Goal: Task Accomplishment & Management: Use online tool/utility

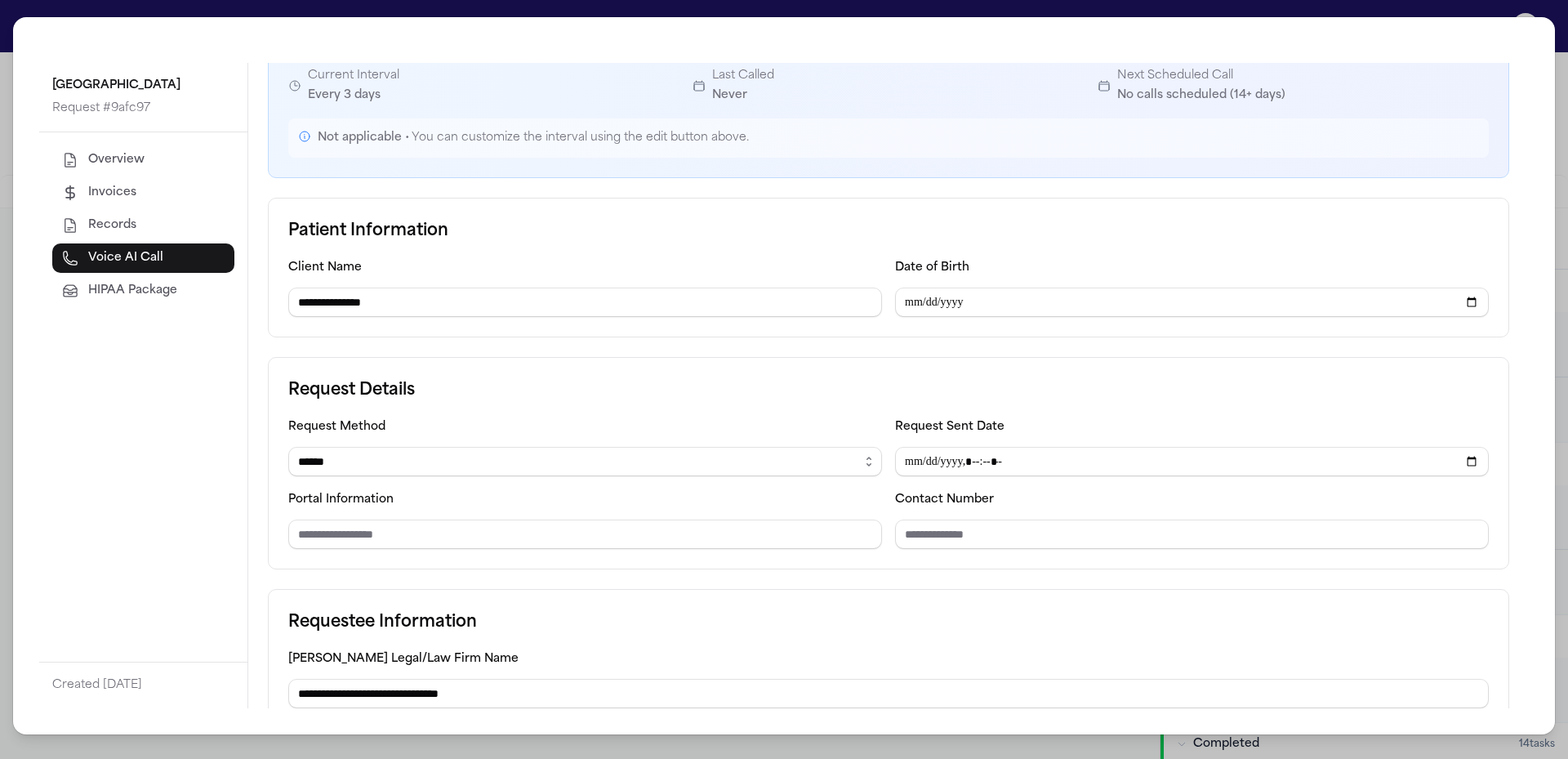
scroll to position [163, 0]
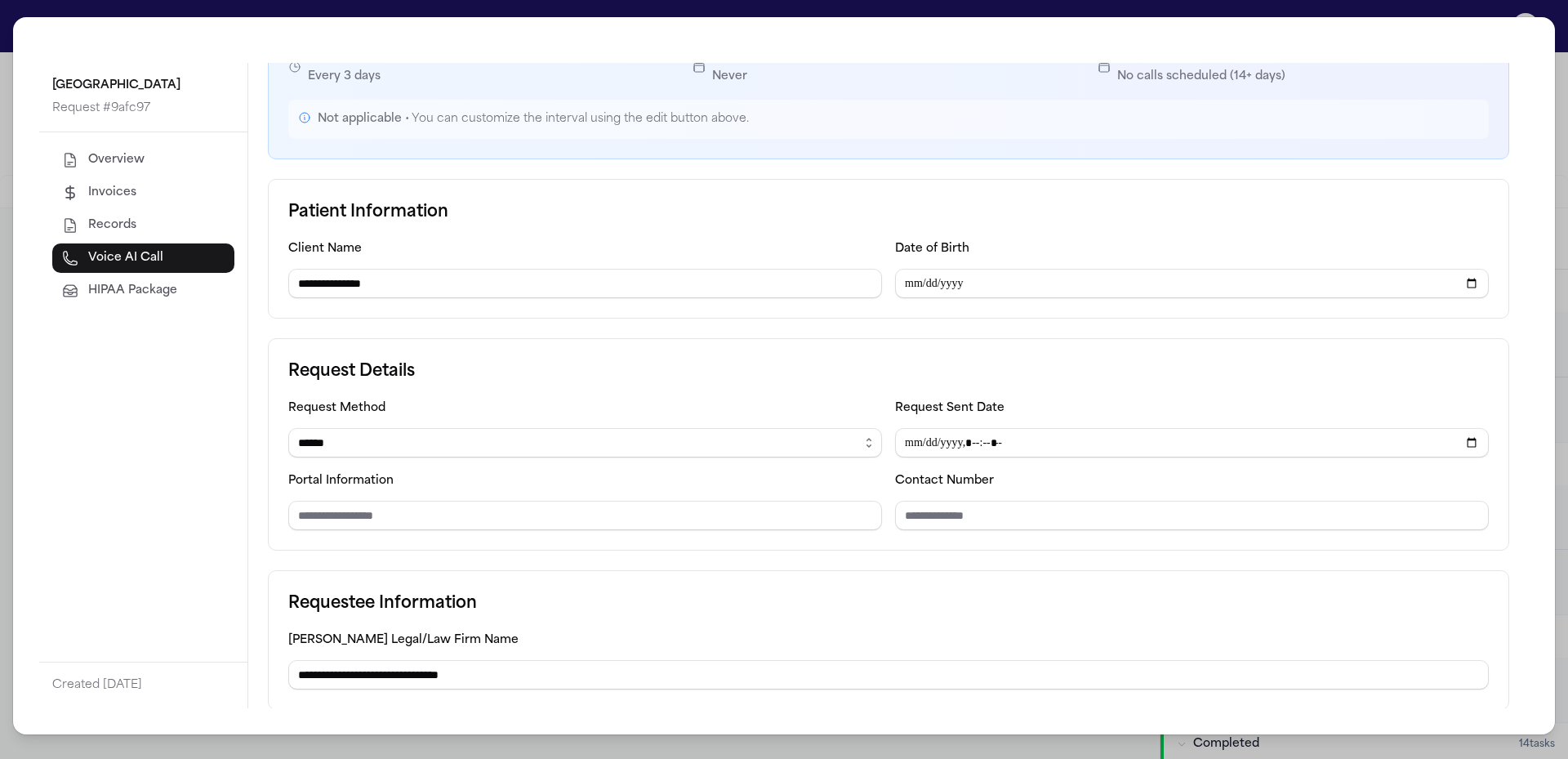
click at [1565, 42] on div "**********" at bounding box center [784, 379] width 1568 height 759
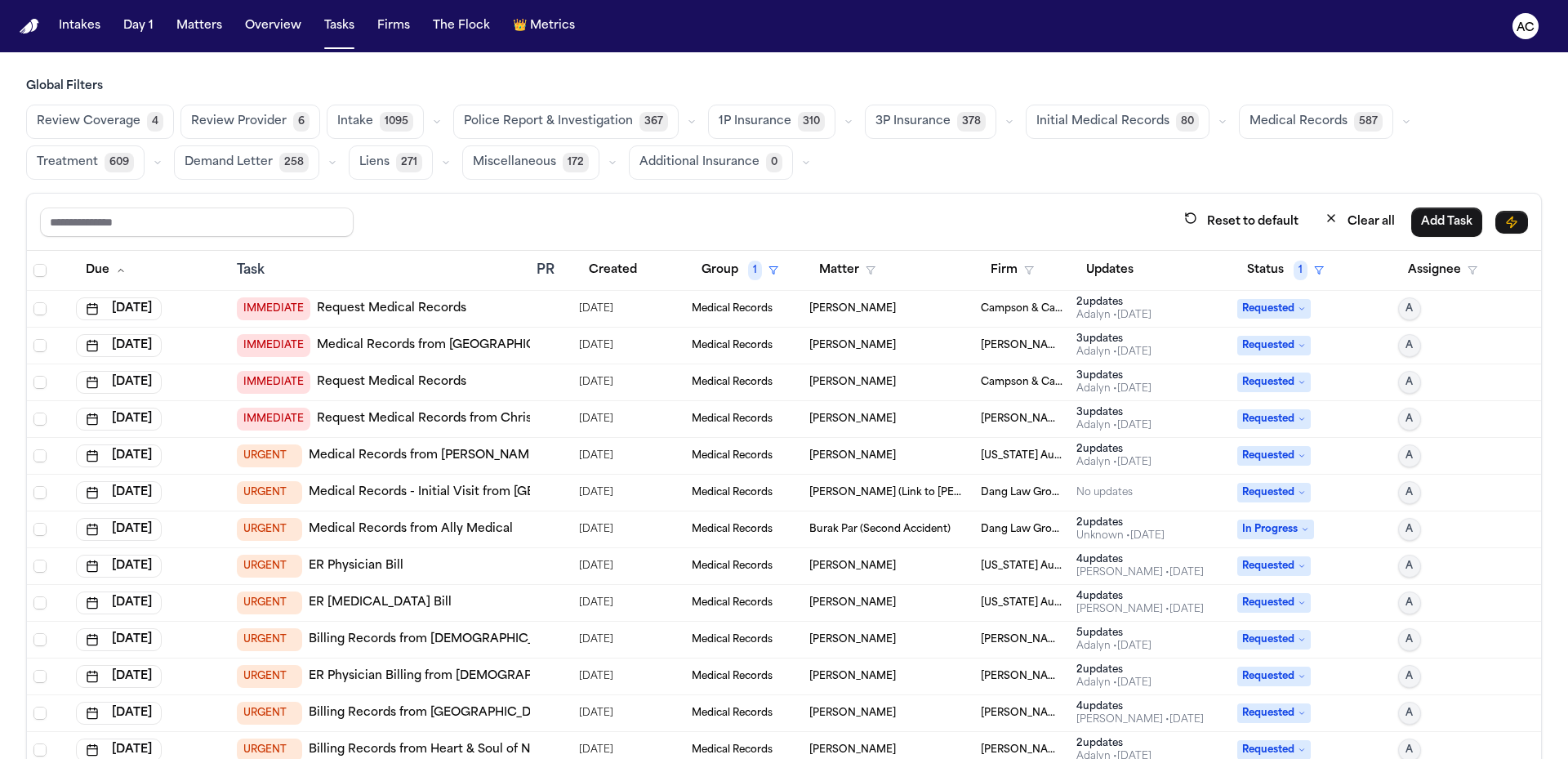
click at [372, 340] on link "Medical Records from OHSU" at bounding box center [447, 345] width 261 height 16
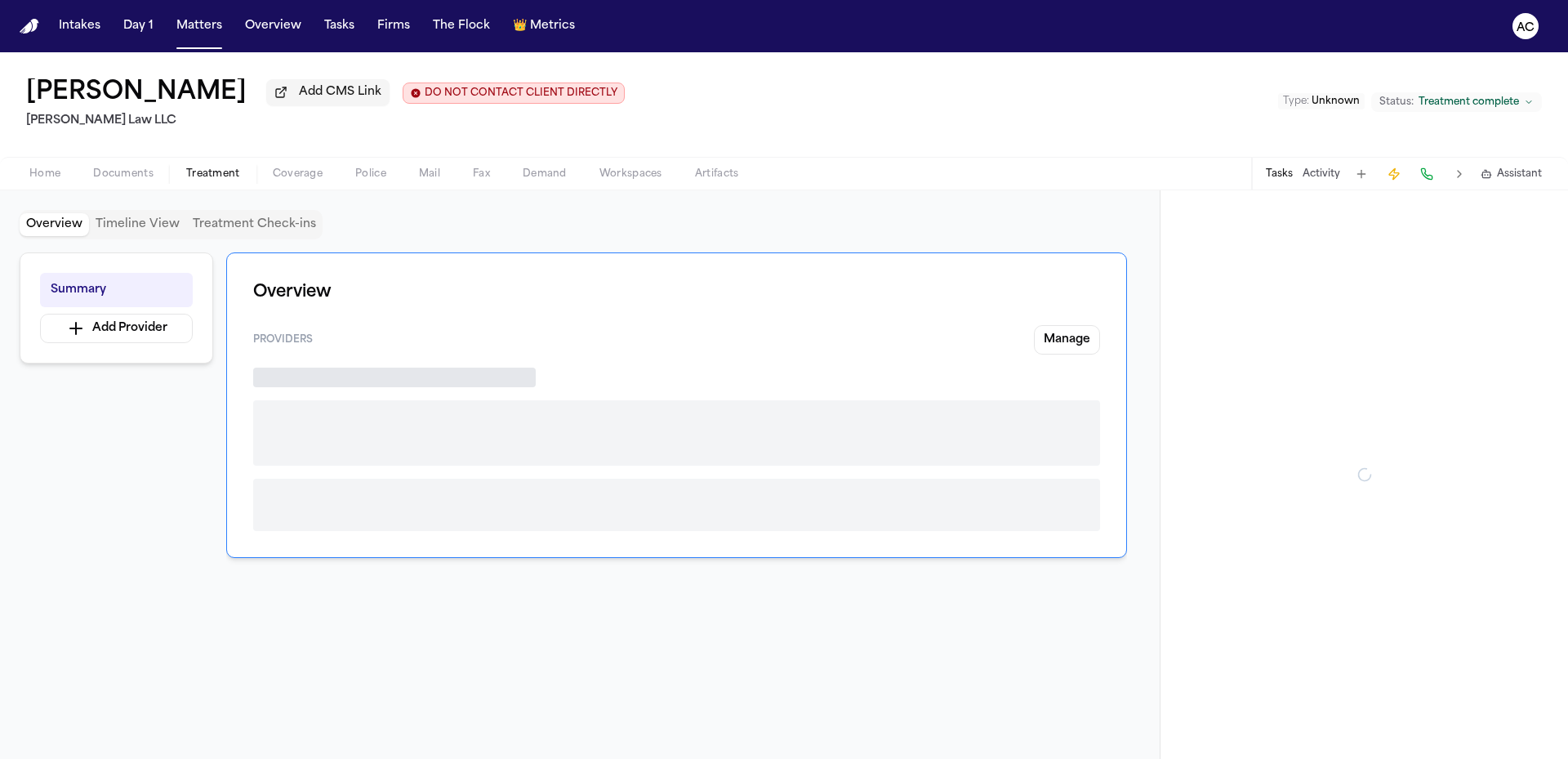
click at [217, 166] on button "Treatment" at bounding box center [213, 174] width 86 height 19
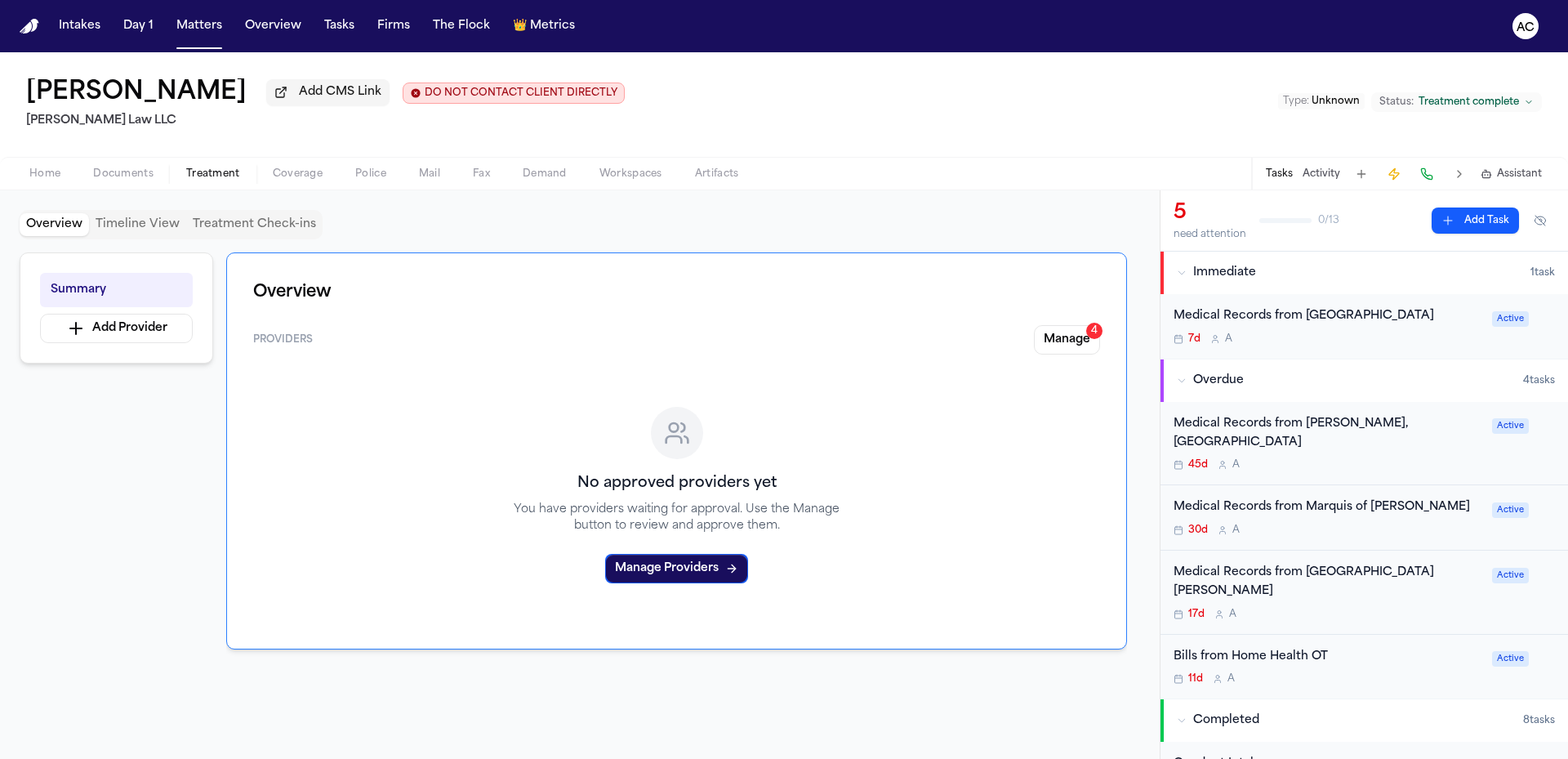
click at [124, 179] on span "Documents" at bounding box center [123, 175] width 60 height 13
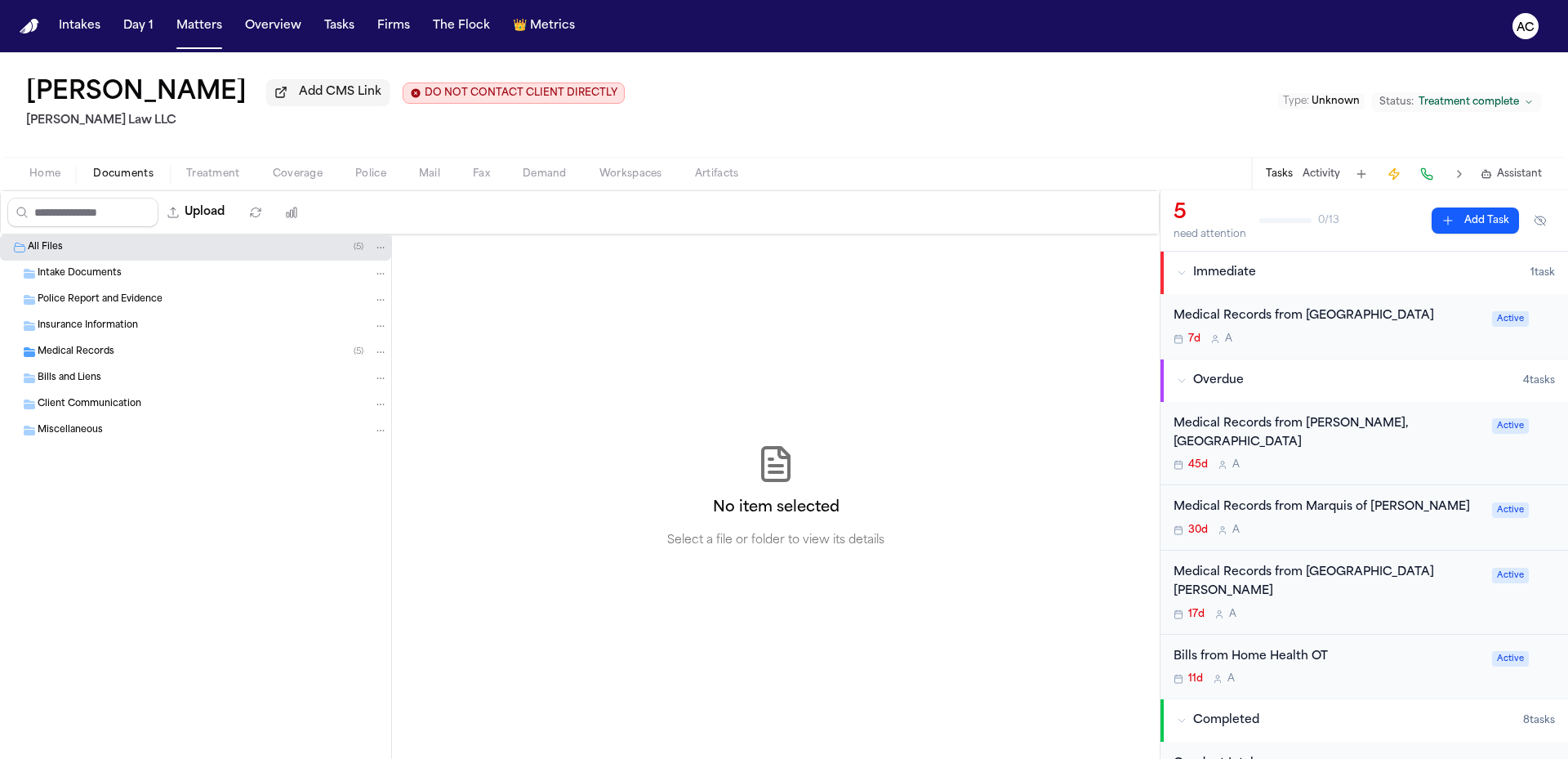
click at [140, 354] on div "Medical Records ( 5 )" at bounding box center [212, 351] width 350 height 14
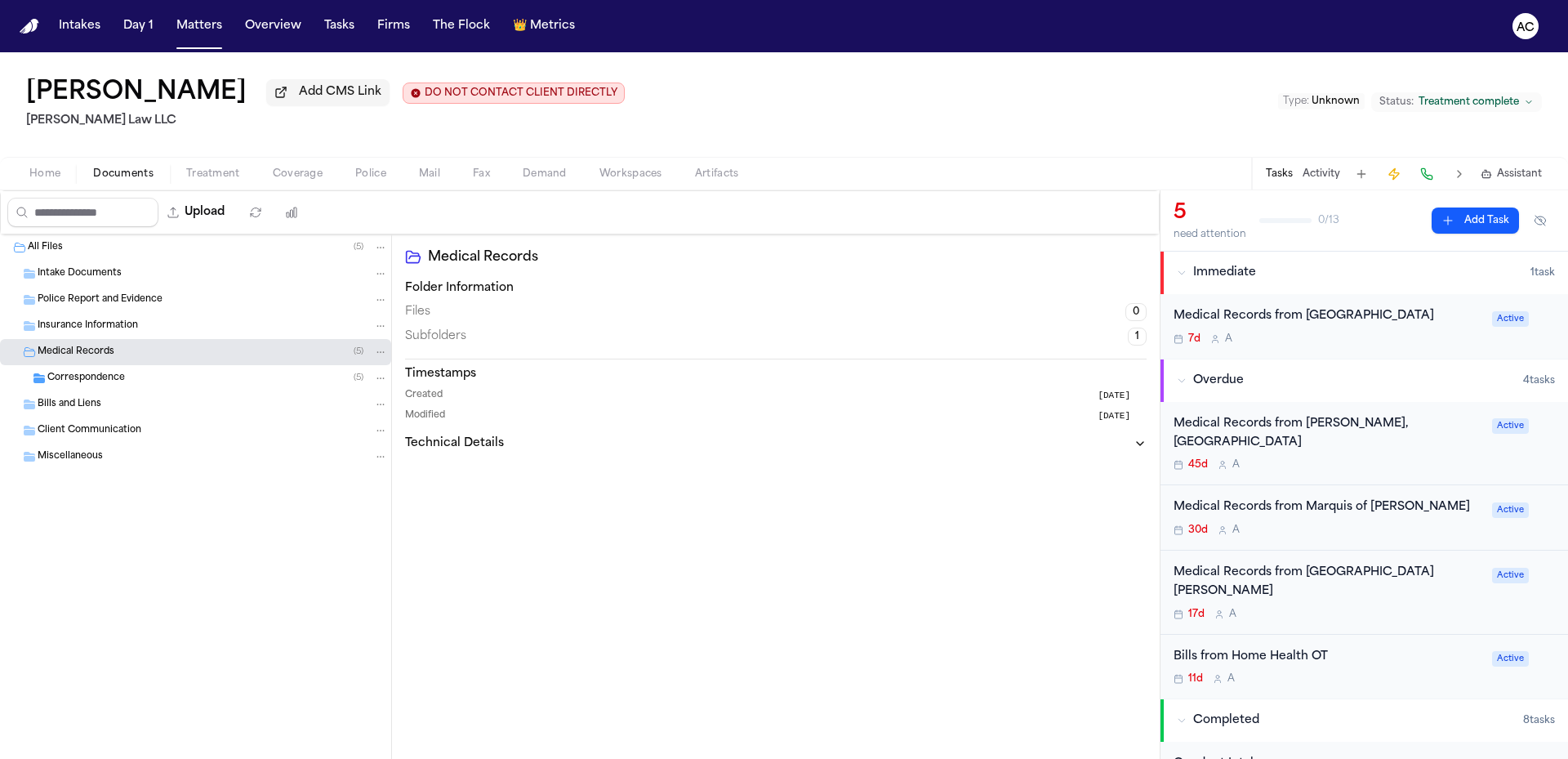
click at [123, 376] on span "Correspondence" at bounding box center [85, 378] width 78 height 13
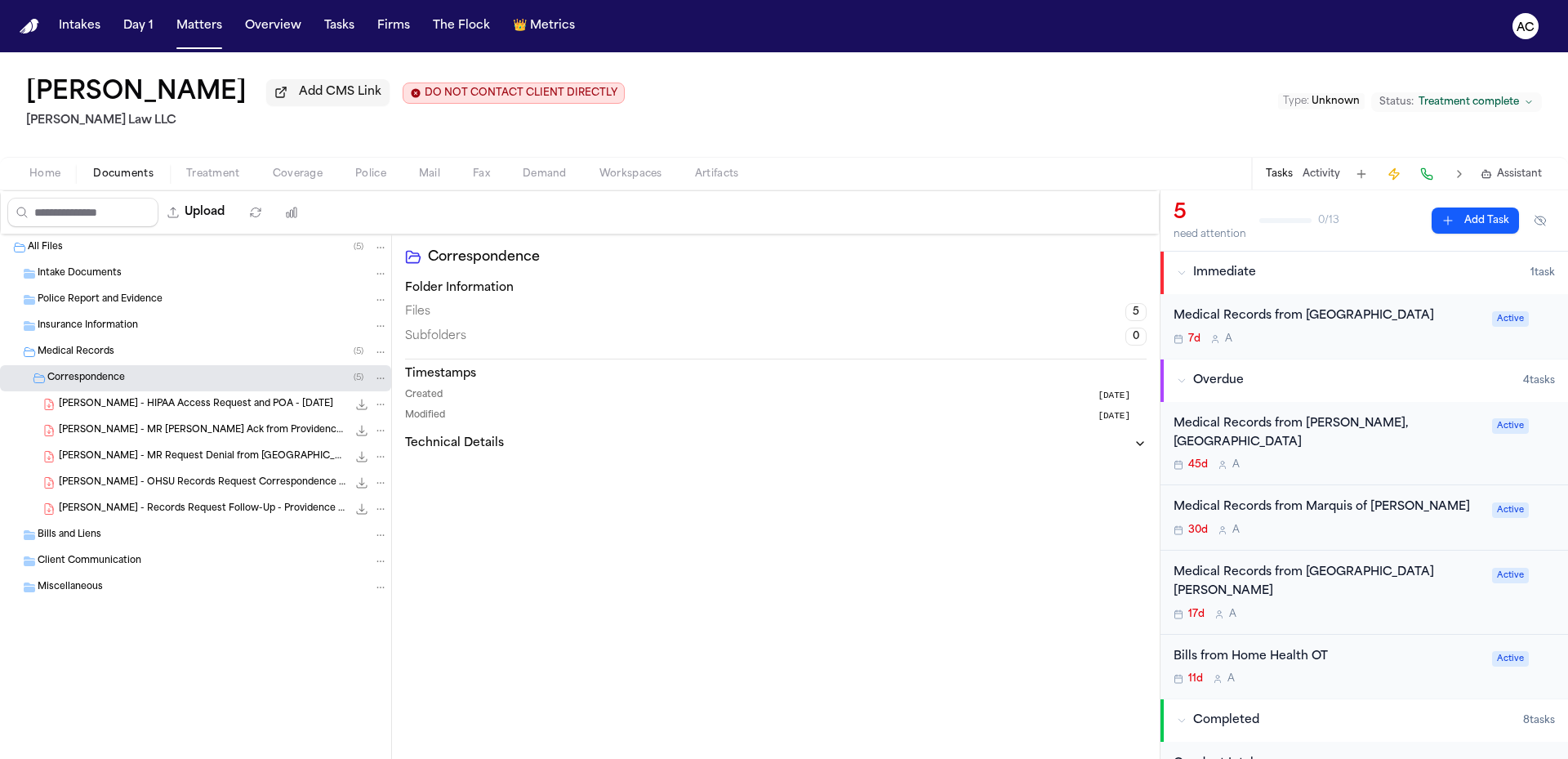
click at [207, 433] on span "M. Flynn - MR Request Ack from Providence Medical Group - 7.28.25" at bounding box center [202, 431] width 289 height 13
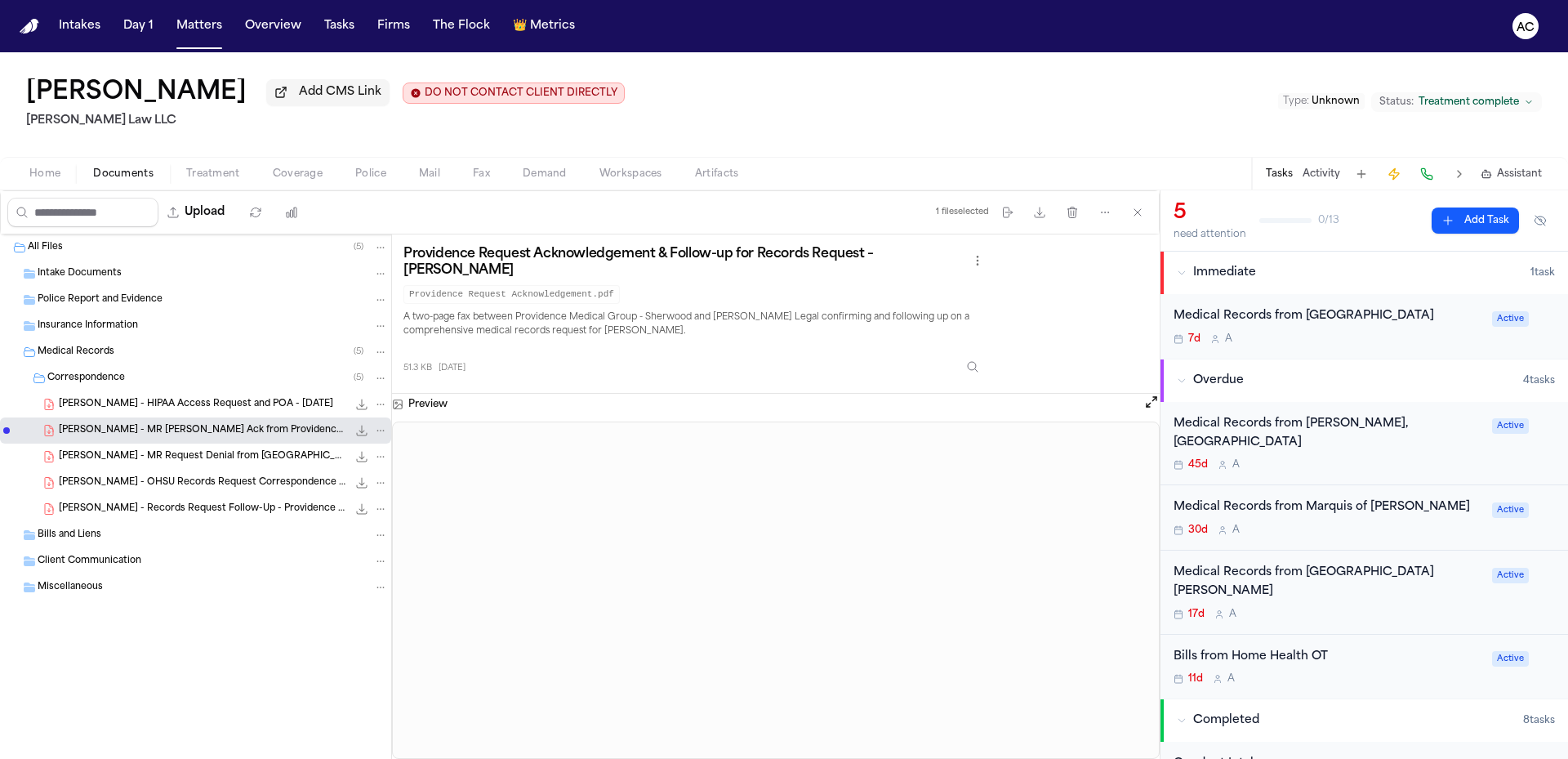
drag, startPoint x: 385, startPoint y: 159, endPoint x: 906, endPoint y: 99, distance: 524.4
click at [906, 99] on div "Marcia Flynn Add CMS Link DO NOT CONTACT CLIENT DIRECTLY DO NOT CONTACT Morse L…" at bounding box center [784, 104] width 1568 height 105
click at [662, 115] on div "Marcia Flynn Add CMS Link DO NOT CONTACT CLIENT DIRECTLY DO NOT CONTACT Morse L…" at bounding box center [784, 104] width 1568 height 105
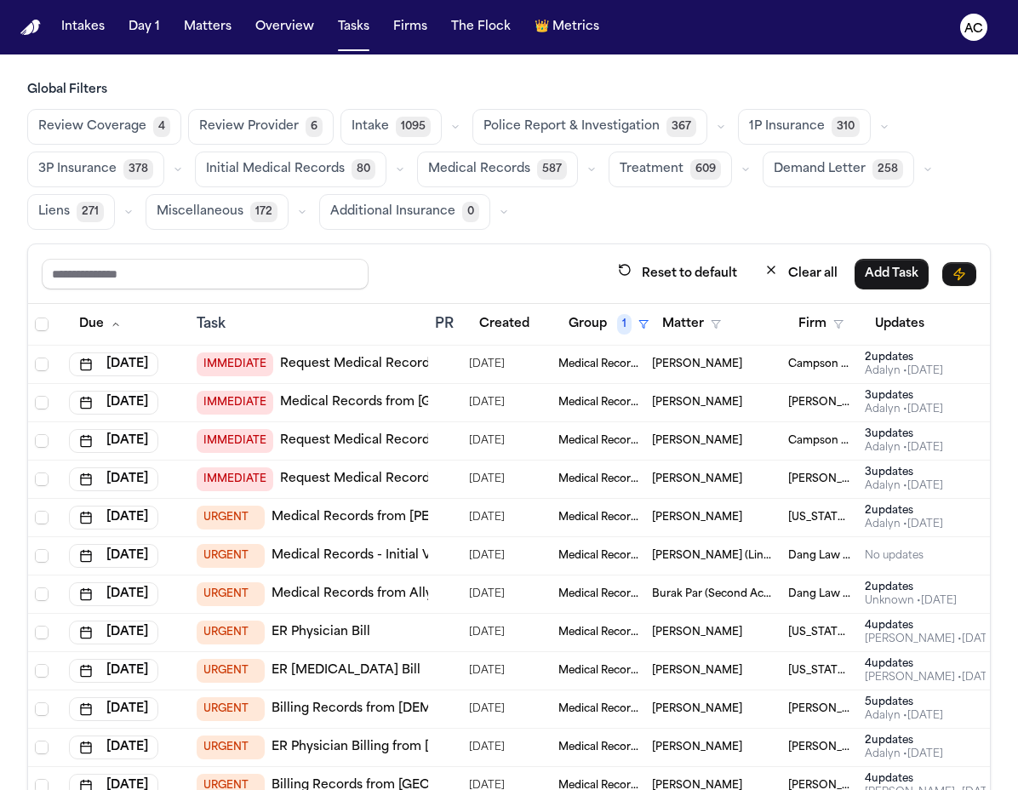
click at [379, 510] on link "Medical Records from Henry Ford Genesys Hospital" at bounding box center [447, 517] width 350 height 17
click at [352, 555] on link "Medical Records - Initial Visit from Ally Medical Center Round Rock (Pull from …" at bounding box center [564, 555] width 585 height 17
click at [387, 592] on link "Medical Records from Ally Medical" at bounding box center [378, 594] width 213 height 17
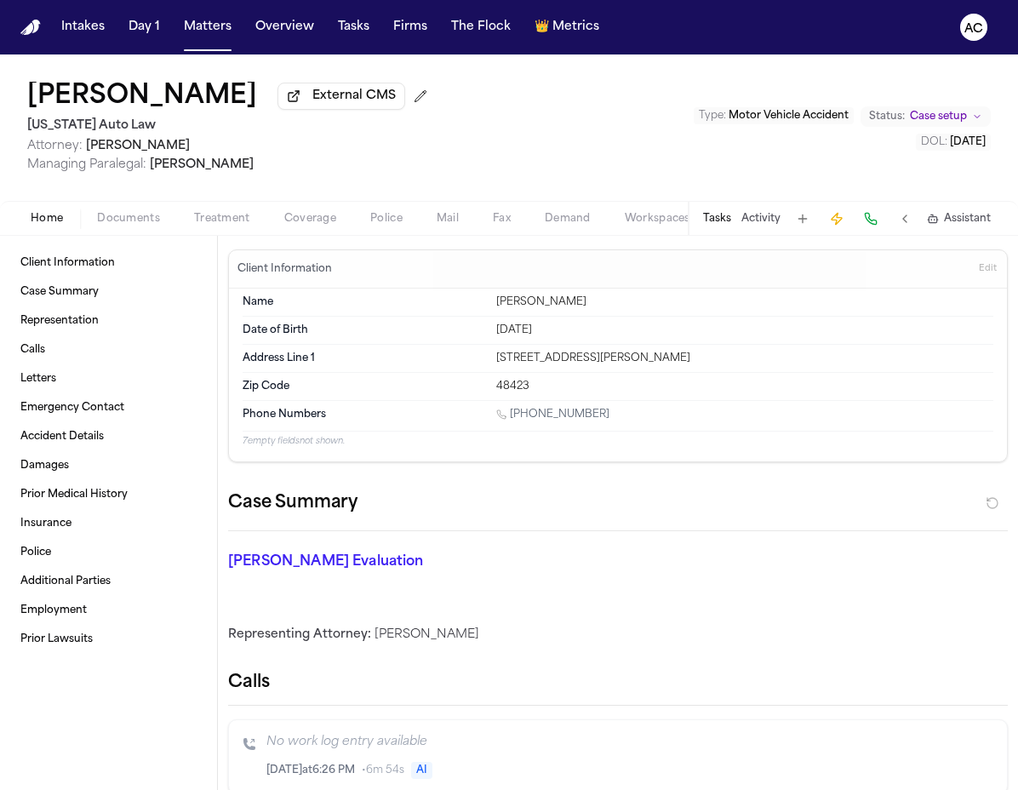
click at [139, 215] on span "Documents" at bounding box center [128, 219] width 63 height 14
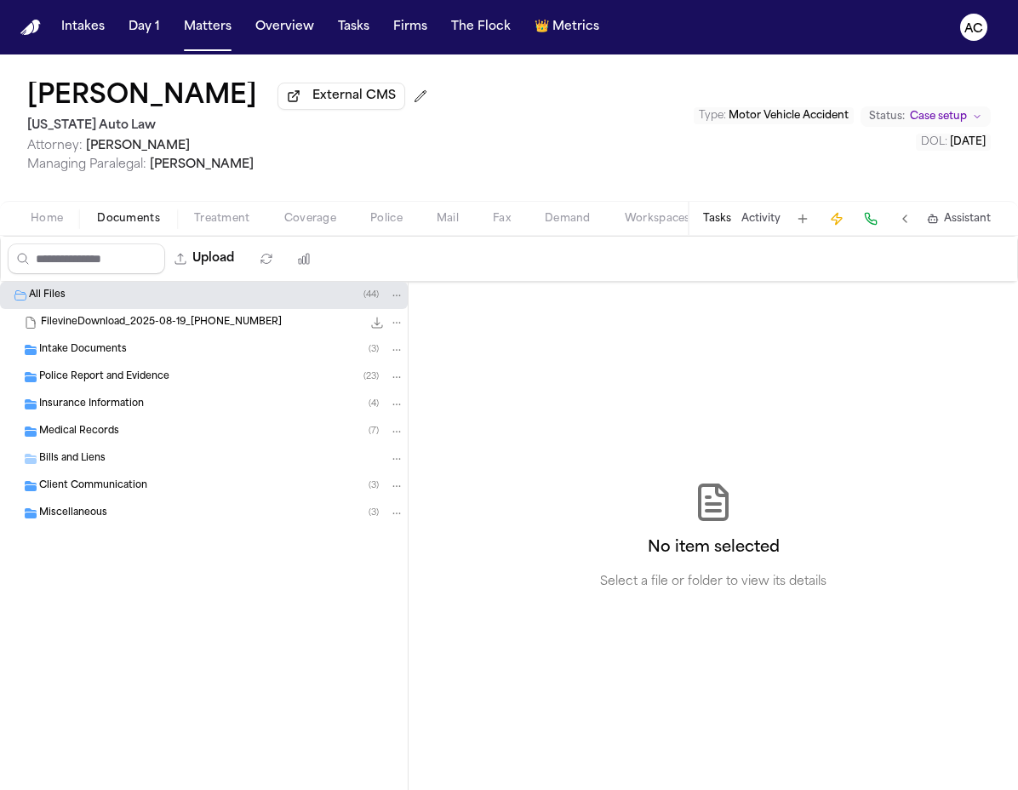
click at [210, 210] on button "Treatment" at bounding box center [222, 219] width 90 height 20
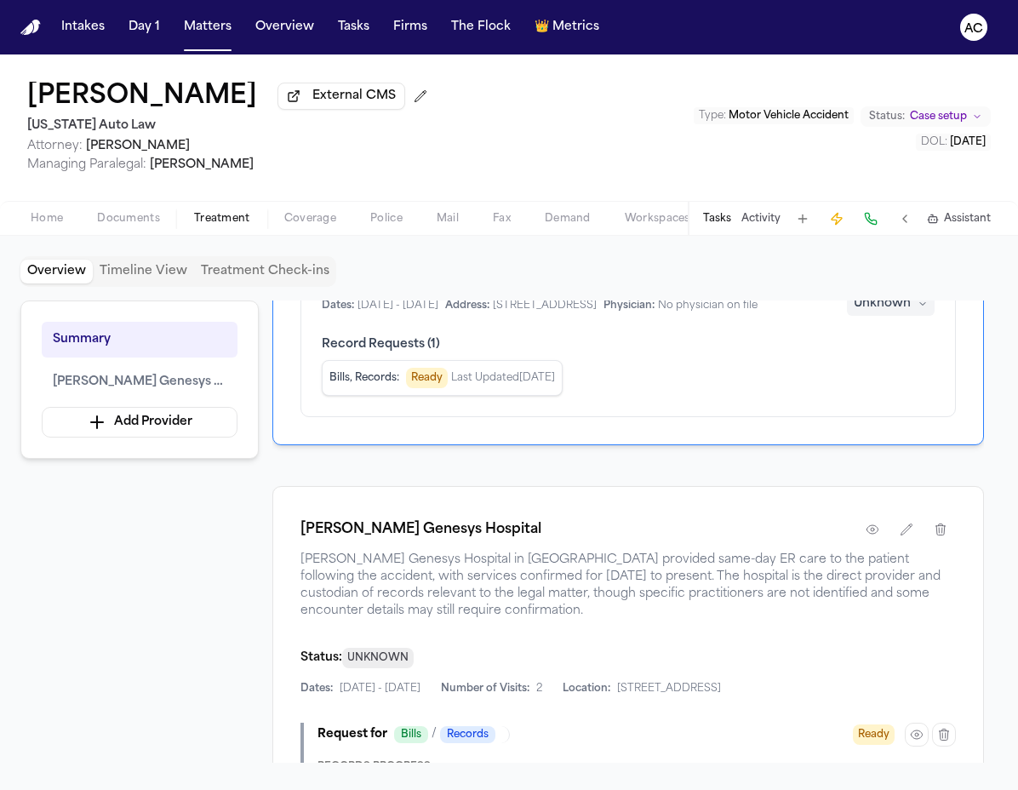
scroll to position [341, 0]
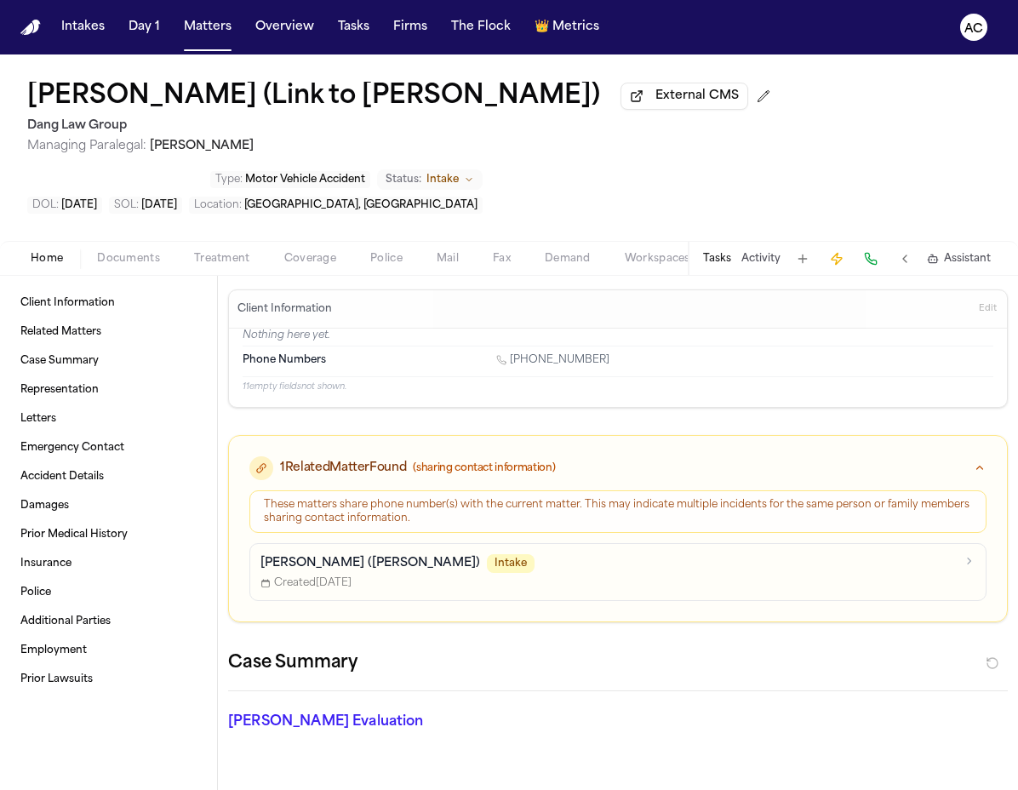
click at [237, 261] on span "Treatment" at bounding box center [222, 259] width 56 height 14
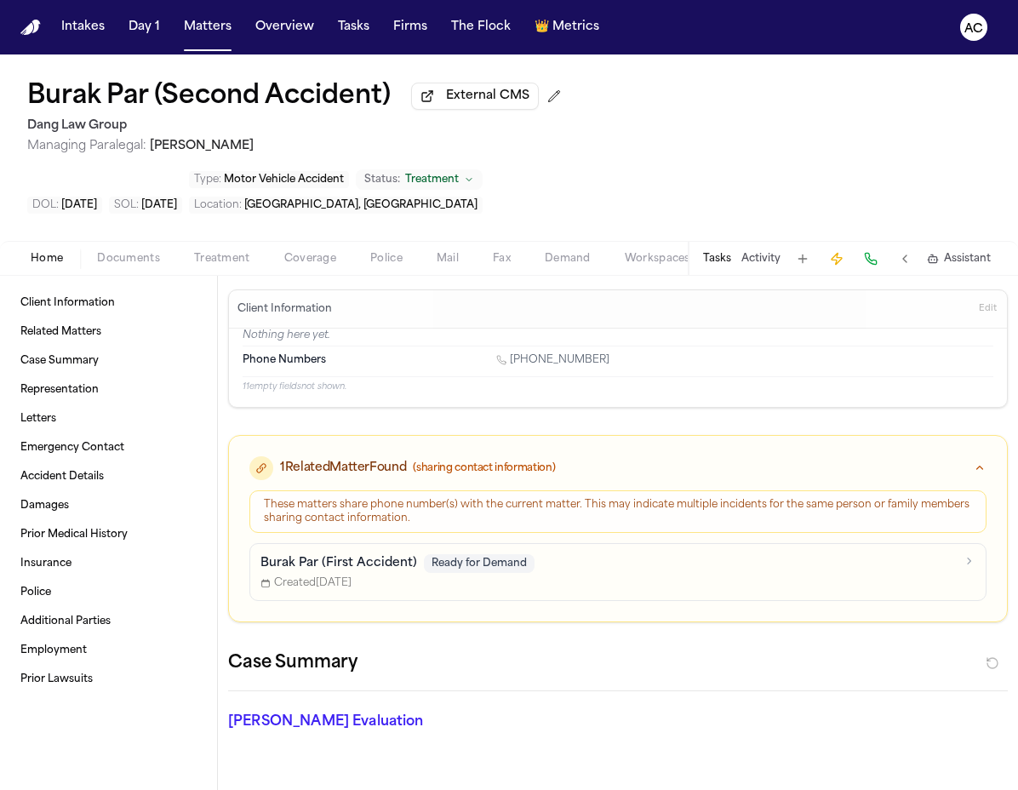
click at [221, 252] on span "Treatment" at bounding box center [222, 259] width 56 height 14
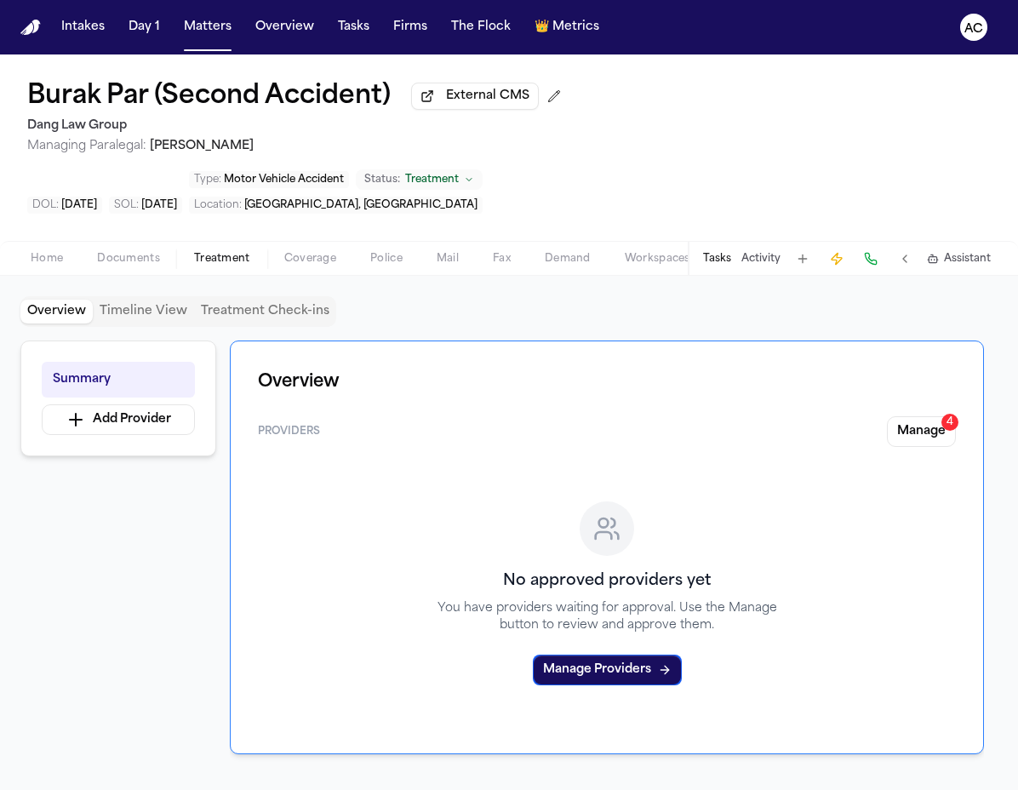
click at [298, 252] on span "Coverage" at bounding box center [310, 259] width 52 height 14
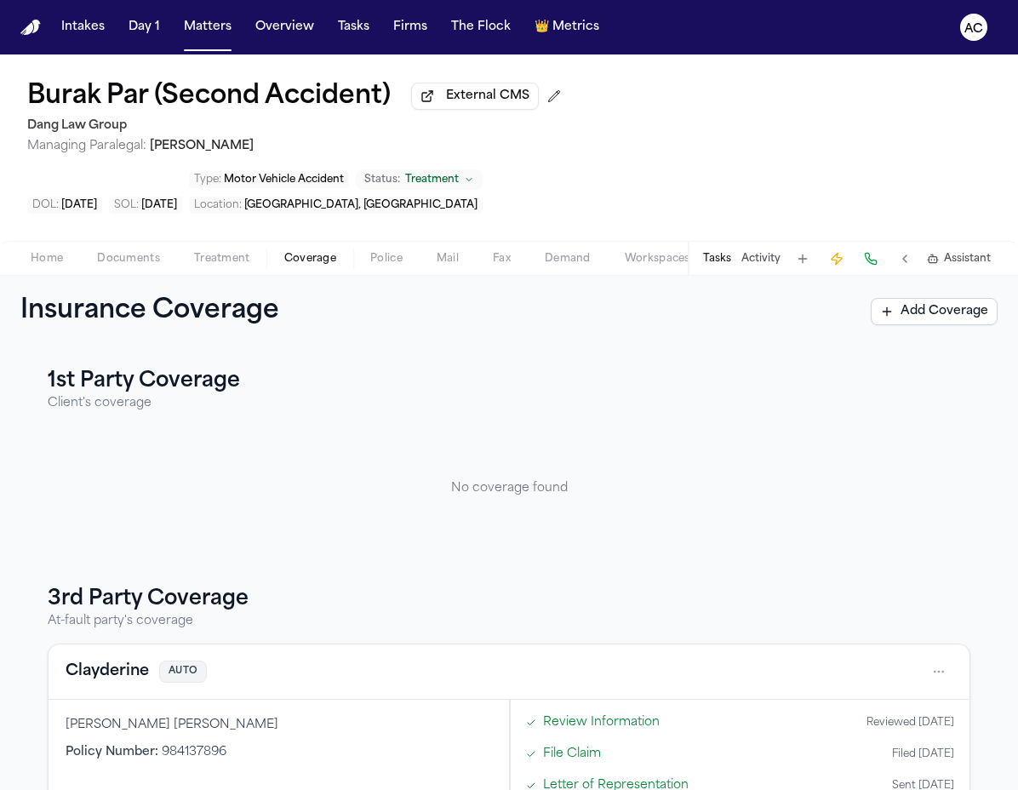
click at [134, 252] on span "Documents" at bounding box center [128, 259] width 63 height 14
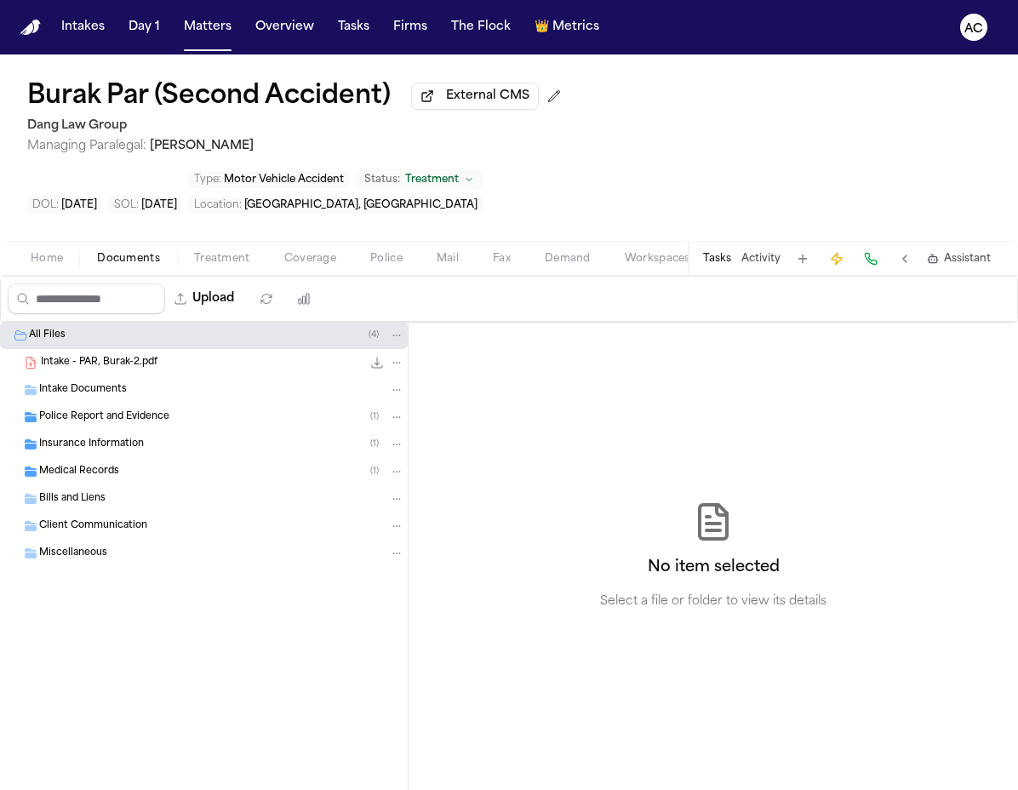
click at [141, 356] on span "Intake - PAR, Burak-2.pdf" at bounding box center [99, 363] width 117 height 14
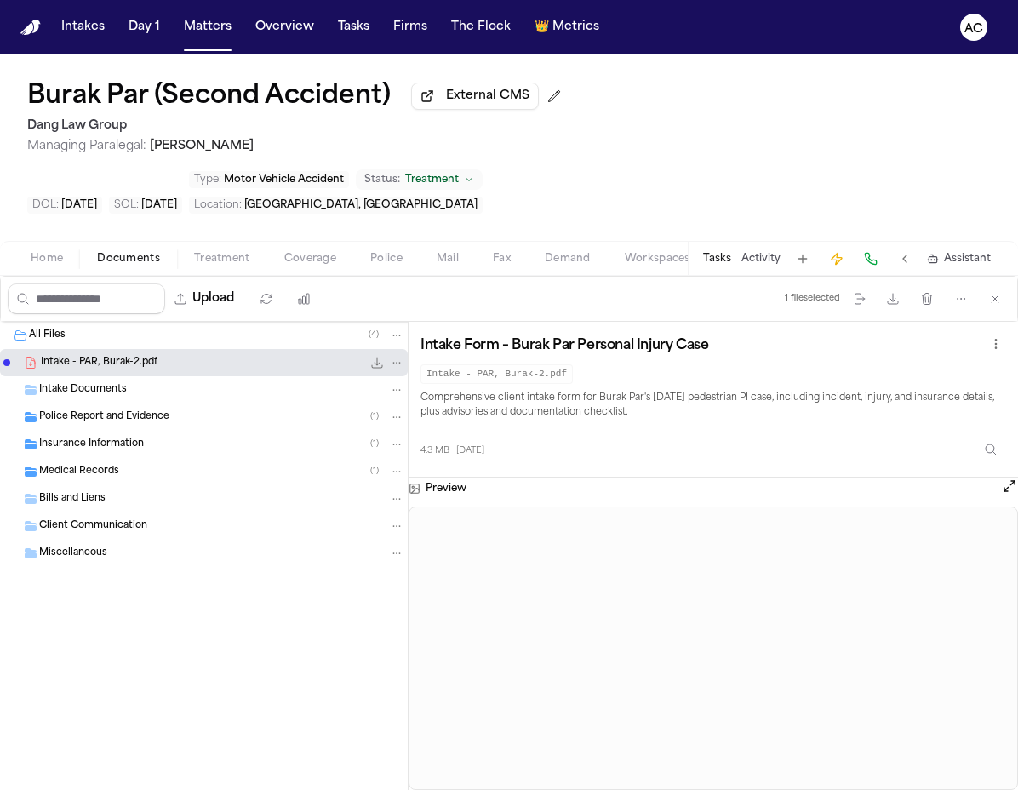
click at [178, 464] on div "Medical Records ( 1 )" at bounding box center [221, 471] width 365 height 15
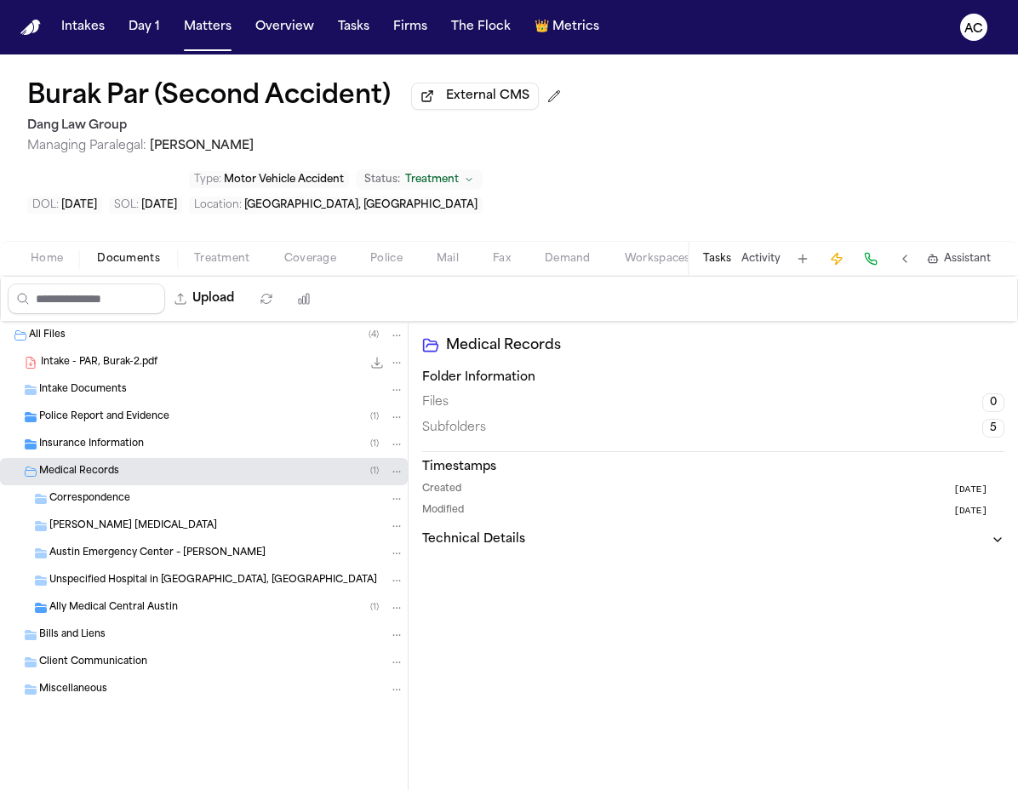
click at [157, 601] on span "Ally Medical Central Austin" at bounding box center [113, 608] width 129 height 14
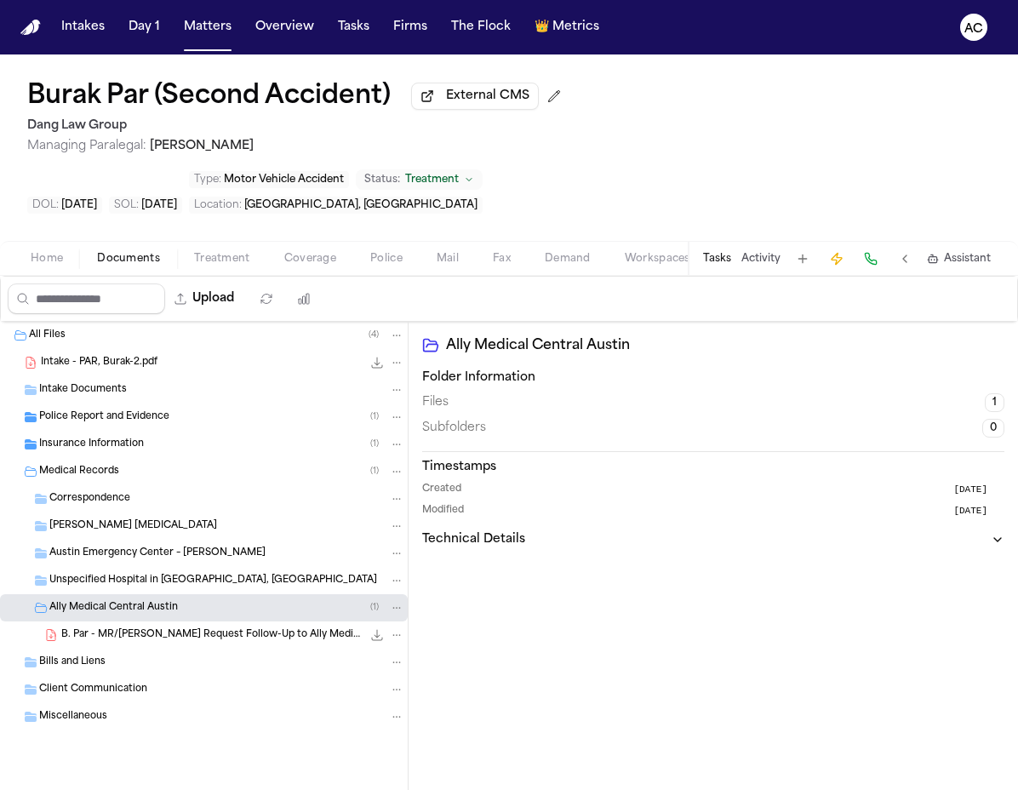
click at [163, 627] on div "B. Par - MR/Bill Request Follow-Up to Ally Medical Central Austin - 6.21.25 367…" at bounding box center [232, 635] width 343 height 17
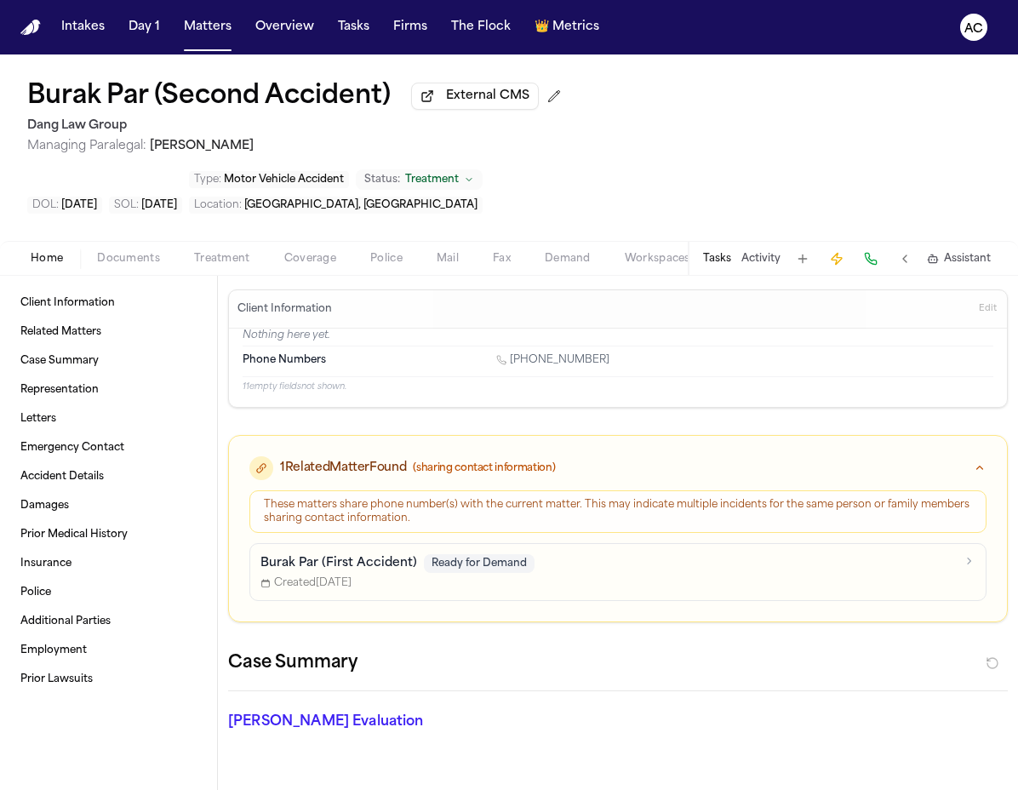
drag, startPoint x: 38, startPoint y: 199, endPoint x: 49, endPoint y: 198, distance: 11.1
click at [38, 252] on span "Home" at bounding box center [47, 259] width 32 height 14
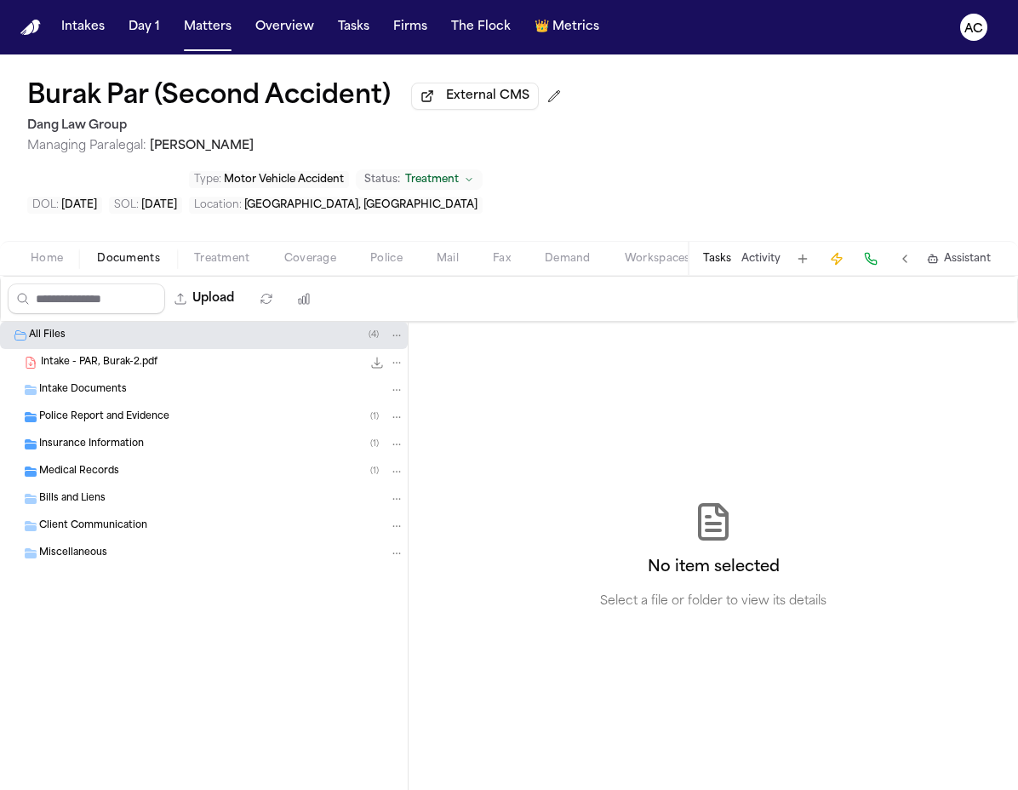
click at [130, 252] on span "Documents" at bounding box center [128, 259] width 63 height 14
click at [218, 14] on button "Matters" at bounding box center [207, 27] width 61 height 31
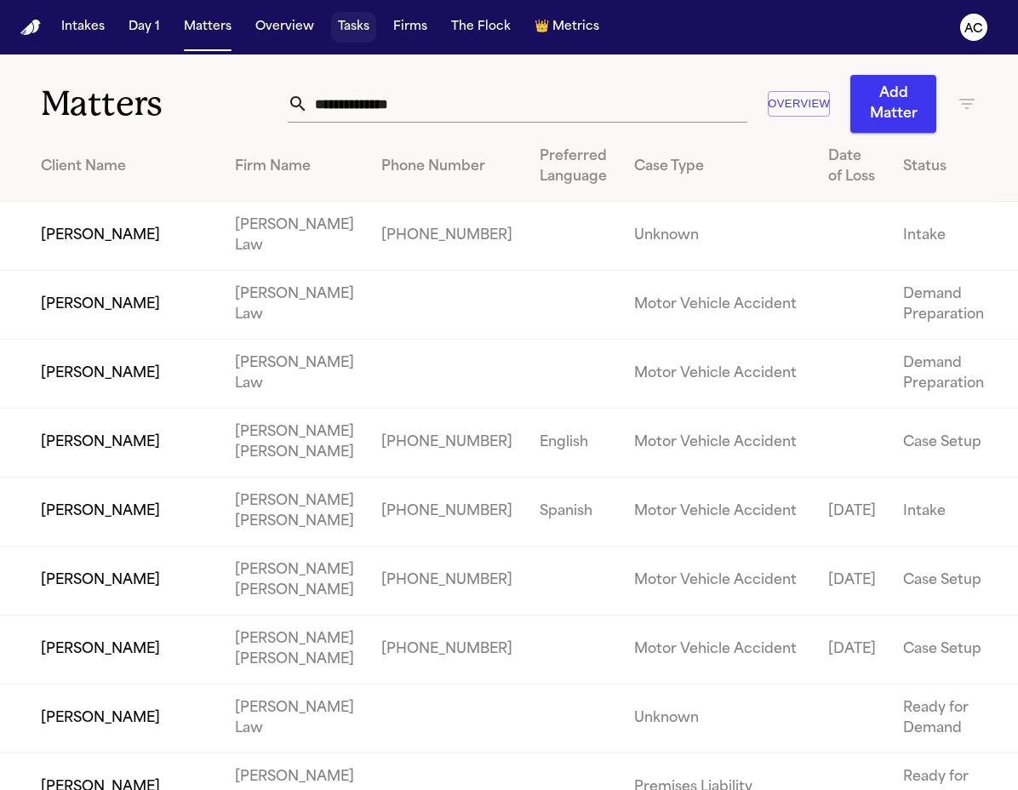
click at [352, 30] on button "Tasks" at bounding box center [353, 27] width 45 height 31
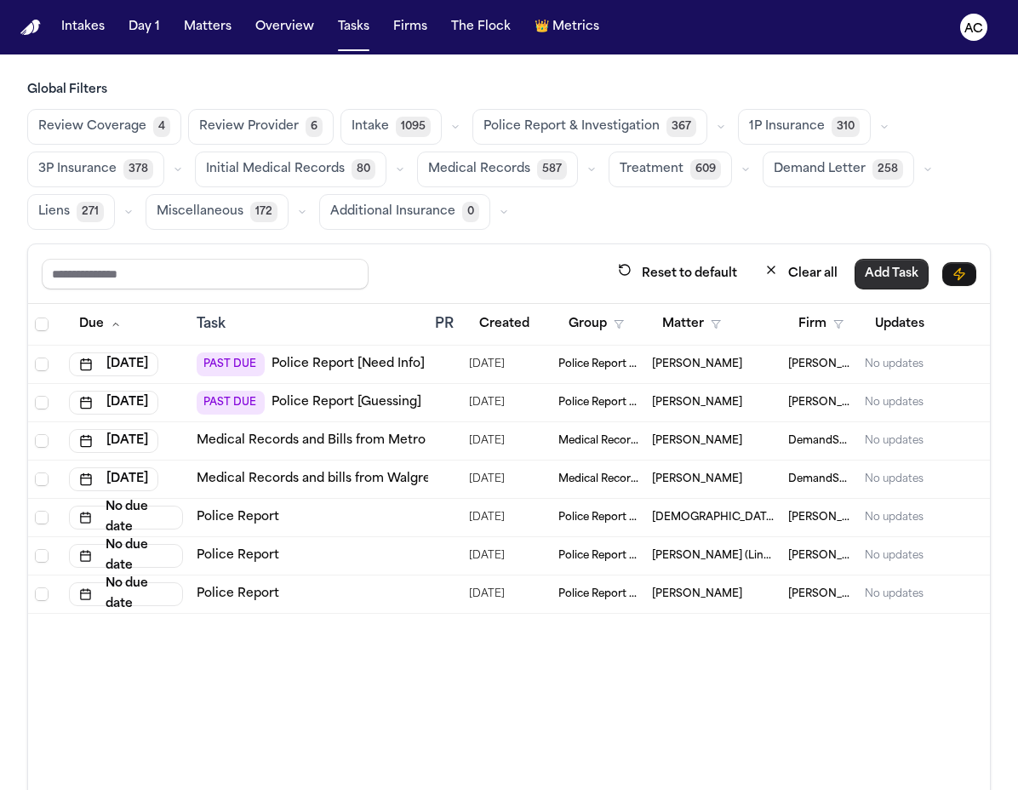
click at [881, 277] on button "Add Task" at bounding box center [892, 274] width 74 height 31
drag, startPoint x: 456, startPoint y: 267, endPoint x: 546, endPoint y: 269, distance: 90.3
click at [817, 268] on button "Clear all" at bounding box center [801, 274] width 94 height 32
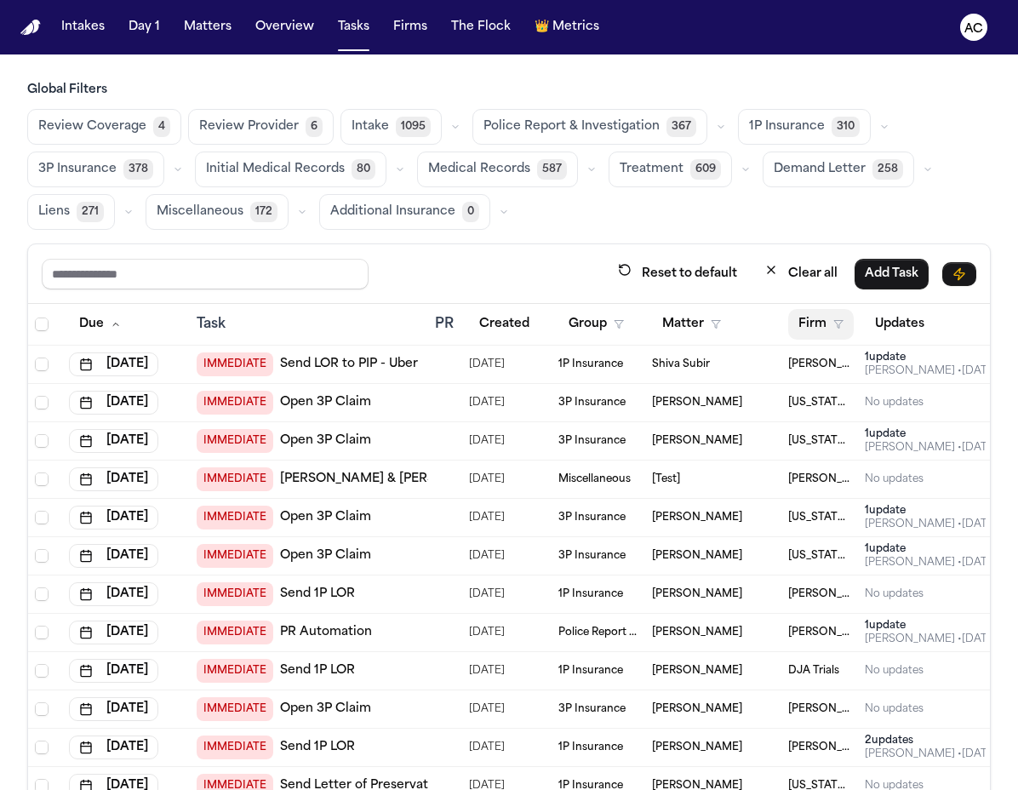
click at [812, 326] on button "Firm" at bounding box center [821, 324] width 66 height 31
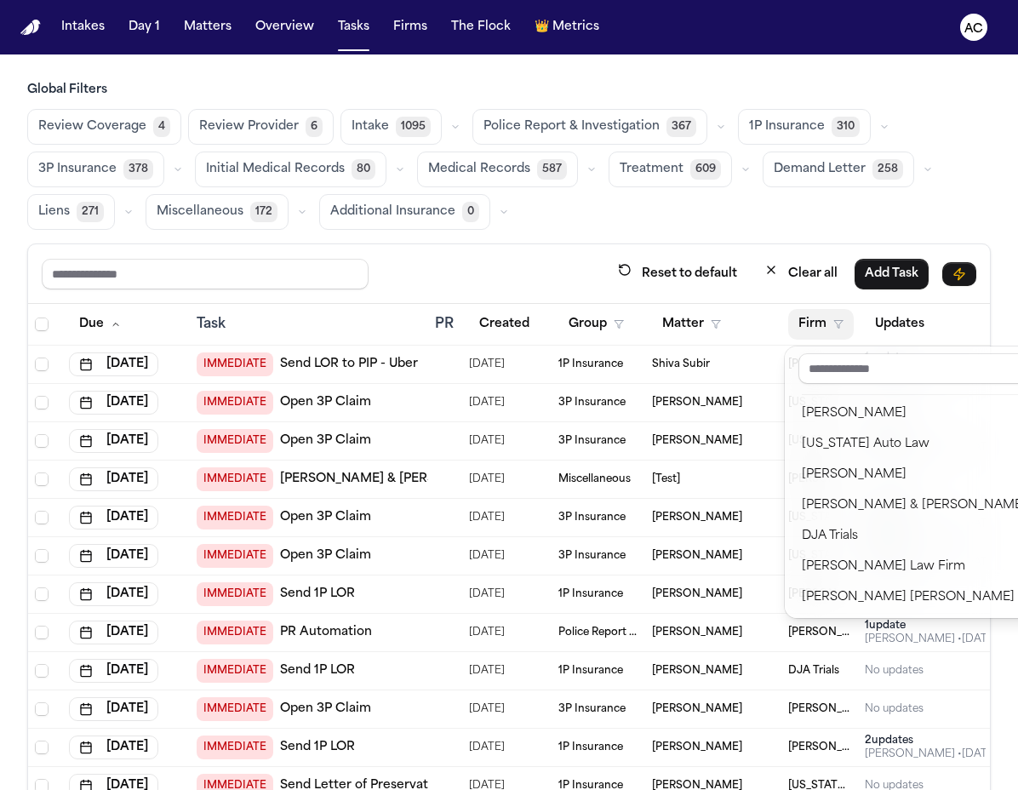
click at [811, 318] on button "Firm" at bounding box center [821, 324] width 66 height 31
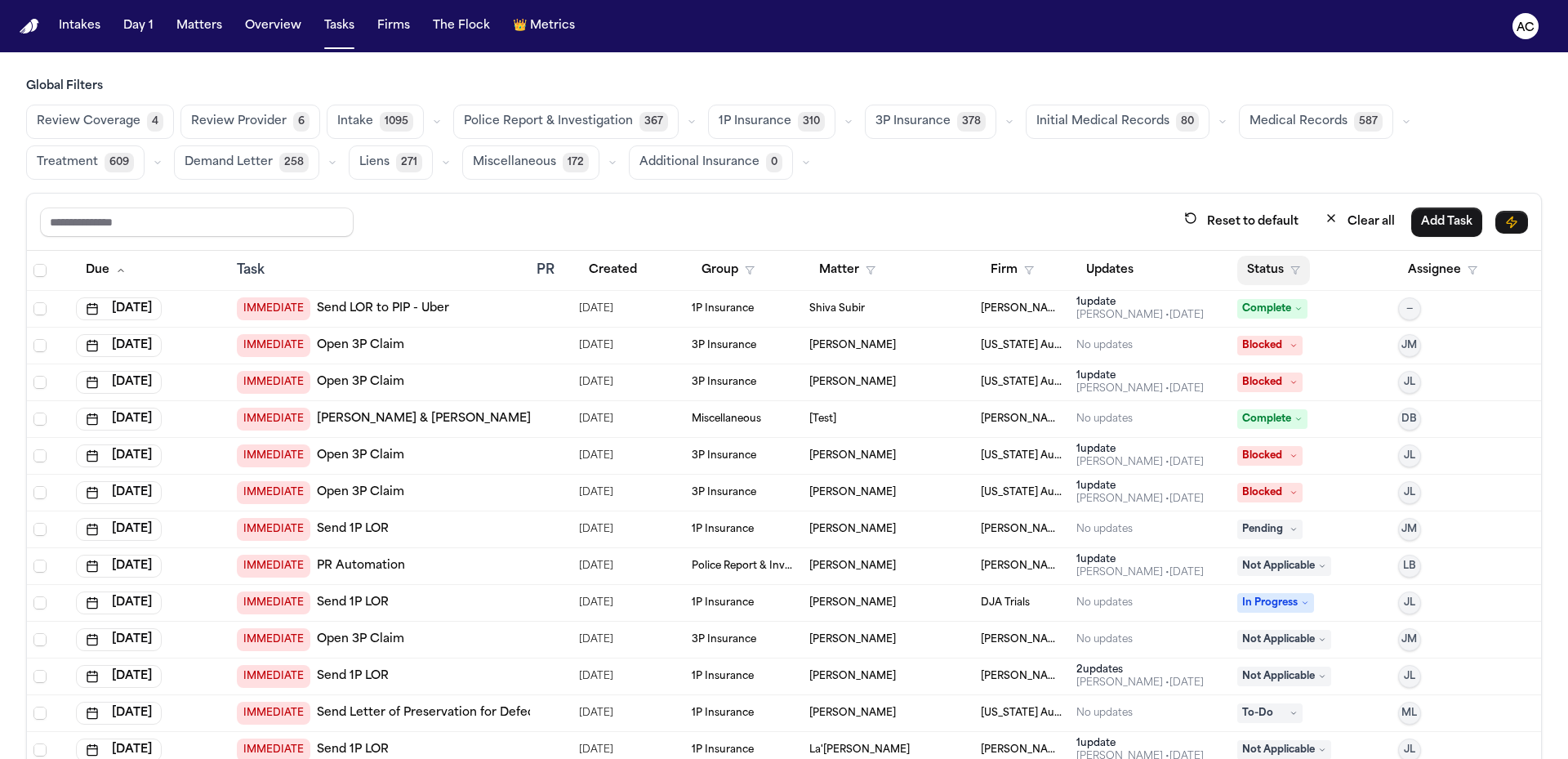
click at [975, 271] on button "Status" at bounding box center [1274, 270] width 73 height 30
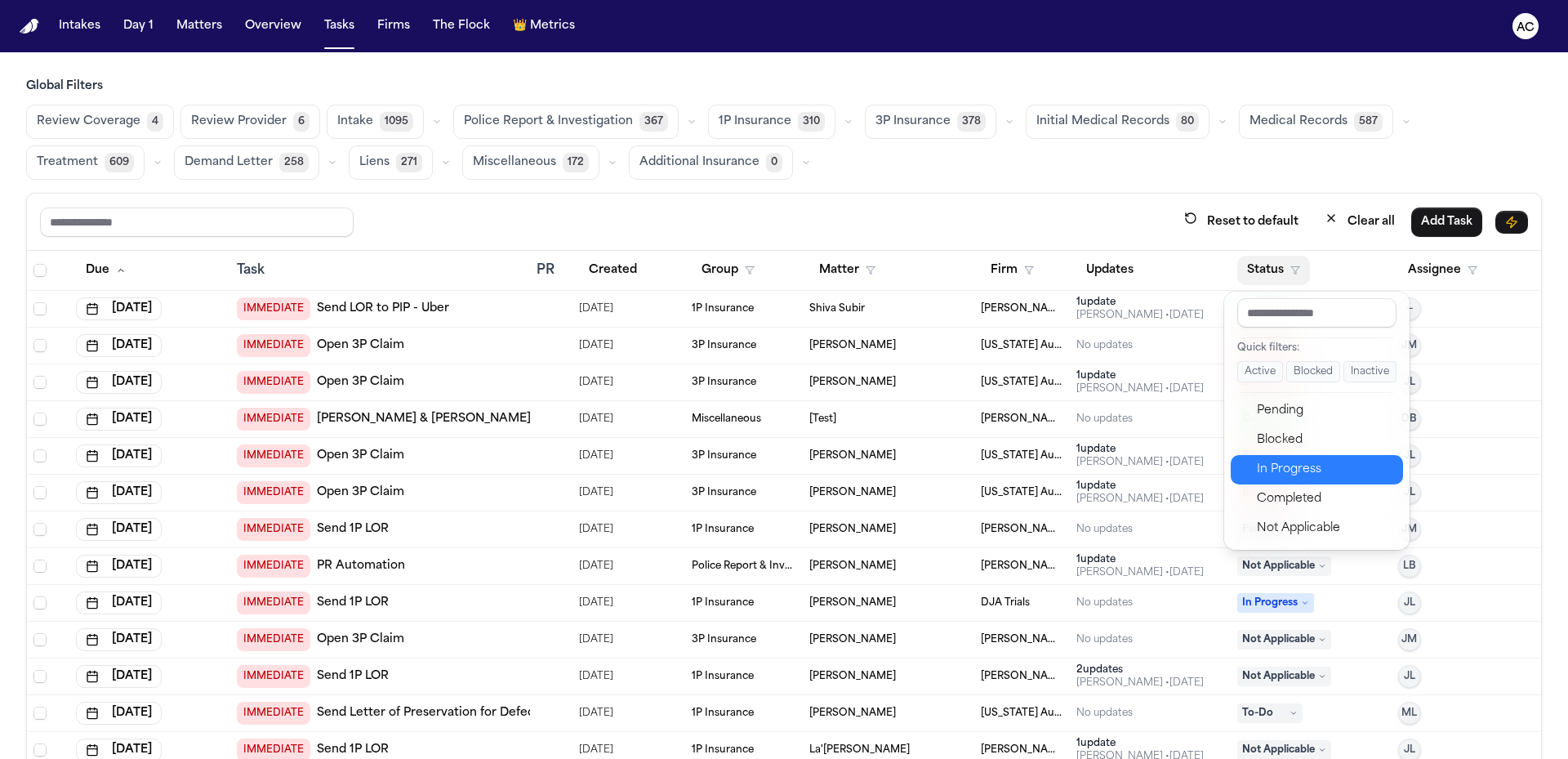
click at [975, 468] on div "In Progress" at bounding box center [1324, 469] width 136 height 19
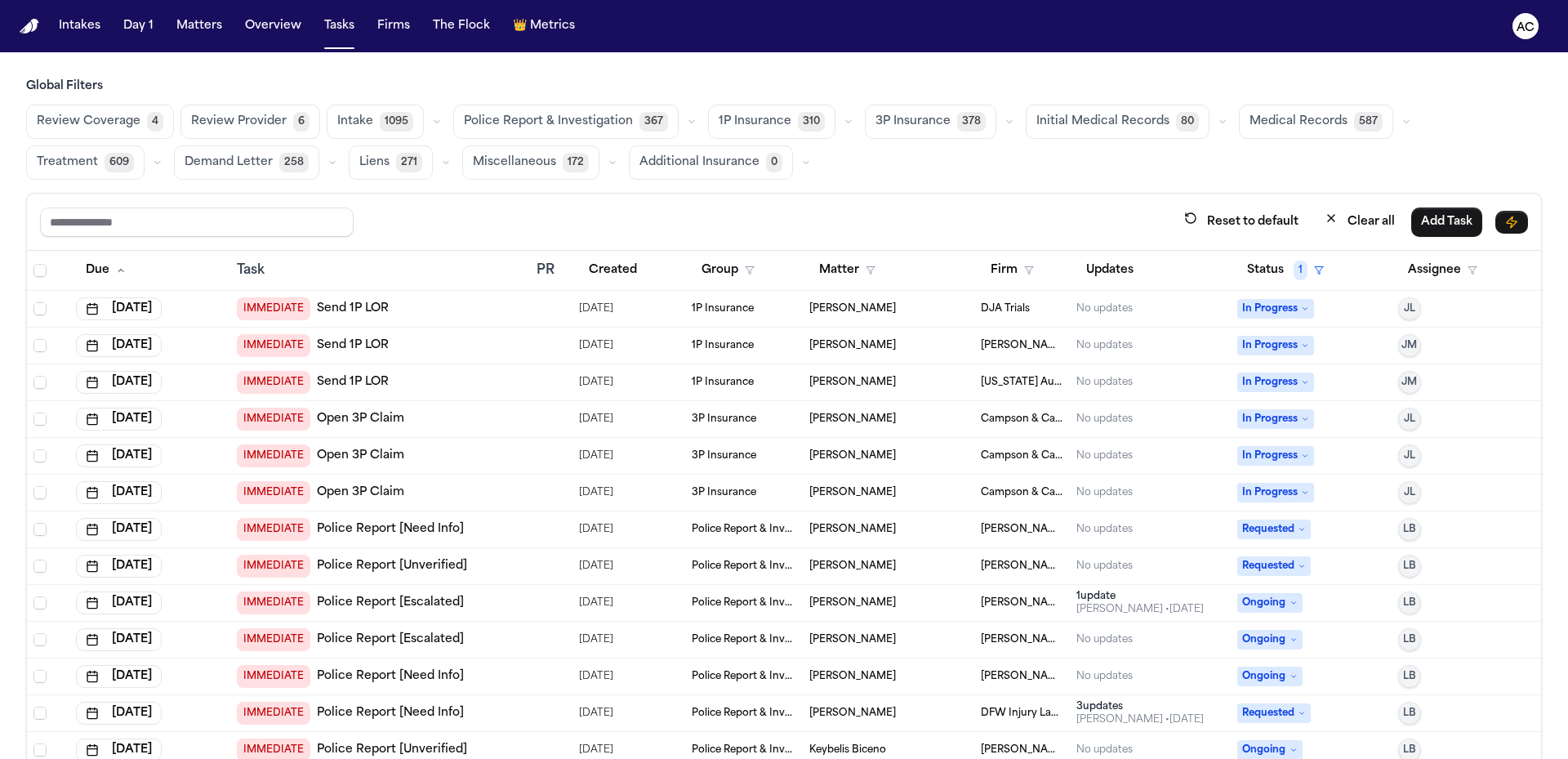
click at [781, 275] on div "Group" at bounding box center [743, 270] width 105 height 30
click at [725, 273] on button "Group" at bounding box center [728, 270] width 73 height 30
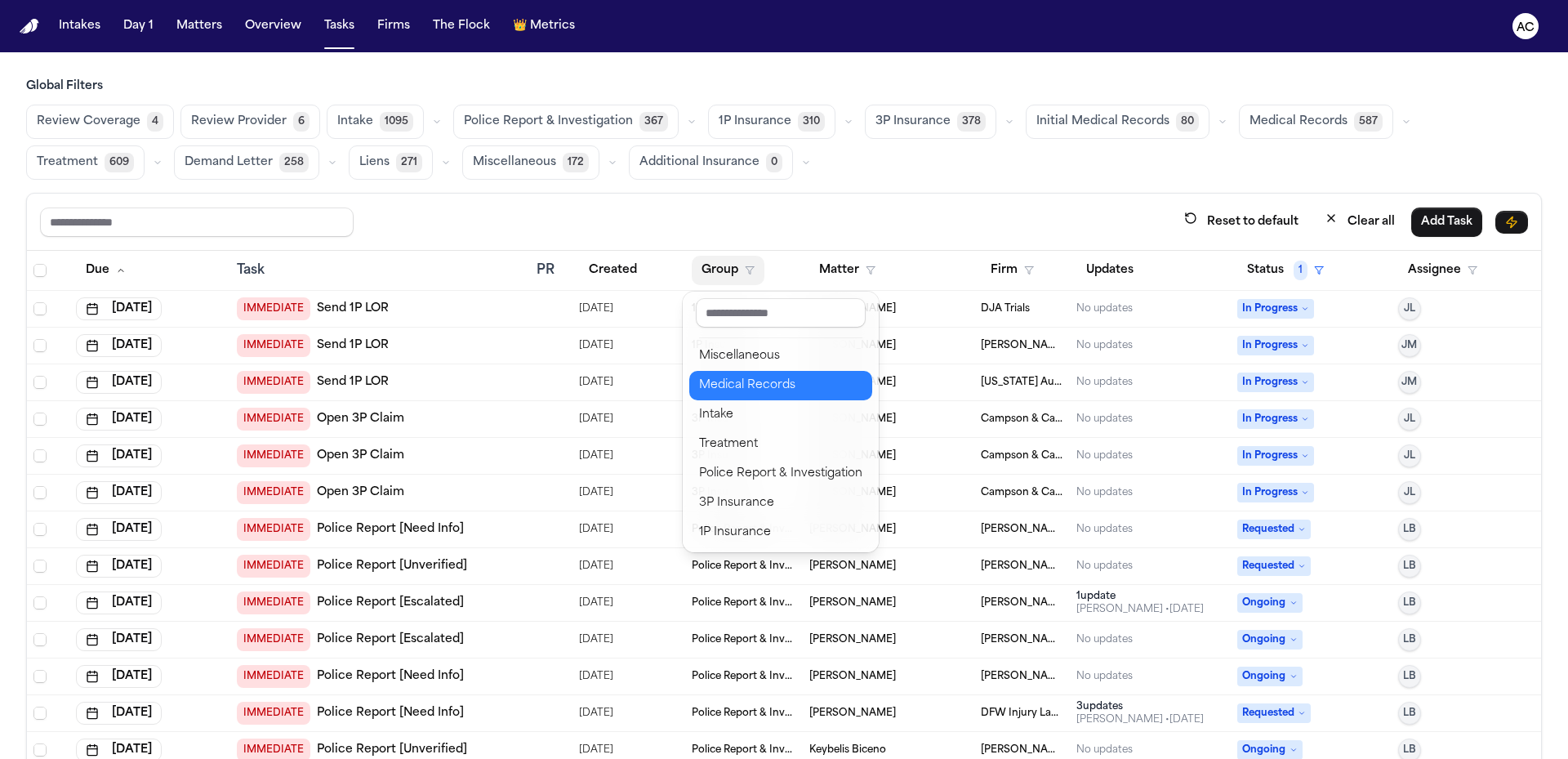
click at [790, 387] on div "Medical Records" at bounding box center [781, 386] width 163 height 19
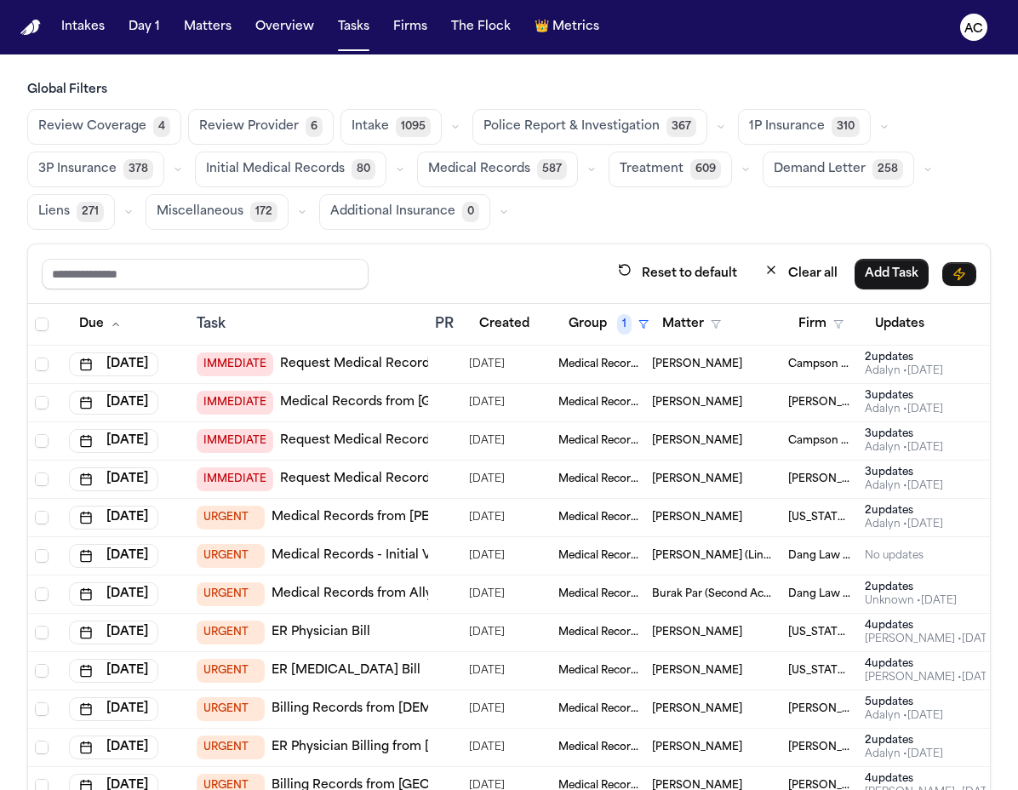
click at [0, 222] on div "Global Filters Review Coverage 4 Review Provider 6 Intake 1095 Police Report & …" at bounding box center [509, 495] width 1018 height 826
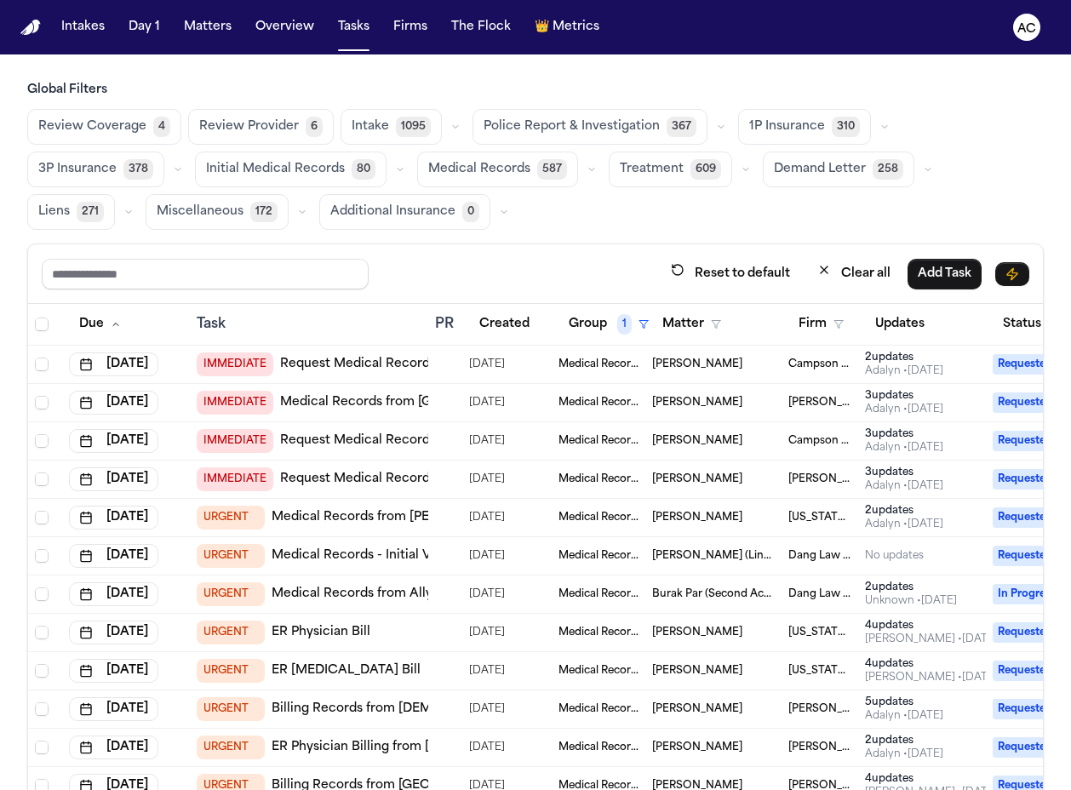
drag, startPoint x: 3, startPoint y: 187, endPoint x: 16, endPoint y: 184, distance: 13.2
click at [9, 185] on div "Global Filters Review Coverage 4 Review Provider 6 Intake 1095 Police Report & …" at bounding box center [535, 495] width 1071 height 826
click at [16, 239] on div "Global Filters Review Coverage 4 Review Provider 6 Intake 1095 Police Report & …" at bounding box center [535, 495] width 1071 height 826
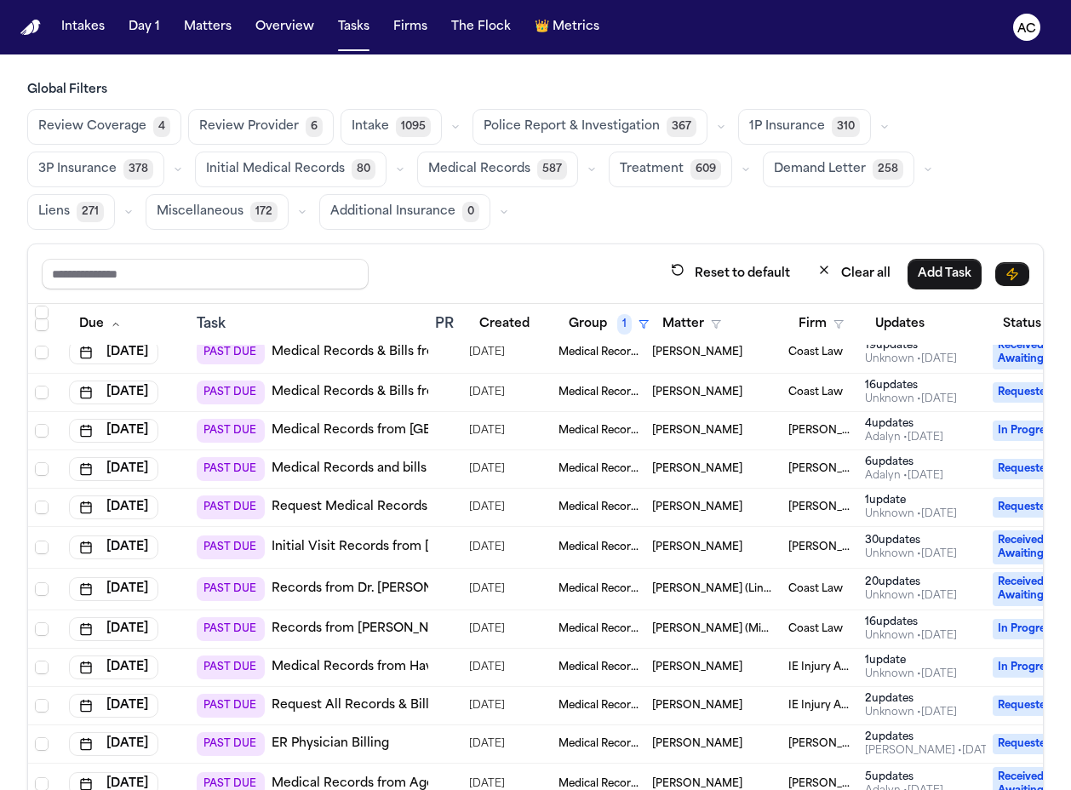
scroll to position [2125, 0]
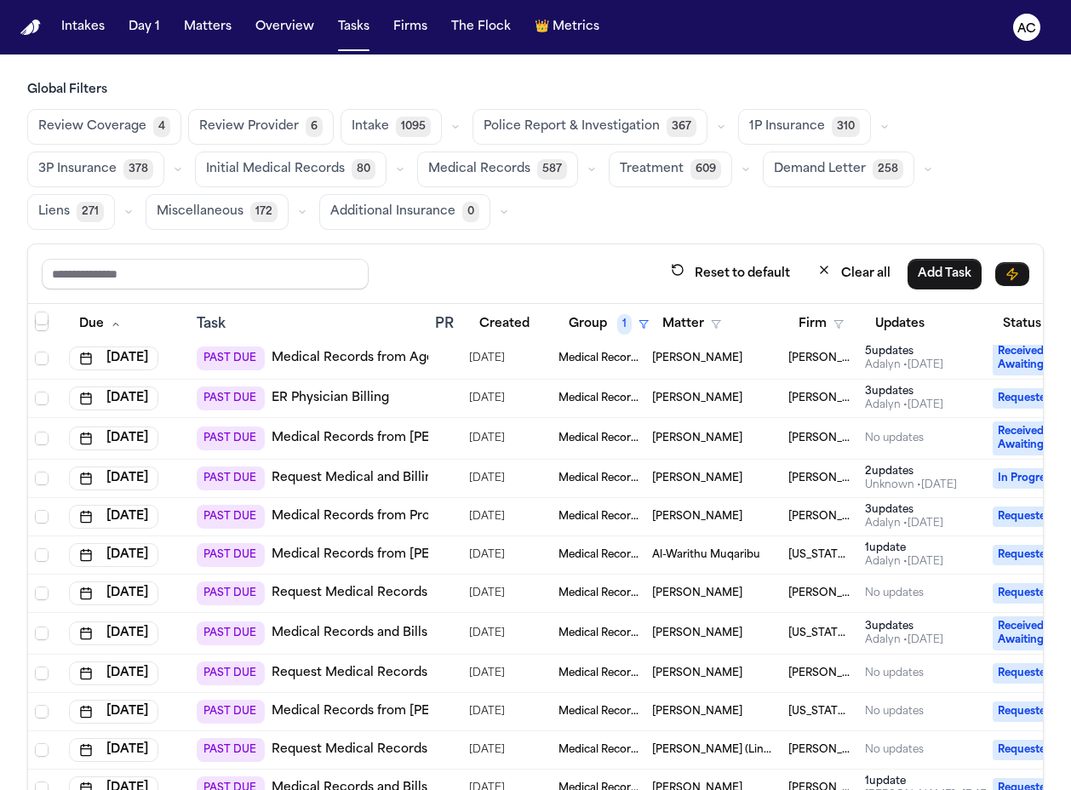
click at [390, 554] on link "Medical Records from Henry Ford Hospital" at bounding box center [459, 555] width 375 height 17
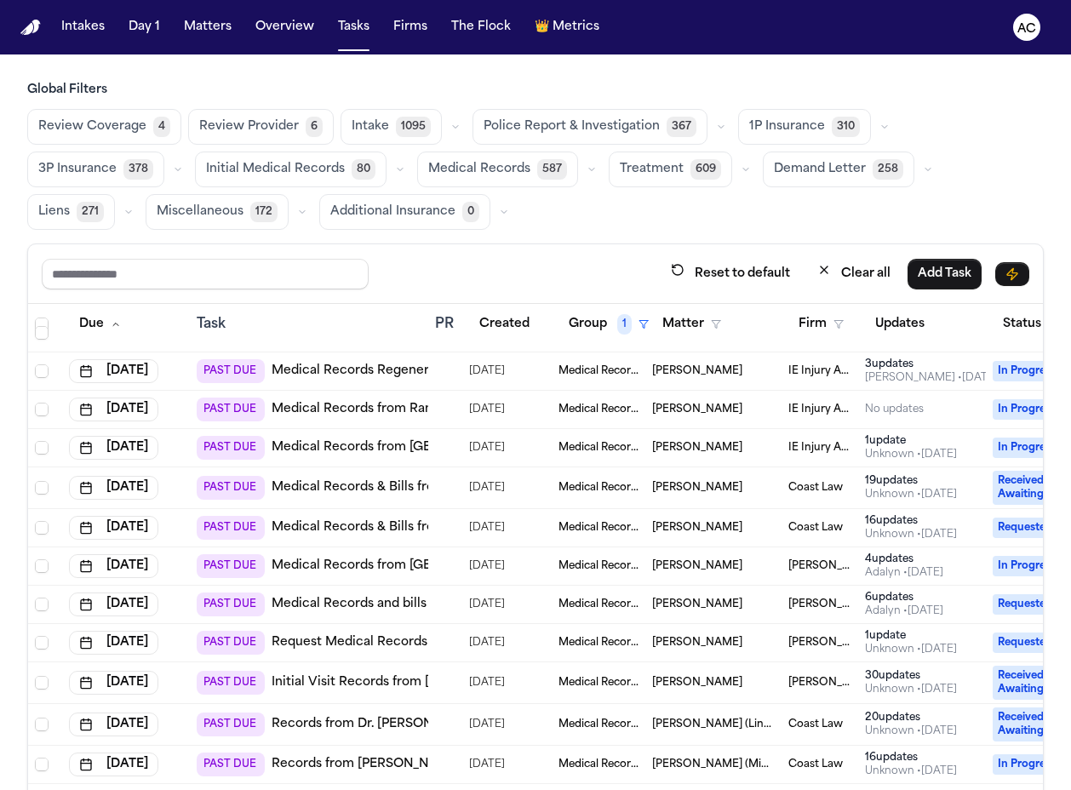
scroll to position [1618, 0]
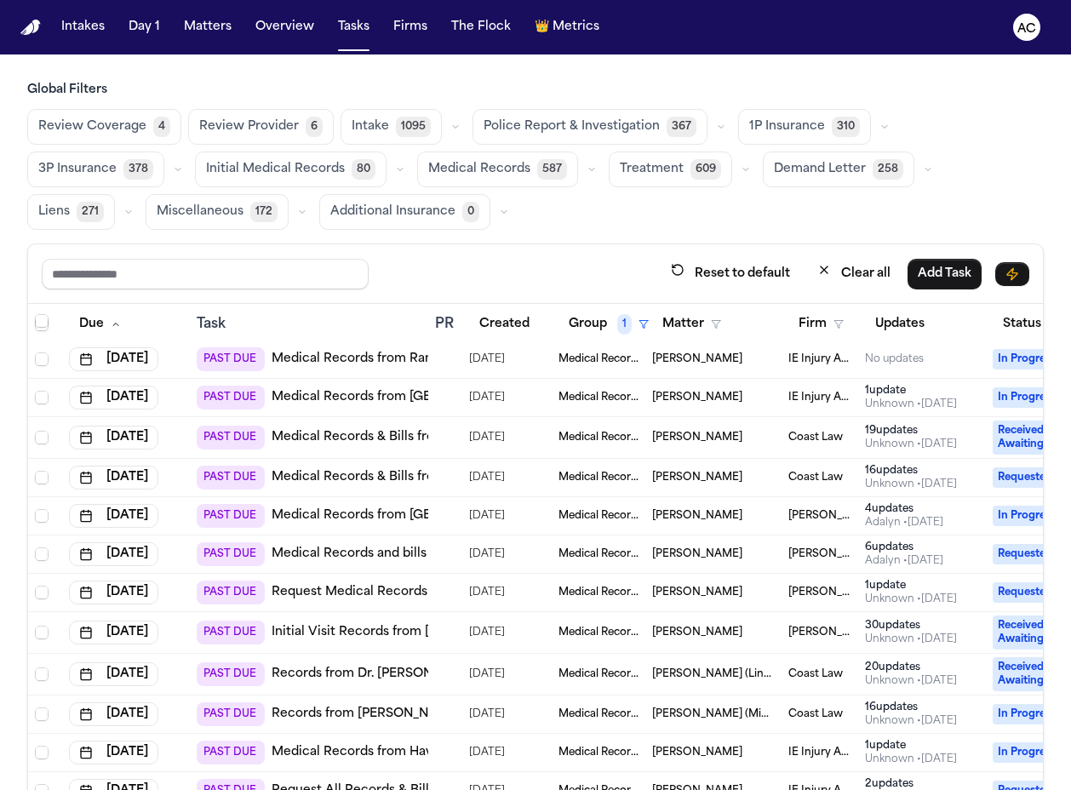
click at [343, 593] on link "Request Medical Records from Next Level Urgent Care" at bounding box center [439, 592] width 335 height 17
click at [386, 550] on link "Medical Records and bills from Lifeguard Air Emergency Services." at bounding box center [472, 554] width 400 height 17
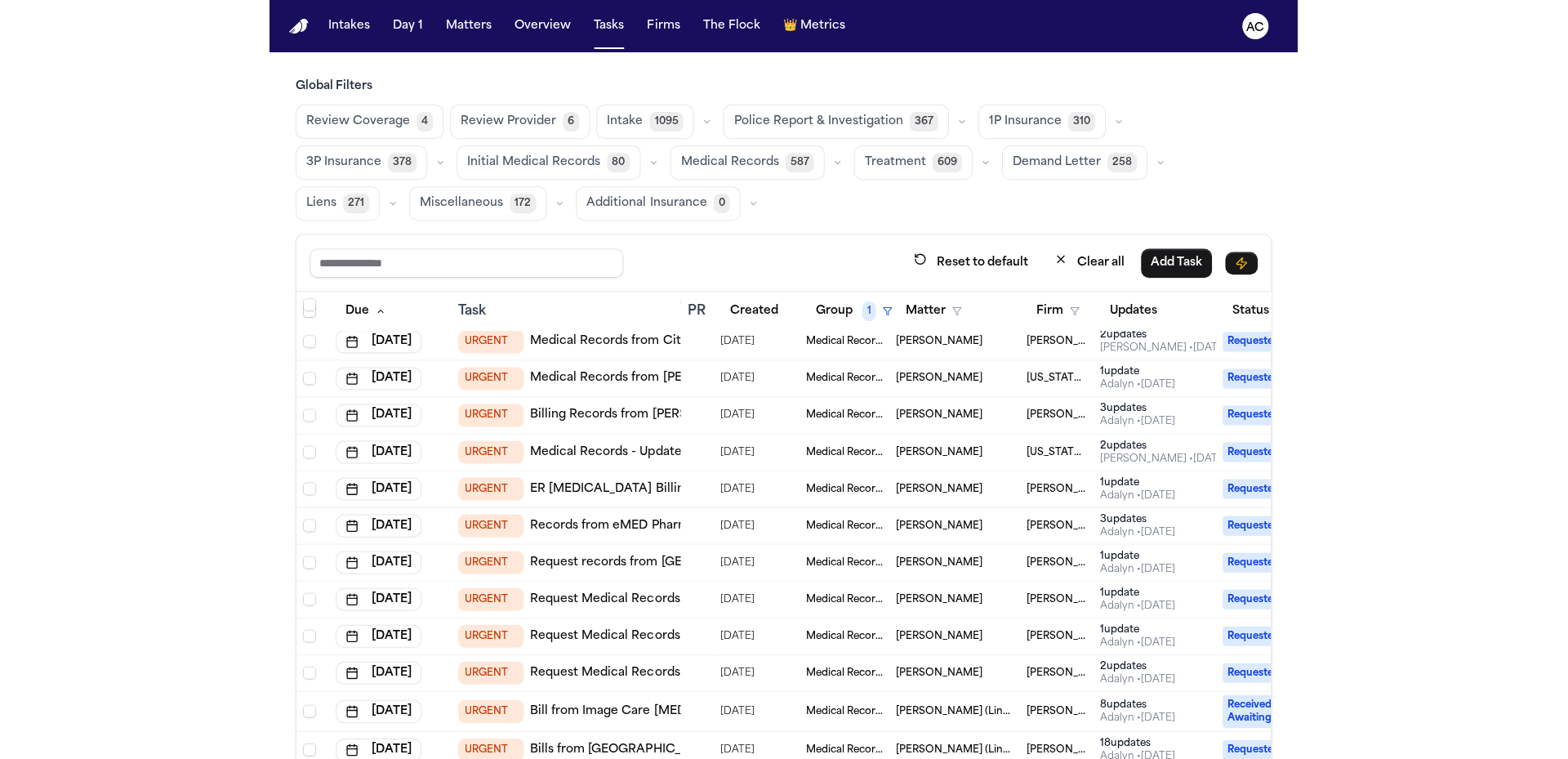
scroll to position [899, 0]
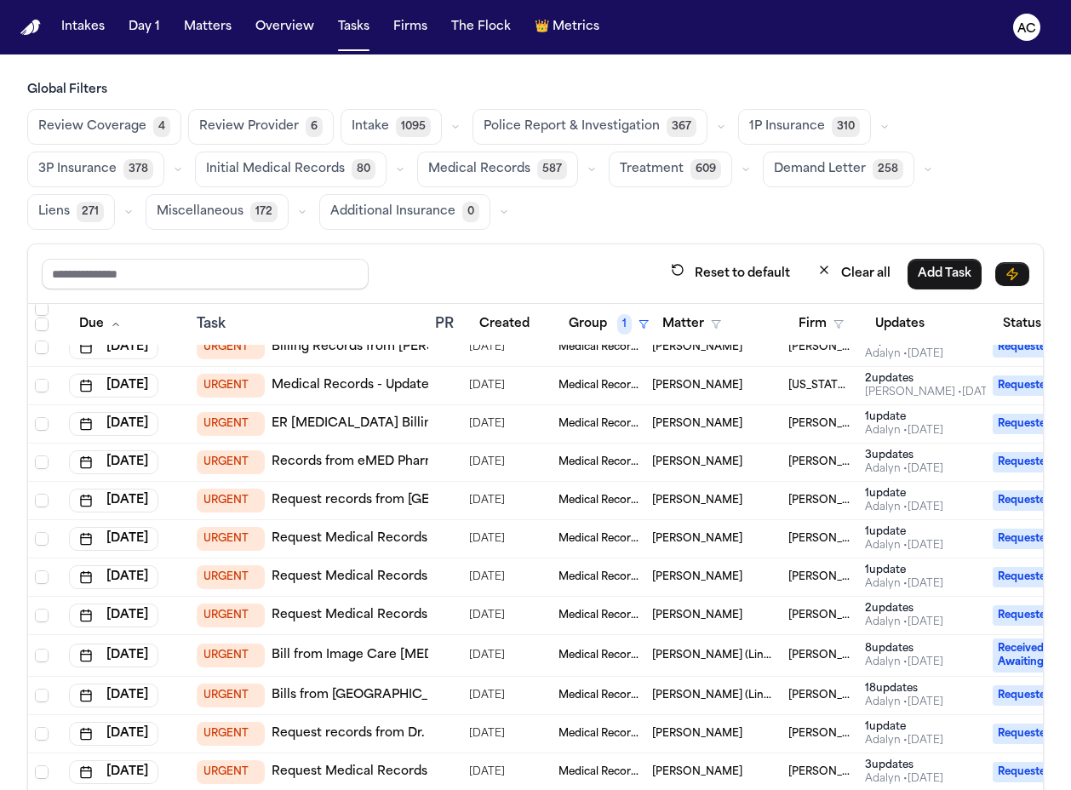
click at [363, 612] on link "Request Medical Records from Decatur Imaging" at bounding box center [418, 615] width 293 height 17
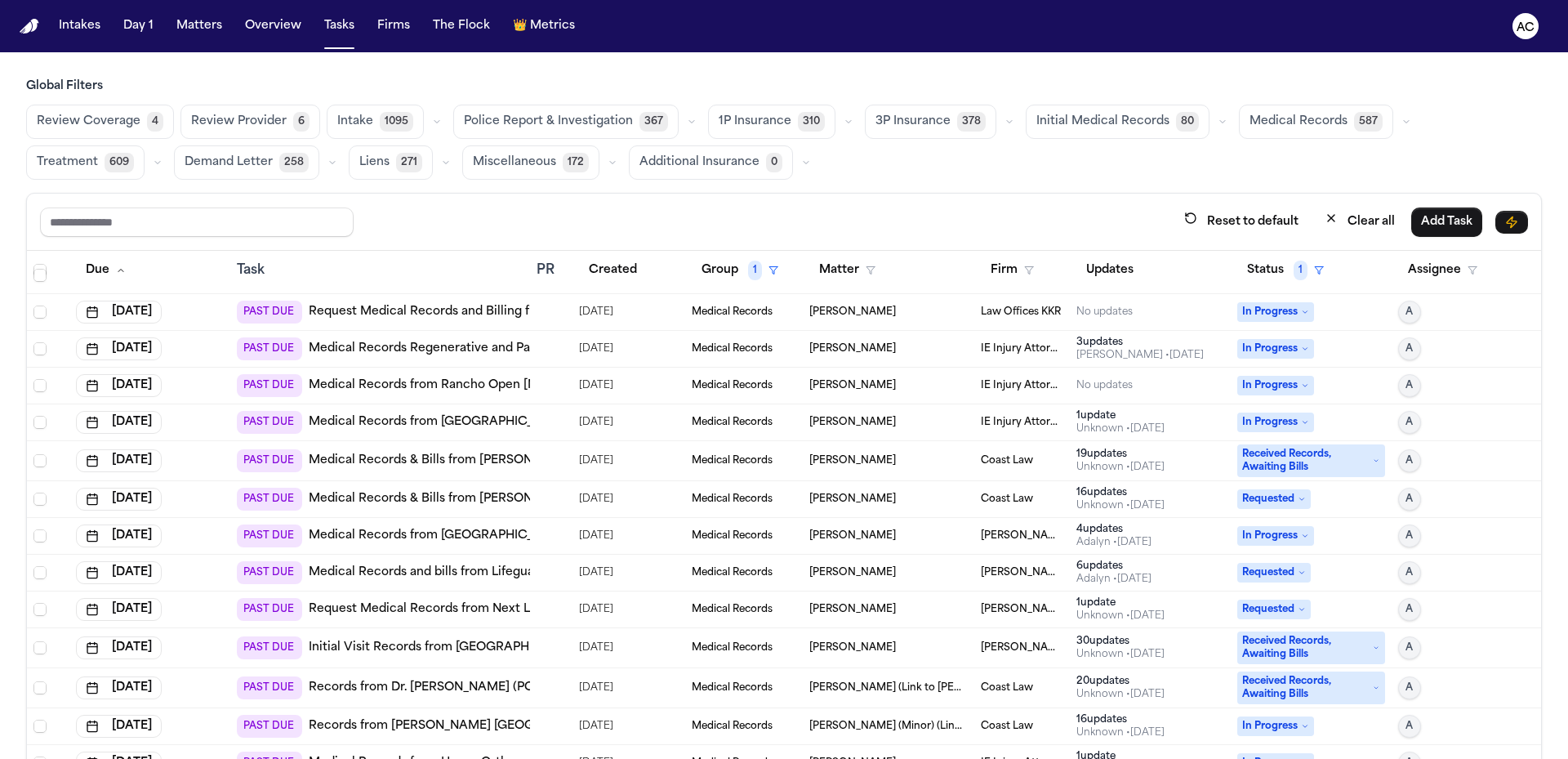
scroll to position [1553, 0]
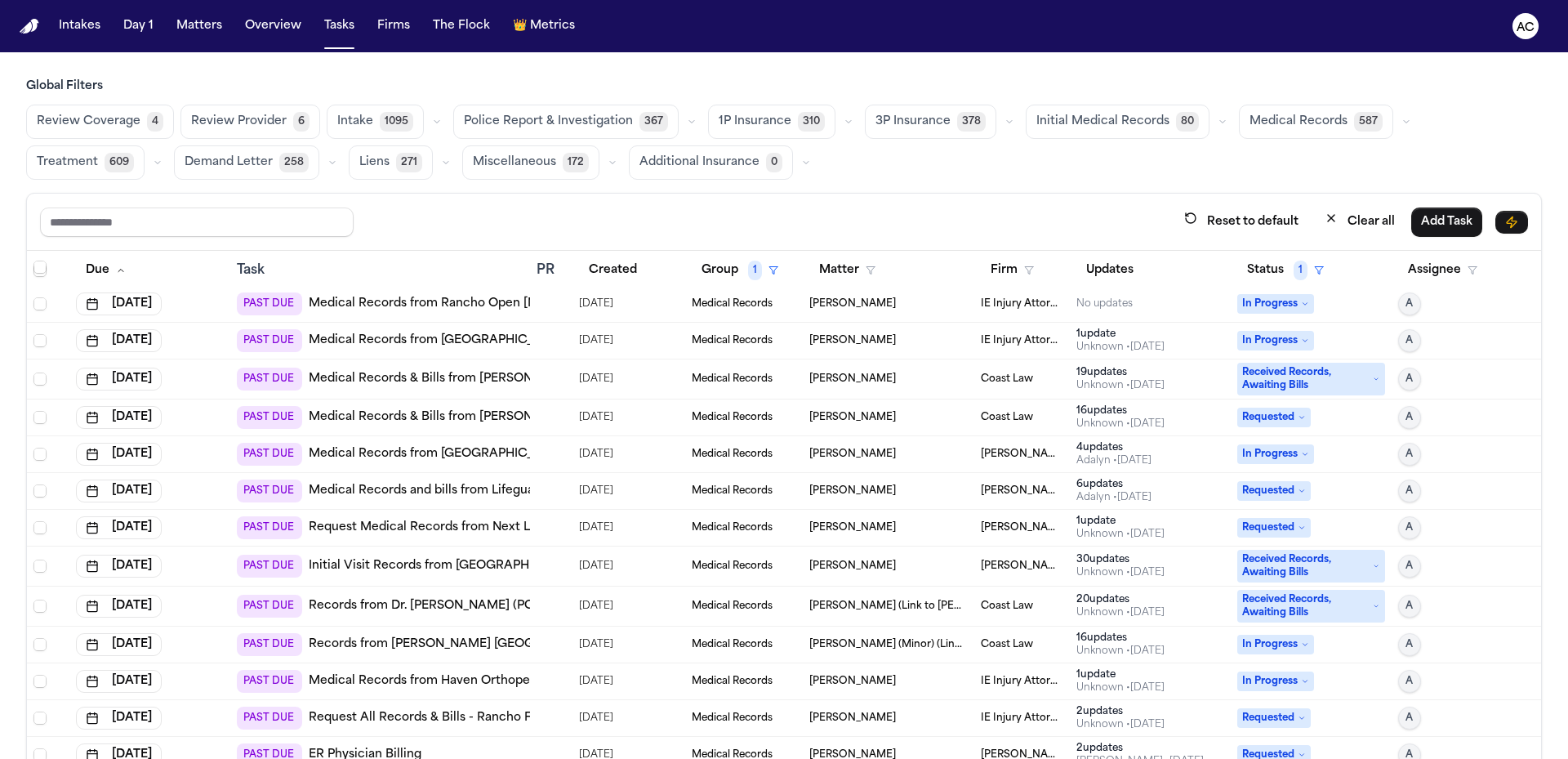
click at [420, 531] on link "Request Medical Records from Next Level Urgent Care" at bounding box center [469, 527] width 321 height 16
click at [470, 567] on link "Initial Visit Records from Dell Seton Medical Center at The University of Texas" at bounding box center [565, 566] width 512 height 16
click at [458, 610] on link "Records from Dr. [PERSON_NAME] (PCP)" at bounding box center [427, 605] width 237 height 16
click at [455, 648] on link "Records from Rady’s Children’s Hospital – San Diego" at bounding box center [535, 644] width 454 height 16
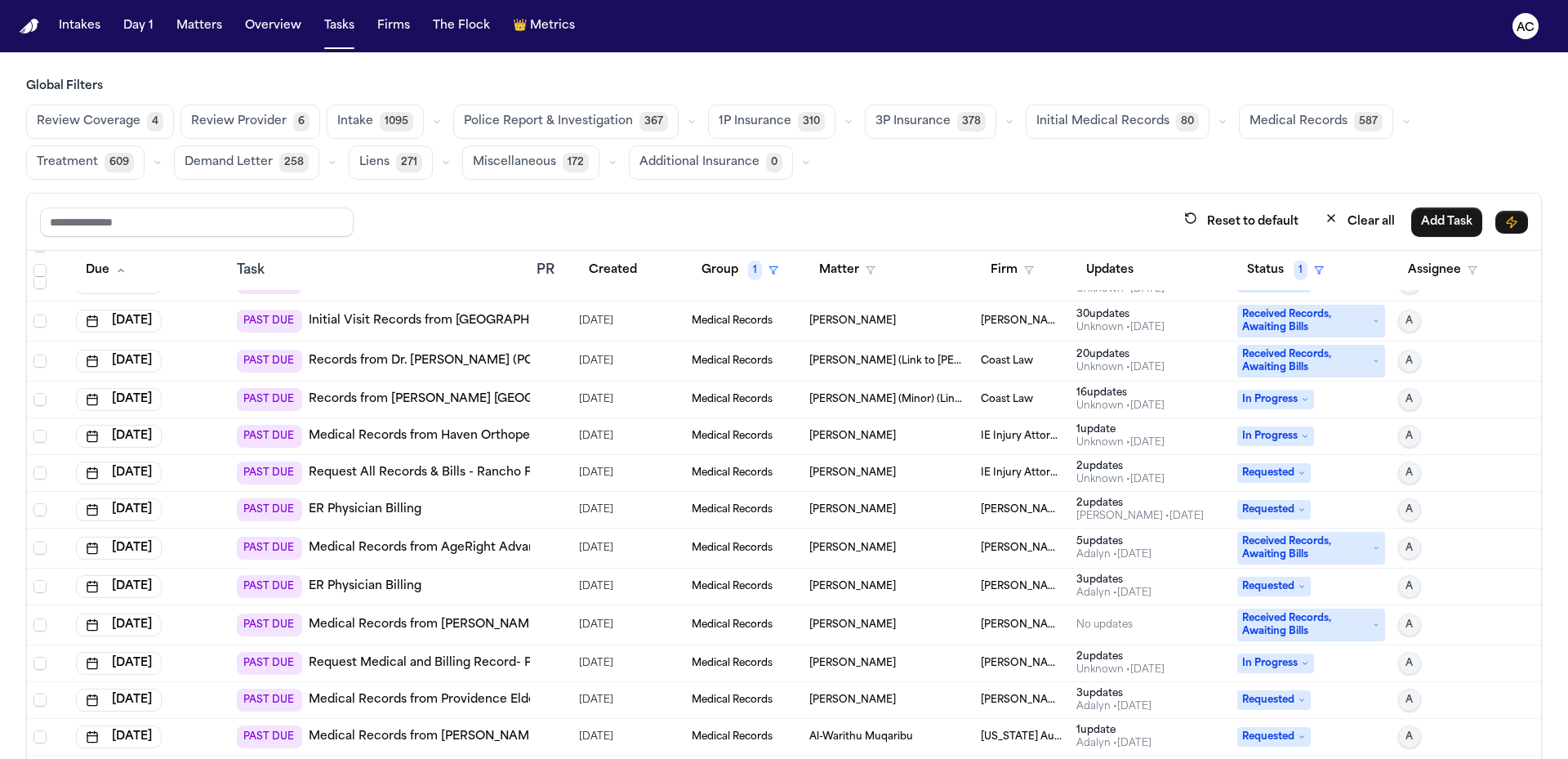
scroll to position [1879, 0]
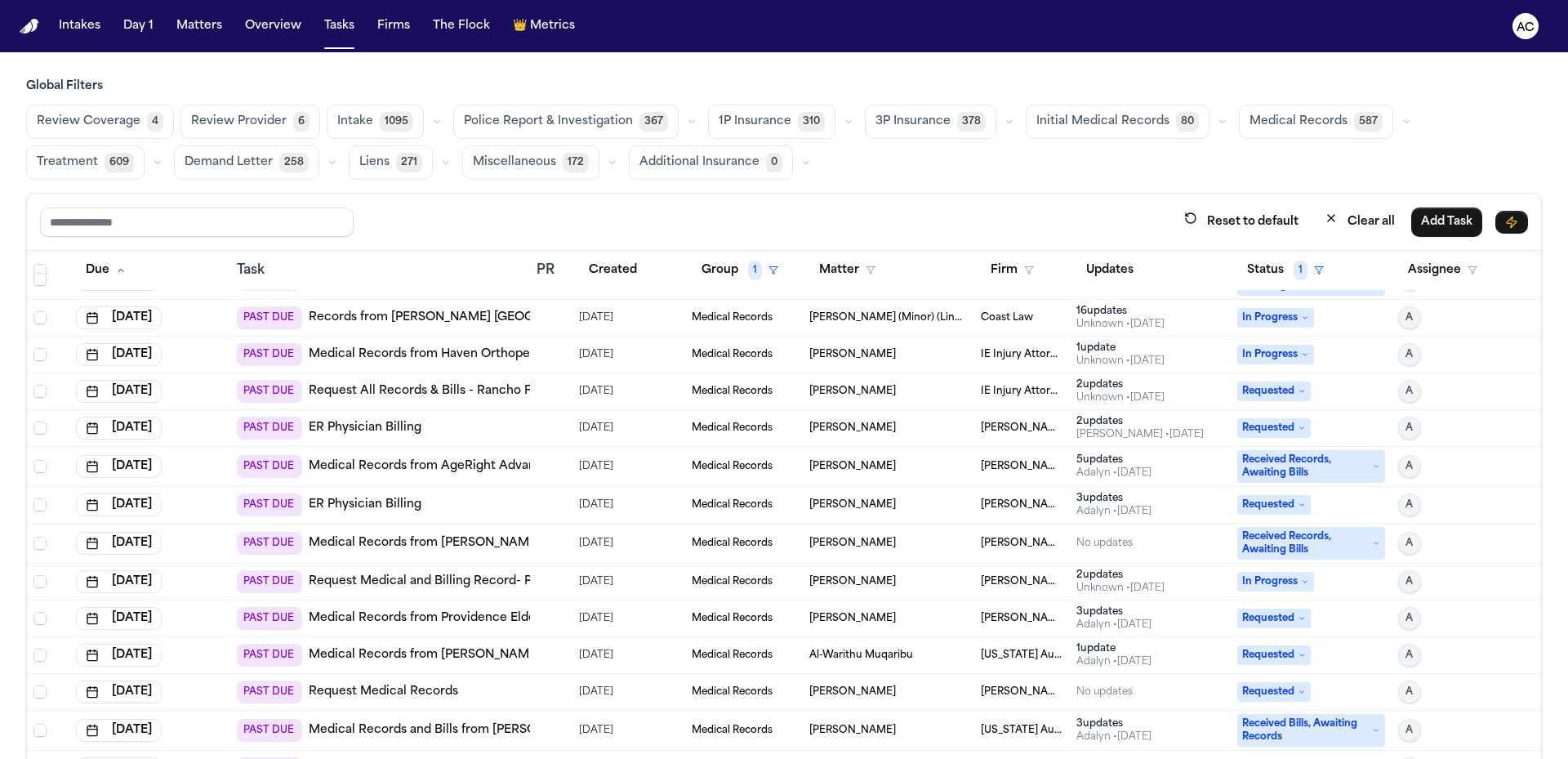
click at [500, 359] on link "Medical Records from Haven Orthopedics & Spine Institute" at bounding box center [480, 354] width 344 height 16
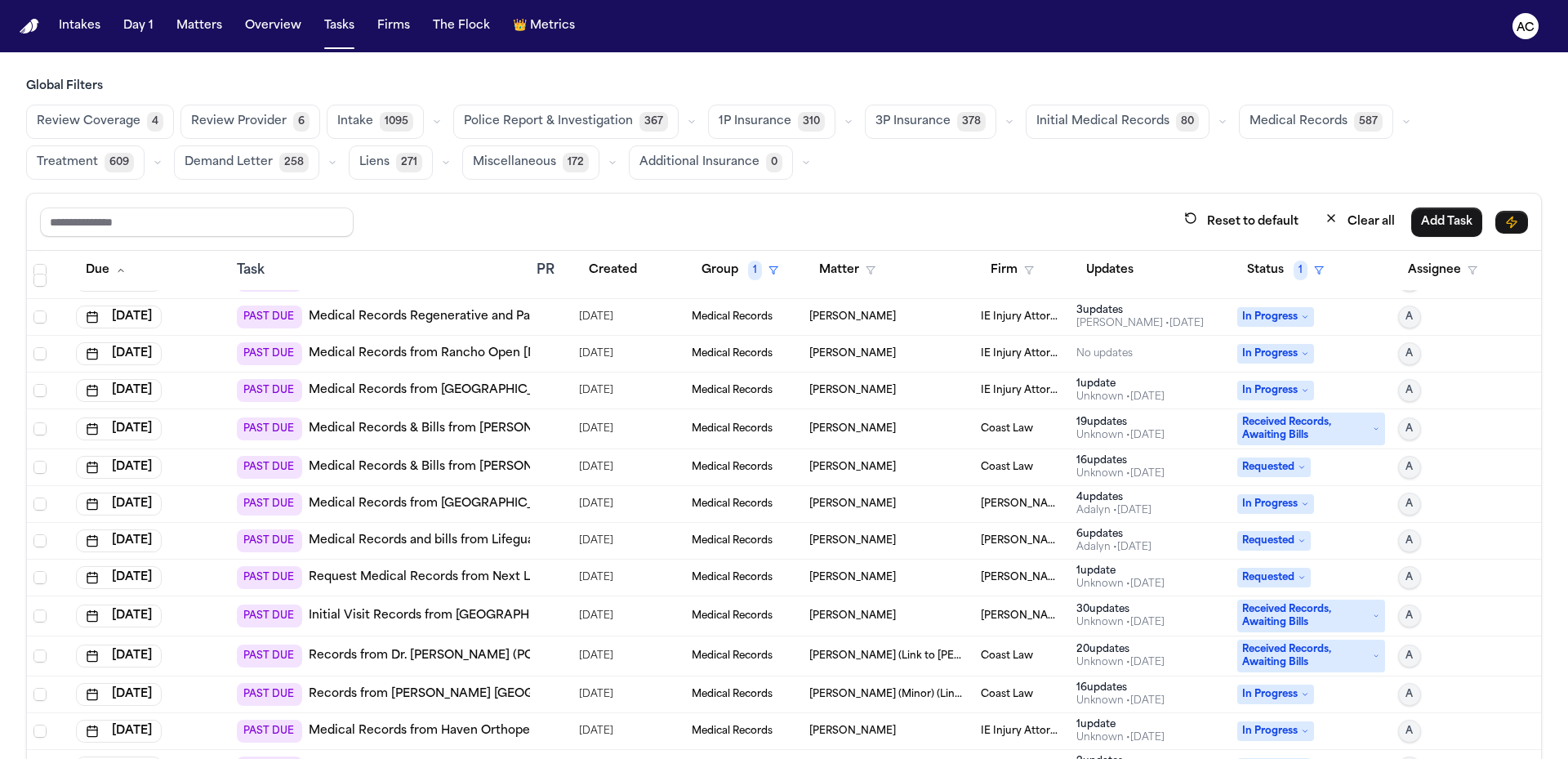
scroll to position [1553, 0]
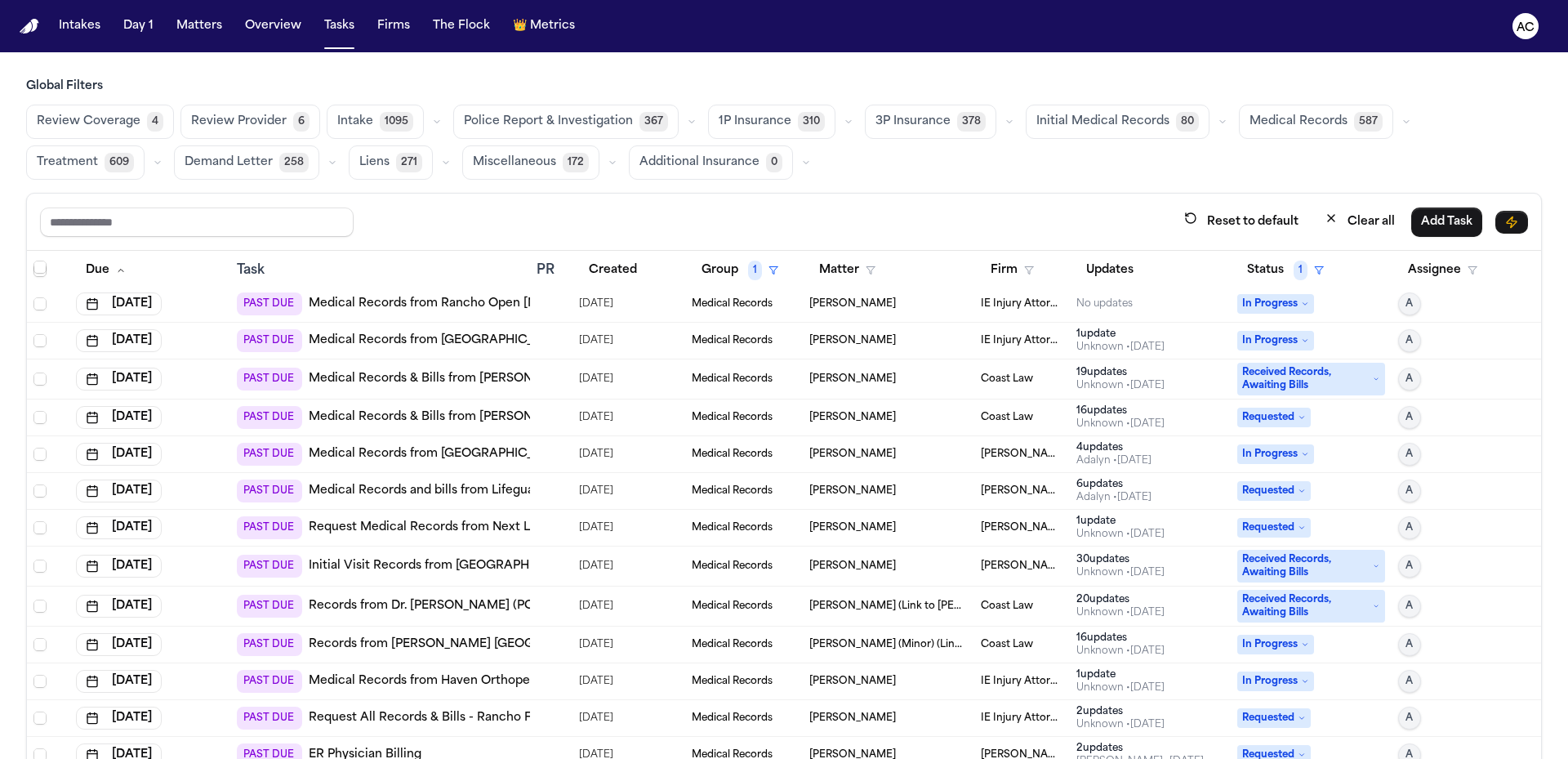
drag, startPoint x: 820, startPoint y: 331, endPoint x: 827, endPoint y: 341, distance: 12.2
click at [822, 334] on td "Alicia Acosta" at bounding box center [888, 341] width 172 height 36
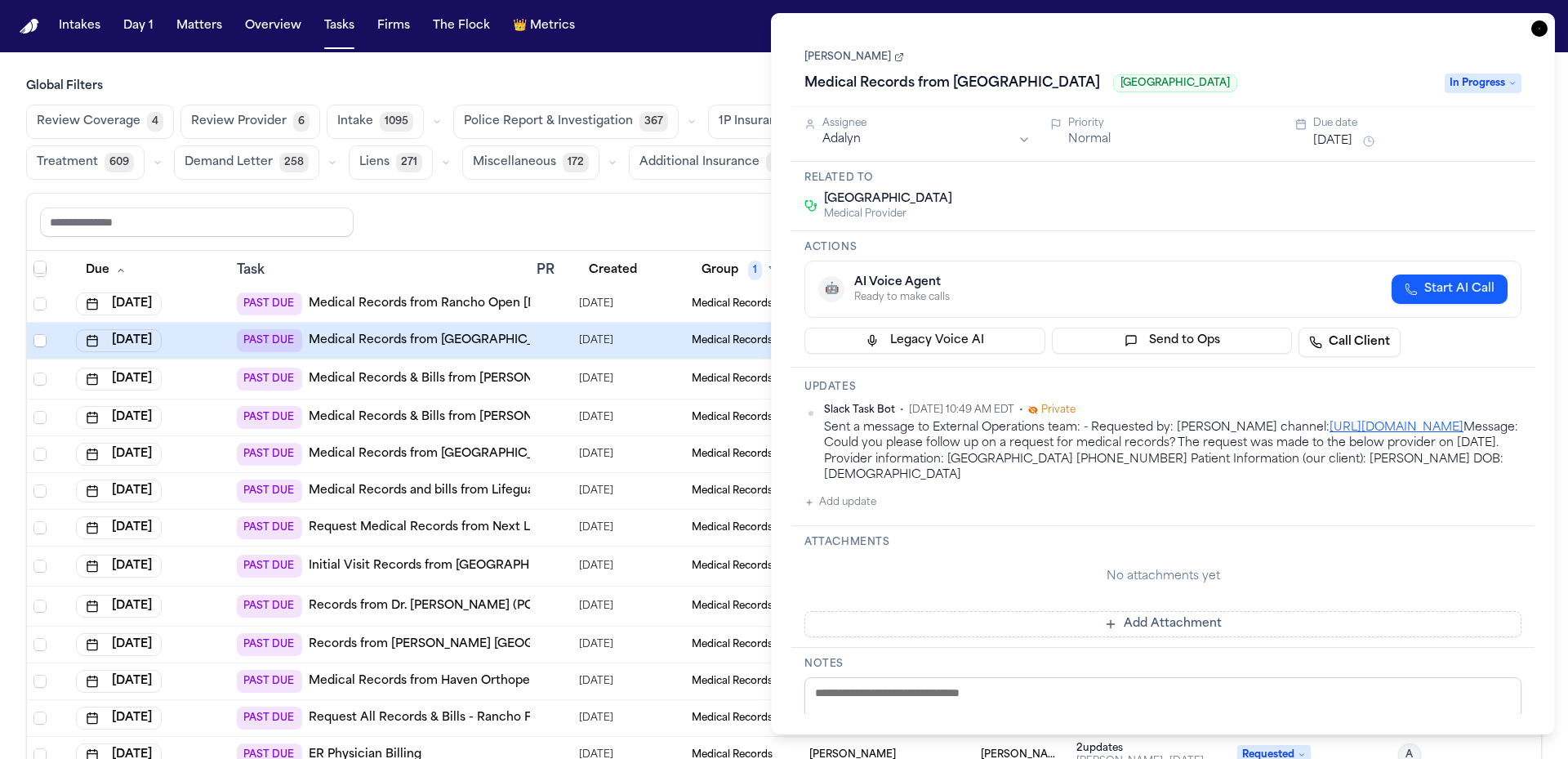
click at [470, 344] on link "Medical Records from San Antonio Regional Hospital" at bounding box center [439, 341] width 261 height 16
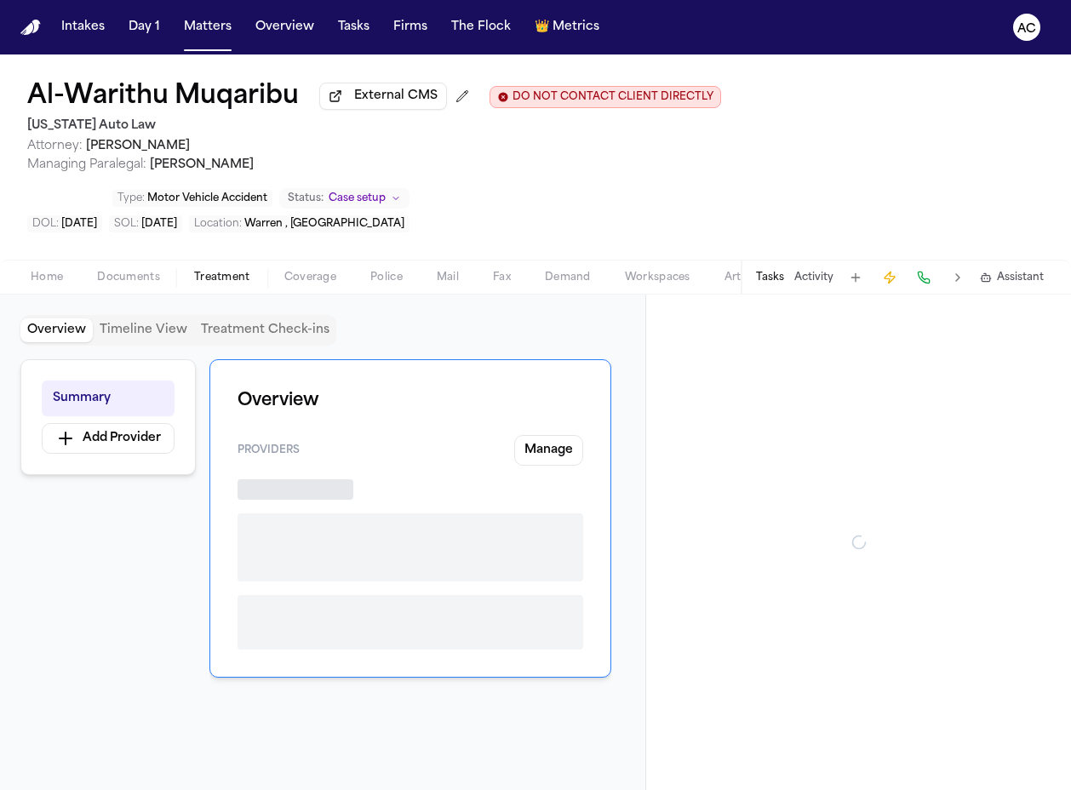
click at [244, 278] on span "Treatment" at bounding box center [222, 278] width 56 height 14
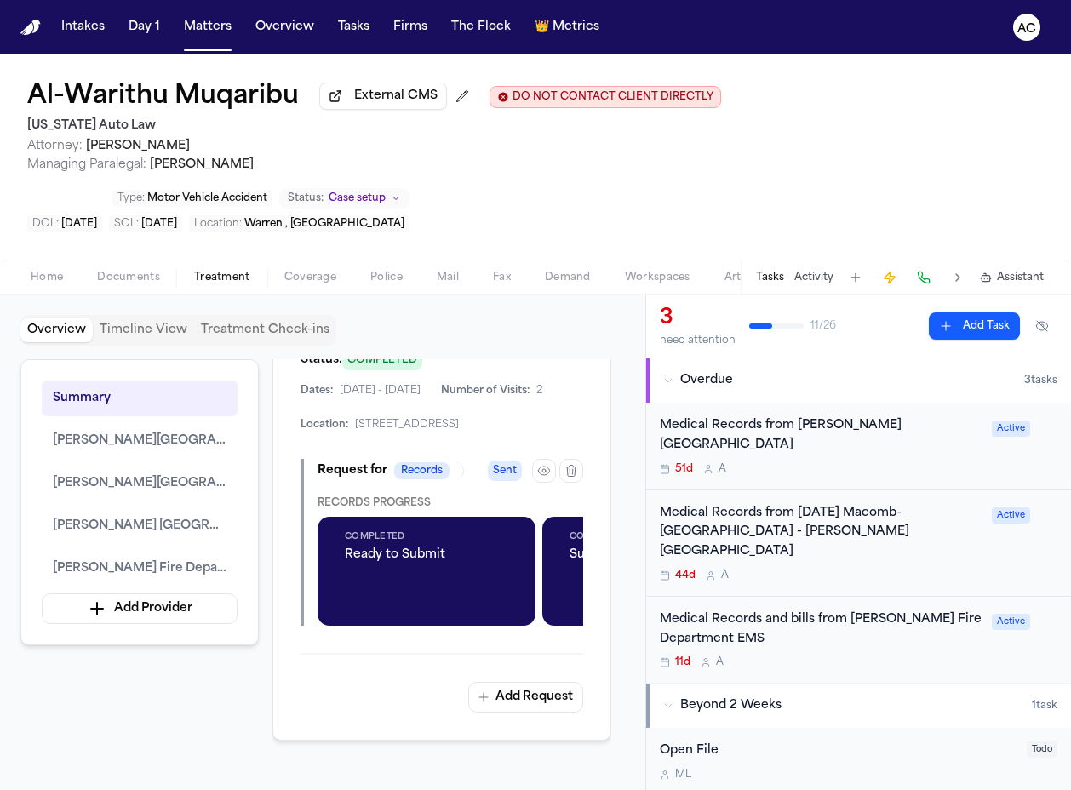
scroll to position [1447, 0]
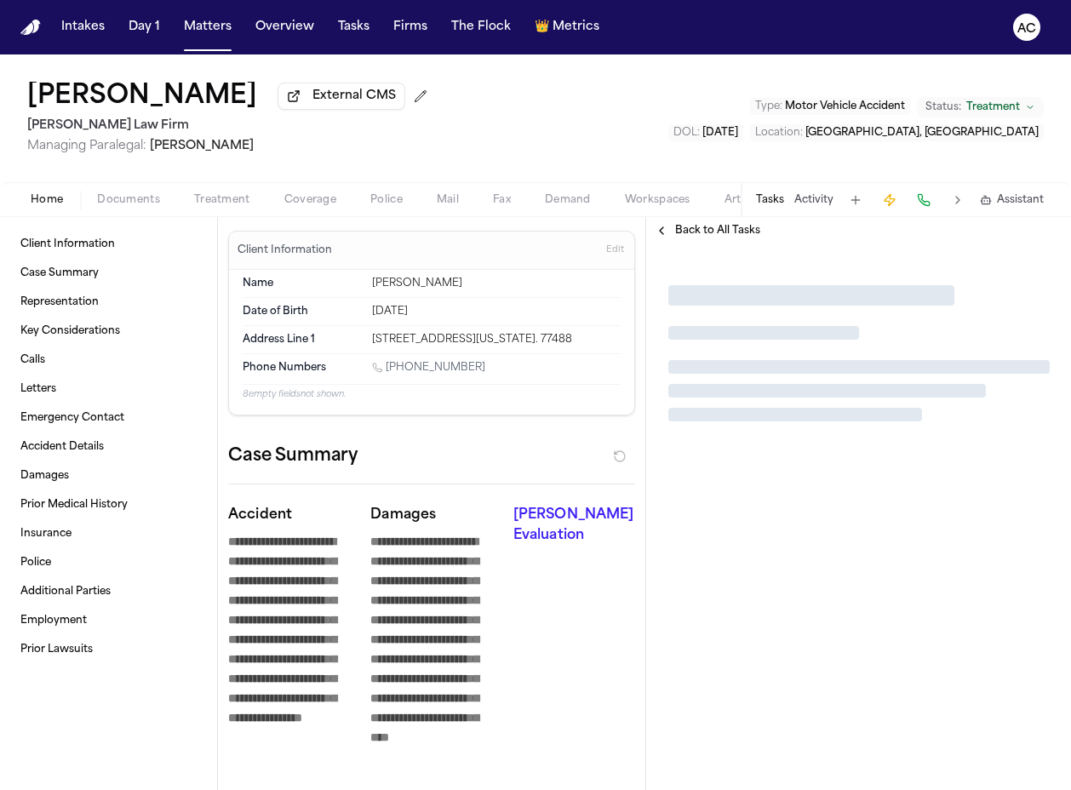
type textarea "*"
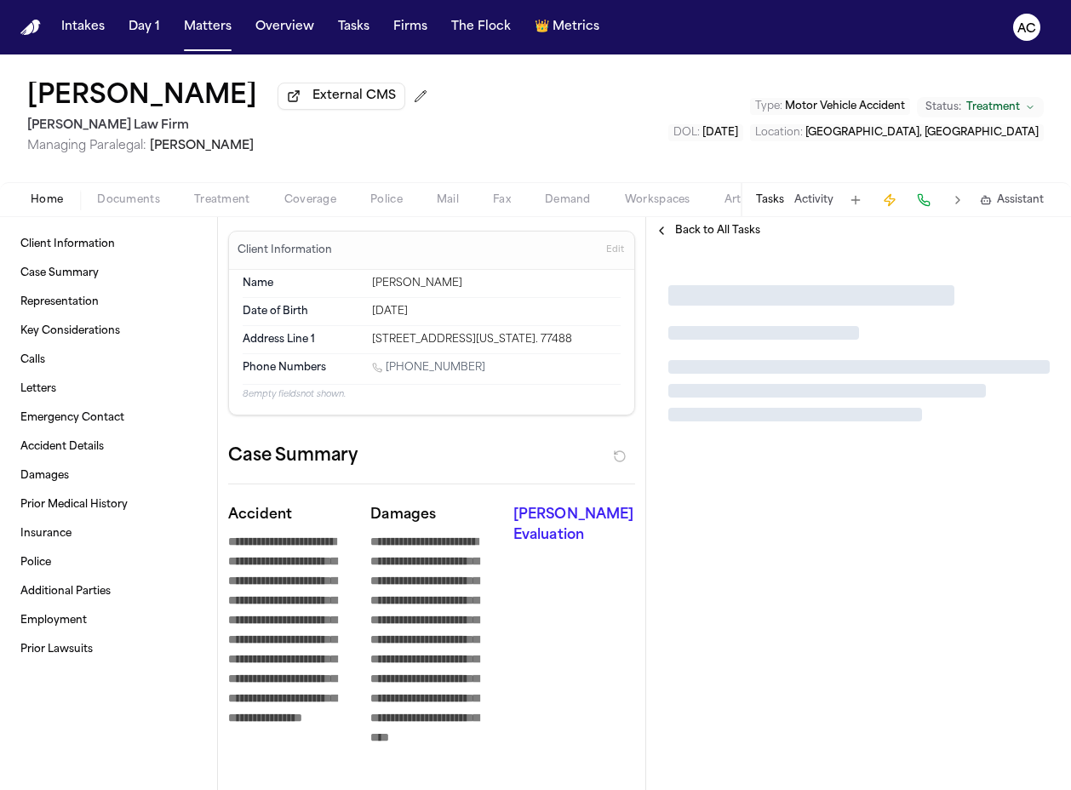
type textarea "*"
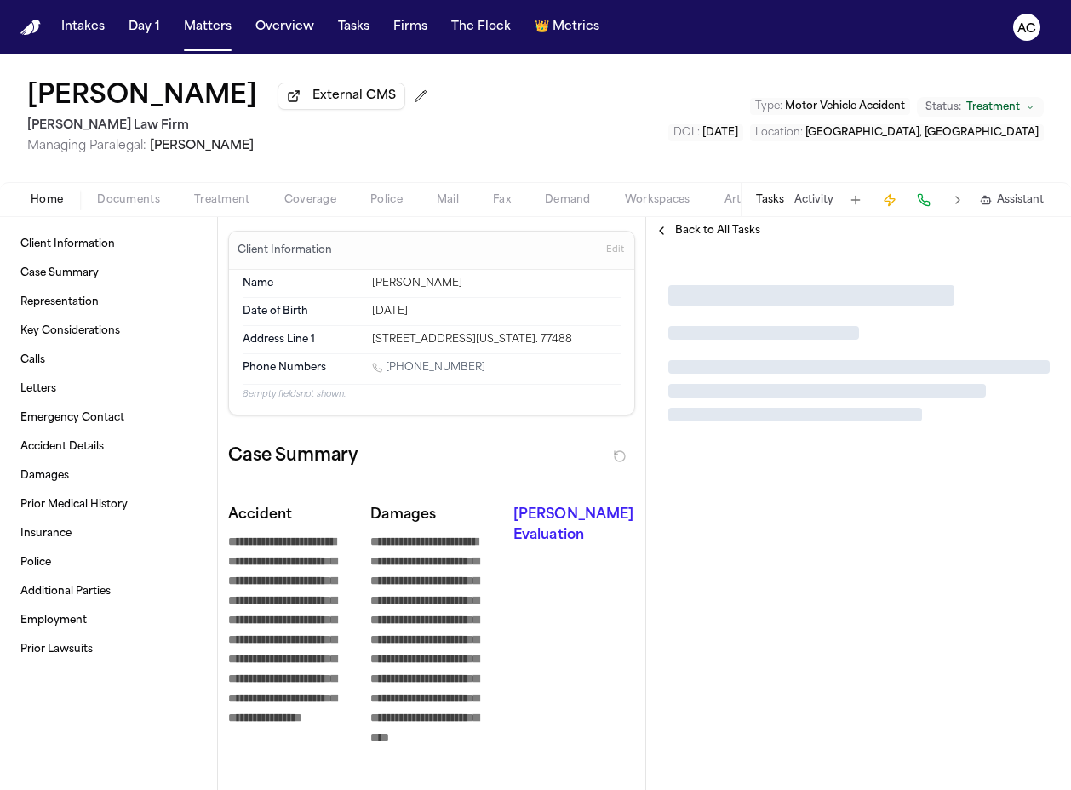
type textarea "*"
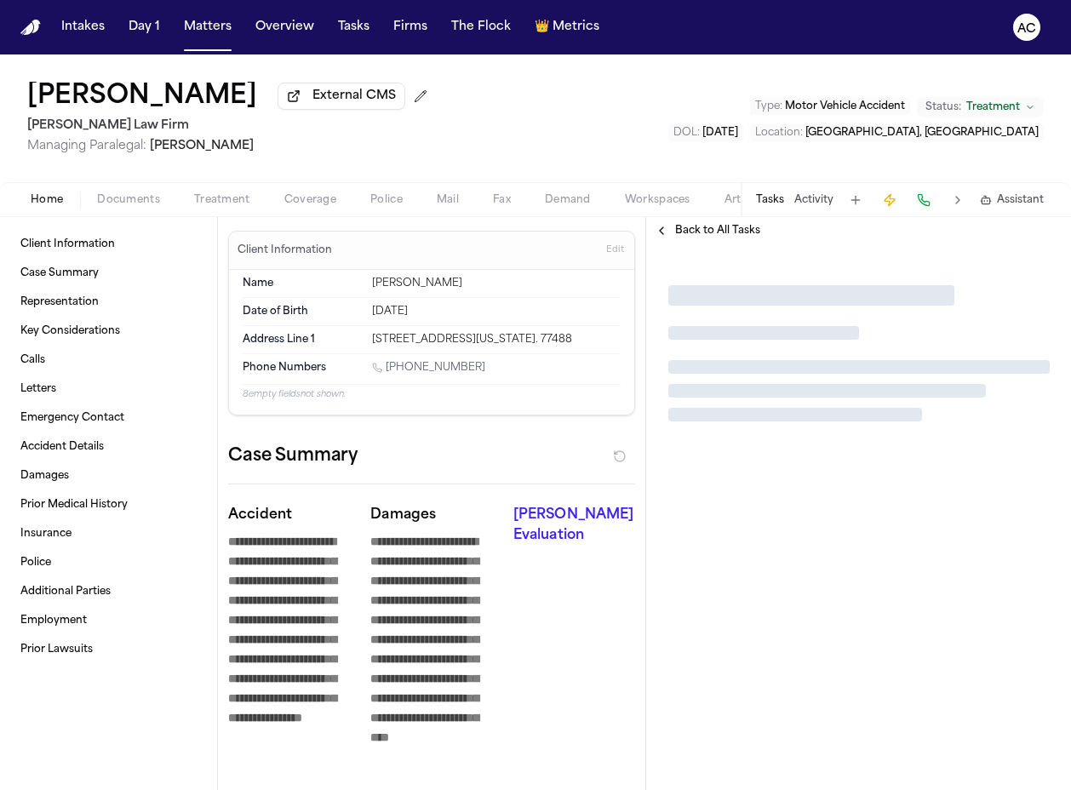
type textarea "*"
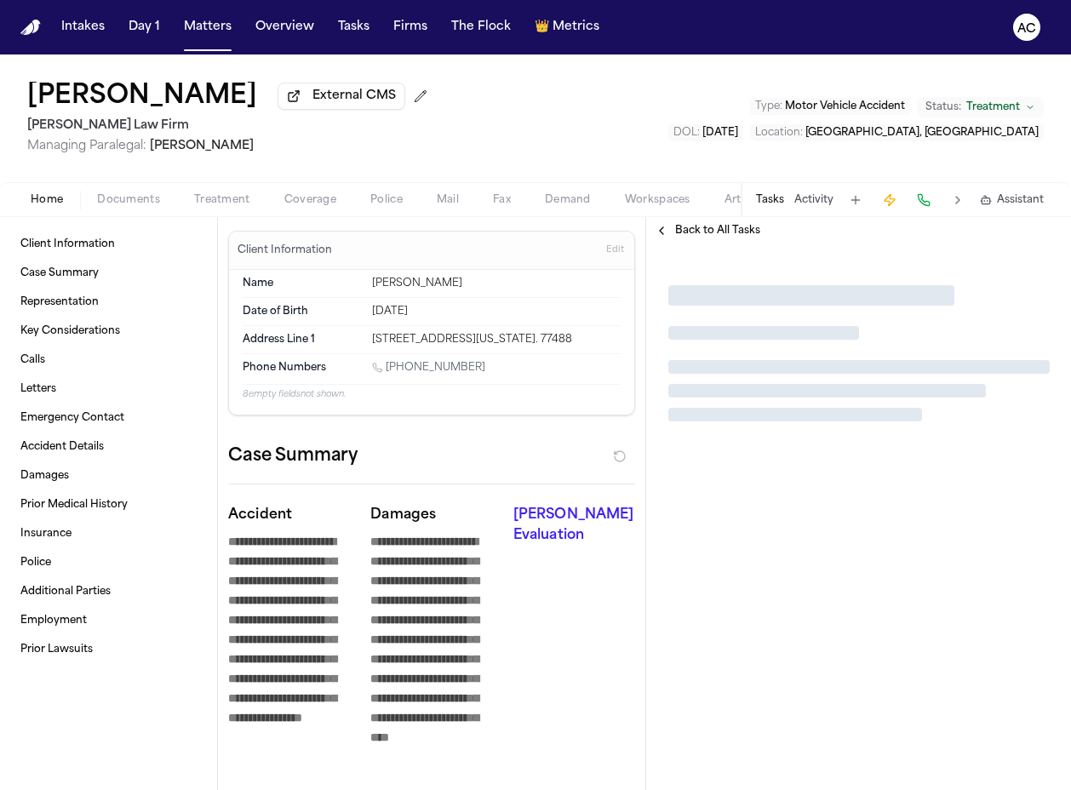
type textarea "*"
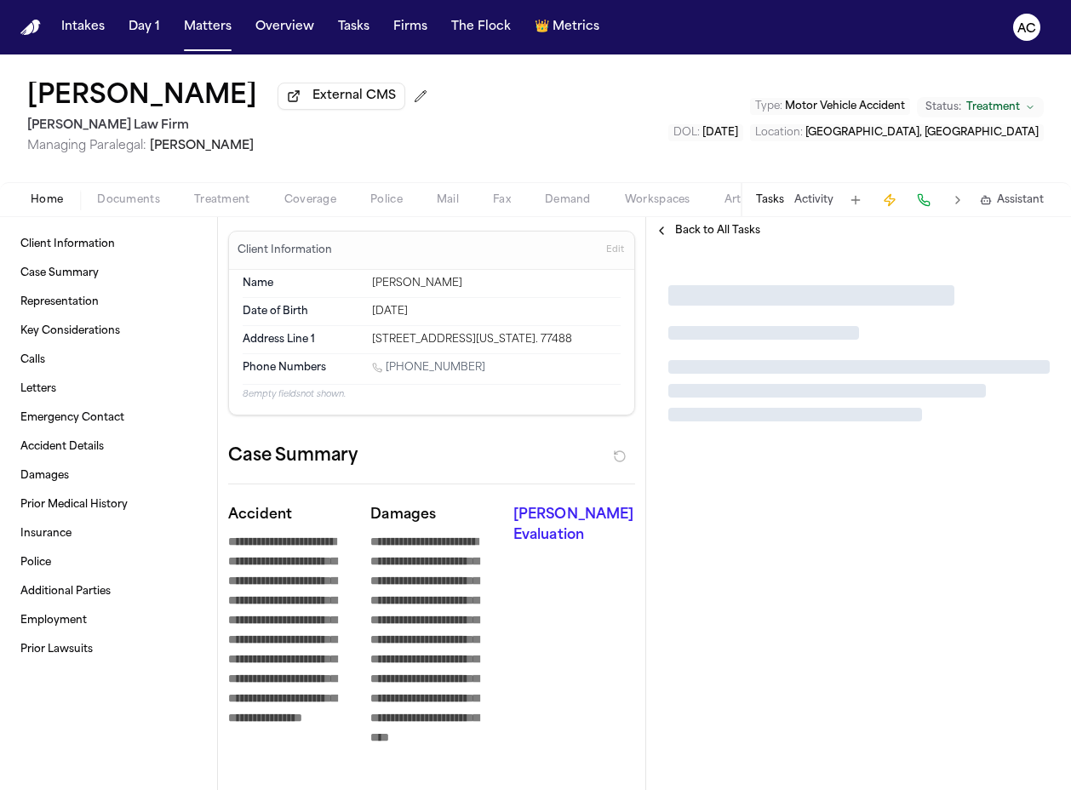
type textarea "*"
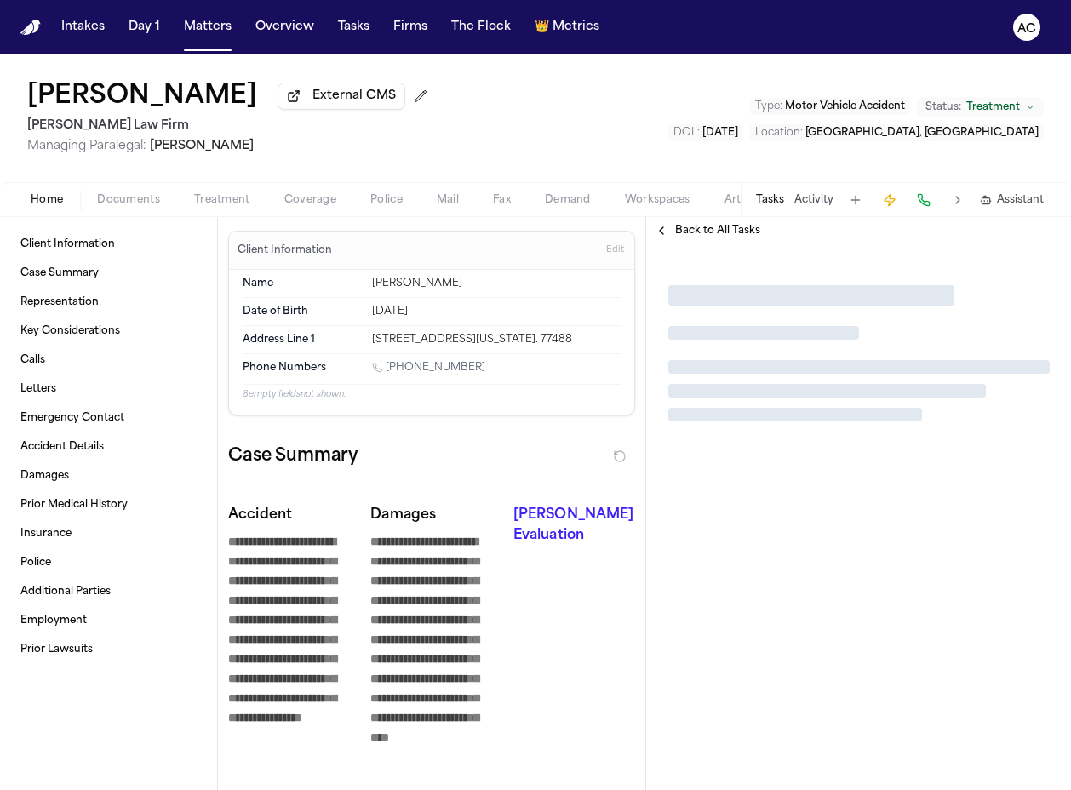
type textarea "*"
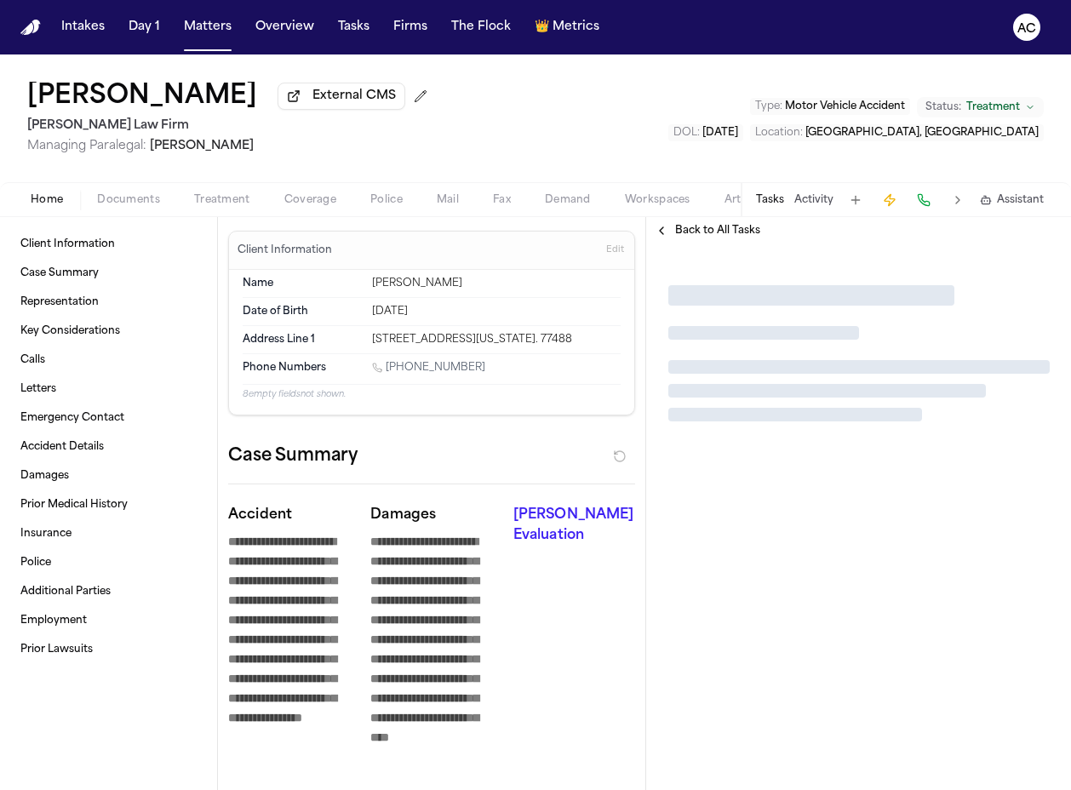
type textarea "*"
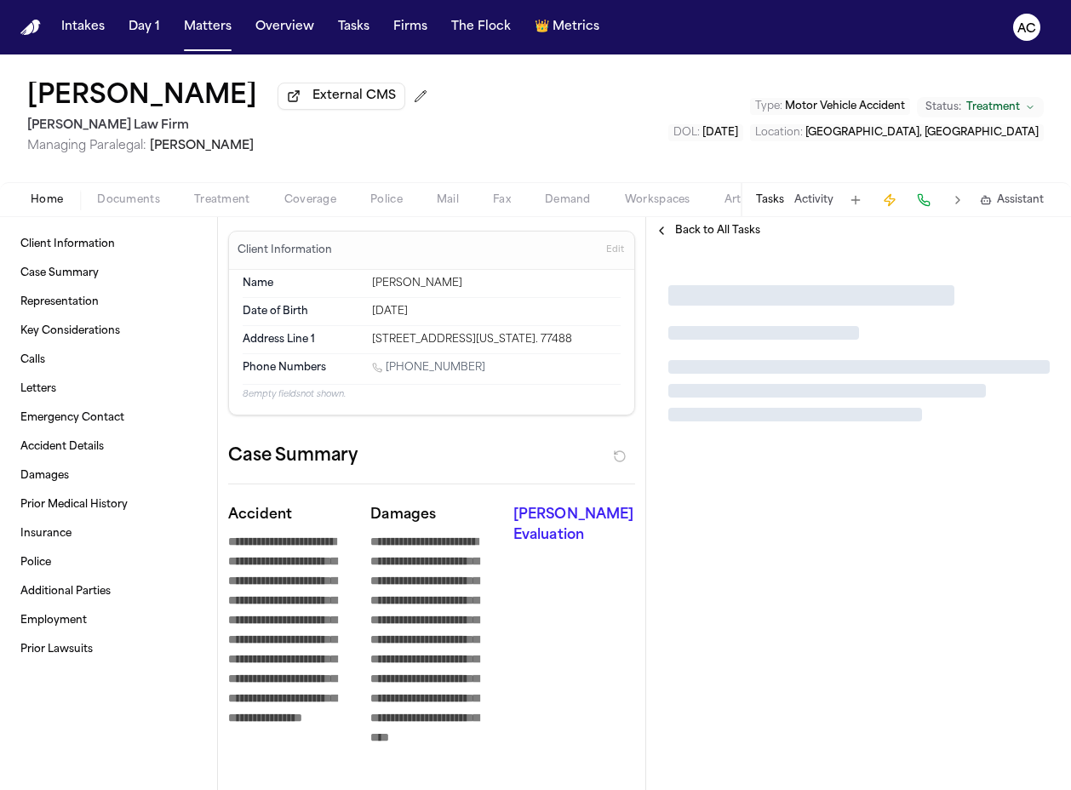
type textarea "*"
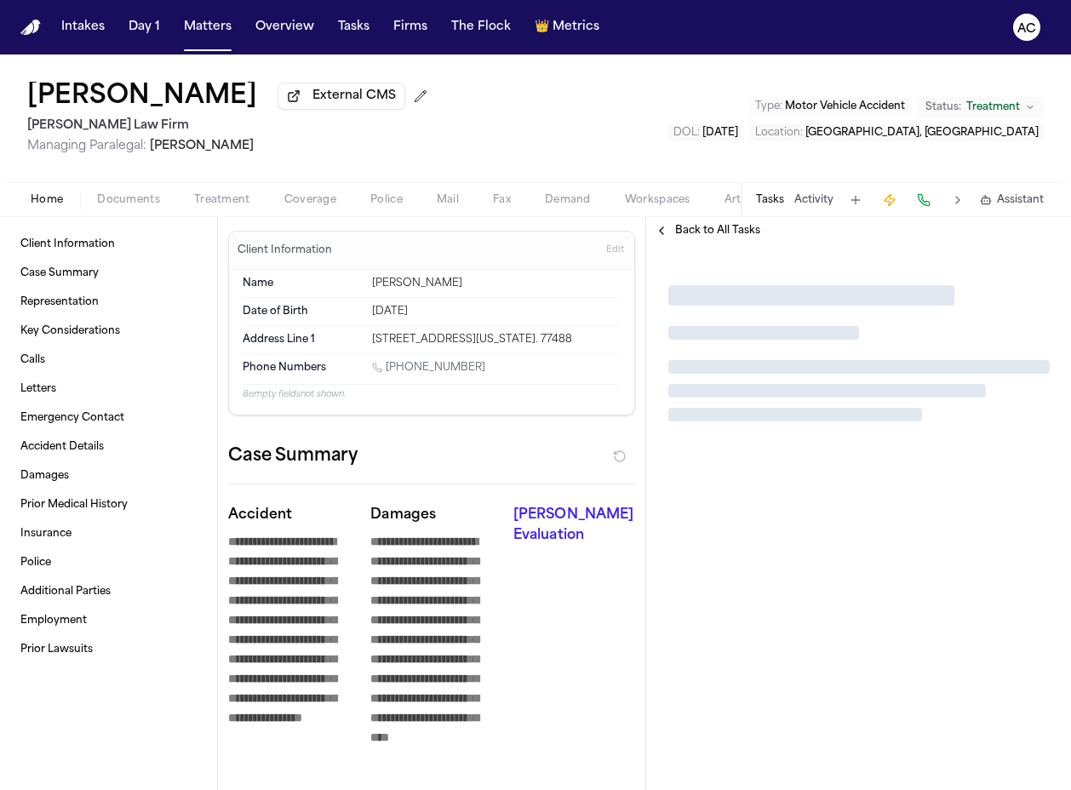
type textarea "*"
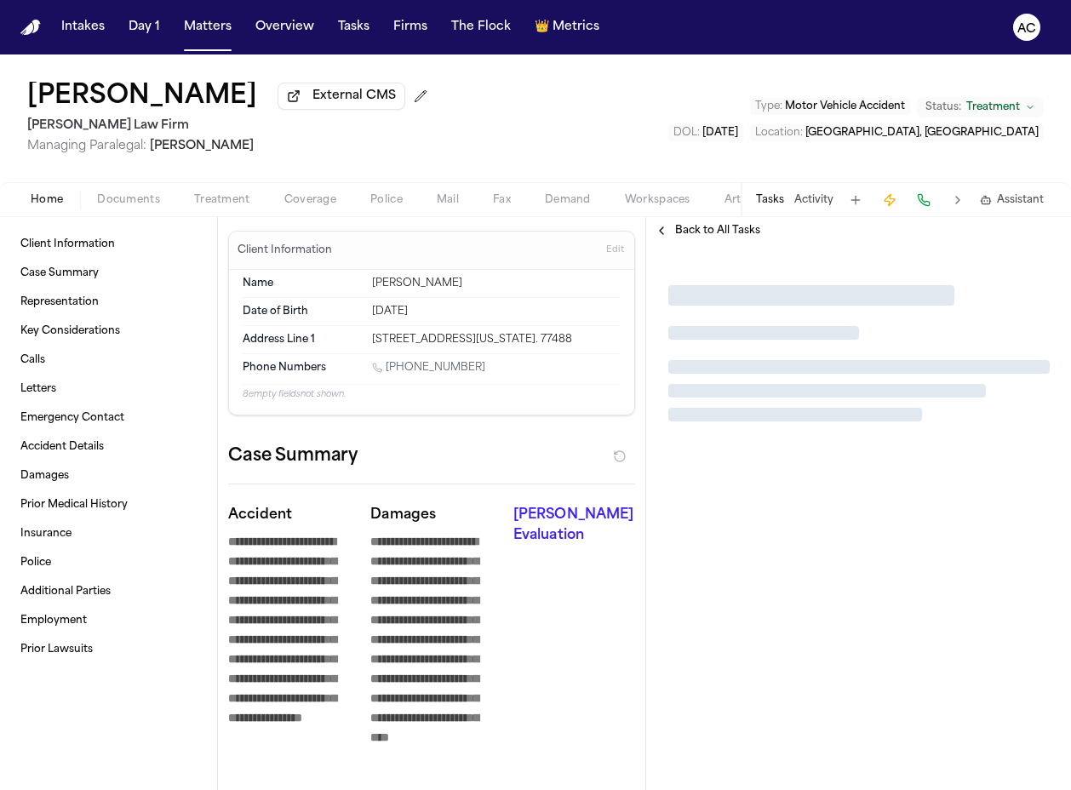
type textarea "*"
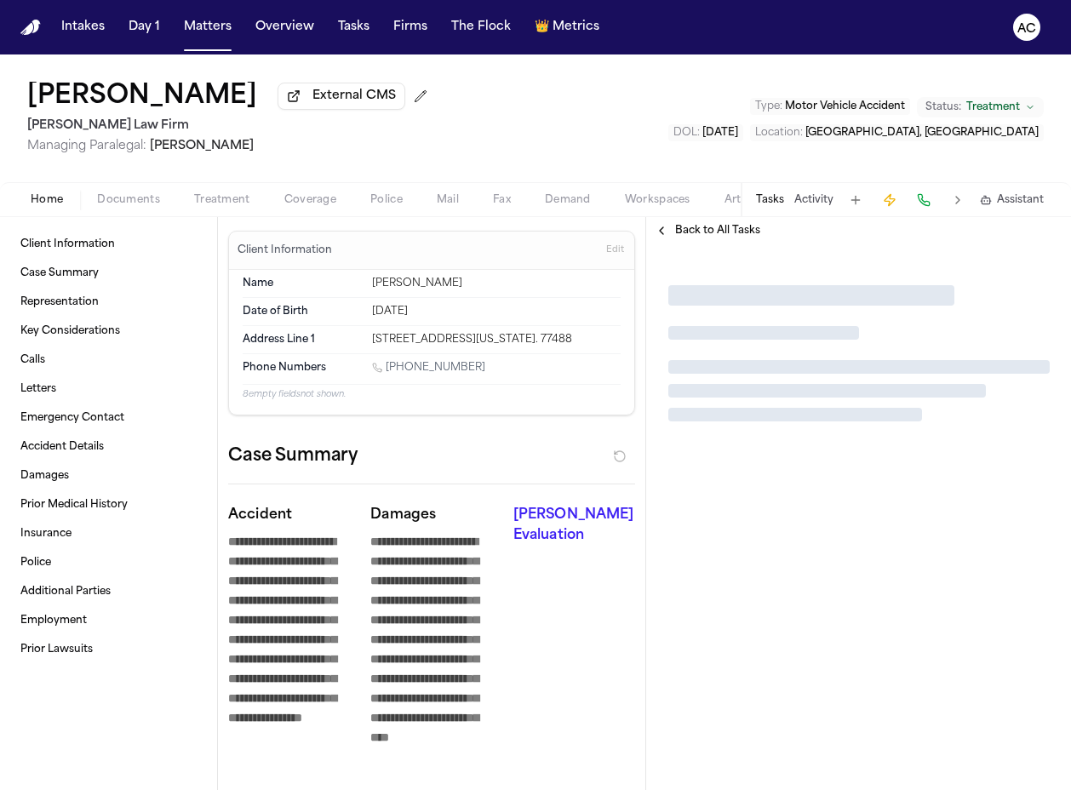
type textarea "*"
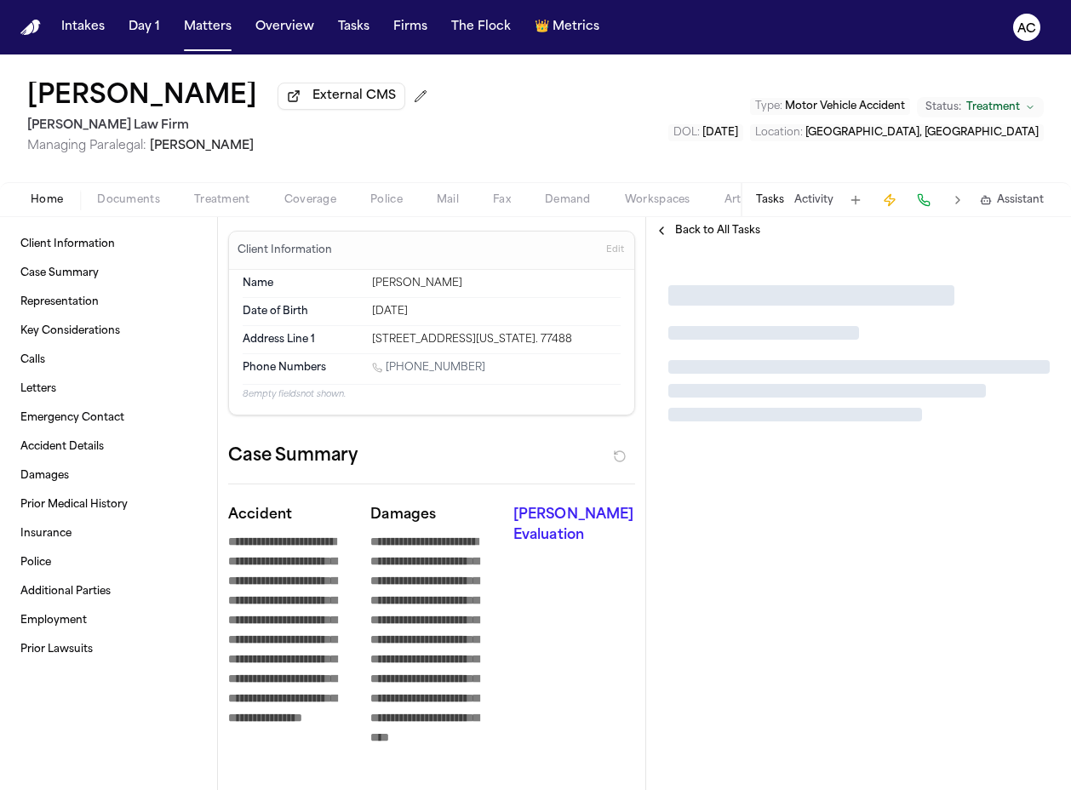
type textarea "*"
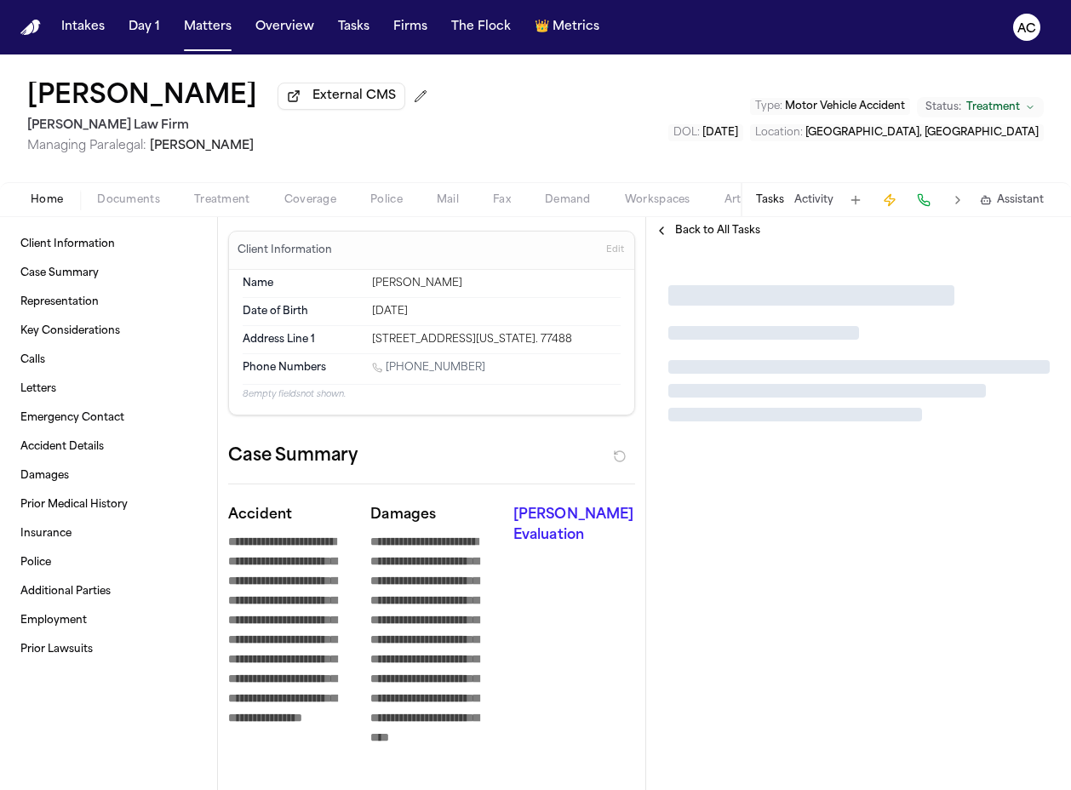
type textarea "*"
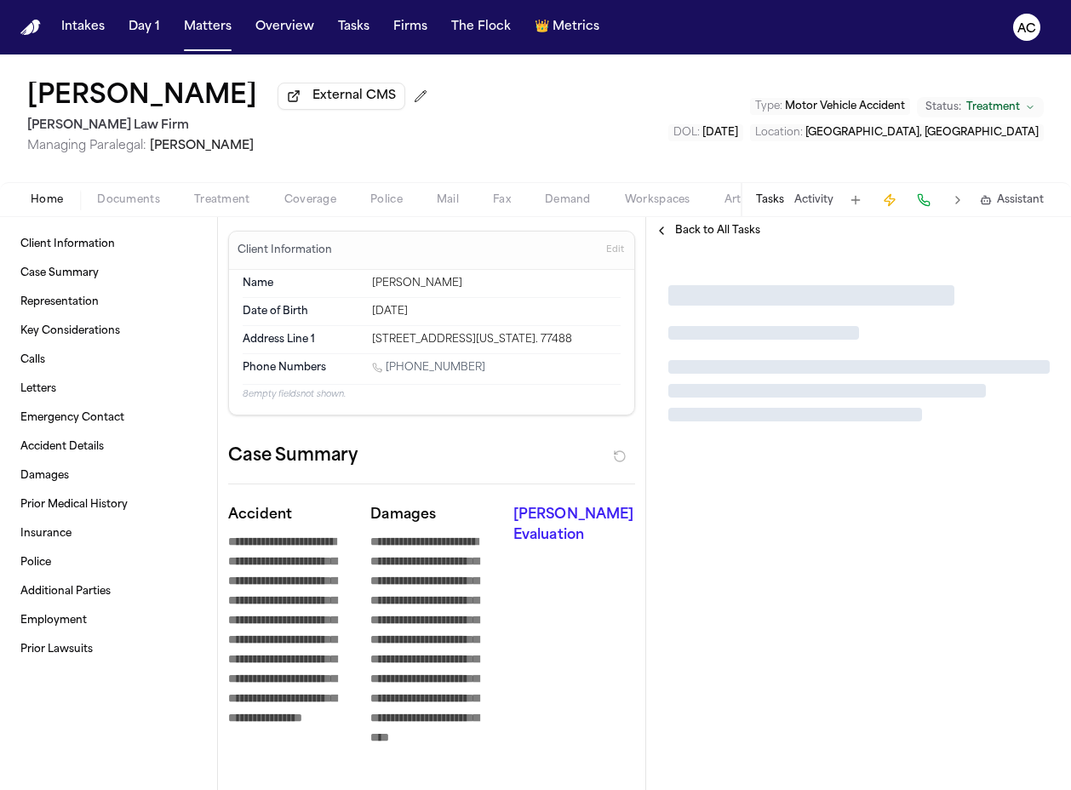
type textarea "*"
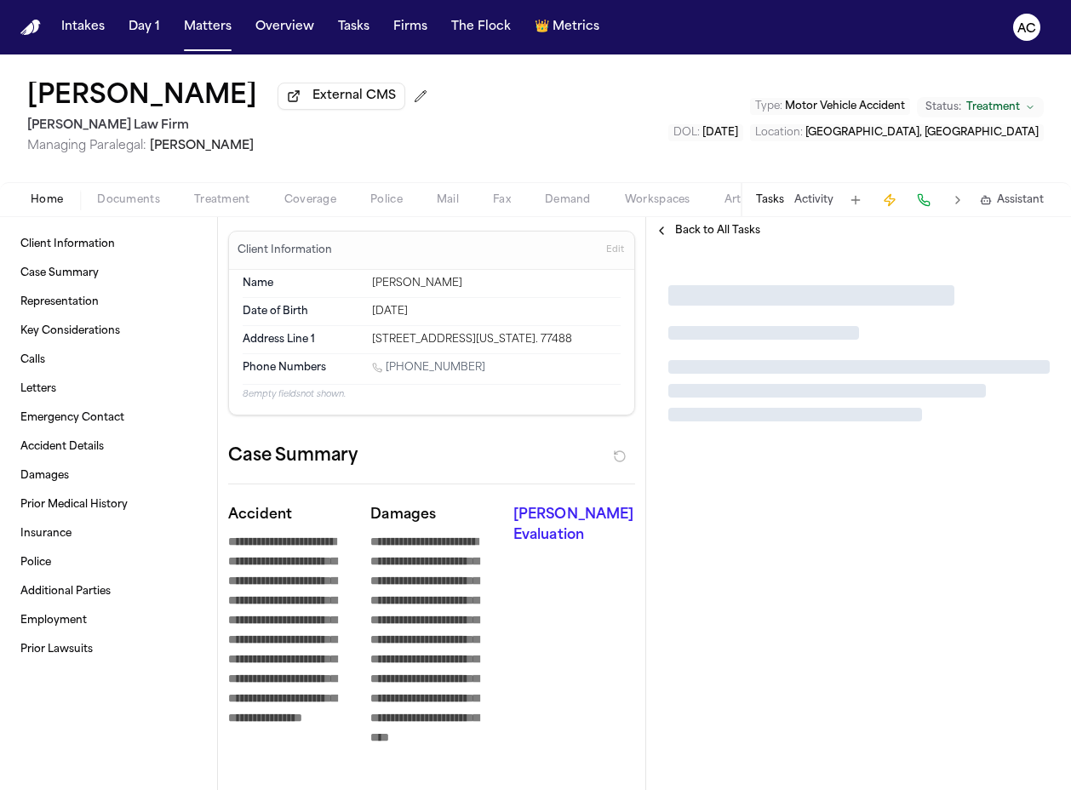
type textarea "*"
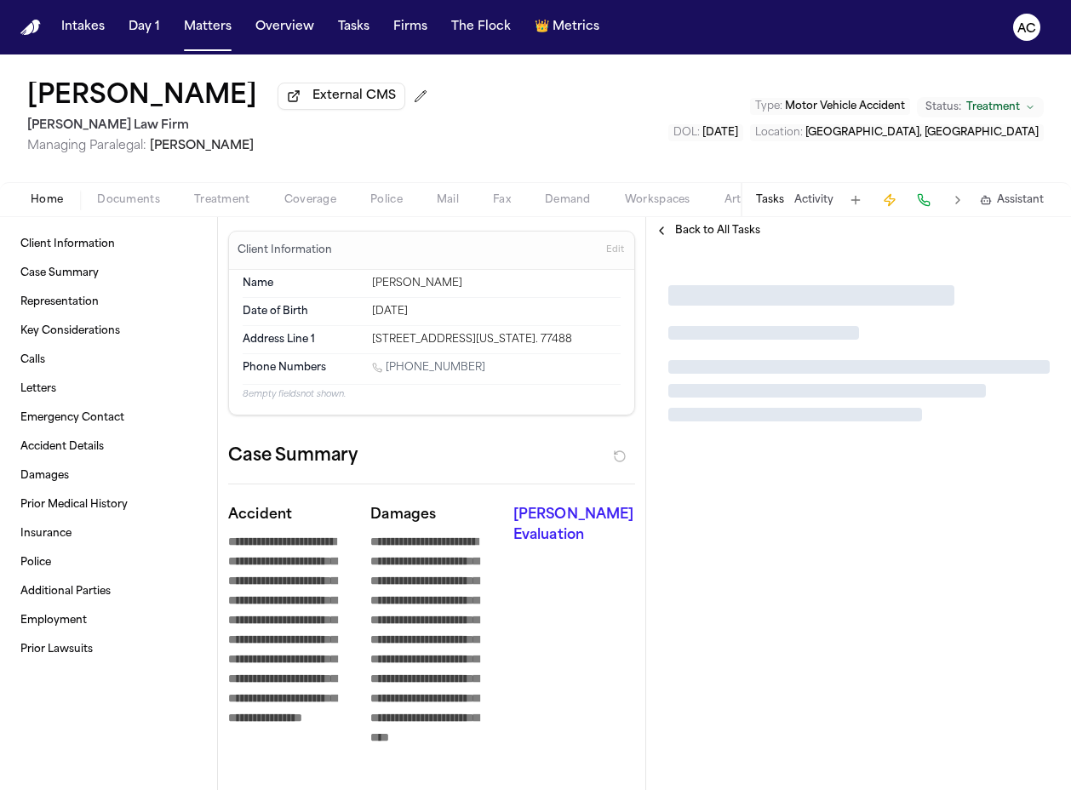
type textarea "*"
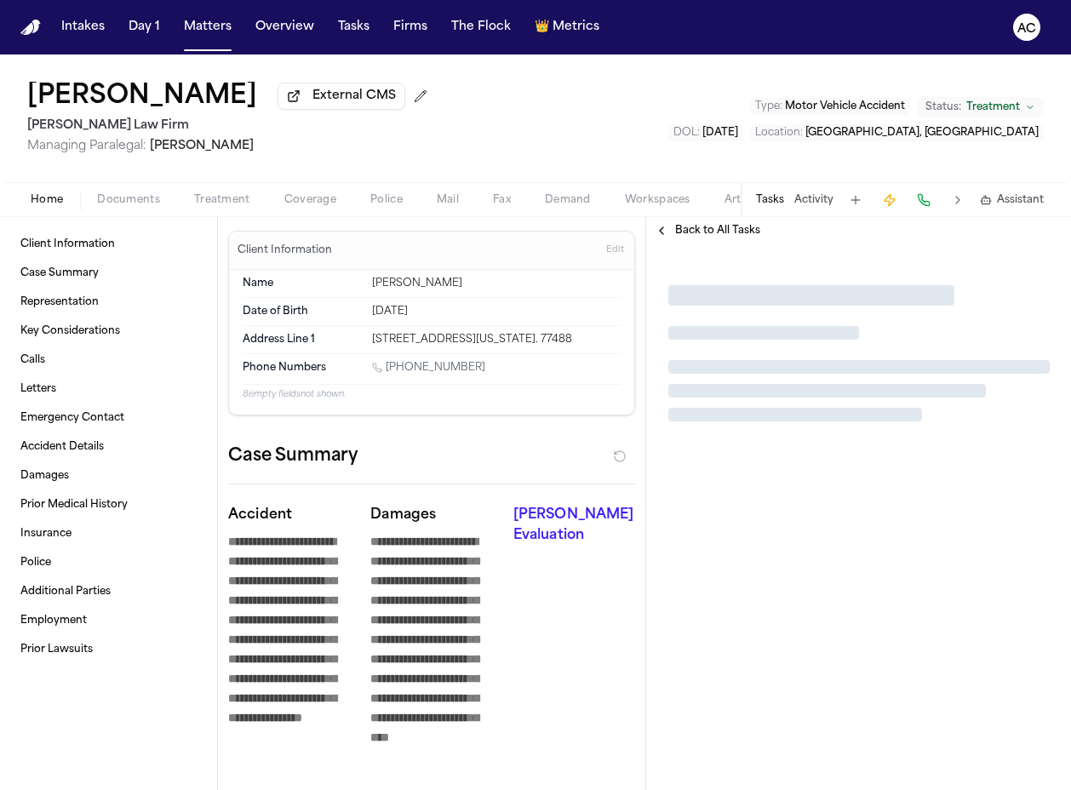
type textarea "*"
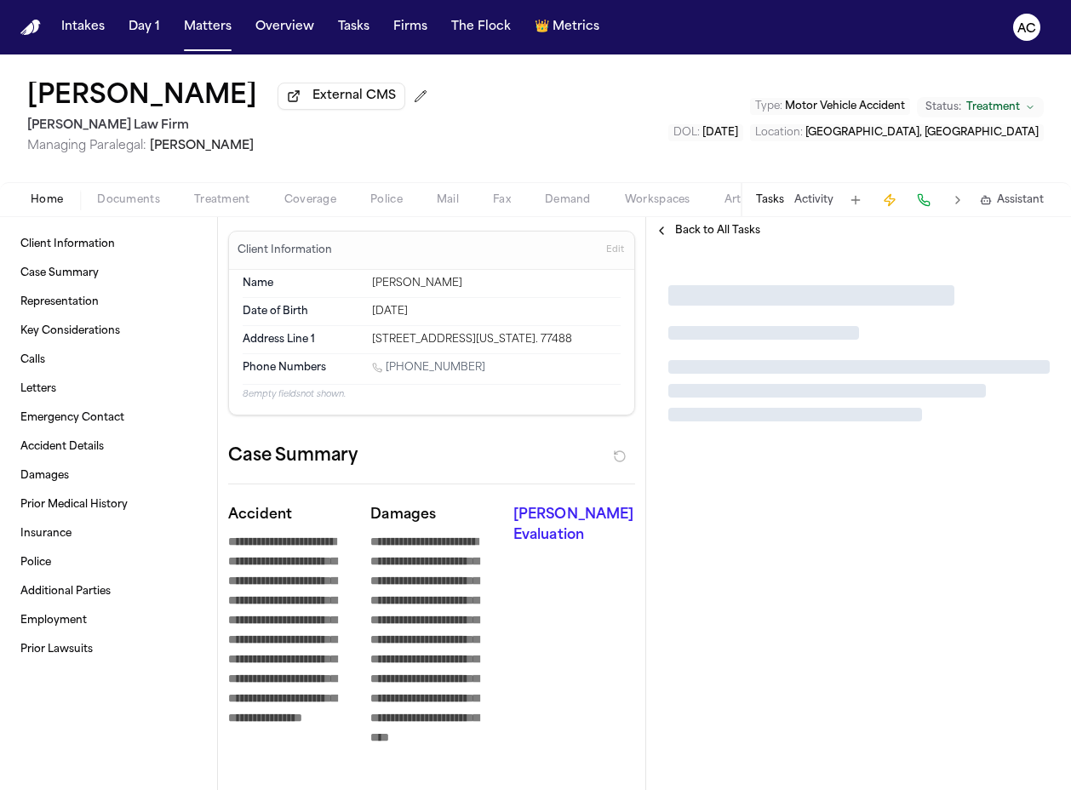
type textarea "*"
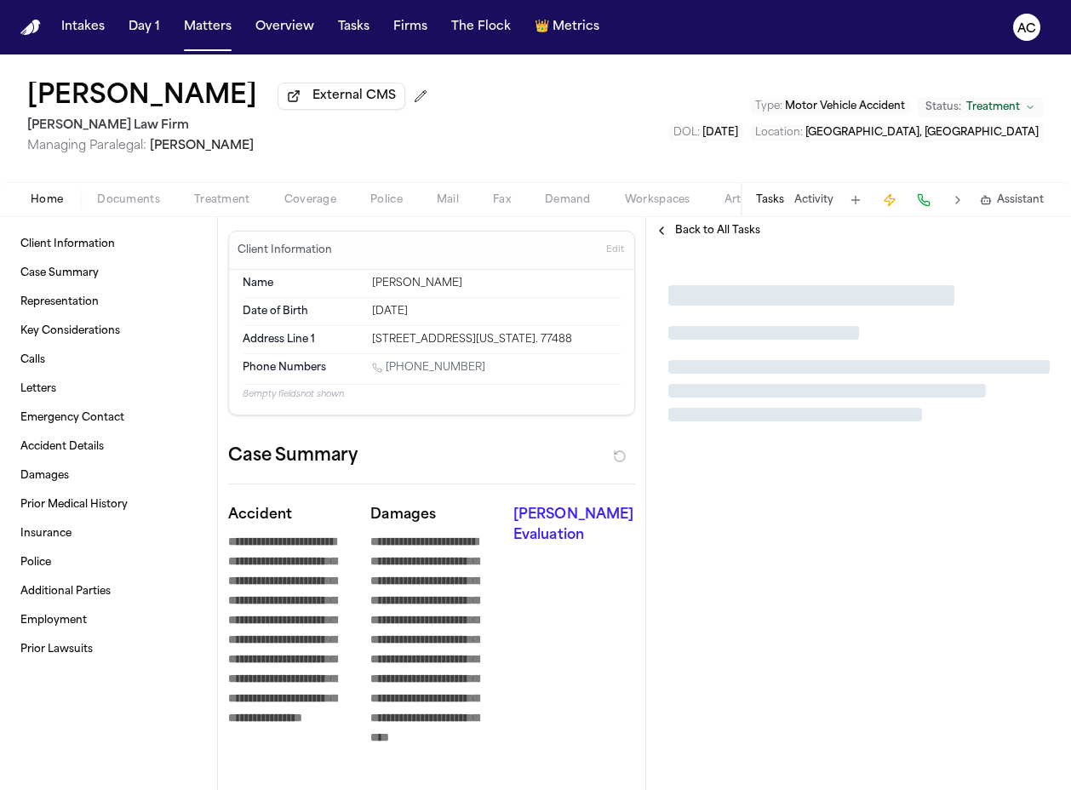
type textarea "*"
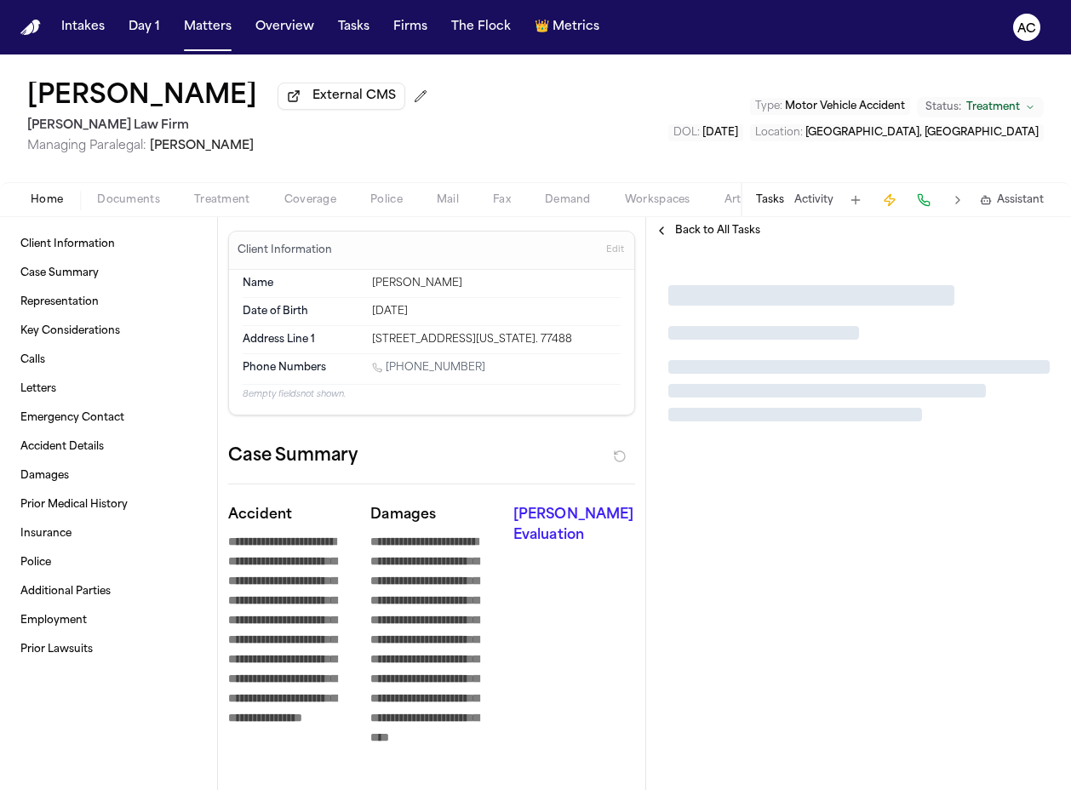
type textarea "*"
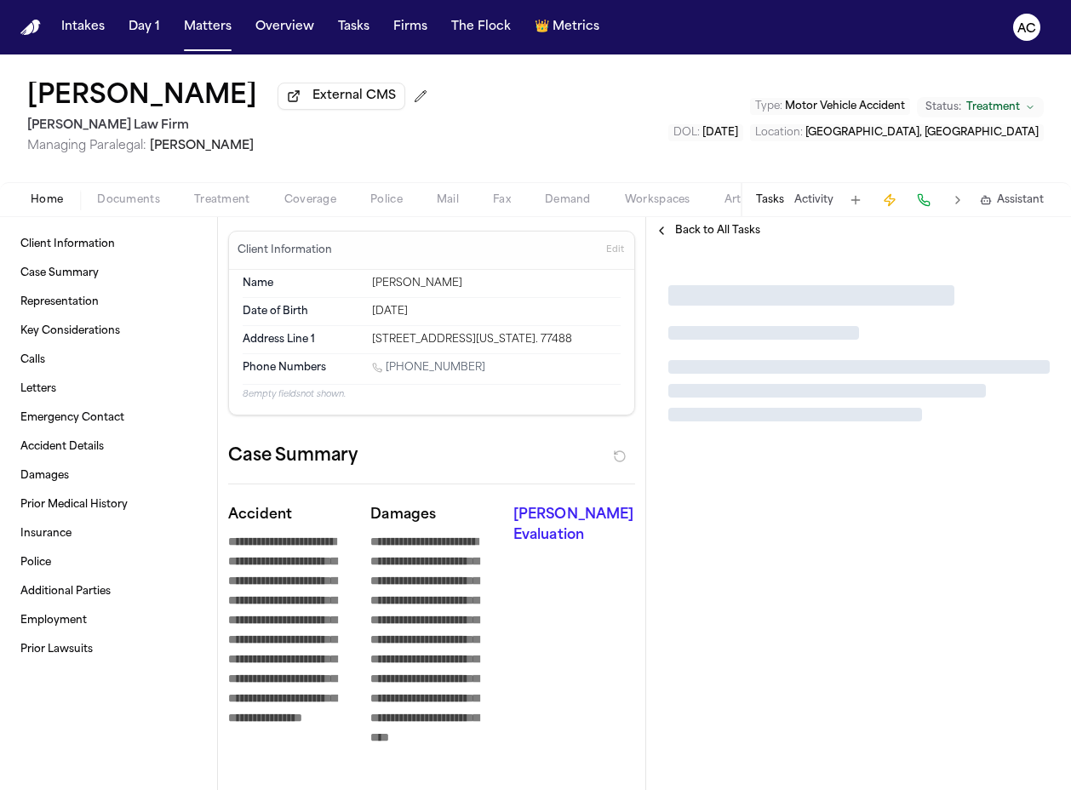
type textarea "*"
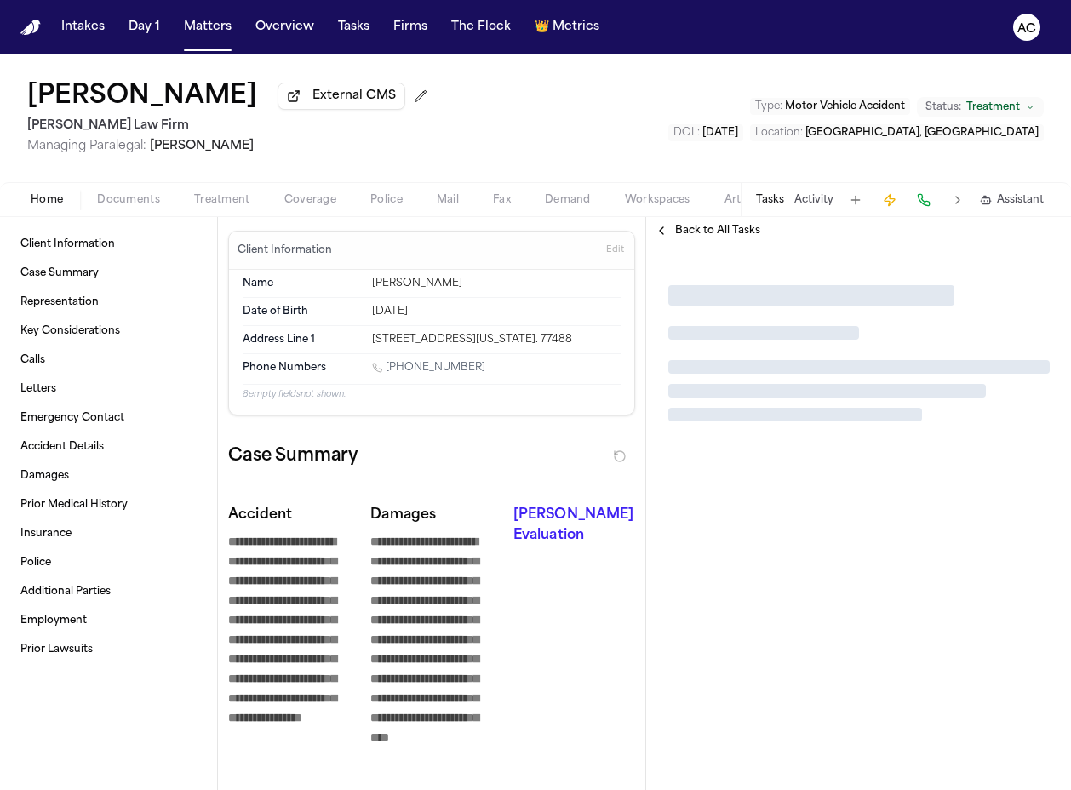
type textarea "*"
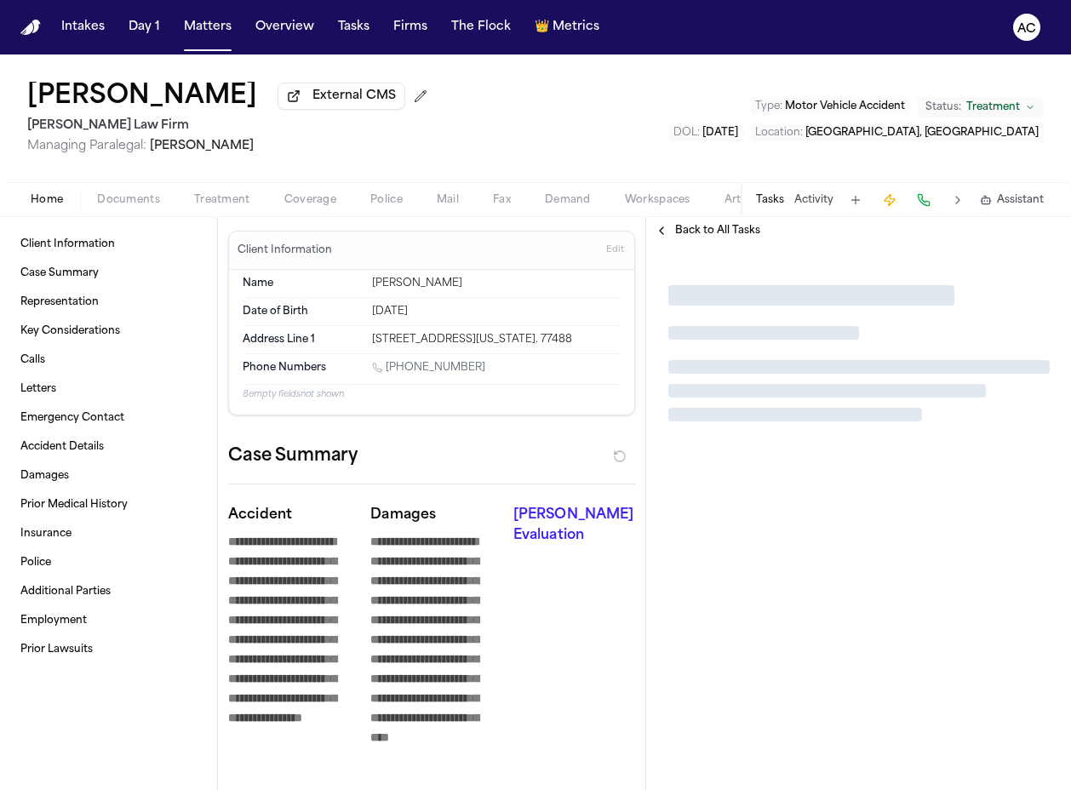
type textarea "*"
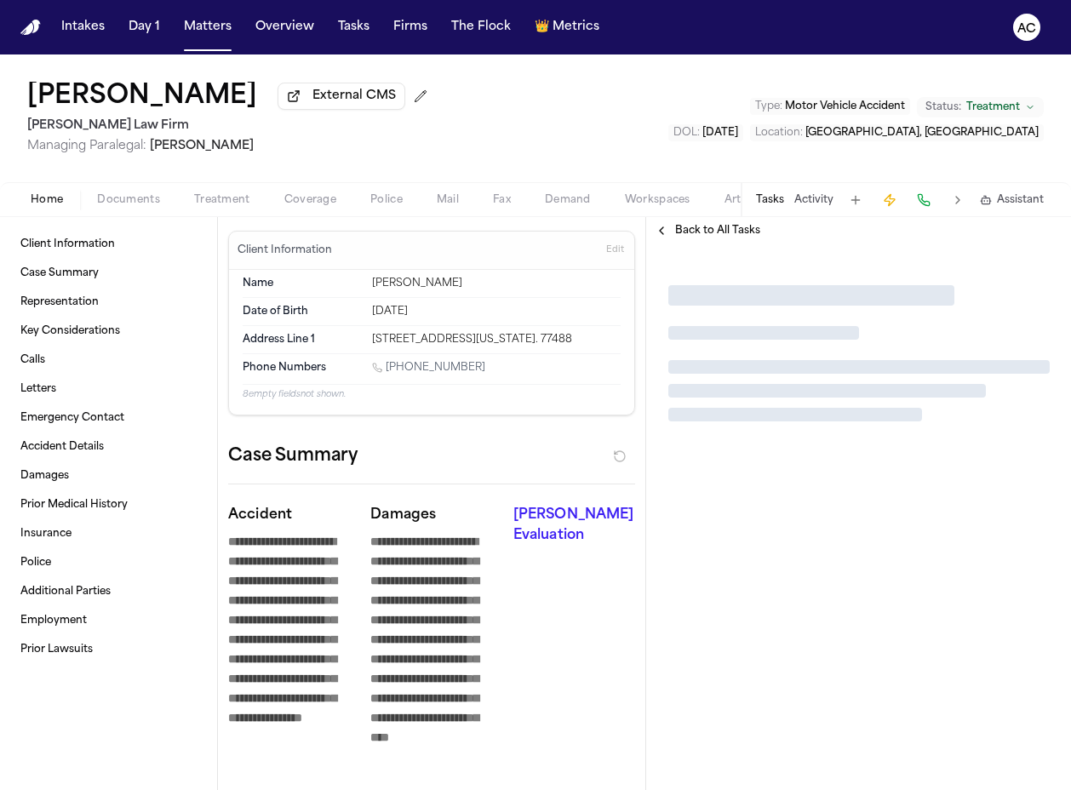
type textarea "*"
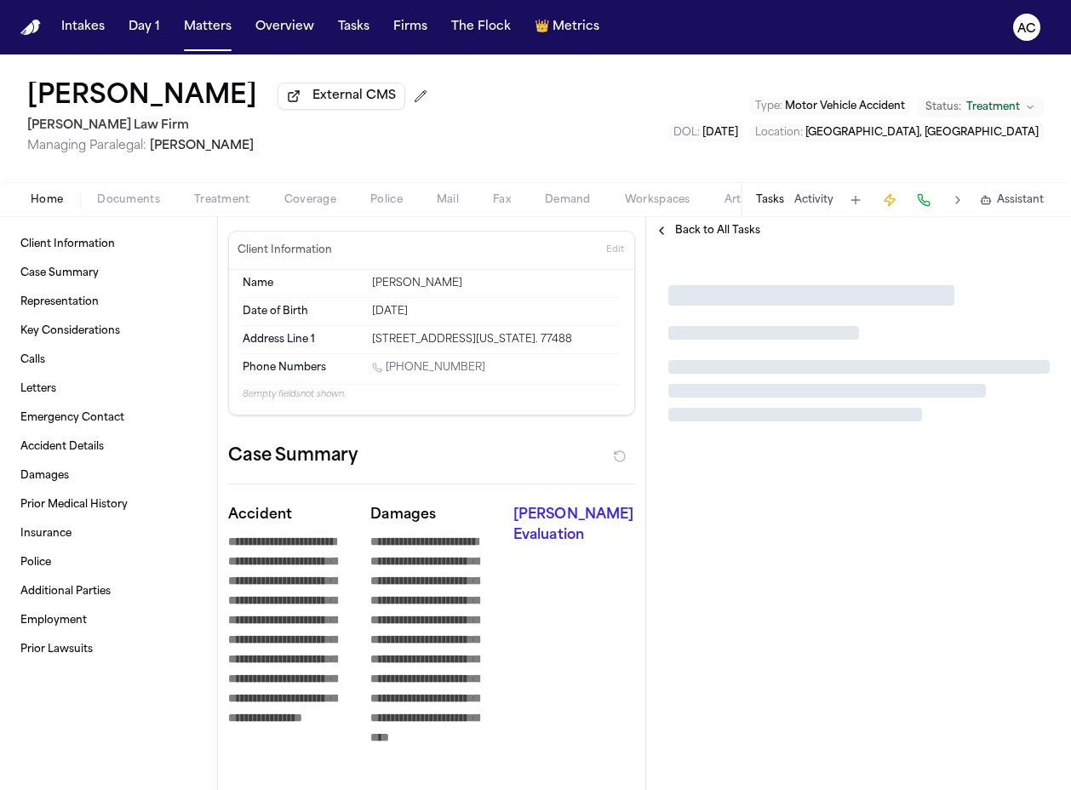
type textarea "*"
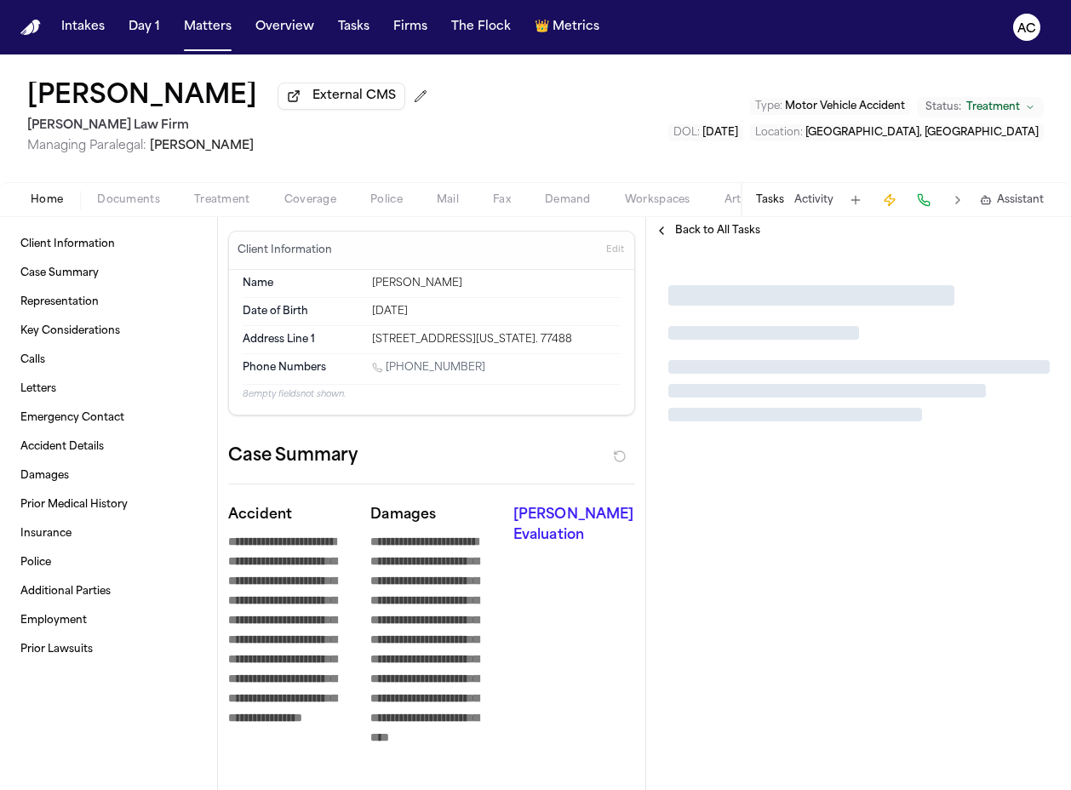
type textarea "*"
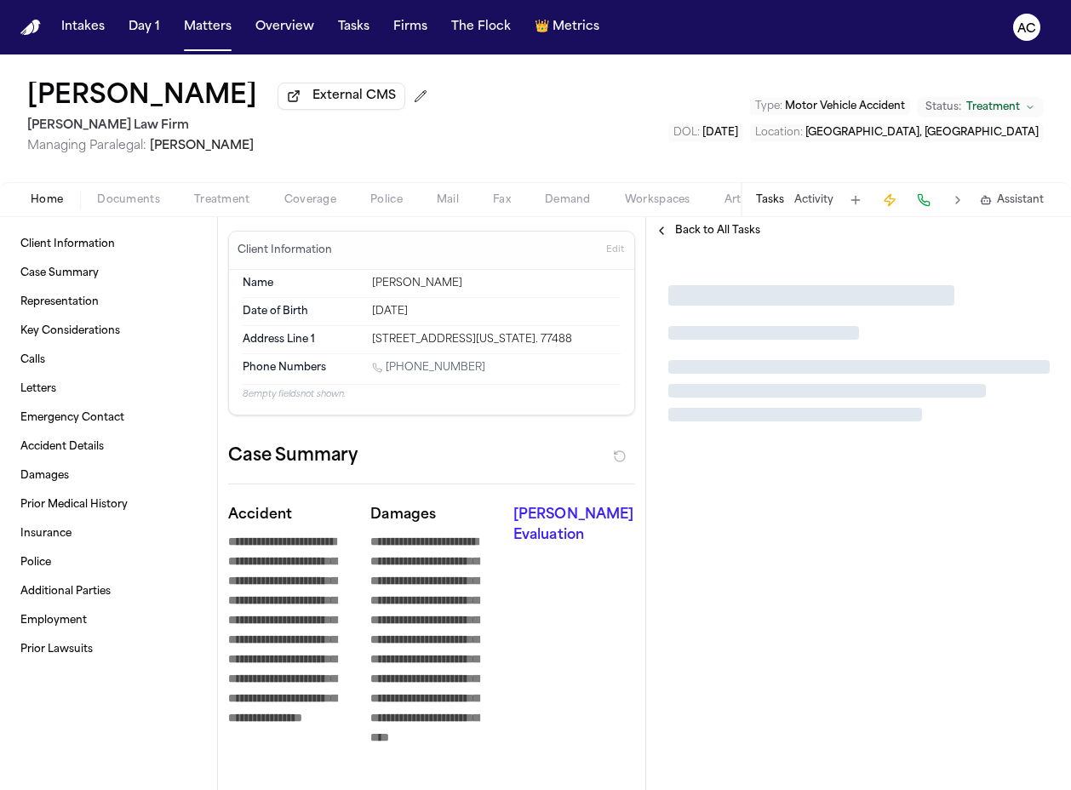
type textarea "*"
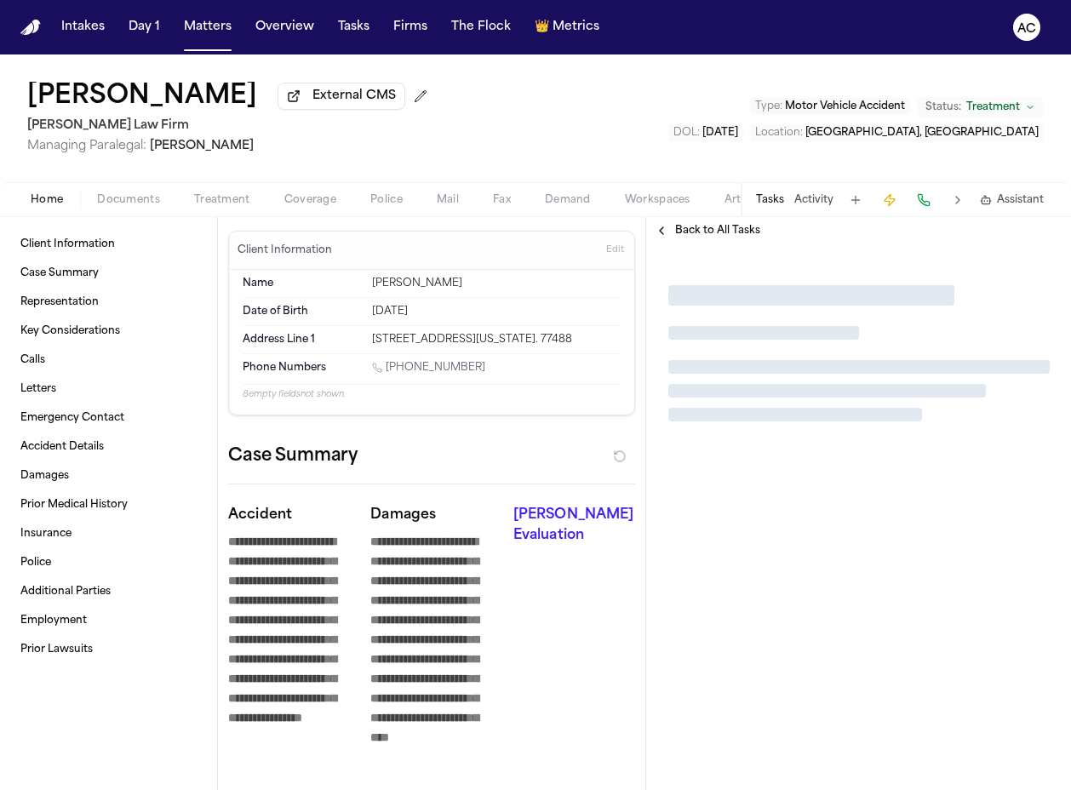
type textarea "*"
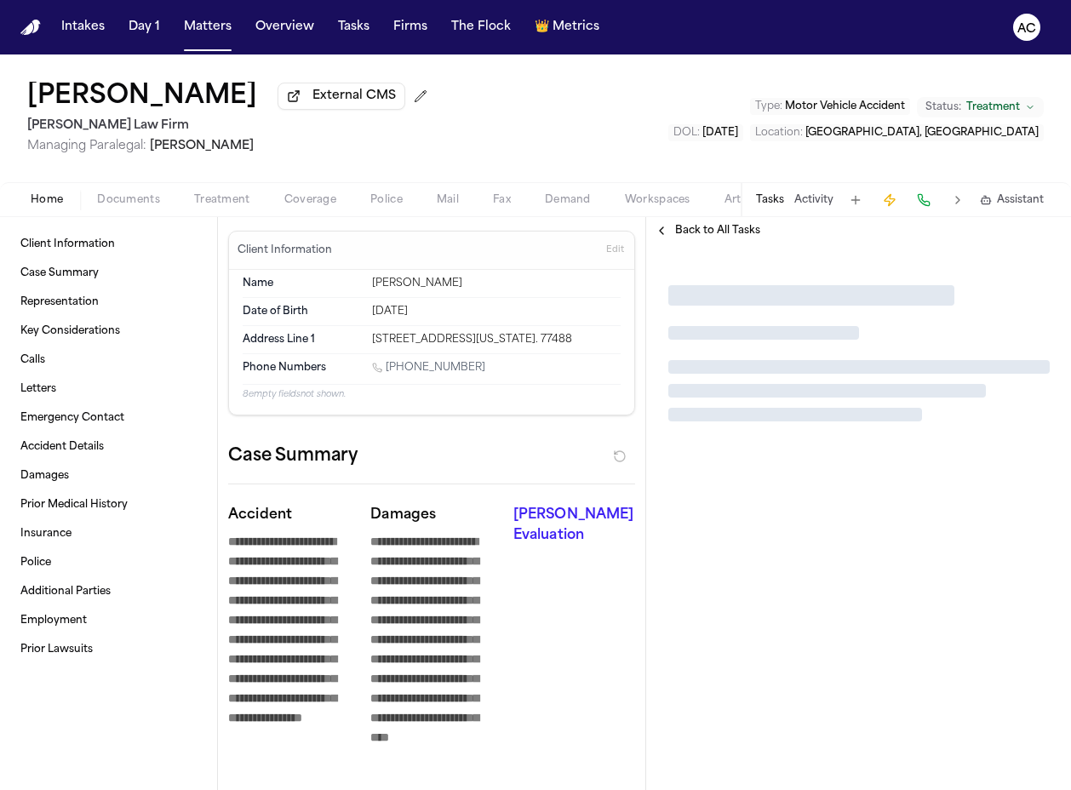
type textarea "*"
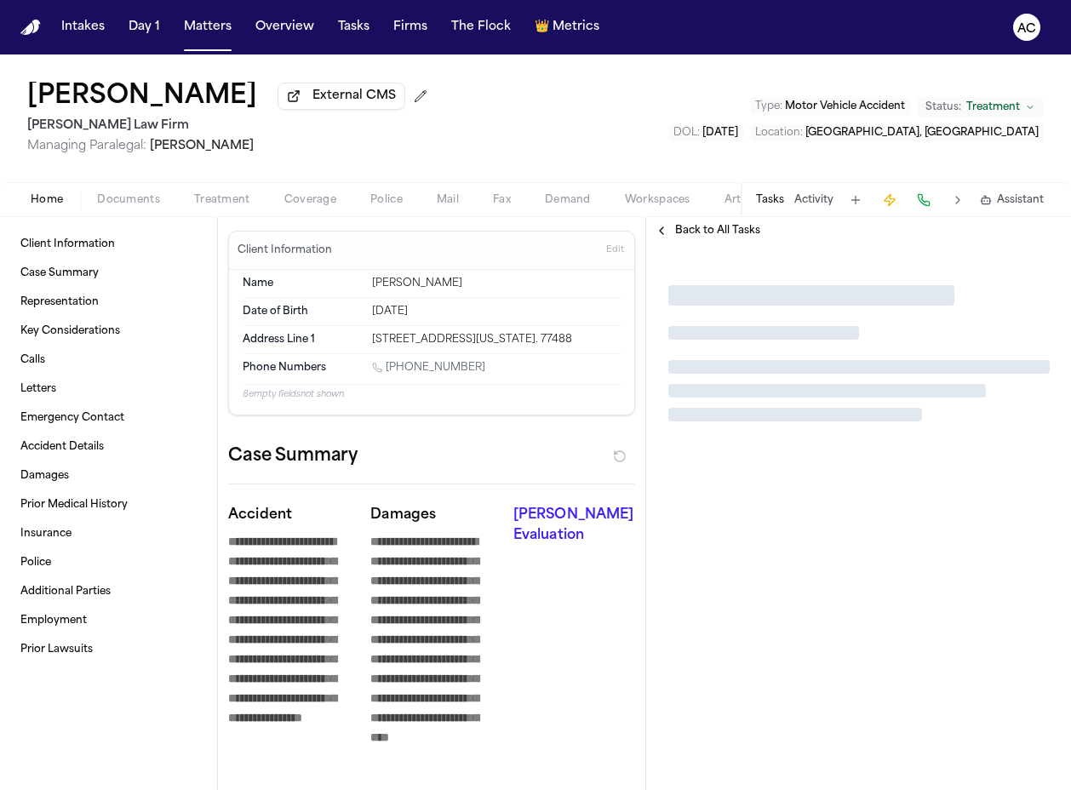
type textarea "*"
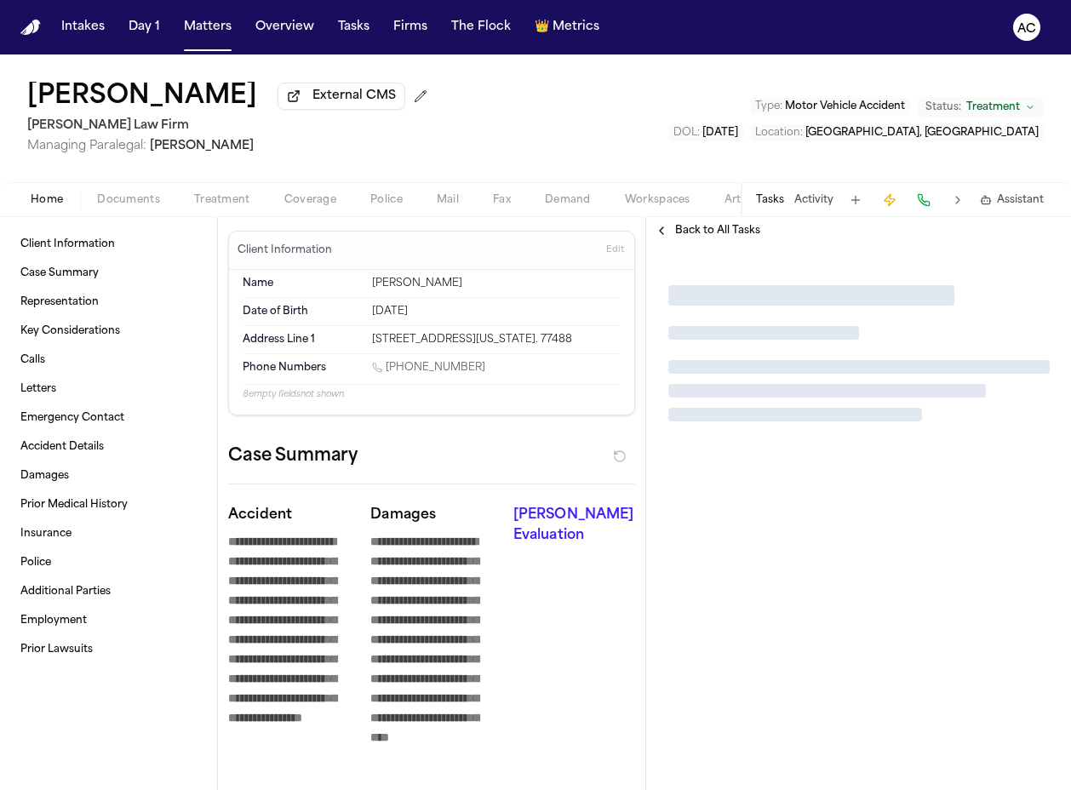
type textarea "*"
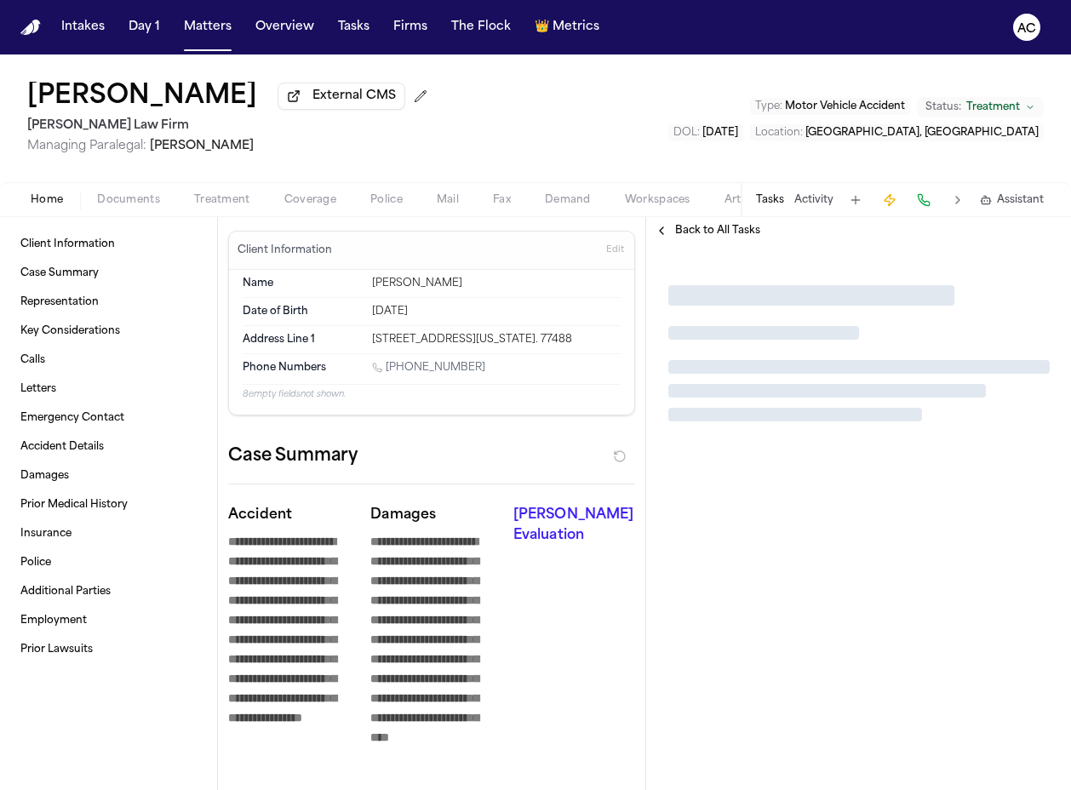
type textarea "*"
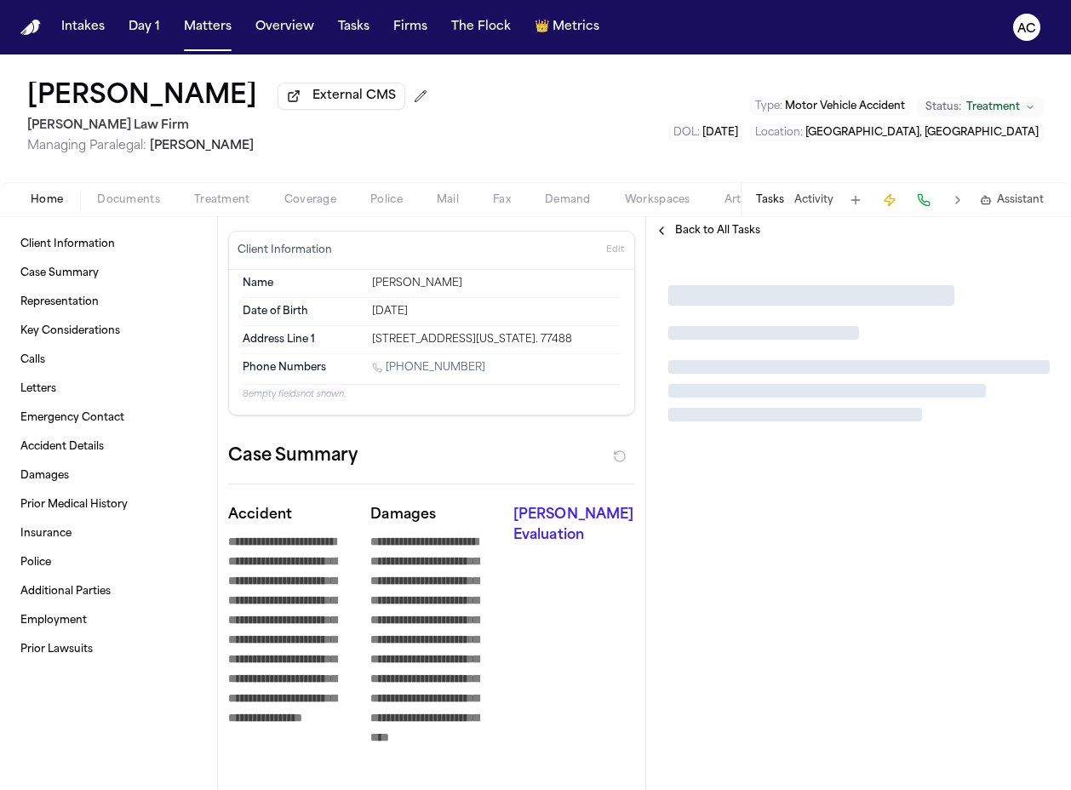
type textarea "*"
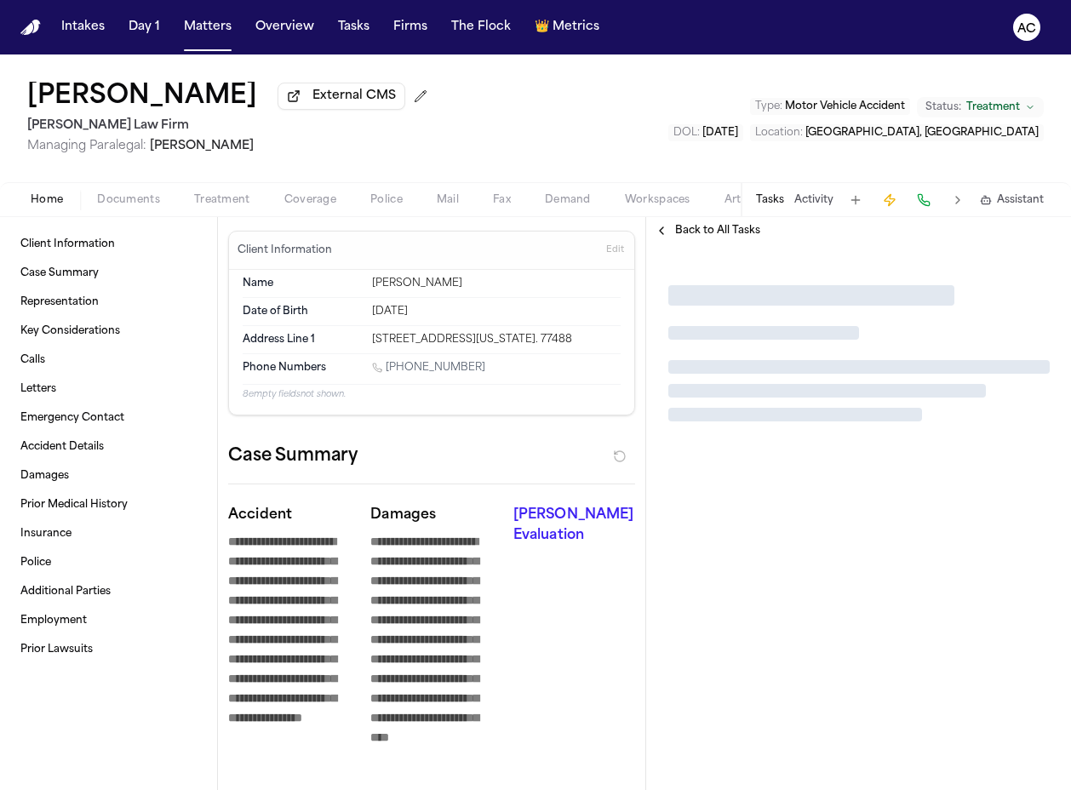
type textarea "*"
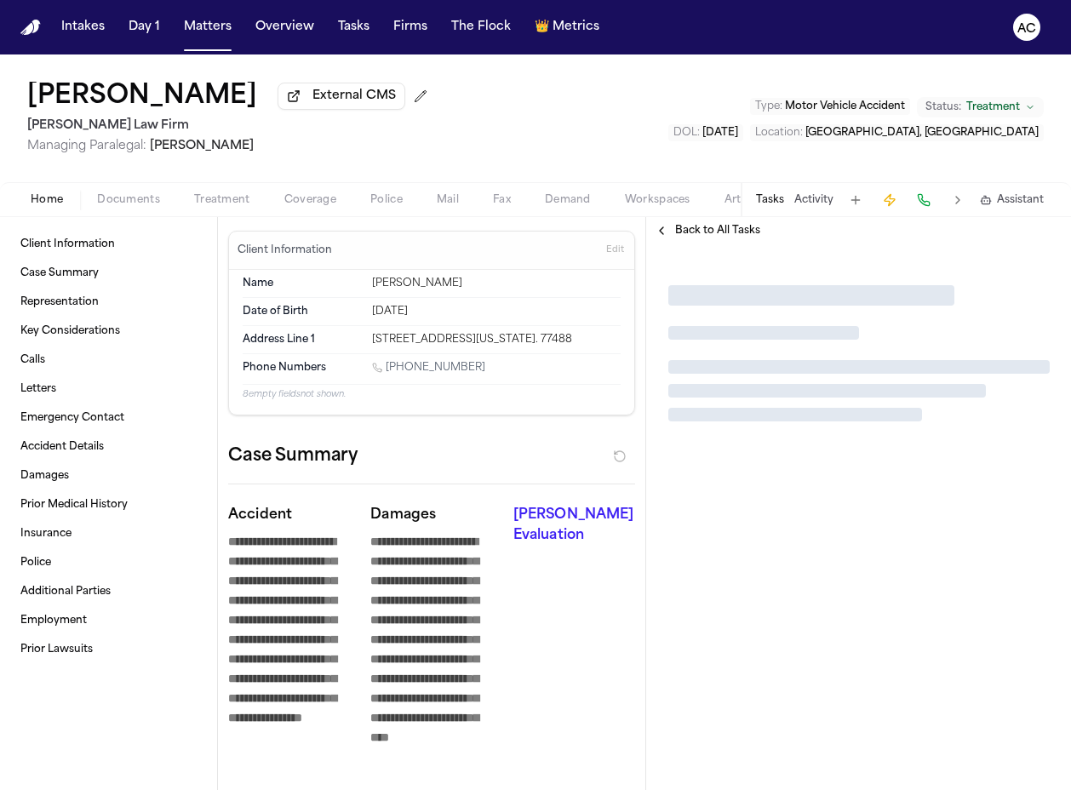
type textarea "*"
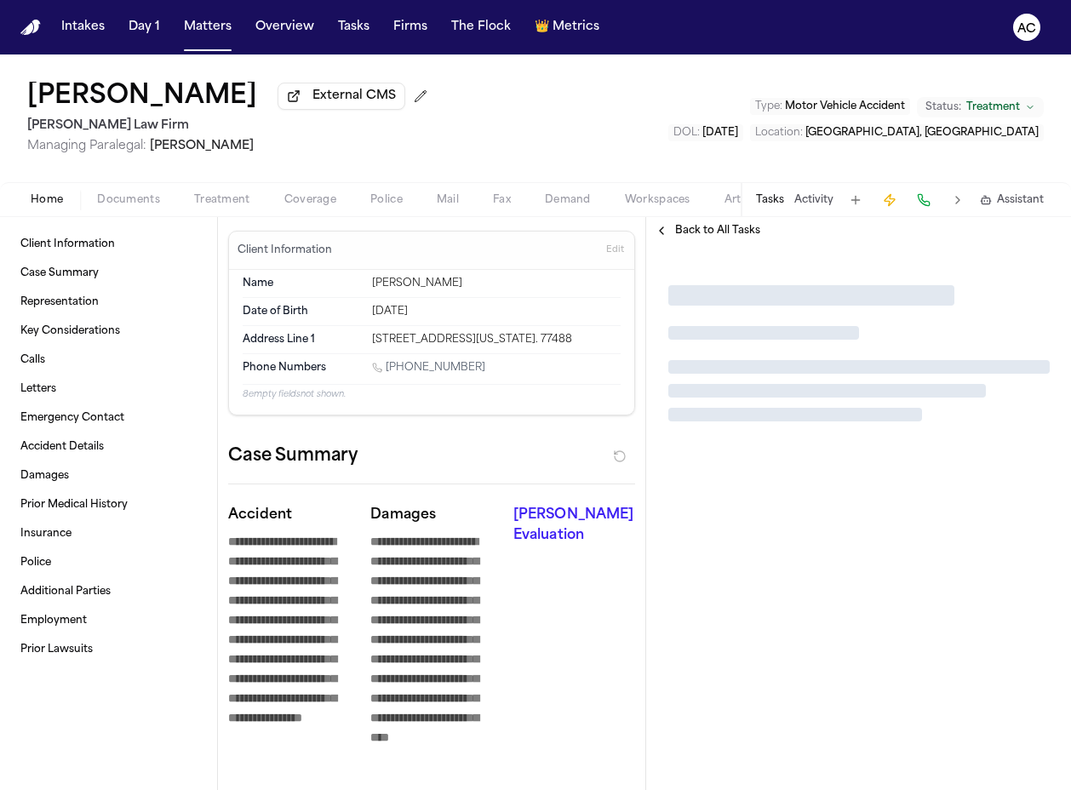
type textarea "*"
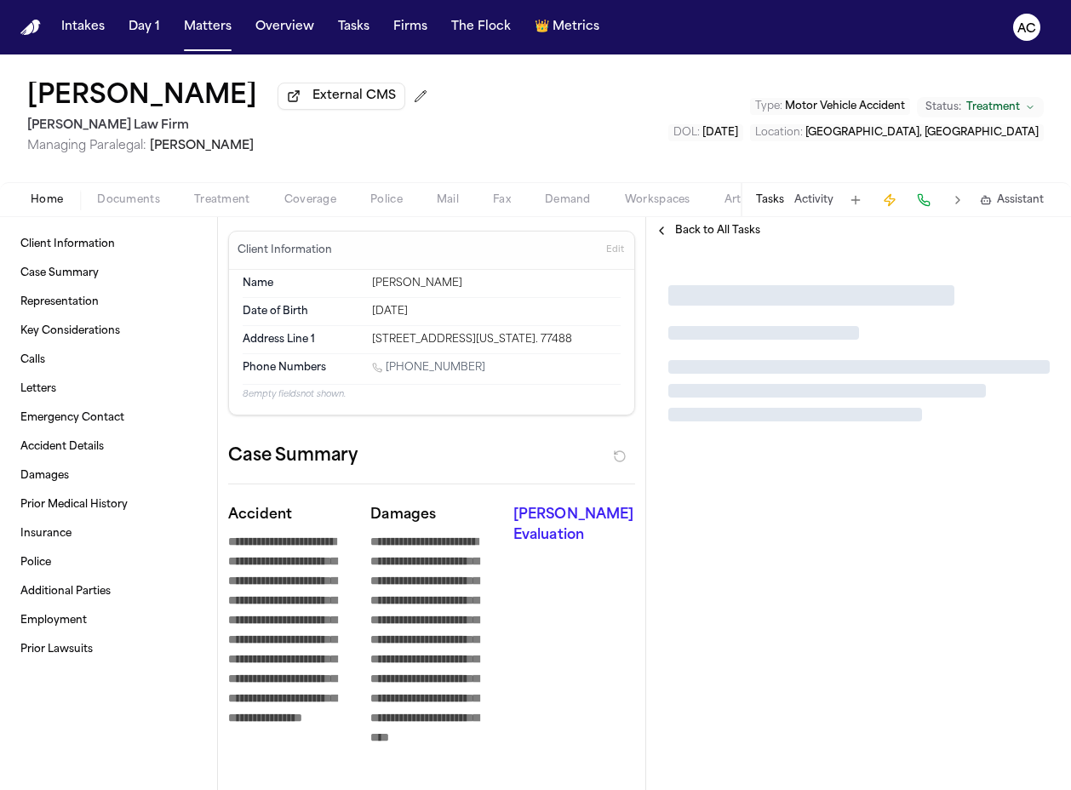
type textarea "*"
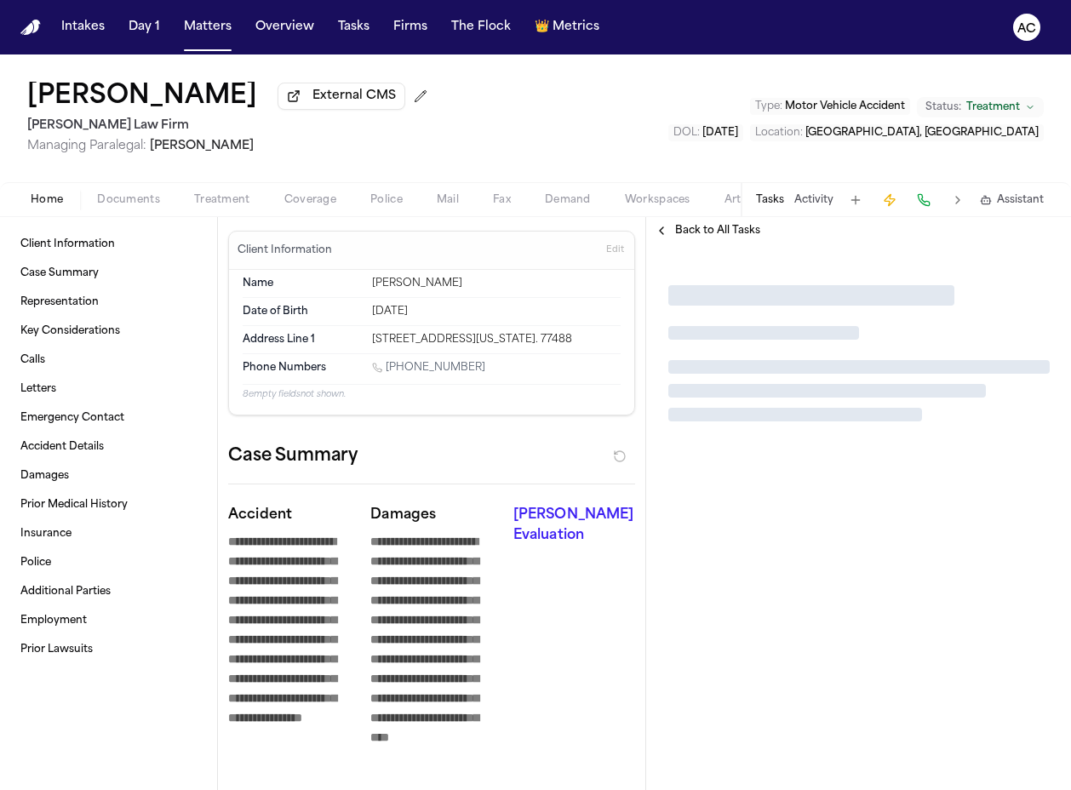
type textarea "*"
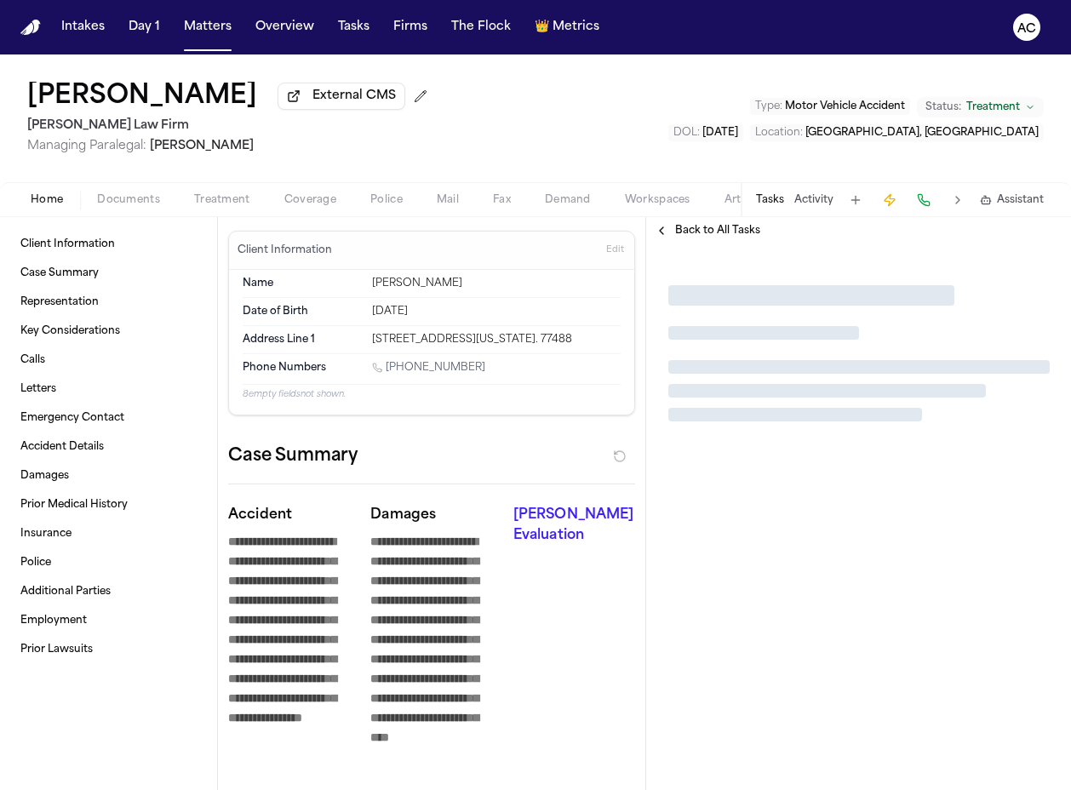
type textarea "*"
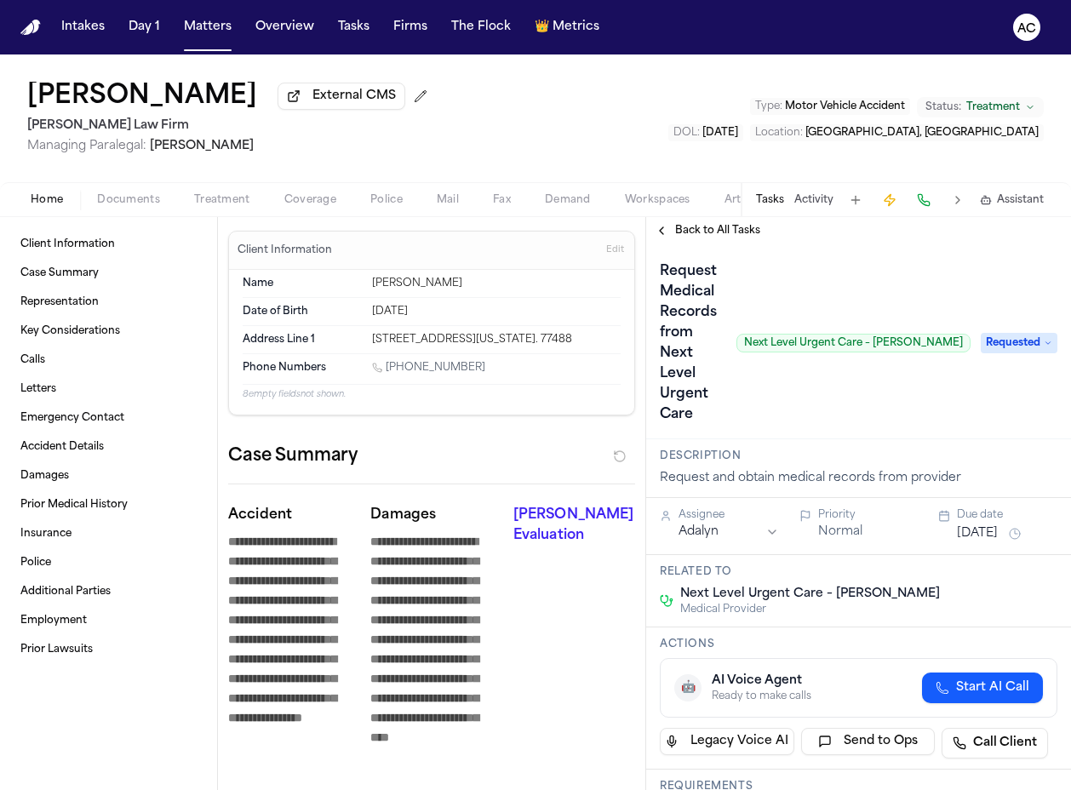
type textarea "*"
click at [225, 193] on span "Treatment" at bounding box center [222, 200] width 56 height 14
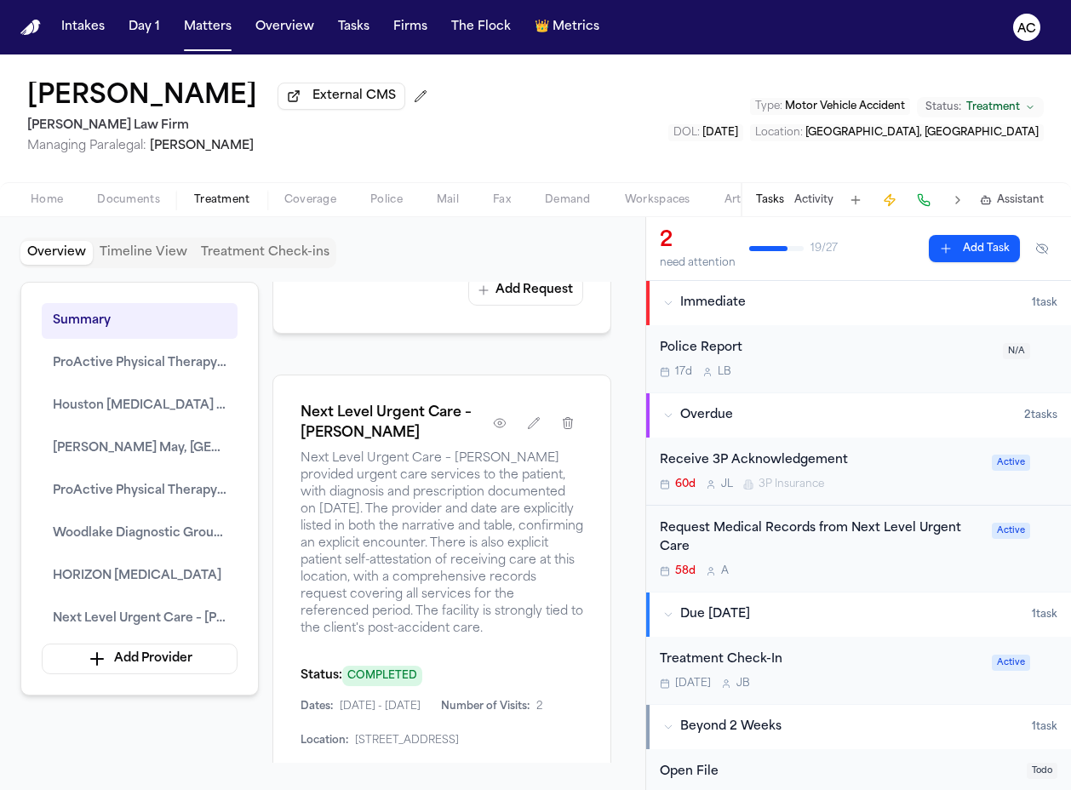
scroll to position [4257, 0]
click at [542, 779] on icon "button" at bounding box center [544, 786] width 14 height 14
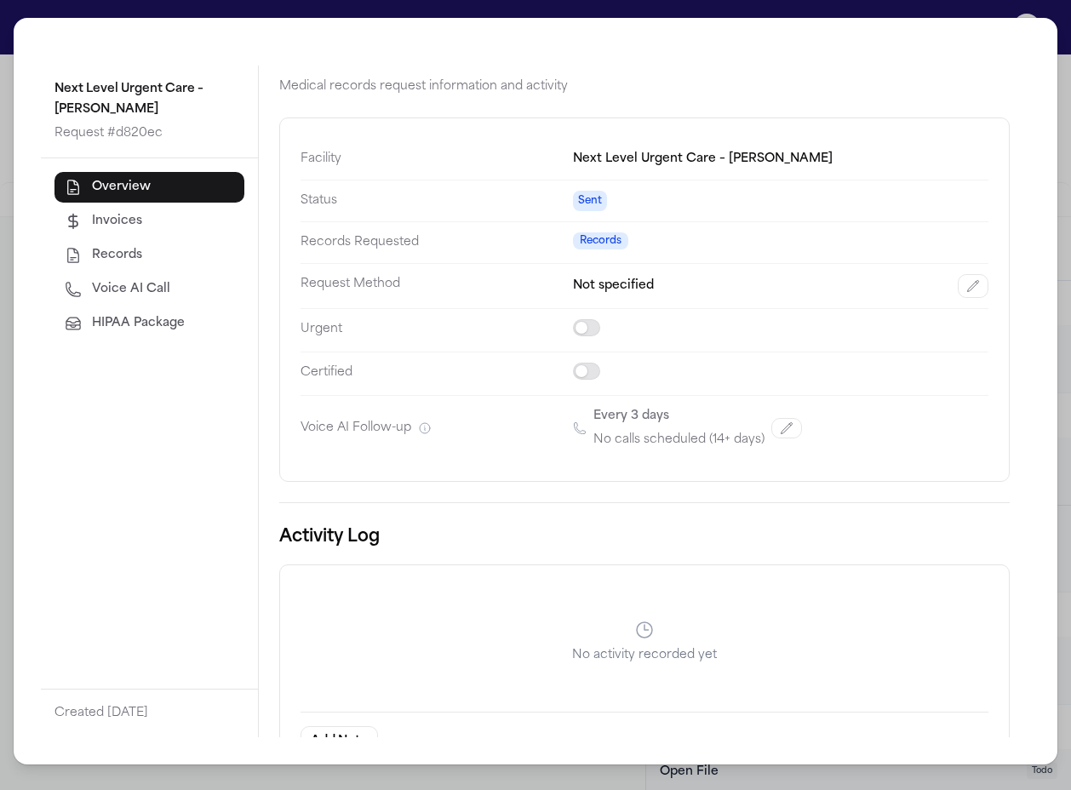
scroll to position [0, 0]
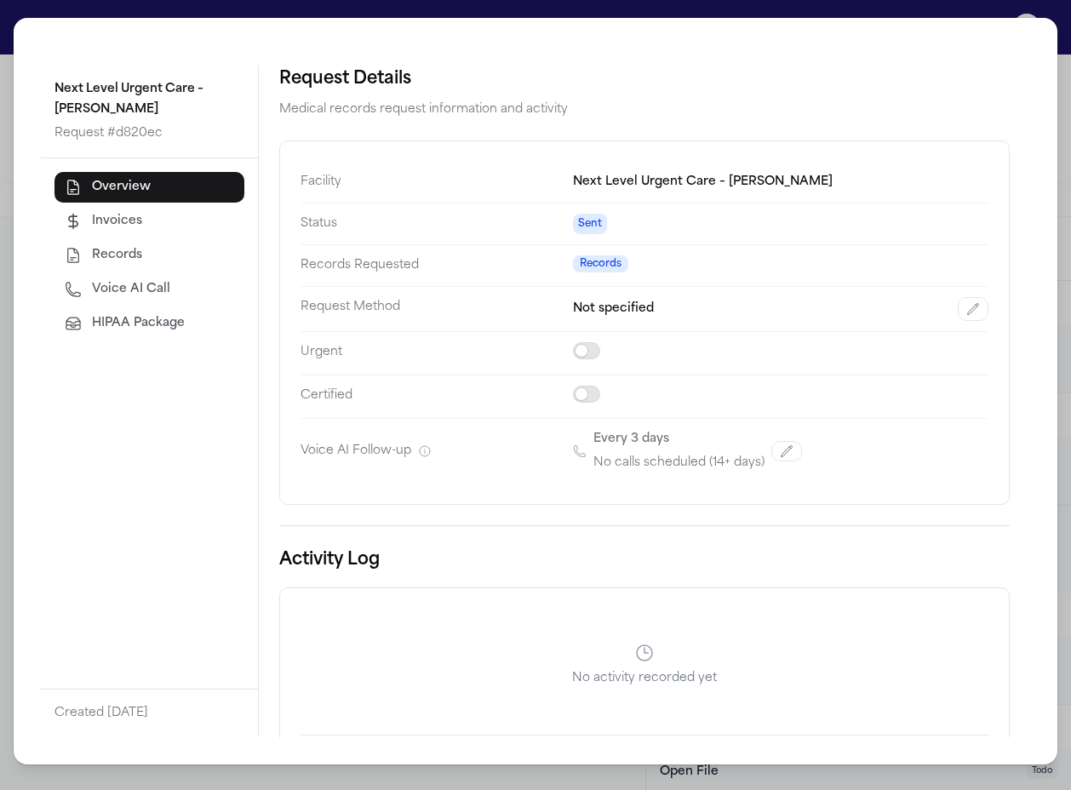
click at [1069, 56] on div "Next Level Urgent Care – Rosenberg Request # d820ec Overview Invoices Records V…" at bounding box center [535, 395] width 1071 height 790
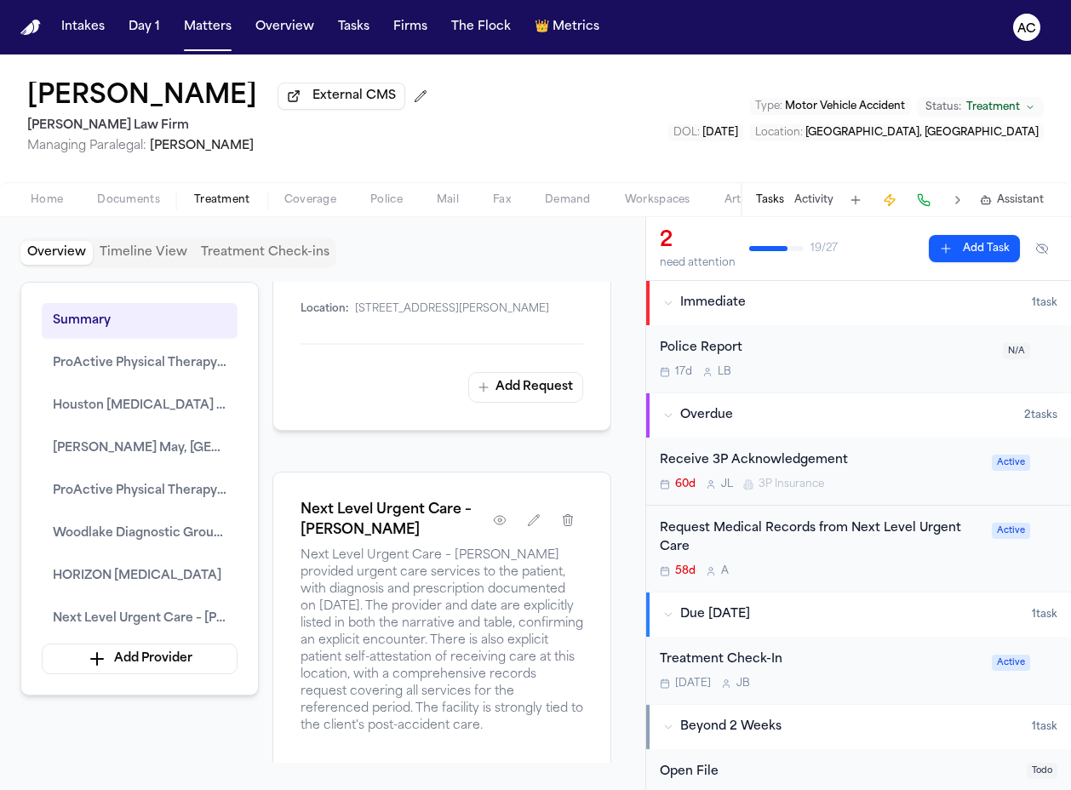
scroll to position [4172, 0]
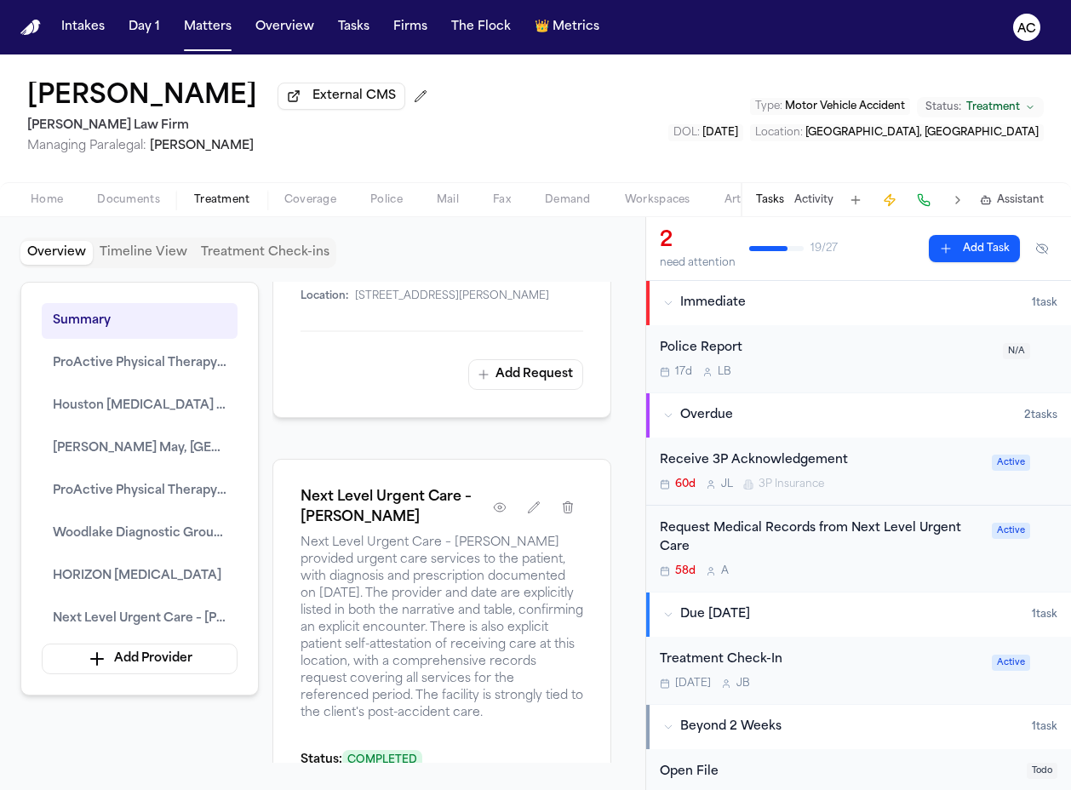
drag, startPoint x: 296, startPoint y: 574, endPoint x: 484, endPoint y: 615, distance: 191.7
click at [484, 615] on div "Next Level Urgent Care – Rosenberg Next Level Urgent Care – Rosenberg provided …" at bounding box center [441, 800] width 339 height 682
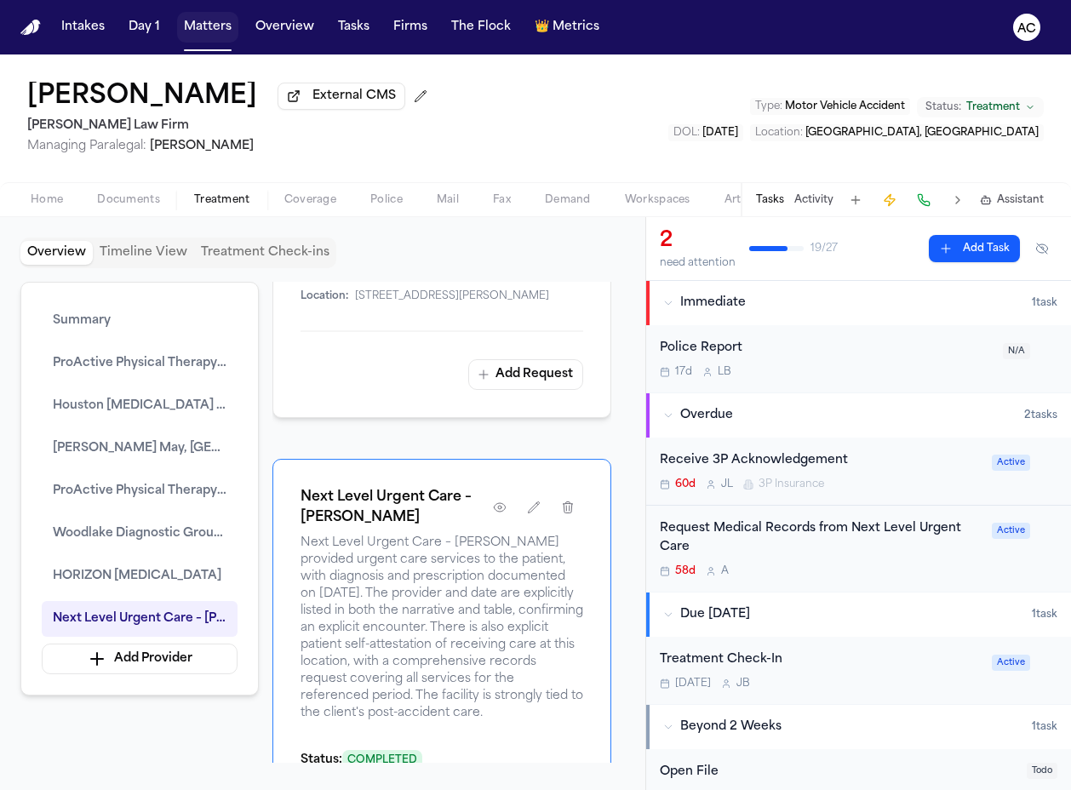
click at [209, 27] on button "Matters" at bounding box center [207, 27] width 61 height 31
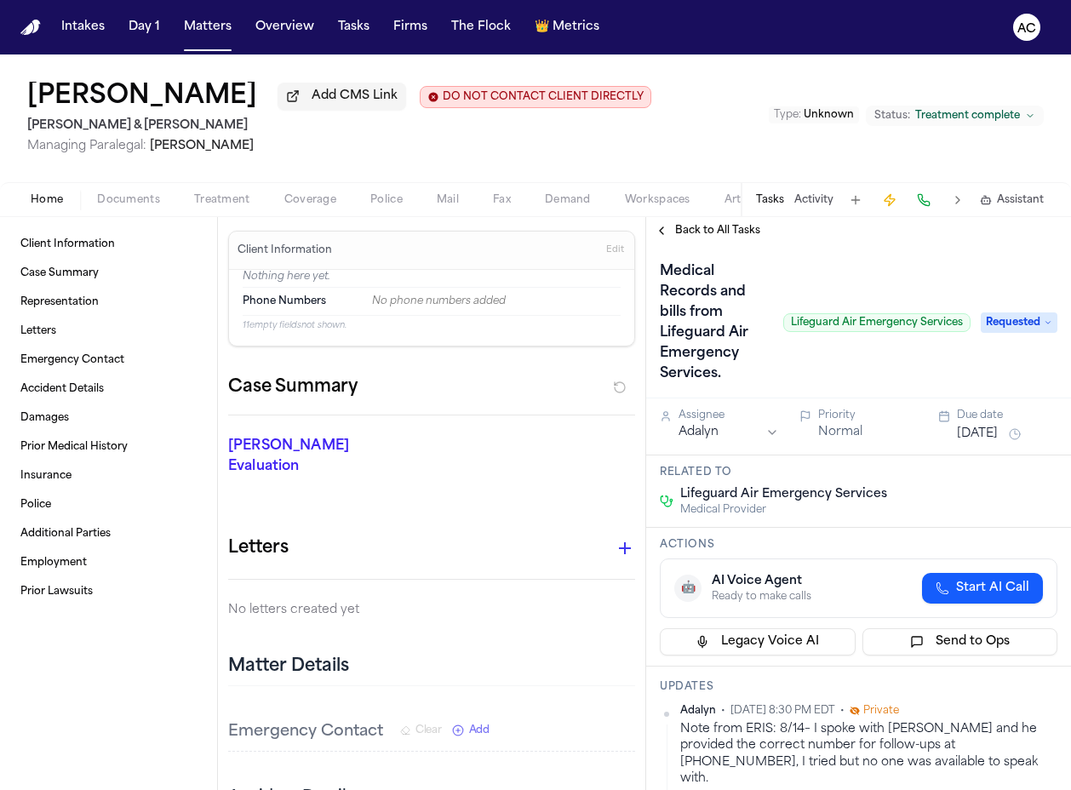
click at [233, 187] on div "Home Documents Treatment Coverage Police Mail Fax Demand Workspaces Artifacts T…" at bounding box center [535, 199] width 1071 height 34
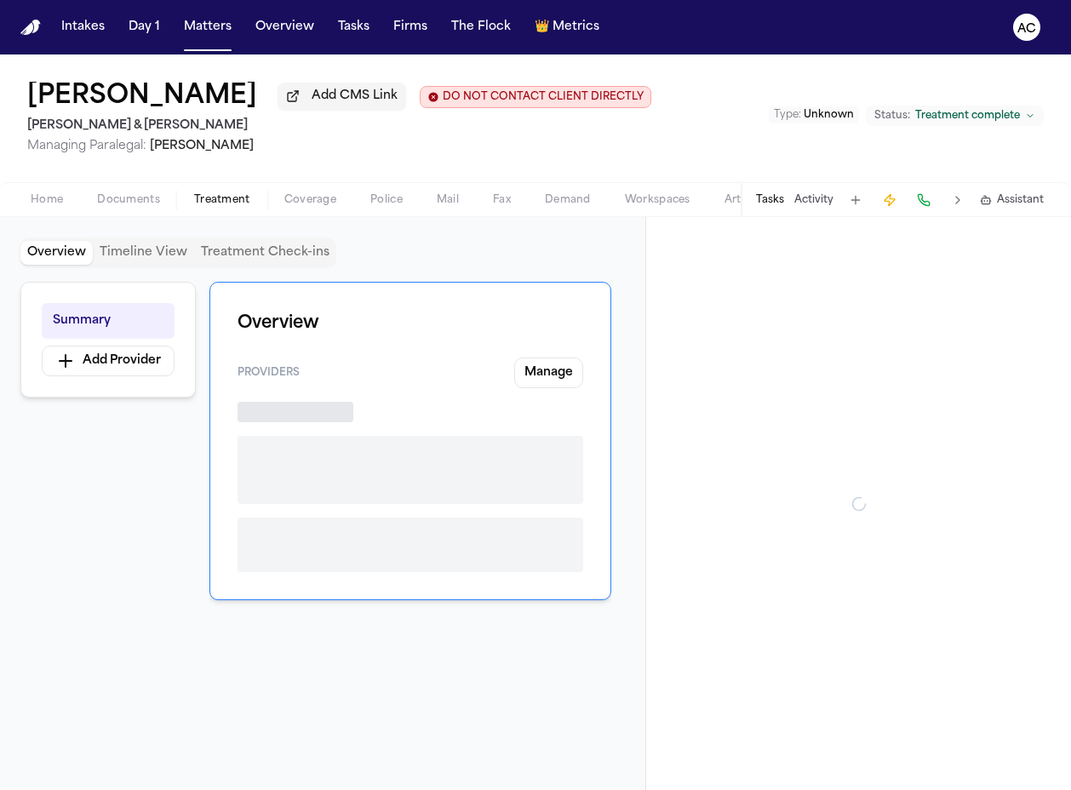
click at [241, 203] on span "Treatment" at bounding box center [222, 200] width 56 height 14
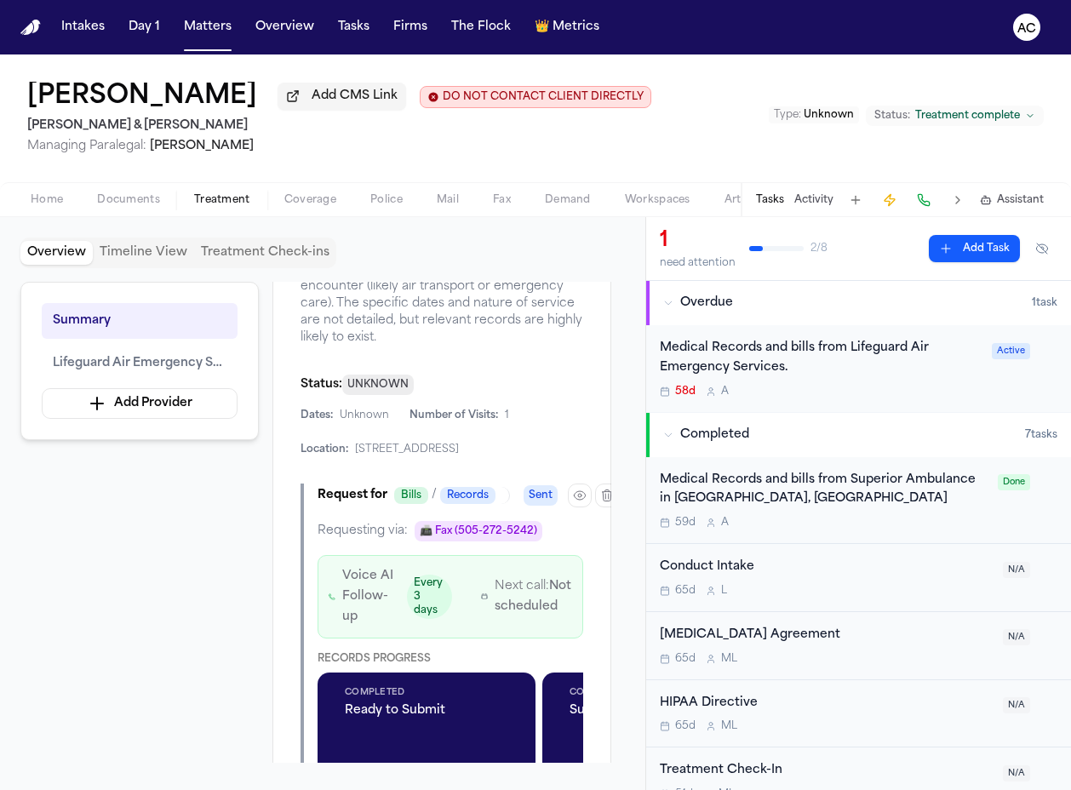
scroll to position [596, 0]
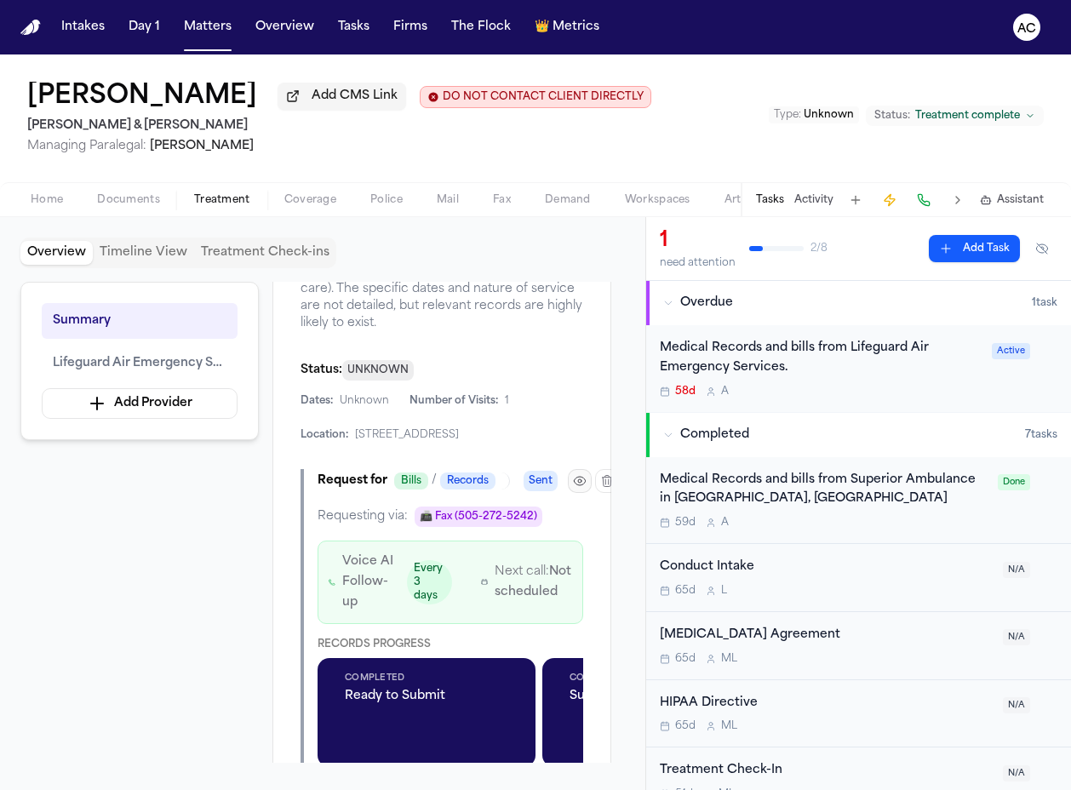
click at [581, 485] on icon "button" at bounding box center [579, 481] width 11 height 9
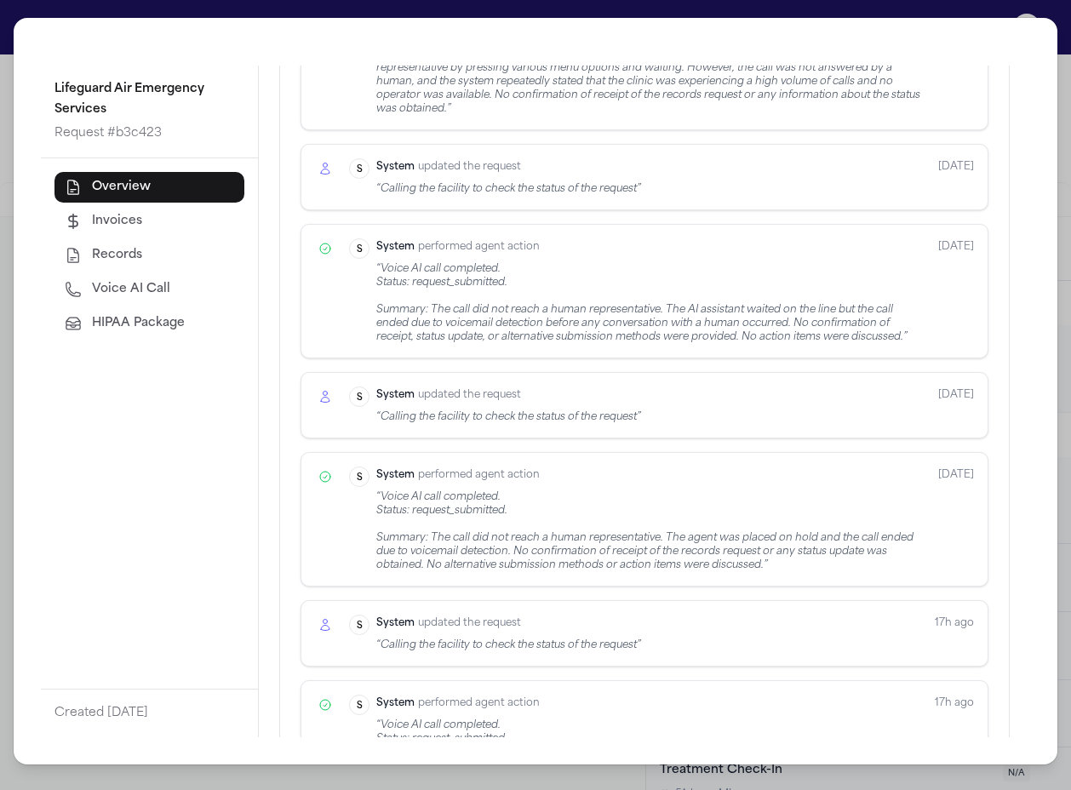
scroll to position [2581, 0]
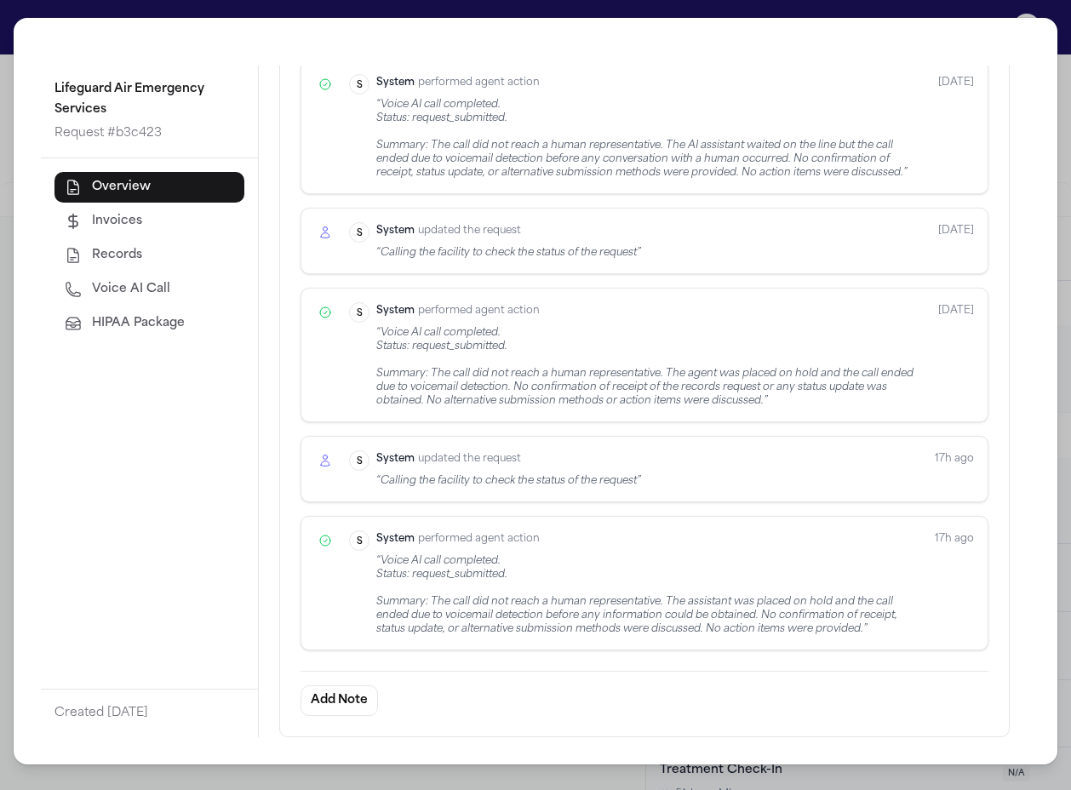
click at [1066, 26] on div "Lifeguard Air Emergency Services Request # b3c423 Overview Invoices Records Voi…" at bounding box center [535, 395] width 1071 height 790
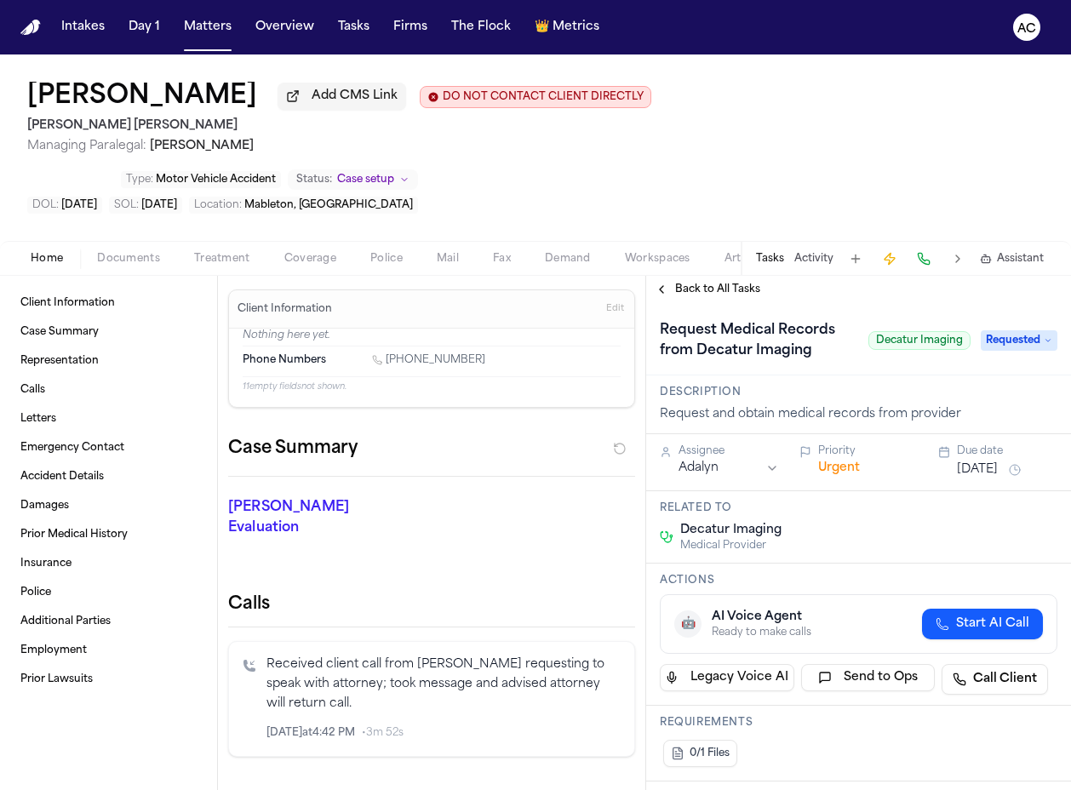
click at [224, 252] on span "Treatment" at bounding box center [222, 259] width 56 height 14
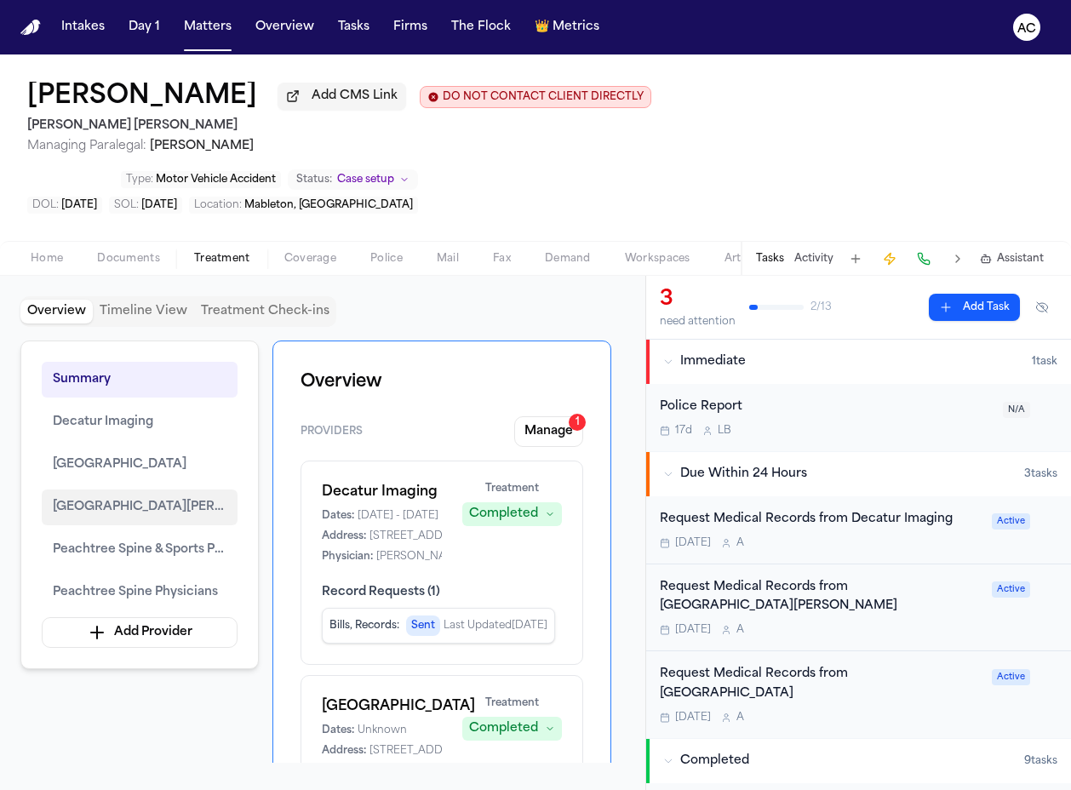
click at [146, 497] on span "[GEOGRAPHIC_DATA][PERSON_NAME]" at bounding box center [140, 507] width 174 height 20
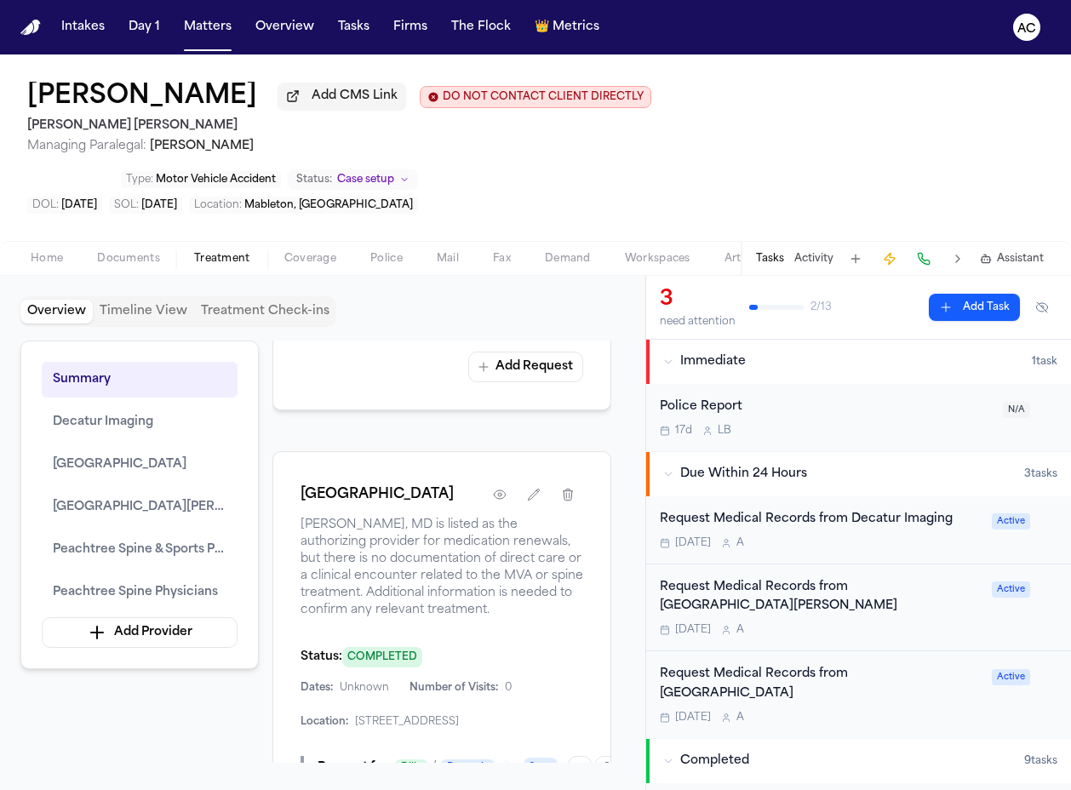
scroll to position [1958, 0]
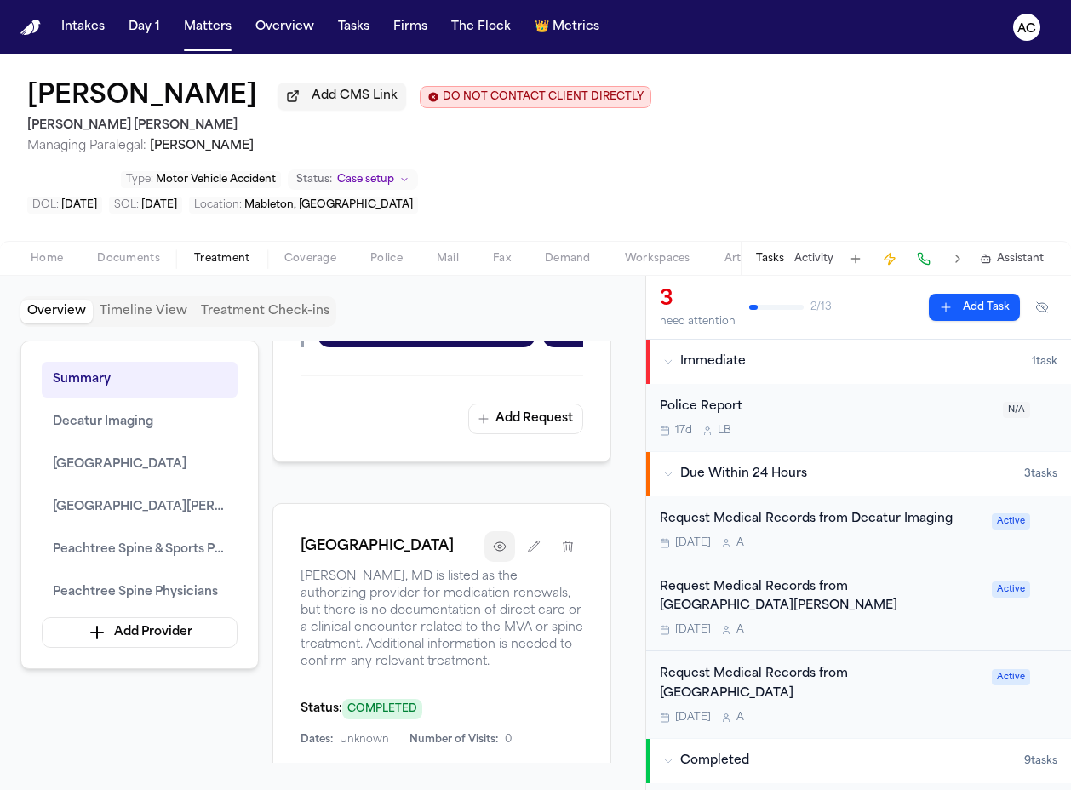
click at [506, 540] on icon "button" at bounding box center [500, 547] width 14 height 14
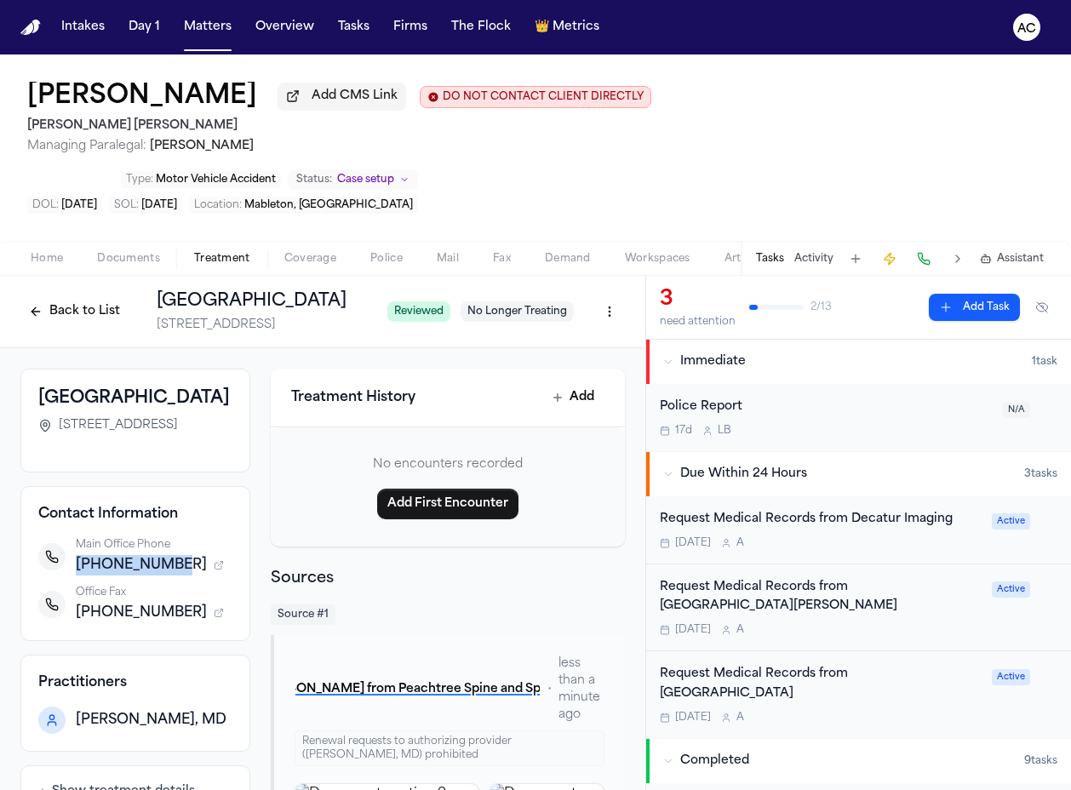
drag, startPoint x: 182, startPoint y: 547, endPoint x: 72, endPoint y: 547, distance: 109.8
click at [72, 547] on div "Main Office Phone [PHONE_NUMBER]" at bounding box center [135, 556] width 194 height 37
copy span "[PHONE_NUMBER]"
click at [52, 298] on button "Back to List" at bounding box center [74, 311] width 108 height 27
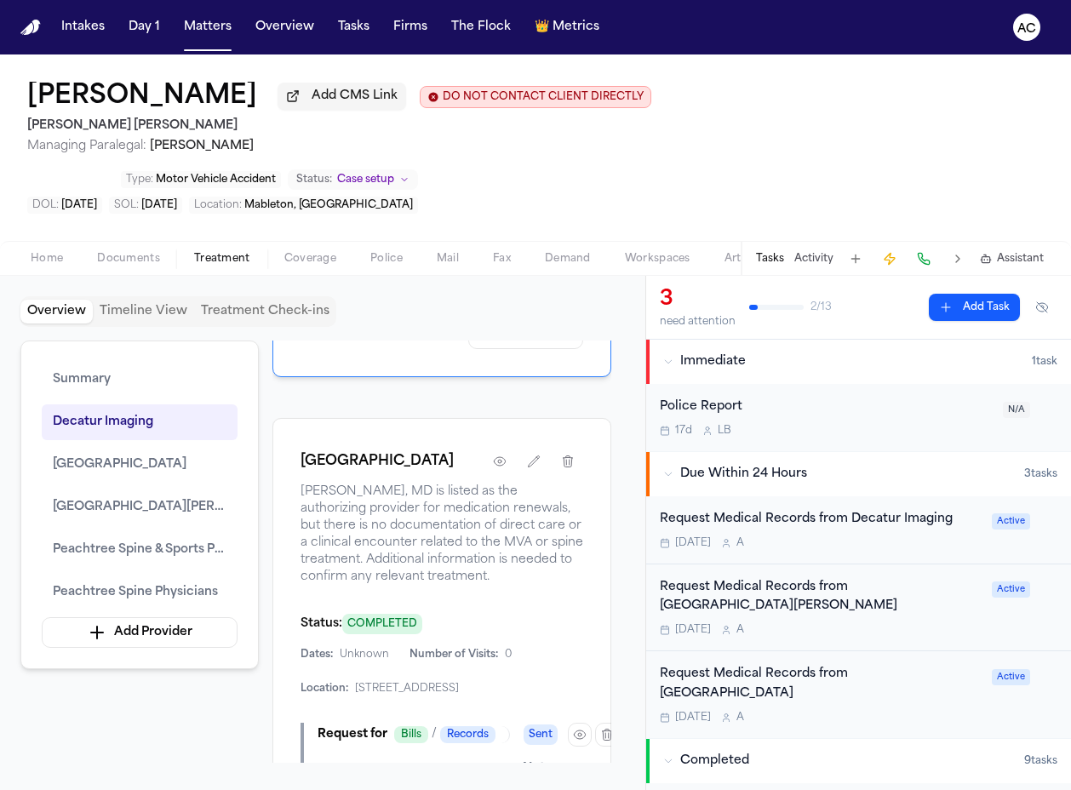
scroll to position [2129, 0]
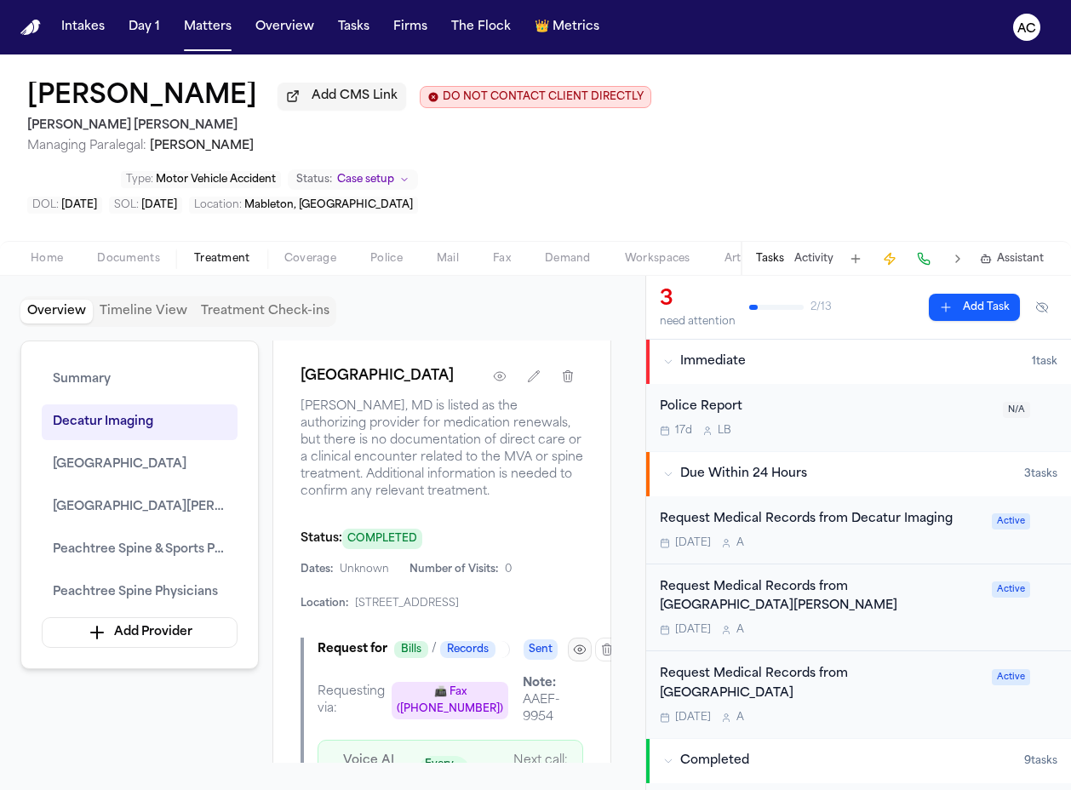
click at [578, 638] on button "button" at bounding box center [580, 650] width 24 height 24
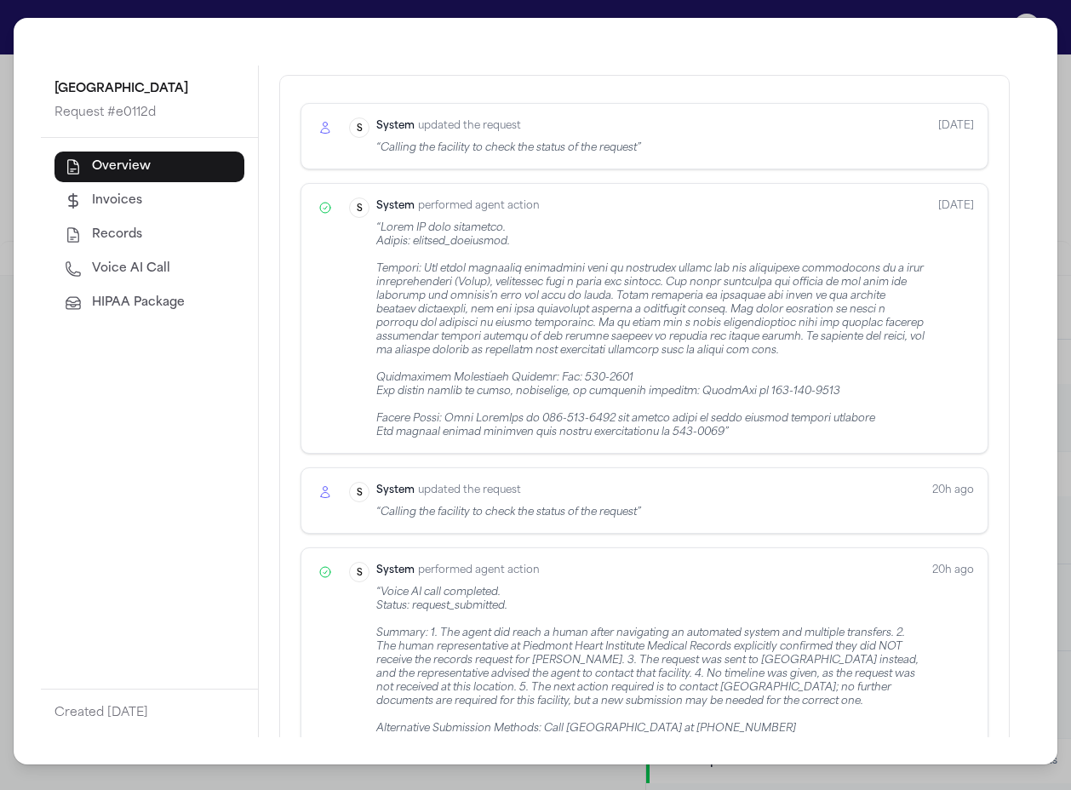
scroll to position [732, 0]
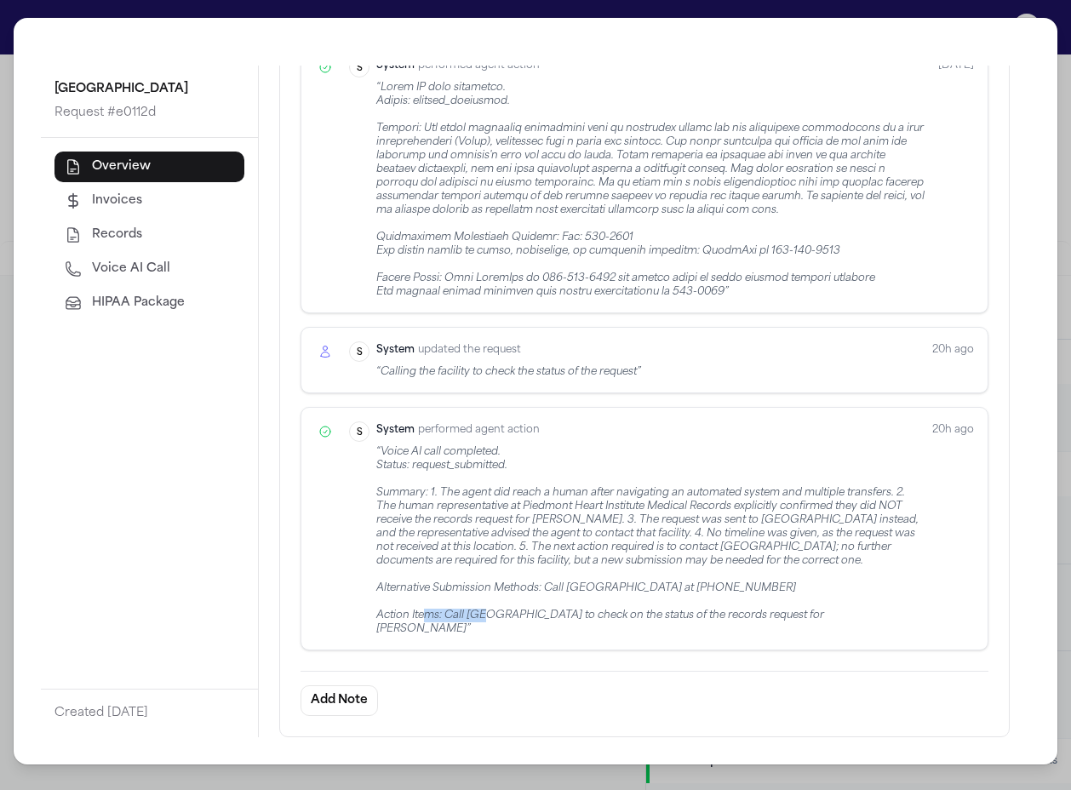
drag, startPoint x: 788, startPoint y: 583, endPoint x: 713, endPoint y: 588, distance: 75.1
click at [713, 588] on div "“ Voice AI call completed. Status: request_submitted. Summary: 1. The agent did…" at bounding box center [647, 540] width 542 height 191
copy div "[PHONE_NUMBER]"
click at [160, 270] on span "Voice AI Call" at bounding box center [131, 269] width 78 height 17
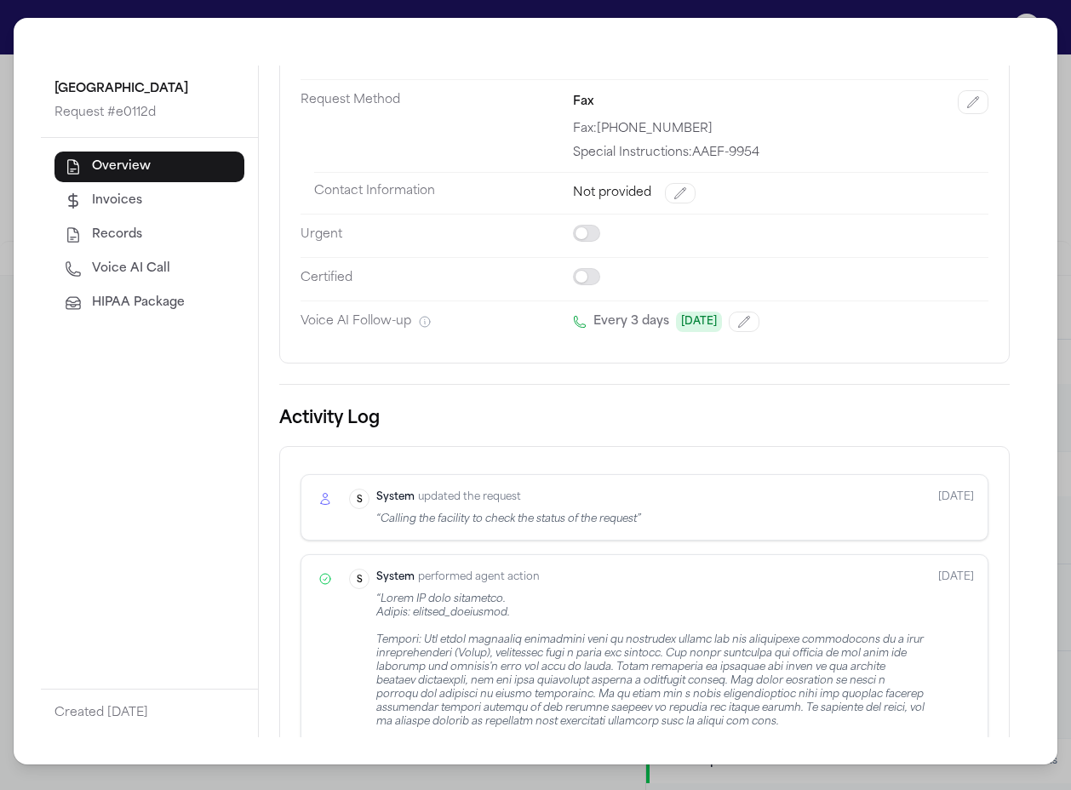
select select "***"
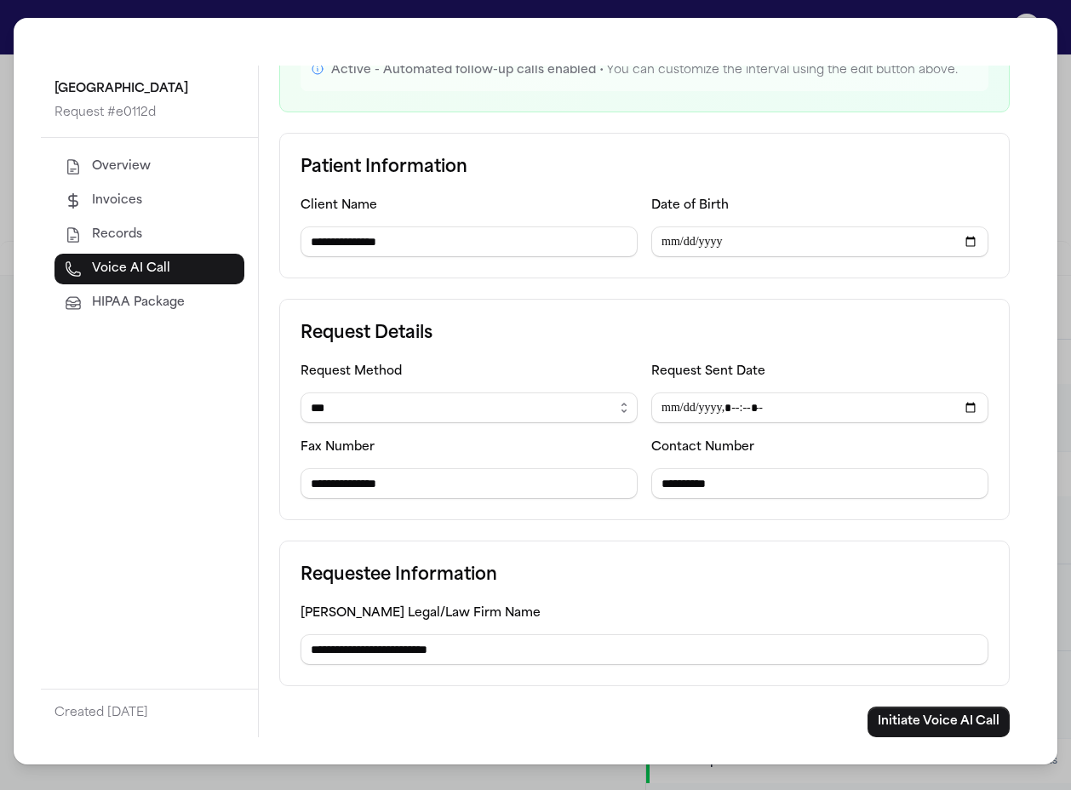
drag, startPoint x: 759, startPoint y: 484, endPoint x: 629, endPoint y: 488, distance: 130.3
click at [629, 488] on div "**********" at bounding box center [645, 430] width 688 height 138
paste input "**"
type input "**********"
click at [495, 416] on select "****** ***** *** ****" at bounding box center [469, 407] width 337 height 31
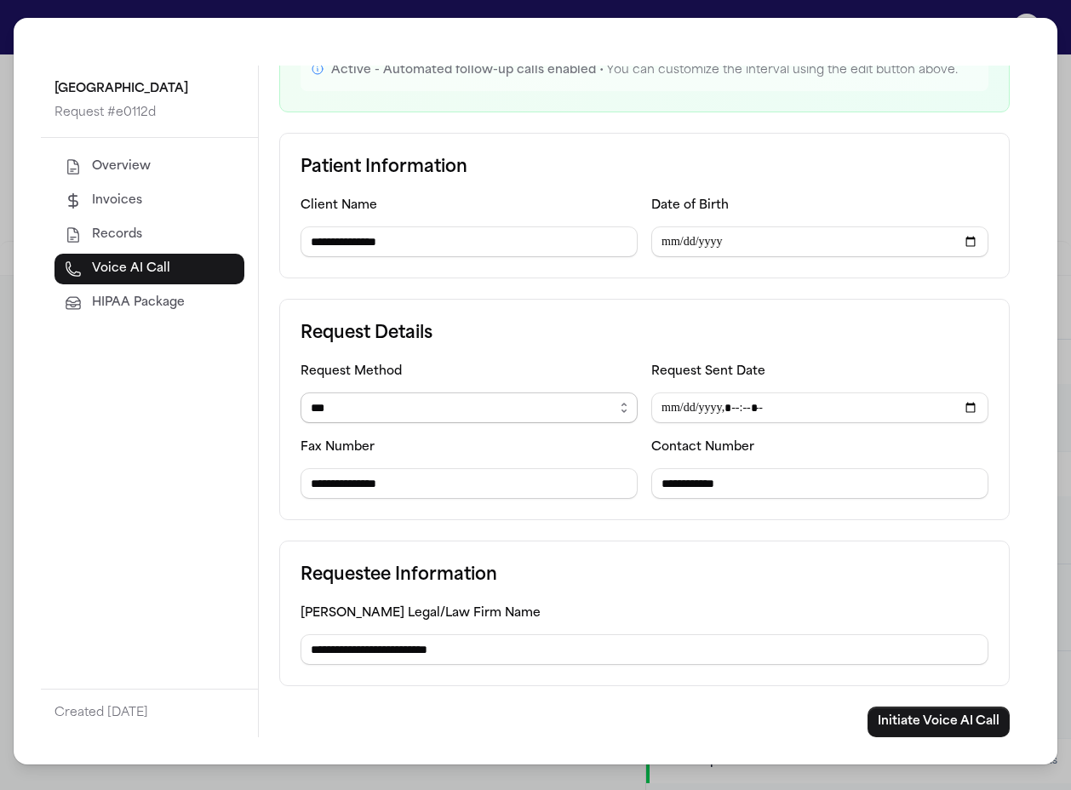
click at [495, 416] on select "****** ***** *** ****" at bounding box center [469, 407] width 337 height 31
click at [908, 716] on button "Initiate Voice AI Call" at bounding box center [939, 722] width 142 height 31
click at [1069, 22] on div "**********" at bounding box center [535, 395] width 1071 height 790
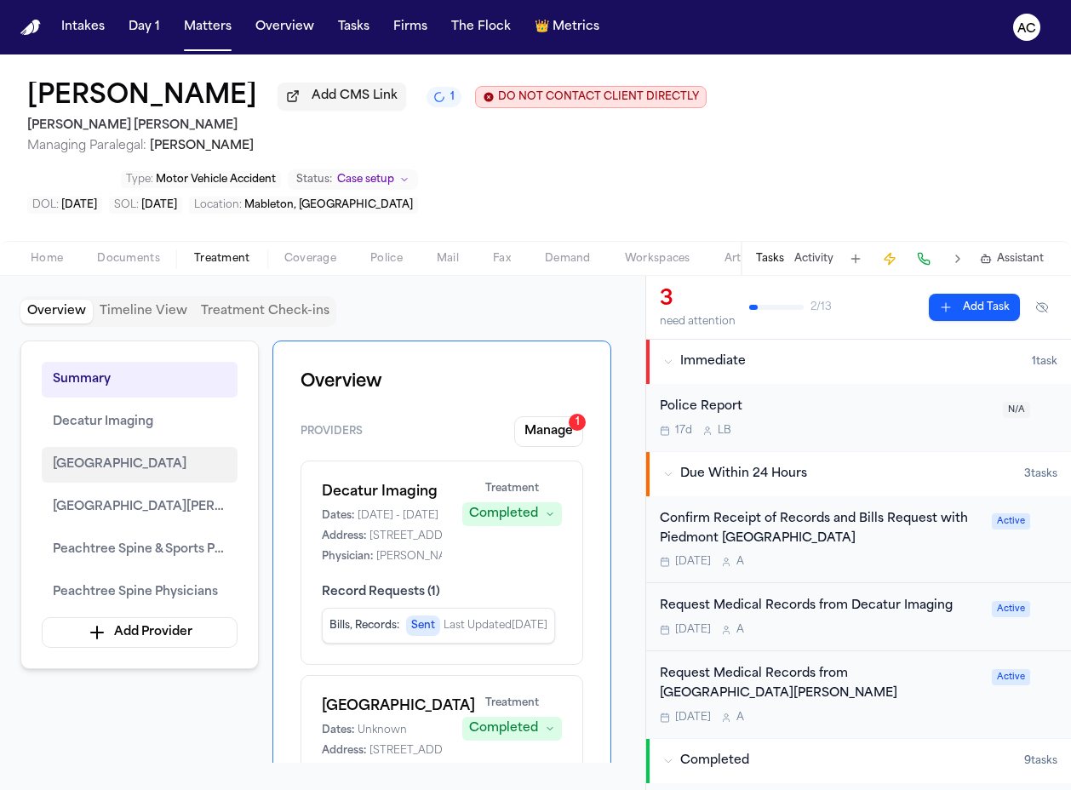
click at [125, 455] on span "[GEOGRAPHIC_DATA]" at bounding box center [120, 465] width 134 height 20
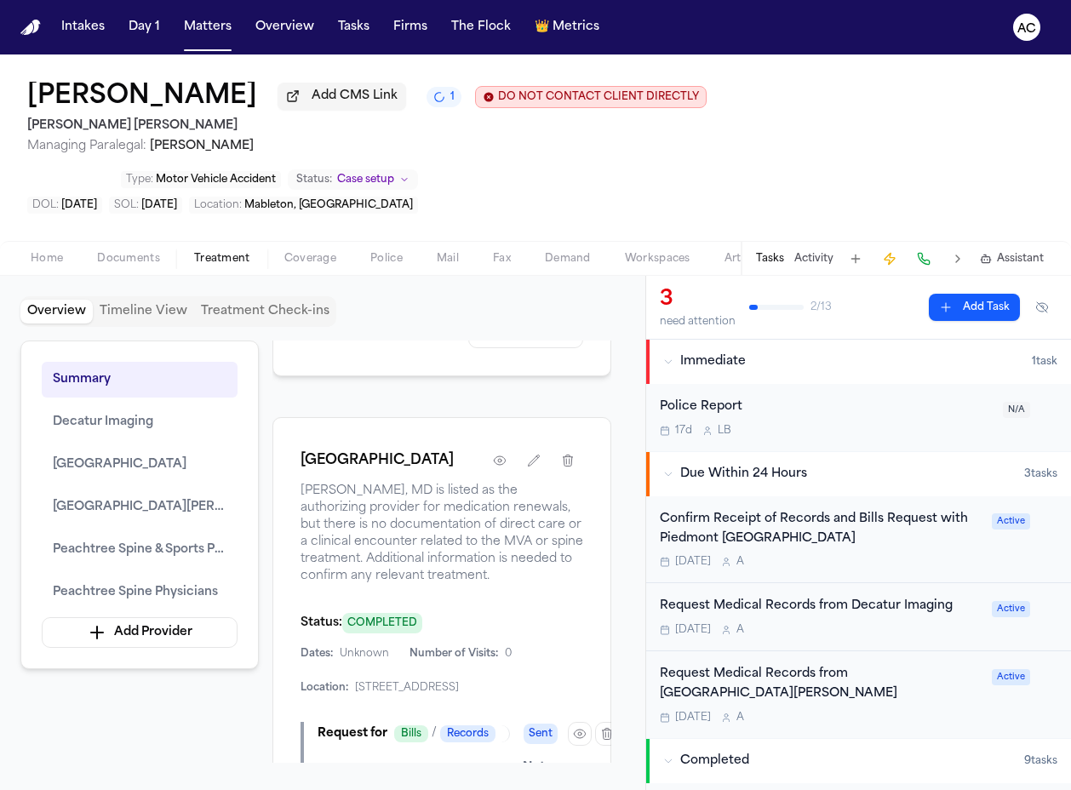
scroll to position [2043, 0]
click at [577, 728] on icon "button" at bounding box center [580, 735] width 14 height 14
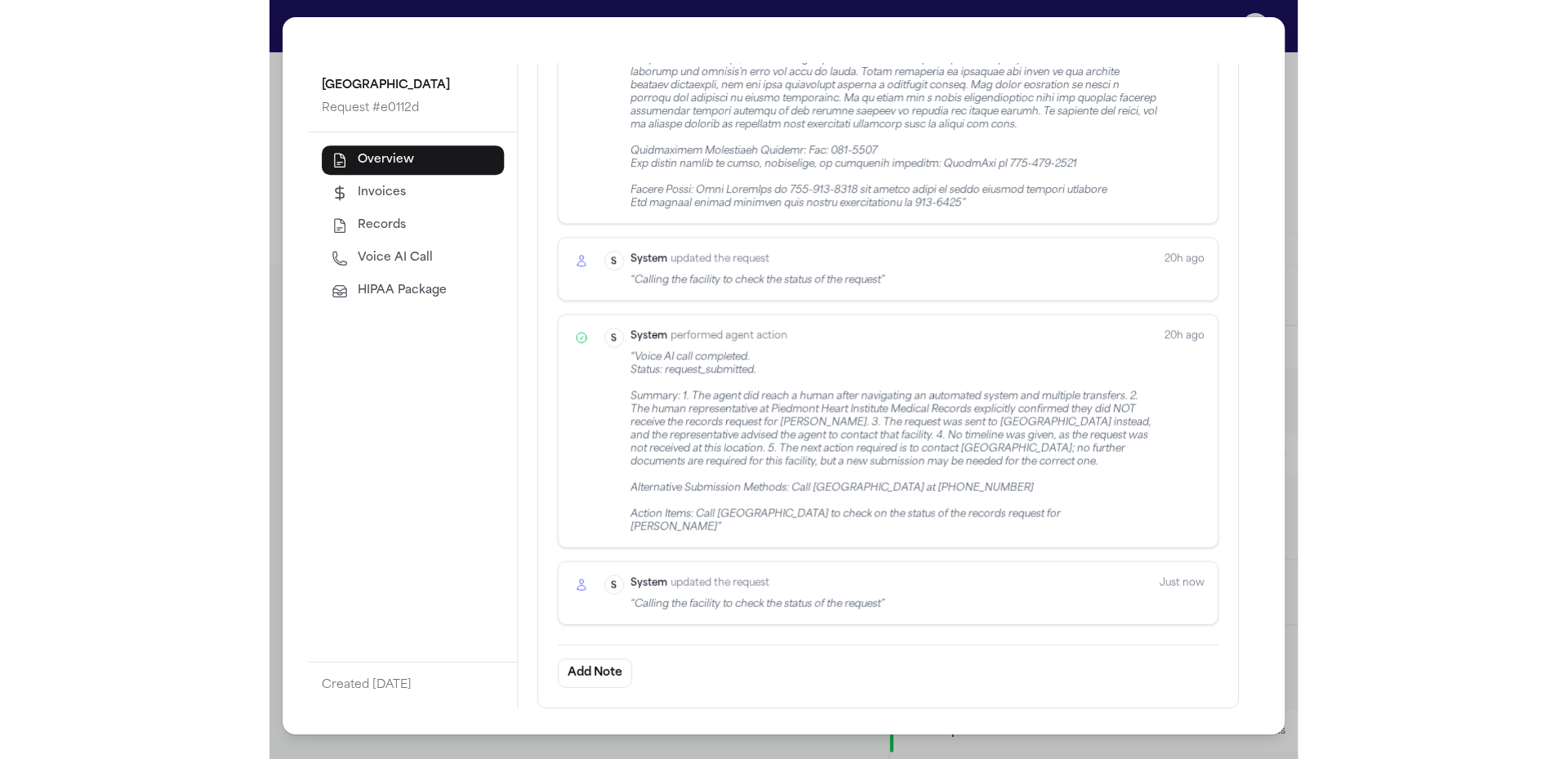
scroll to position [1520, 0]
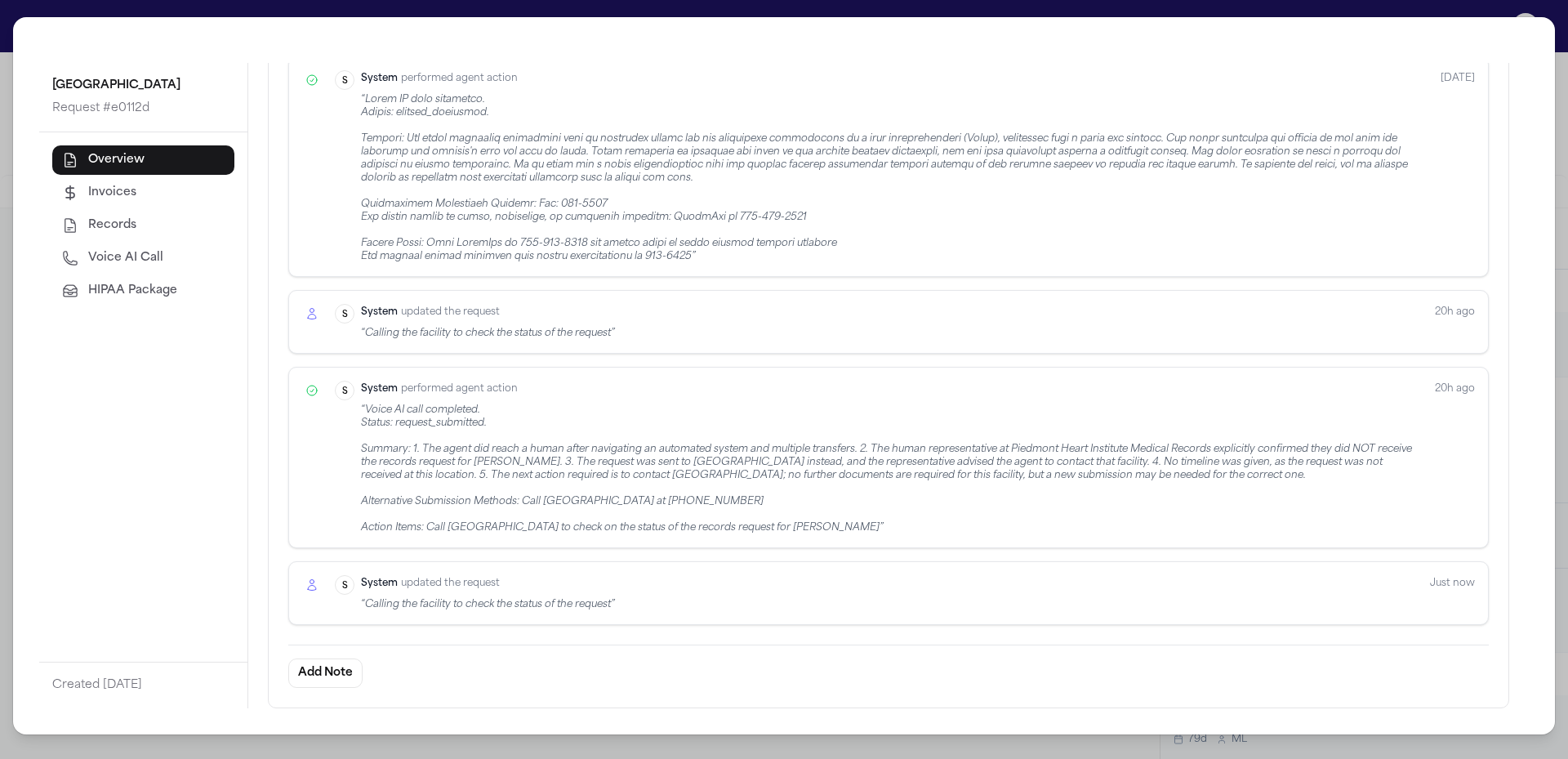
click at [1026, 7] on div "[GEOGRAPHIC_DATA] Request # e0112d Overview Invoices Records Voice AI Call HIPA…" at bounding box center [784, 379] width 1568 height 759
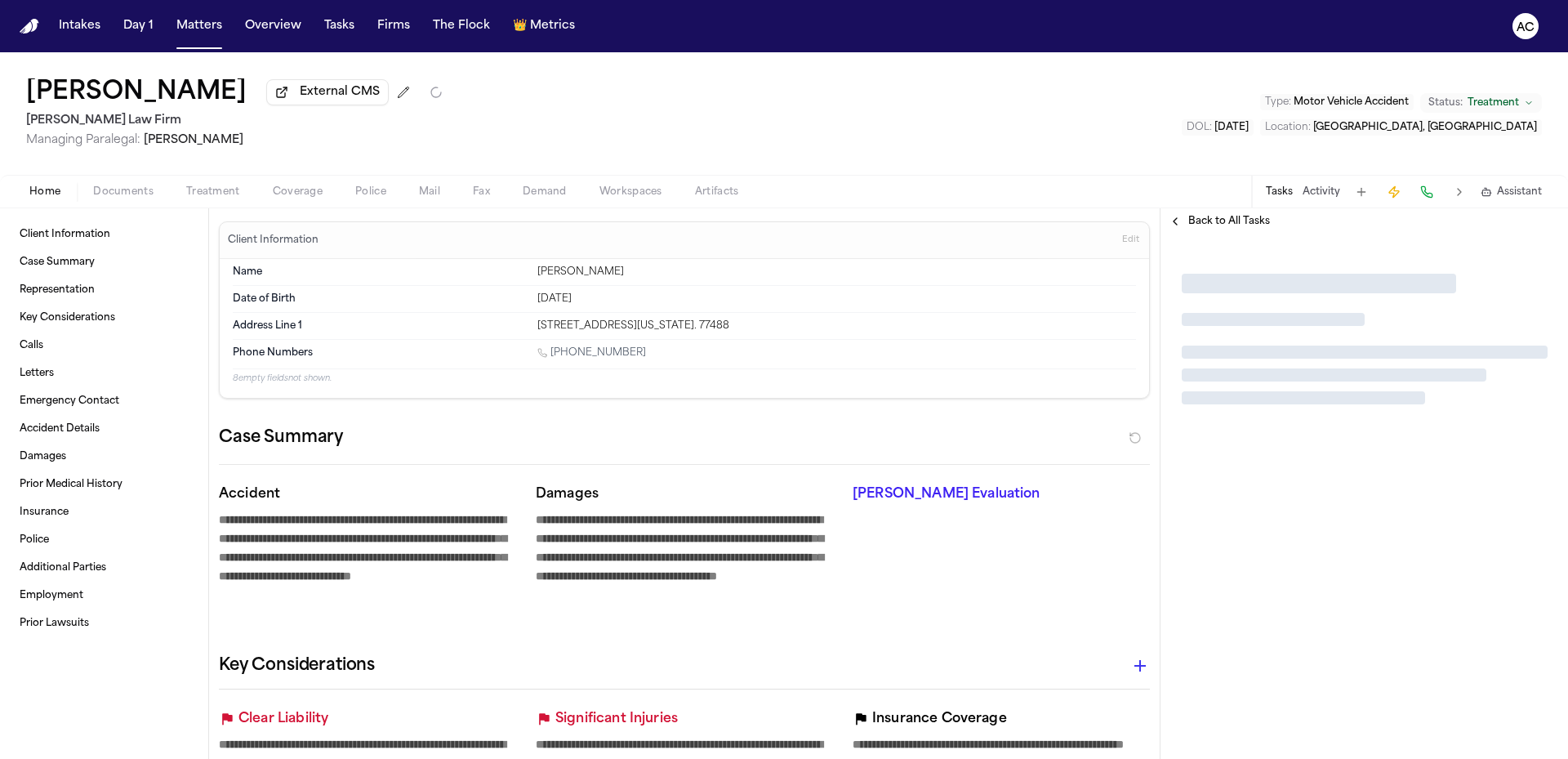
type textarea "*"
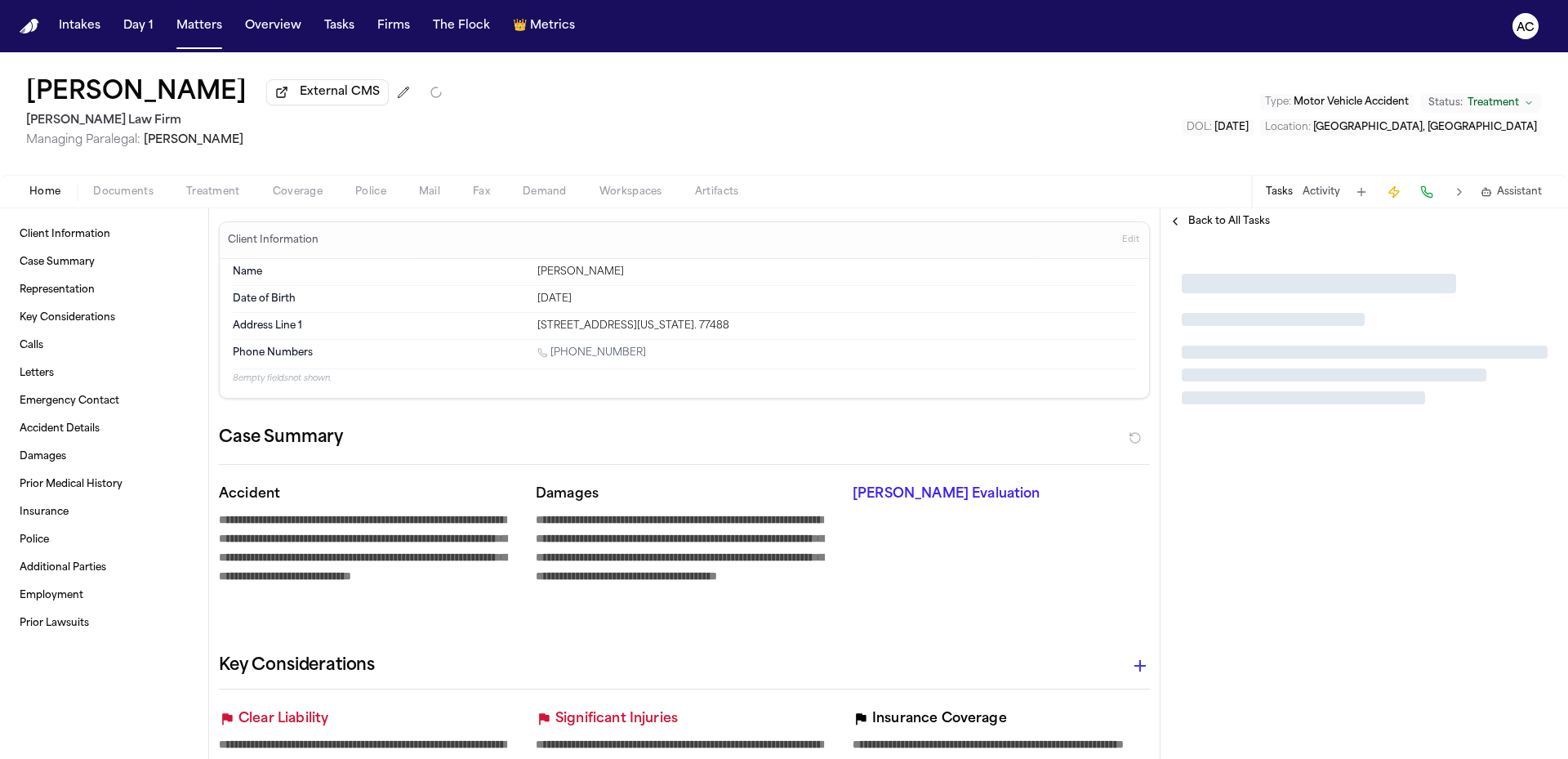
type textarea "*"
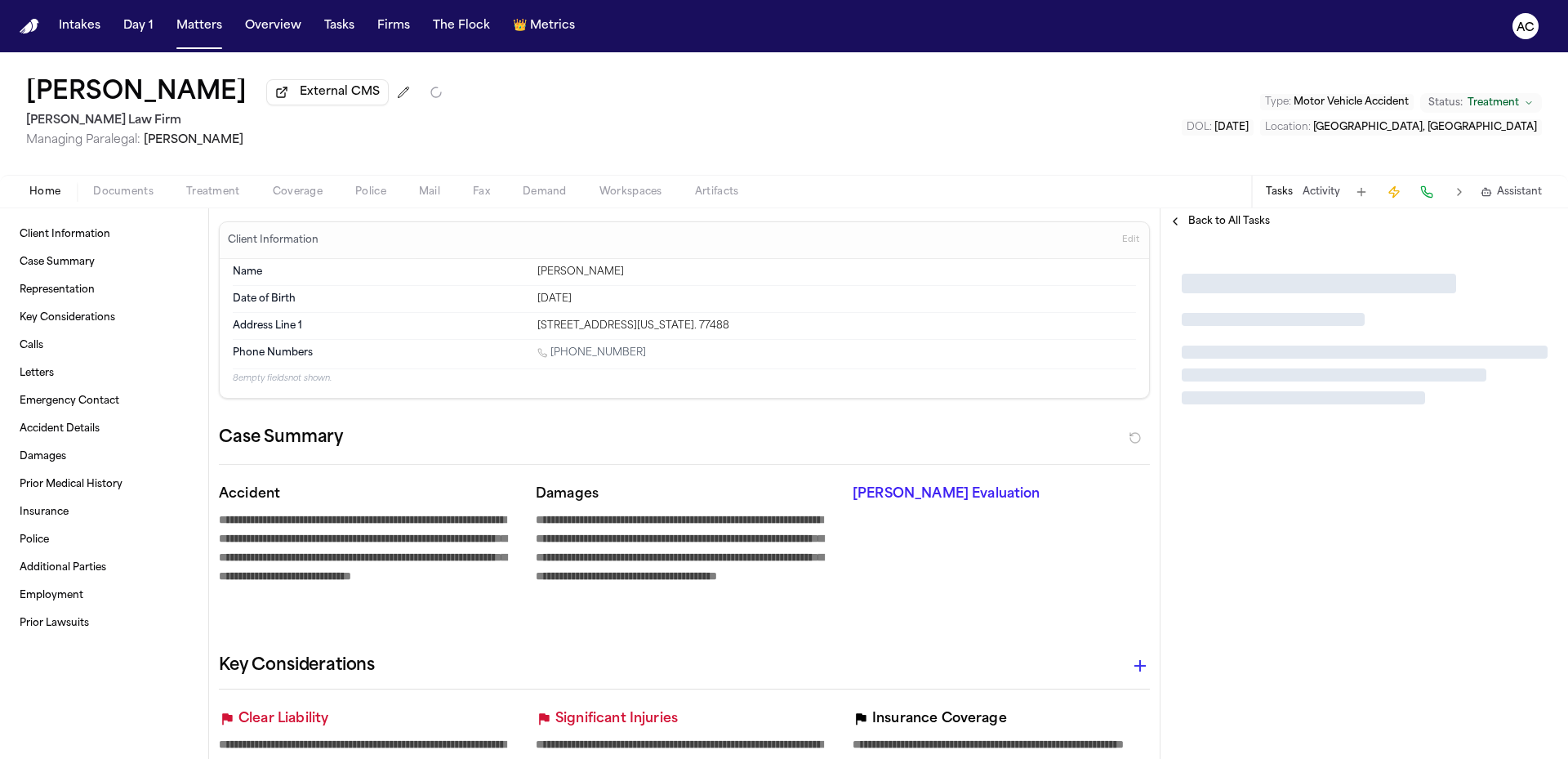
type textarea "*"
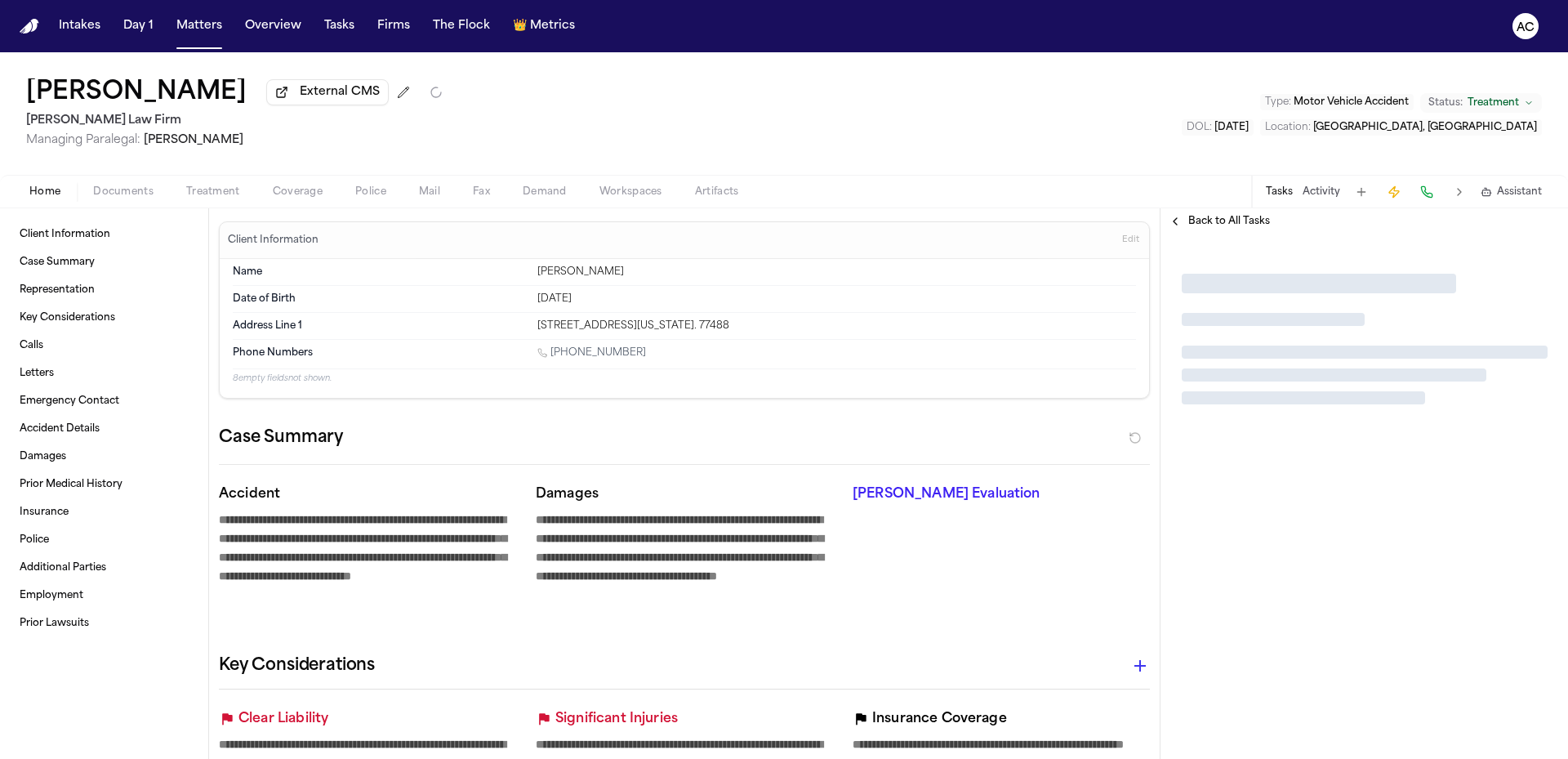
type textarea "*"
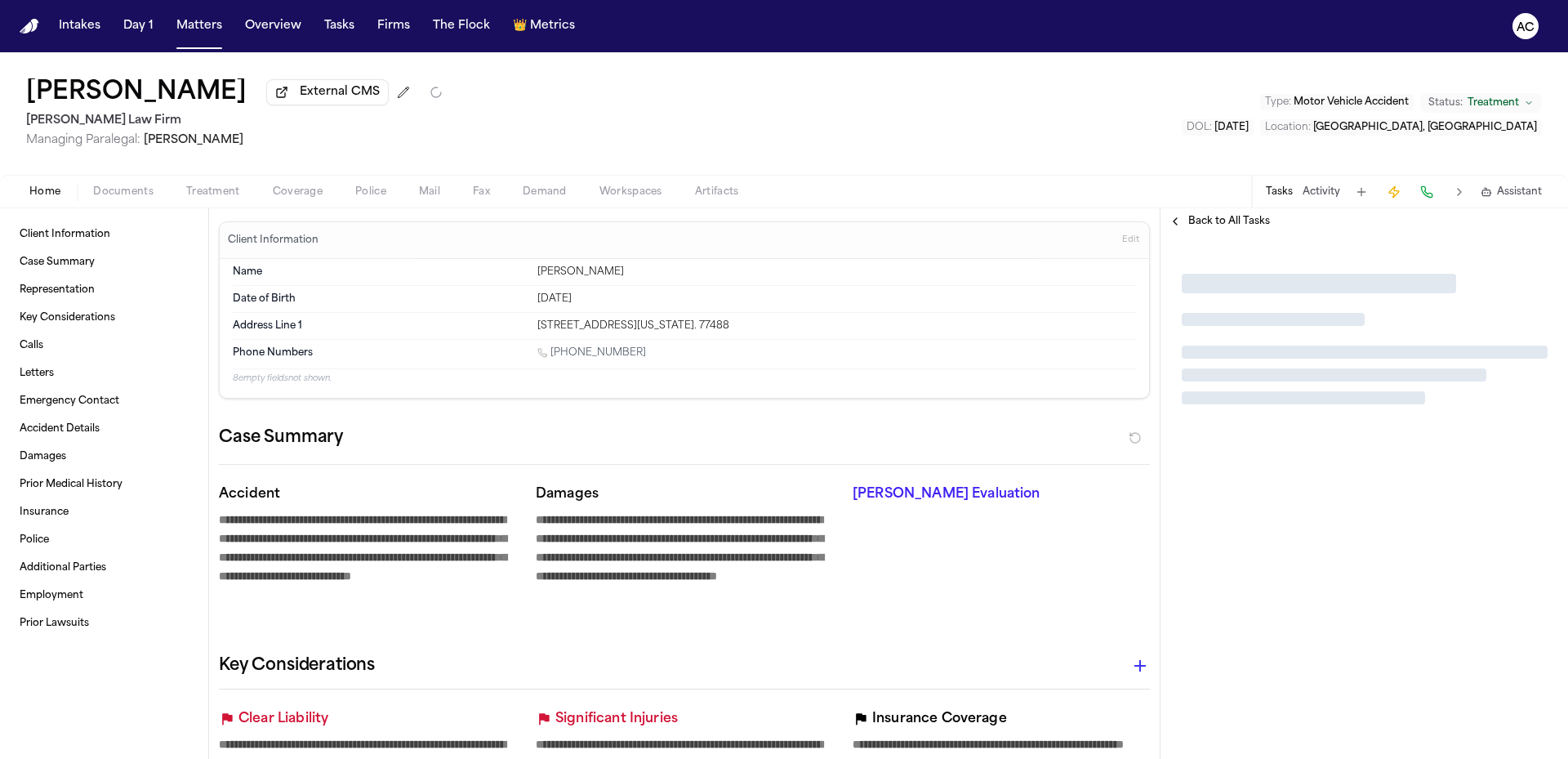
type textarea "*"
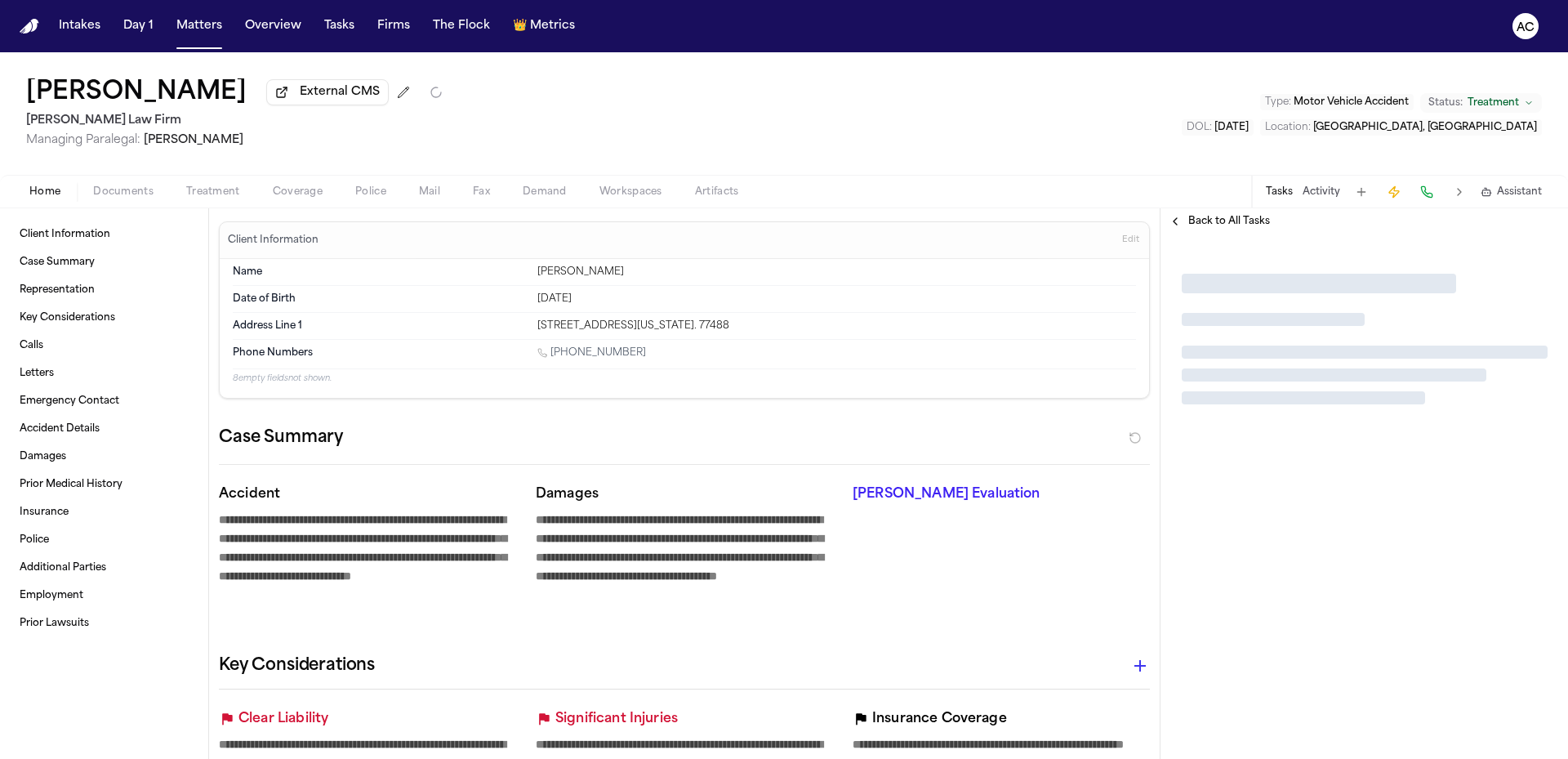
type textarea "*"
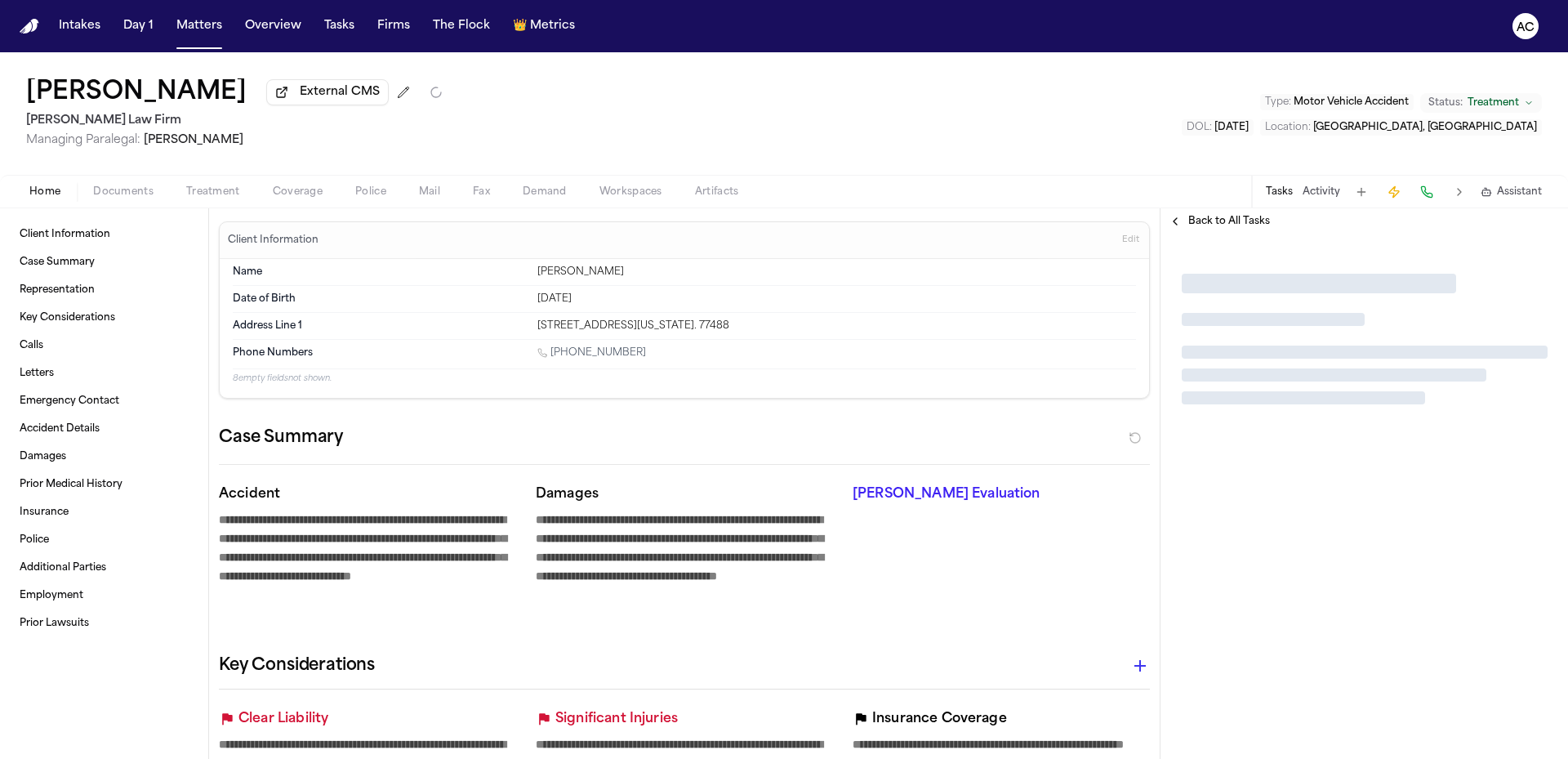
type textarea "*"
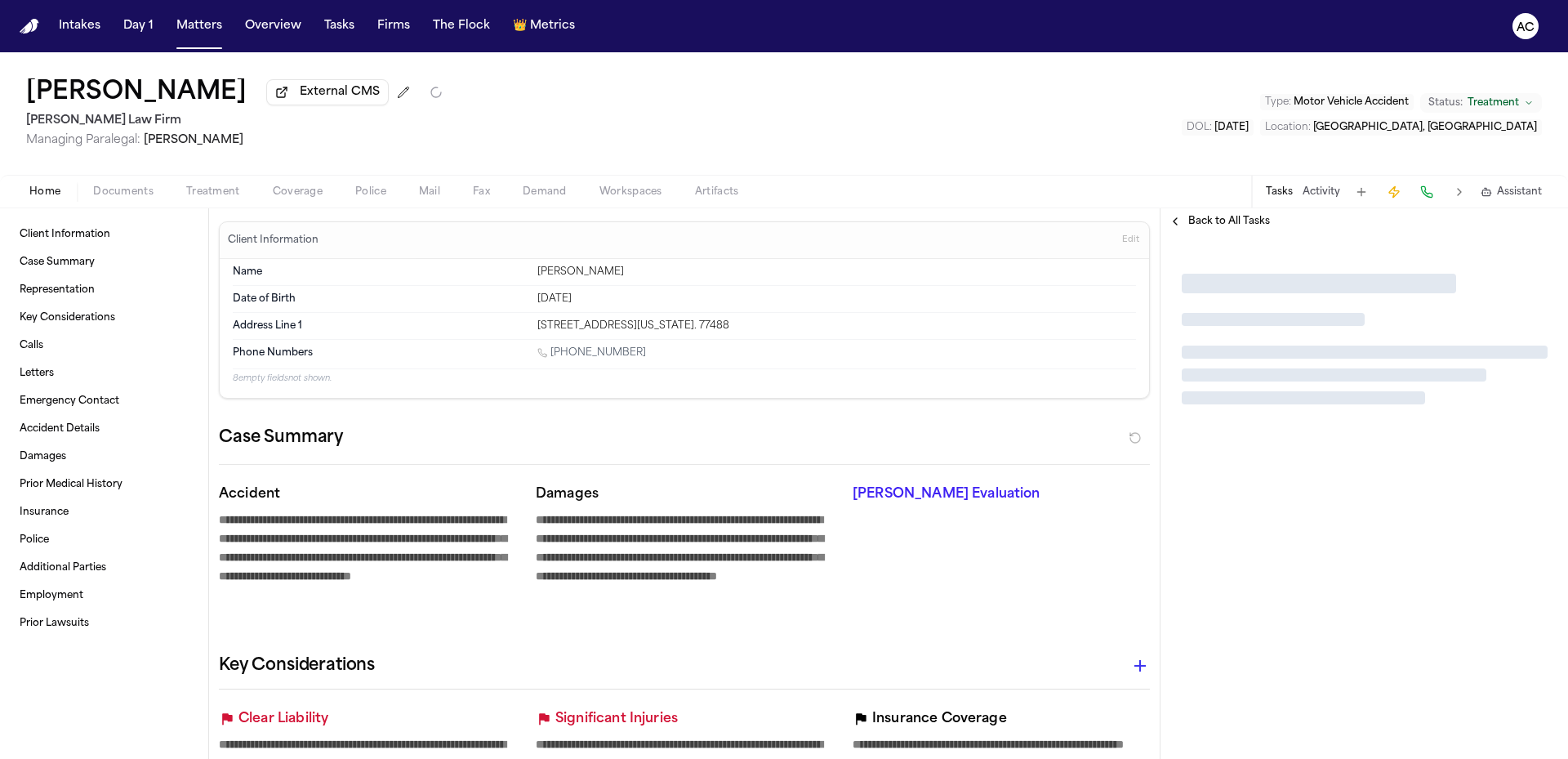
type textarea "*"
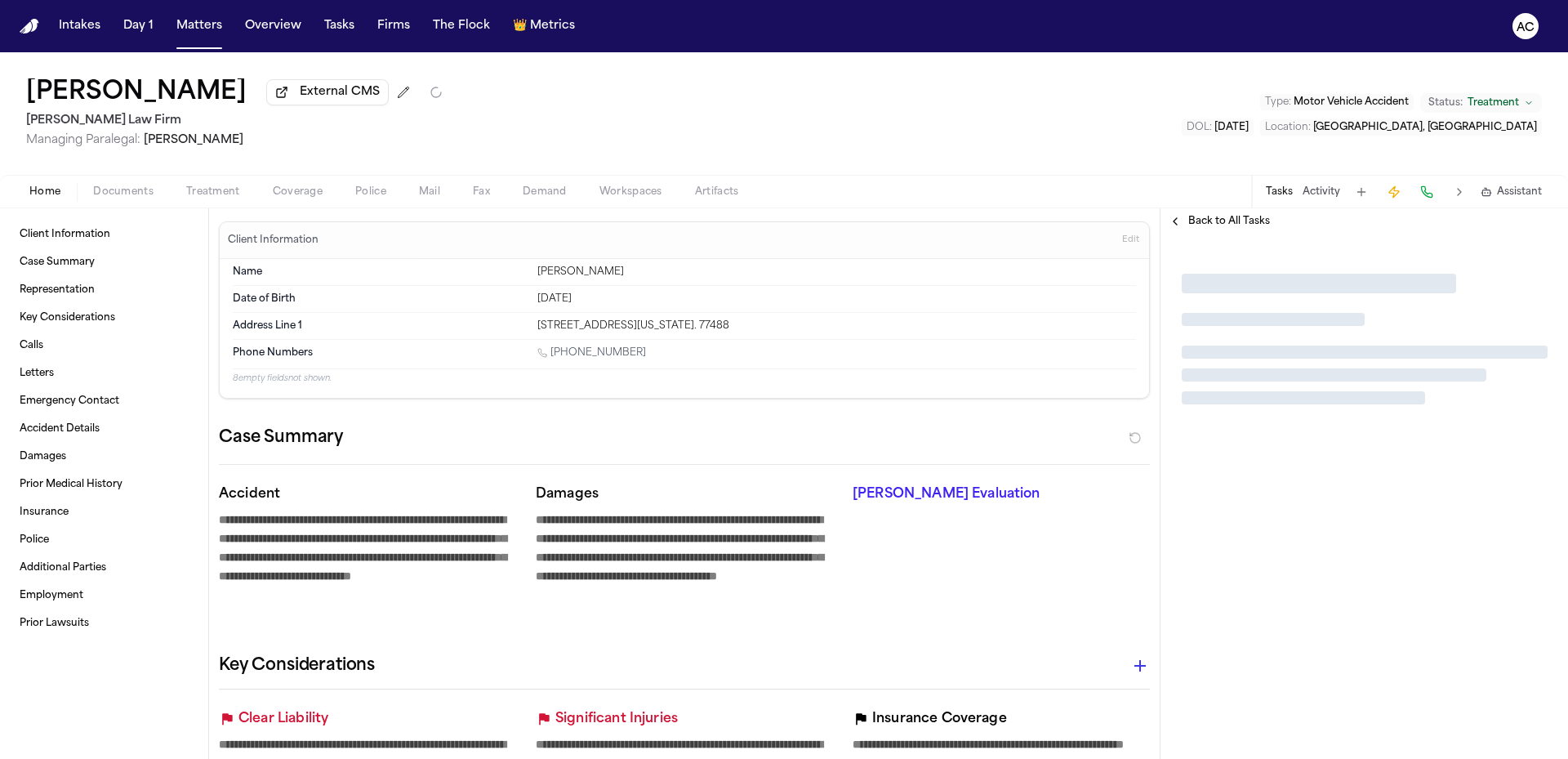
type textarea "*"
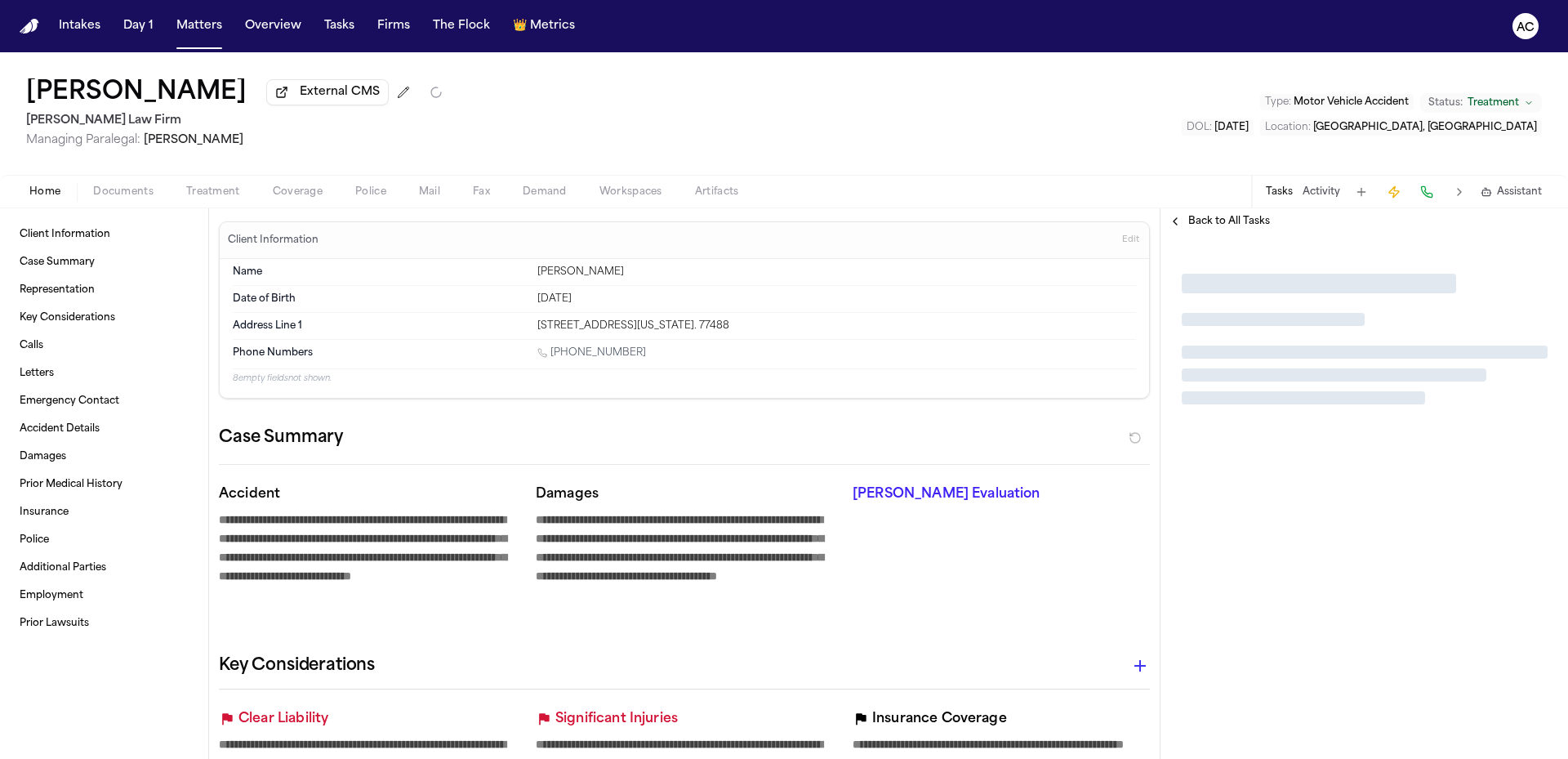
type textarea "*"
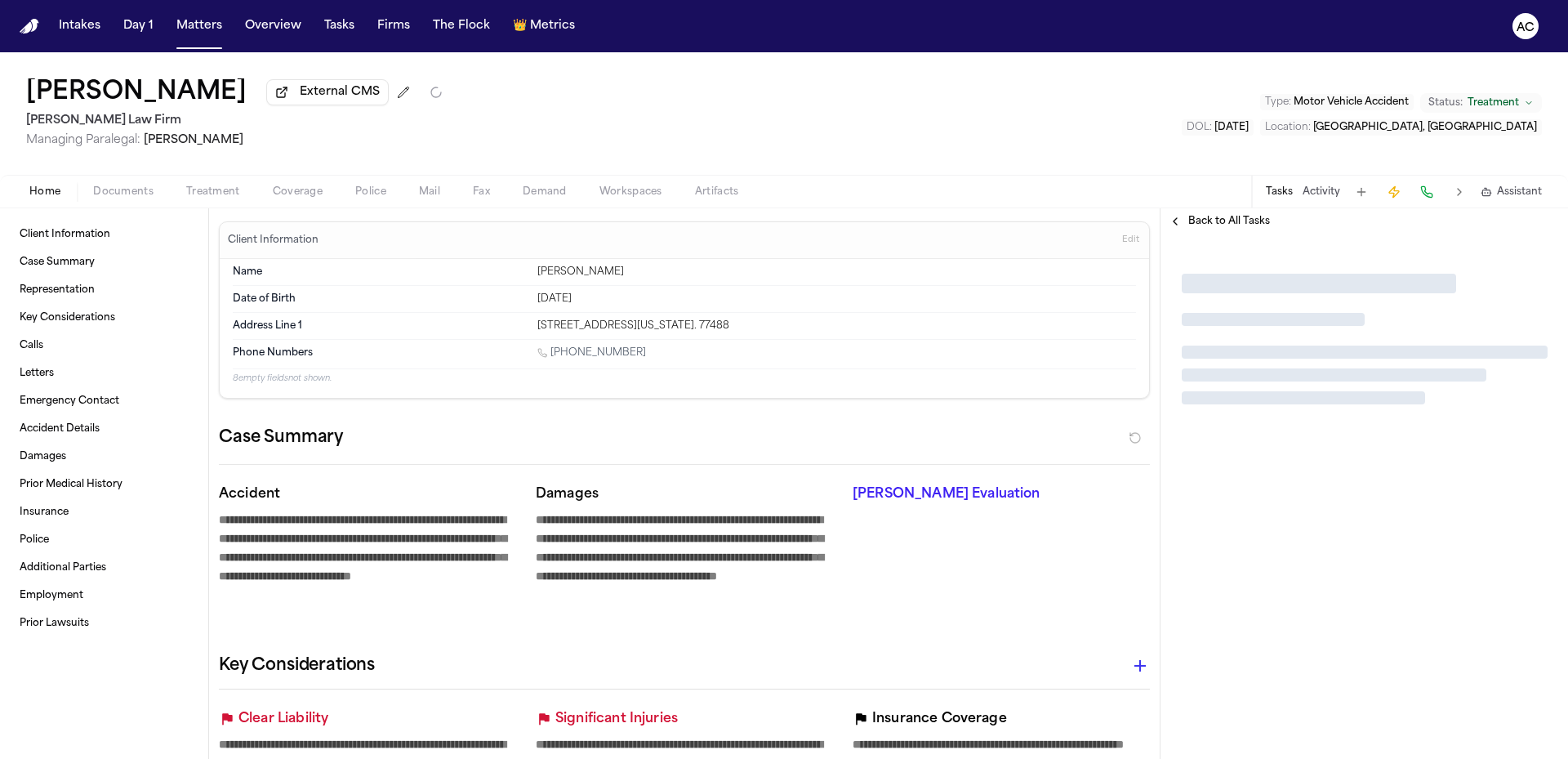
type textarea "*"
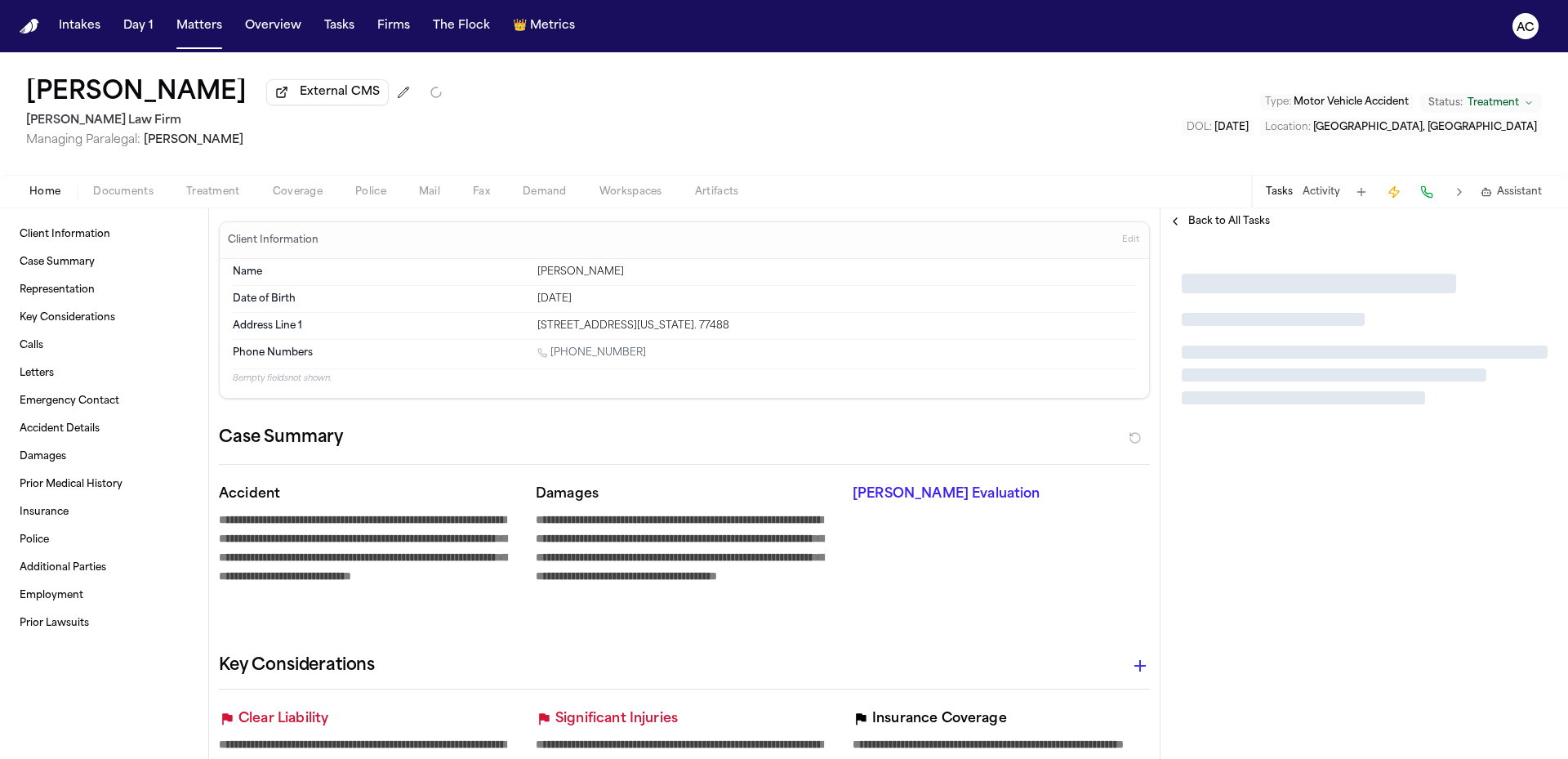
type textarea "*"
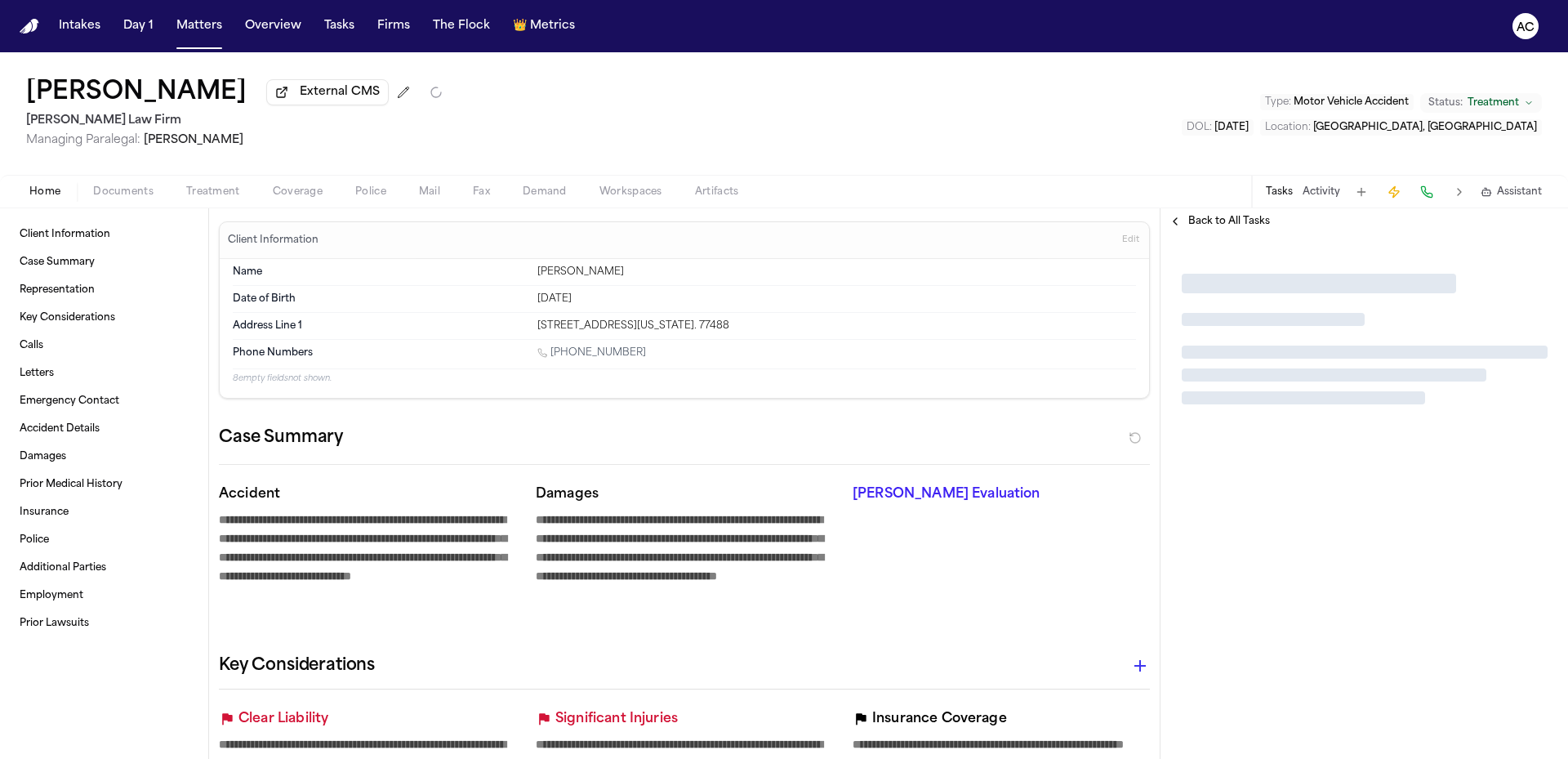
type textarea "*"
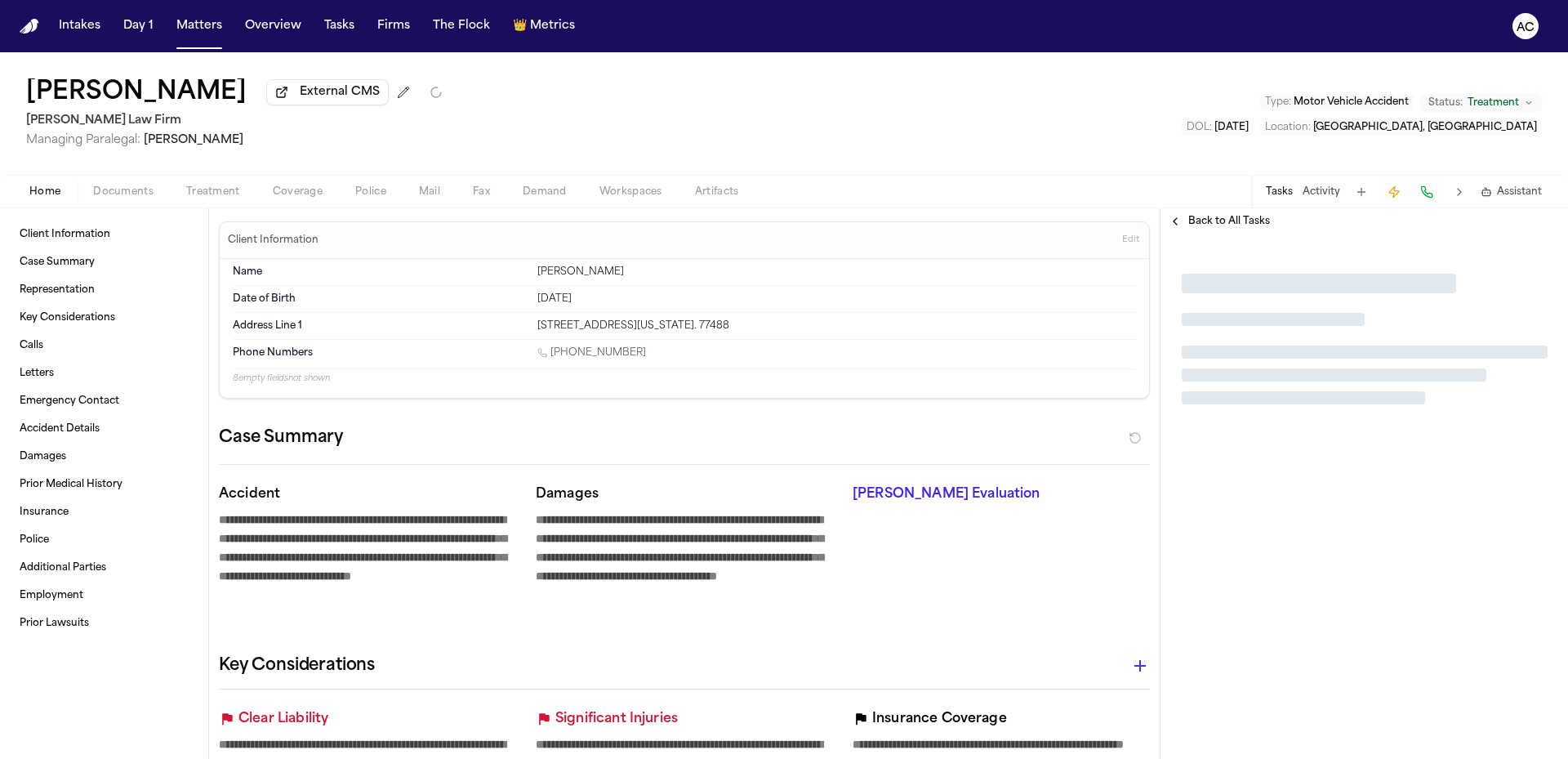
type textarea "*"
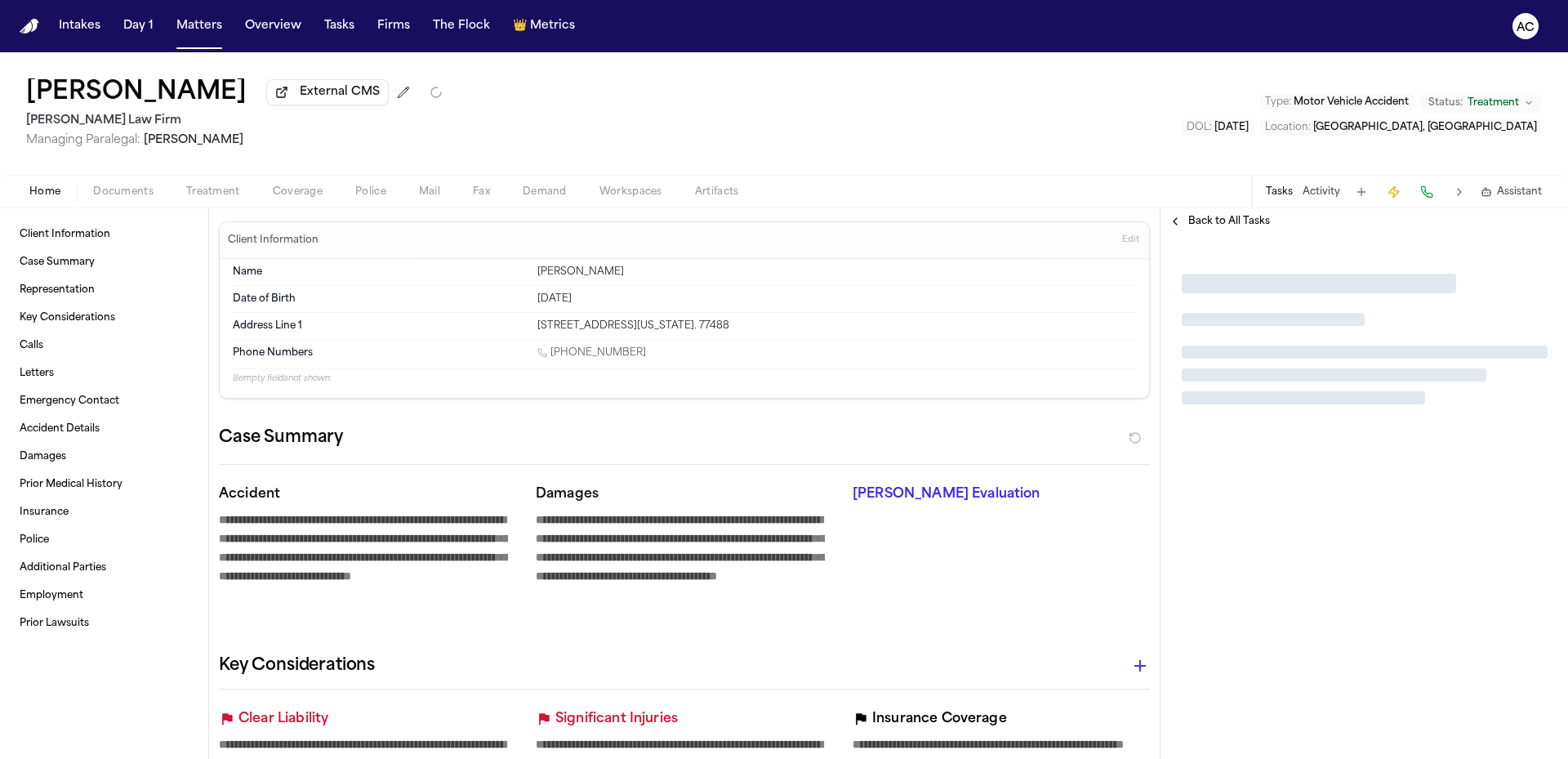
type textarea "*"
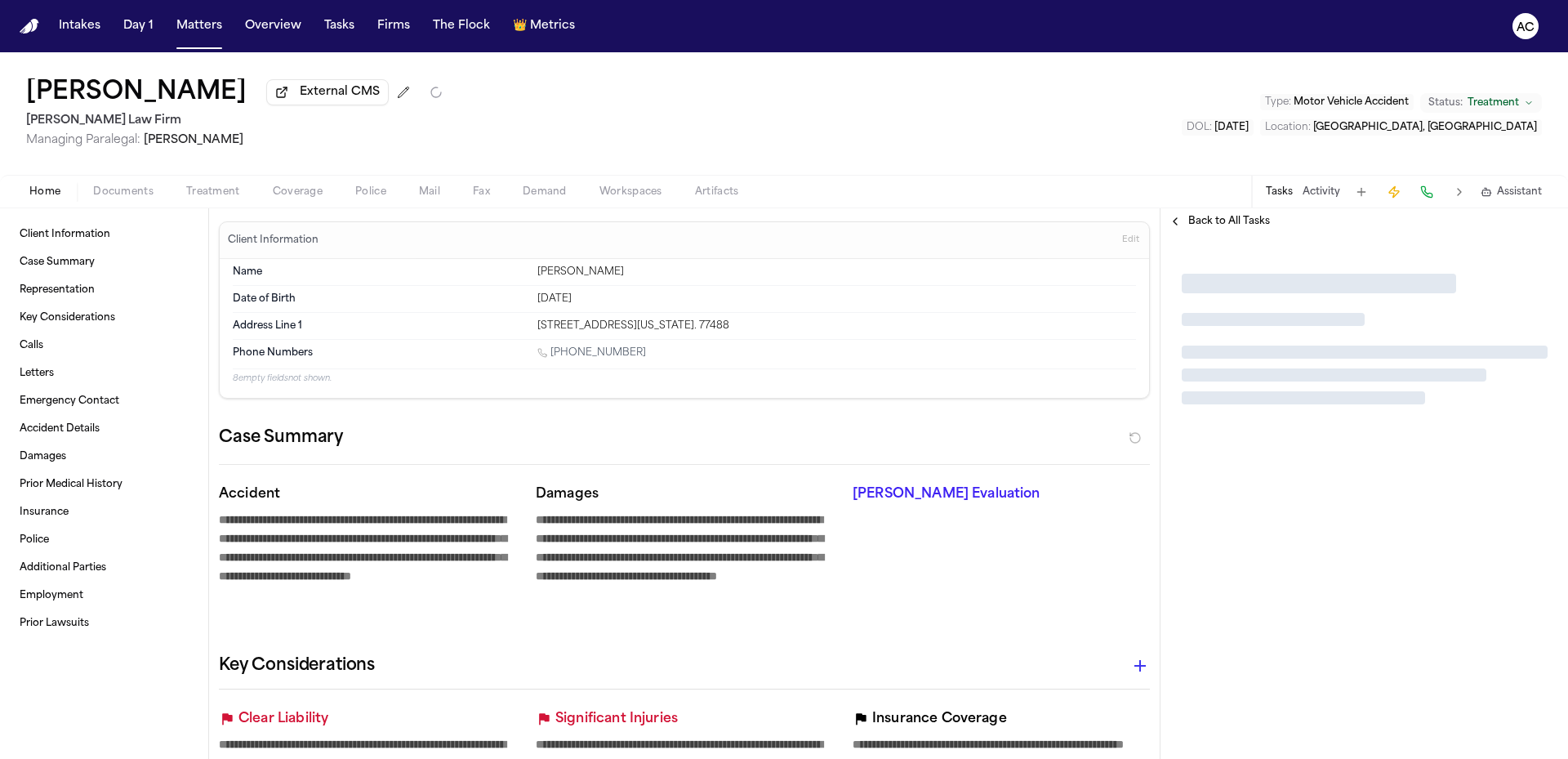
type textarea "*"
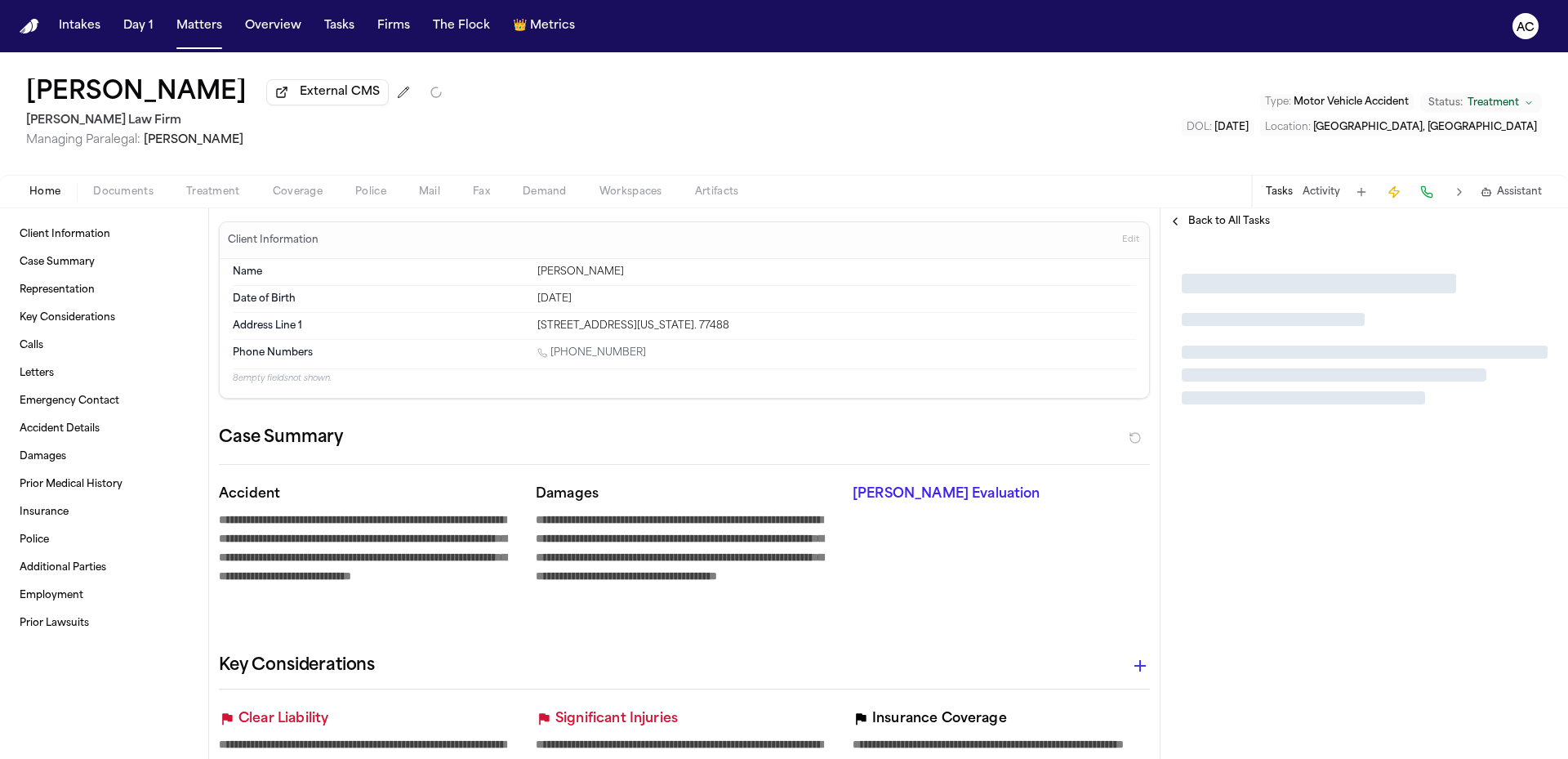
type textarea "*"
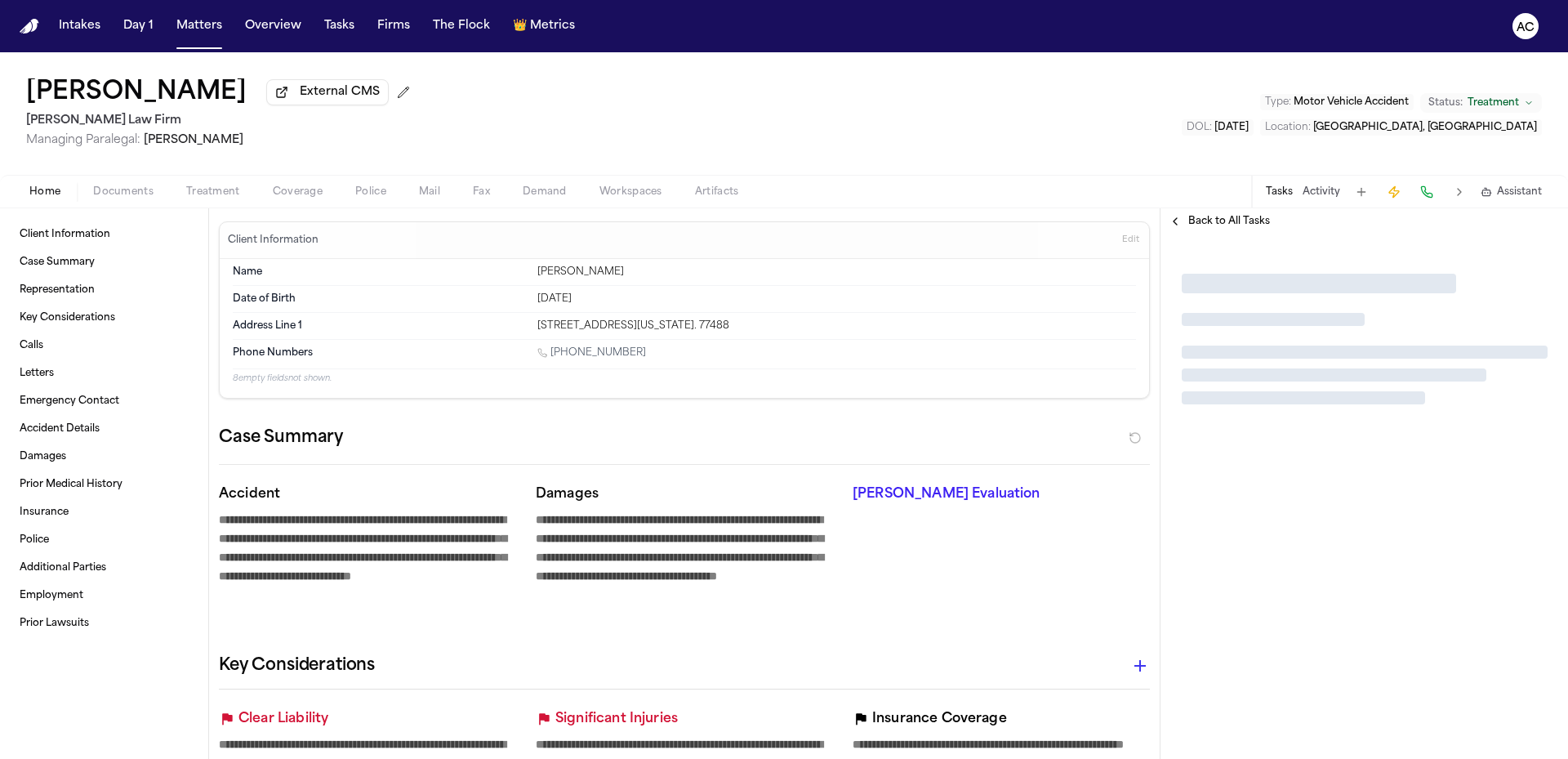
type textarea "*"
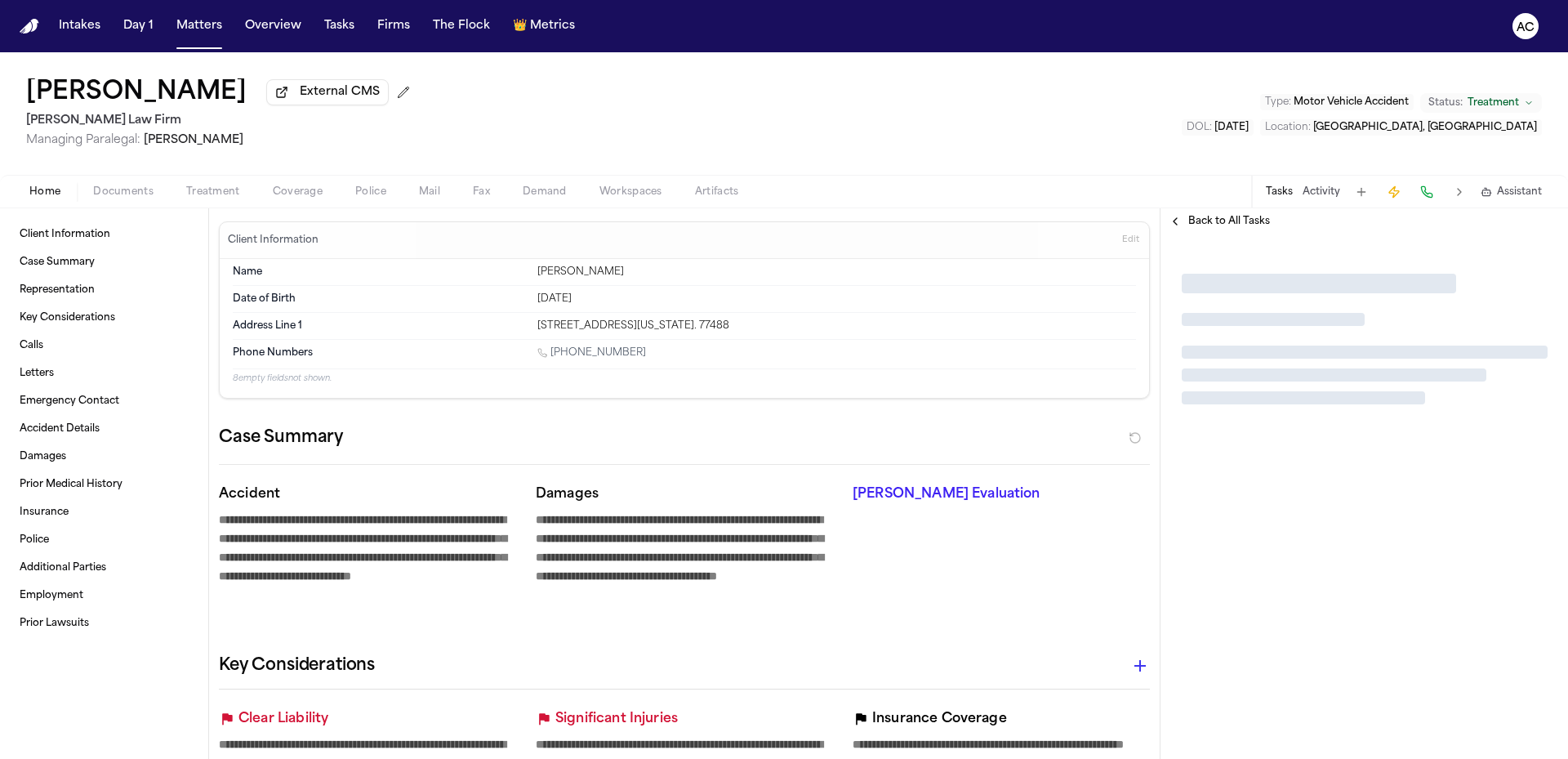
type textarea "*"
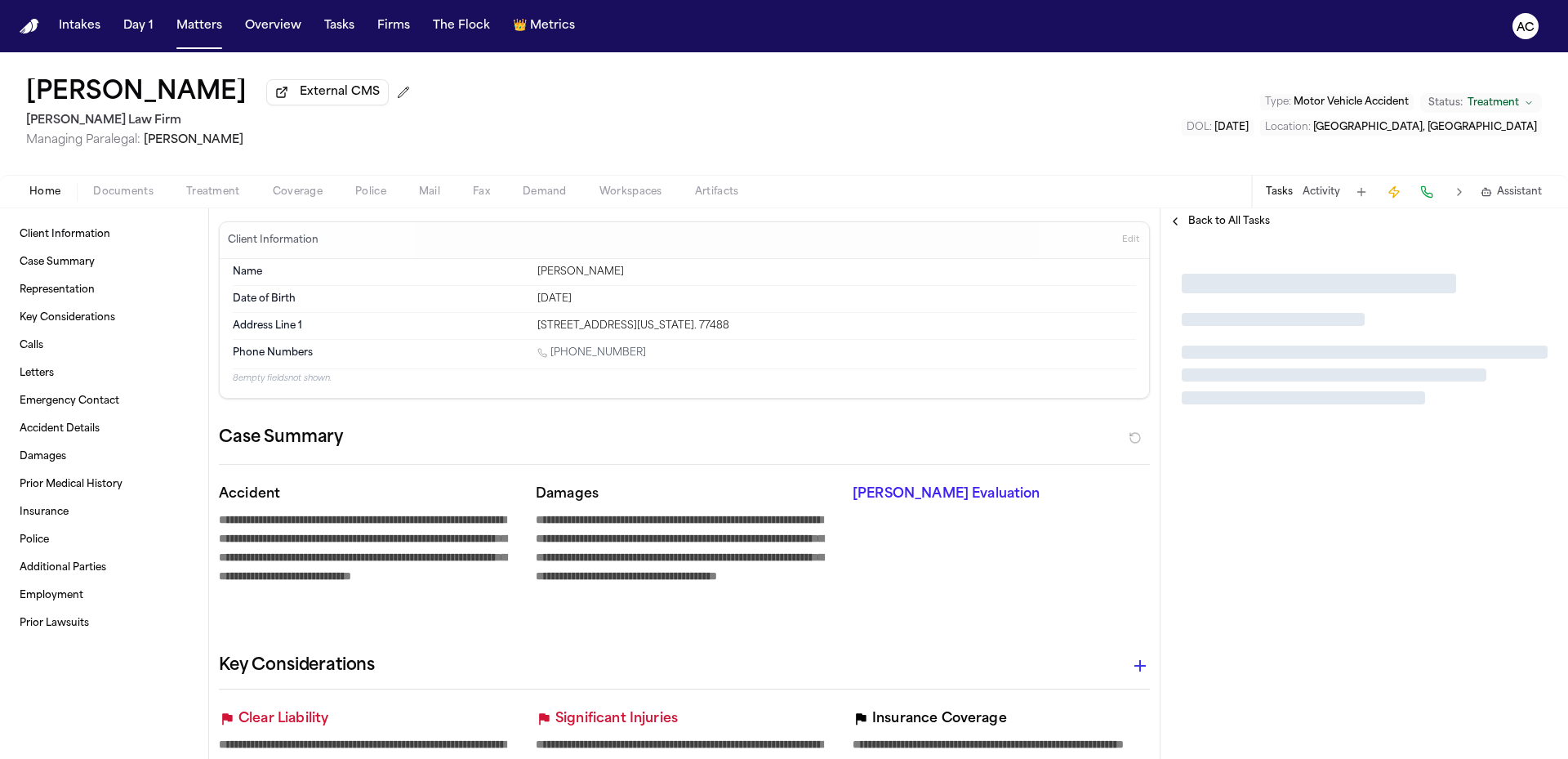
type textarea "*"
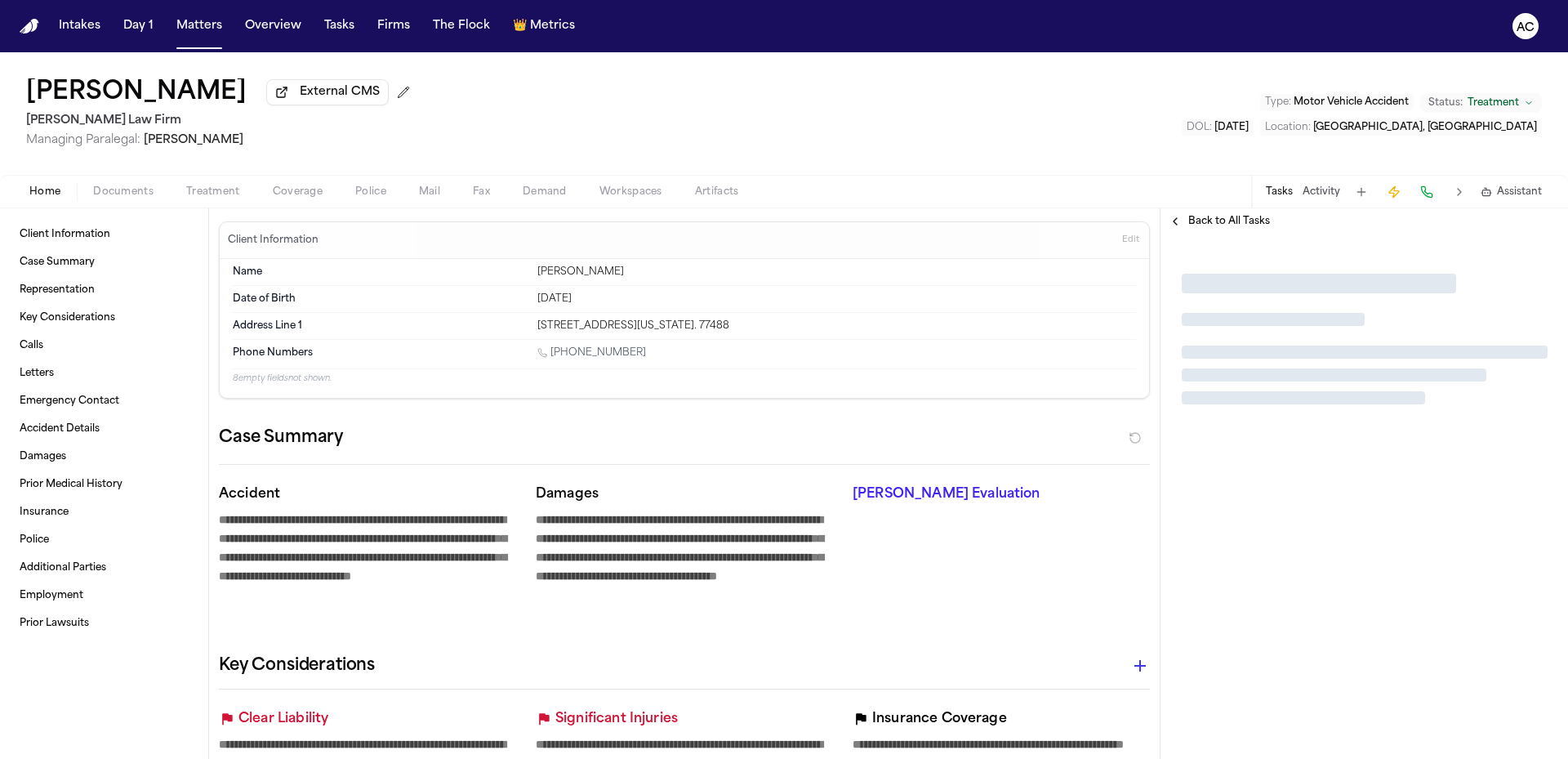
type textarea "*"
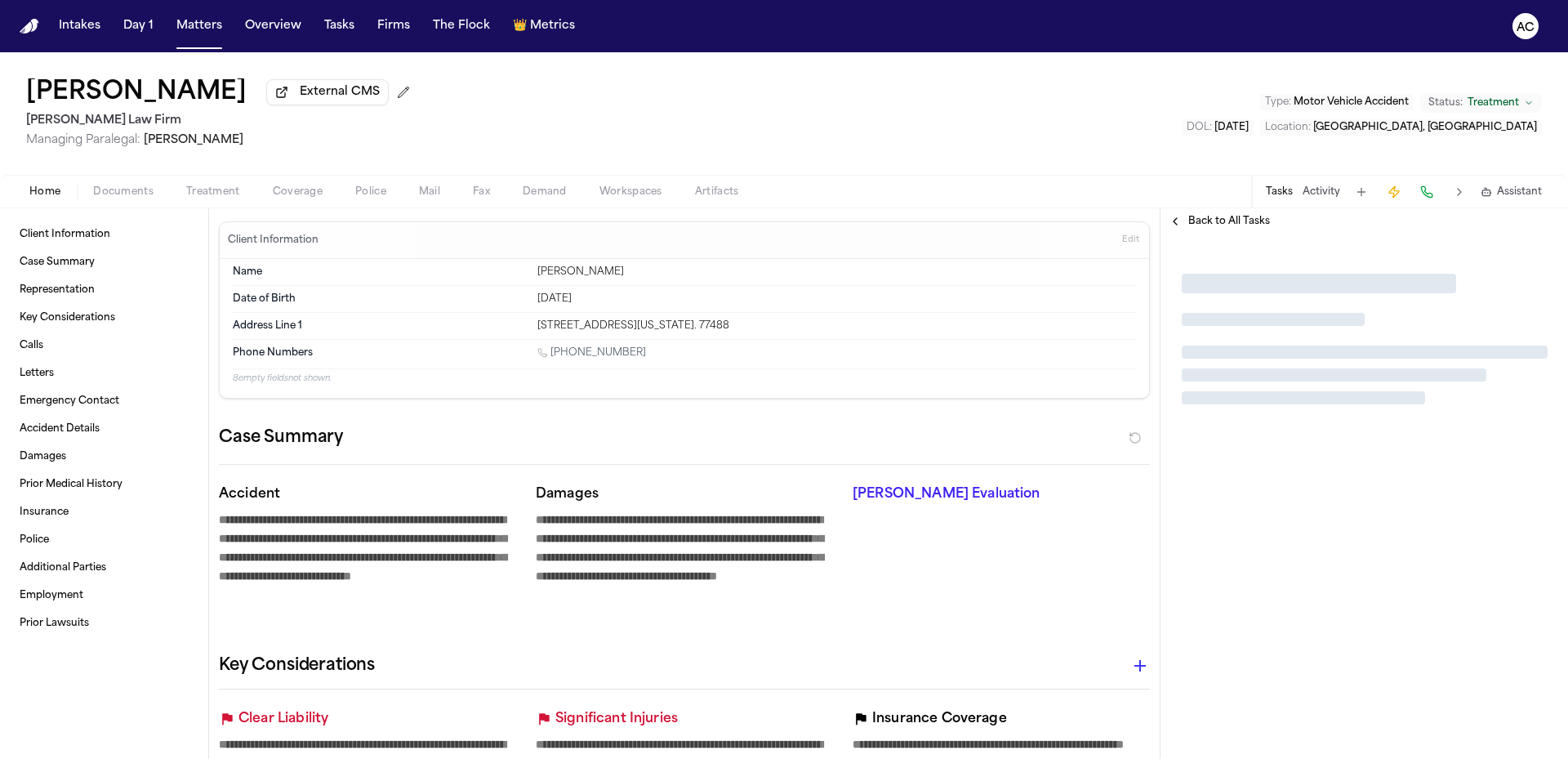
type textarea "*"
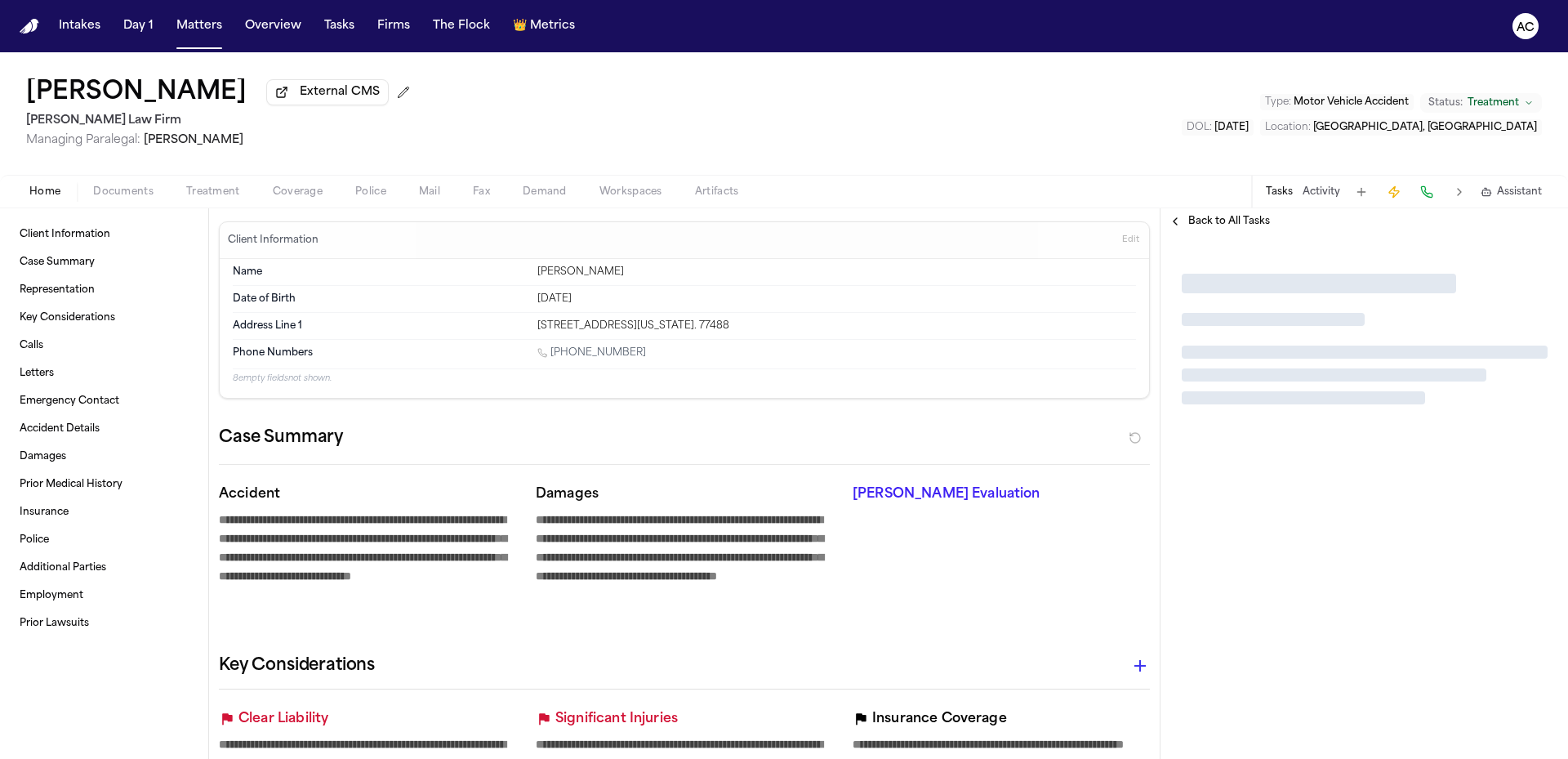
type textarea "*"
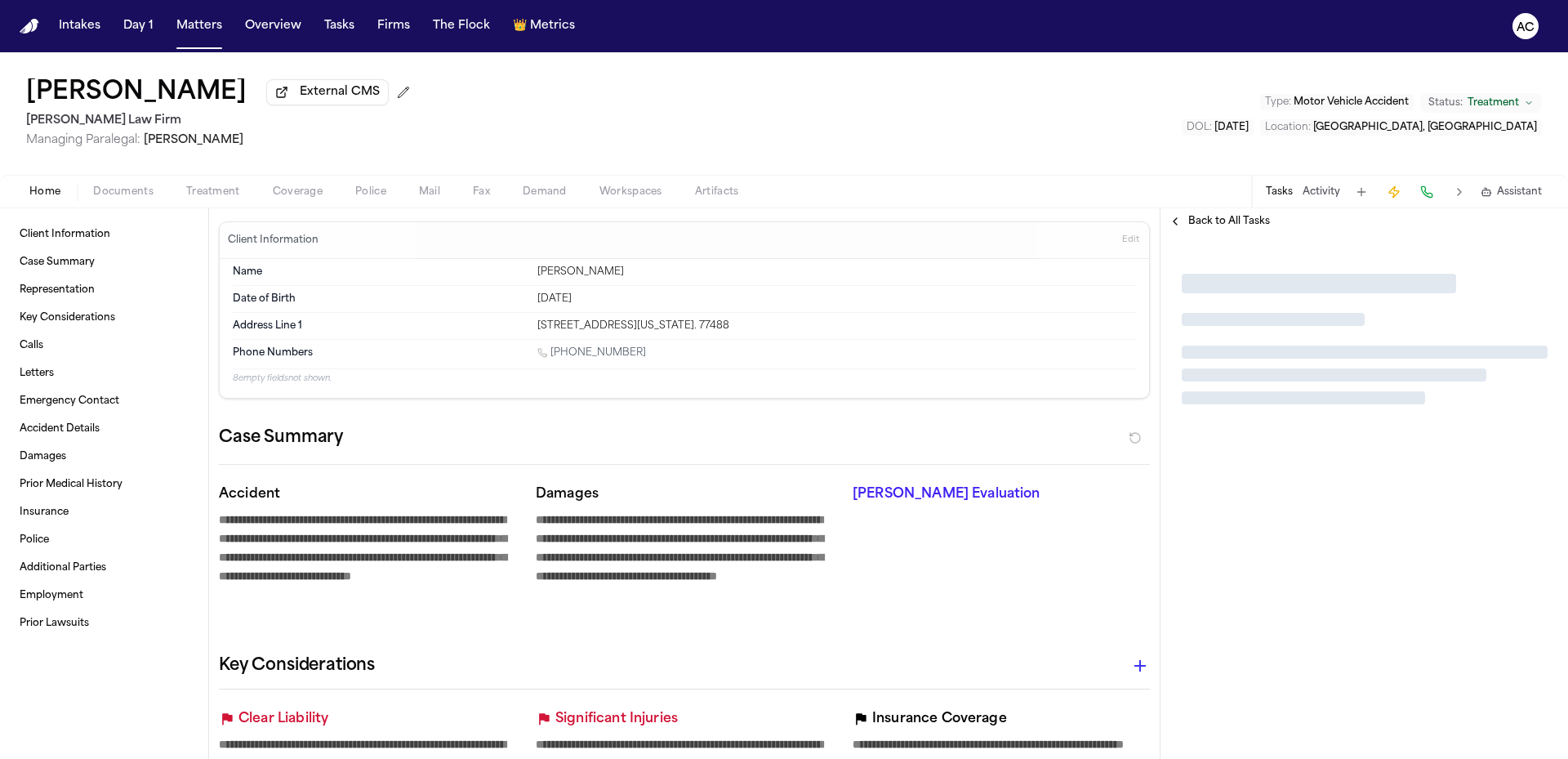
type textarea "*"
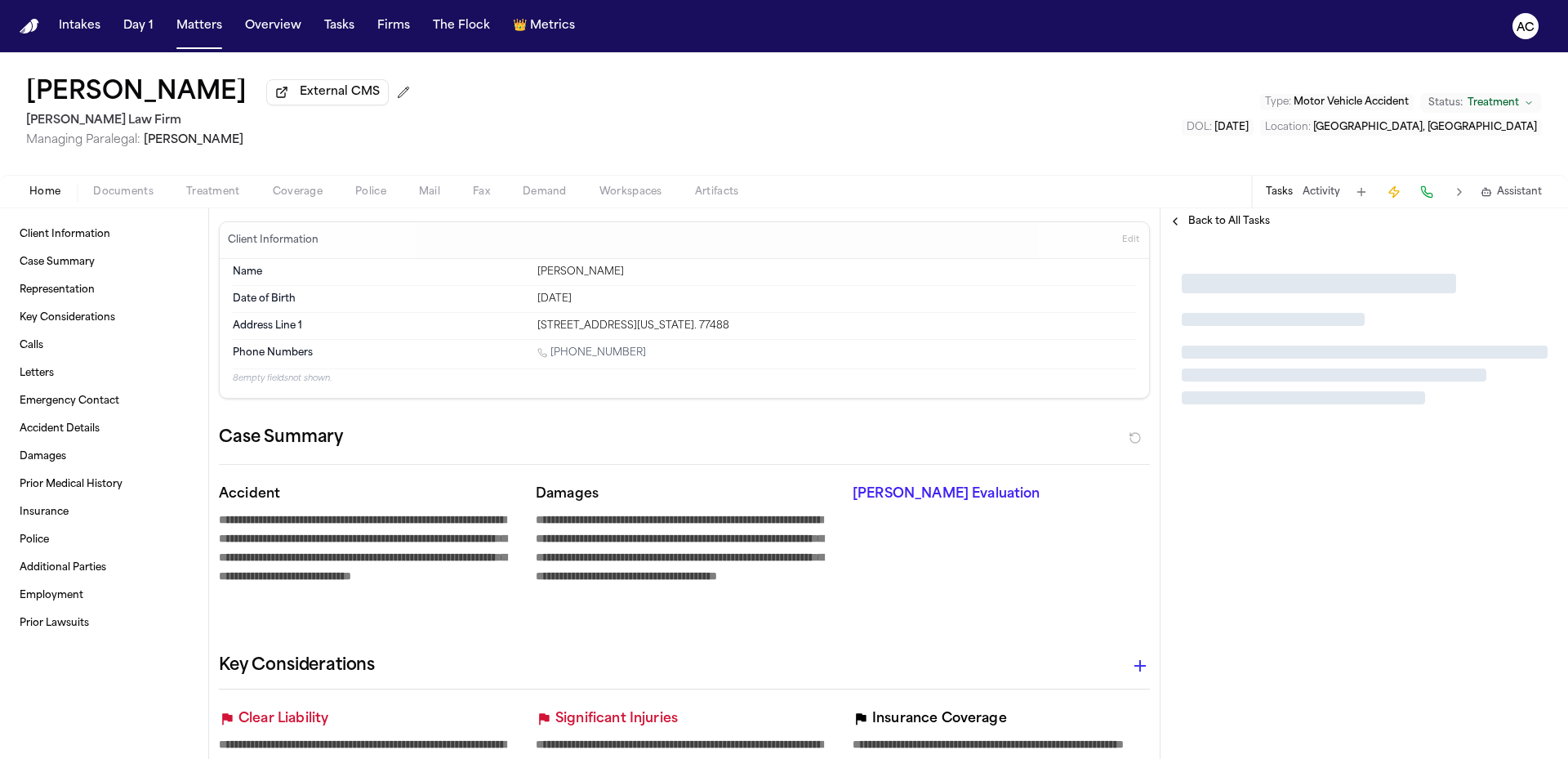
type textarea "*"
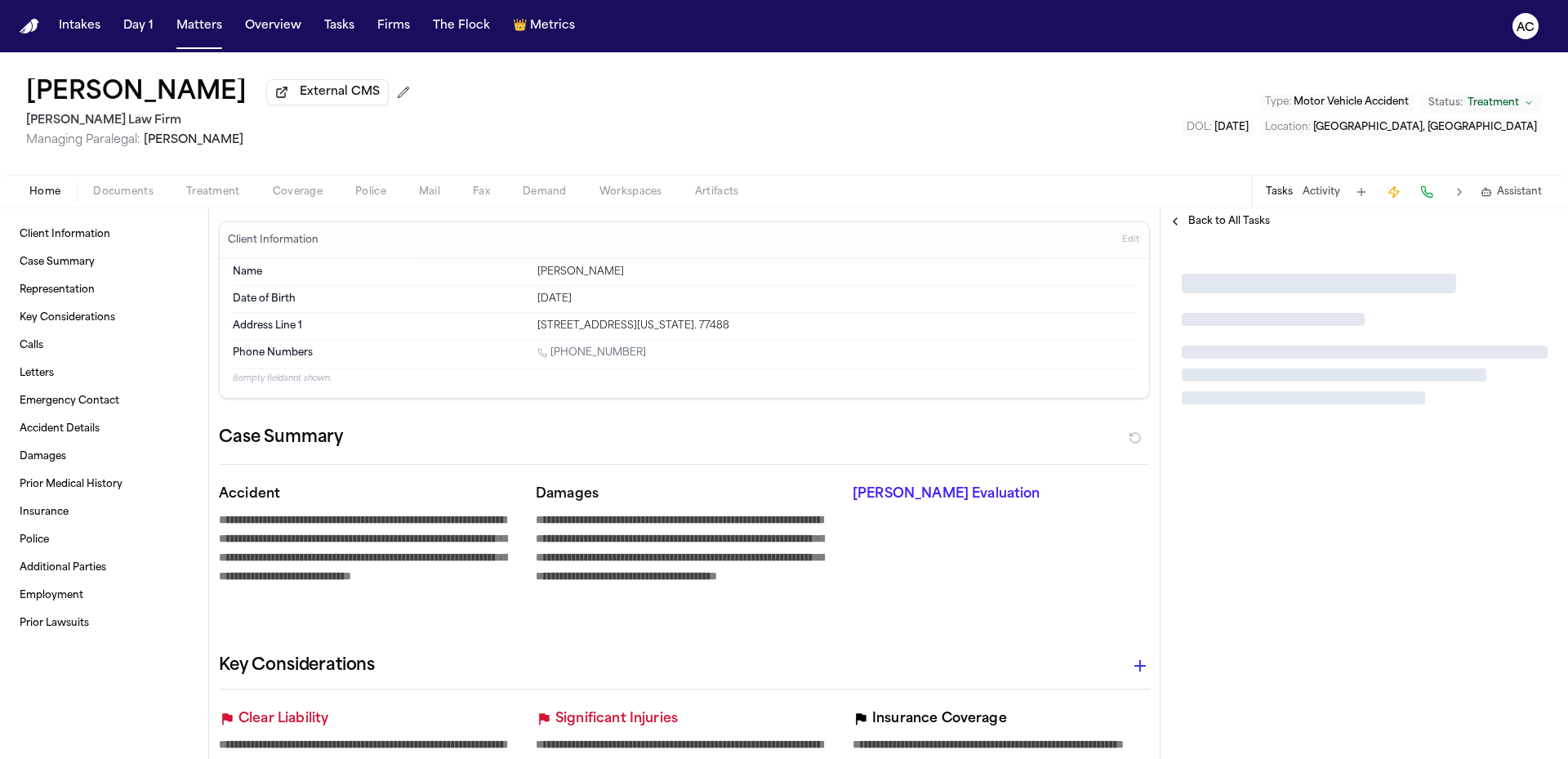
type textarea "*"
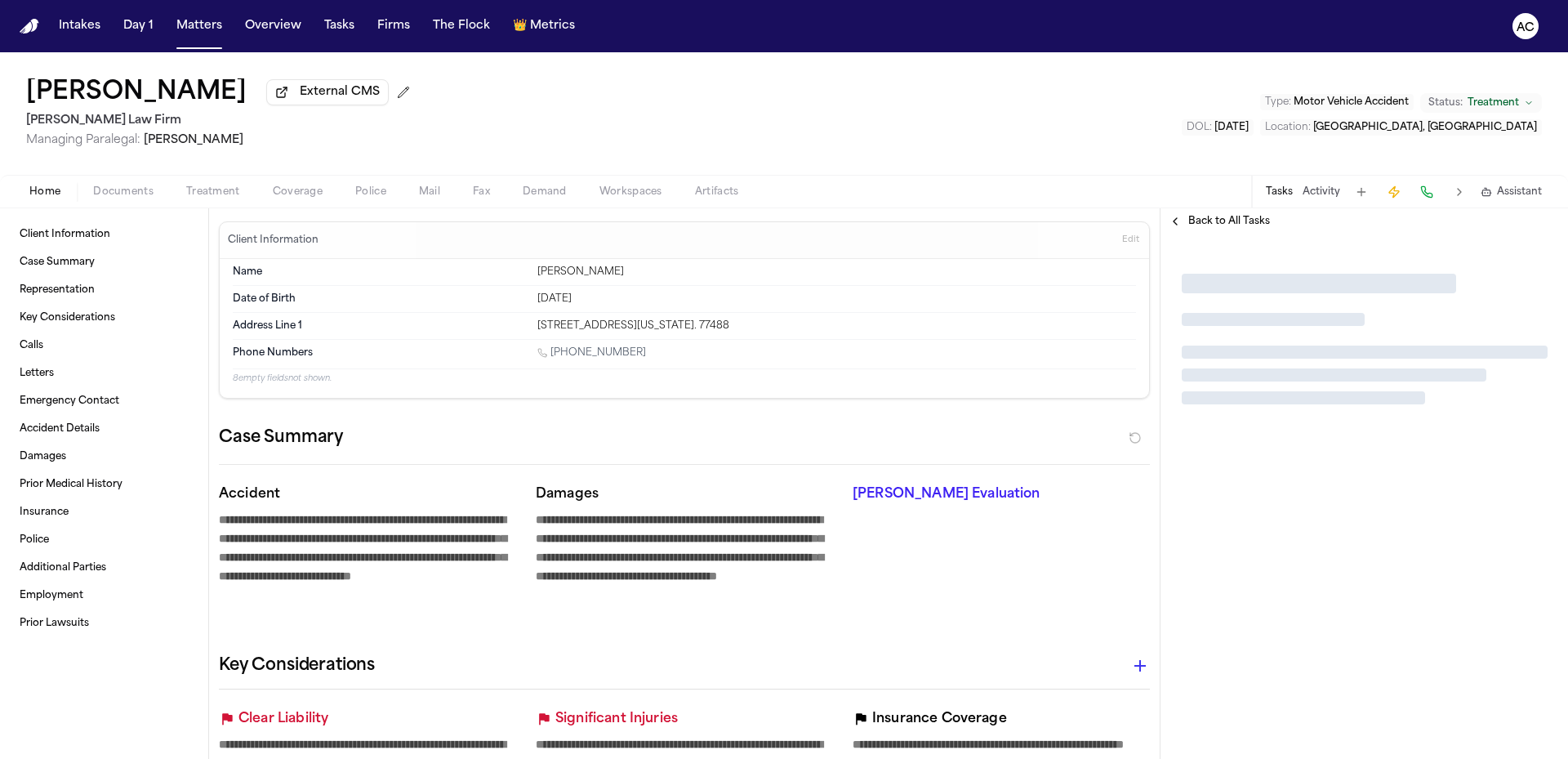
type textarea "*"
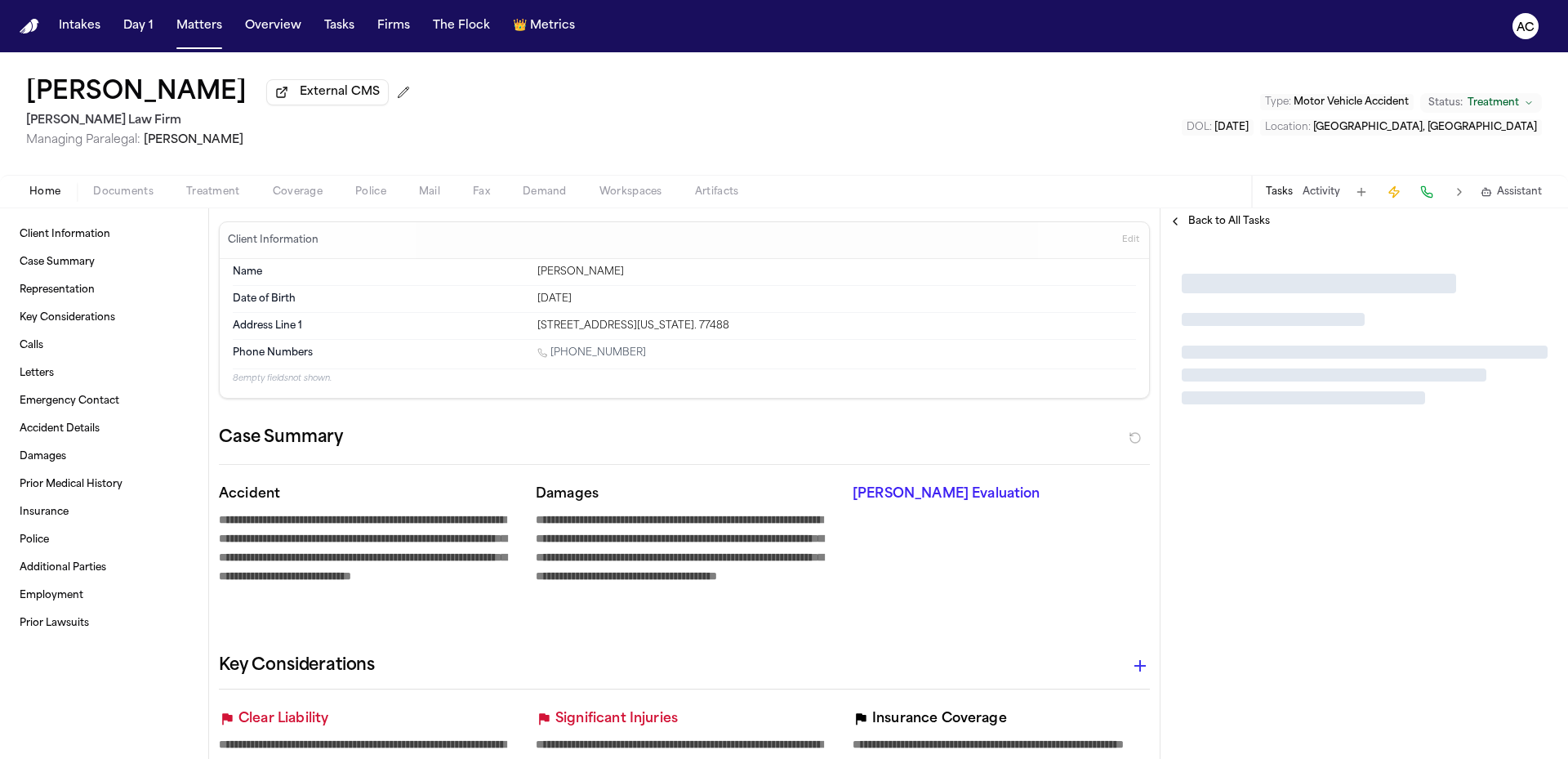
type textarea "*"
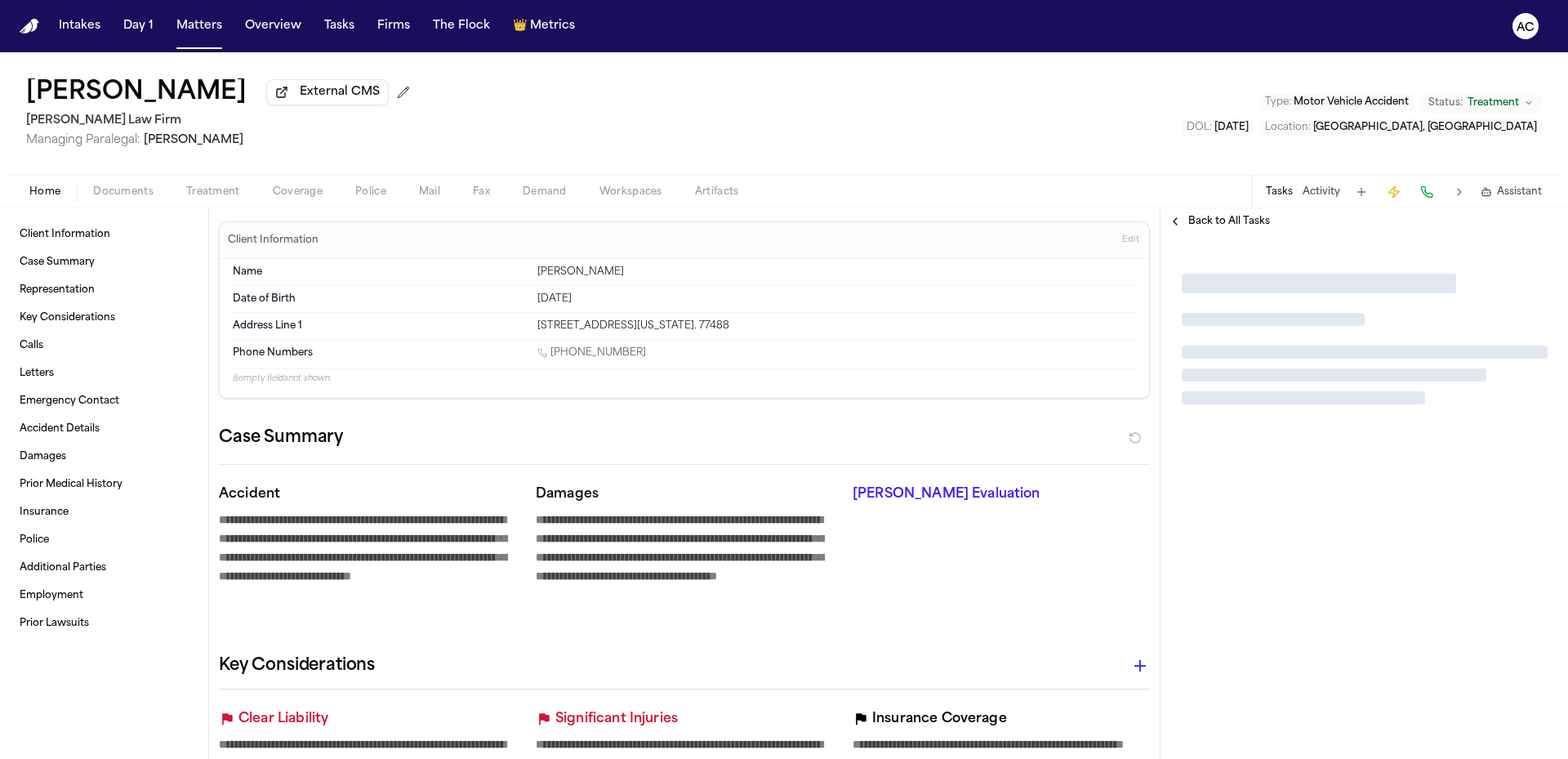
type textarea "*"
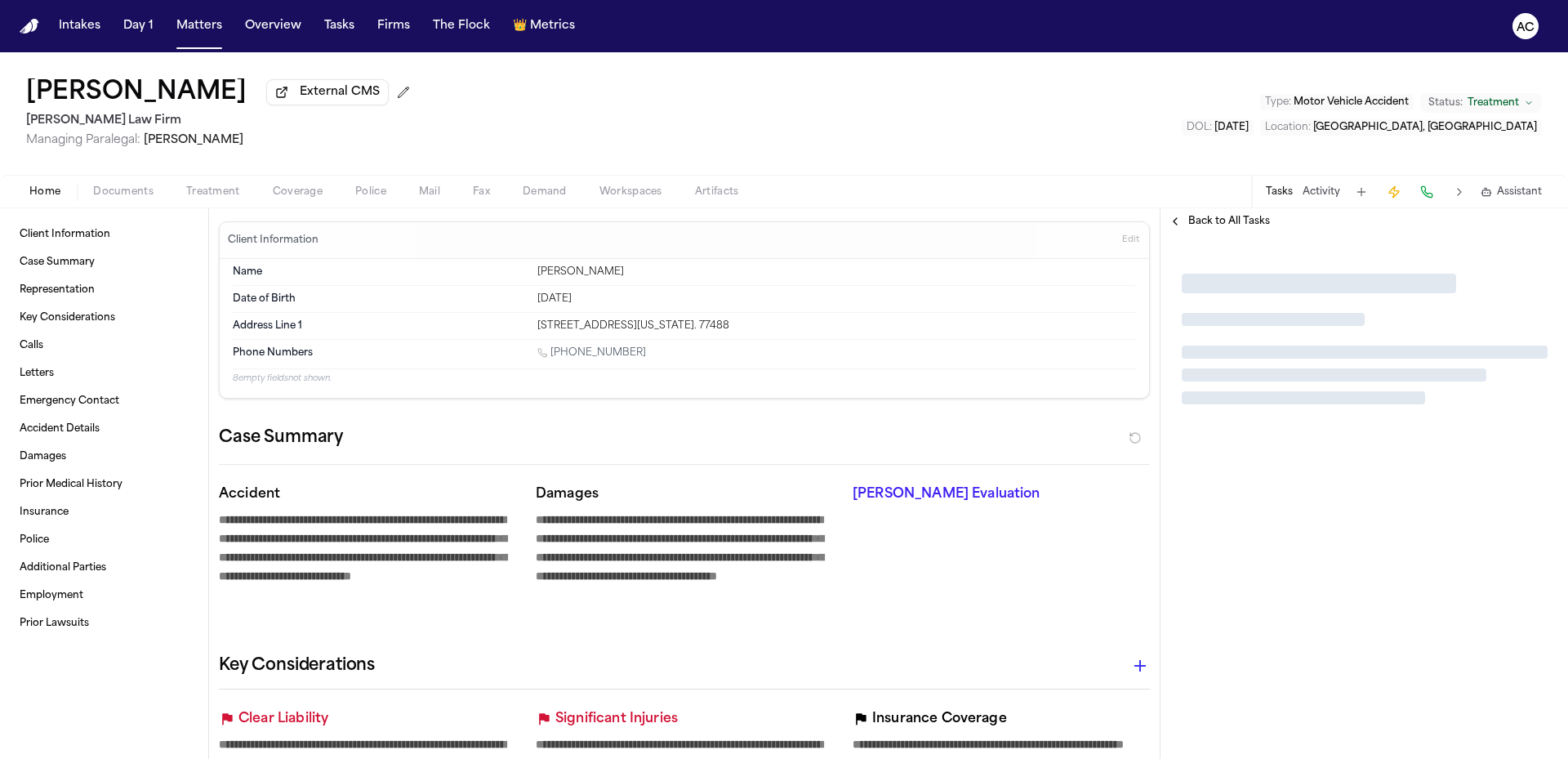
type textarea "*"
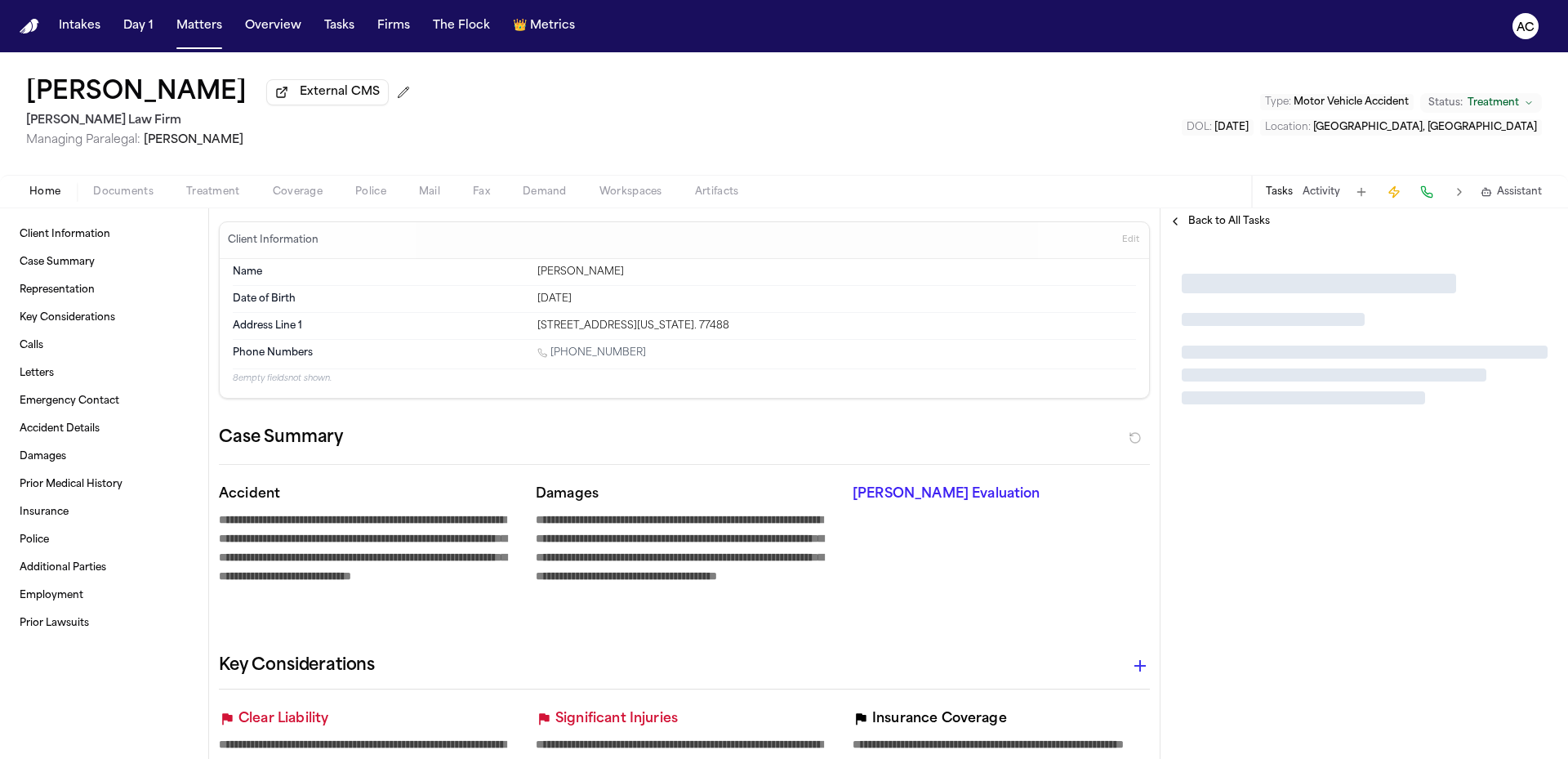
type textarea "*"
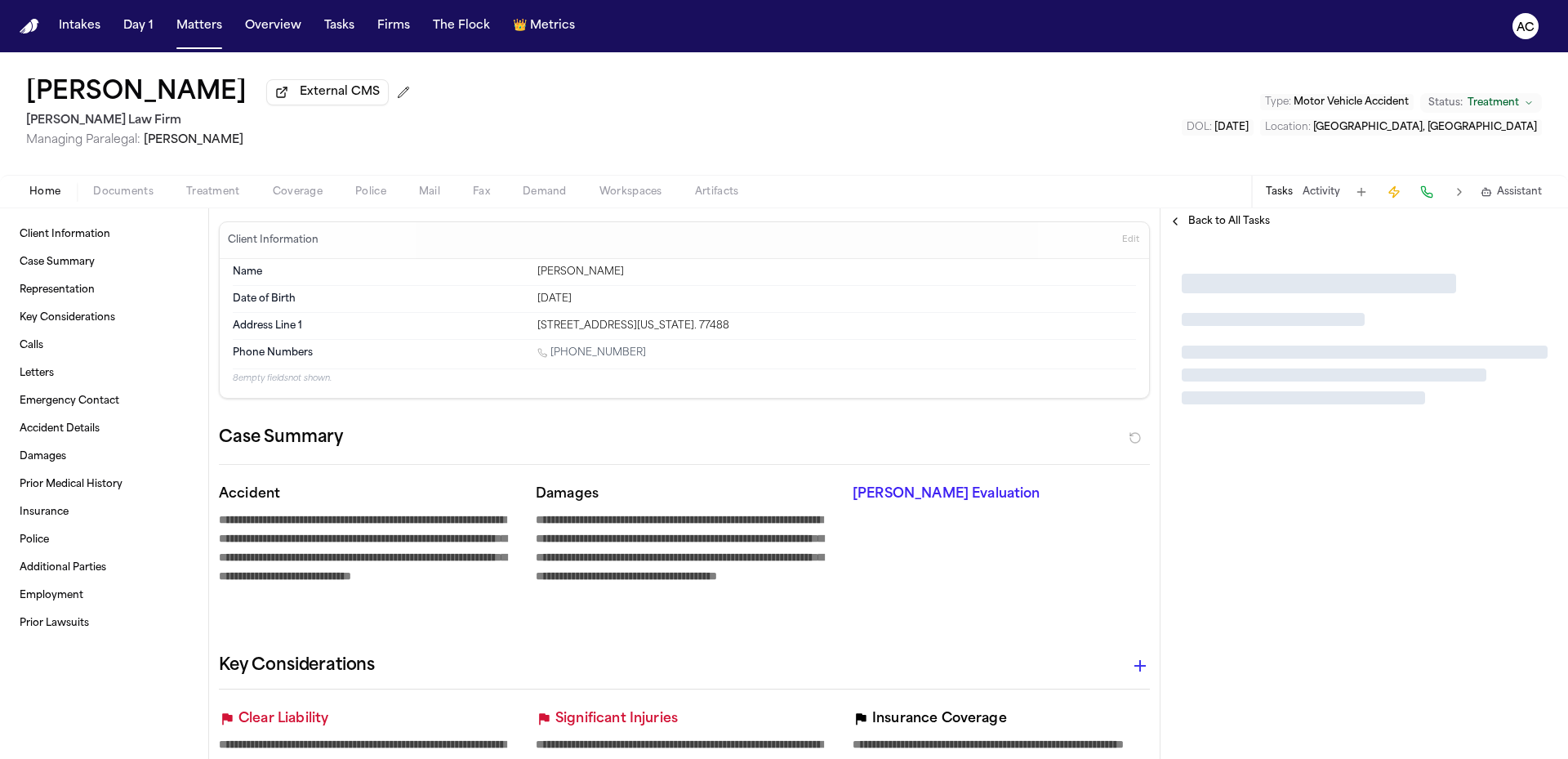
type textarea "*"
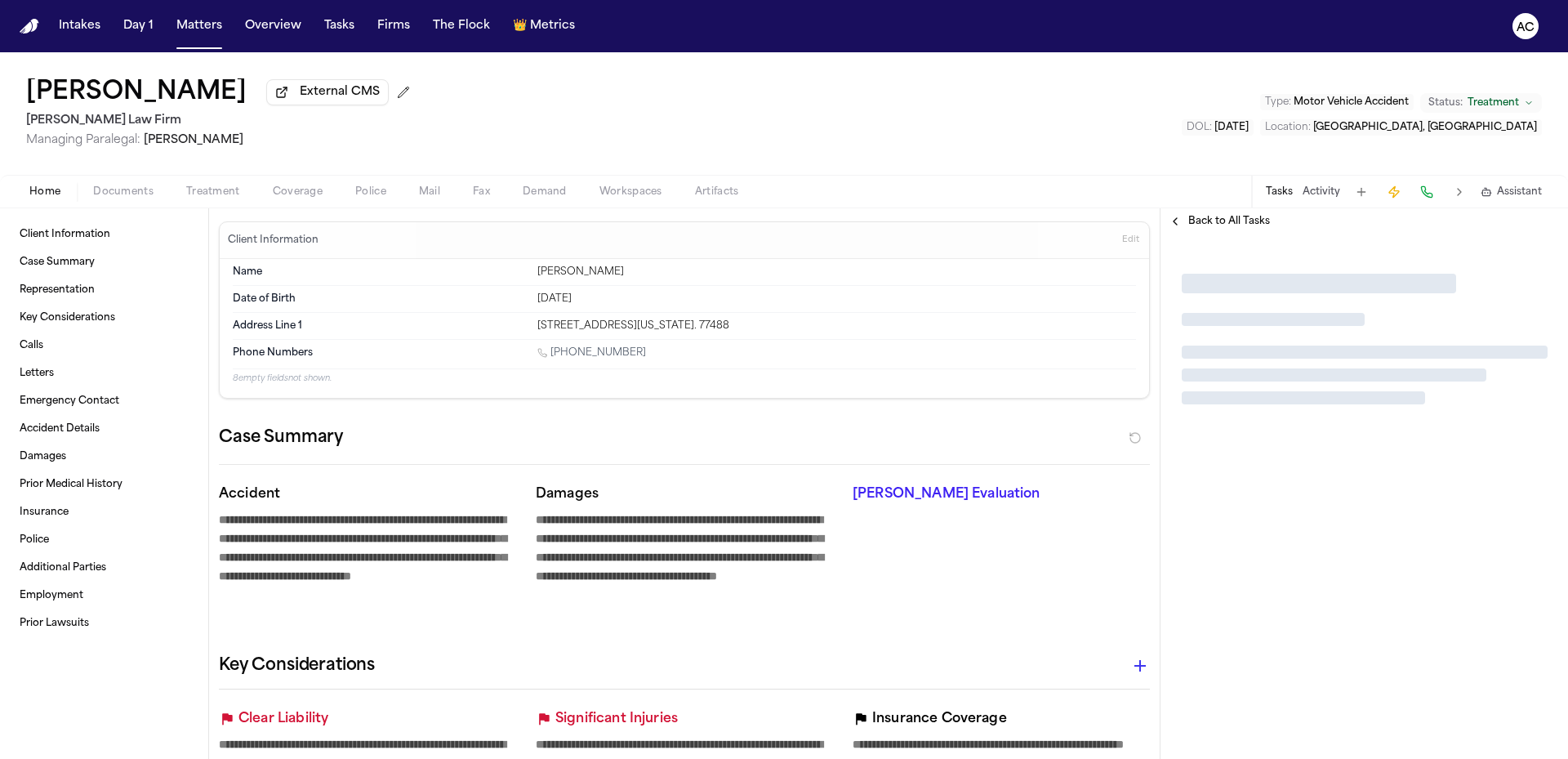
type textarea "*"
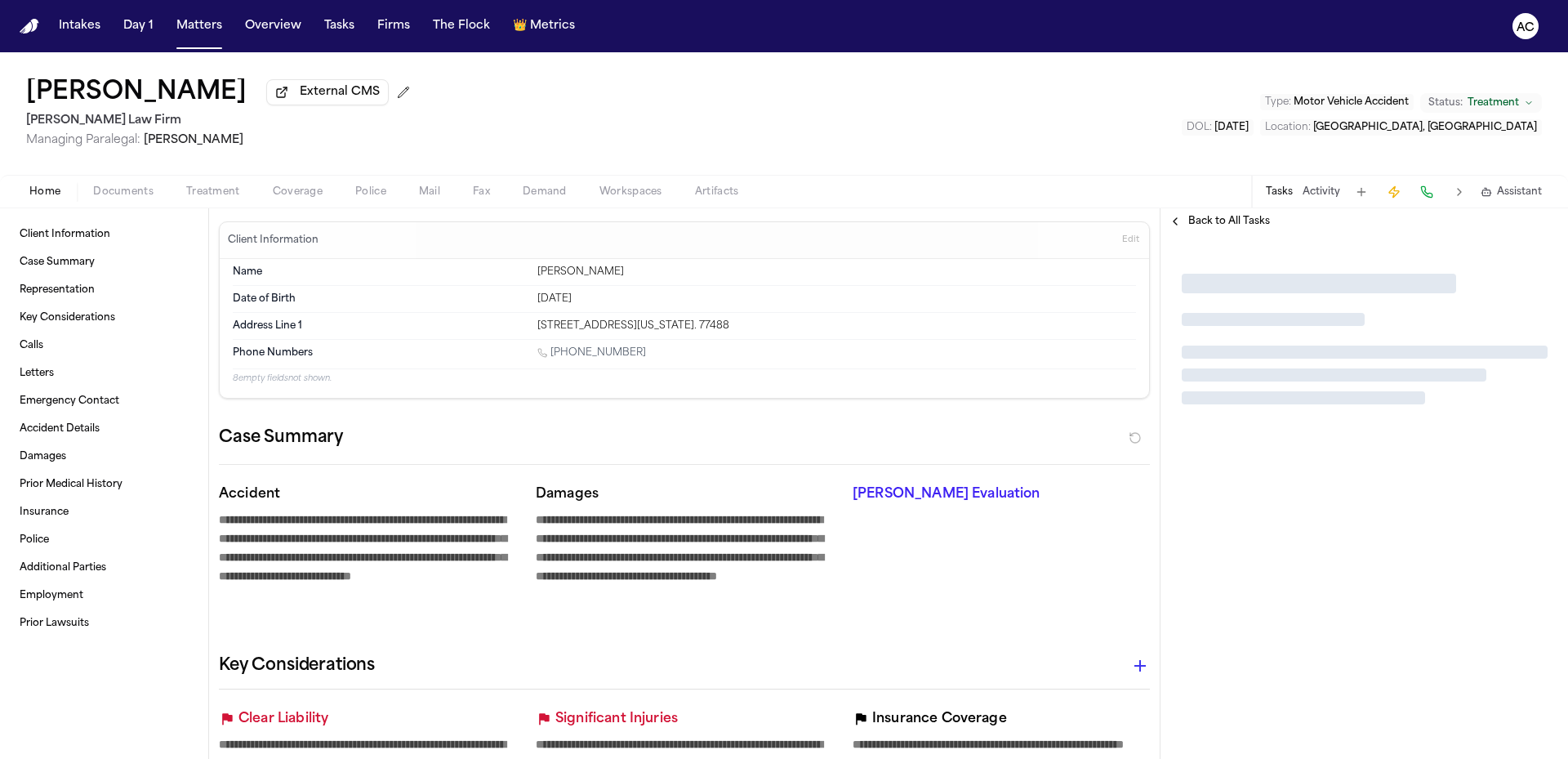
type textarea "*"
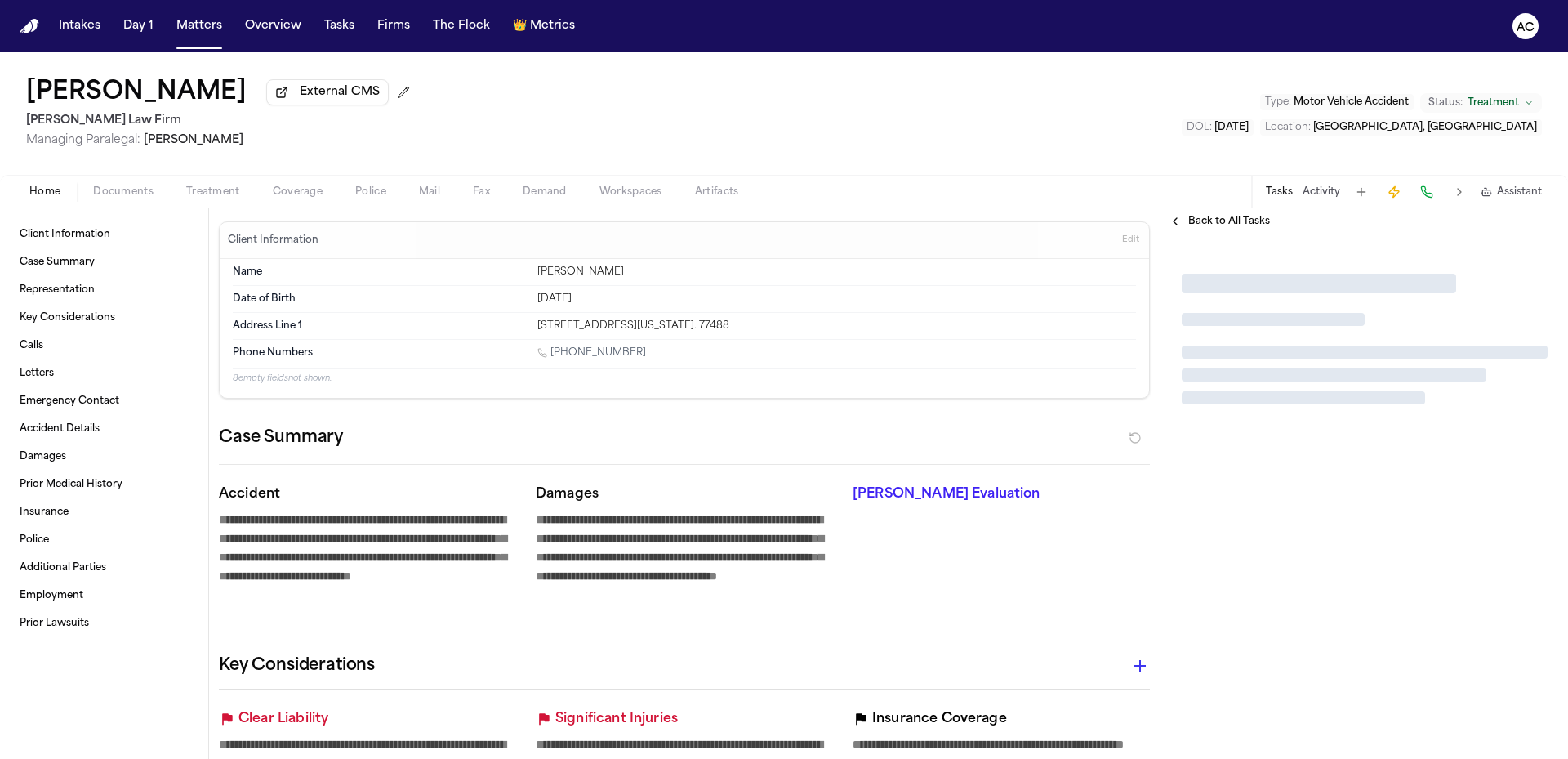
type textarea "*"
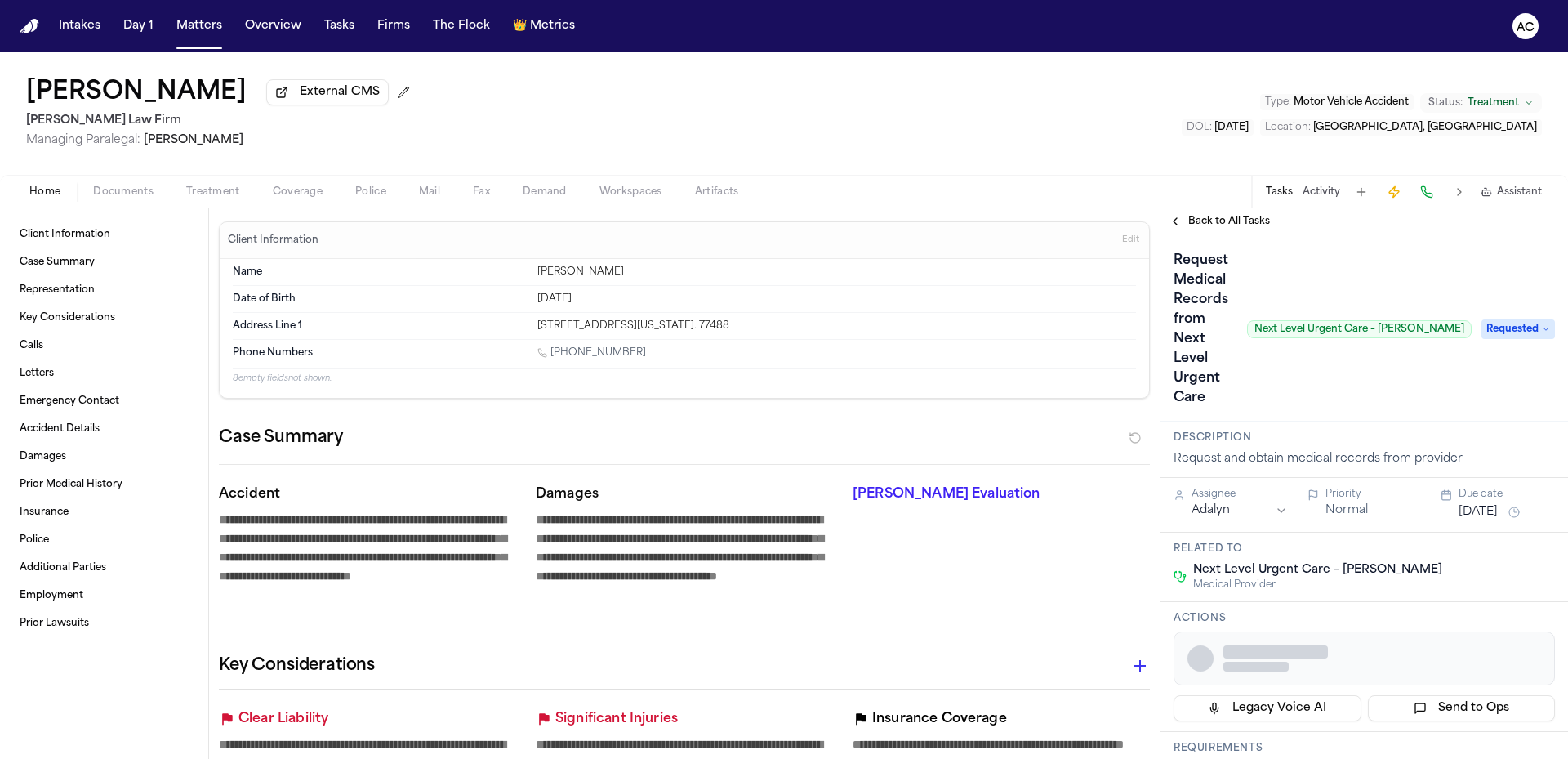
type textarea "*"
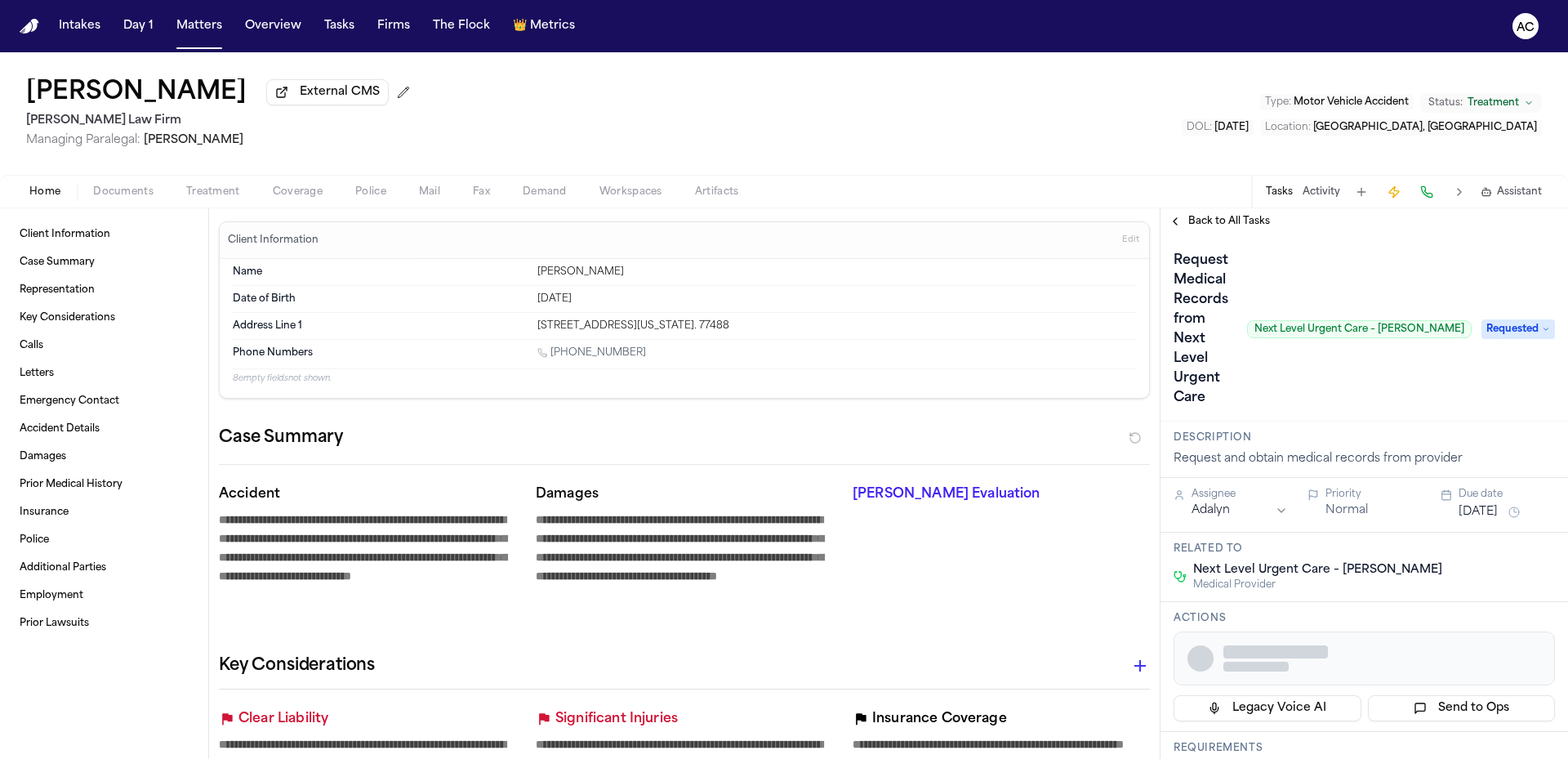
type textarea "*"
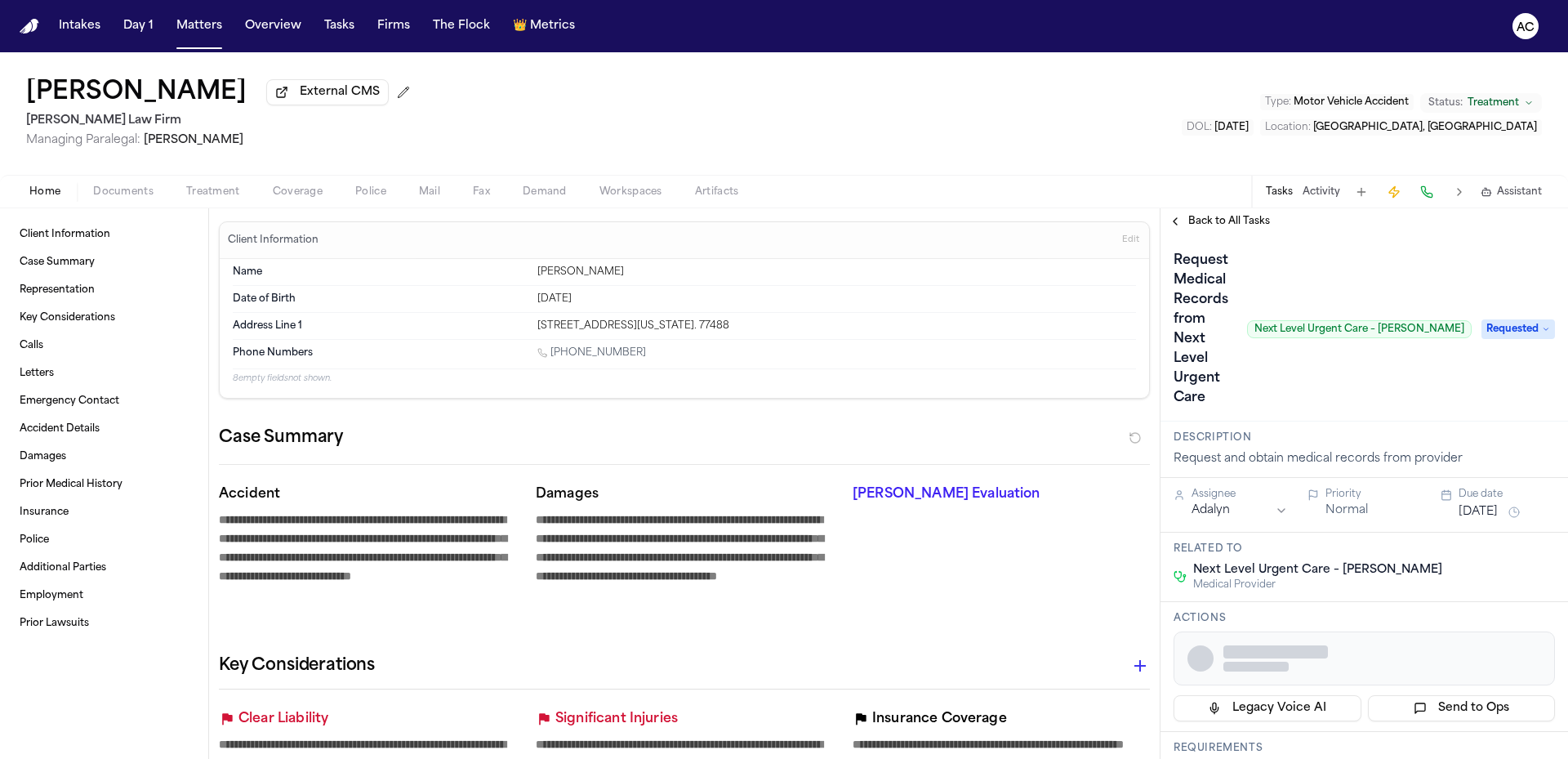
type textarea "*"
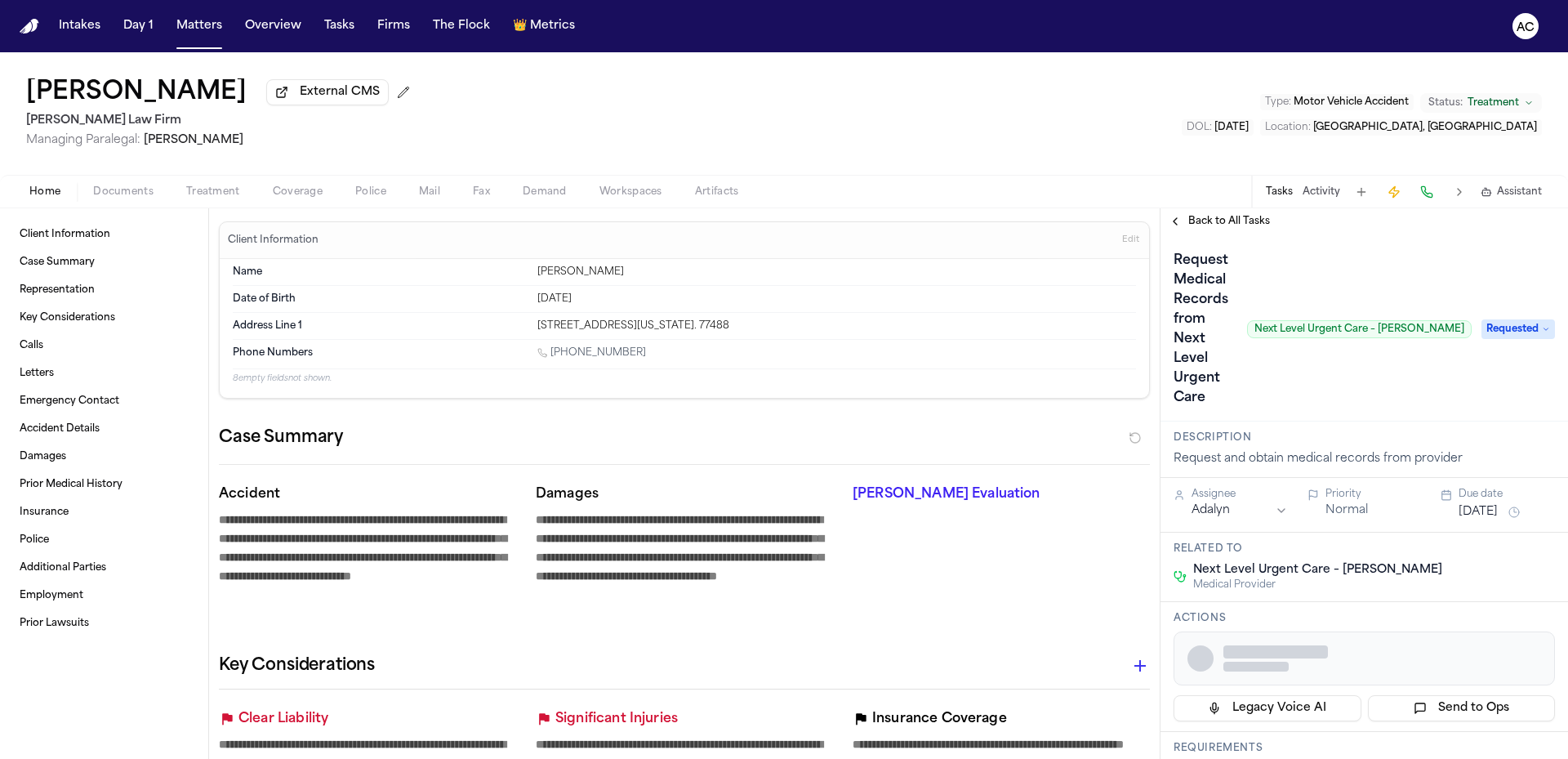
type textarea "*"
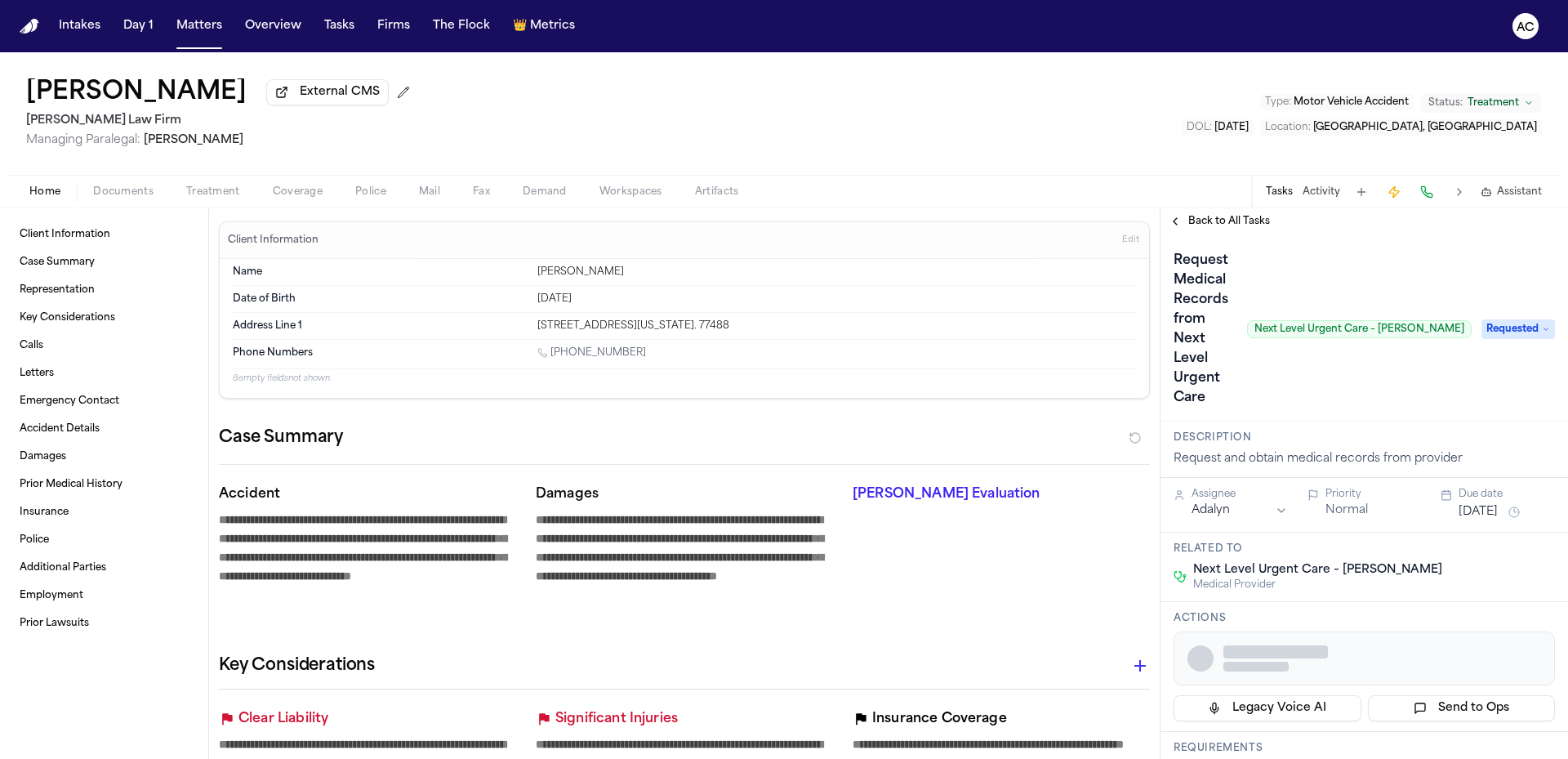
type textarea "*"
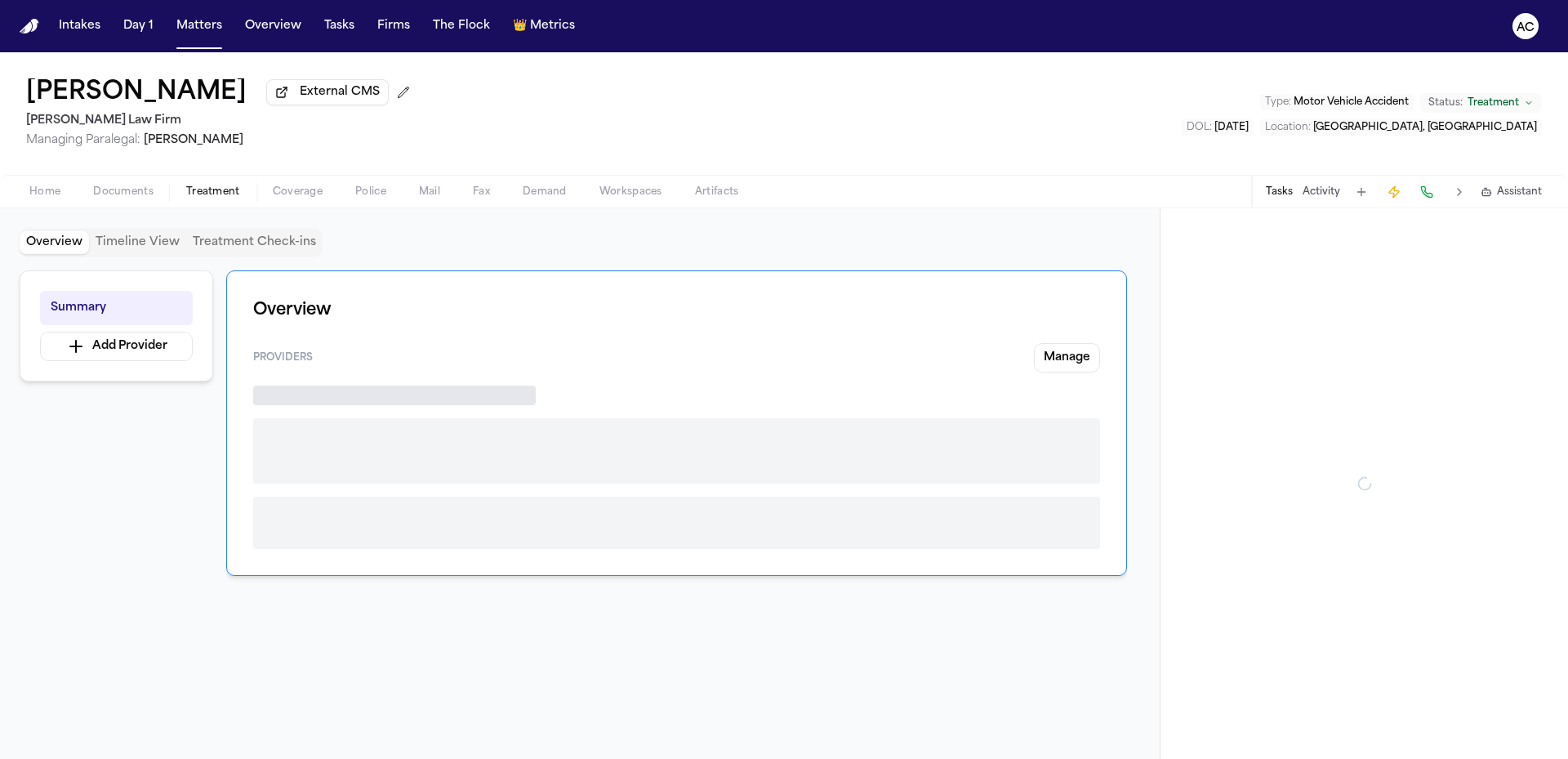
click at [214, 196] on span "Treatment" at bounding box center [213, 192] width 54 height 13
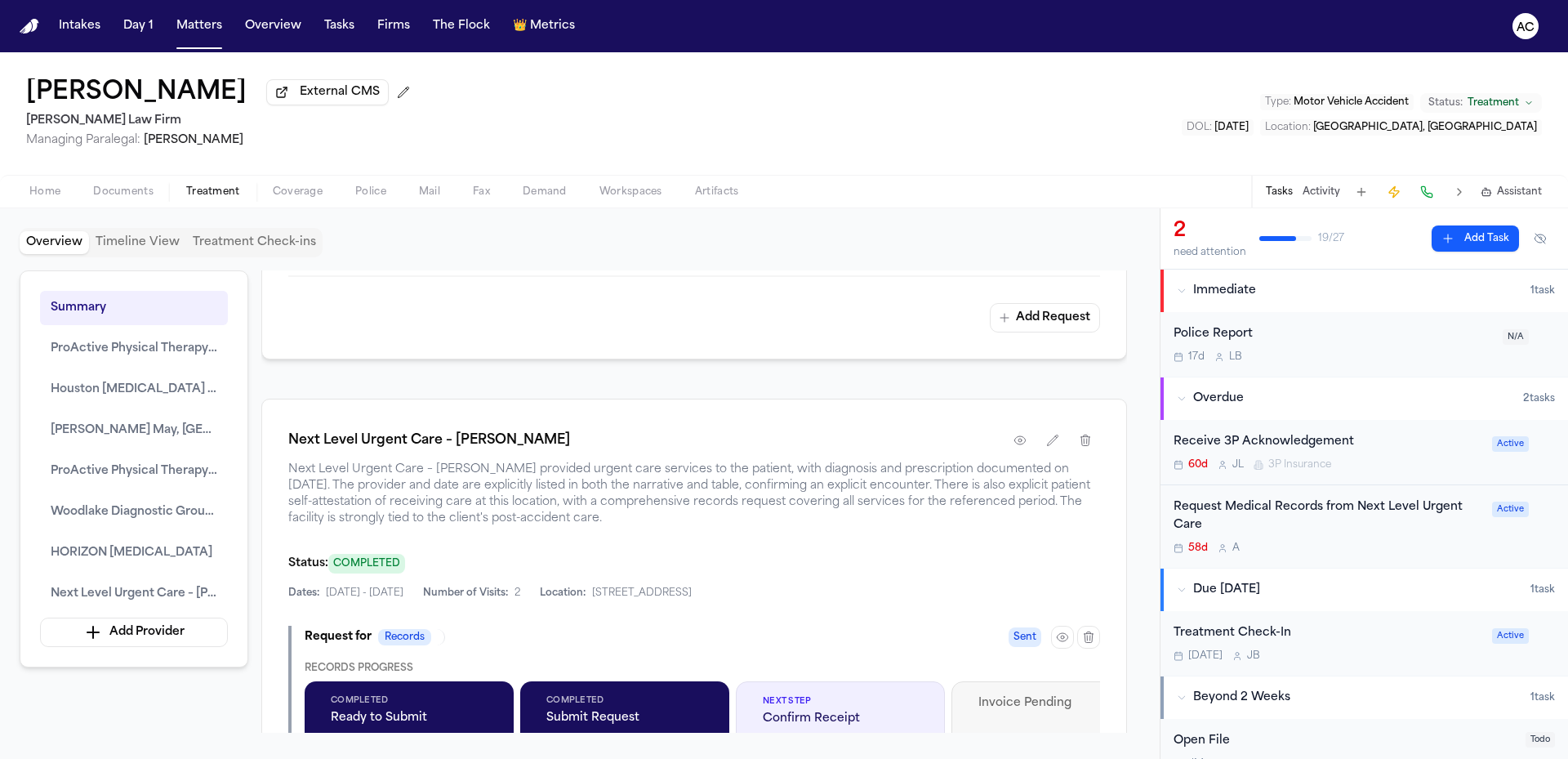
scroll to position [2898, 0]
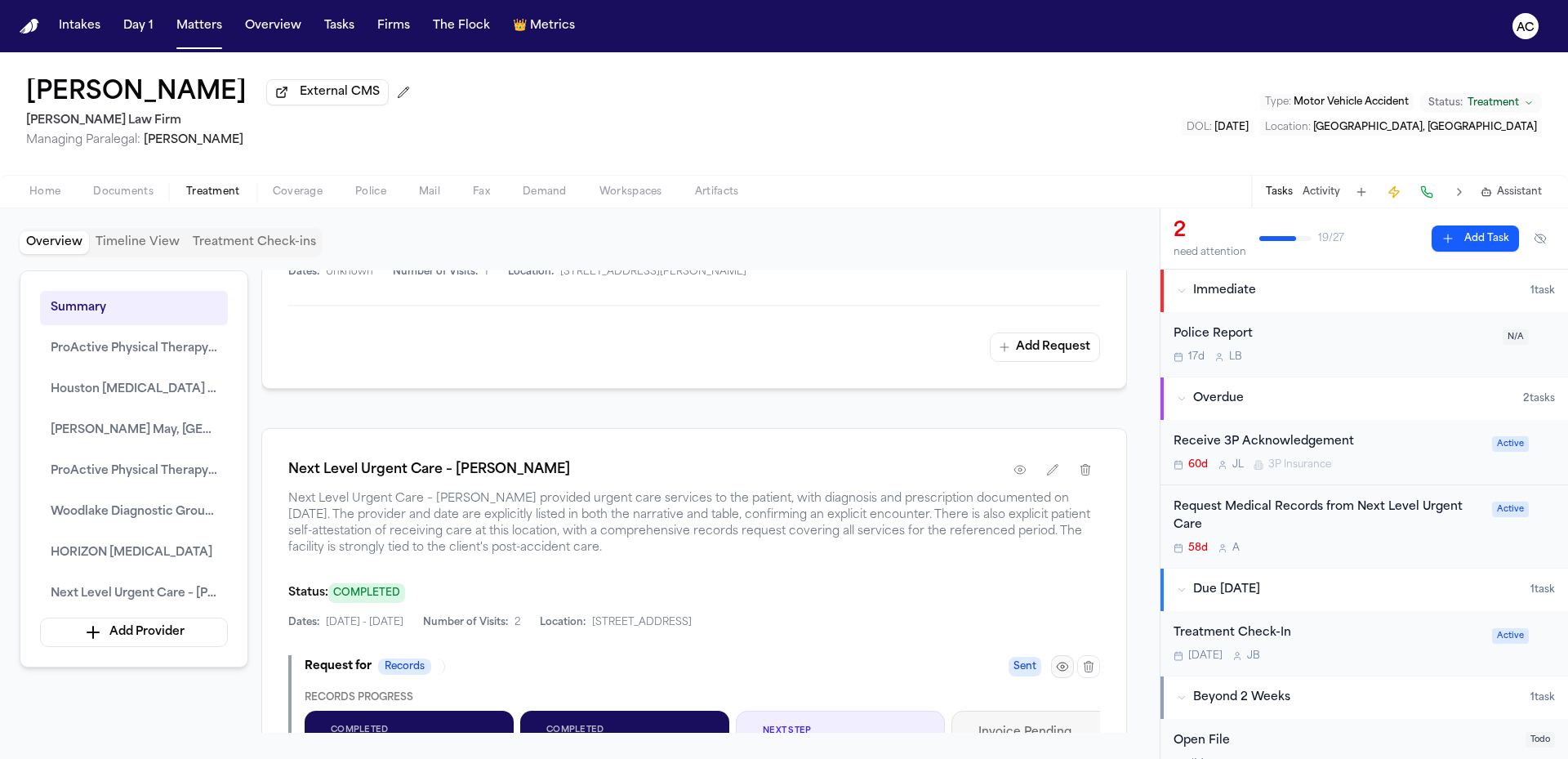
click at [1067, 660] on icon "button" at bounding box center [1063, 667] width 13 height 13
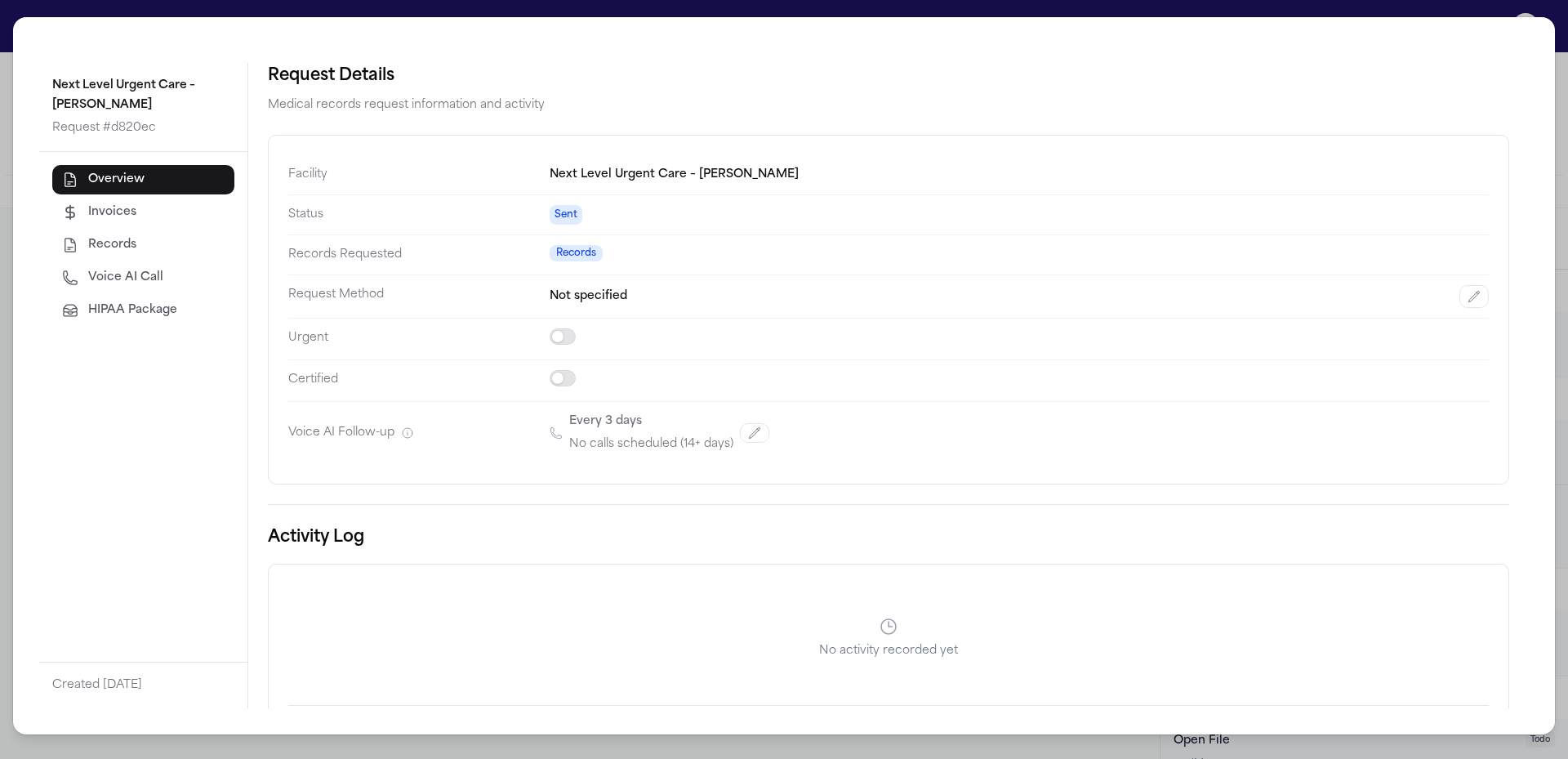
click at [133, 272] on span "Voice AI Call" at bounding box center [126, 277] width 75 height 16
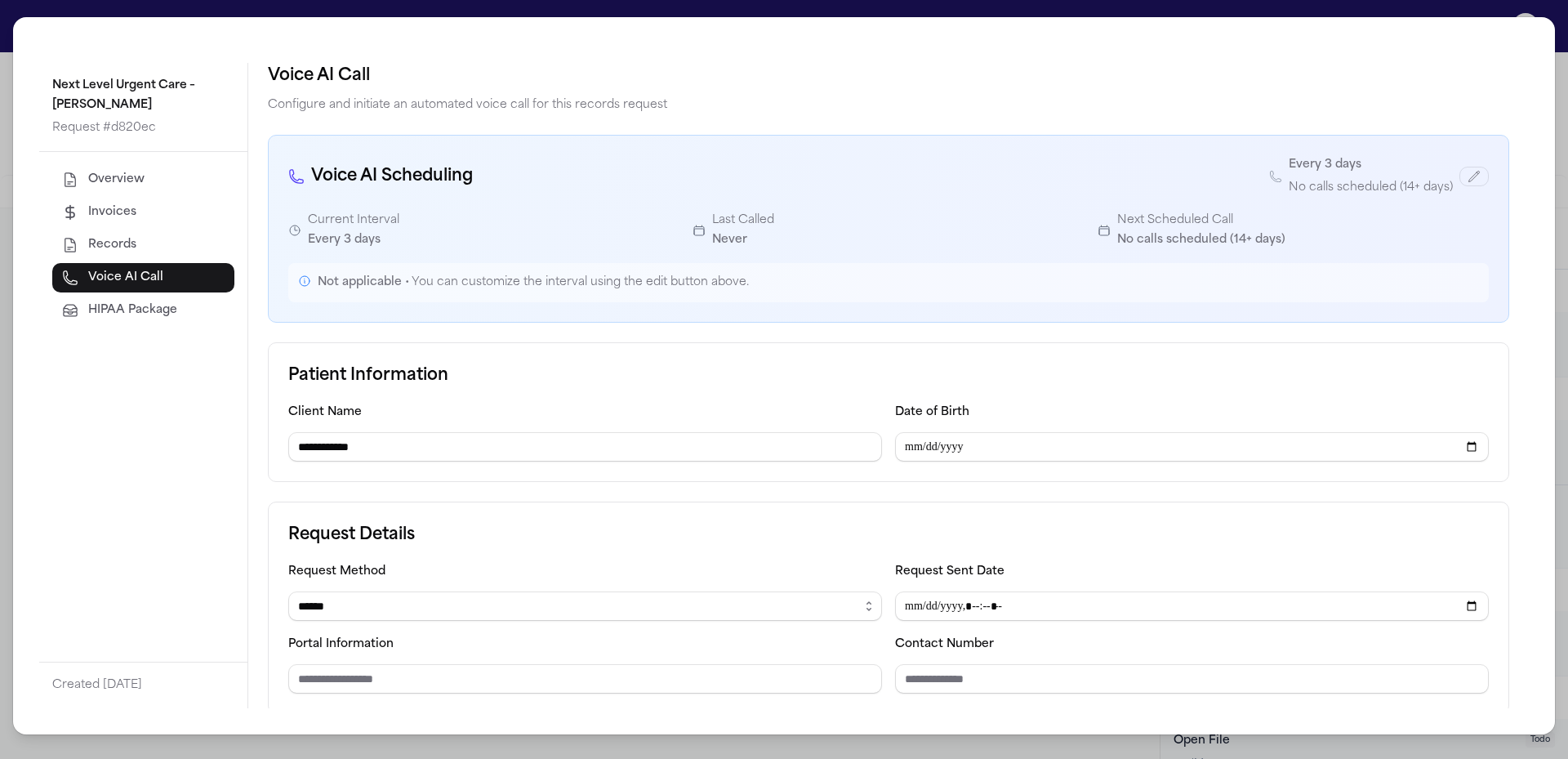
click at [129, 162] on div "Overview Invoices Records Voice AI Call HIPAA Package" at bounding box center [143, 406] width 208 height 510
click at [134, 172] on span "Overview" at bounding box center [116, 179] width 57 height 16
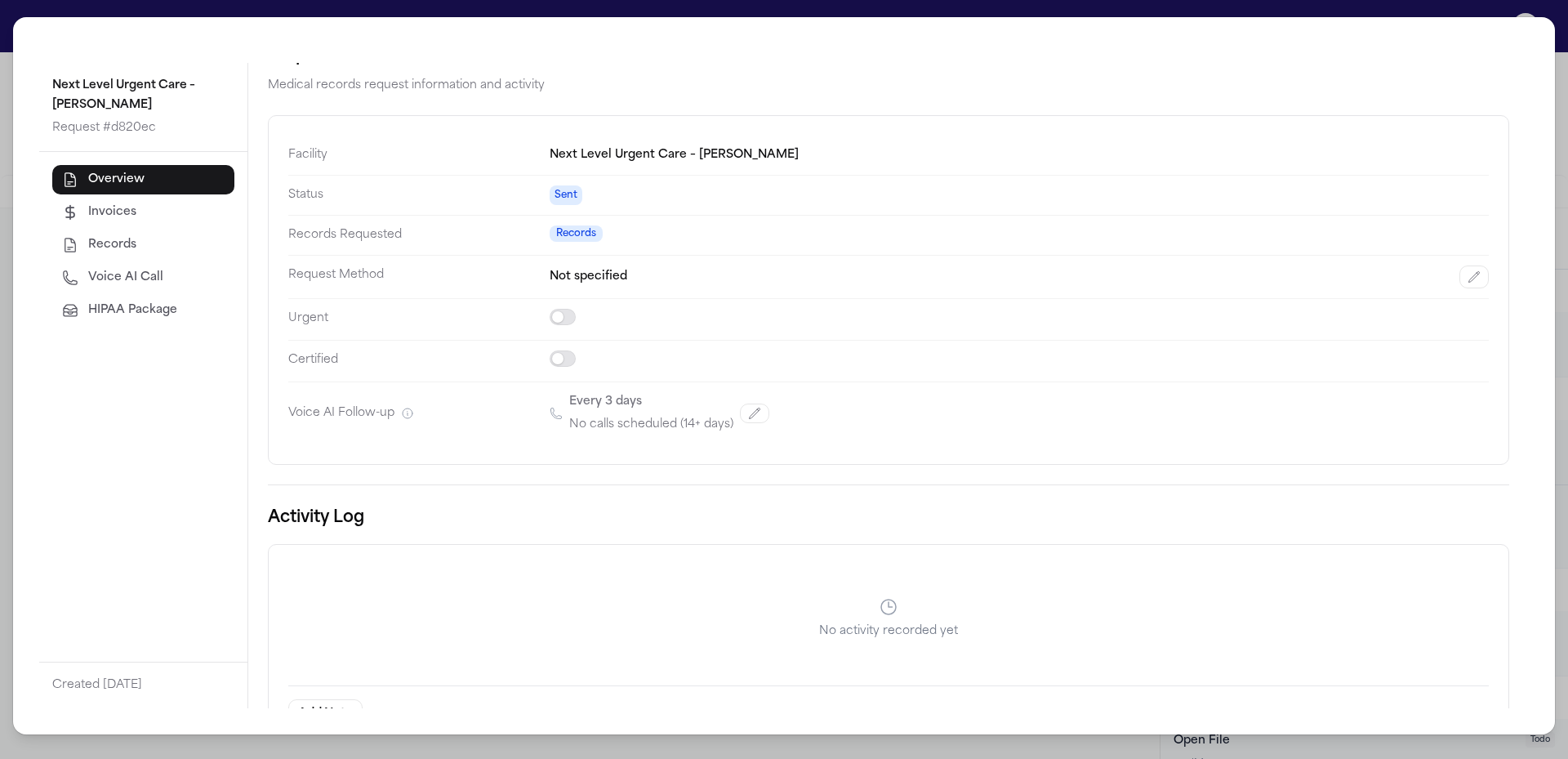
scroll to position [0, 0]
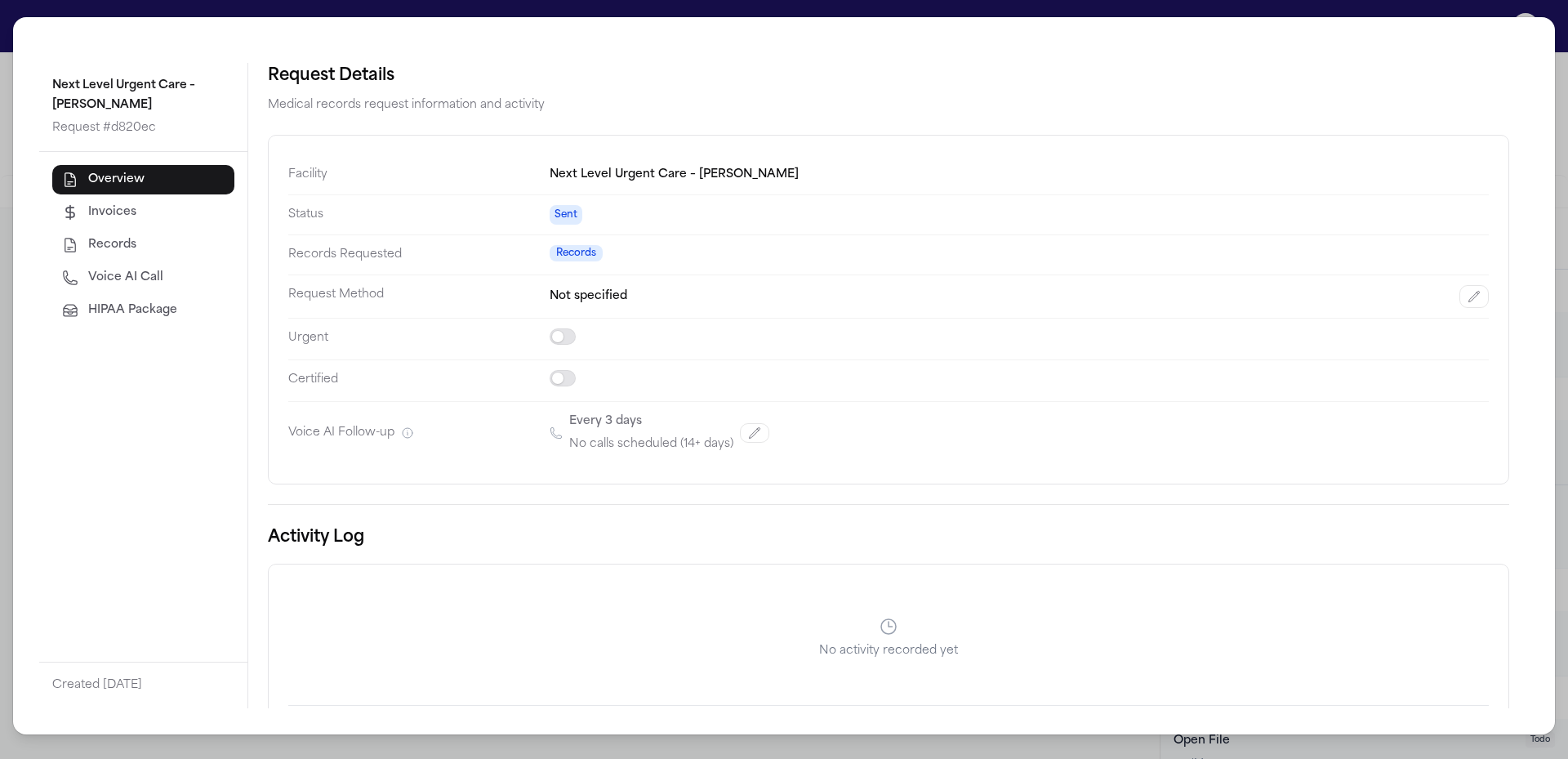
click at [1475, 3] on div "Next Level Urgent Care – Rosenberg Request # d820ec Overview Invoices Records V…" at bounding box center [784, 379] width 1568 height 759
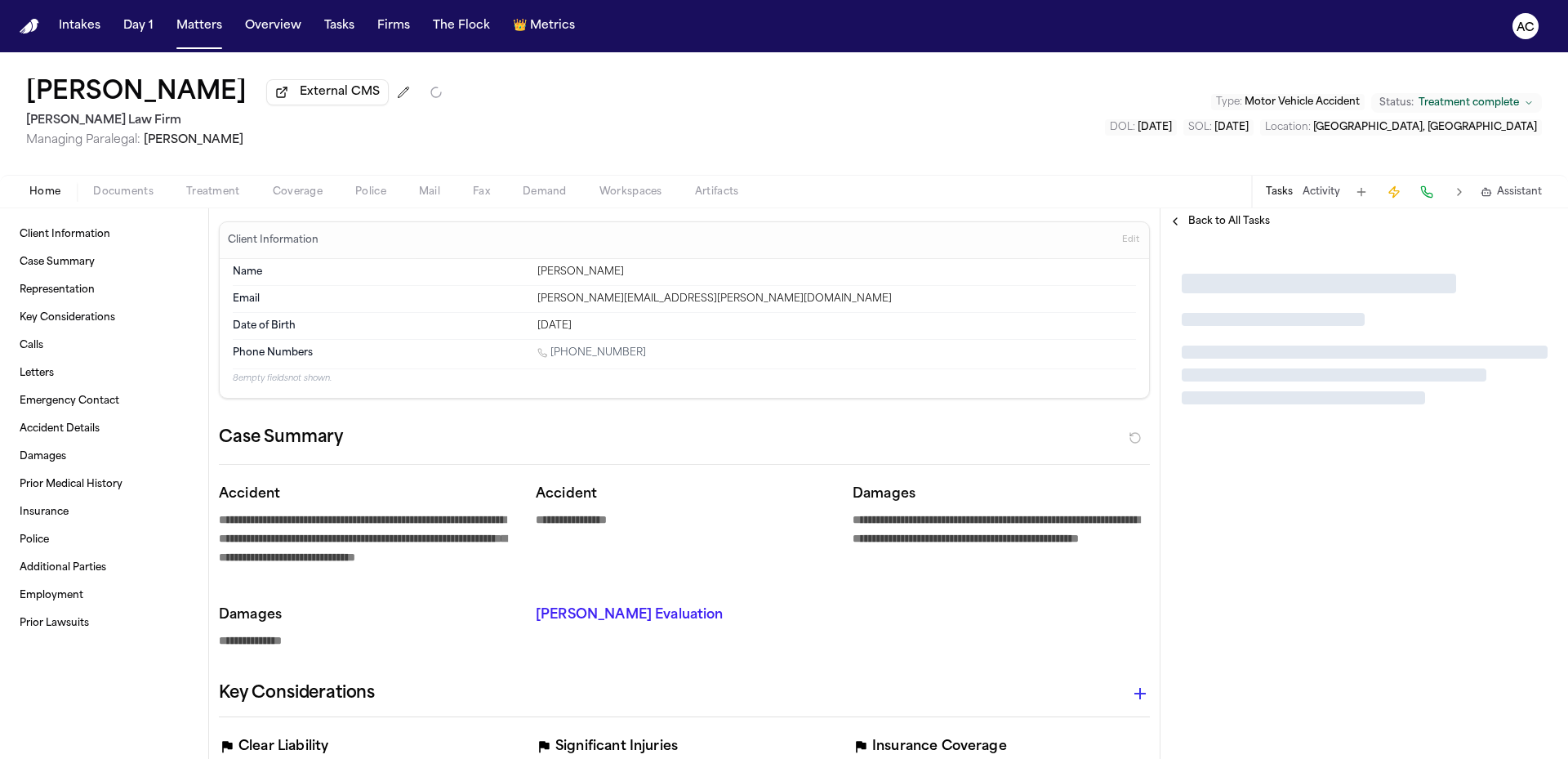
type textarea "*"
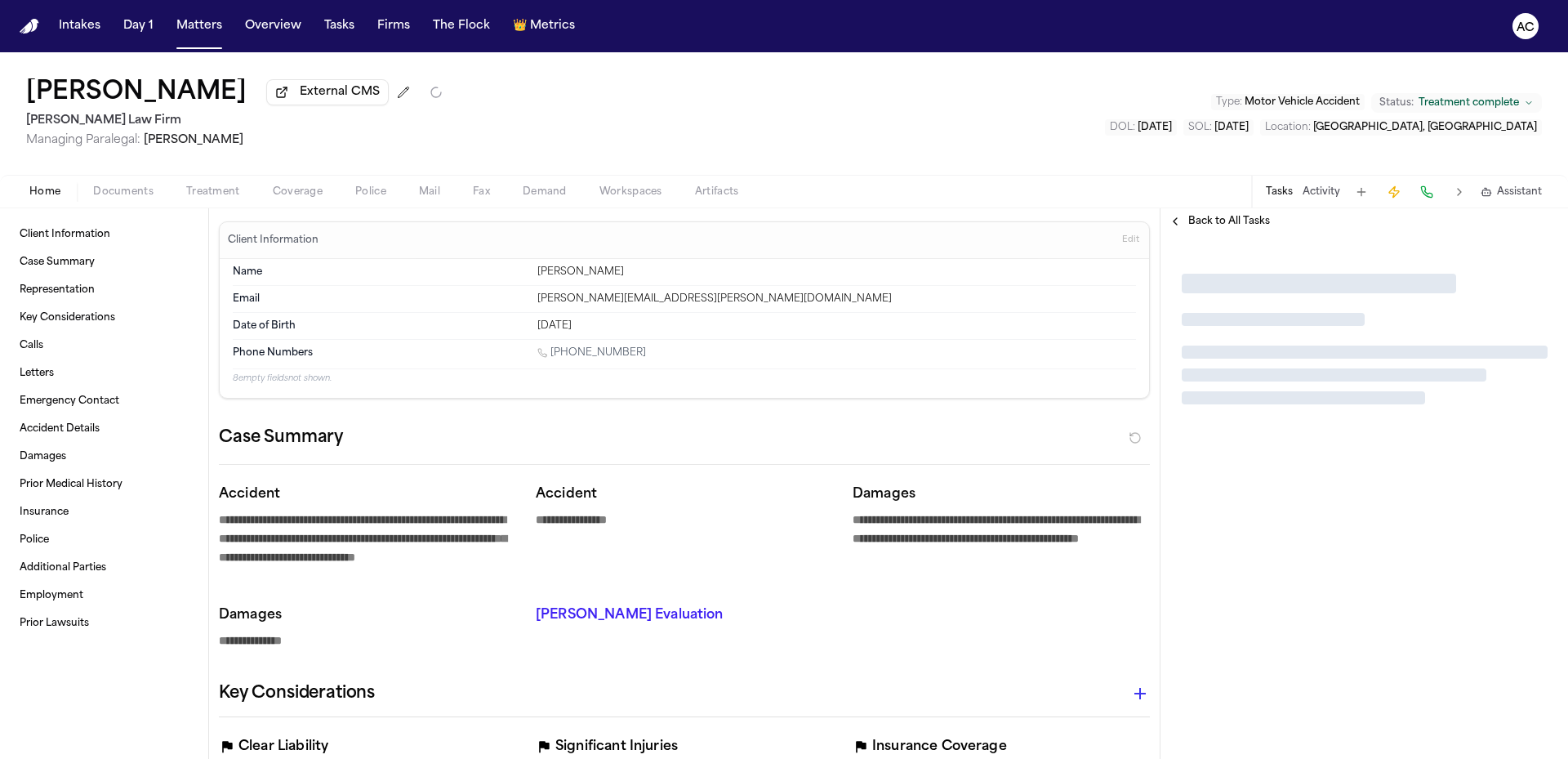
type textarea "*"
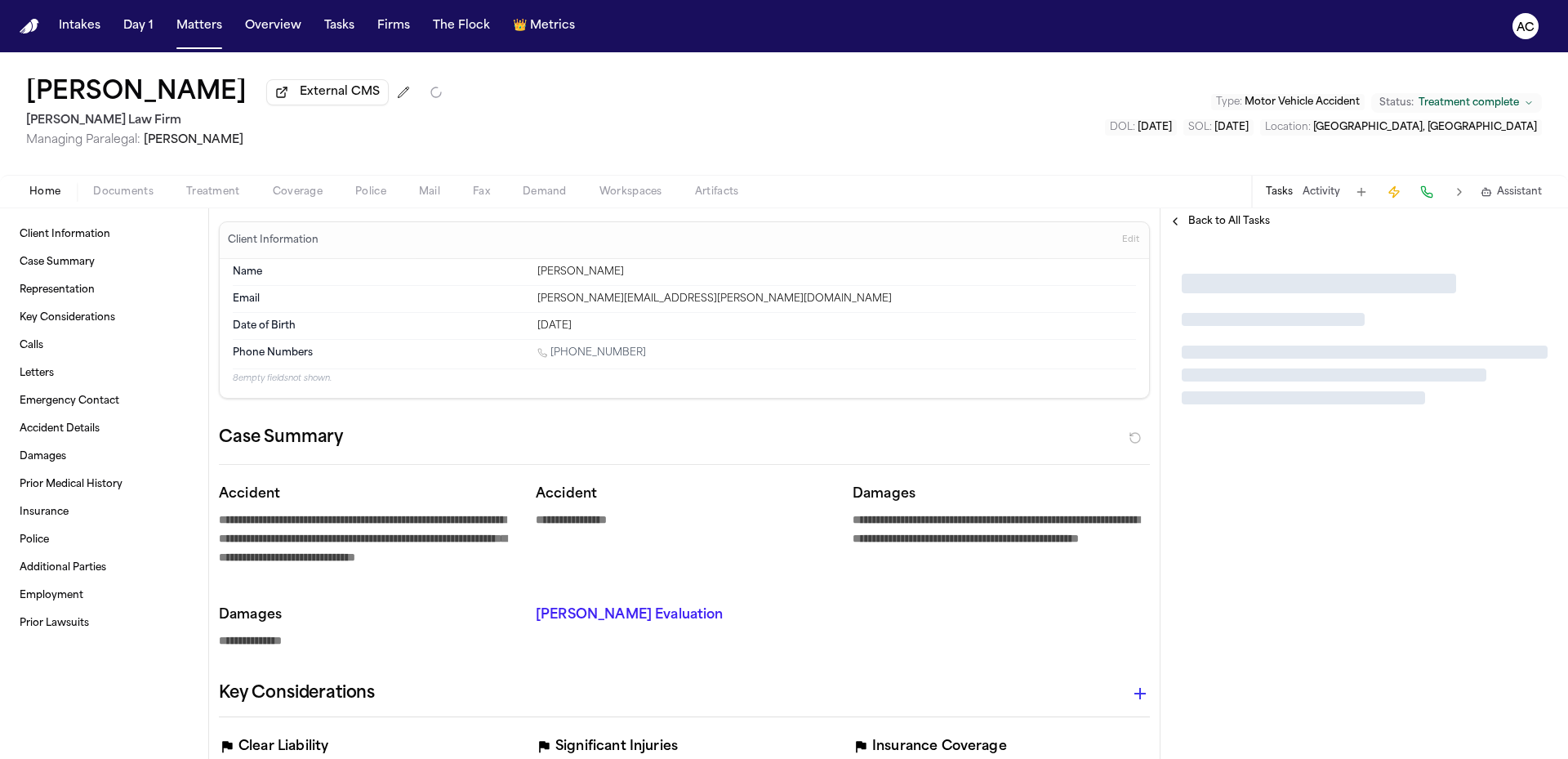
type textarea "*"
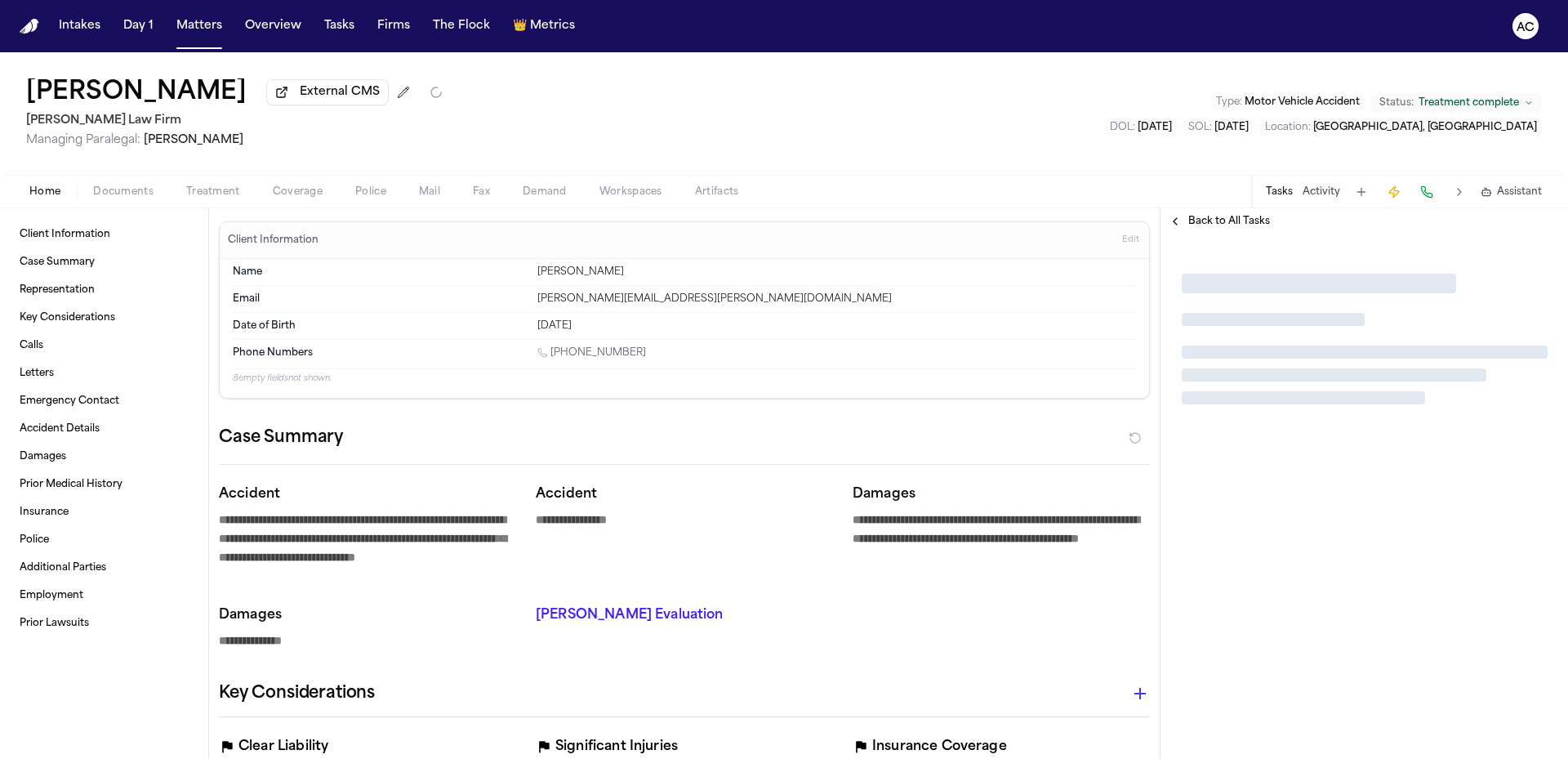
type textarea "*"
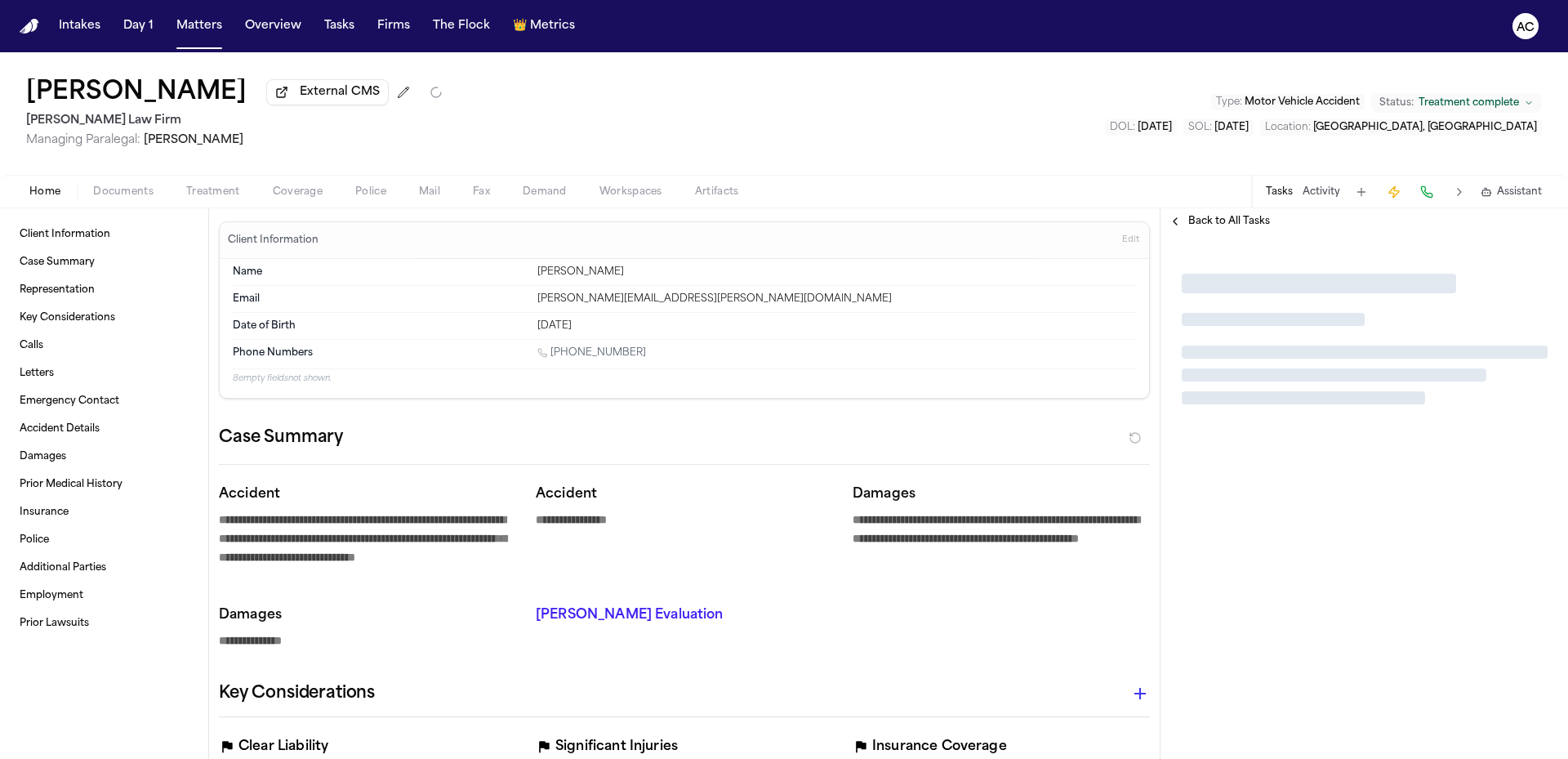
type textarea "*"
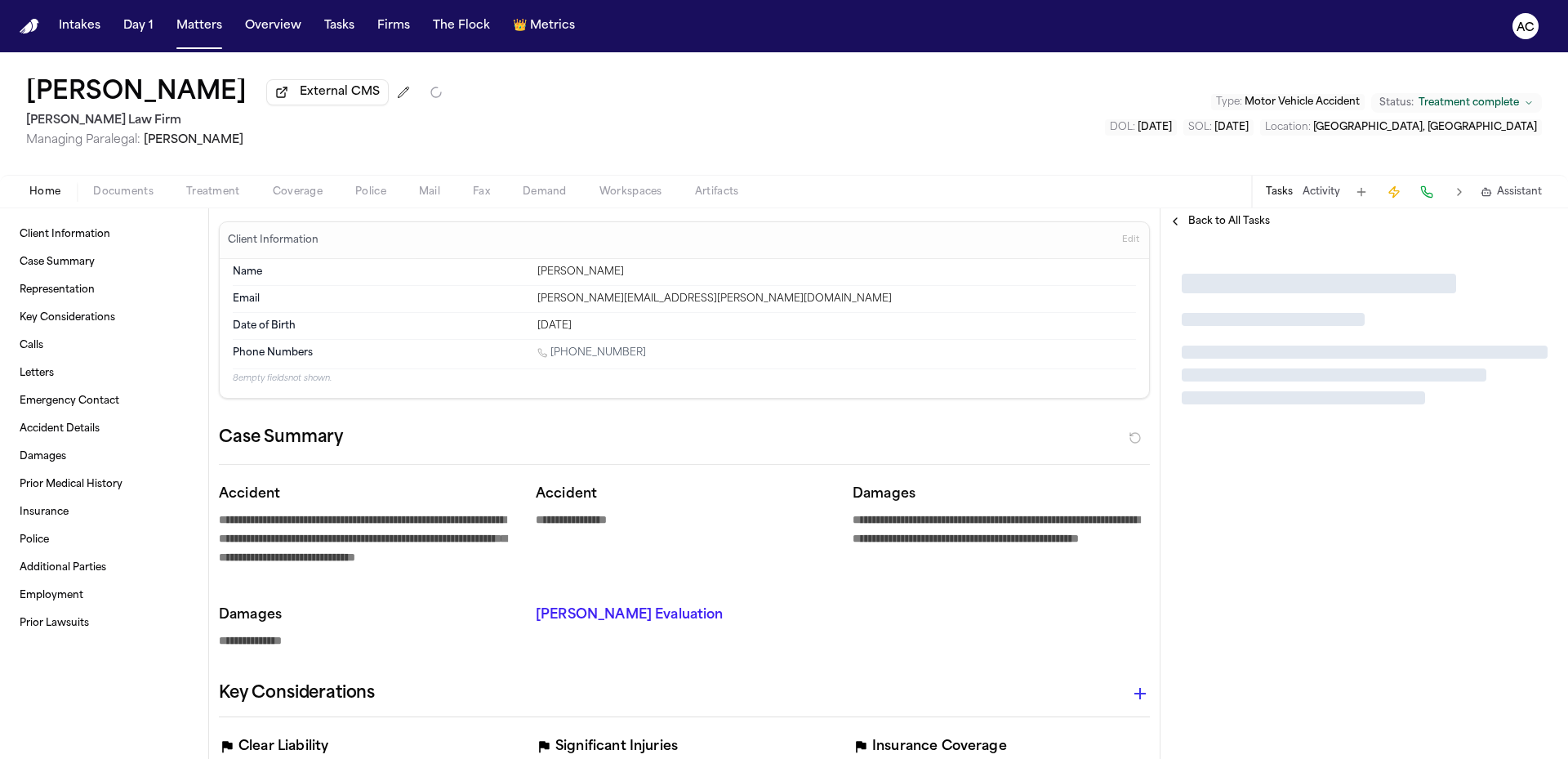
type textarea "*"
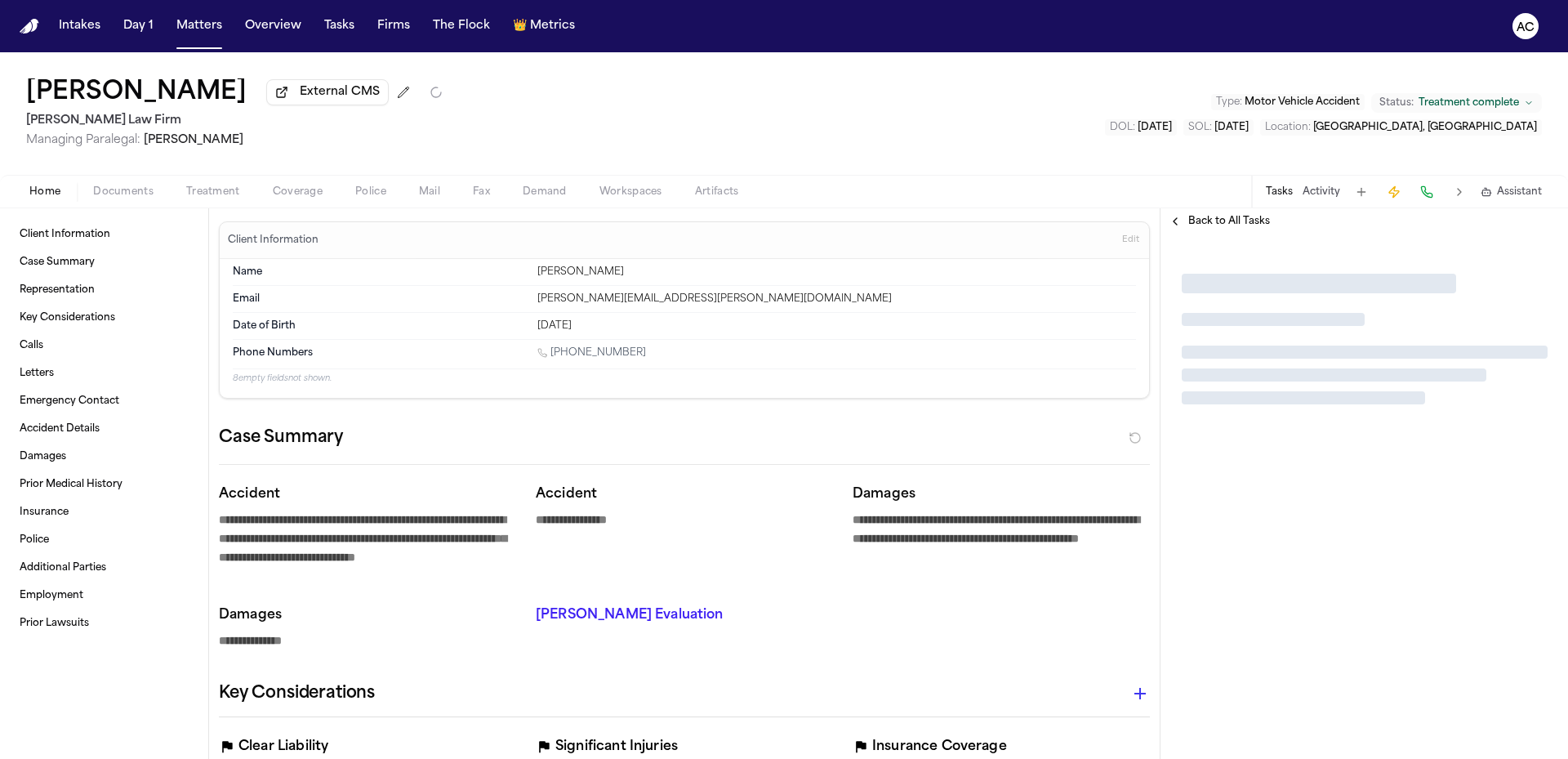
type textarea "*"
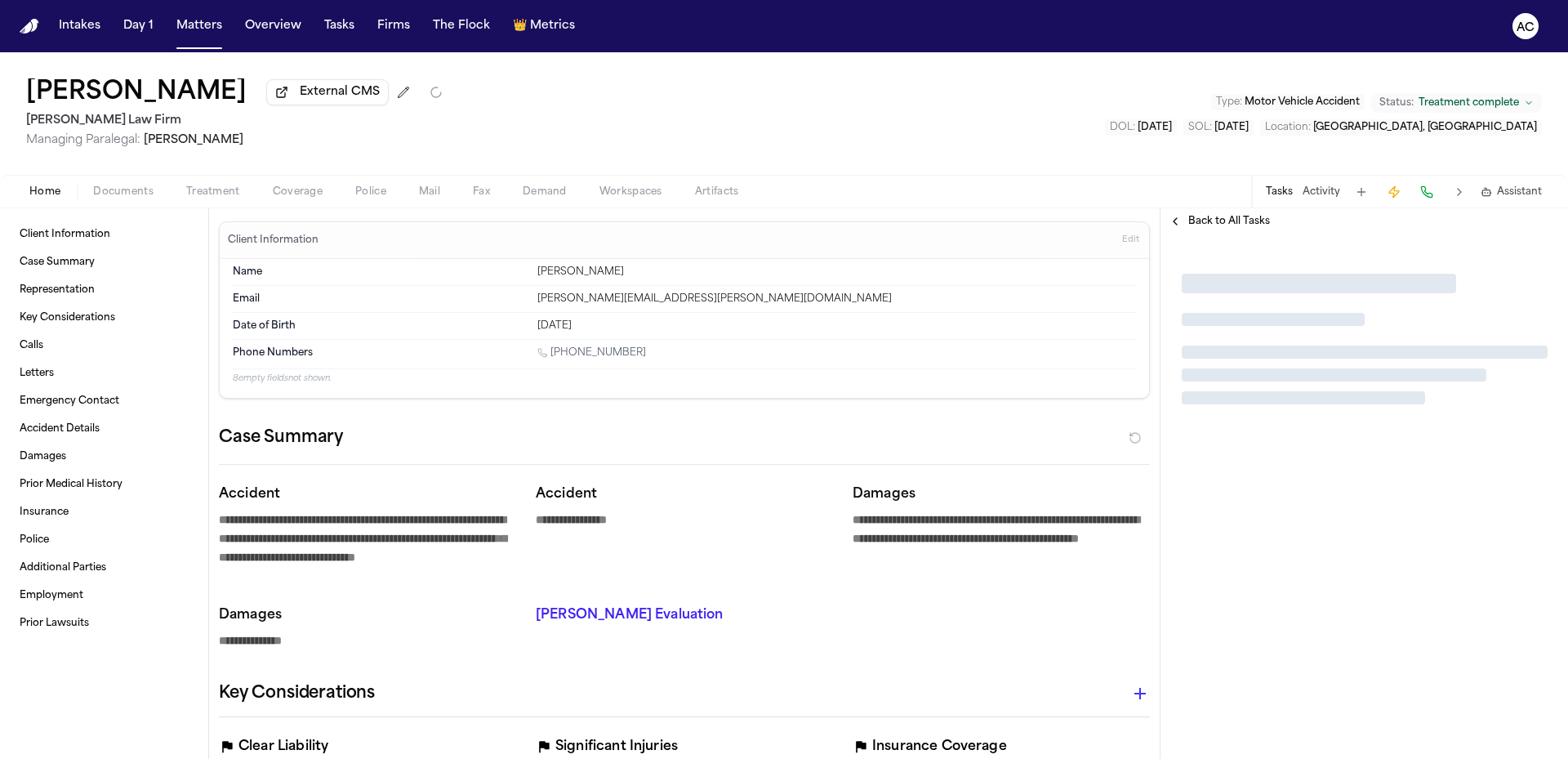
type textarea "*"
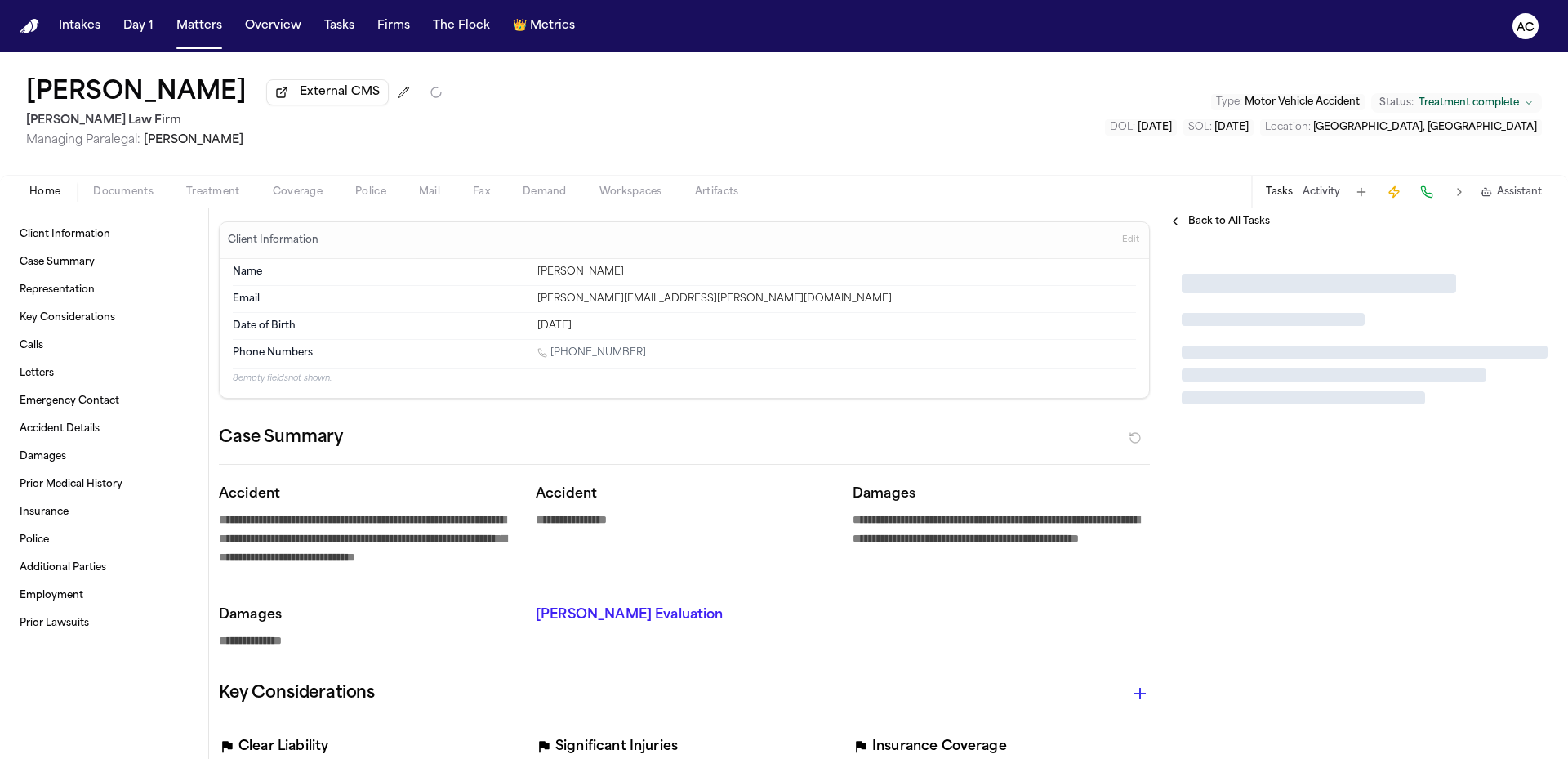
type textarea "*"
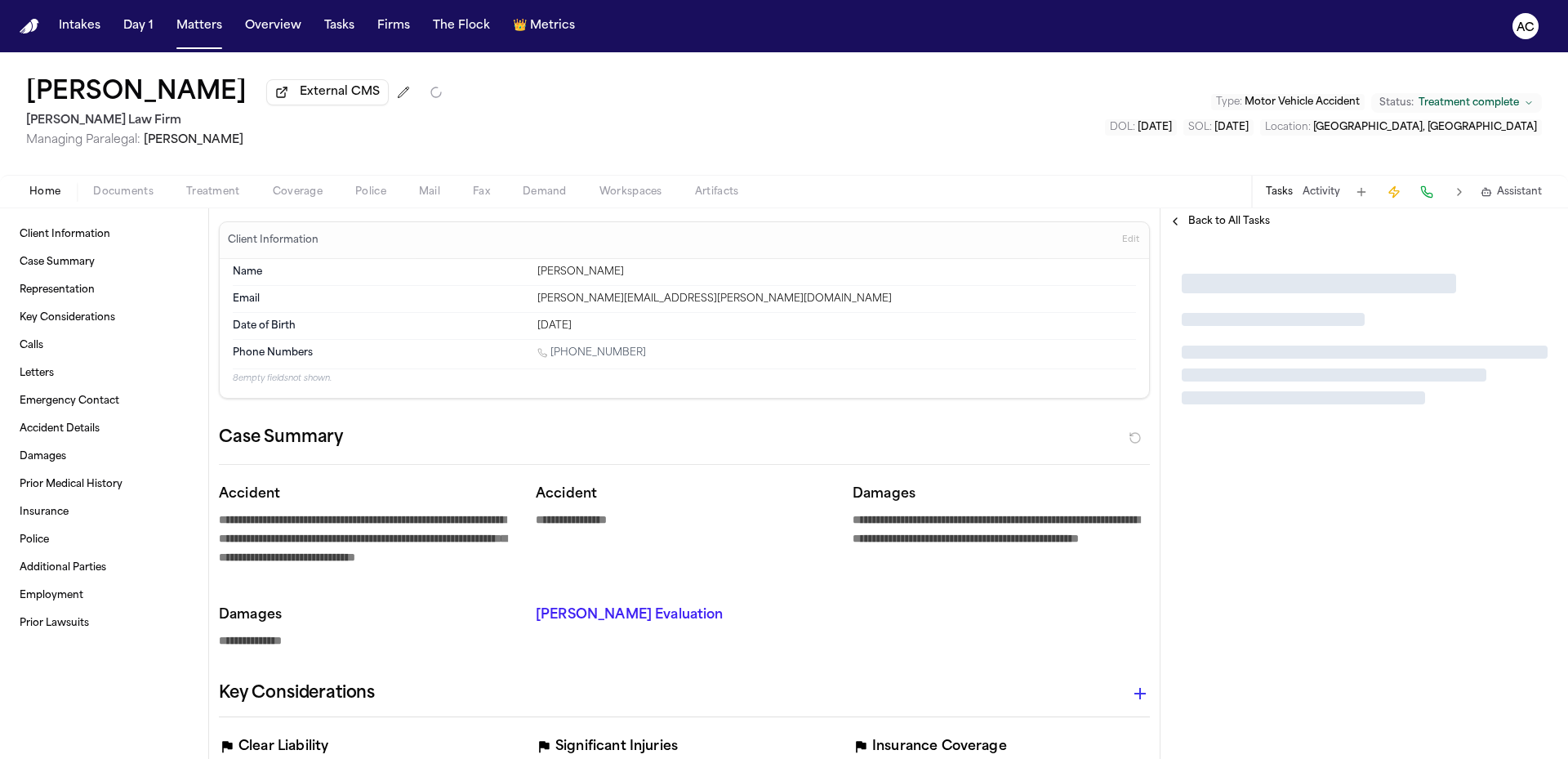
type textarea "*"
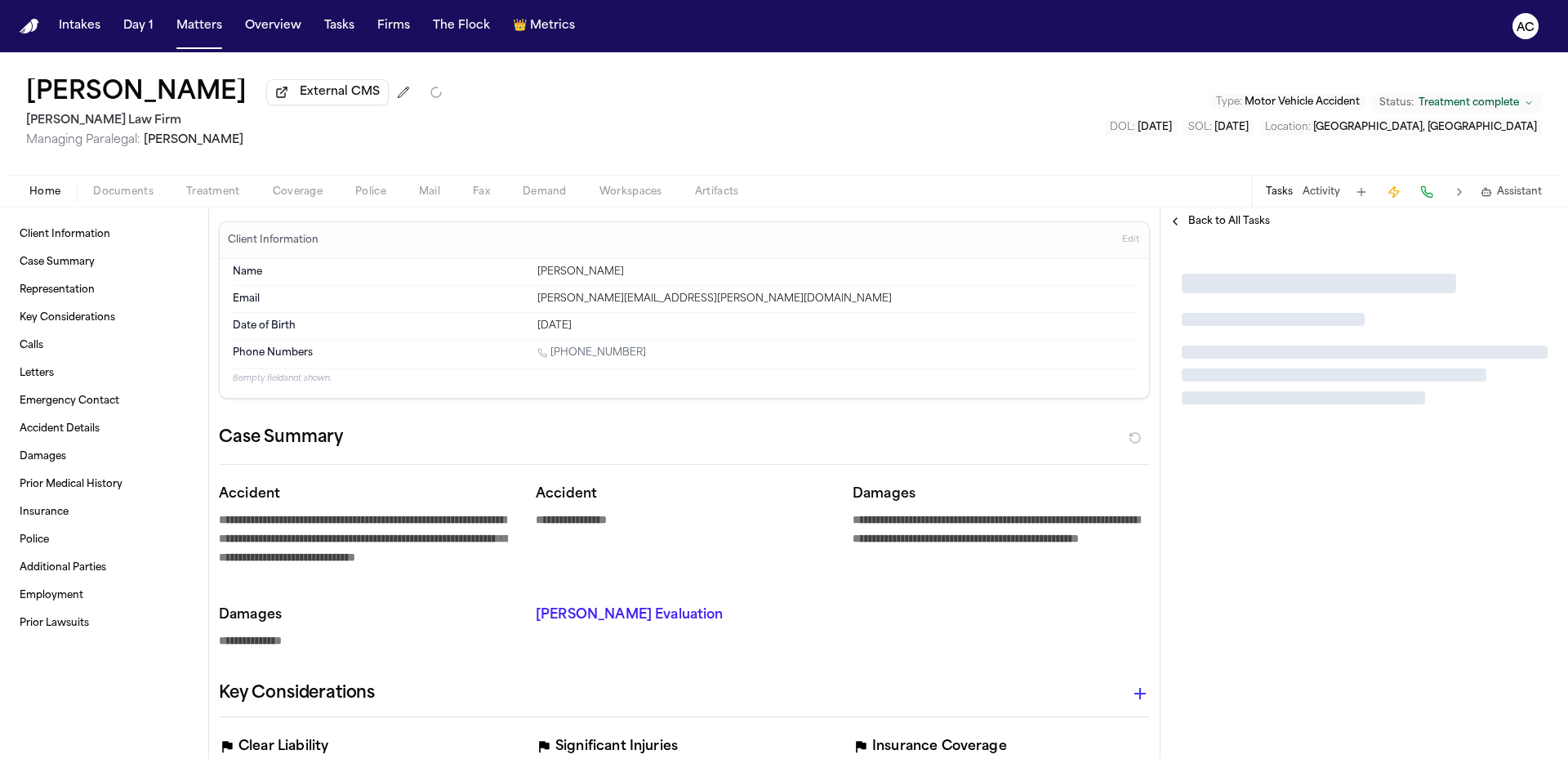
type textarea "*"
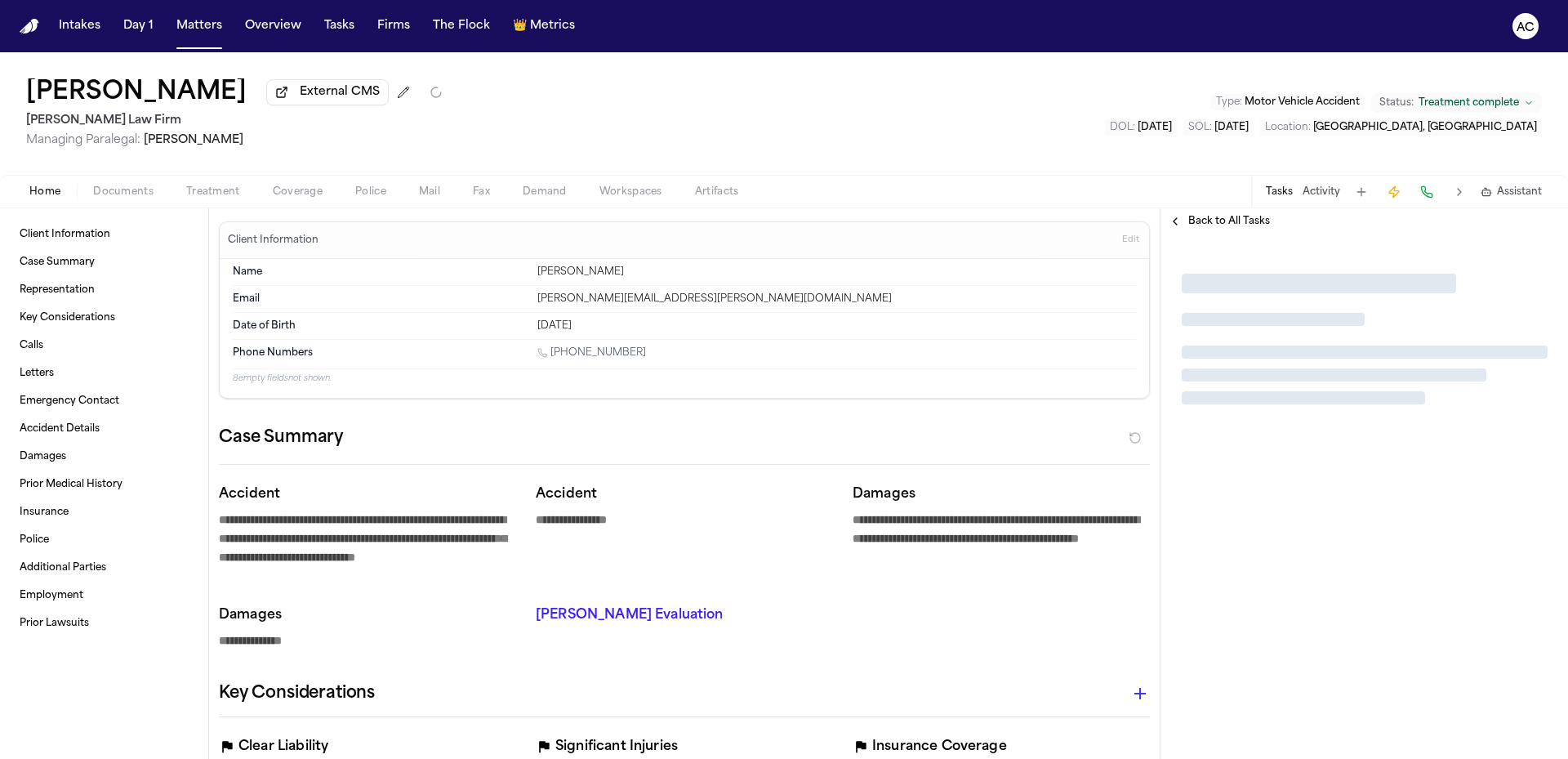
type textarea "*"
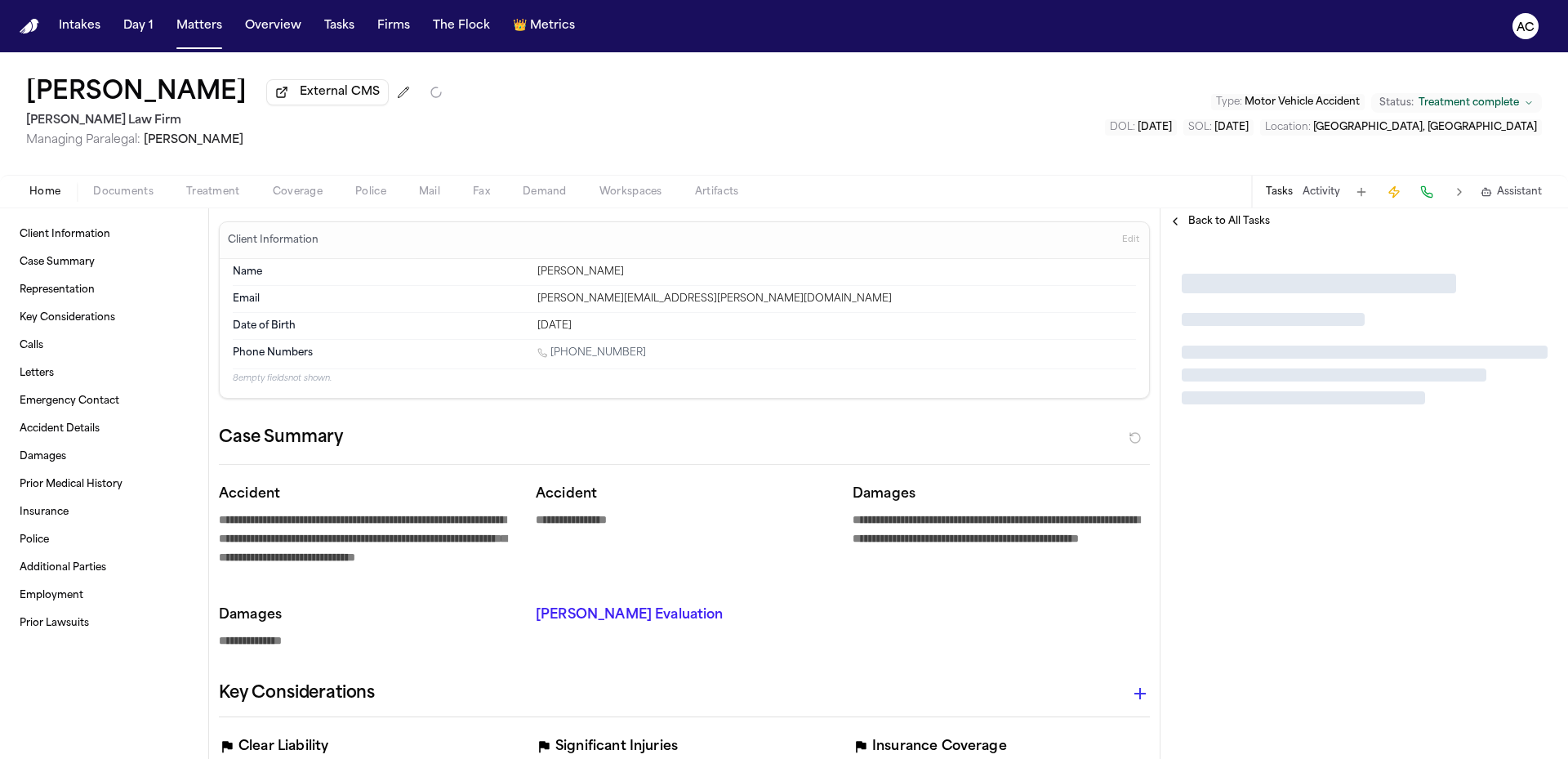
type textarea "*"
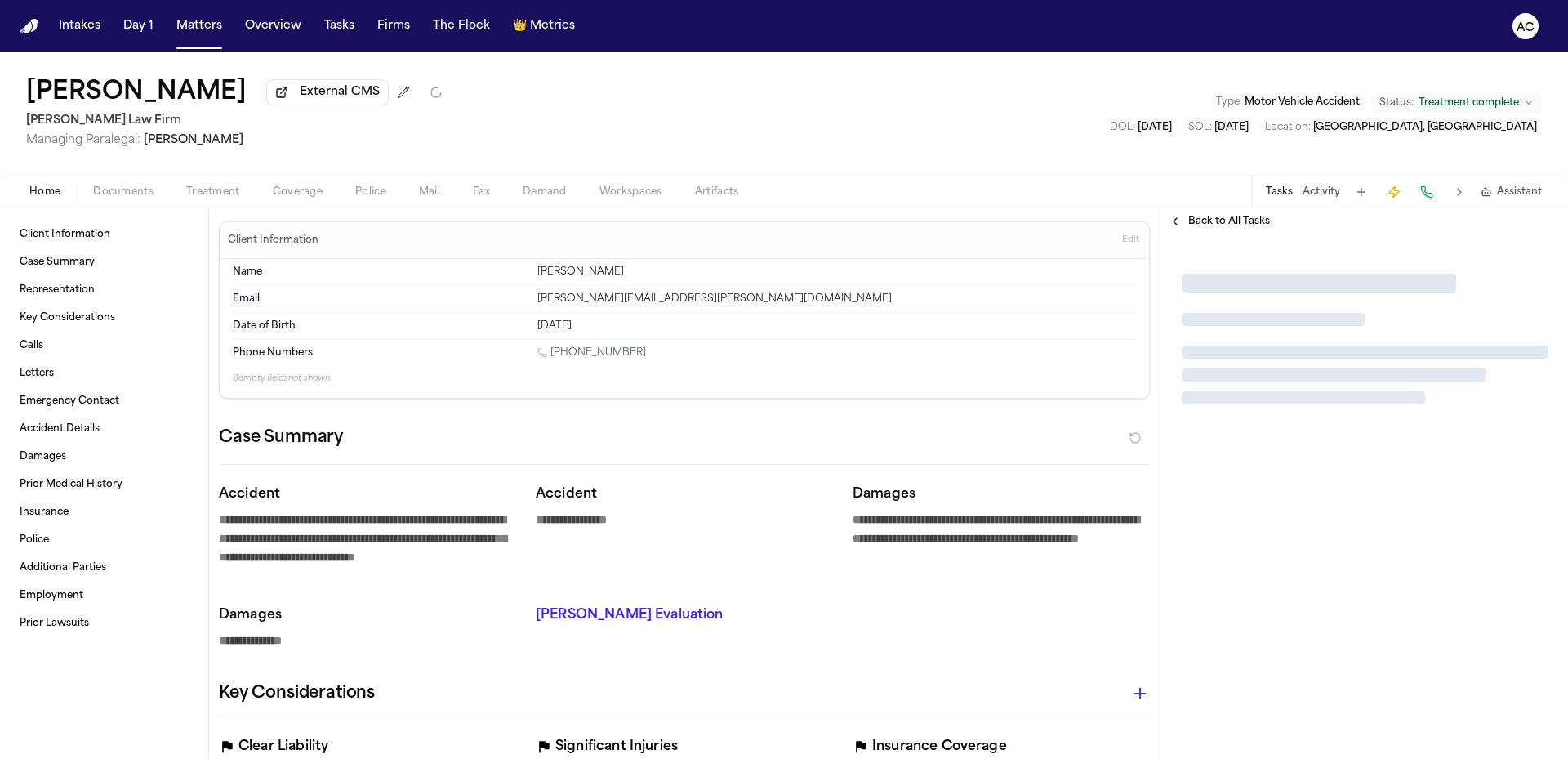
type textarea "*"
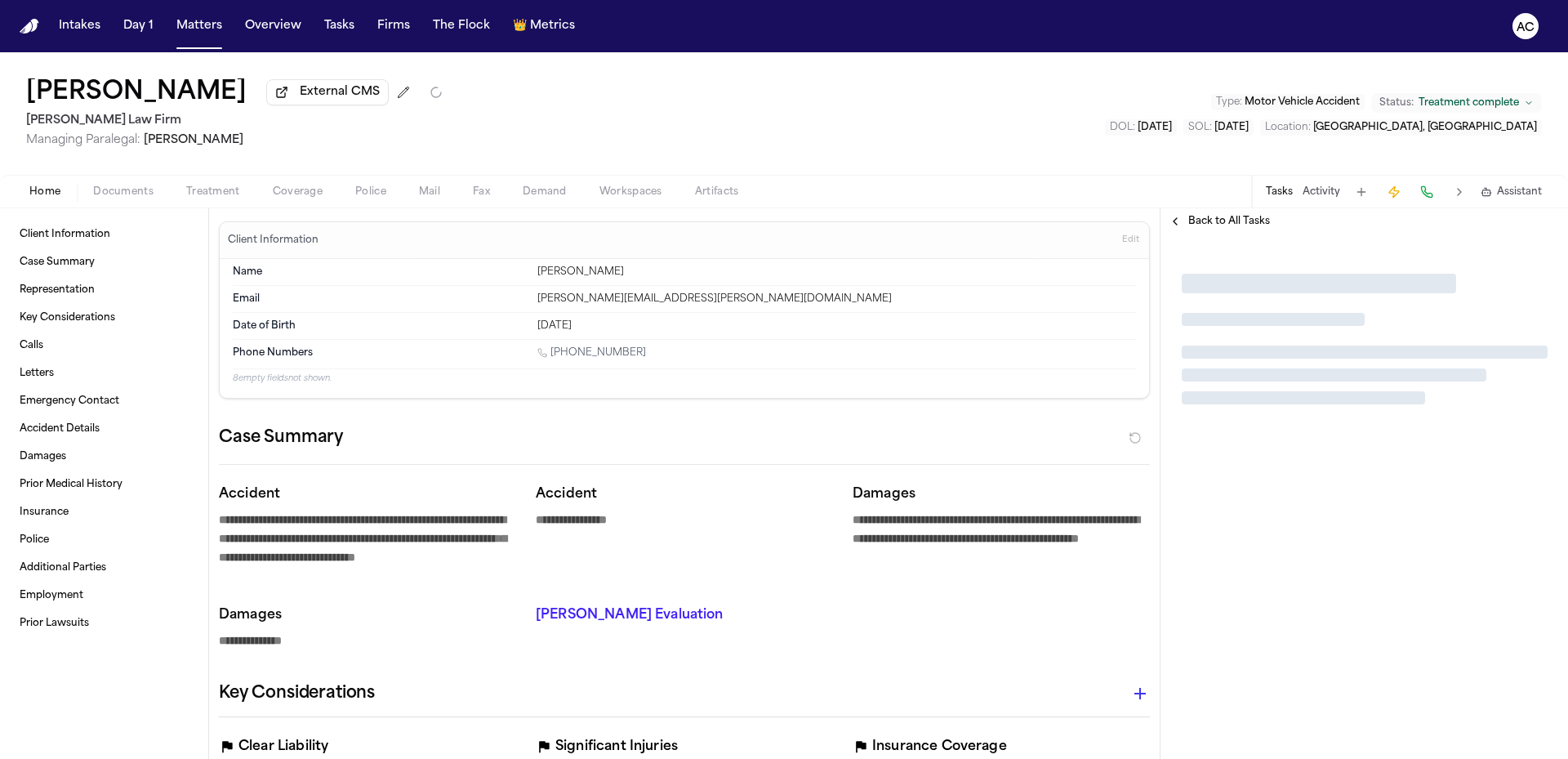
type textarea "*"
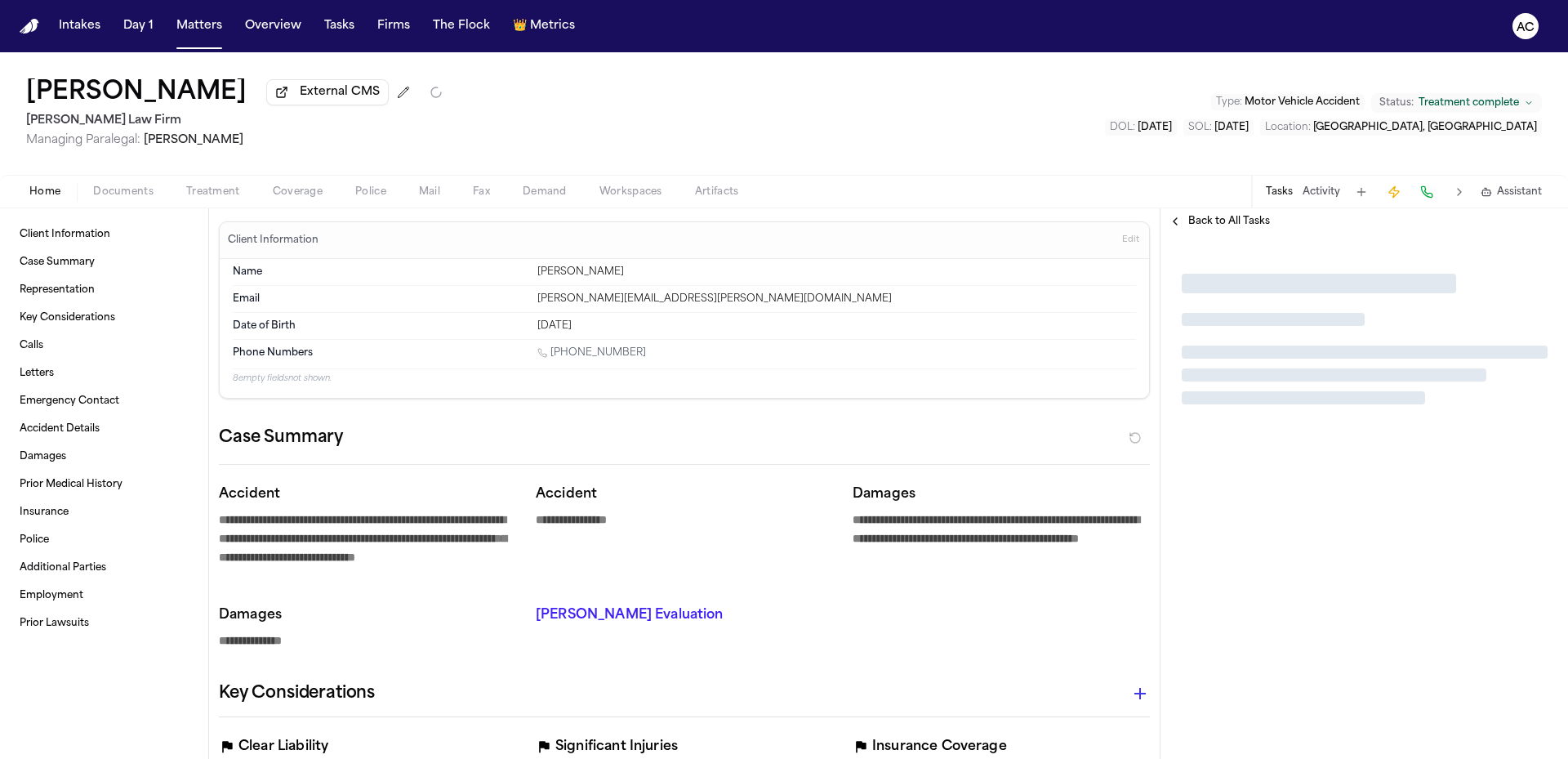
type textarea "*"
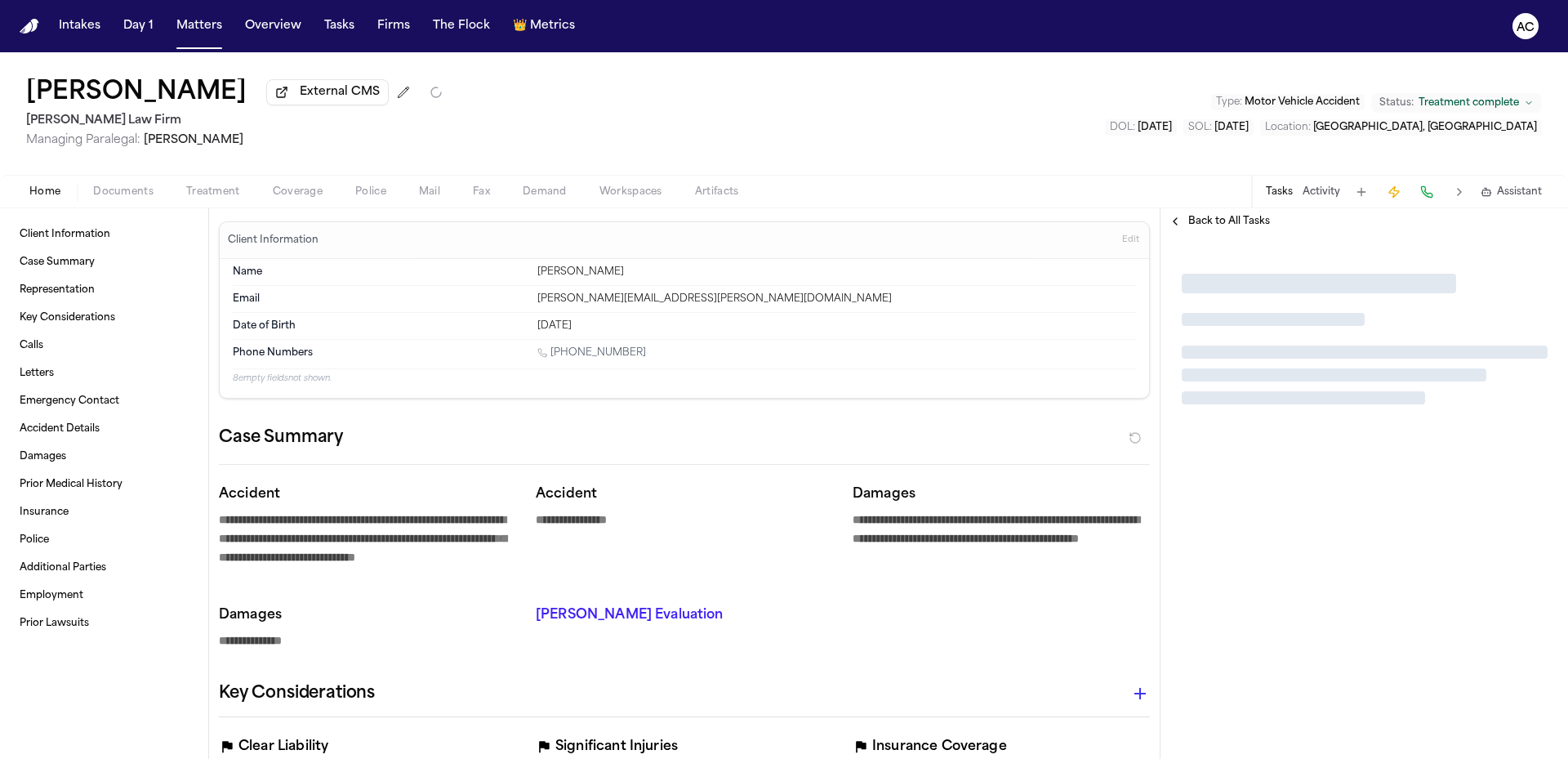
type textarea "*"
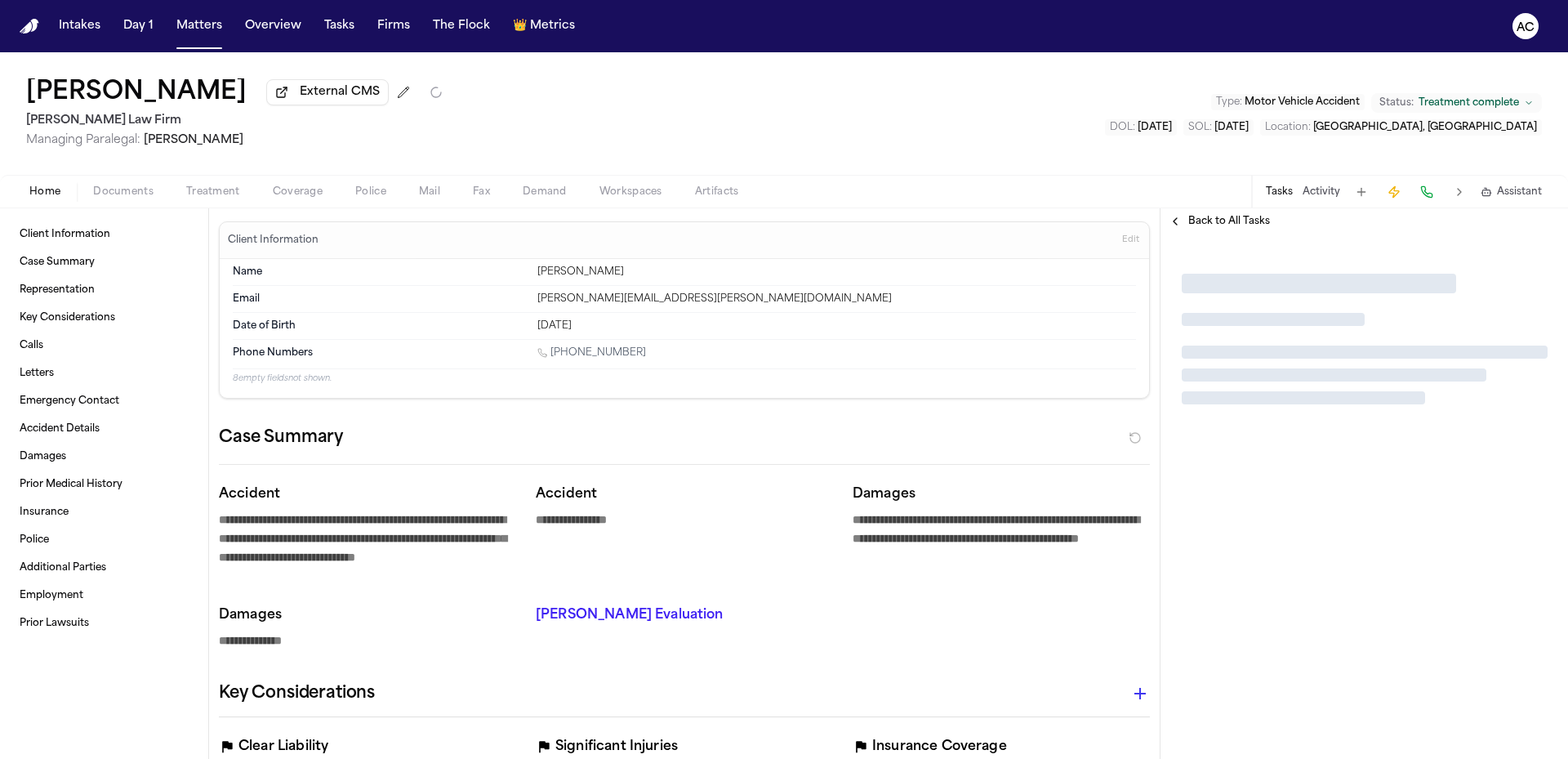
type textarea "*"
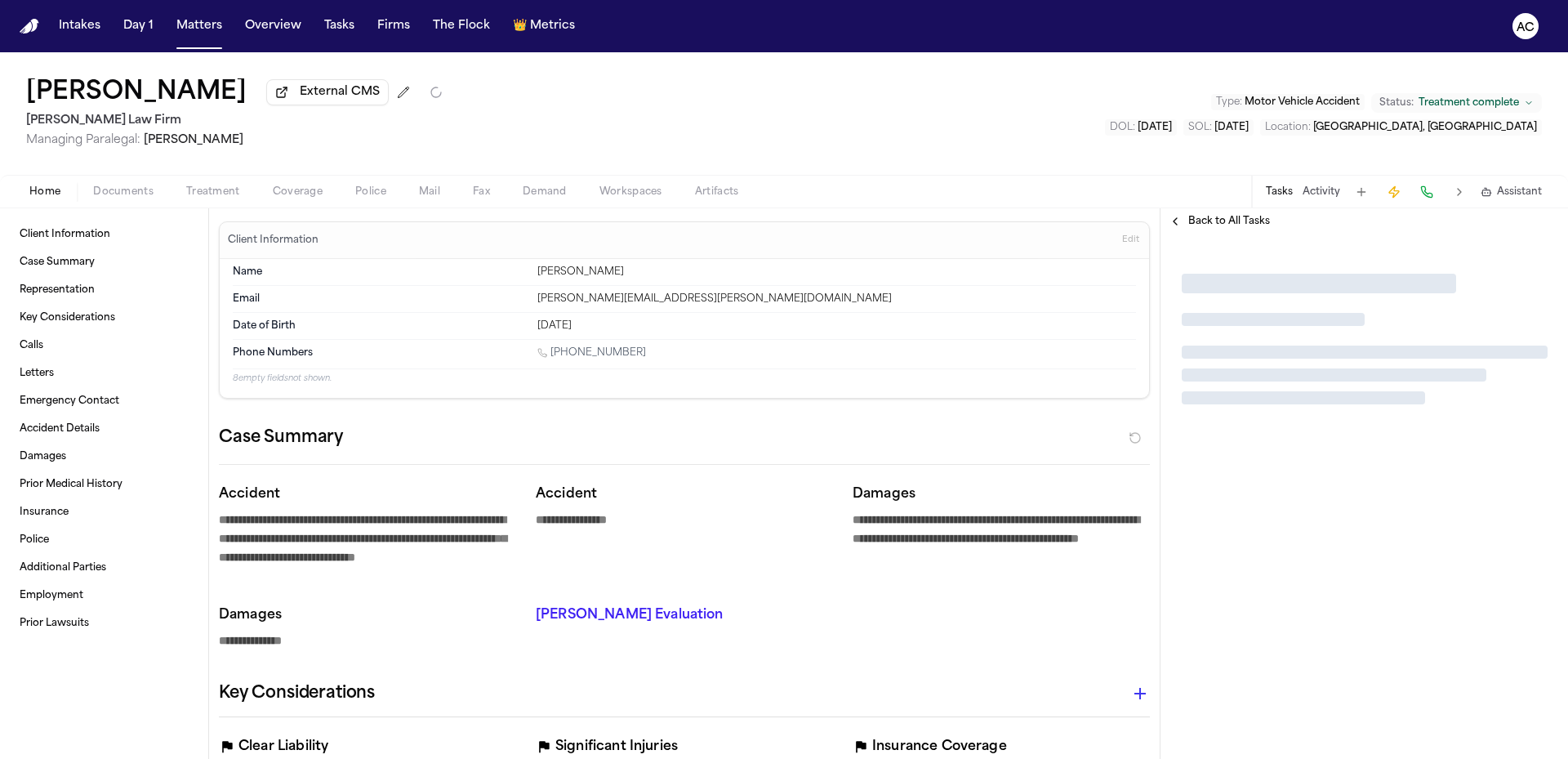
type textarea "*"
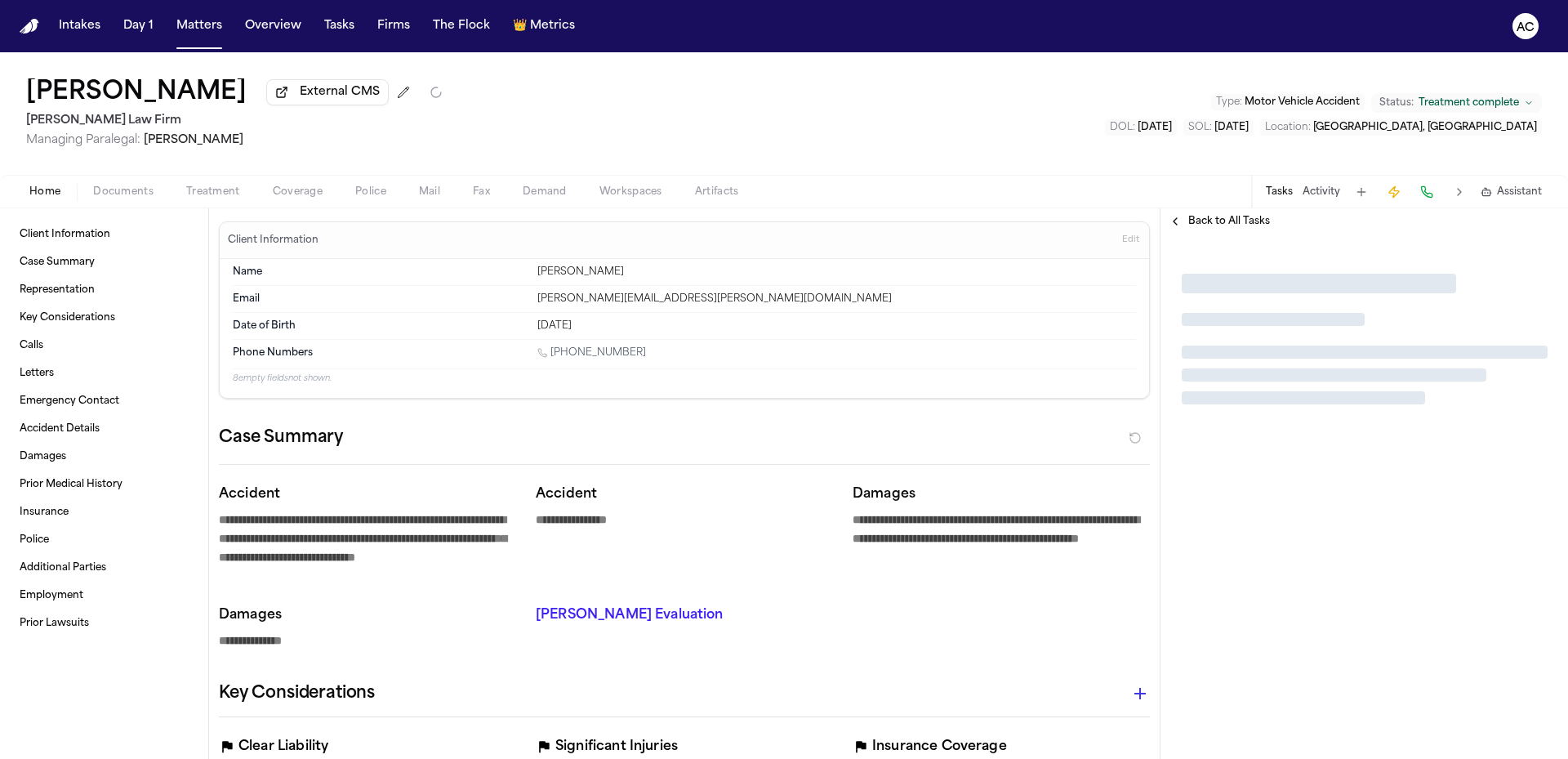
type textarea "*"
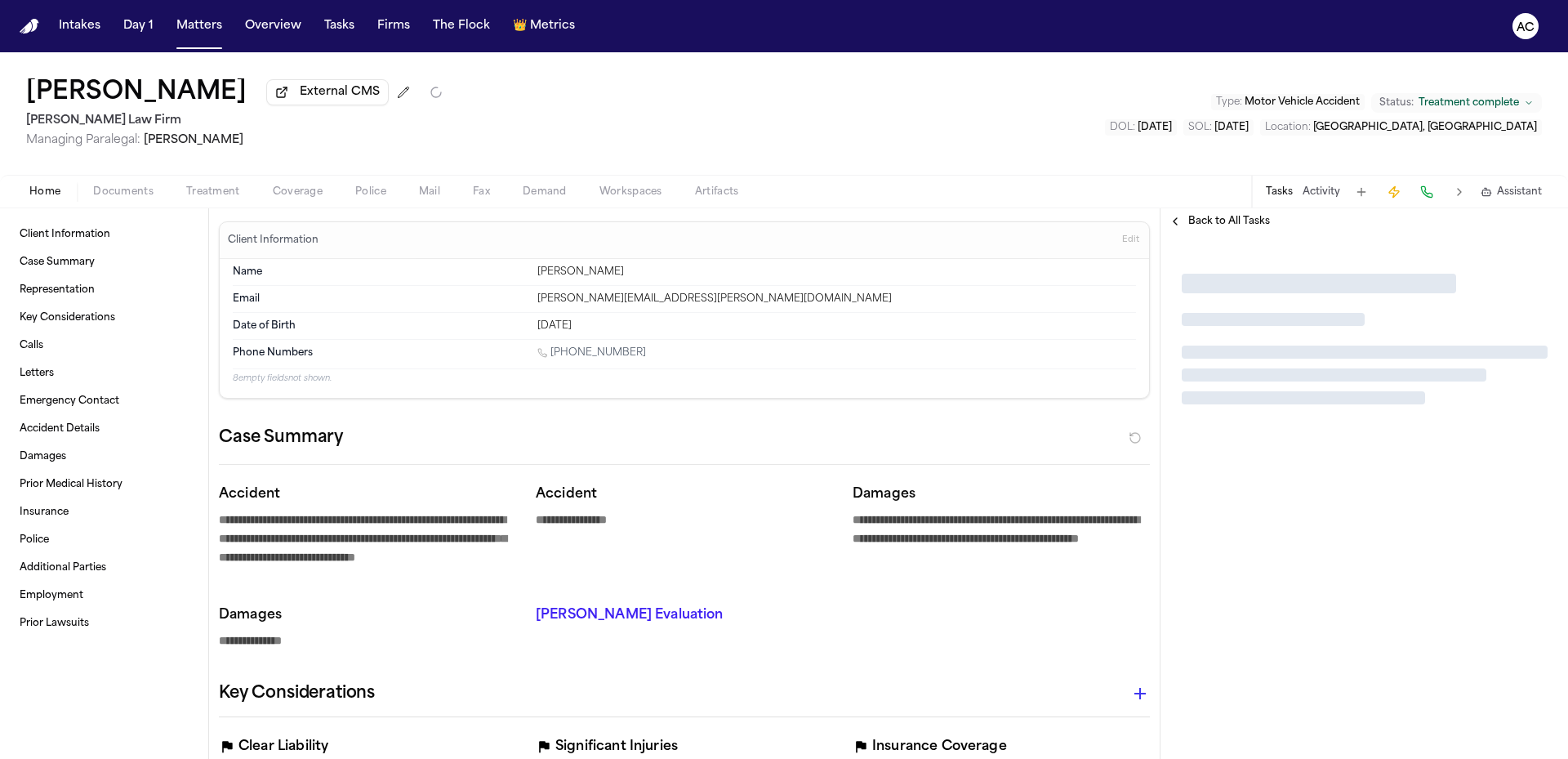
type textarea "*"
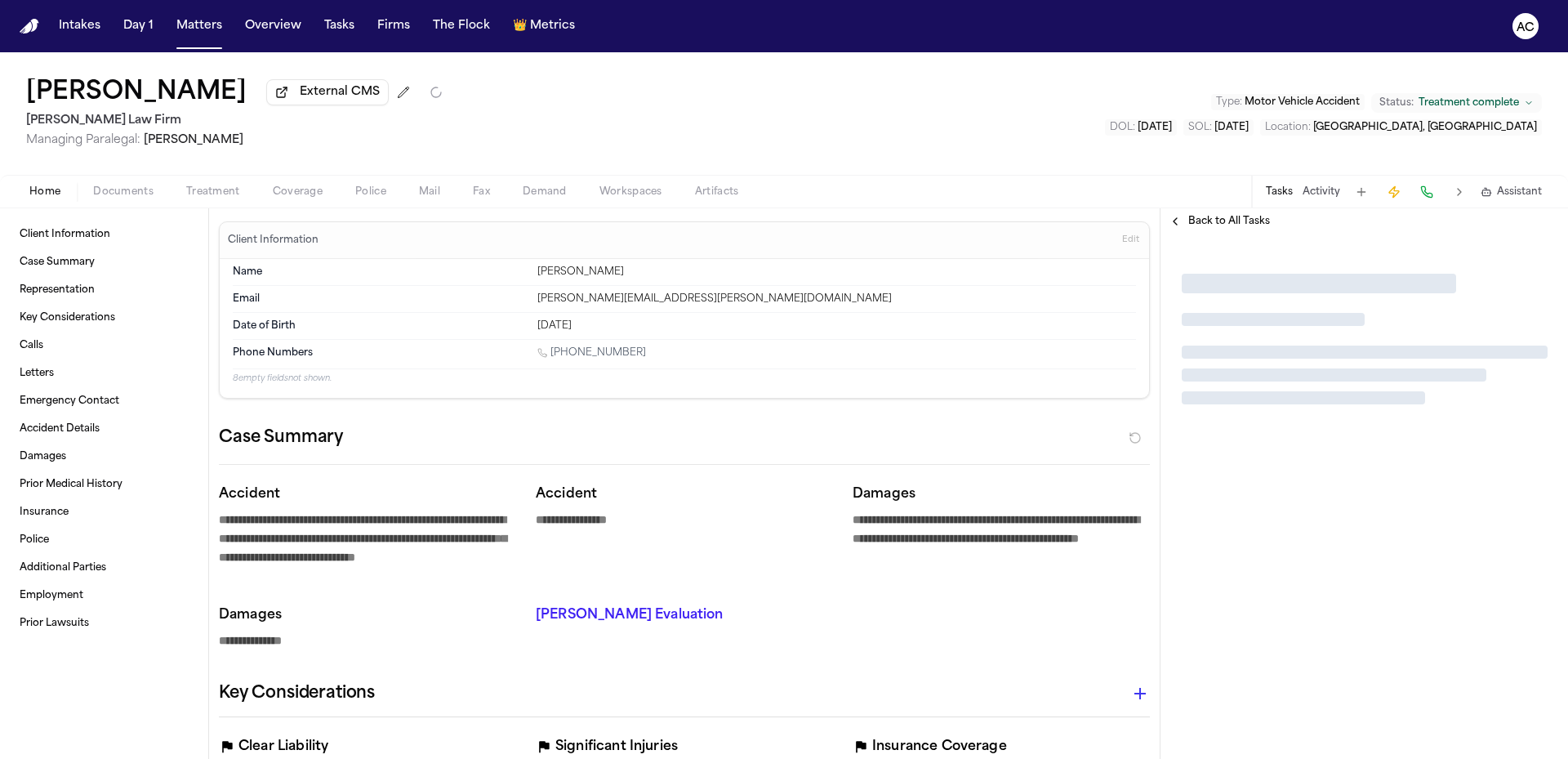
type textarea "*"
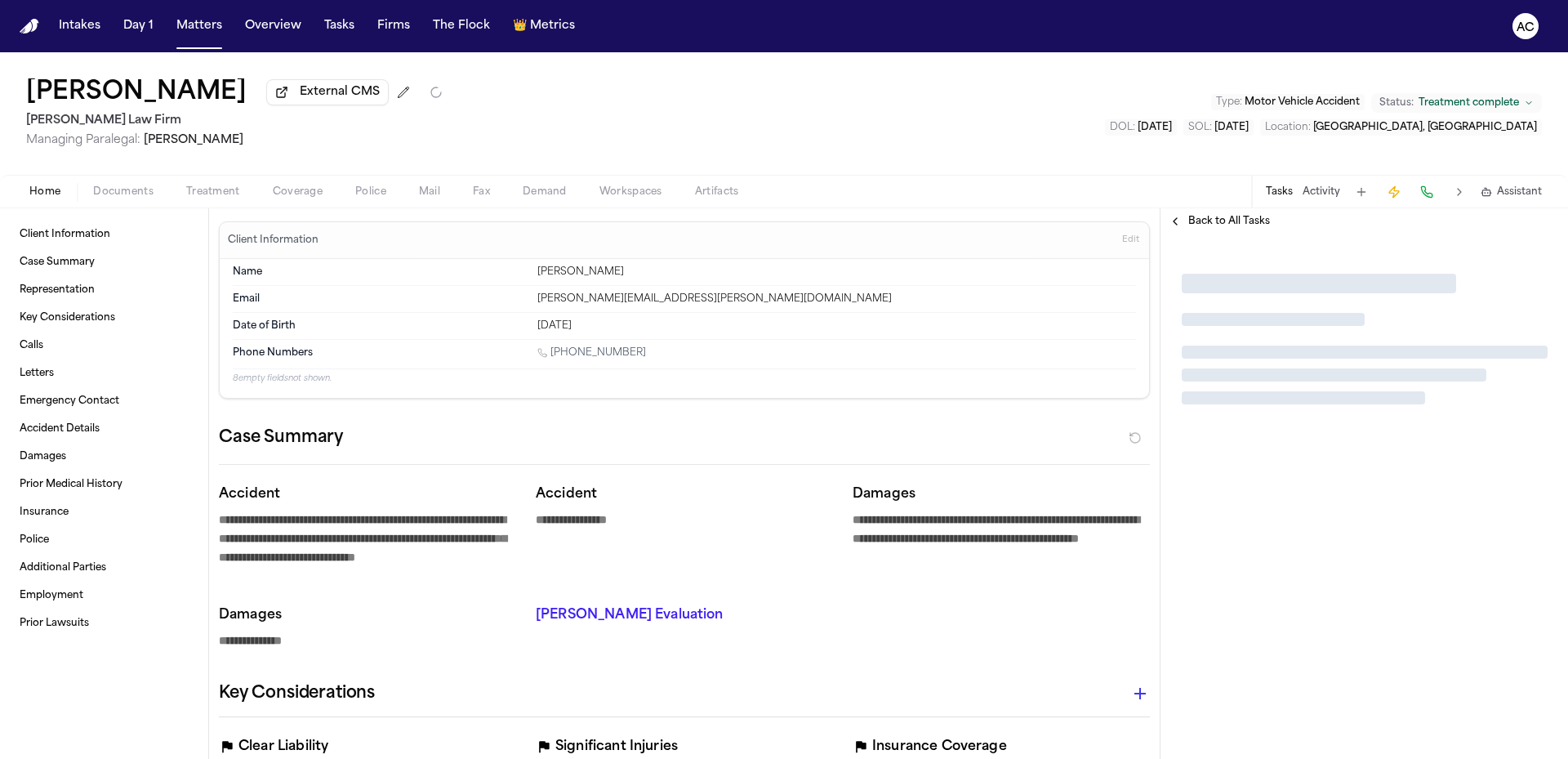
type textarea "*"
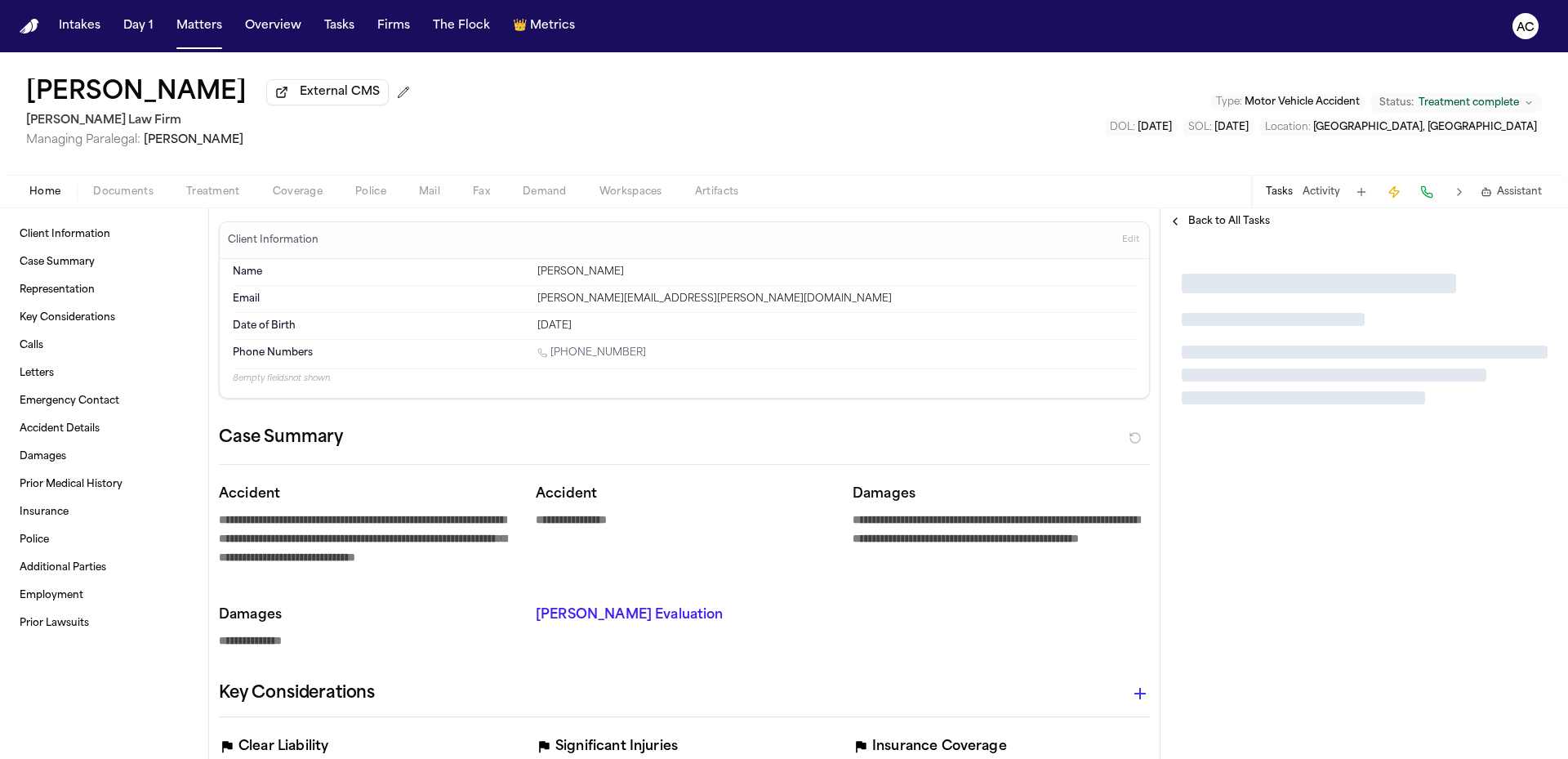
type textarea "*"
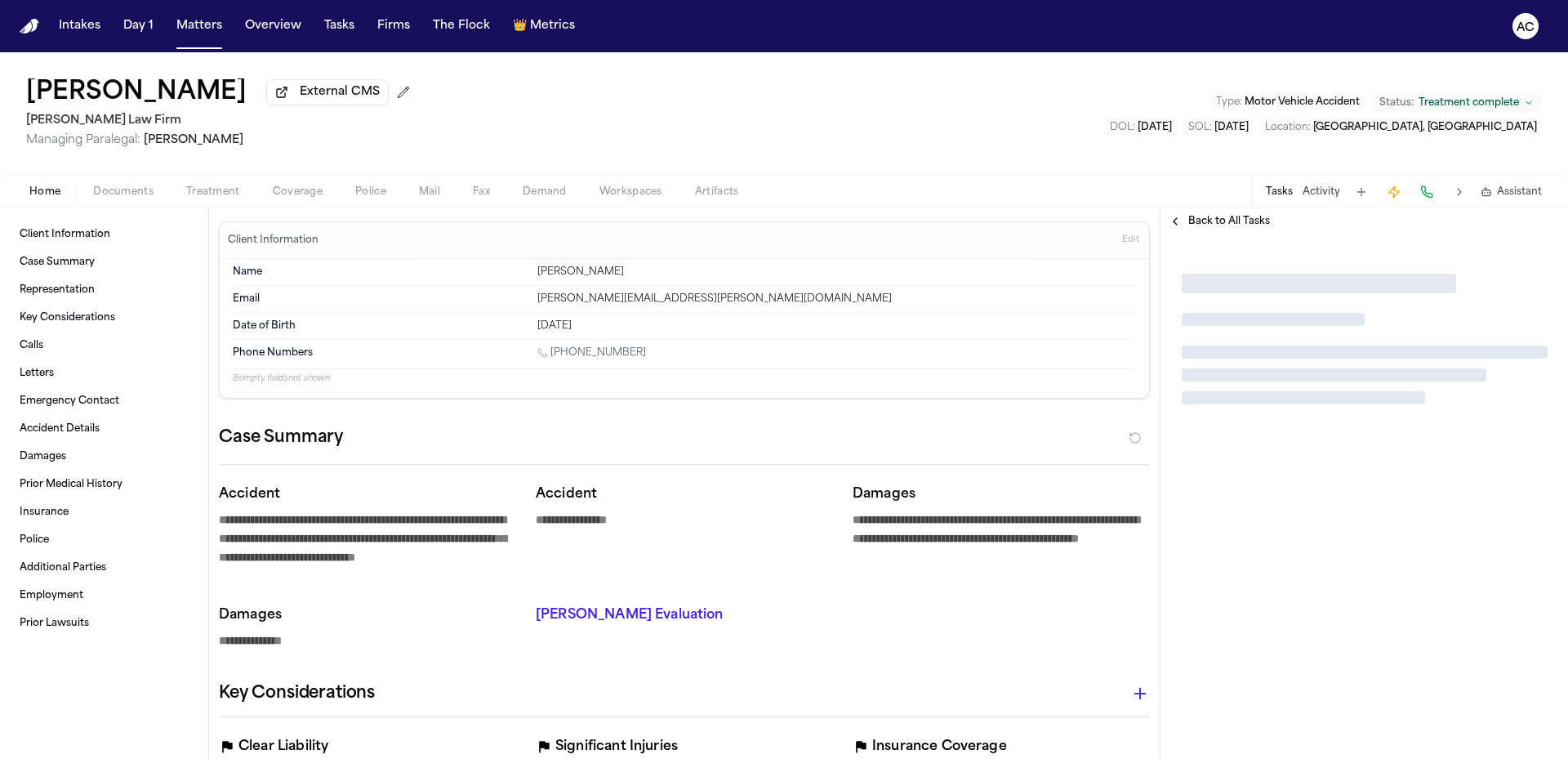
type textarea "*"
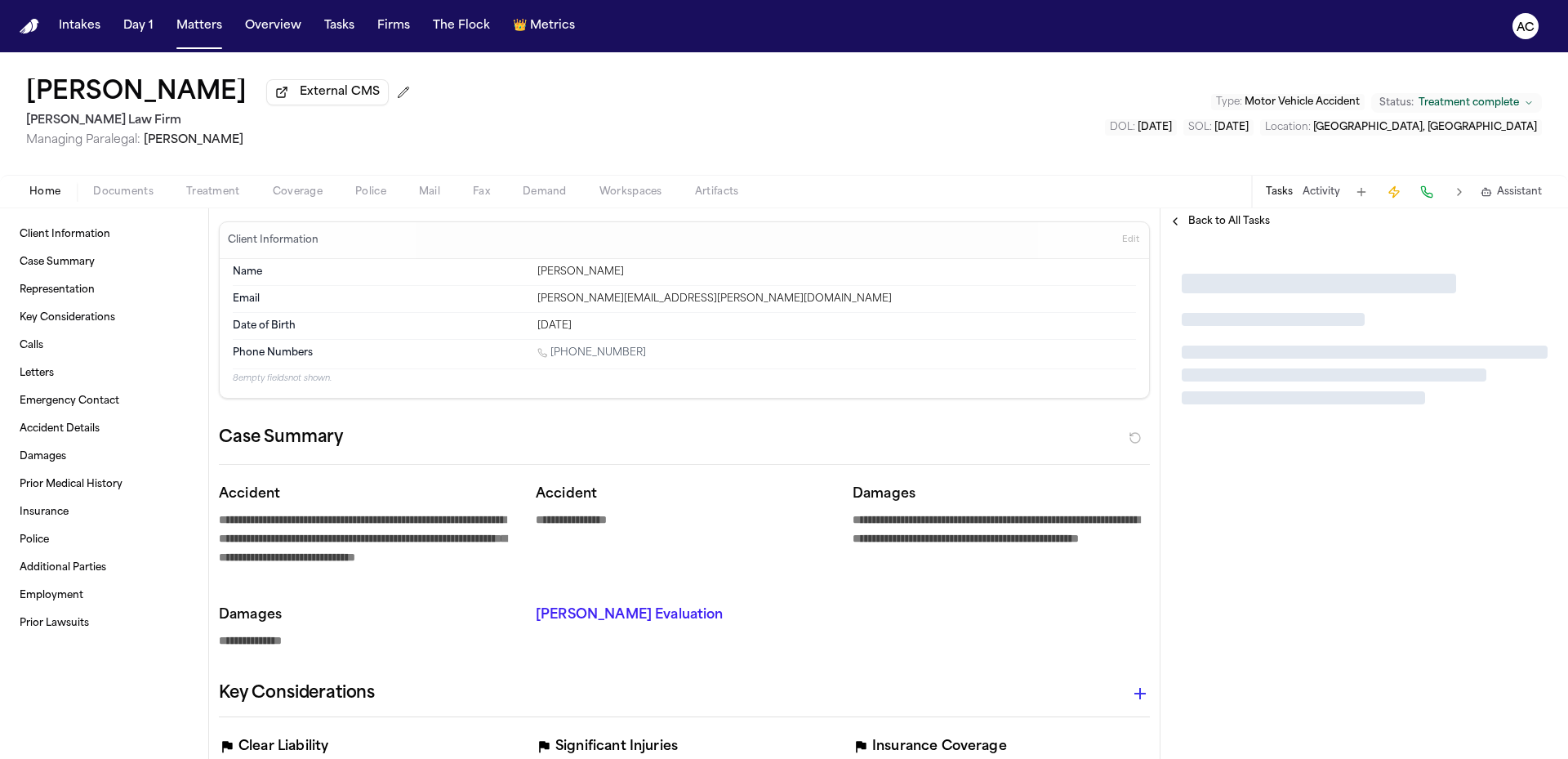
type textarea "*"
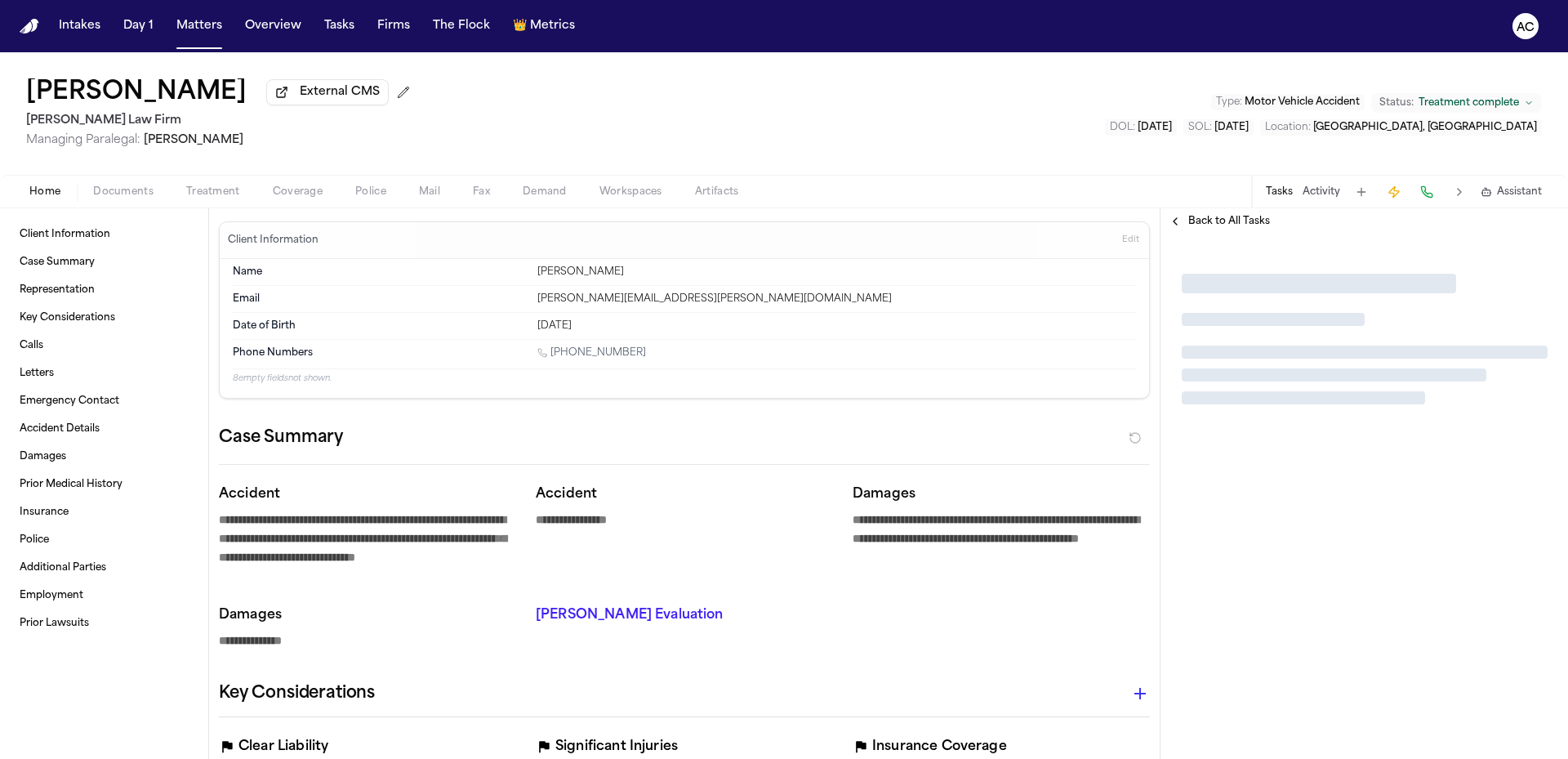
type textarea "*"
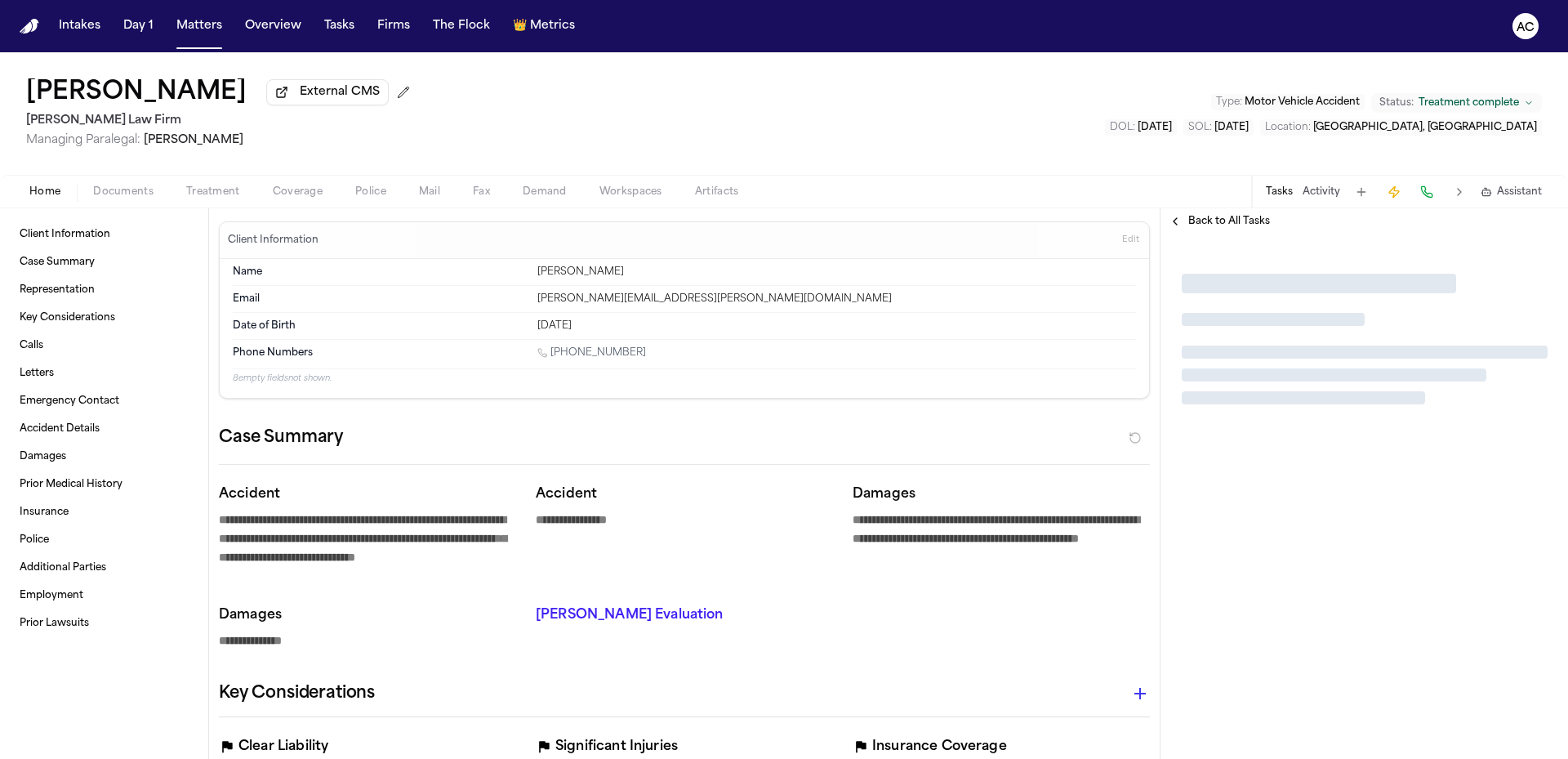
type textarea "*"
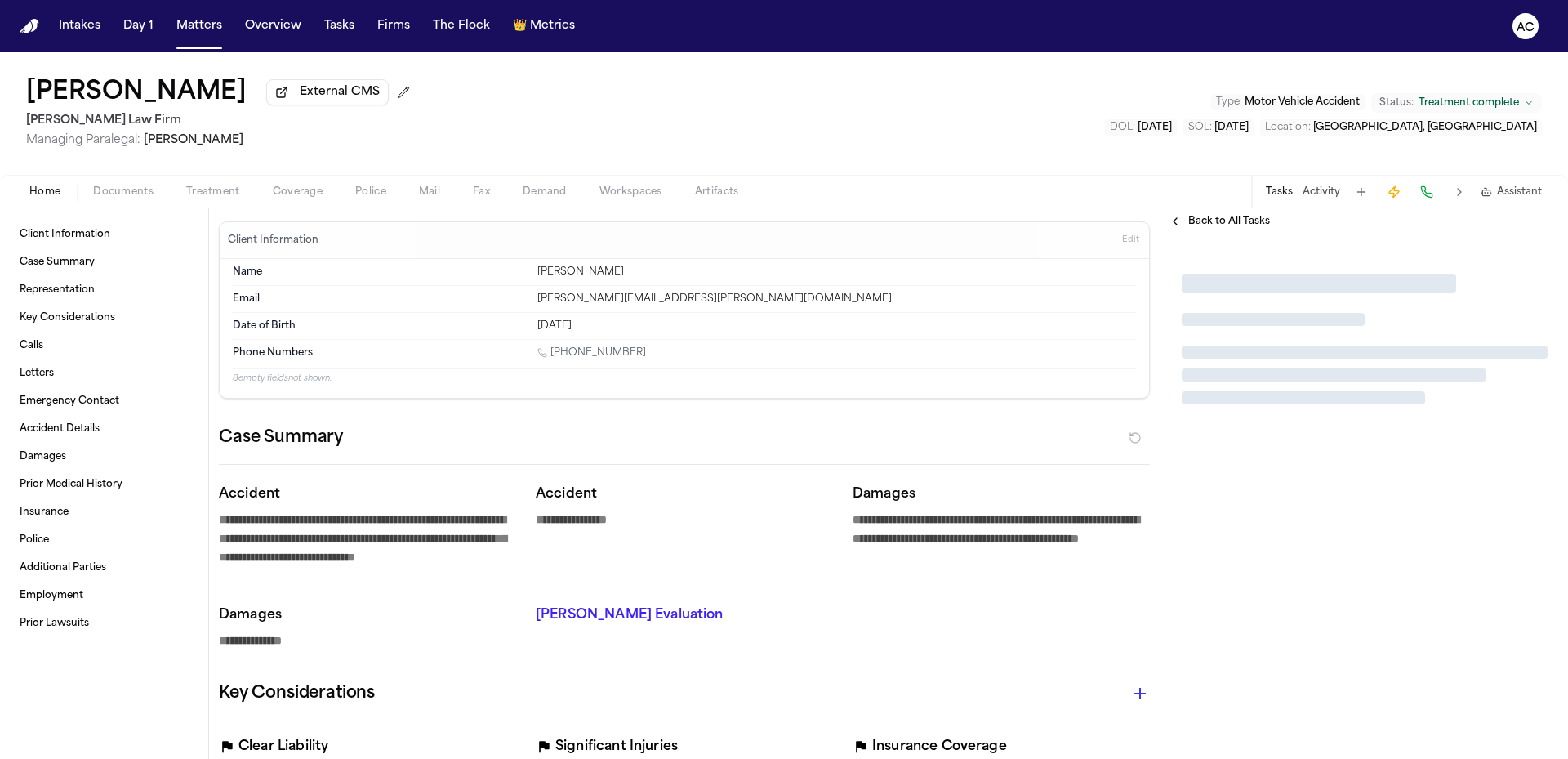
type textarea "*"
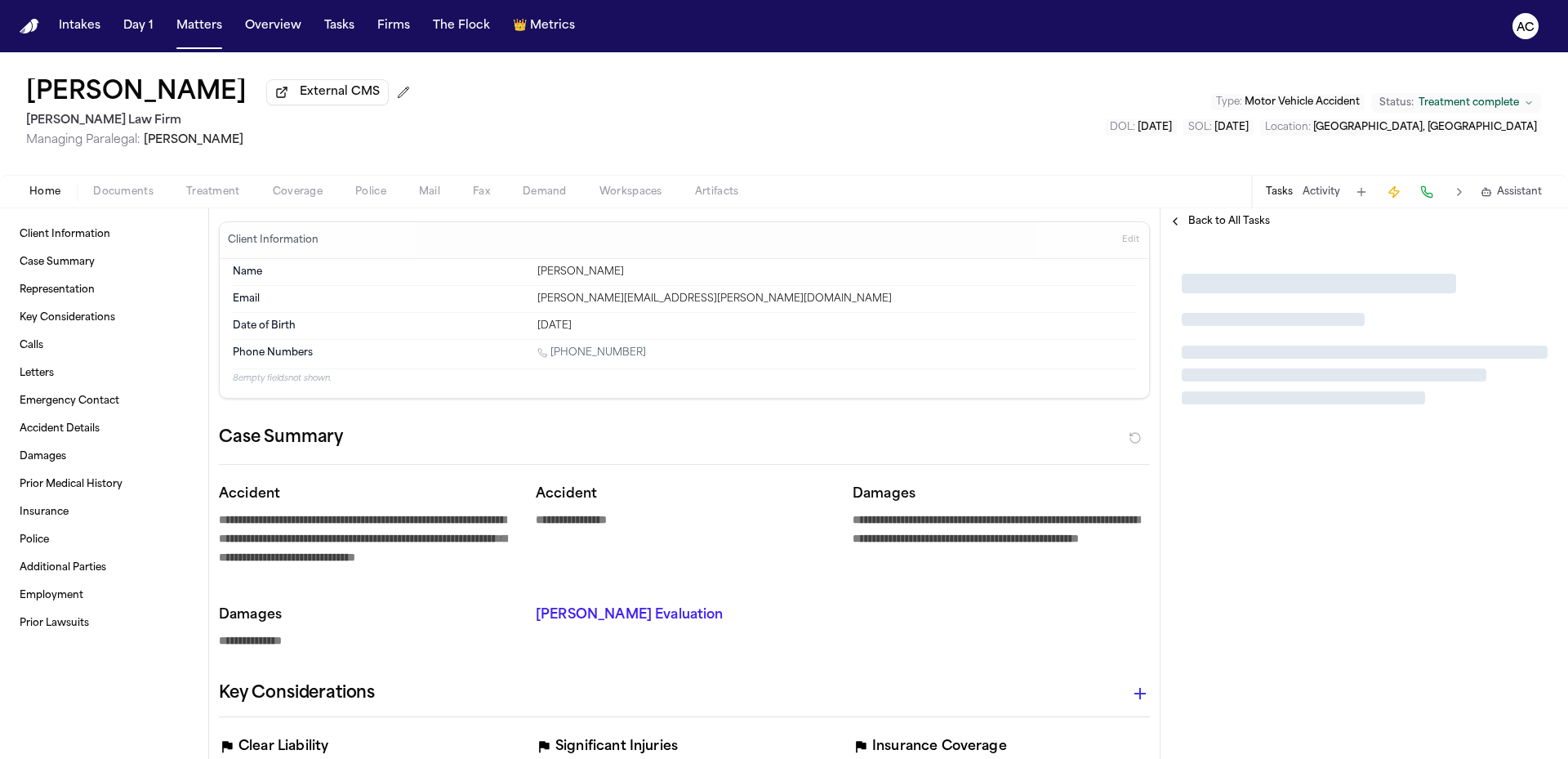
type textarea "*"
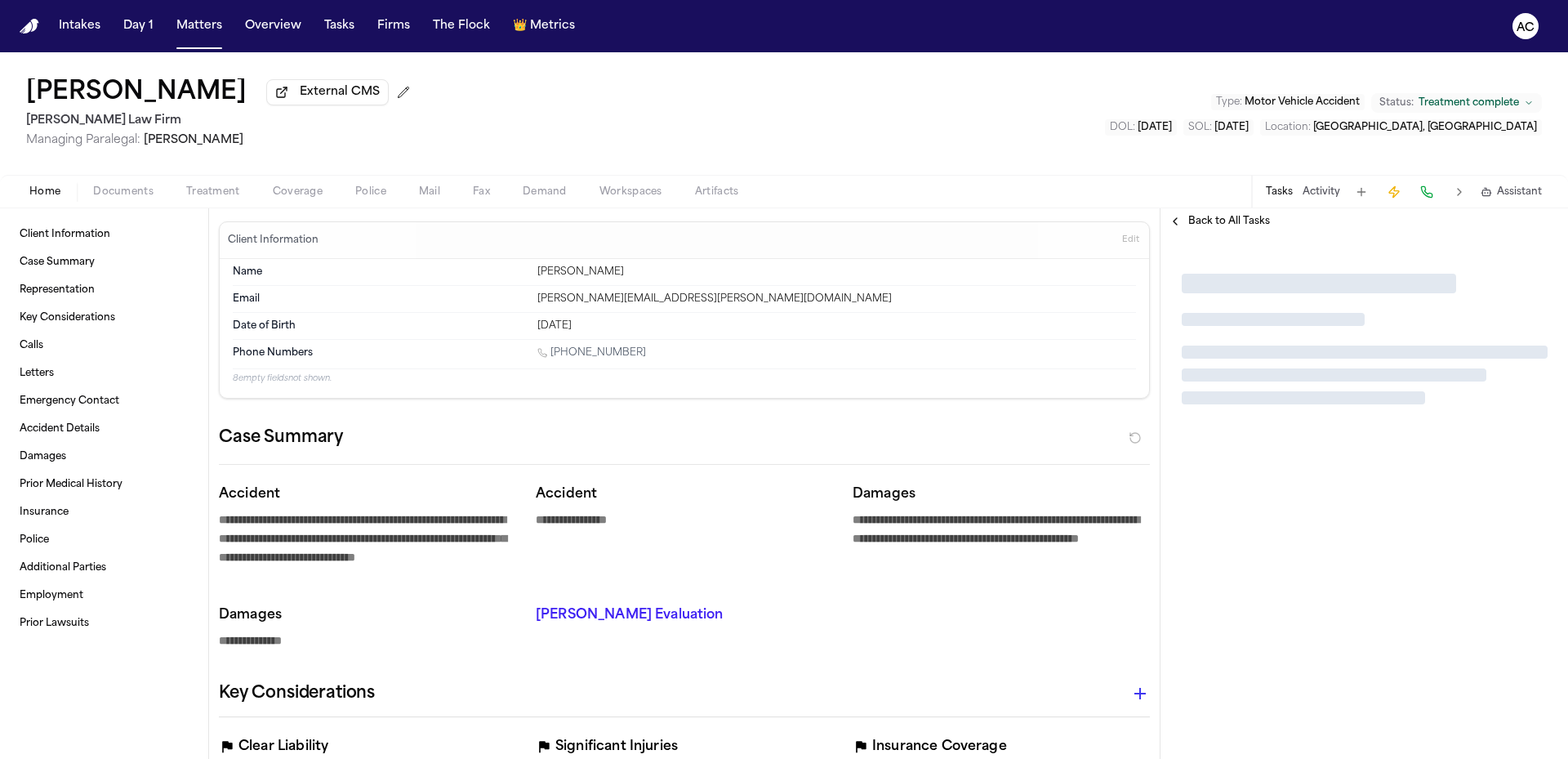
type textarea "*"
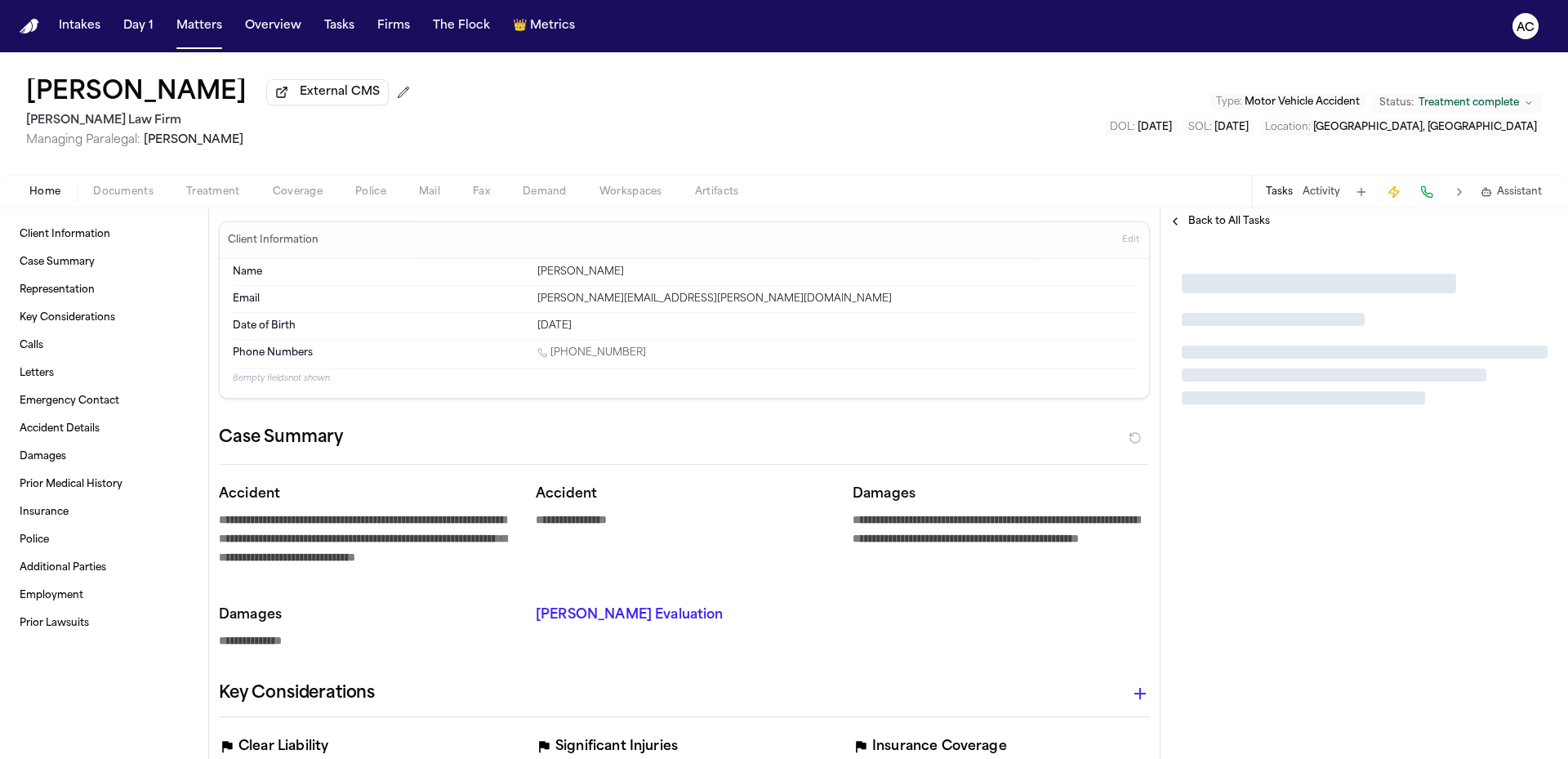
type textarea "*"
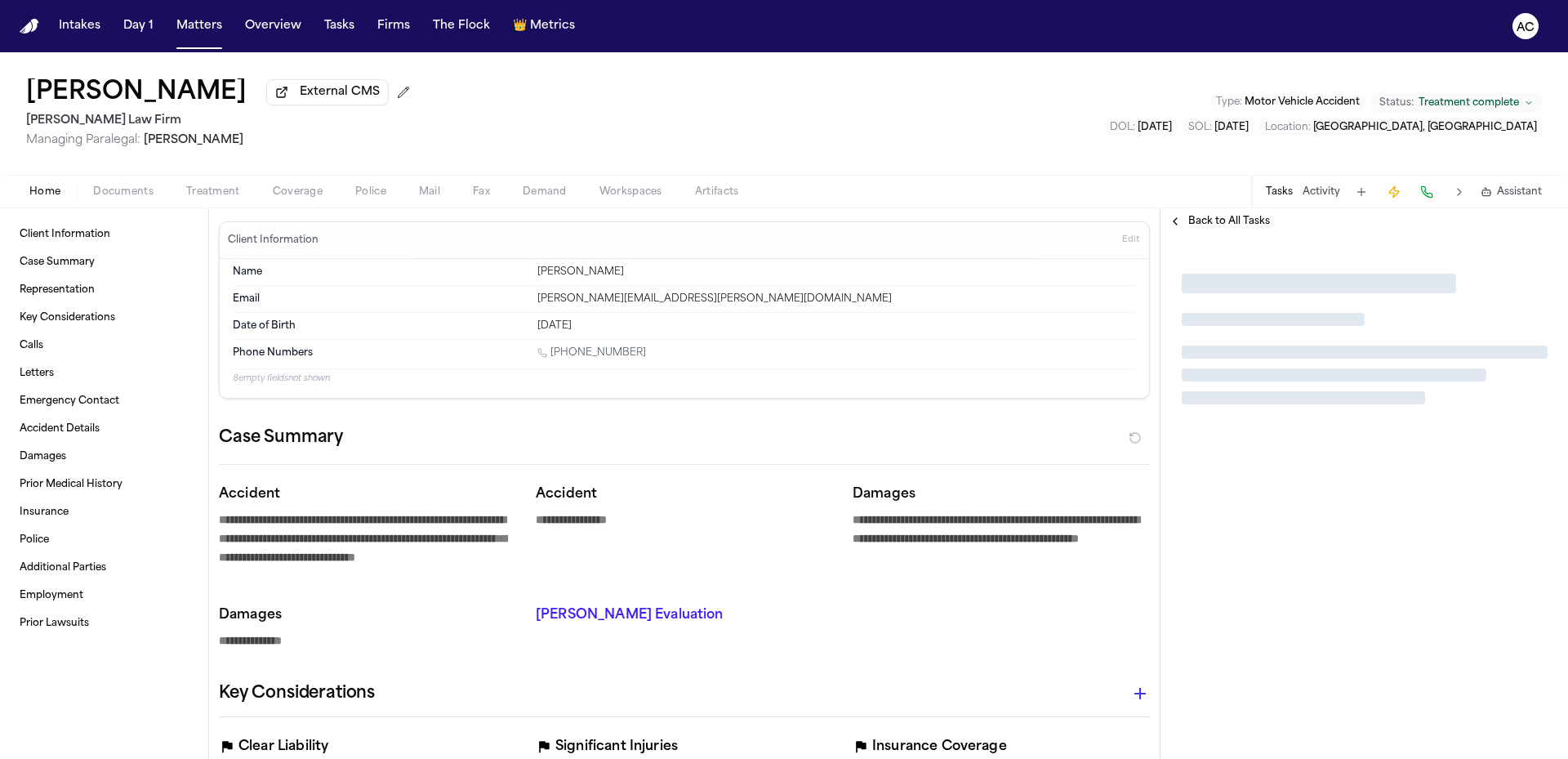
type textarea "*"
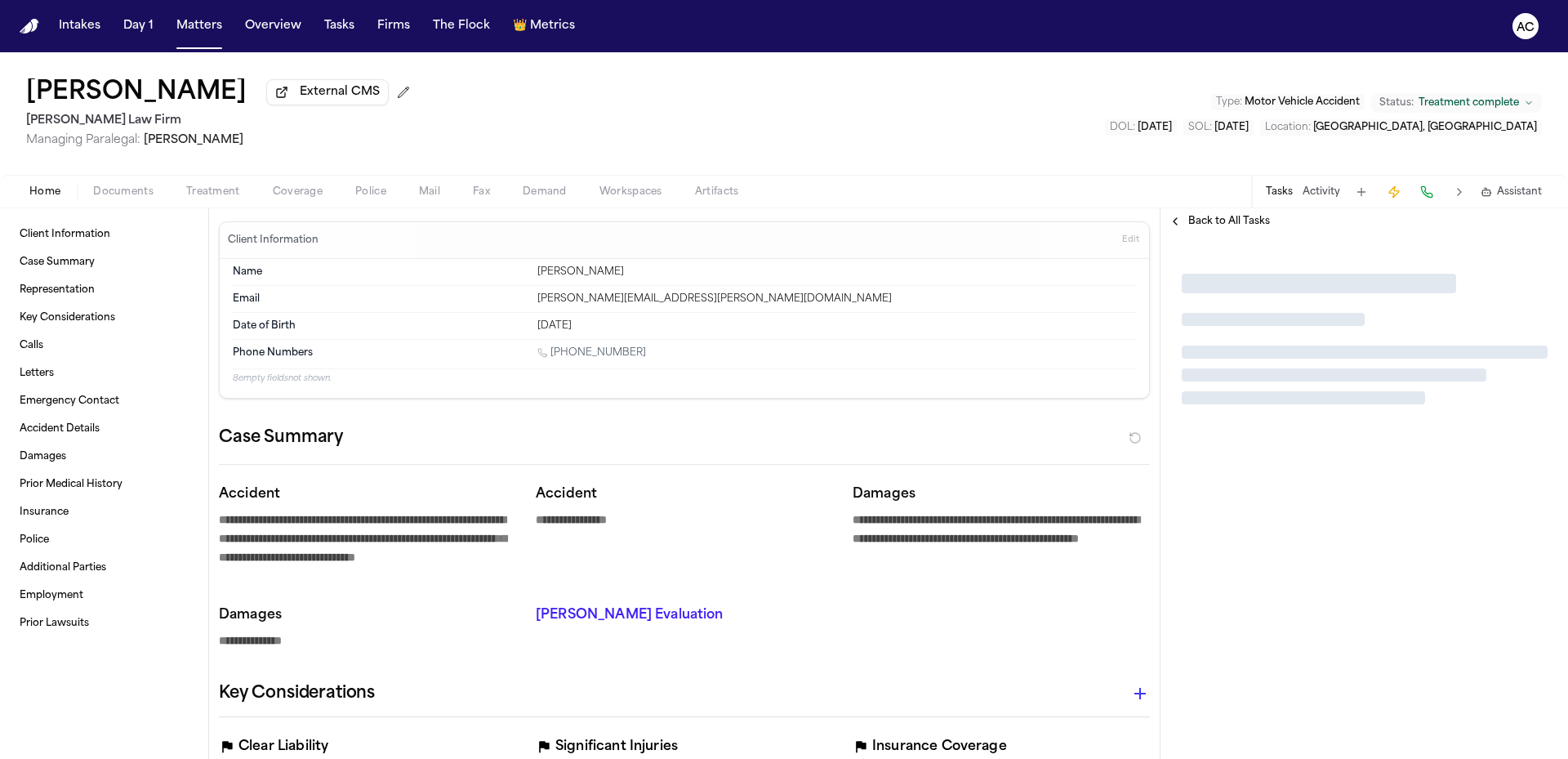
type textarea "*"
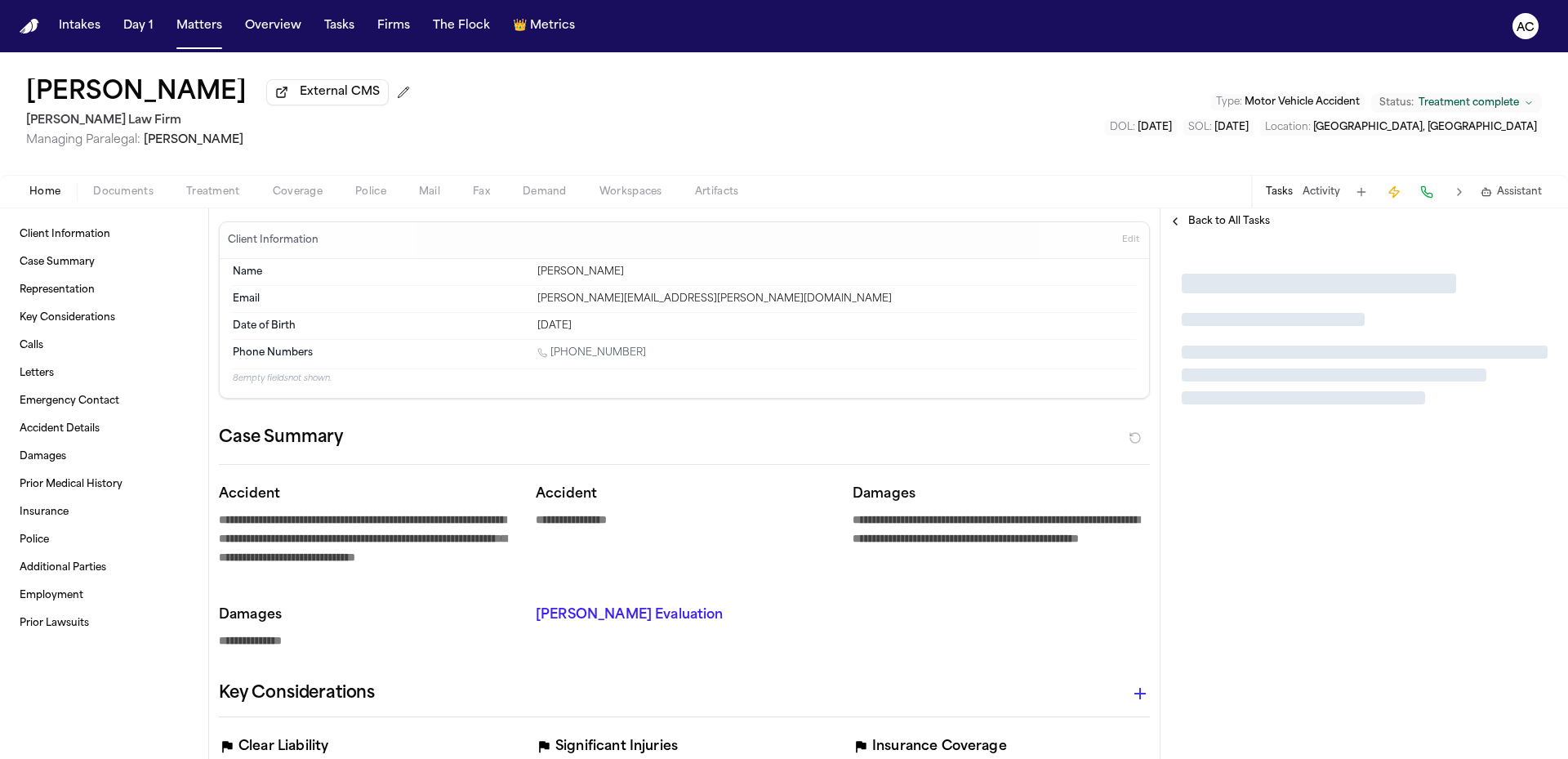
type textarea "*"
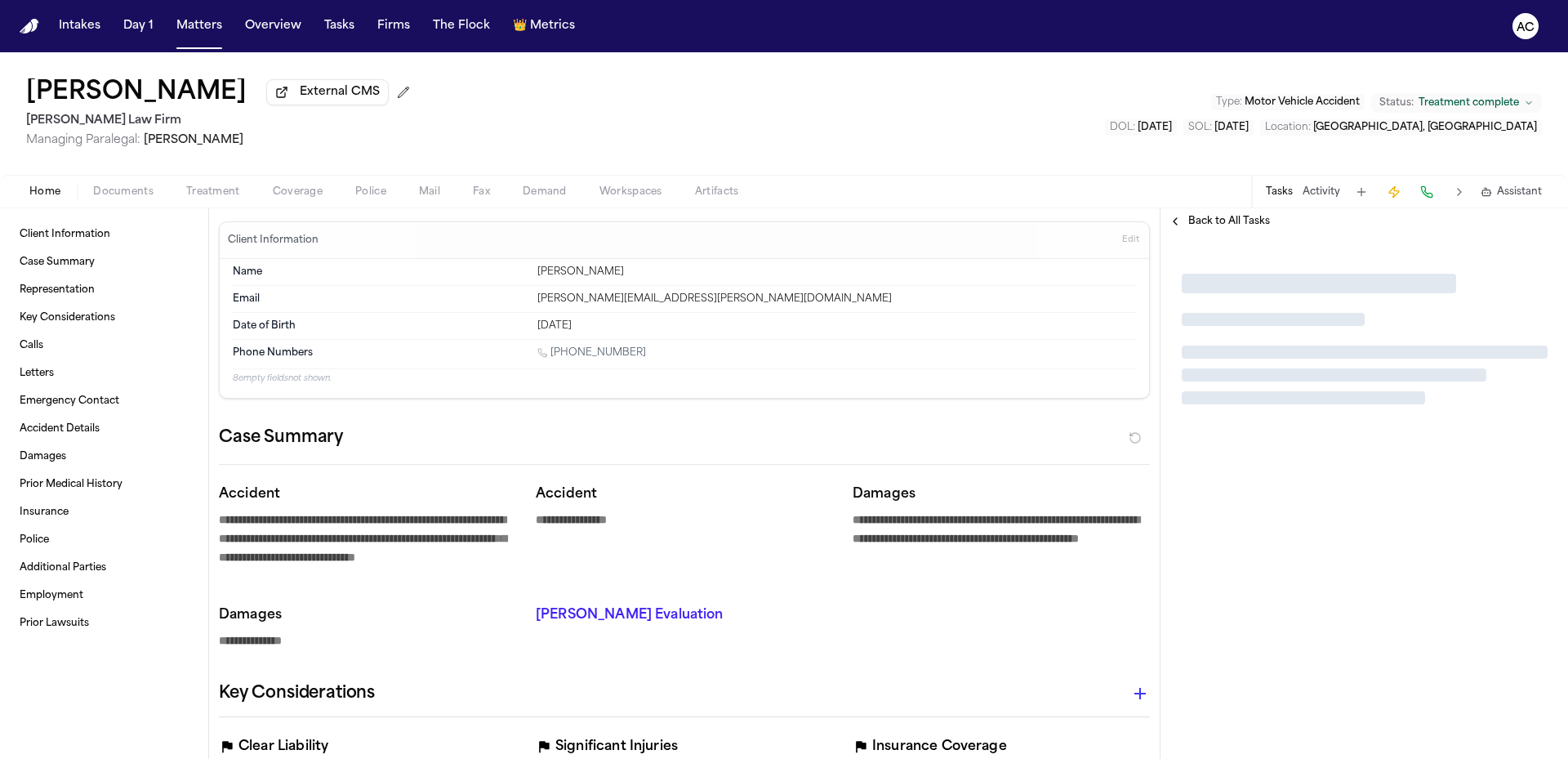
type textarea "*"
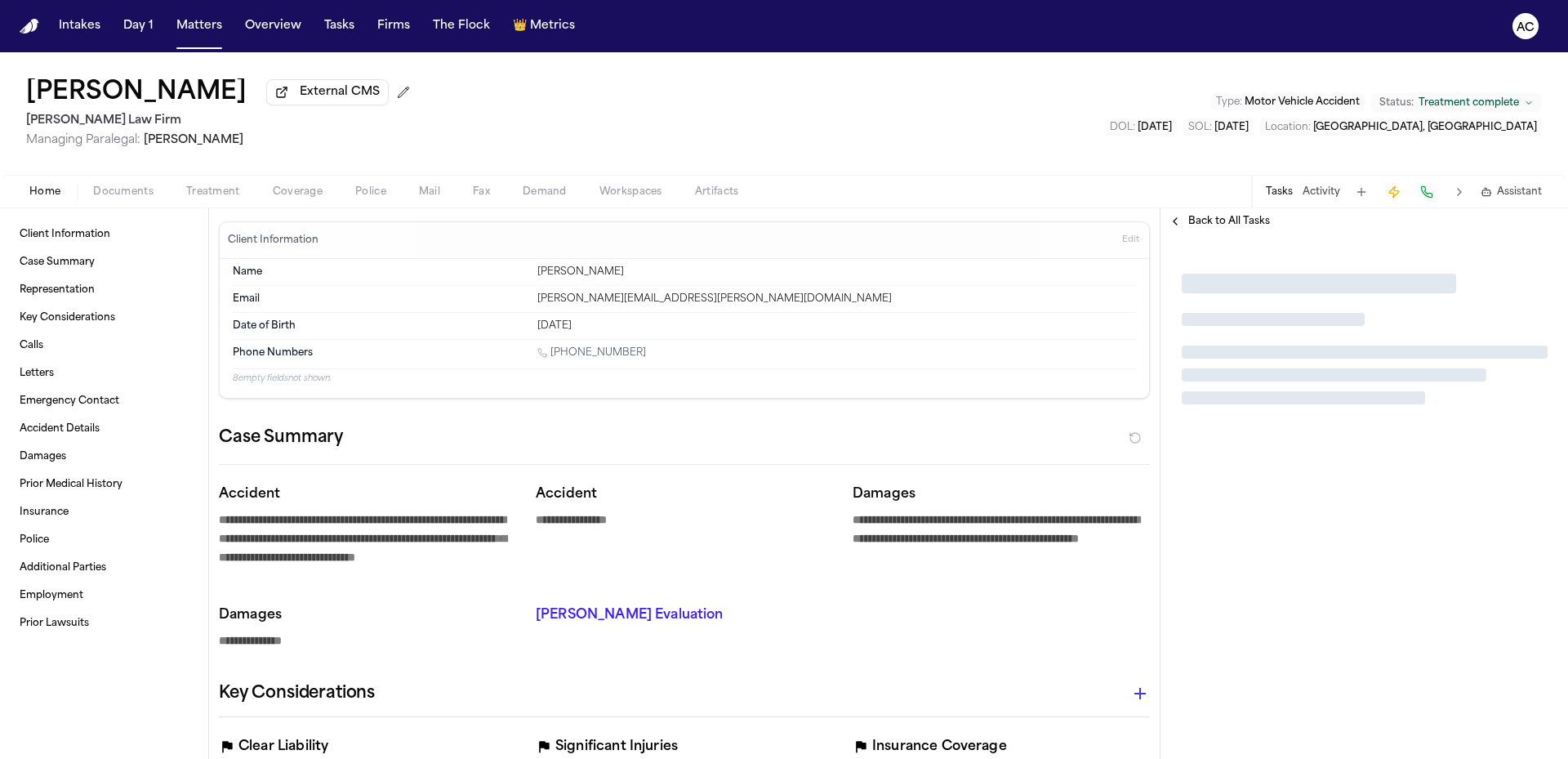
type textarea "*"
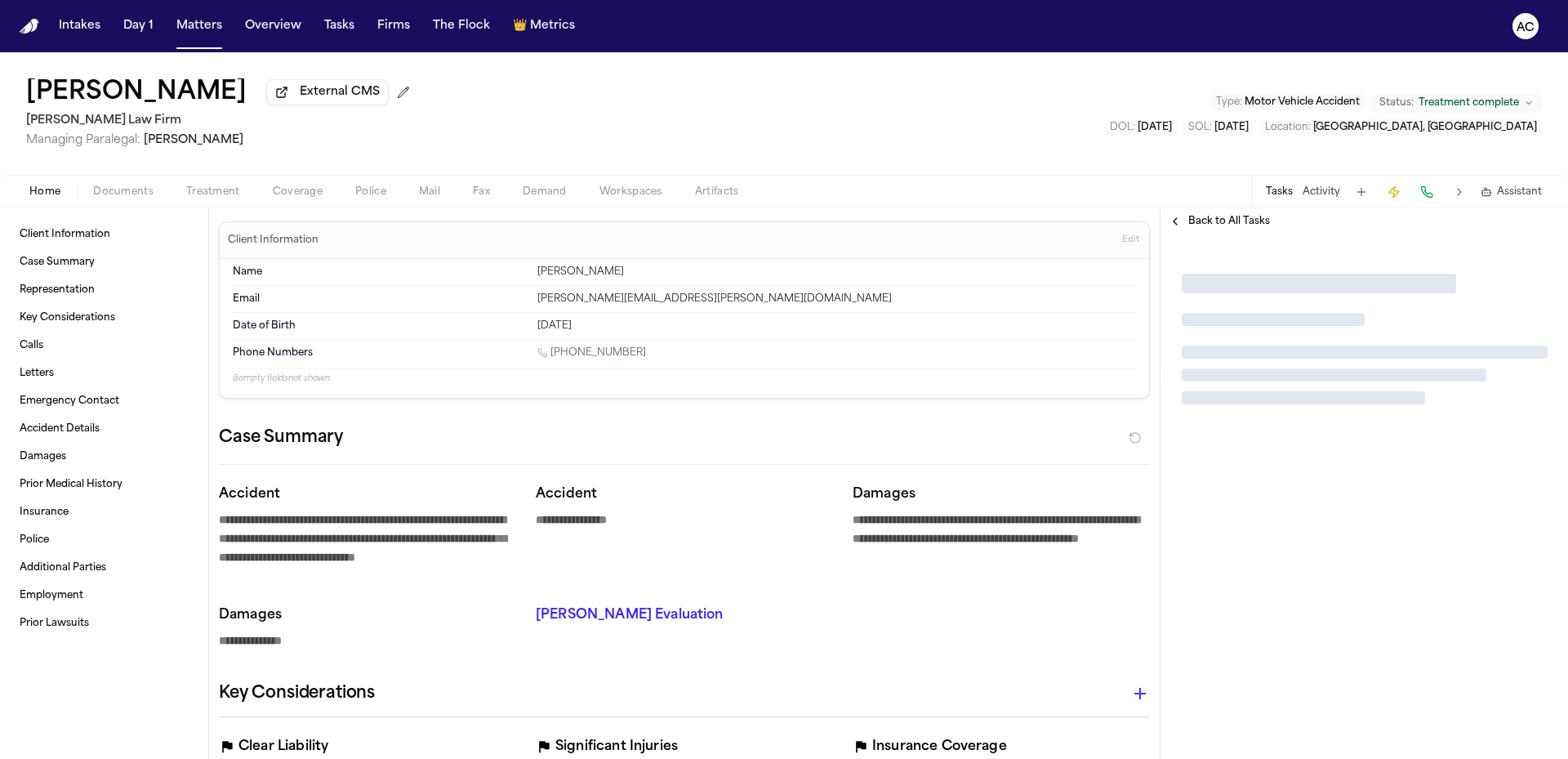
type textarea "*"
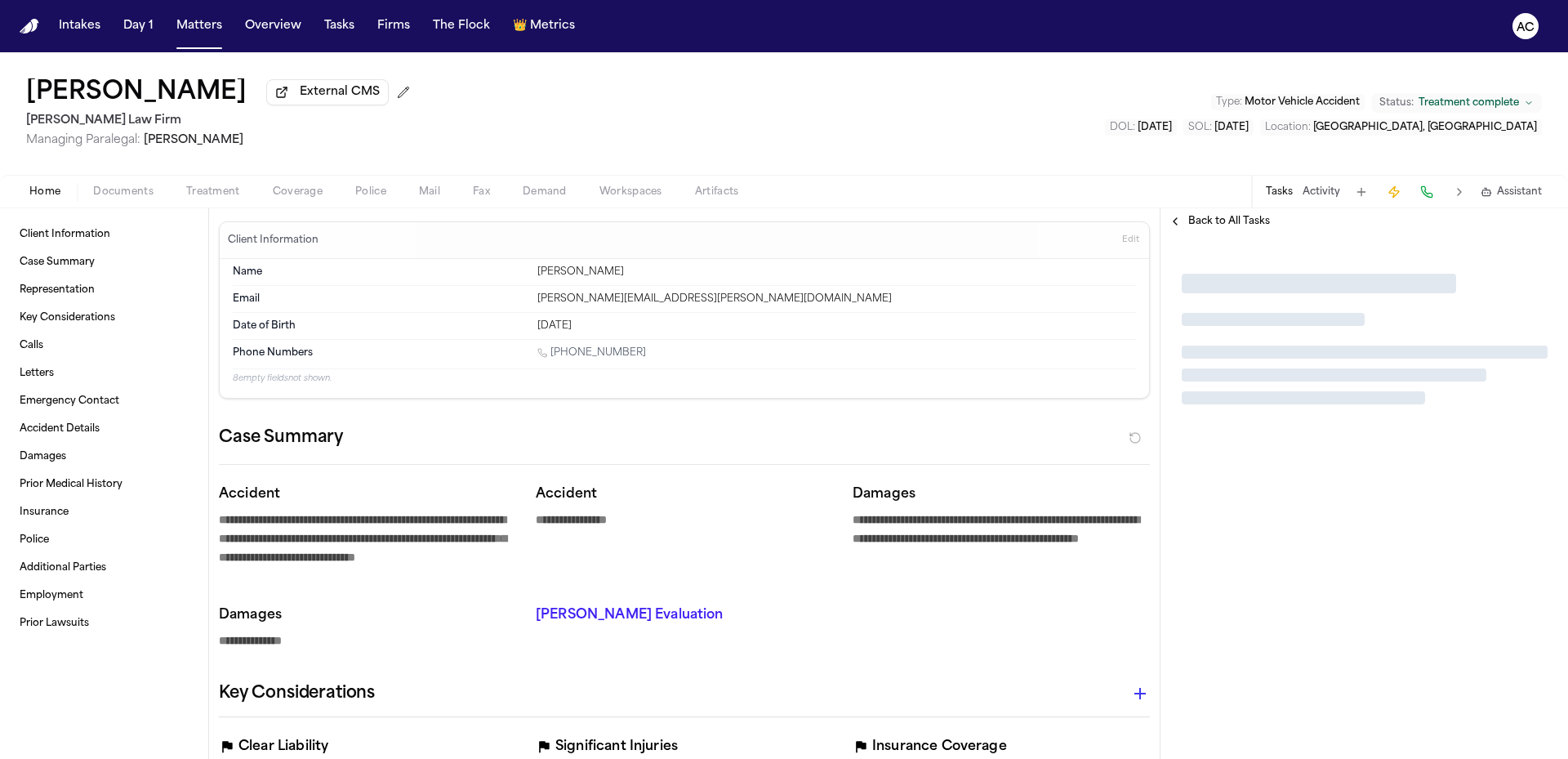
type textarea "*"
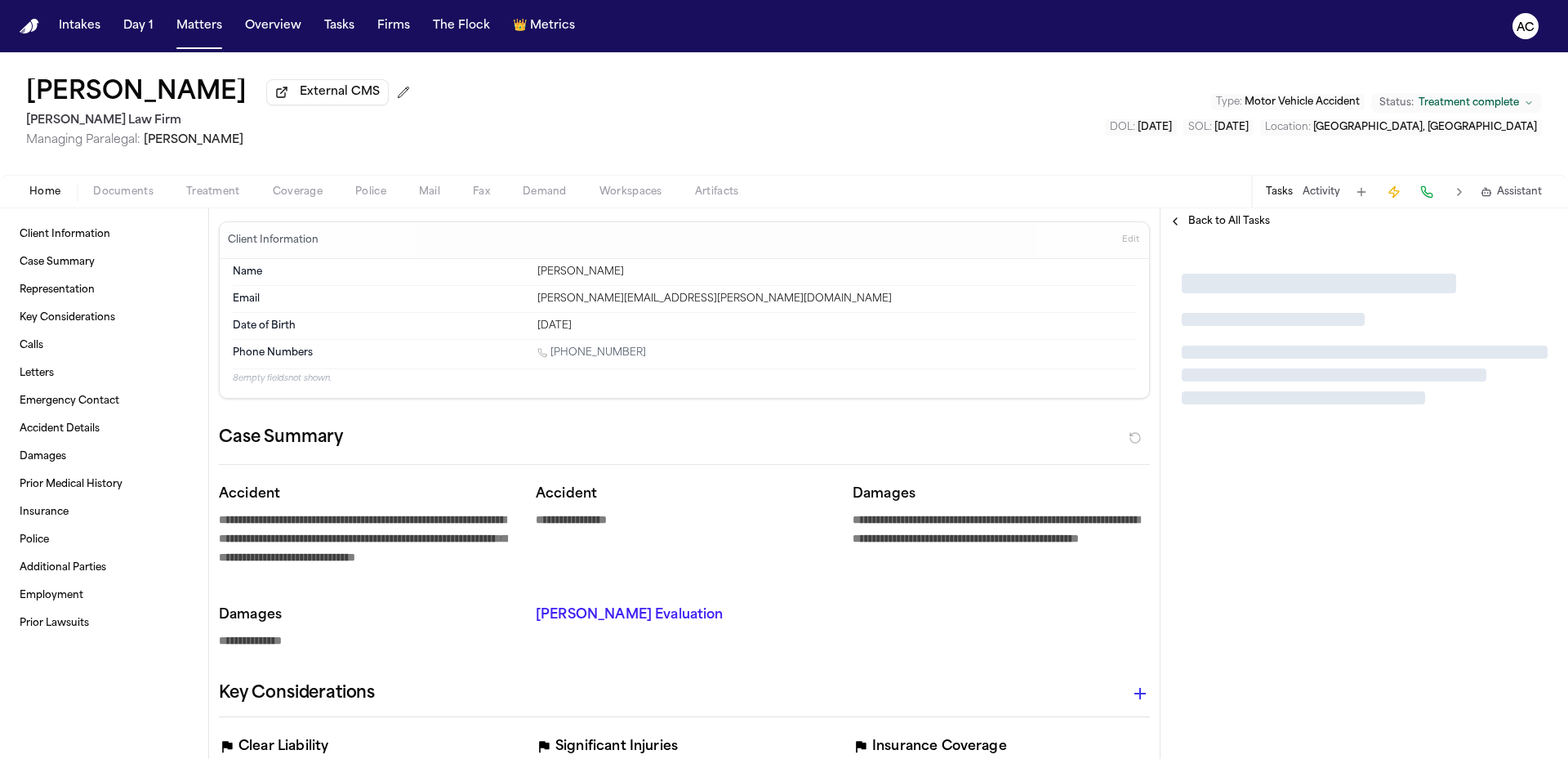
type textarea "*"
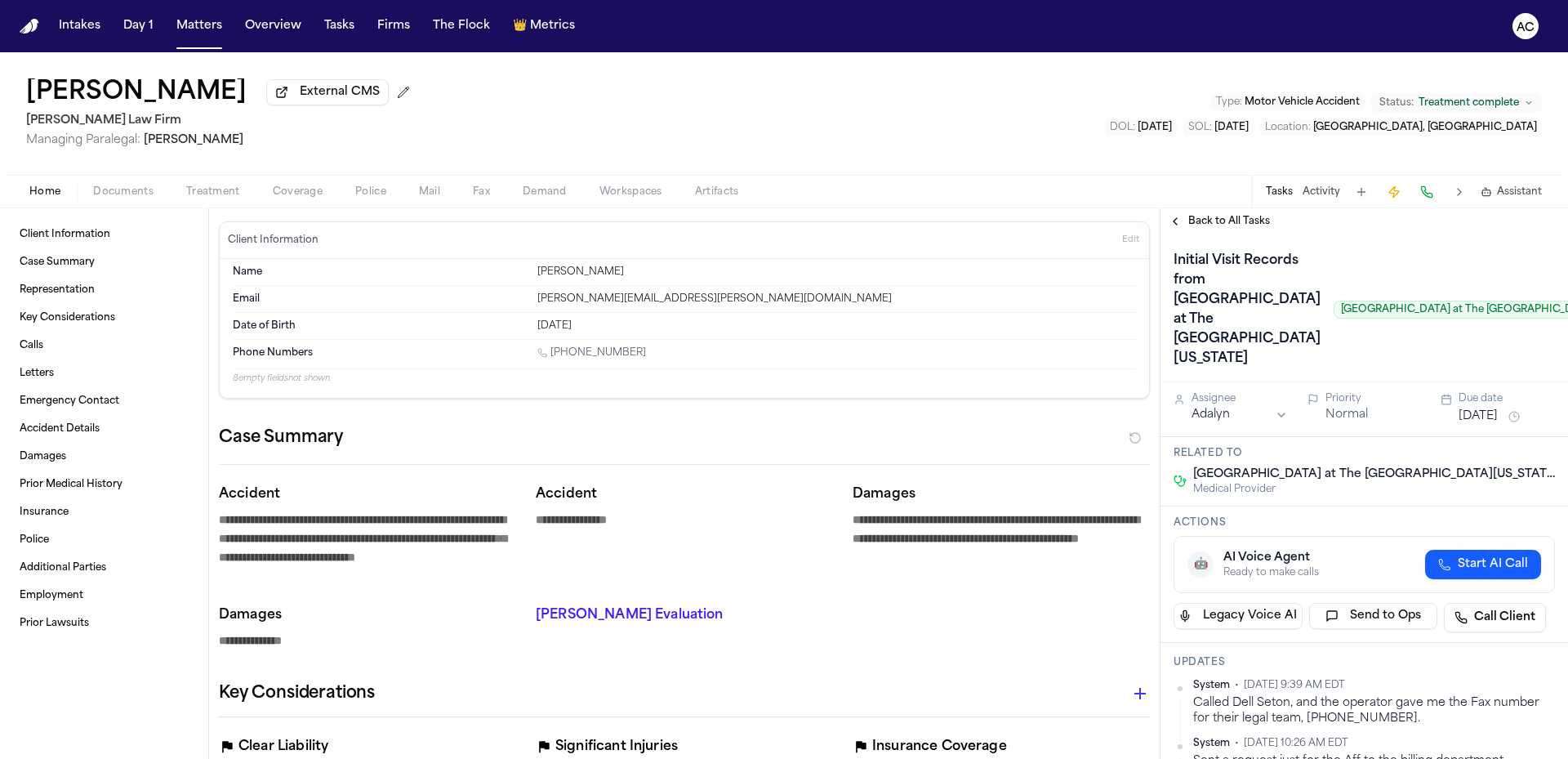
click at [222, 203] on div "Home Documents Treatment Coverage Police Mail Fax Demand Workspaces Artifacts T…" at bounding box center [784, 191] width 1568 height 33
click at [222, 186] on span "Treatment" at bounding box center [213, 192] width 54 height 13
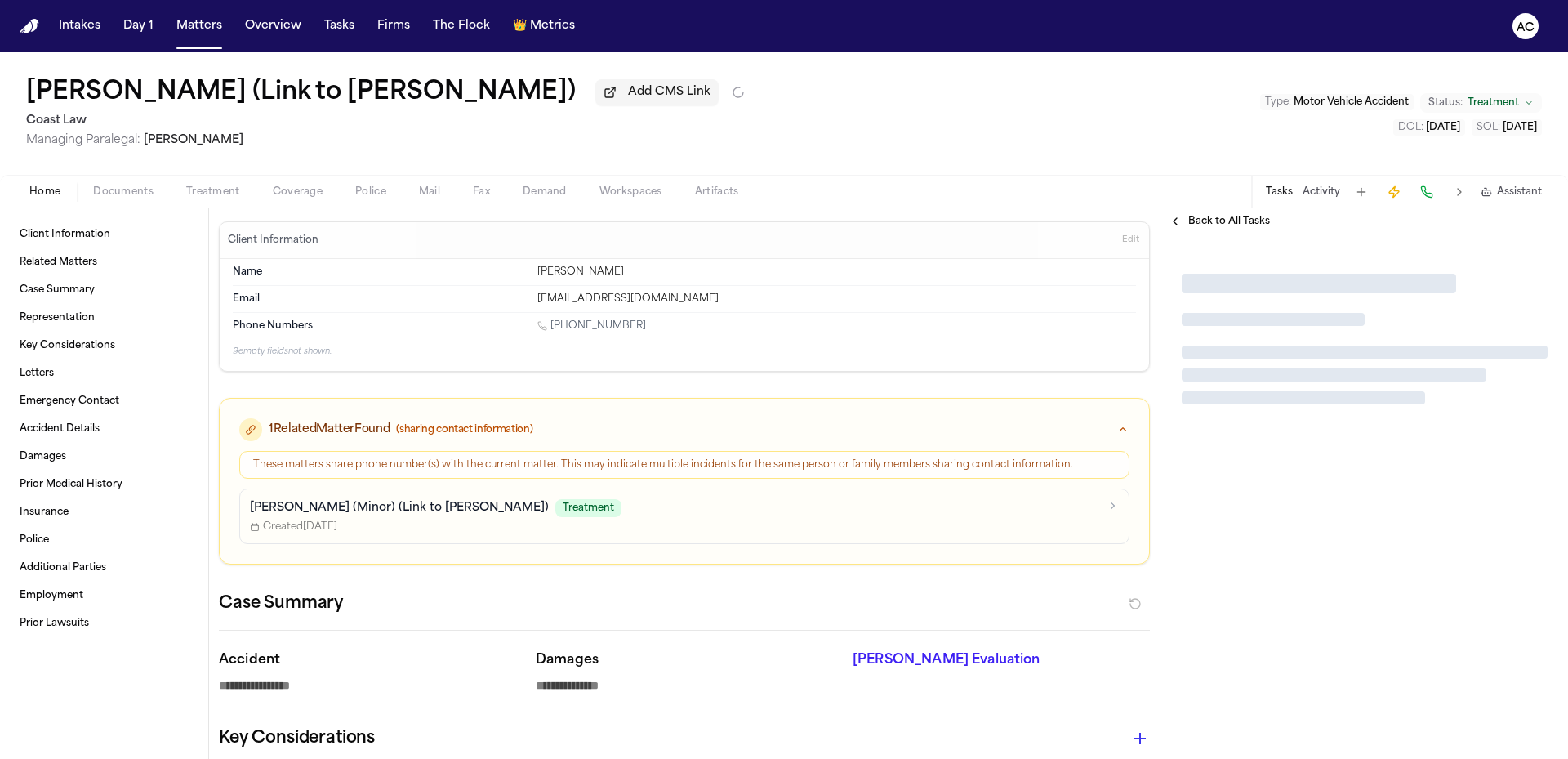
type textarea "*"
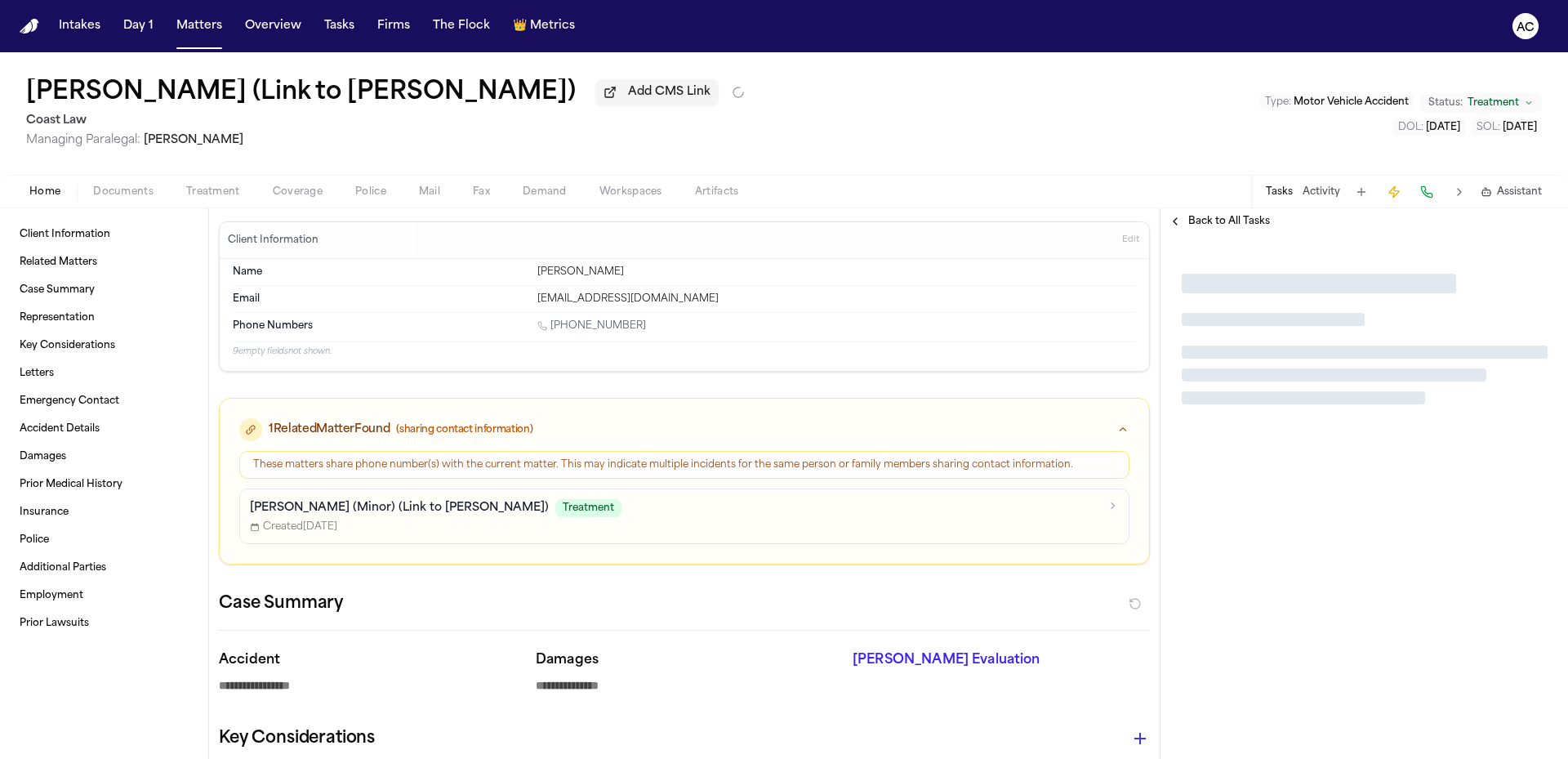
type textarea "*"
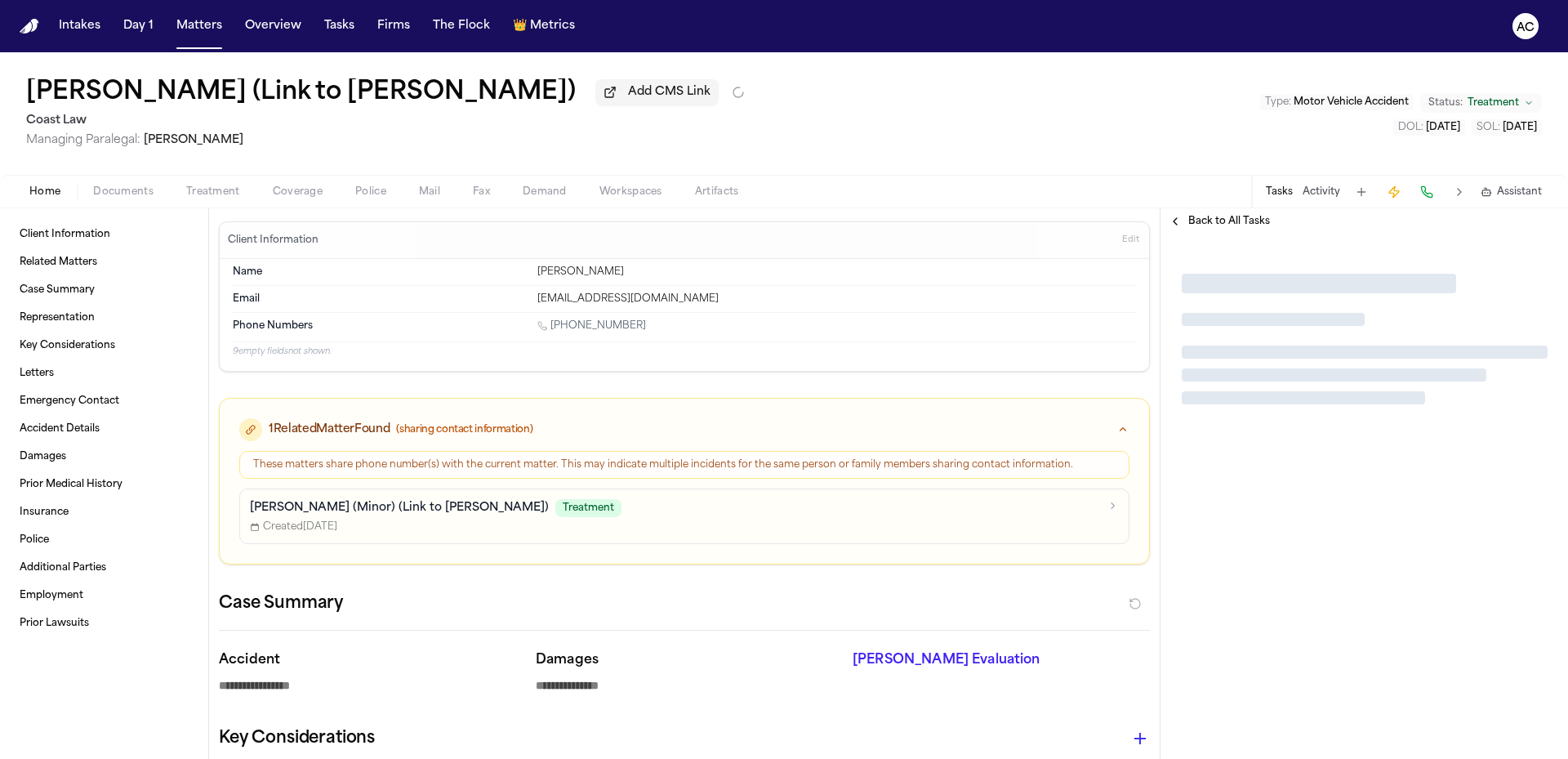
type textarea "*"
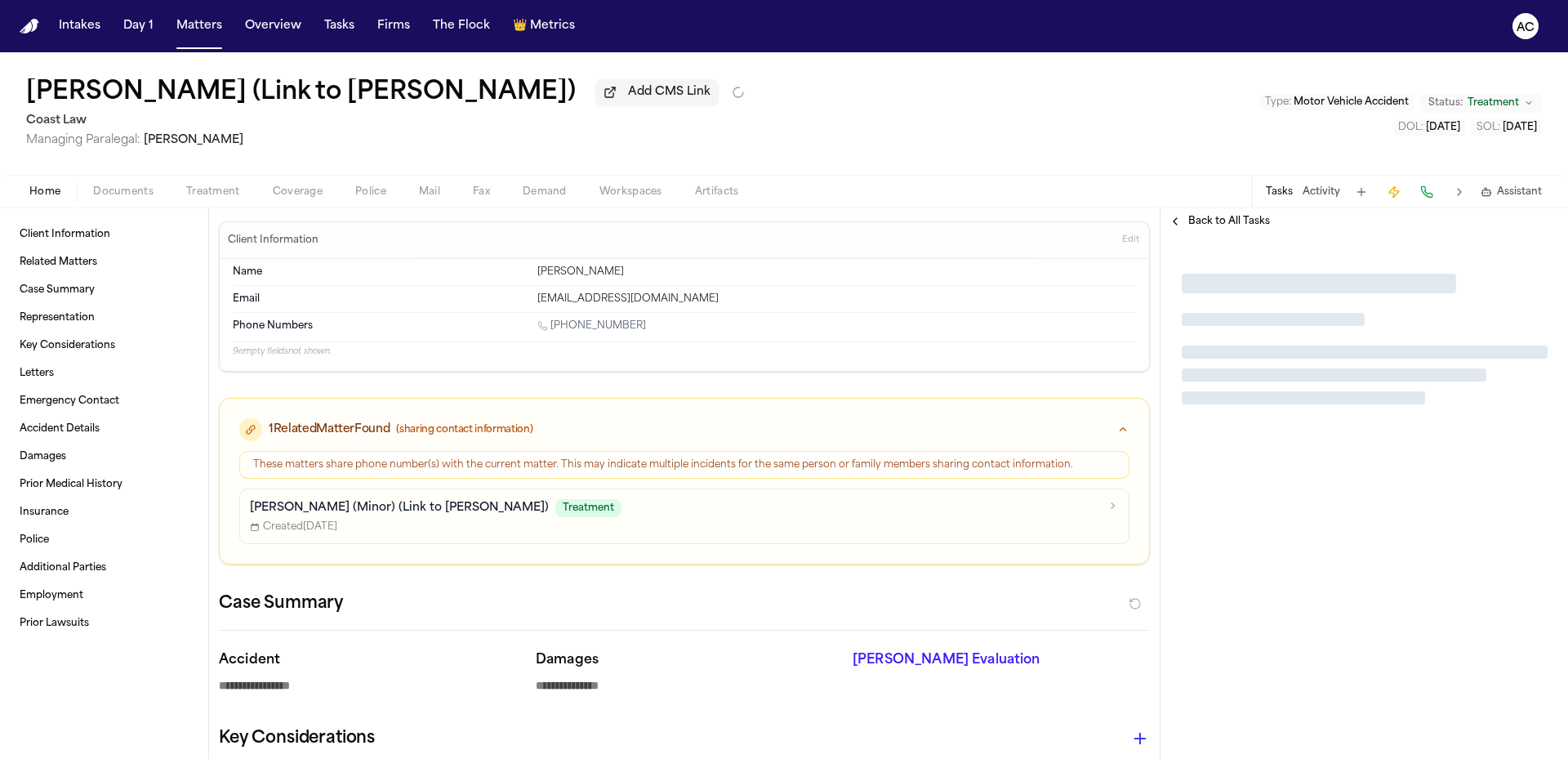
type textarea "*"
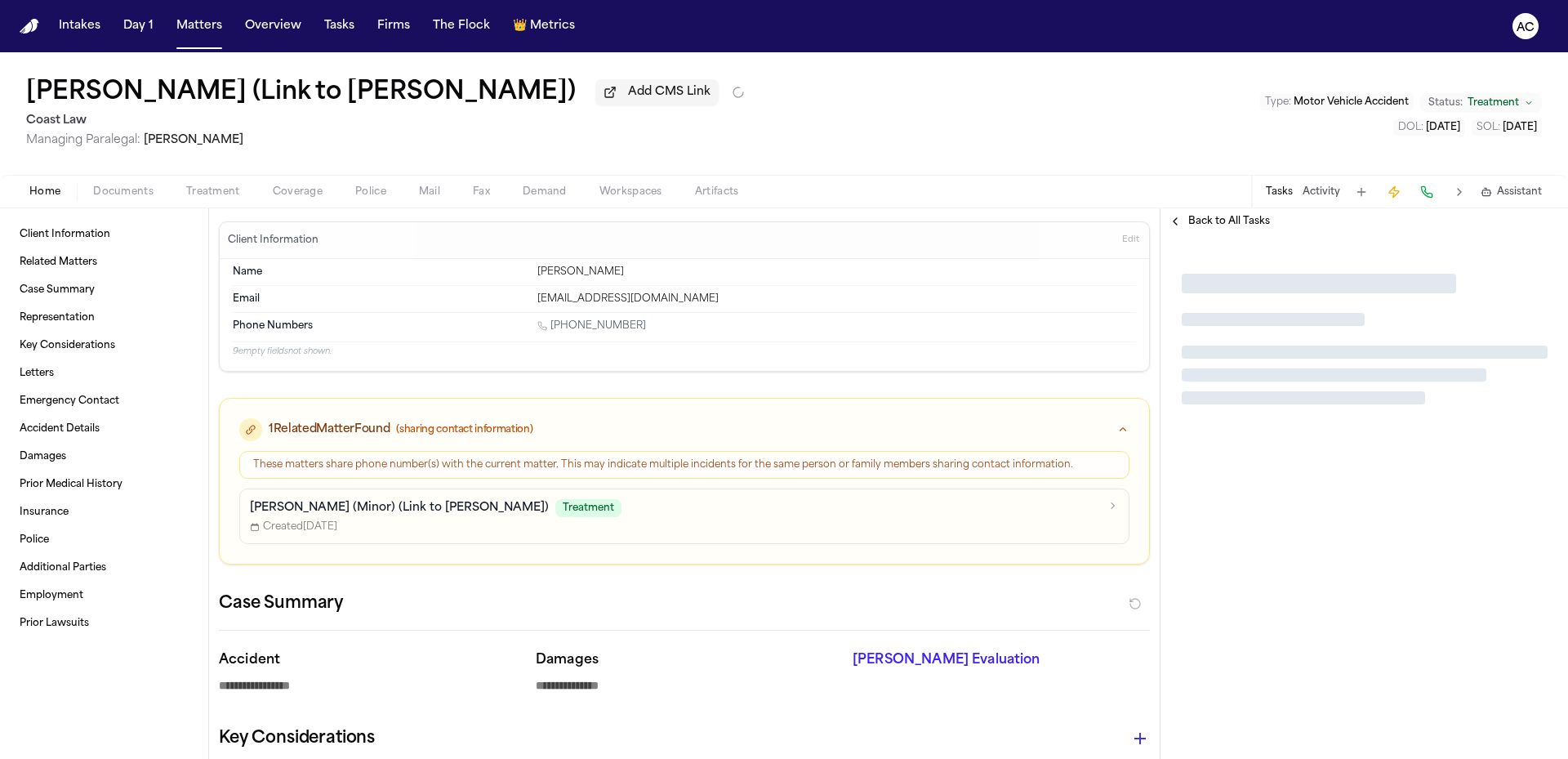
type textarea "*"
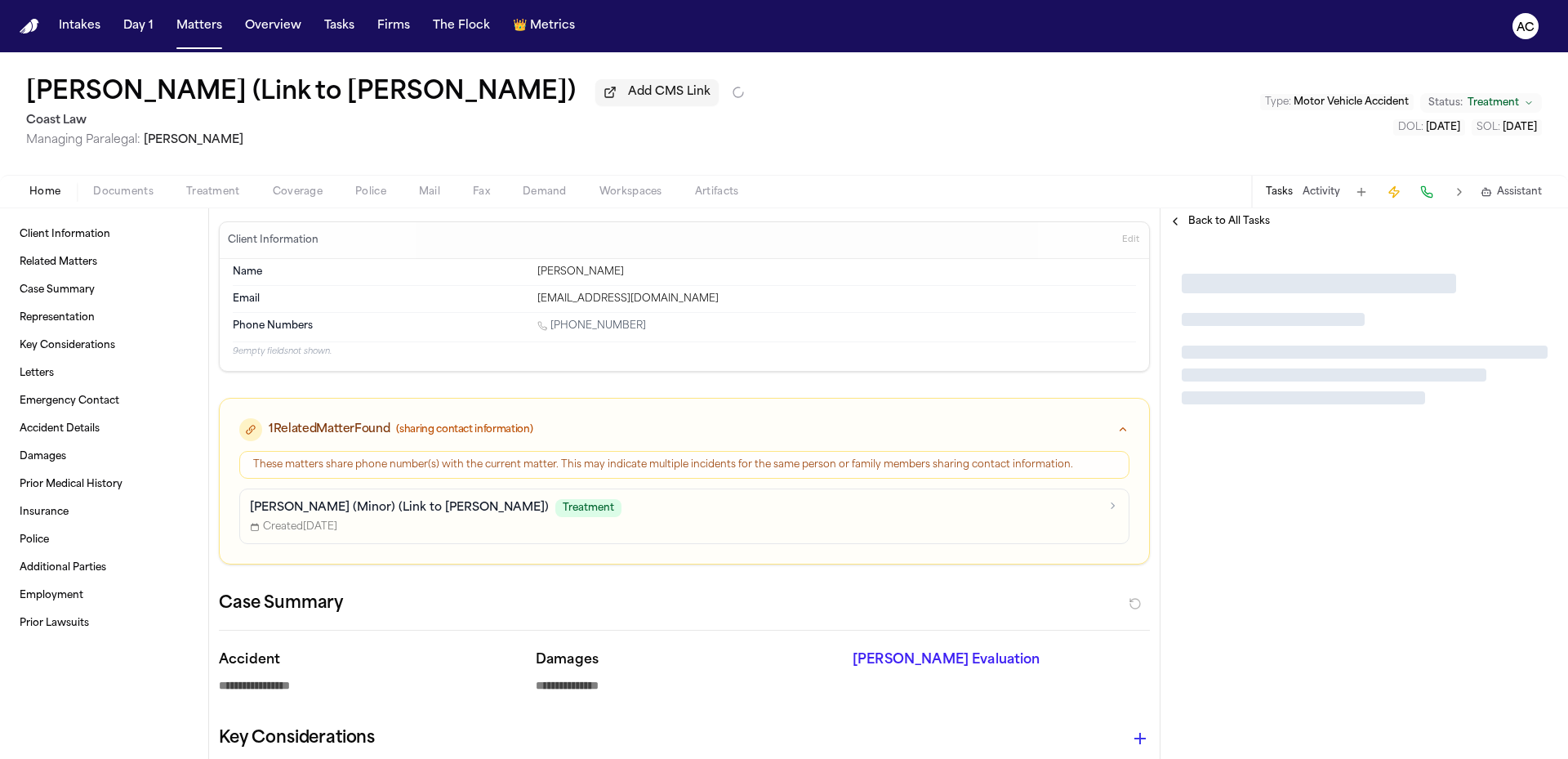
type textarea "*"
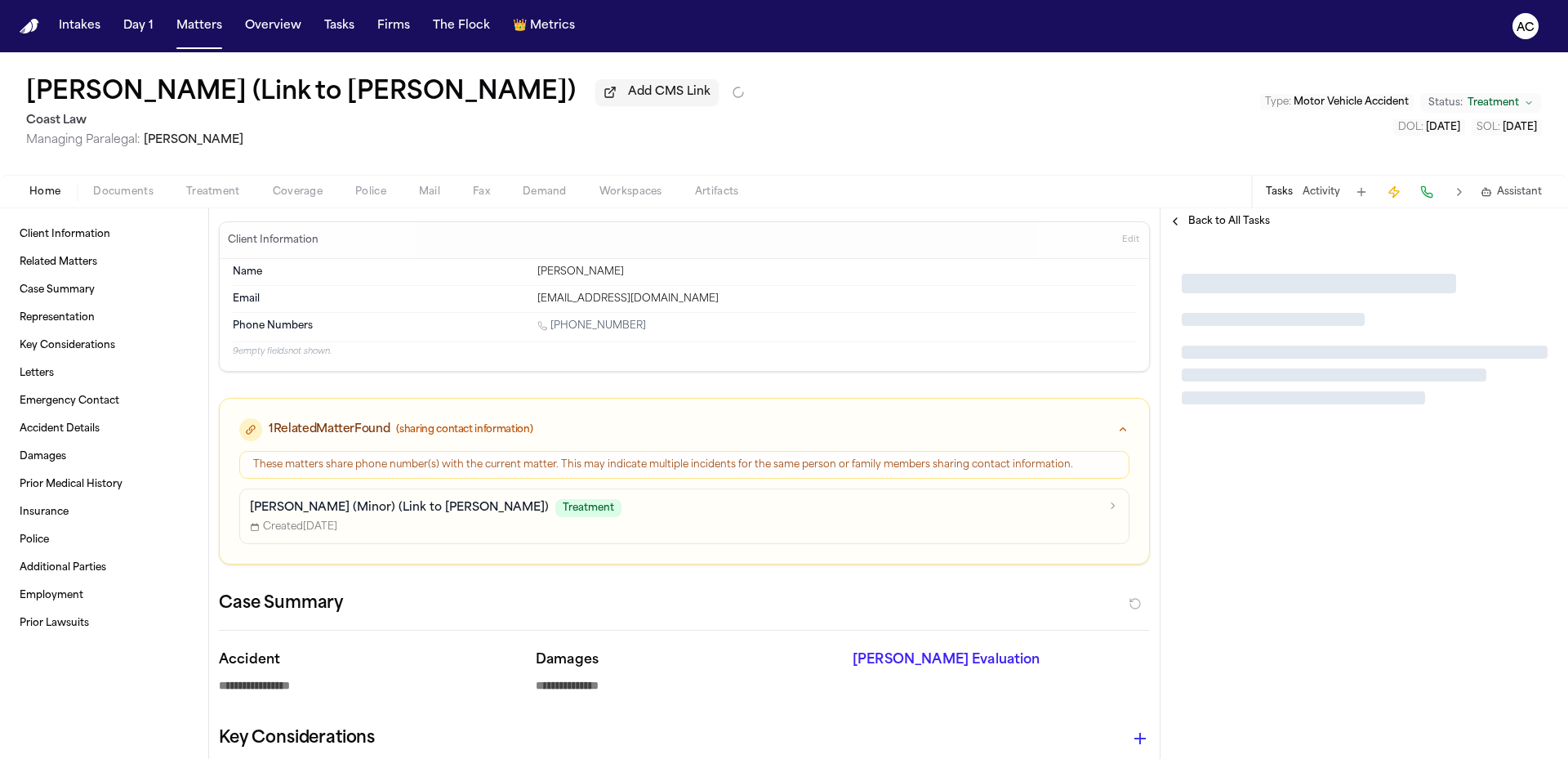
type textarea "*"
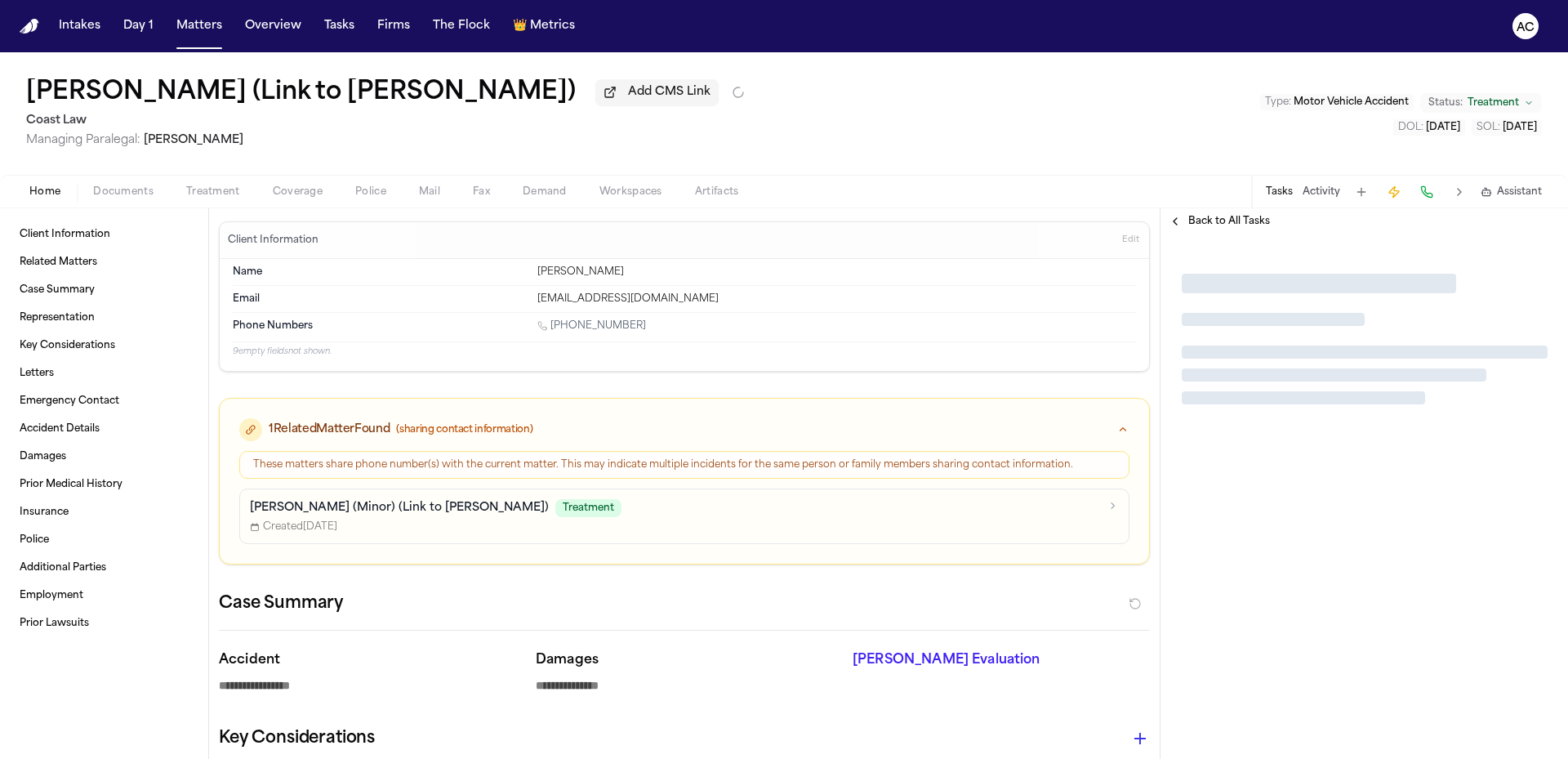
type textarea "*"
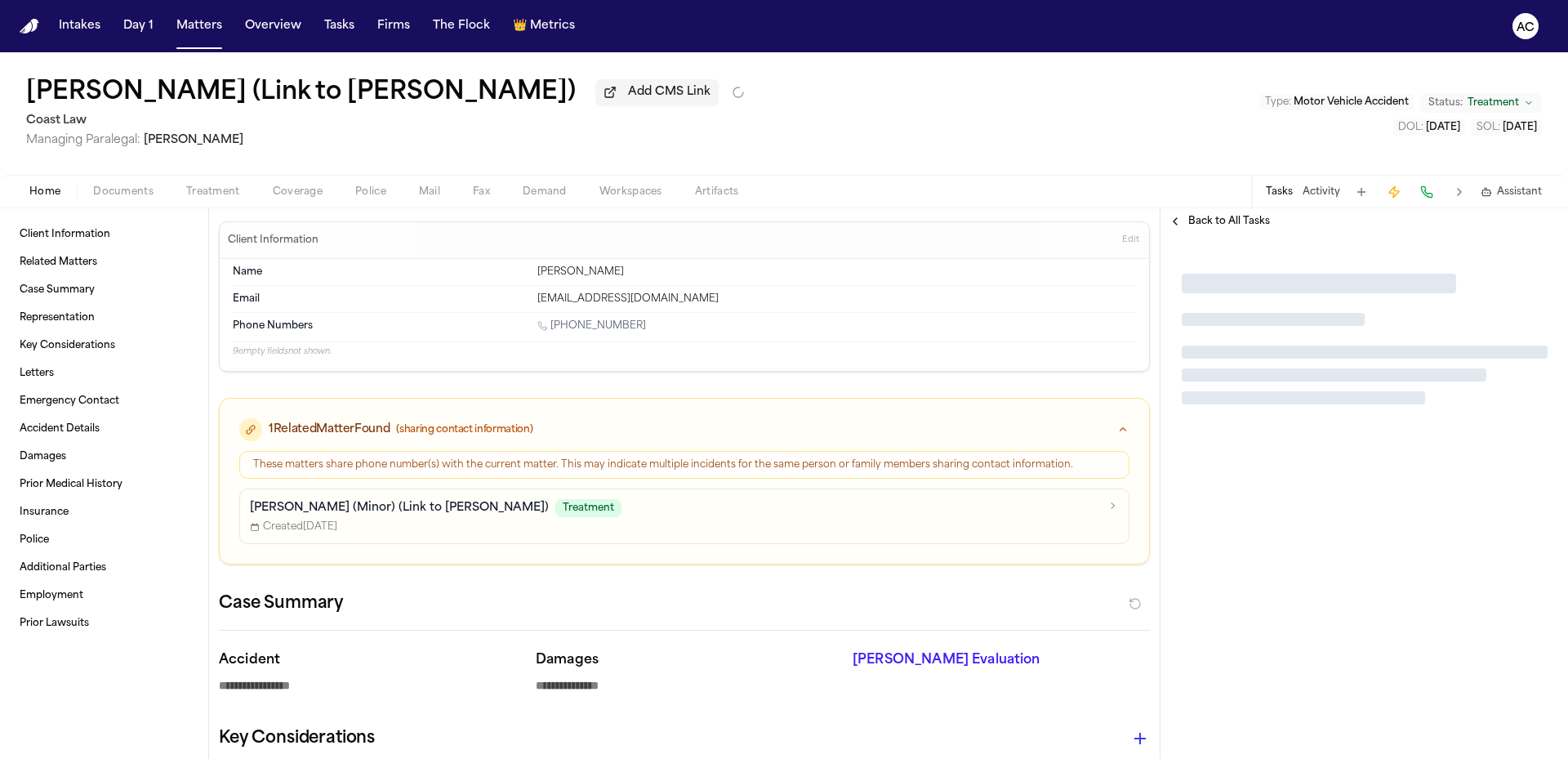
type textarea "*"
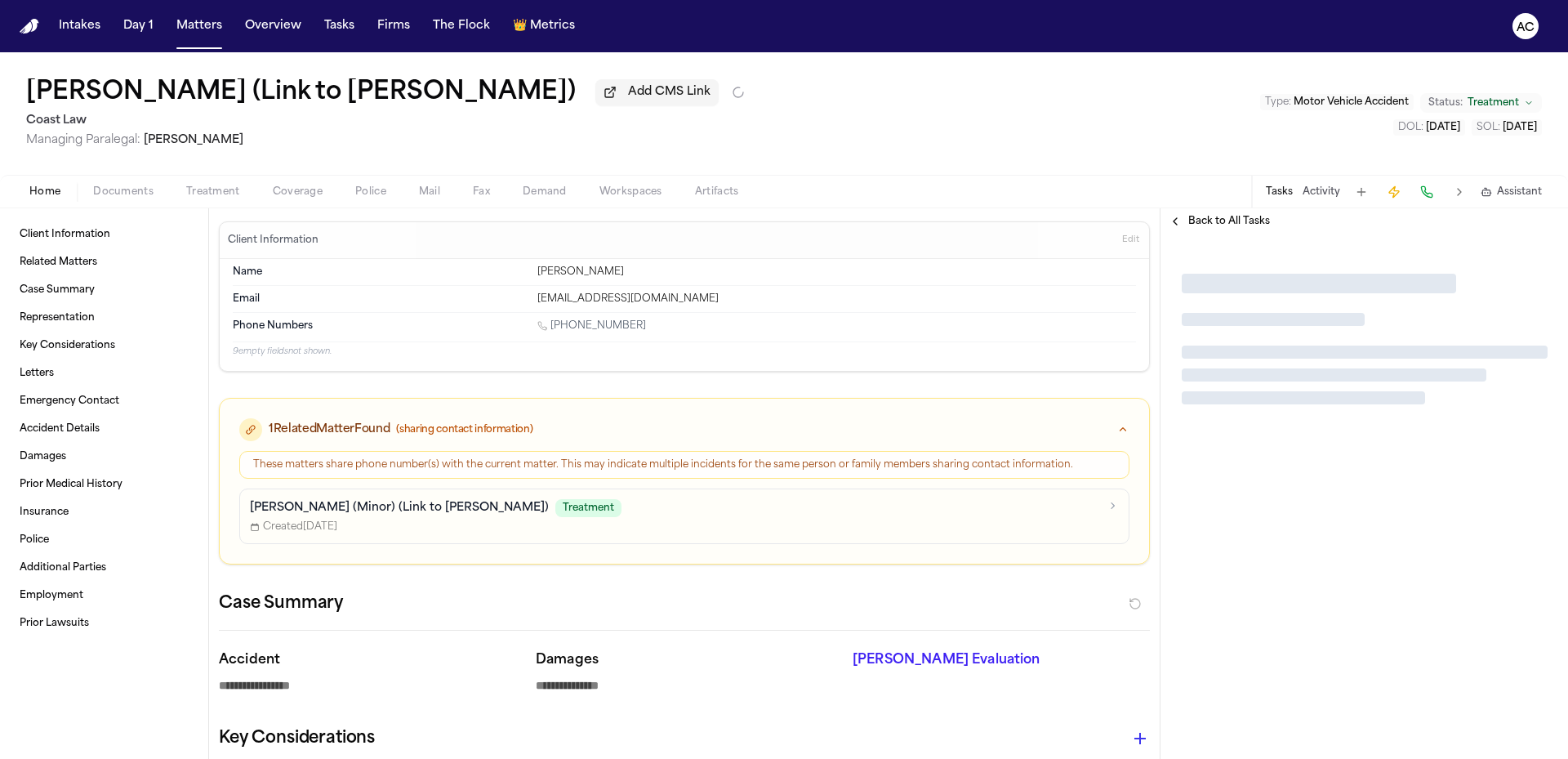
type textarea "*"
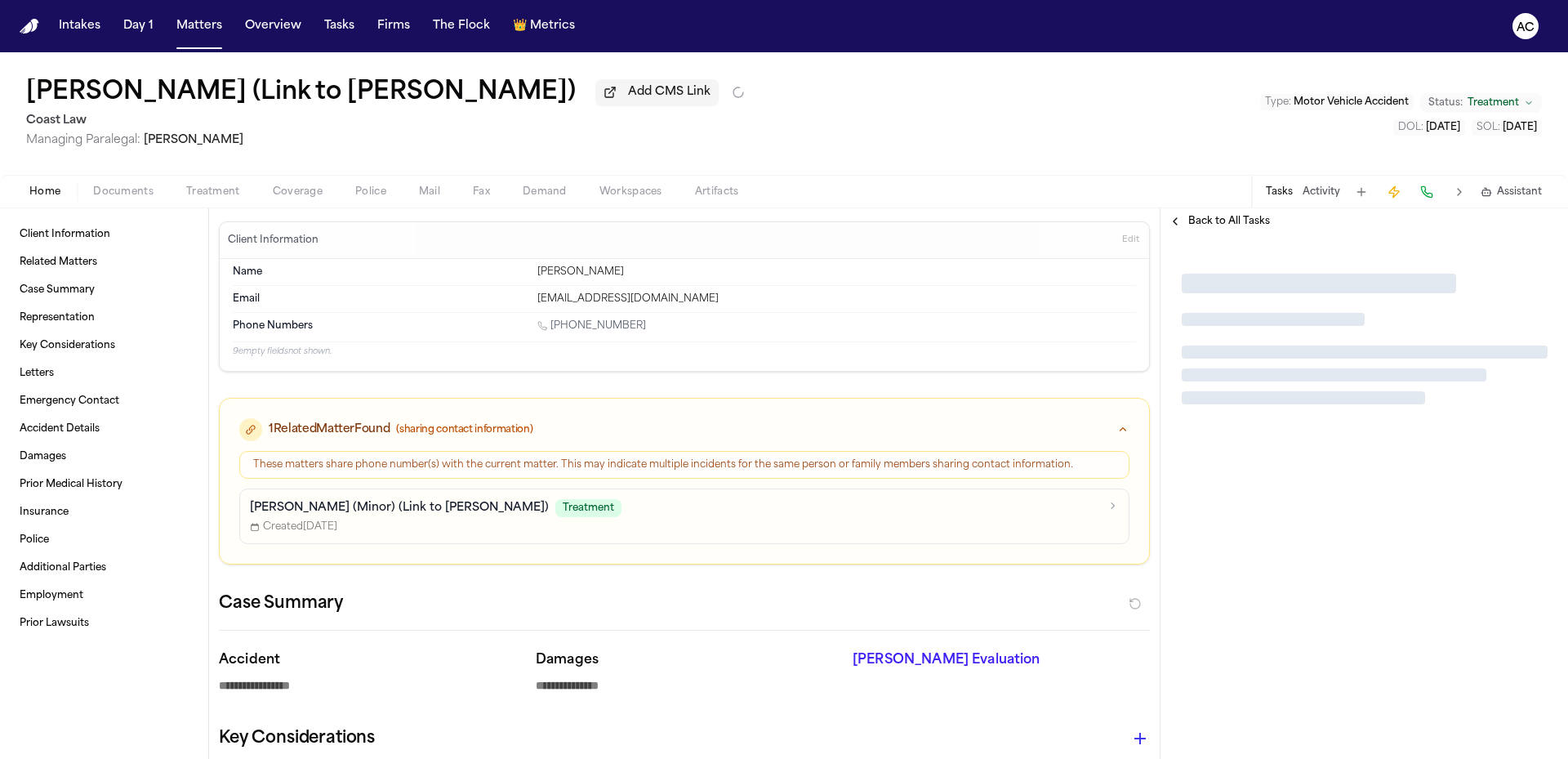
type textarea "*"
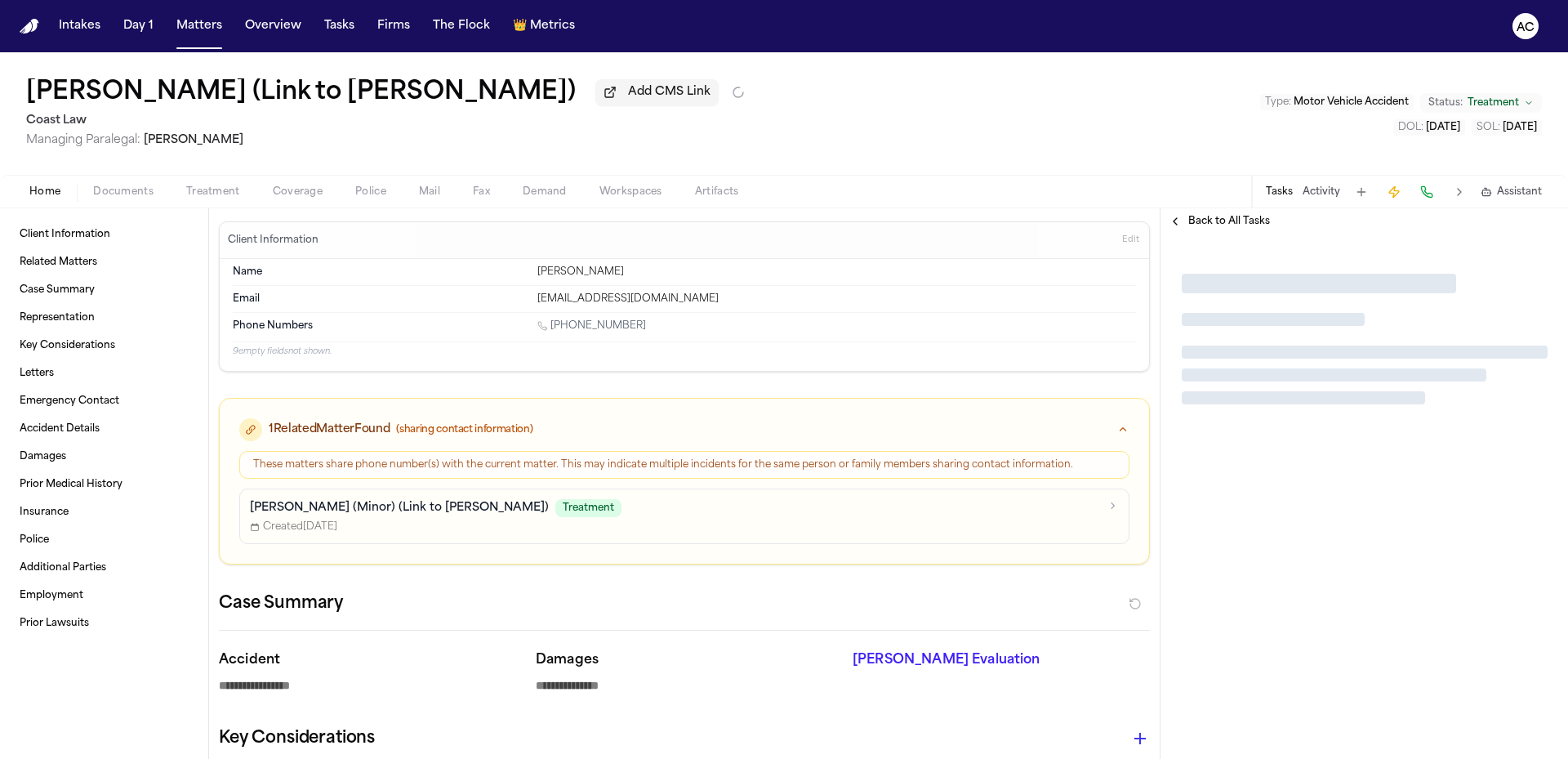
type textarea "*"
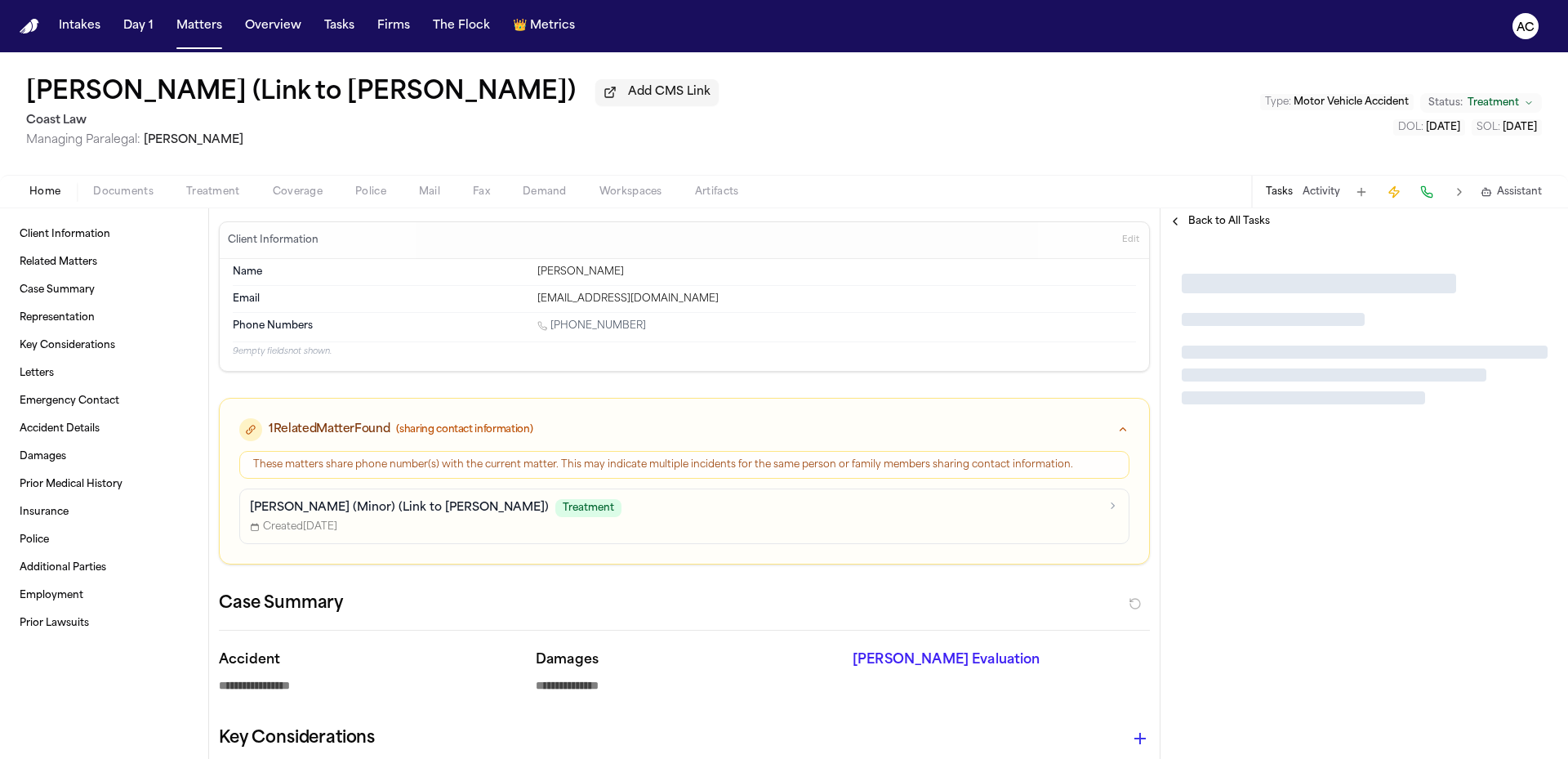
type textarea "*"
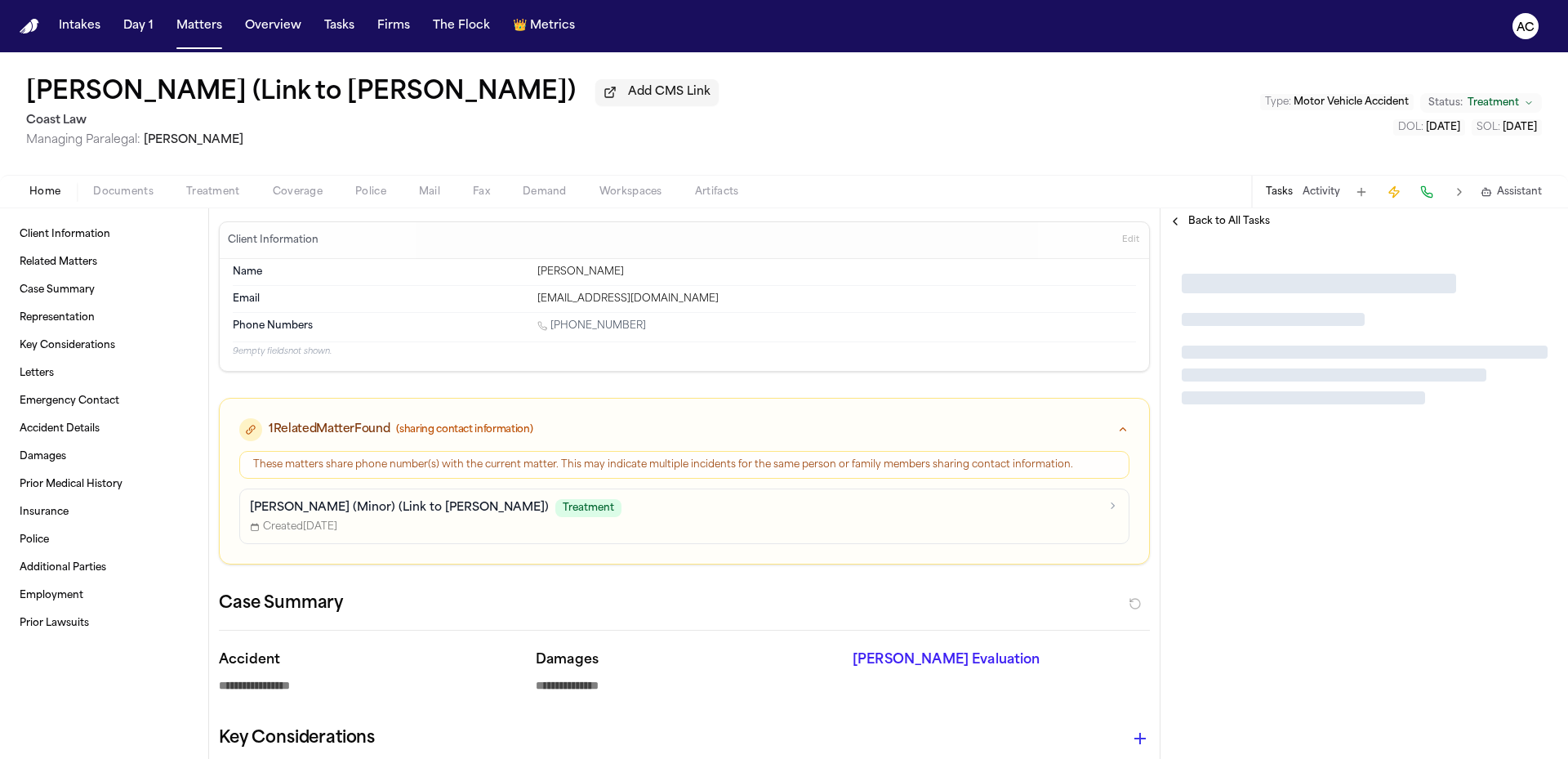
type textarea "*"
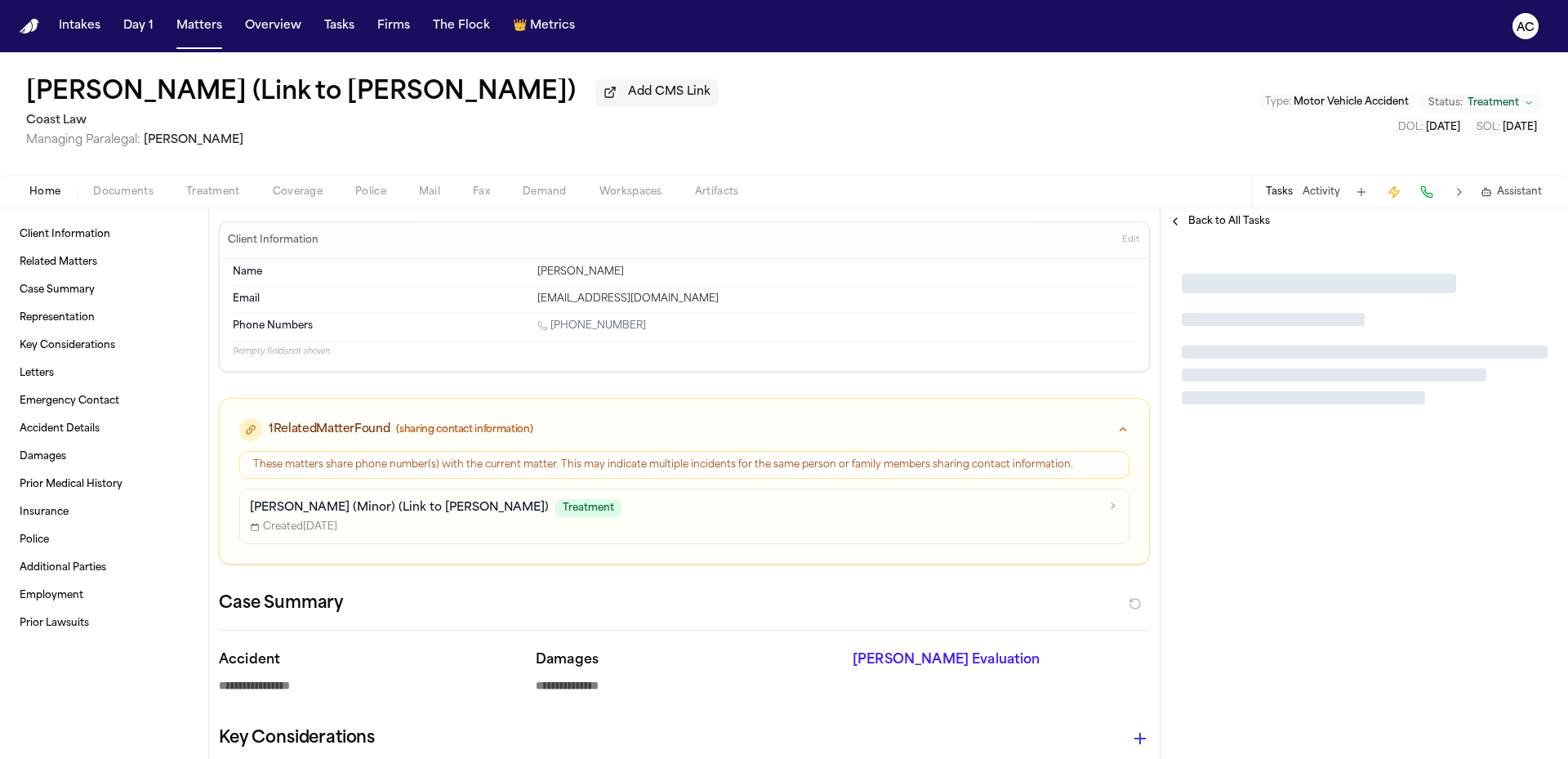
type textarea "*"
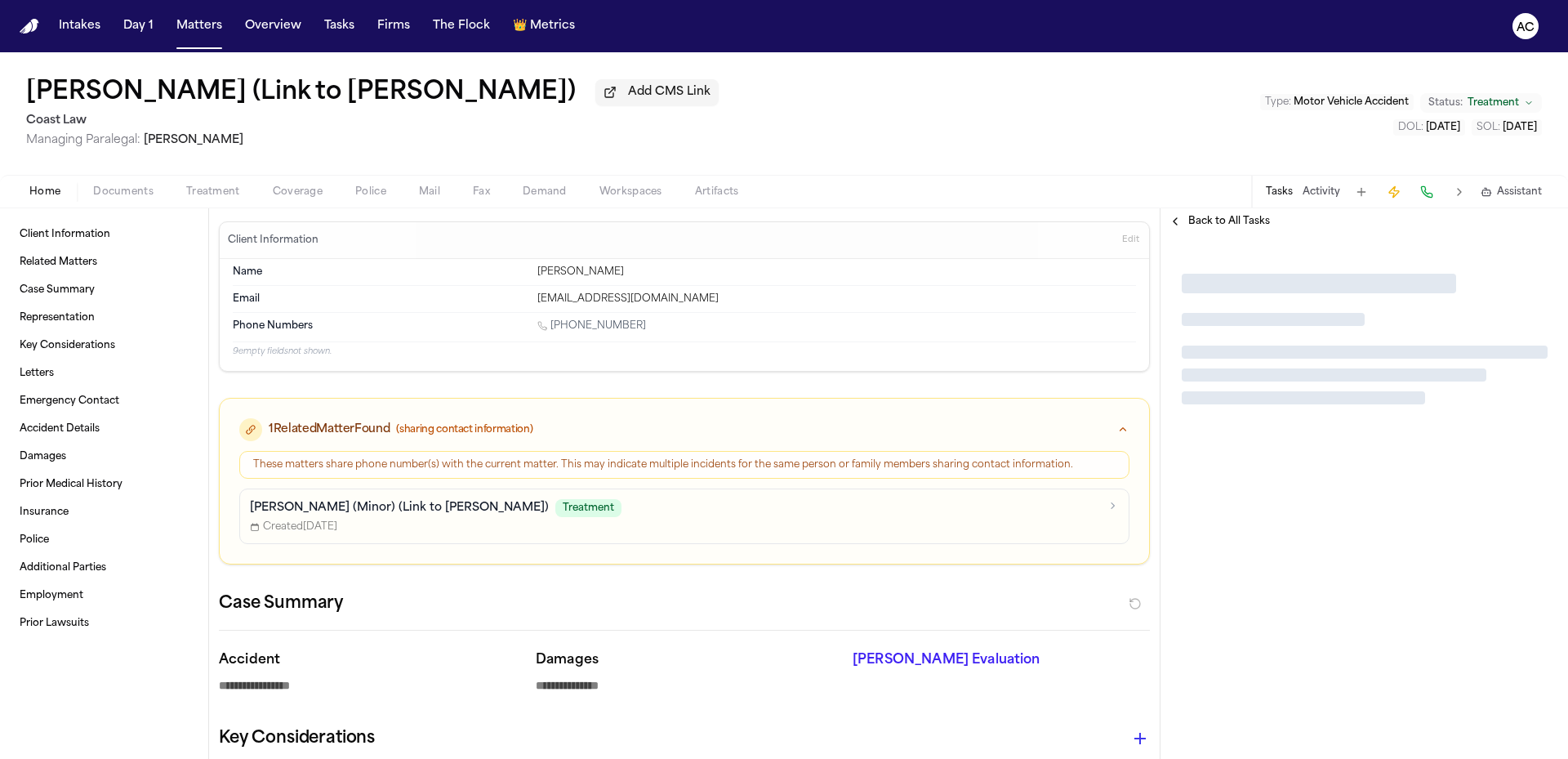
type textarea "*"
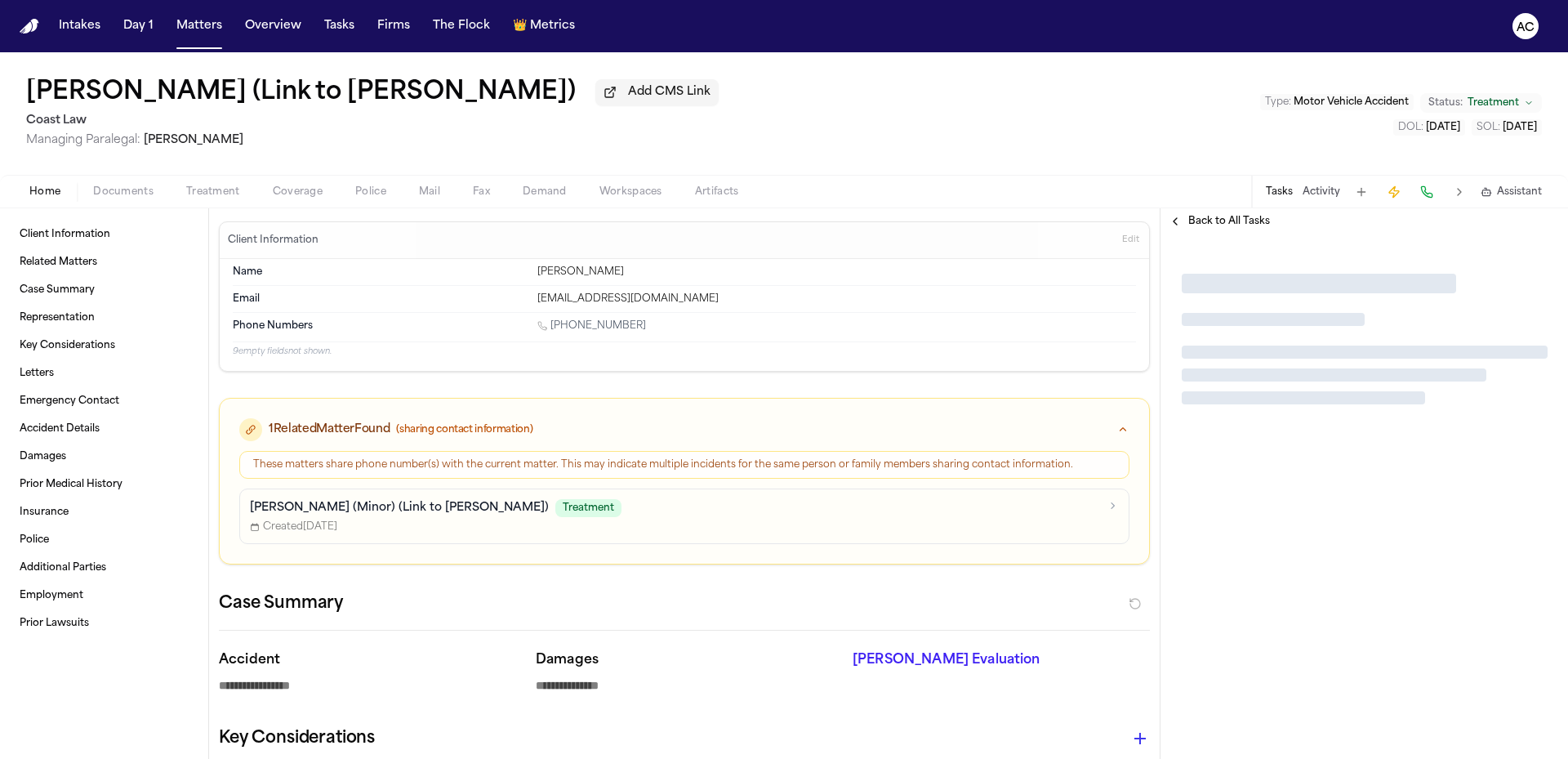
type textarea "*"
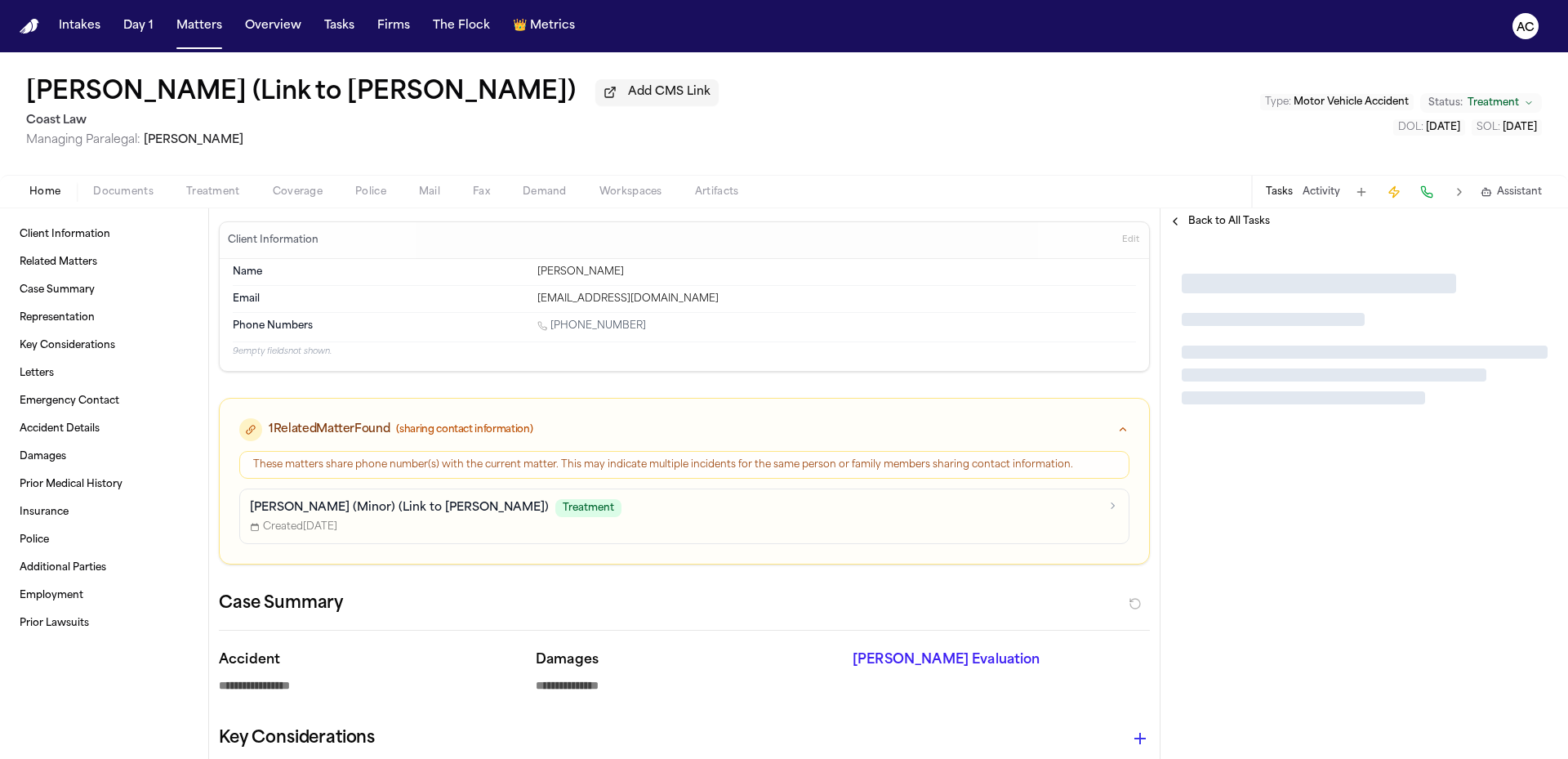
type textarea "*"
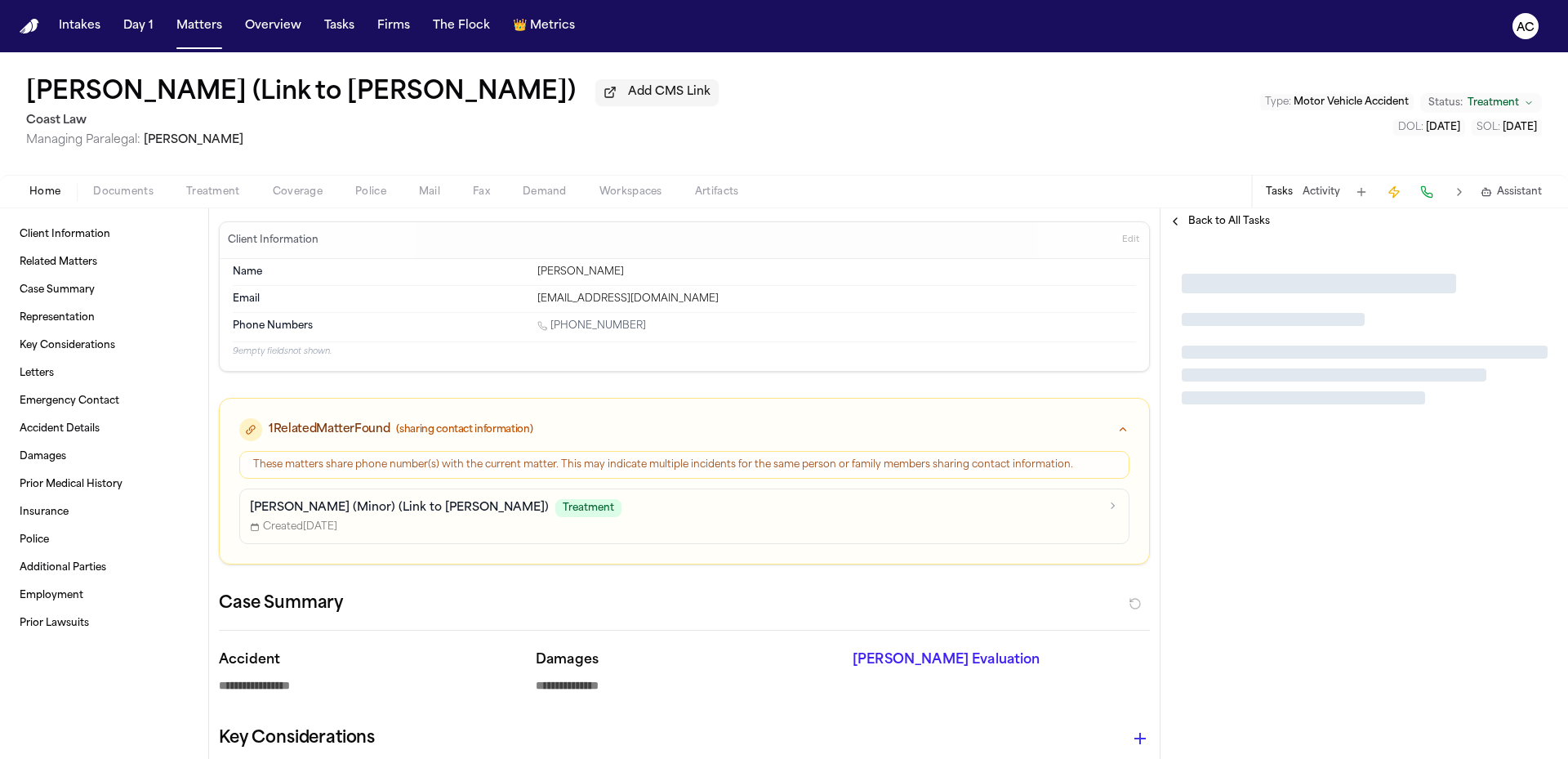
type textarea "*"
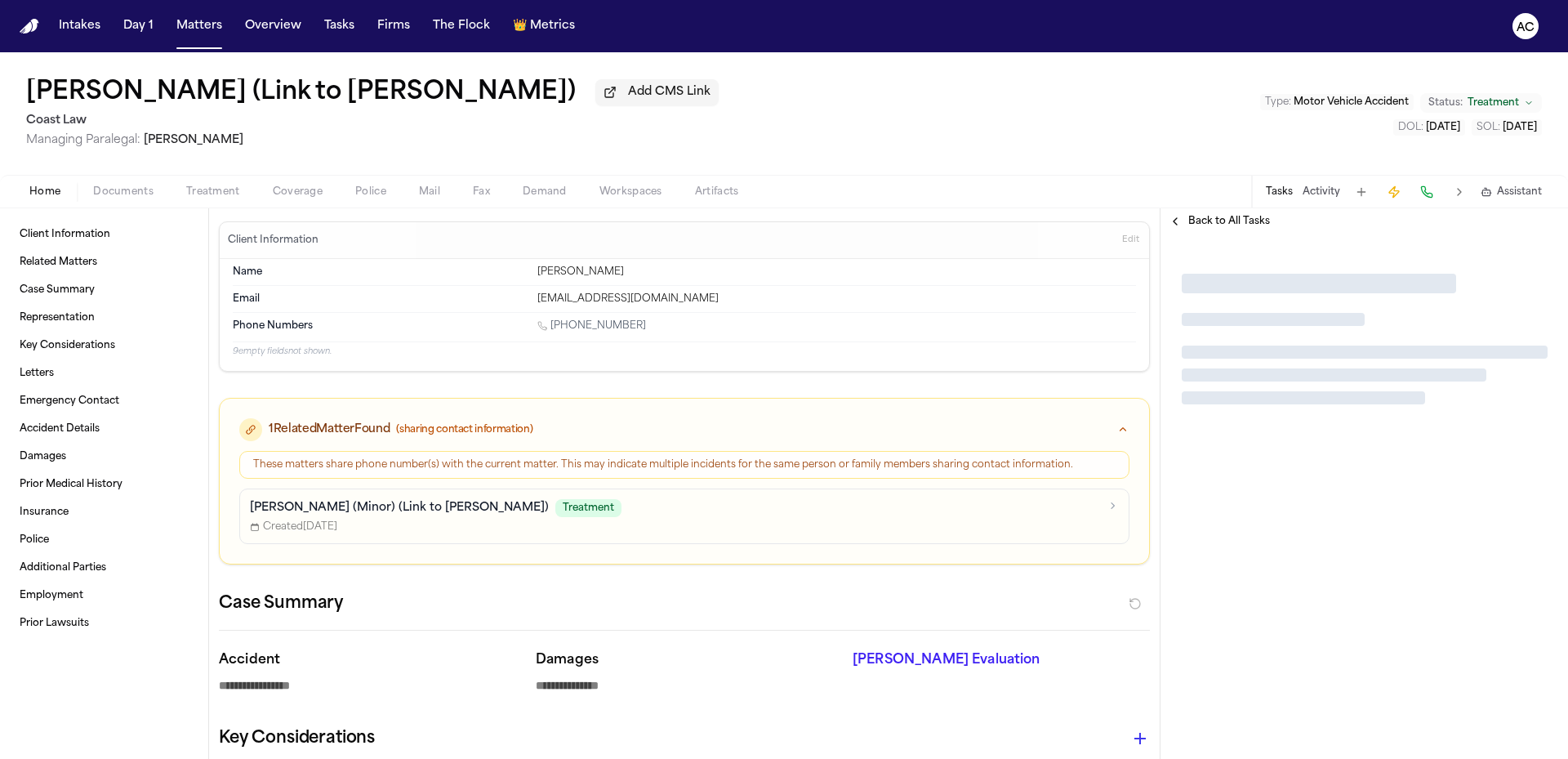
type textarea "*"
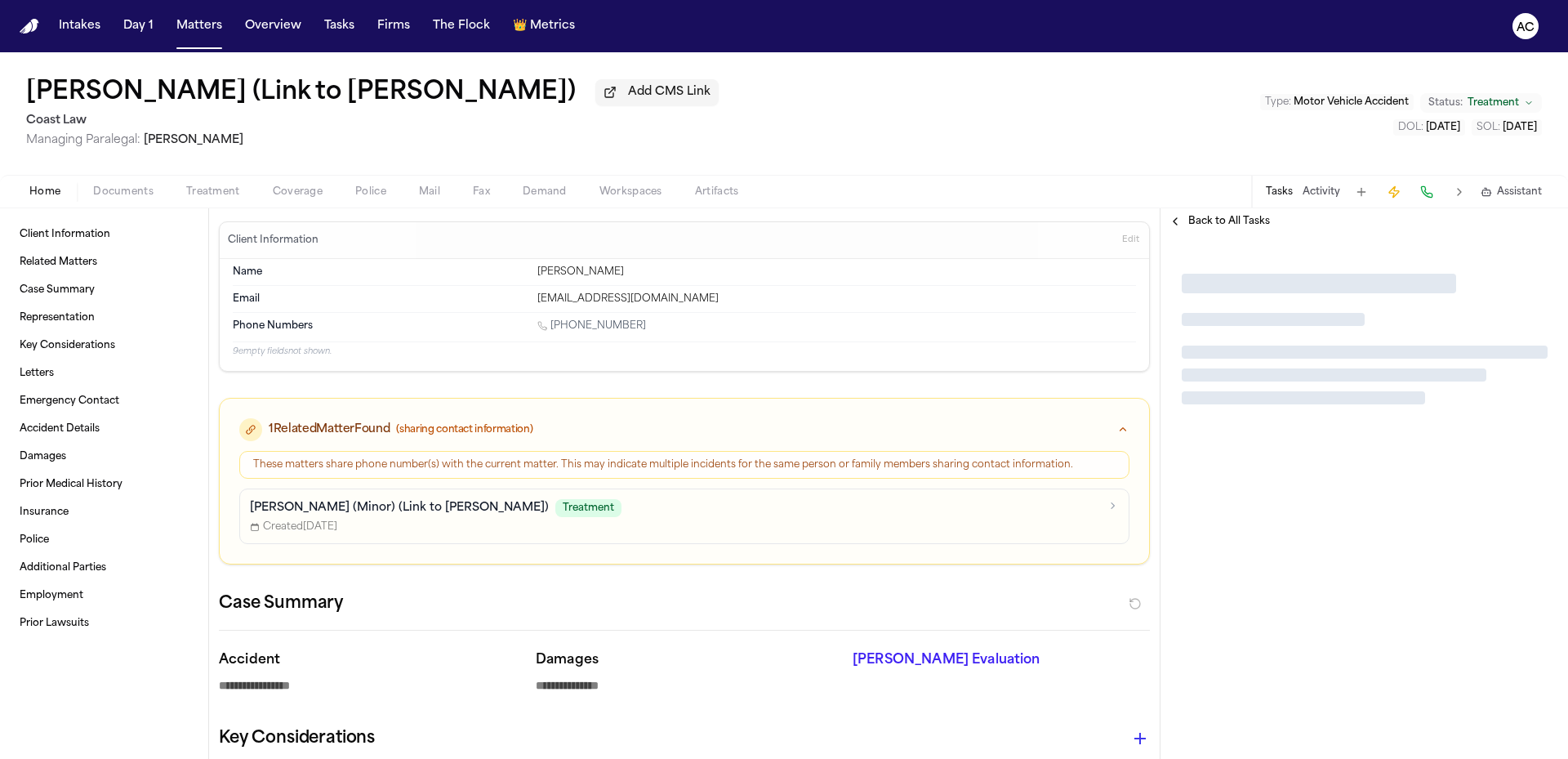
type textarea "*"
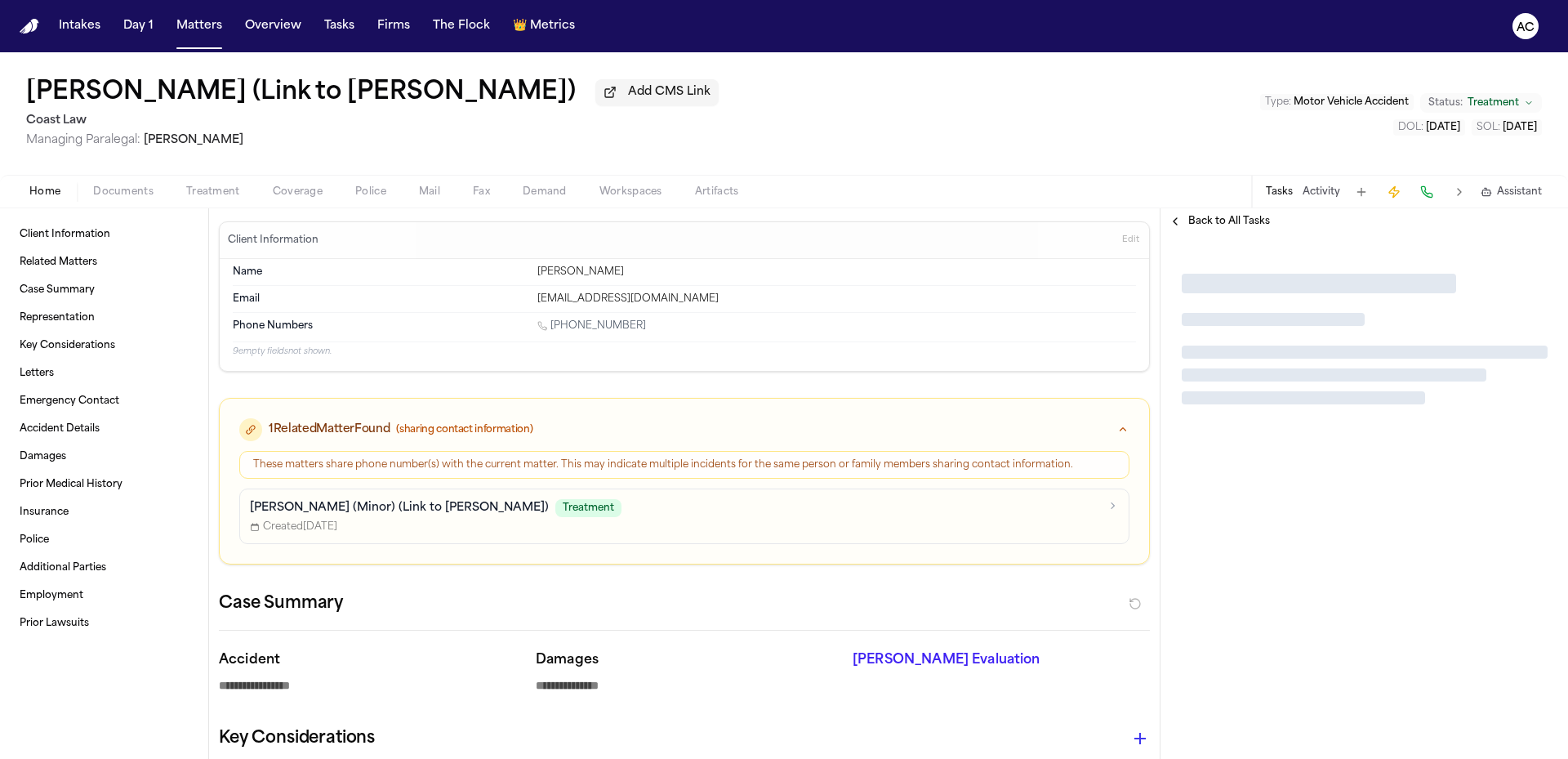
type textarea "*"
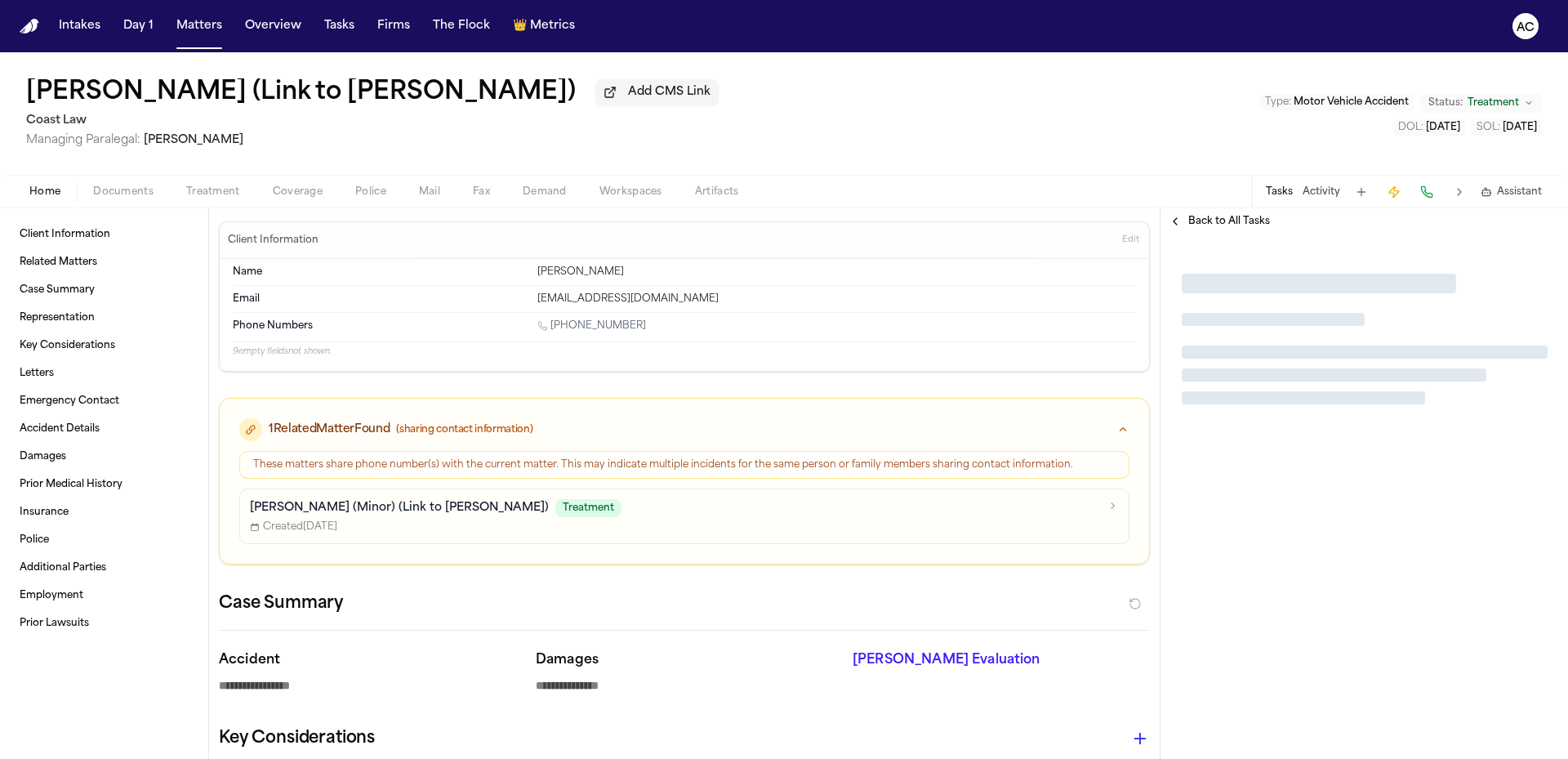
type textarea "*"
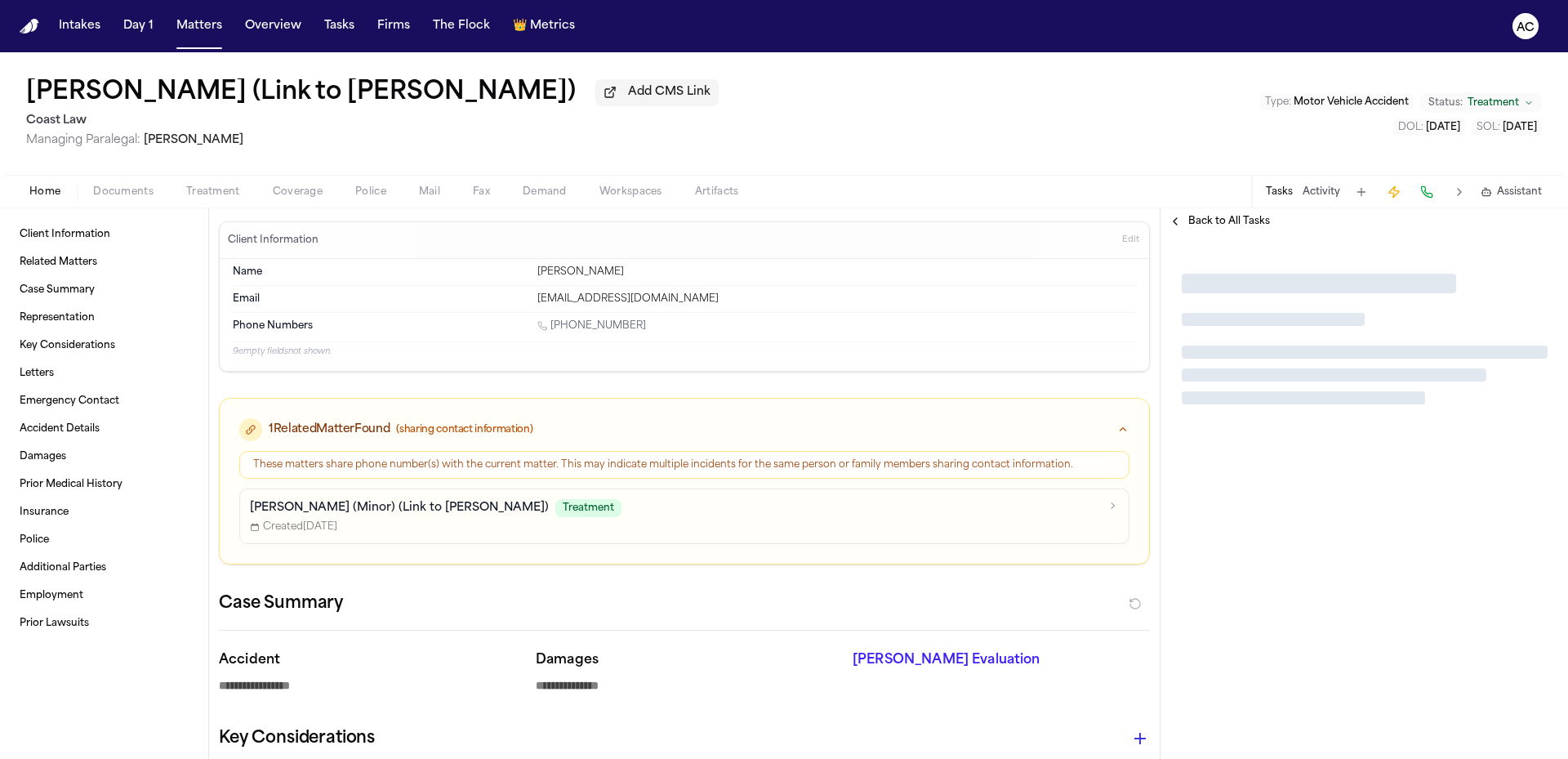
type textarea "*"
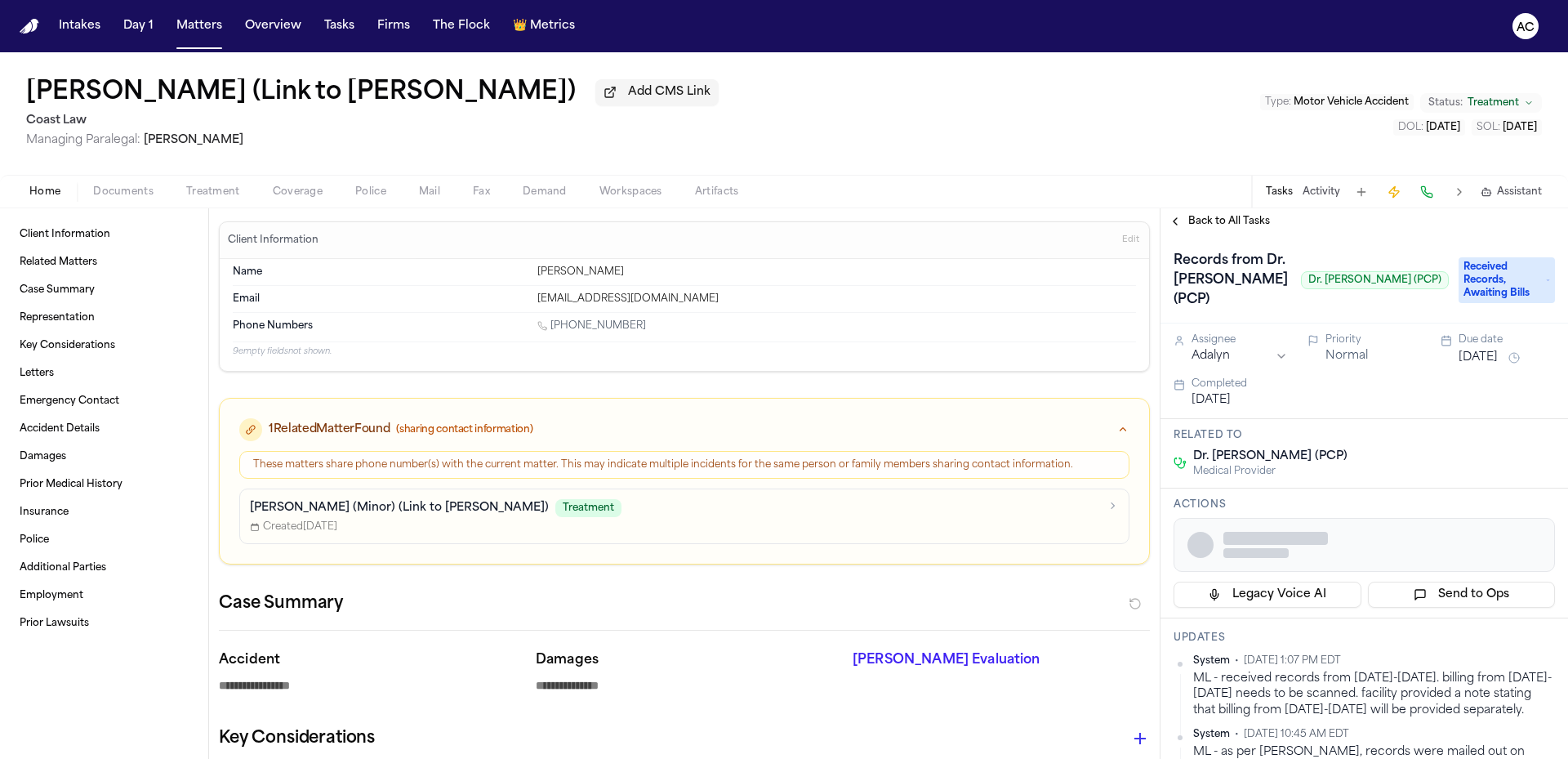
type textarea "*"
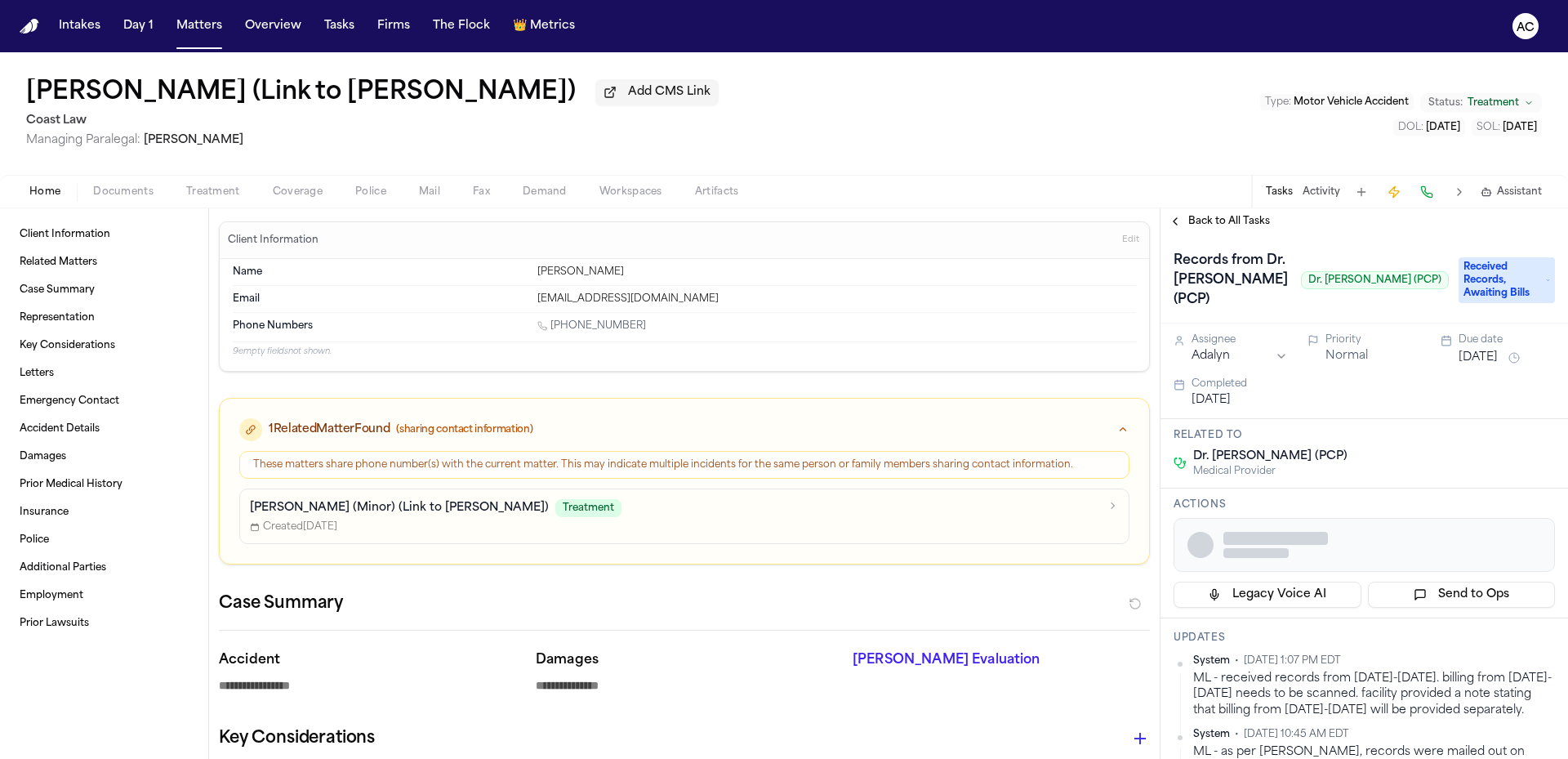
type textarea "*"
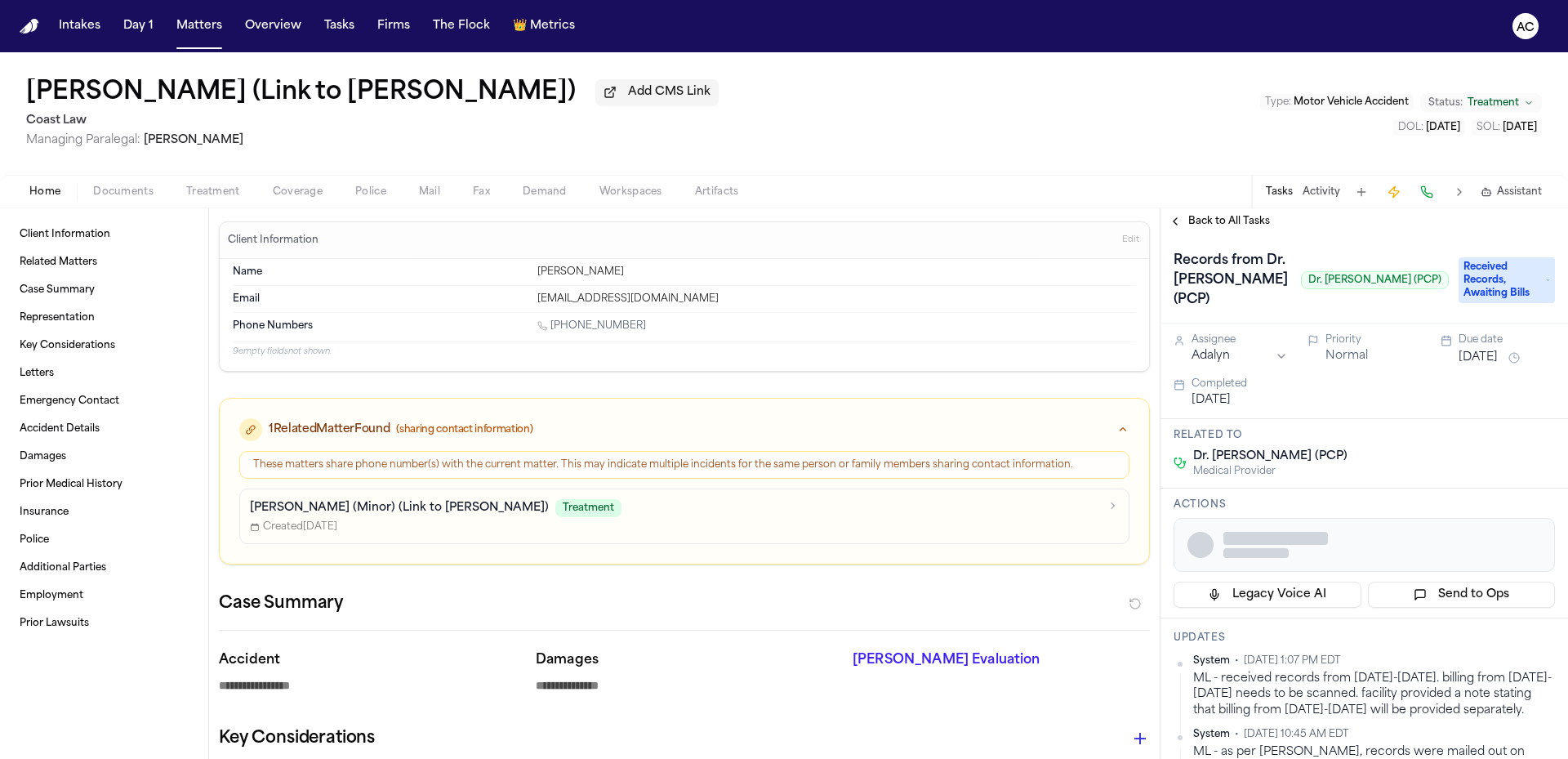
type textarea "*"
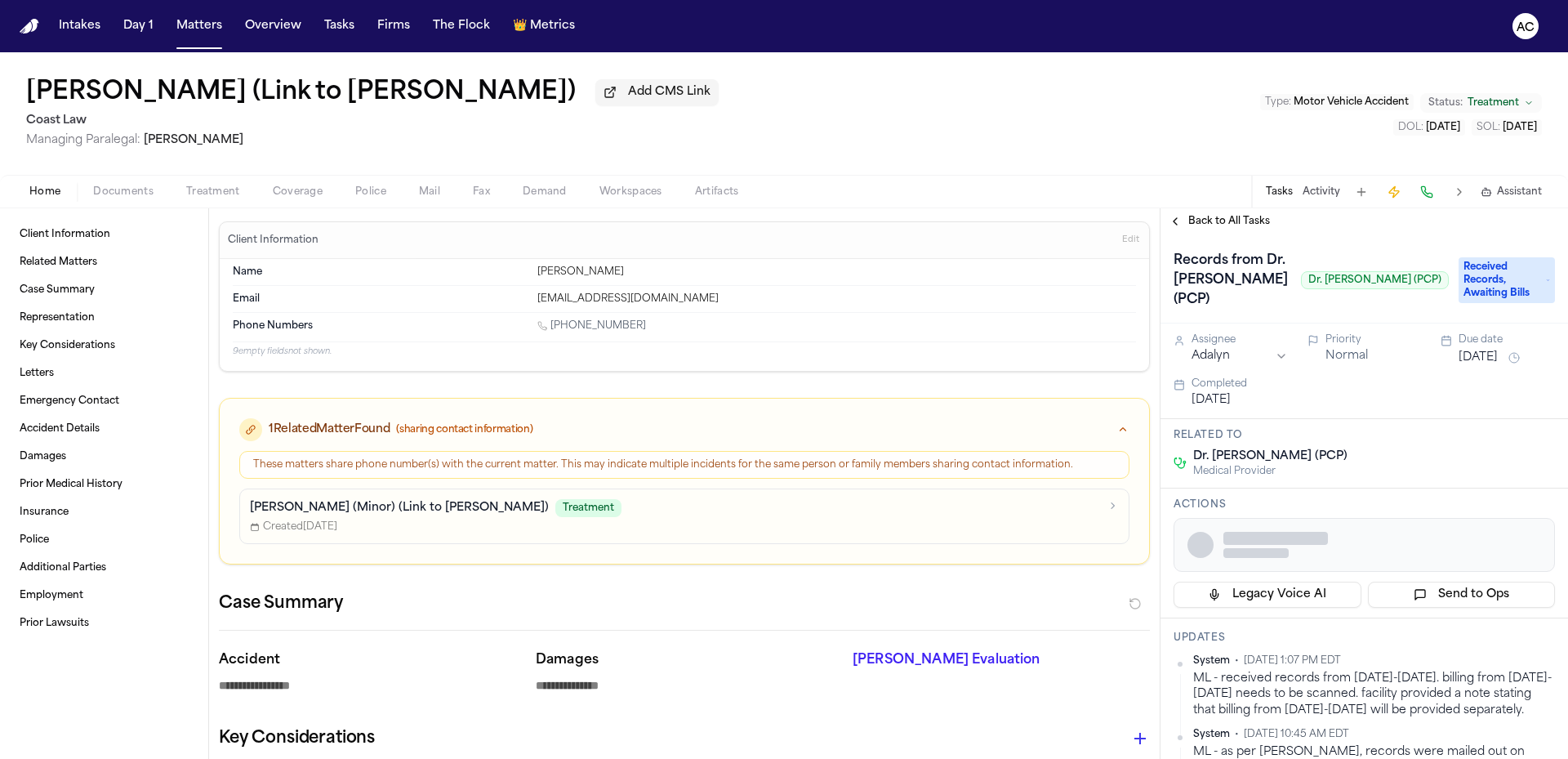
type textarea "*"
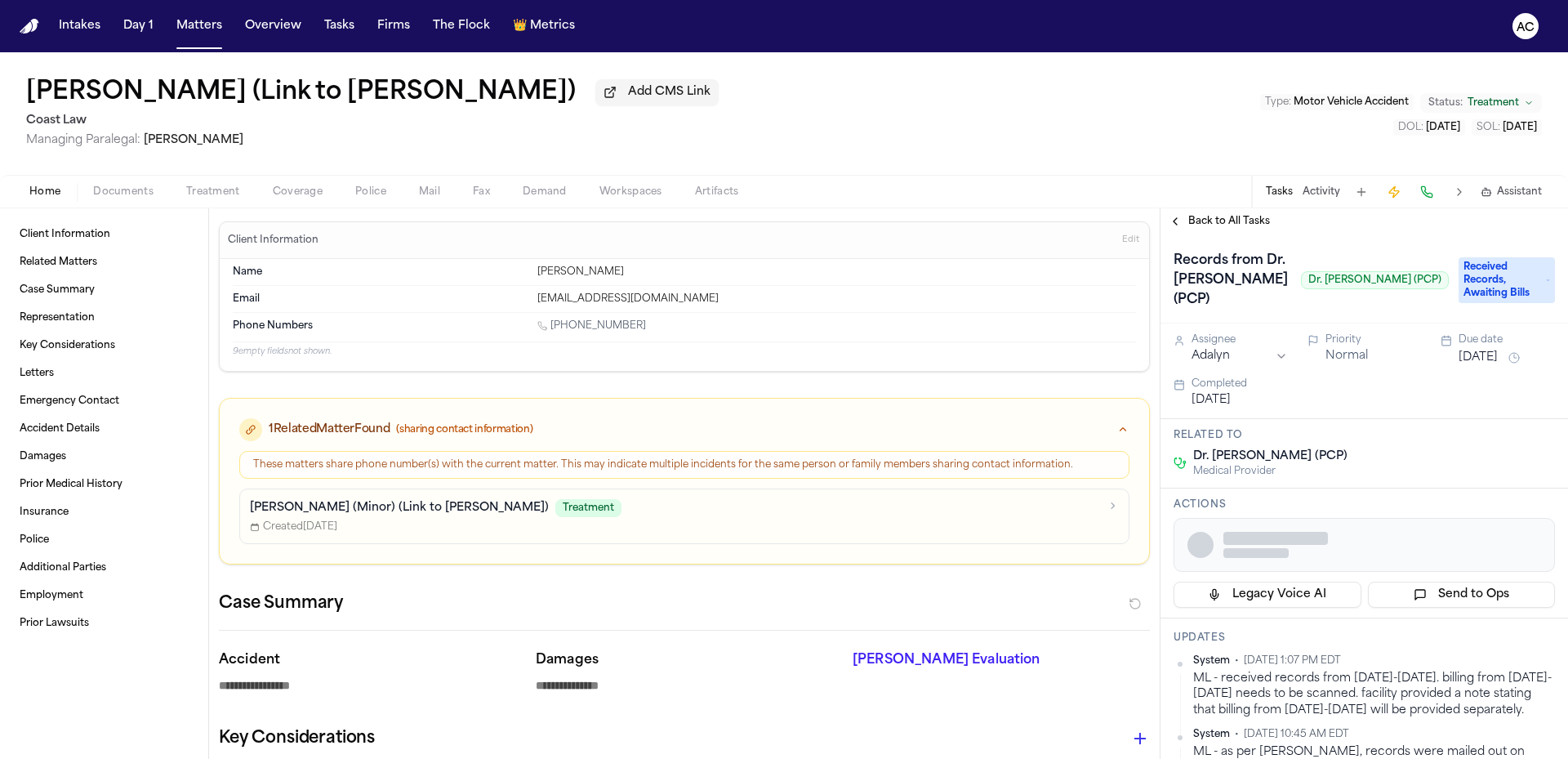
type textarea "*"
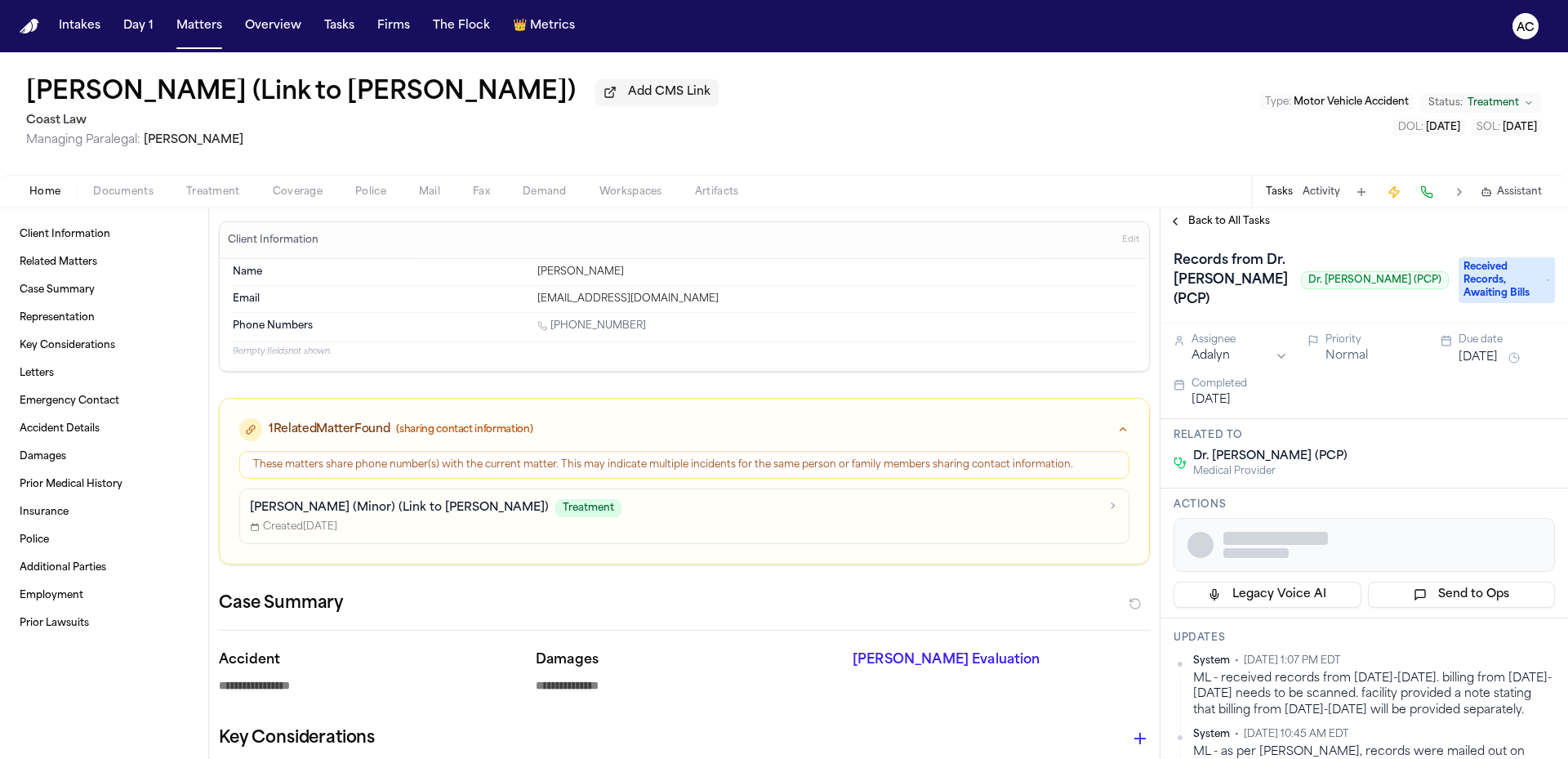
type textarea "*"
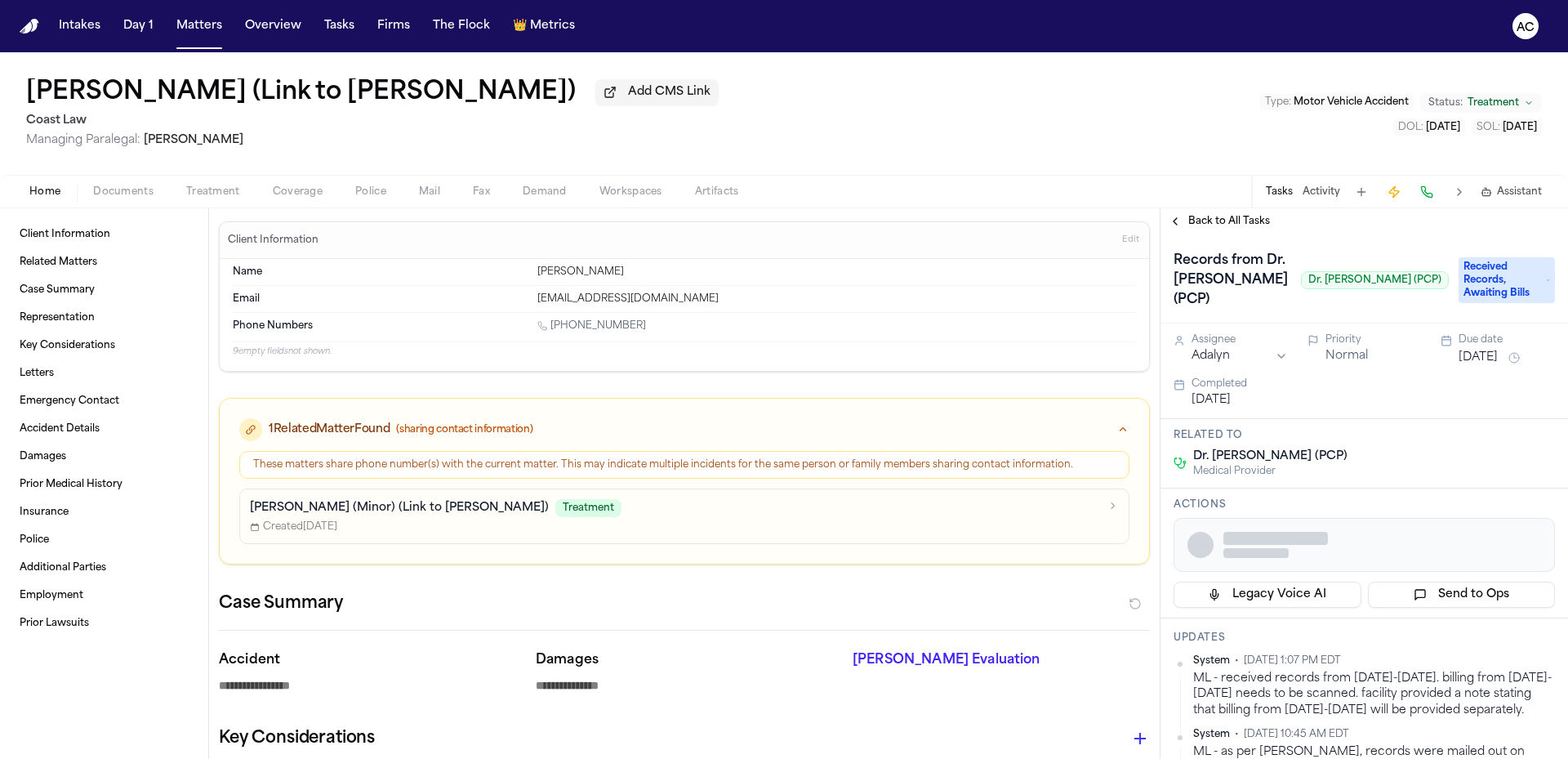
type textarea "*"
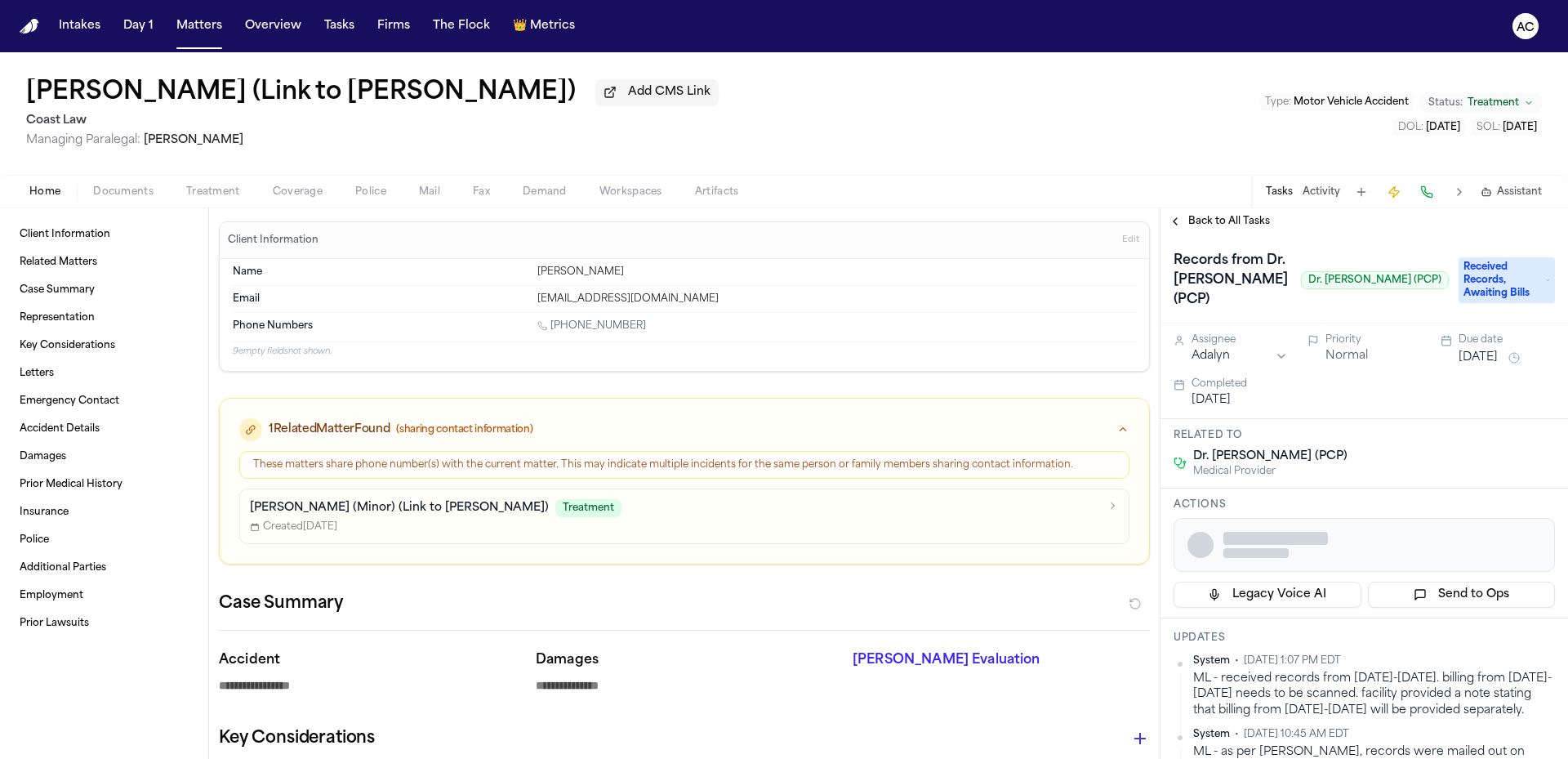
type textarea "*"
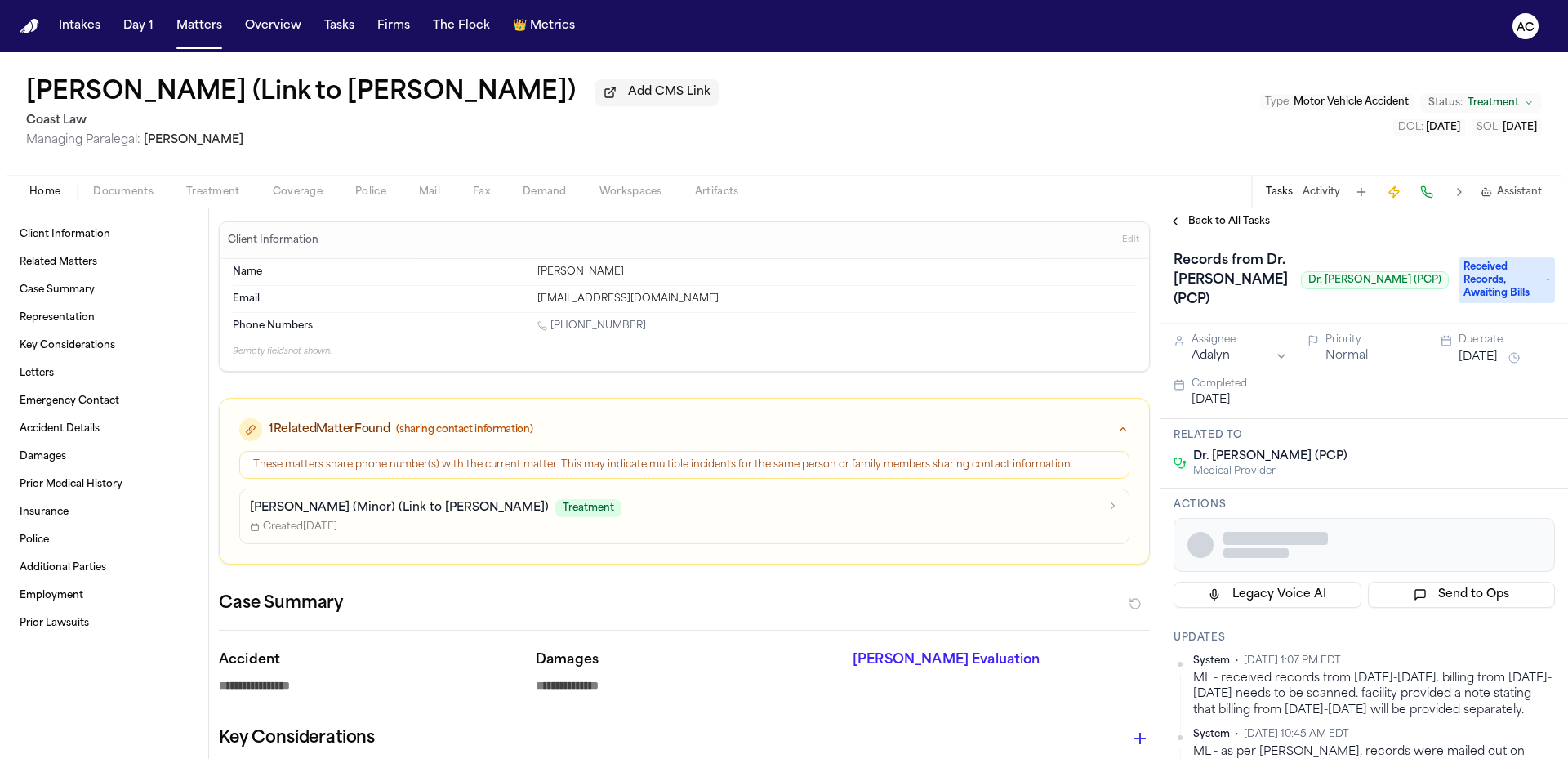
type textarea "*"
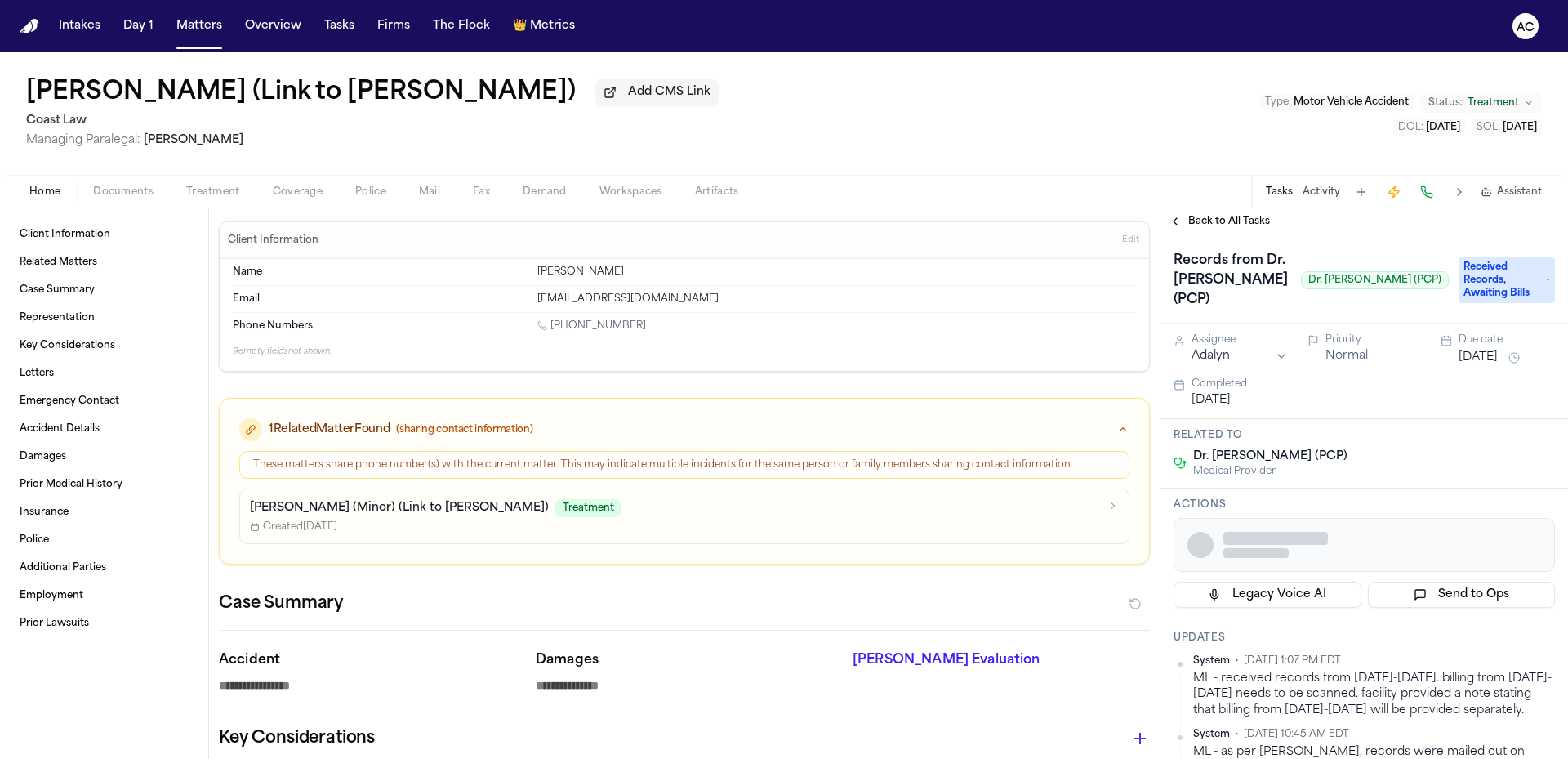
type textarea "*"
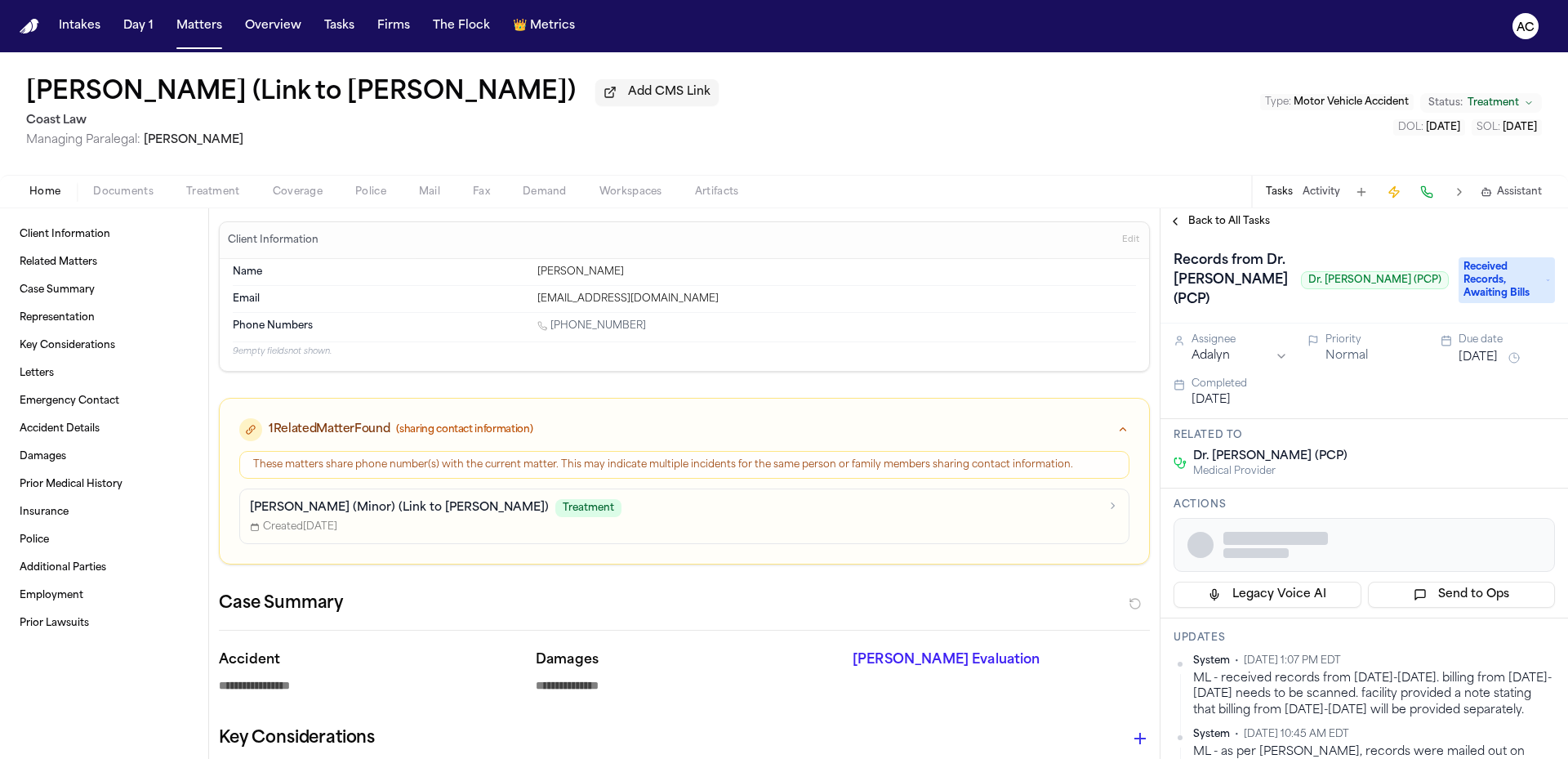
type textarea "*"
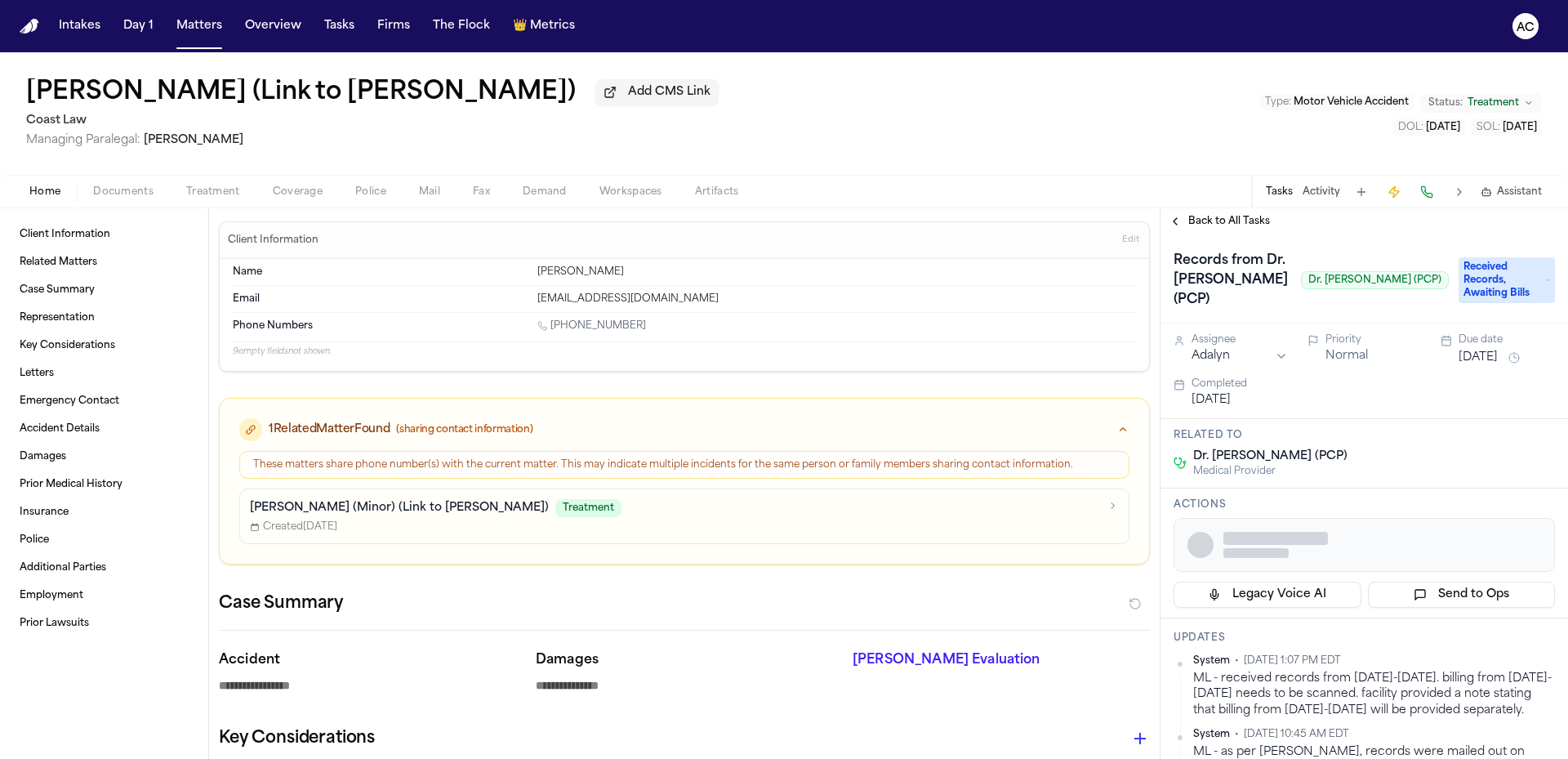
type textarea "*"
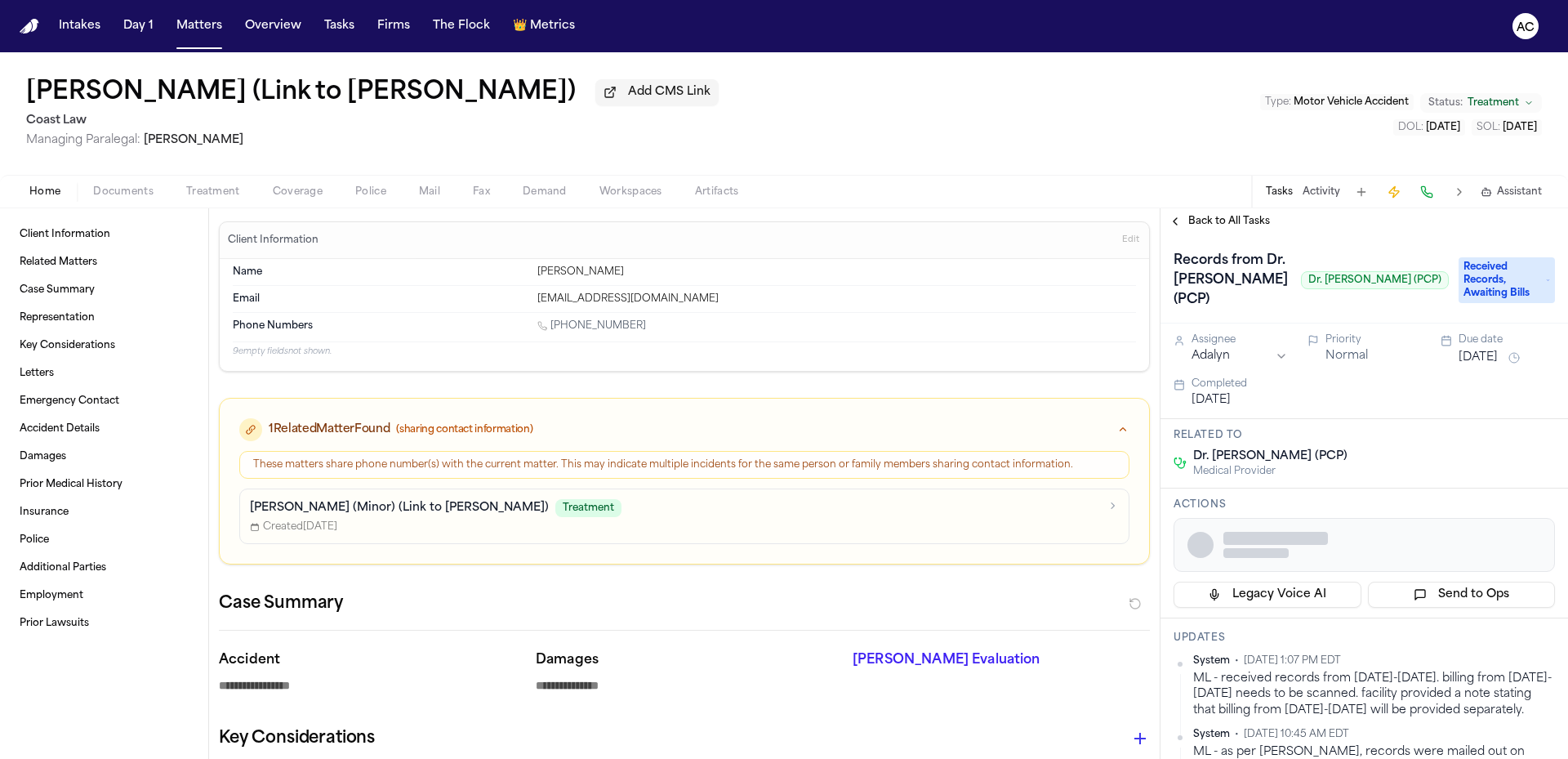
type textarea "*"
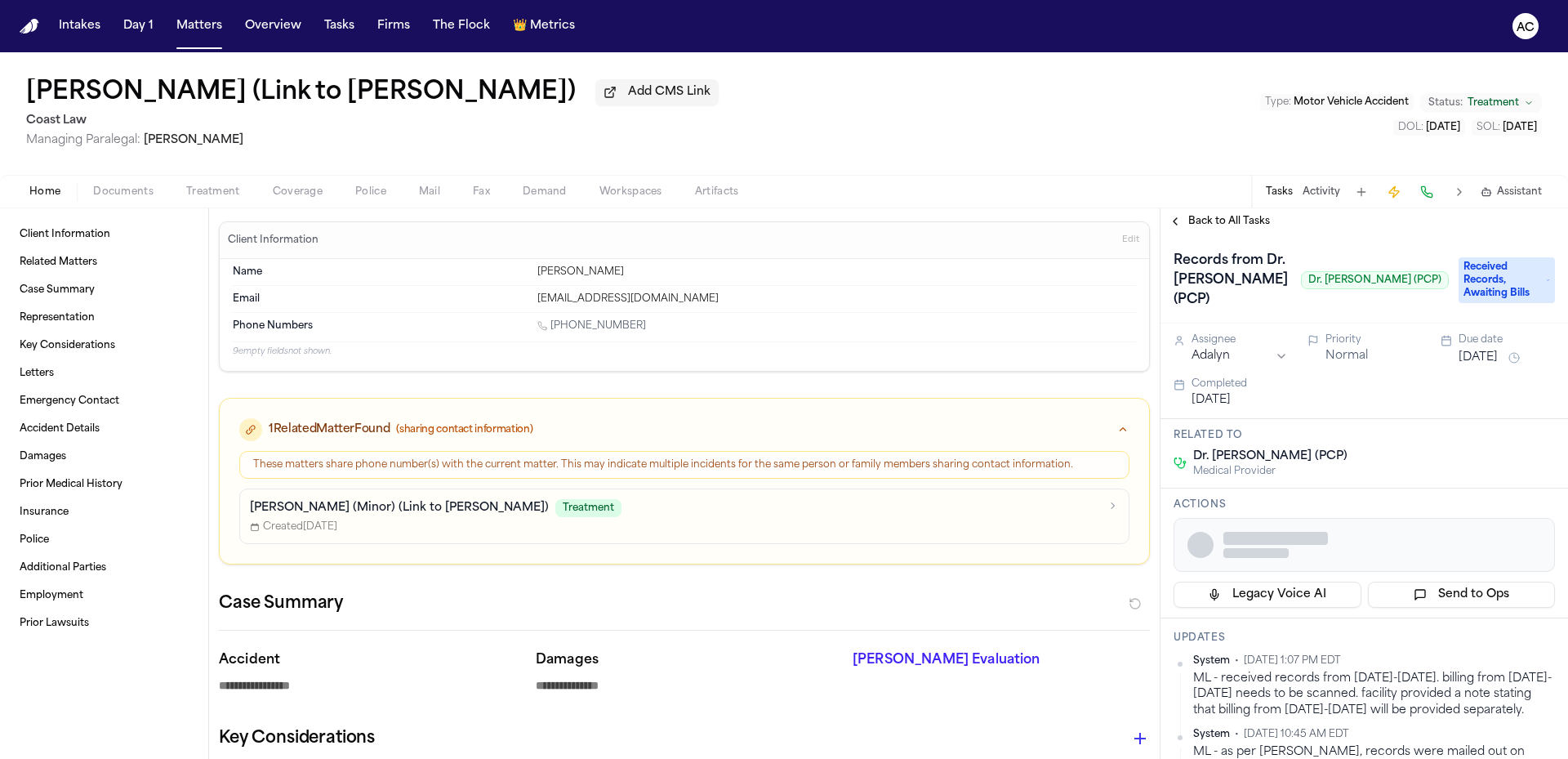
type textarea "*"
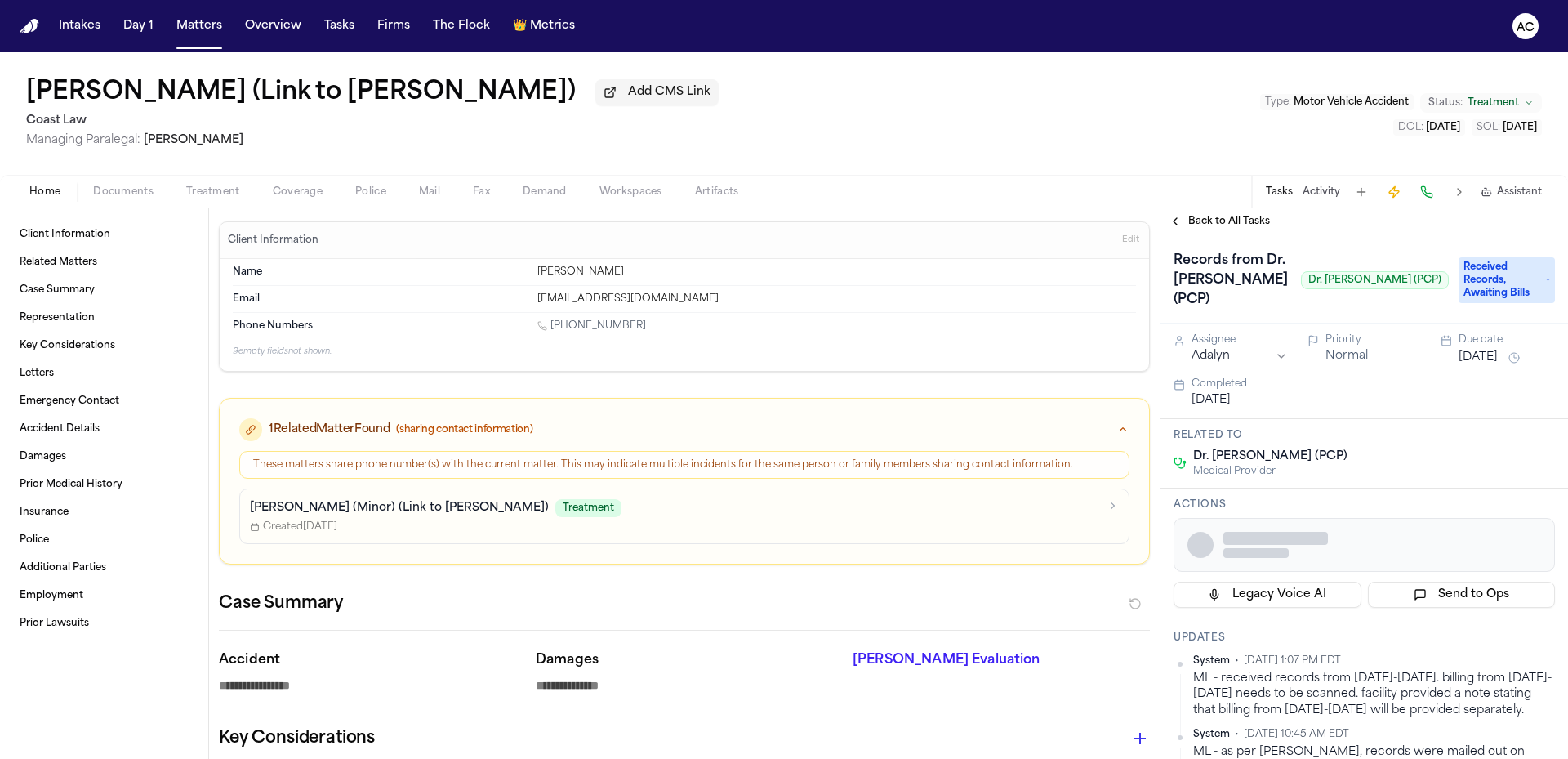
type textarea "*"
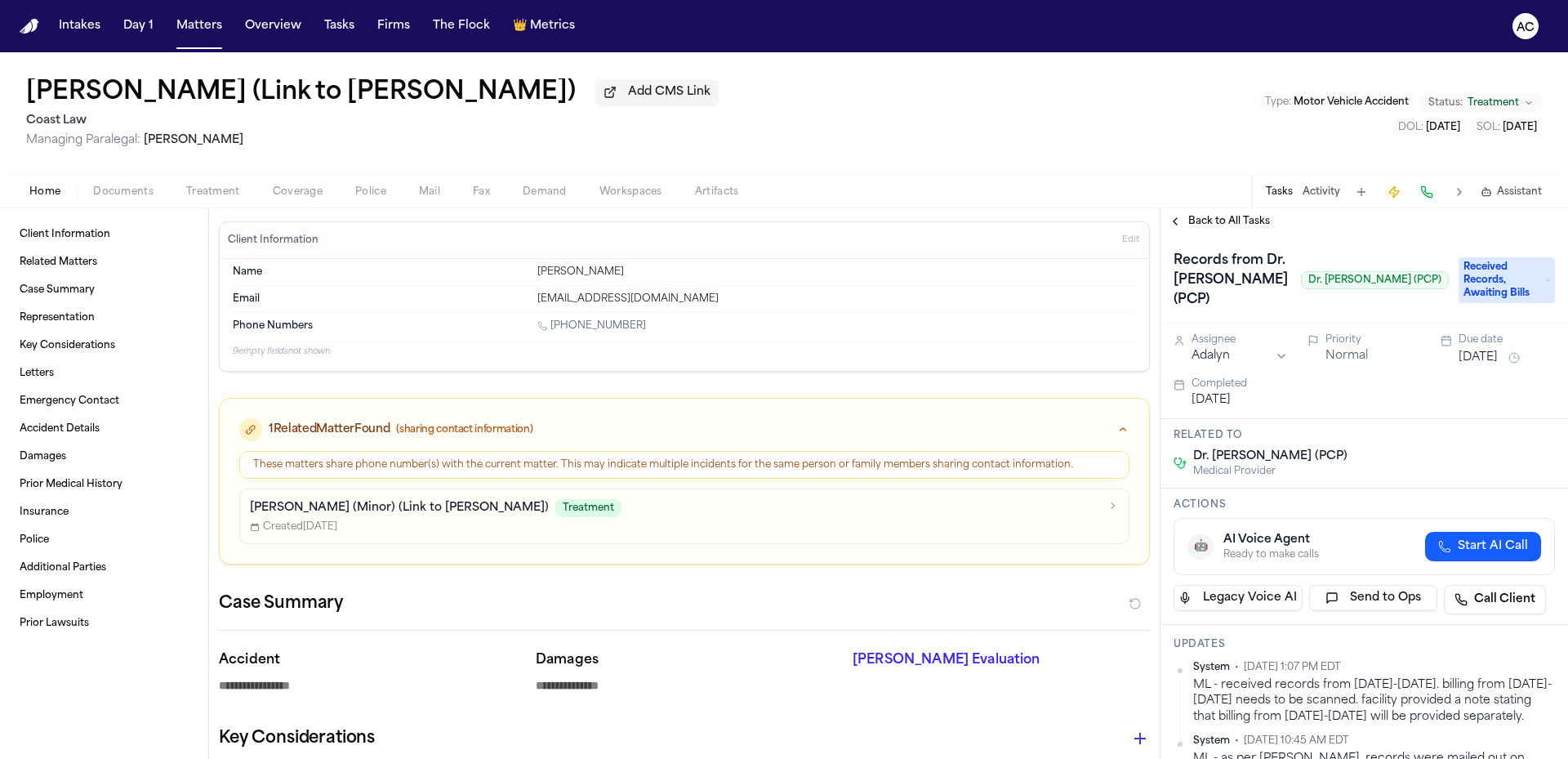
type textarea "*"
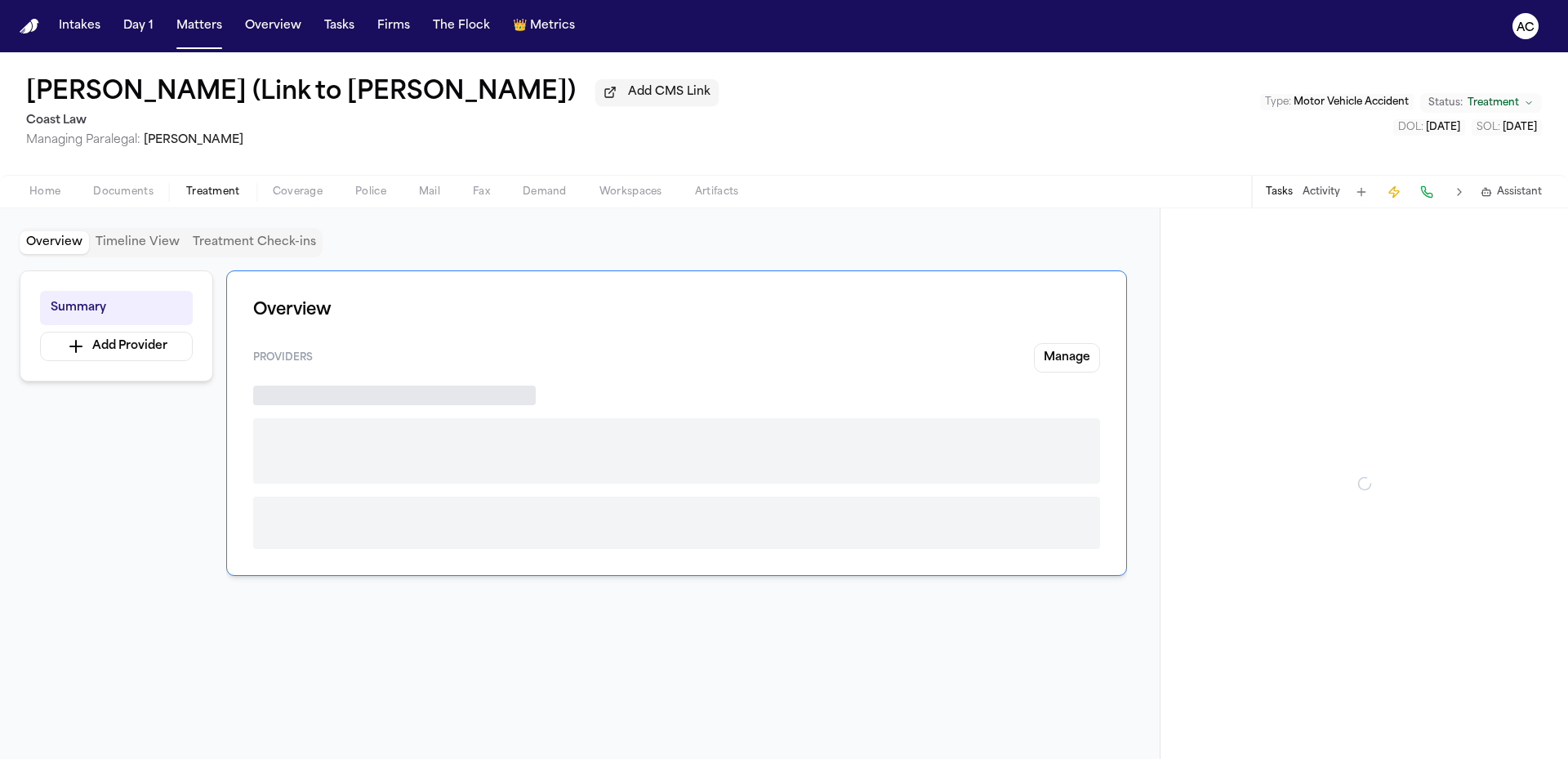
click at [206, 192] on span "Treatment" at bounding box center [213, 192] width 54 height 13
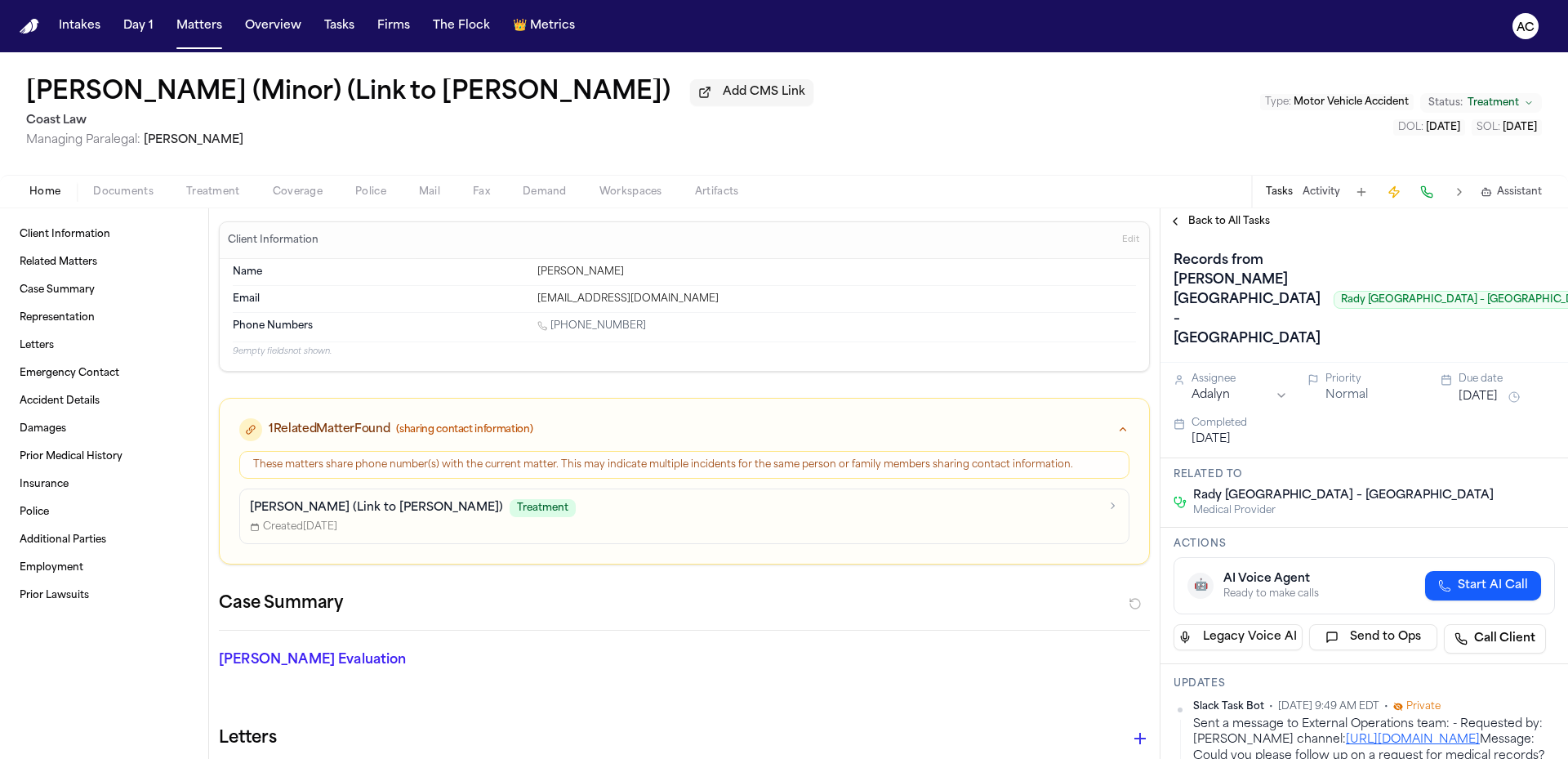
click at [219, 178] on div "Home Documents Treatment Coverage Police Mail Fax Demand Workspaces Artifacts T…" at bounding box center [784, 191] width 1568 height 33
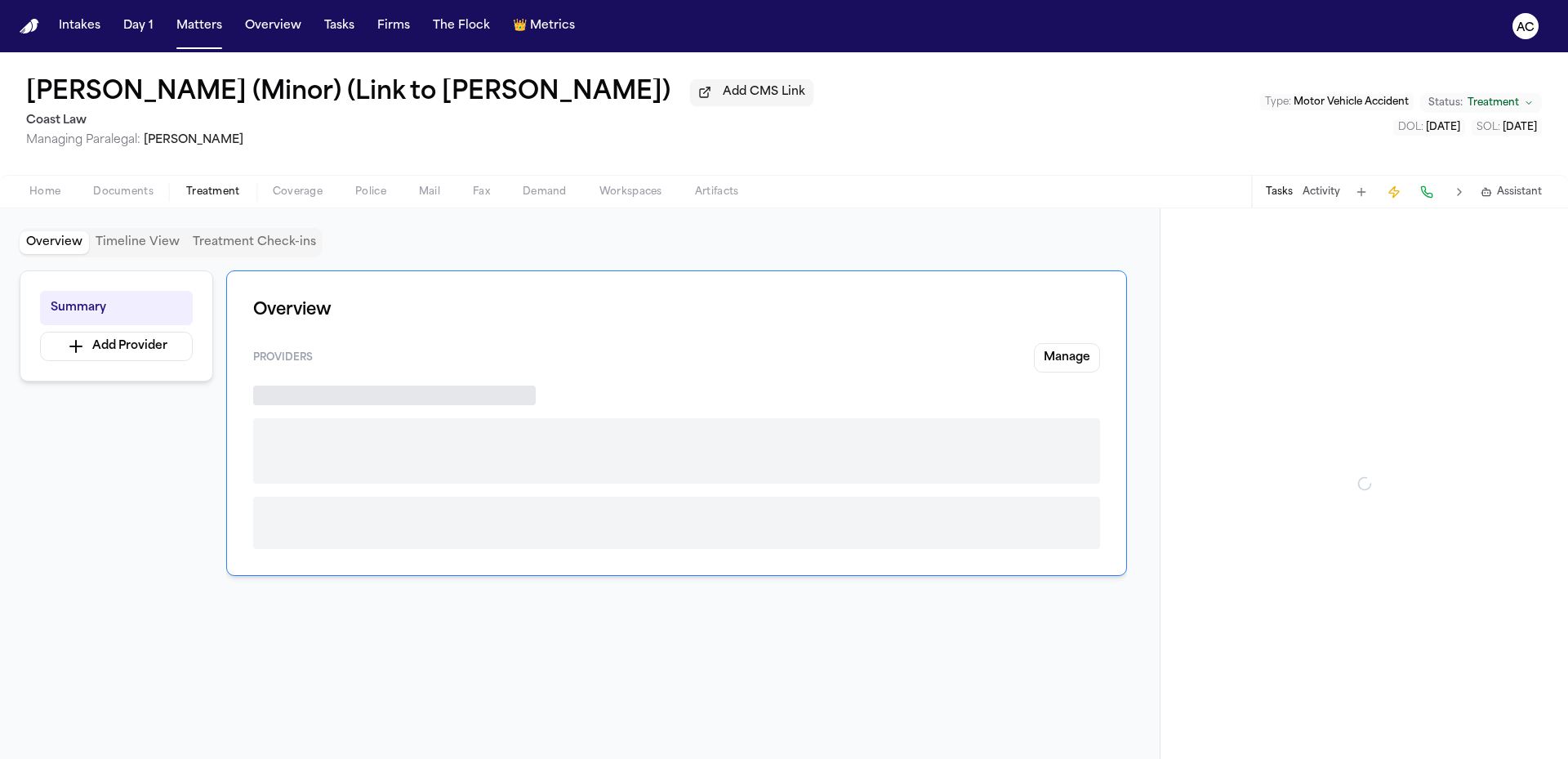
click at [223, 189] on span "Treatment" at bounding box center [213, 192] width 54 height 13
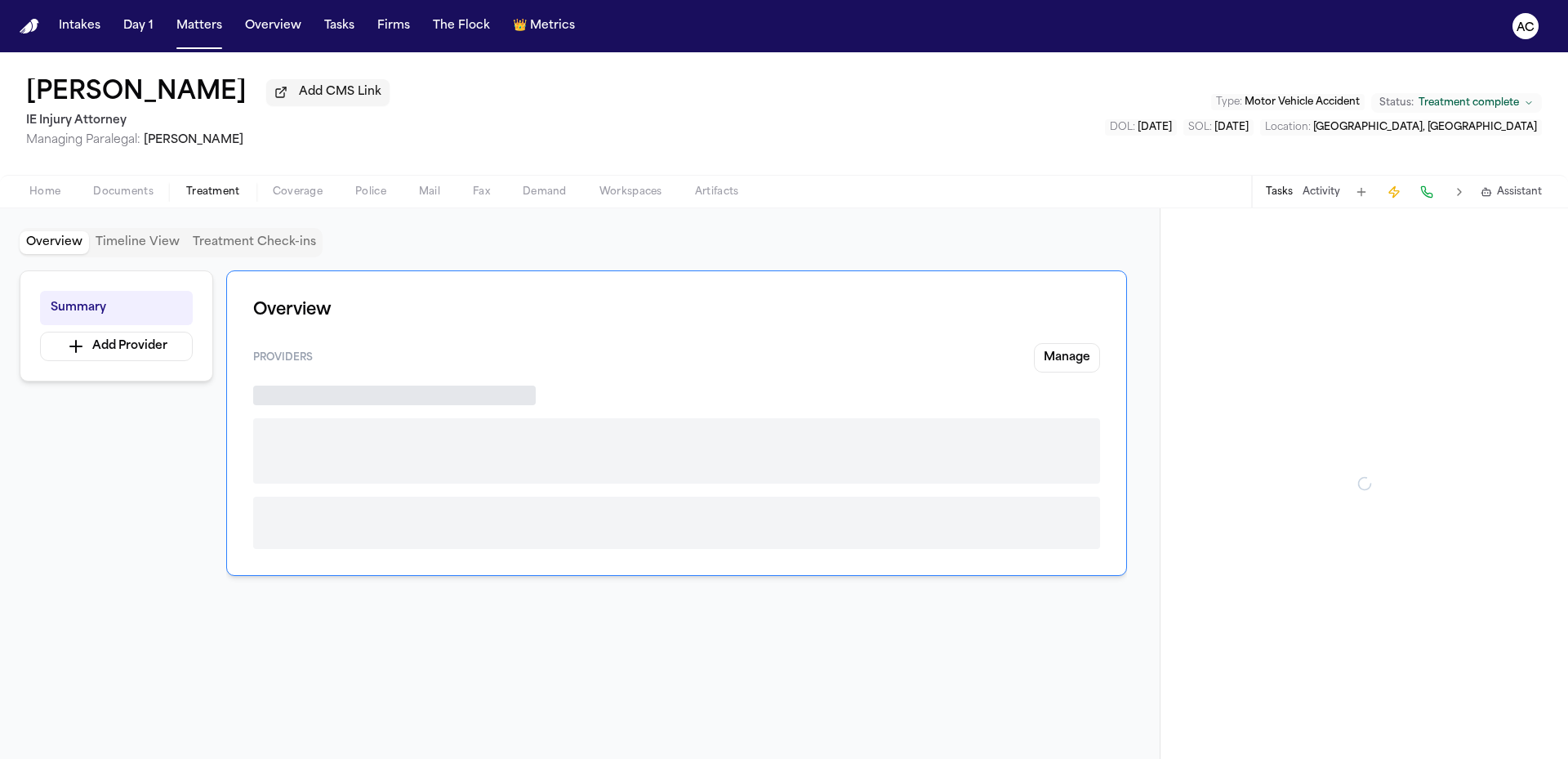
click at [230, 190] on span "Treatment" at bounding box center [213, 192] width 54 height 13
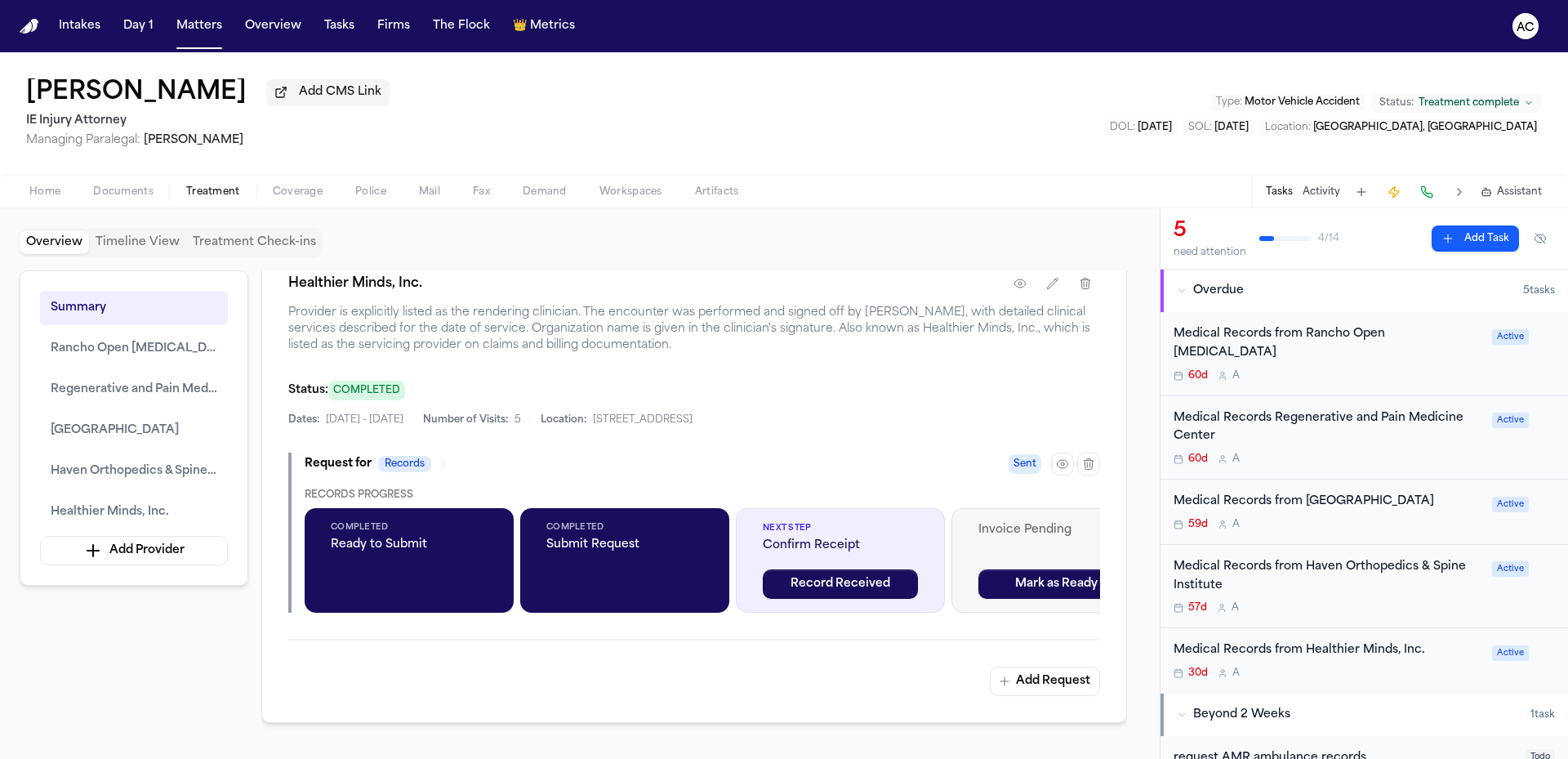
scroll to position [3010, 0]
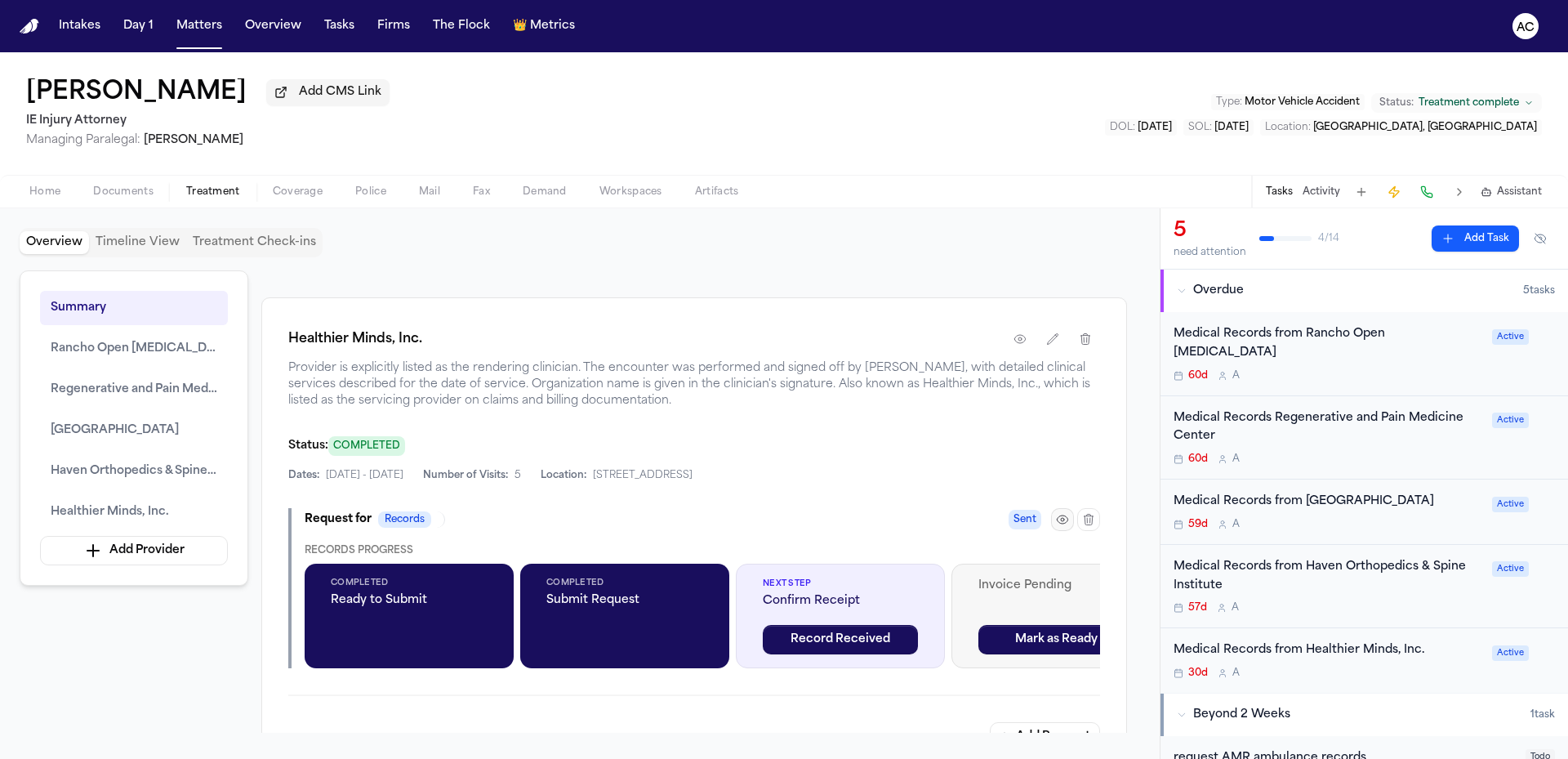
click at [1064, 521] on icon "button" at bounding box center [1062, 519] width 3 height 3
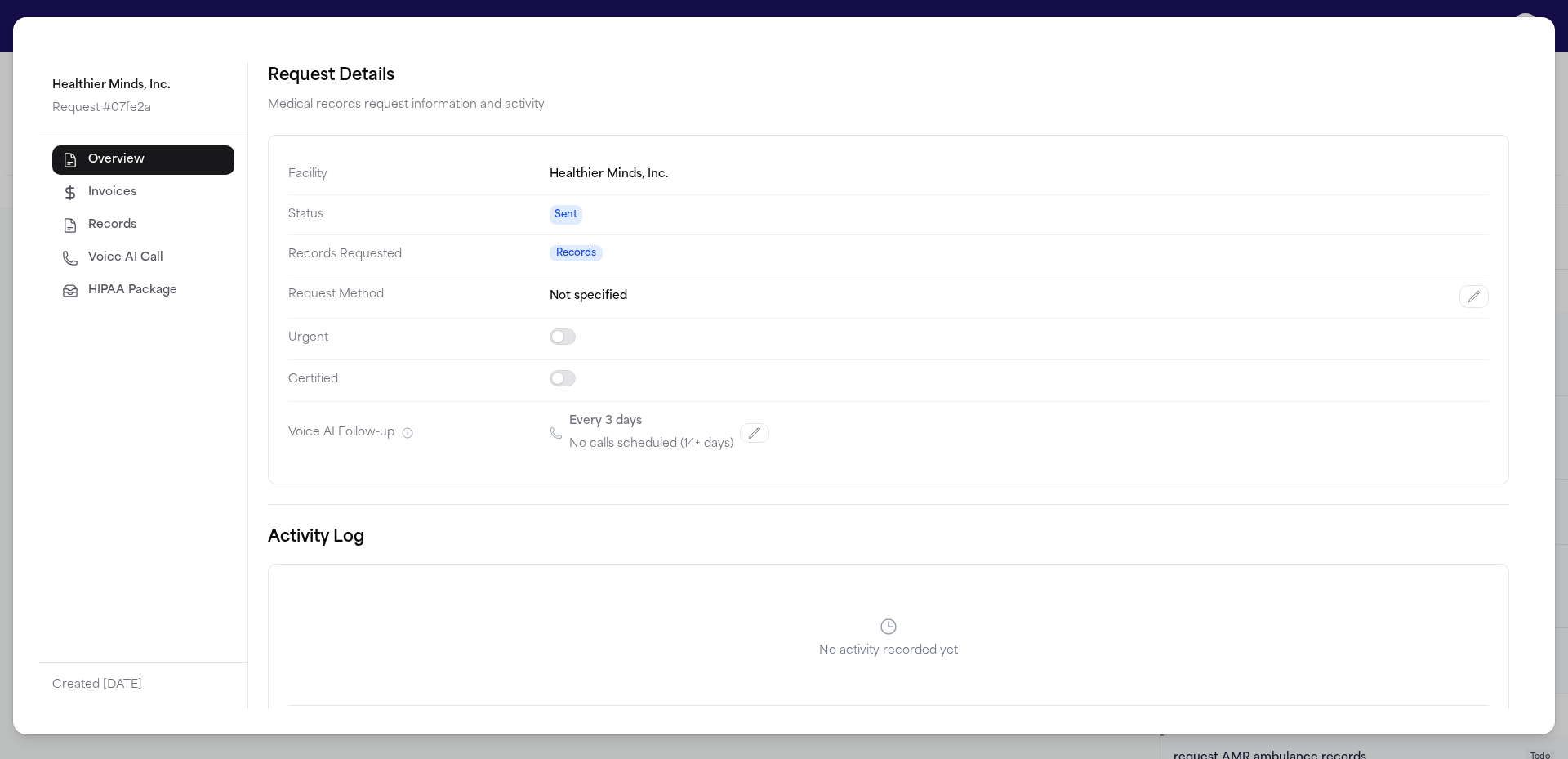
click at [1464, 9] on div "Healthier Minds, Inc. Request # 07fe2a Overview Invoices Records Voice AI Call …" at bounding box center [784, 379] width 1568 height 759
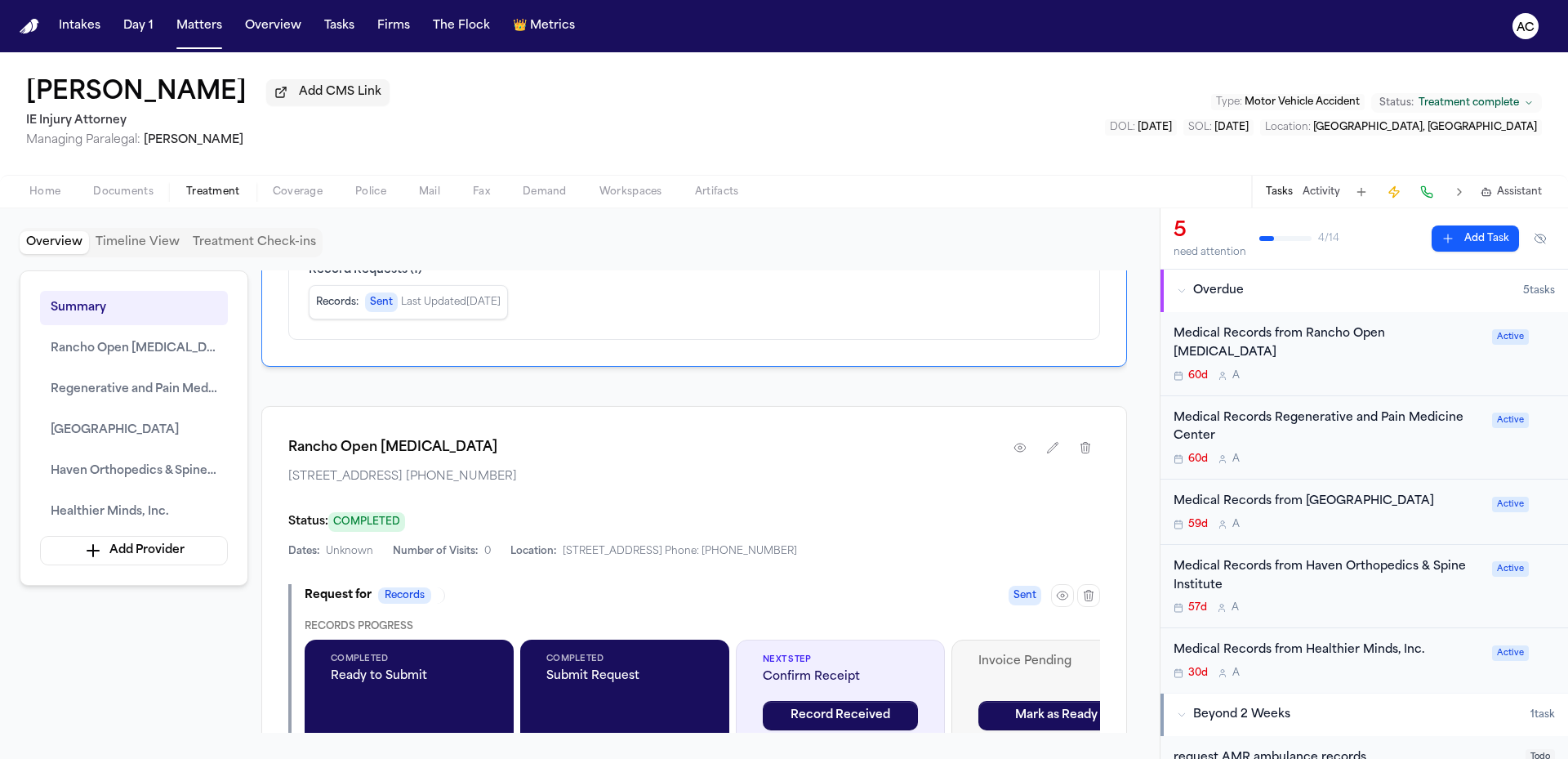
scroll to position [1062, 0]
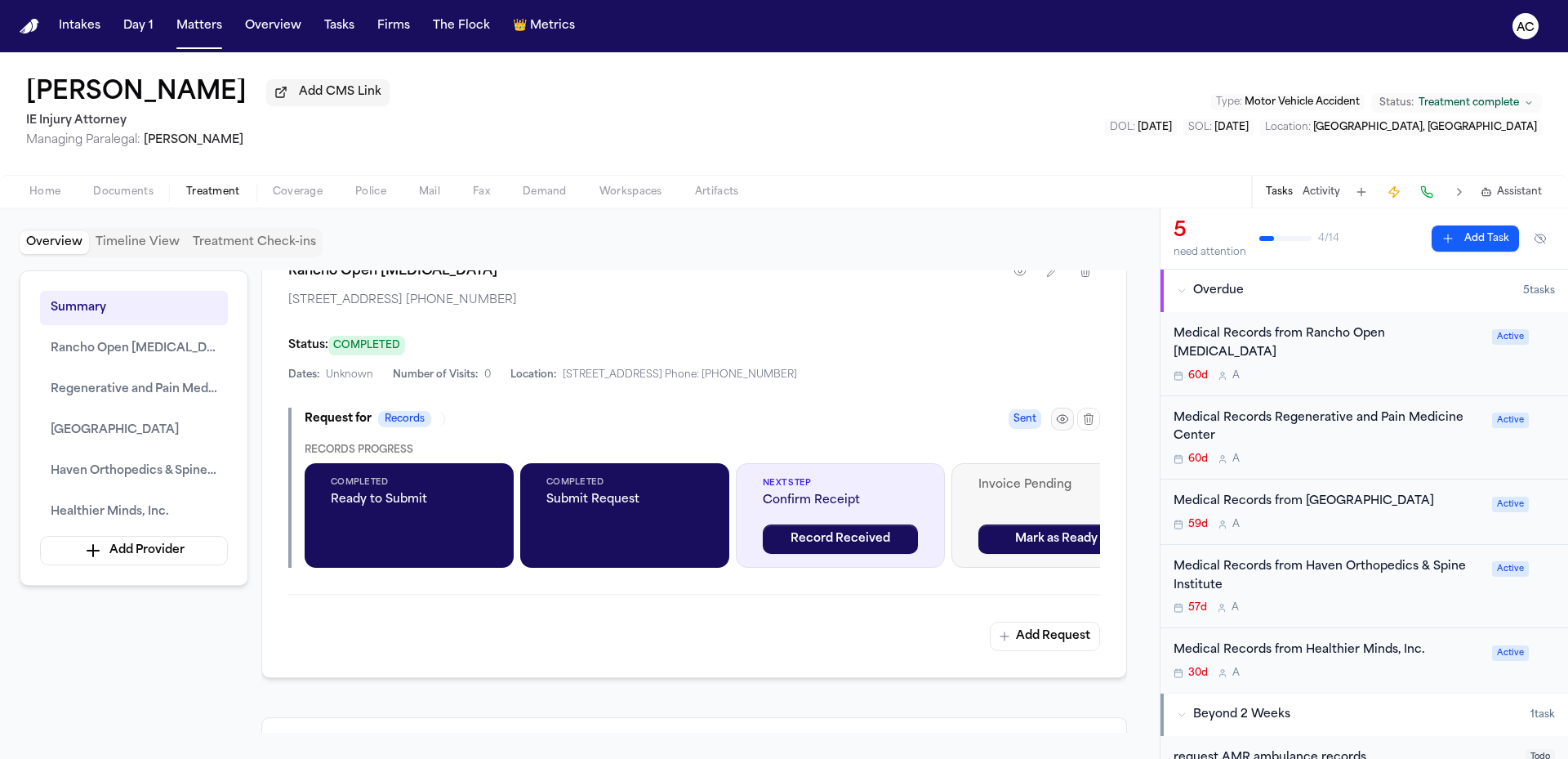
click at [1065, 426] on icon "button" at bounding box center [1063, 419] width 13 height 13
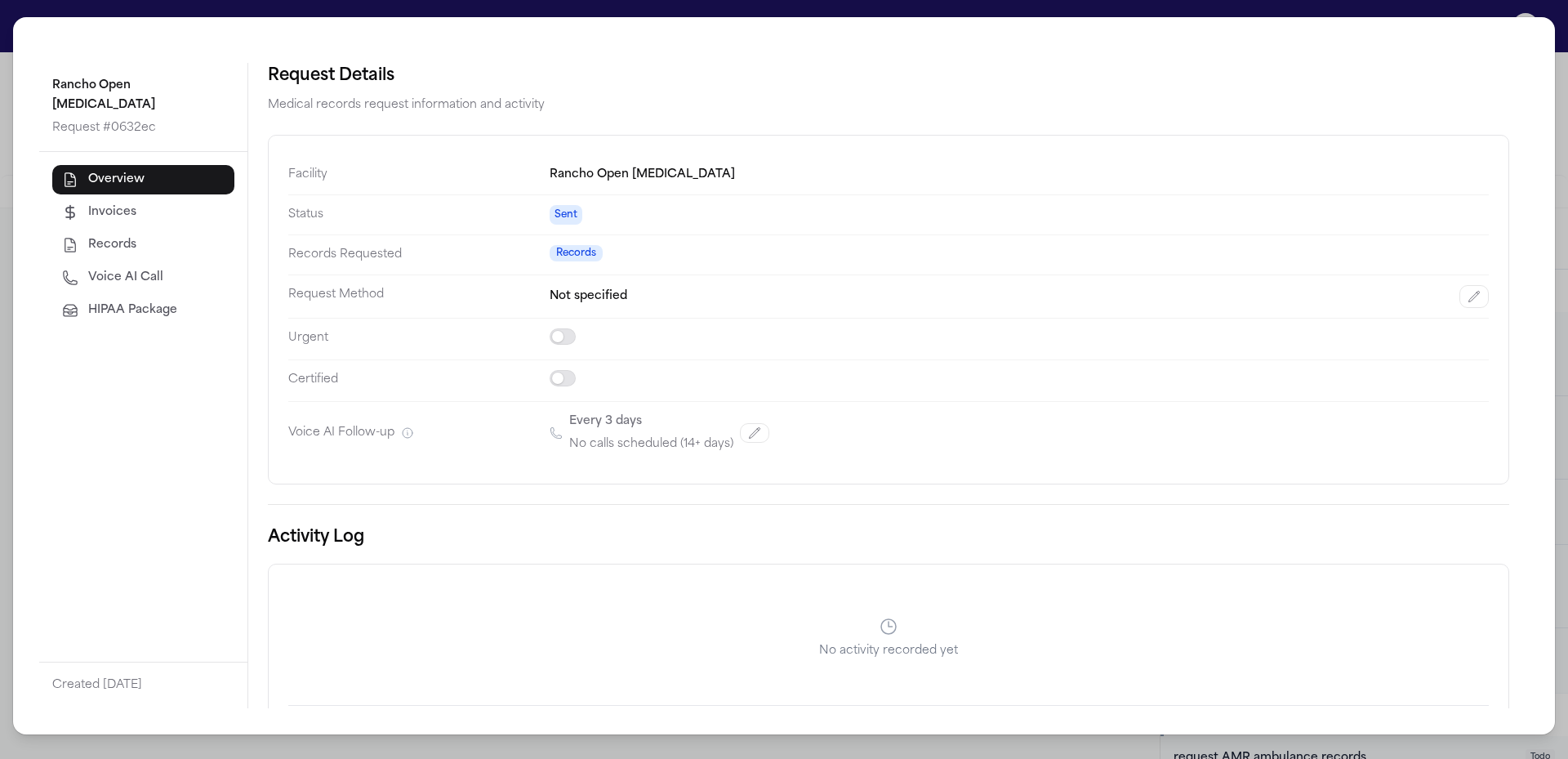
click at [129, 263] on button "Voice AI Call" at bounding box center [143, 277] width 182 height 30
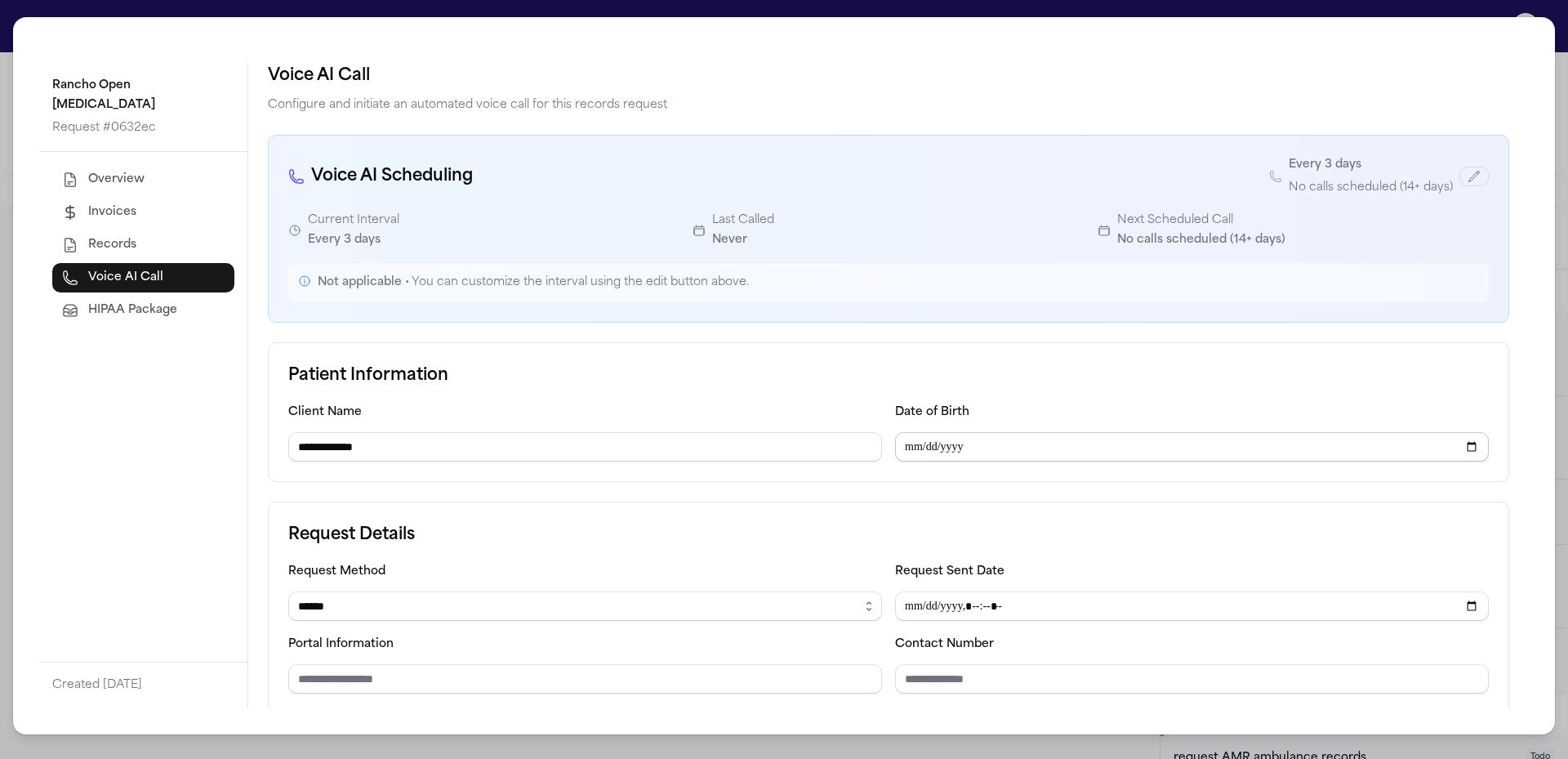
click at [899, 444] on input "Date of Birth" at bounding box center [1191, 446] width 594 height 30
type input "**********"
click at [991, 448] on input "**********" at bounding box center [1191, 446] width 594 height 30
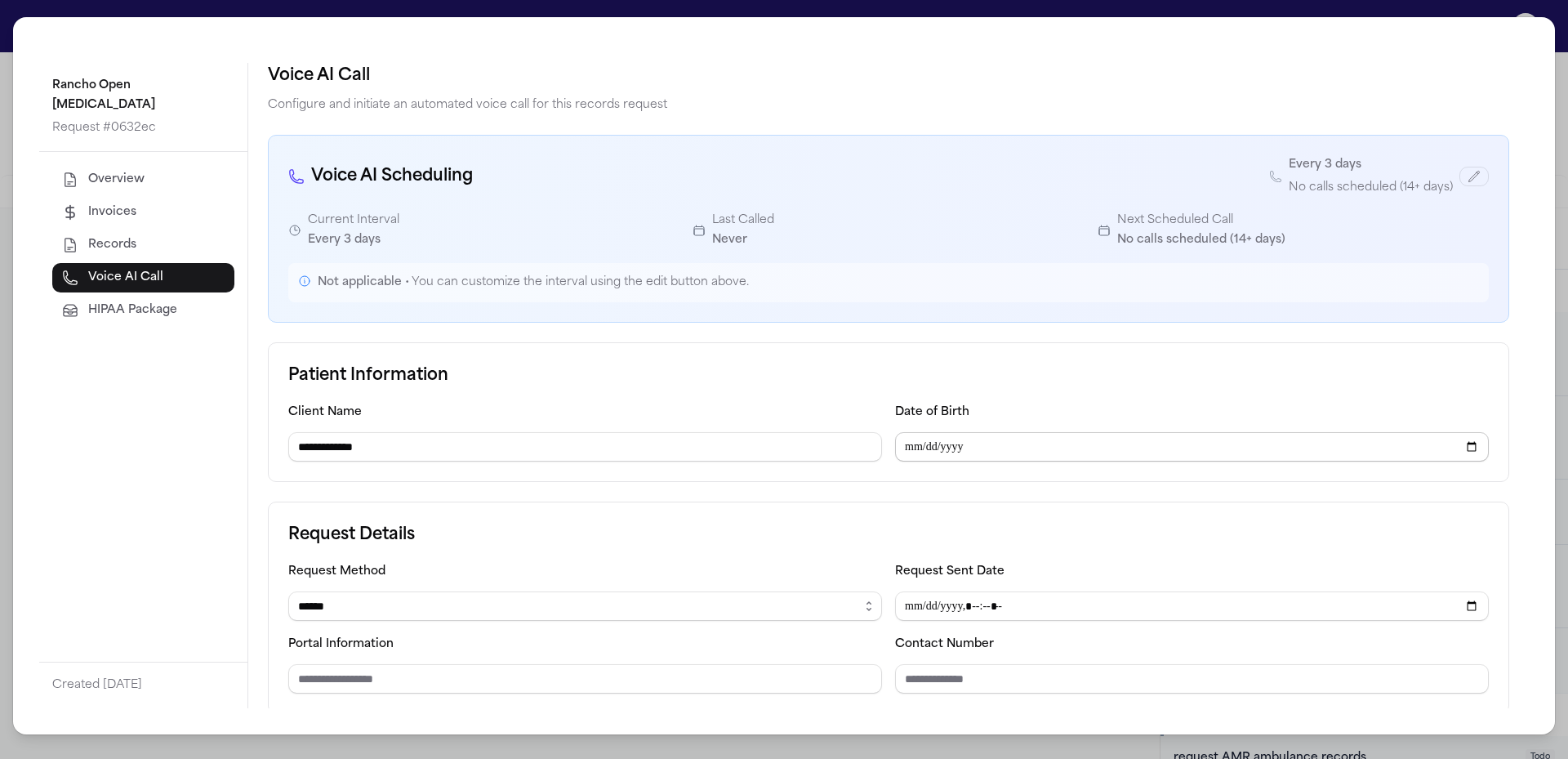
click at [976, 448] on input "**********" at bounding box center [1191, 446] width 594 height 30
click at [958, 449] on input "**********" at bounding box center [1191, 446] width 594 height 30
click at [992, 405] on div "**********" at bounding box center [1191, 432] width 594 height 59
click at [445, 599] on select "****** ***** *** ****" at bounding box center [585, 605] width 594 height 30
select select "***"
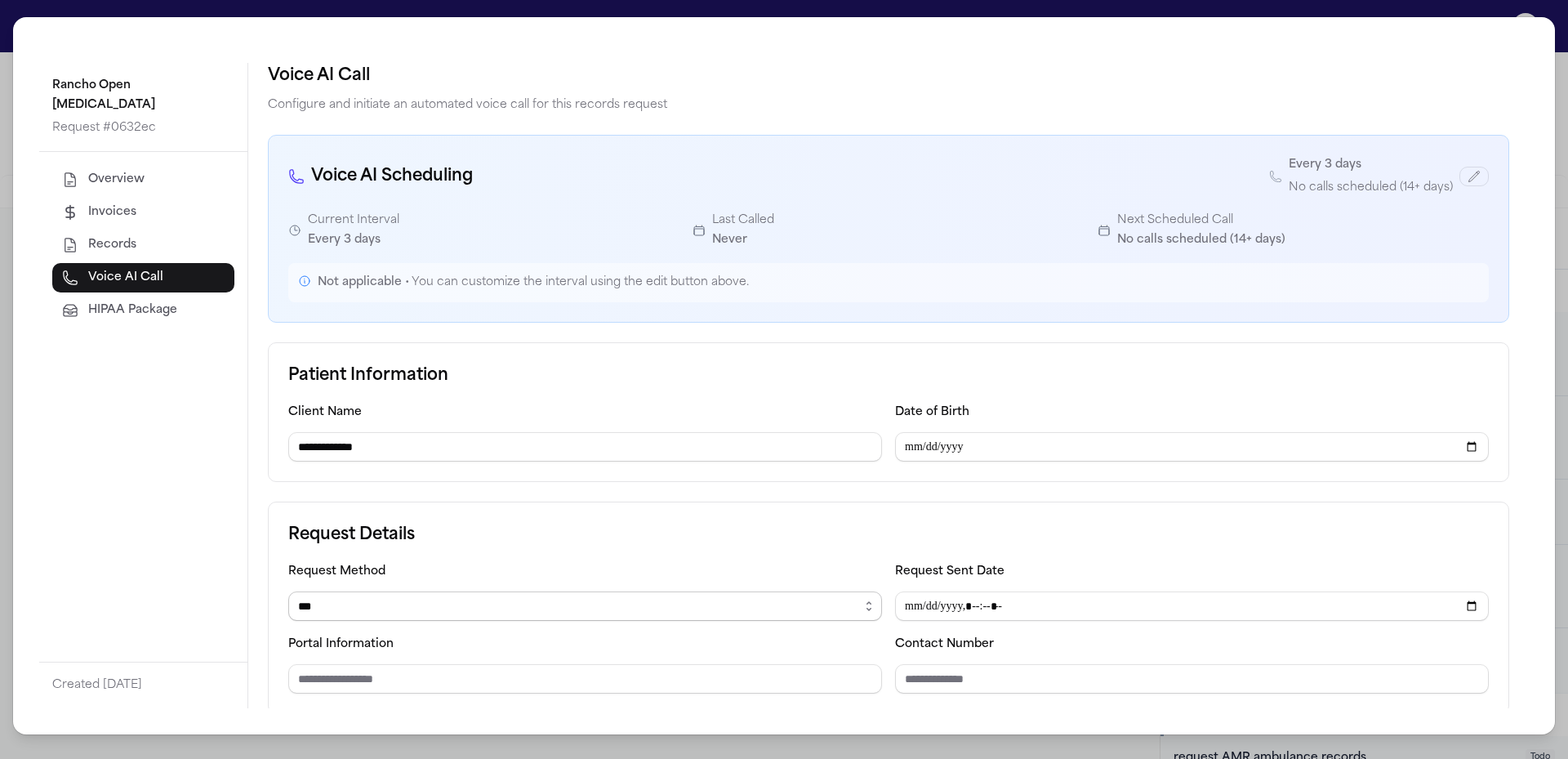
click at [289, 591] on select "****** ***** *** ****" at bounding box center [585, 605] width 594 height 30
click at [924, 676] on input "Contact Number" at bounding box center [1191, 678] width 594 height 30
click at [679, 677] on input "Fax Number" at bounding box center [585, 678] width 594 height 30
paste input "**********"
drag, startPoint x: 412, startPoint y: 677, endPoint x: 426, endPoint y: 677, distance: 14.0
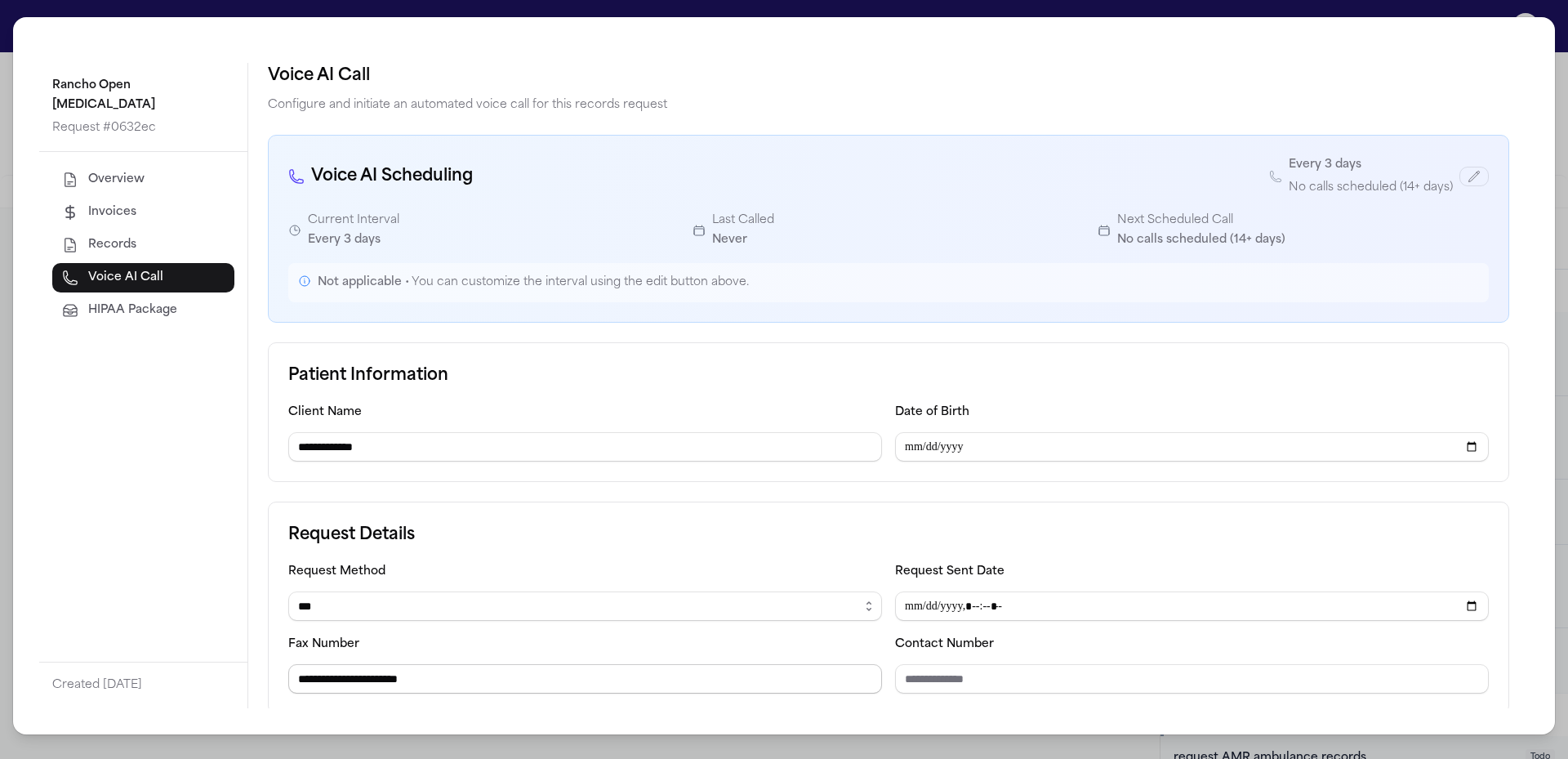
click at [415, 677] on input "**********" at bounding box center [585, 678] width 594 height 30
type input "**********"
click at [1008, 685] on input "Contact Number" at bounding box center [1191, 678] width 594 height 30
paste input "**********"
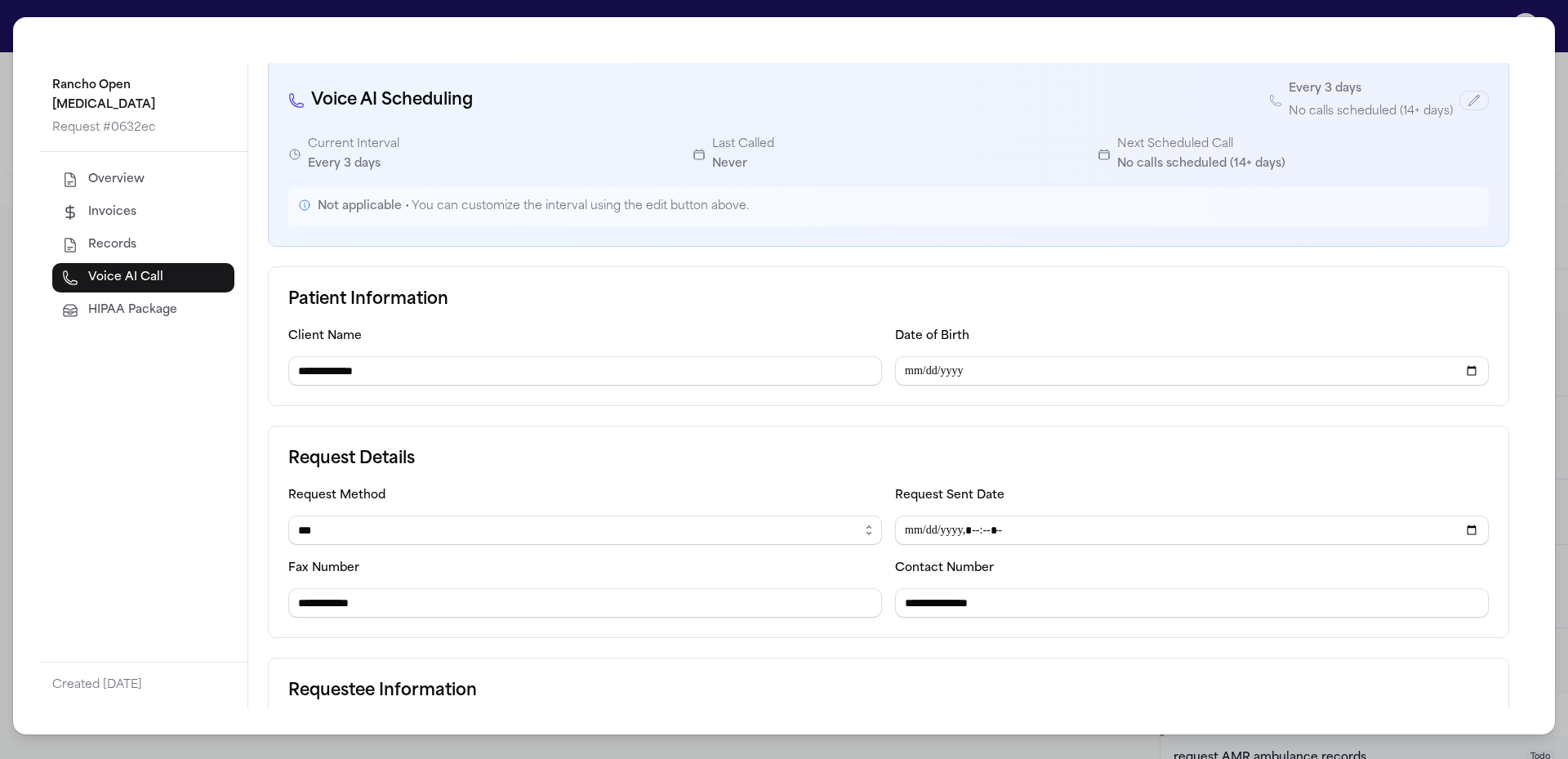
scroll to position [214, 0]
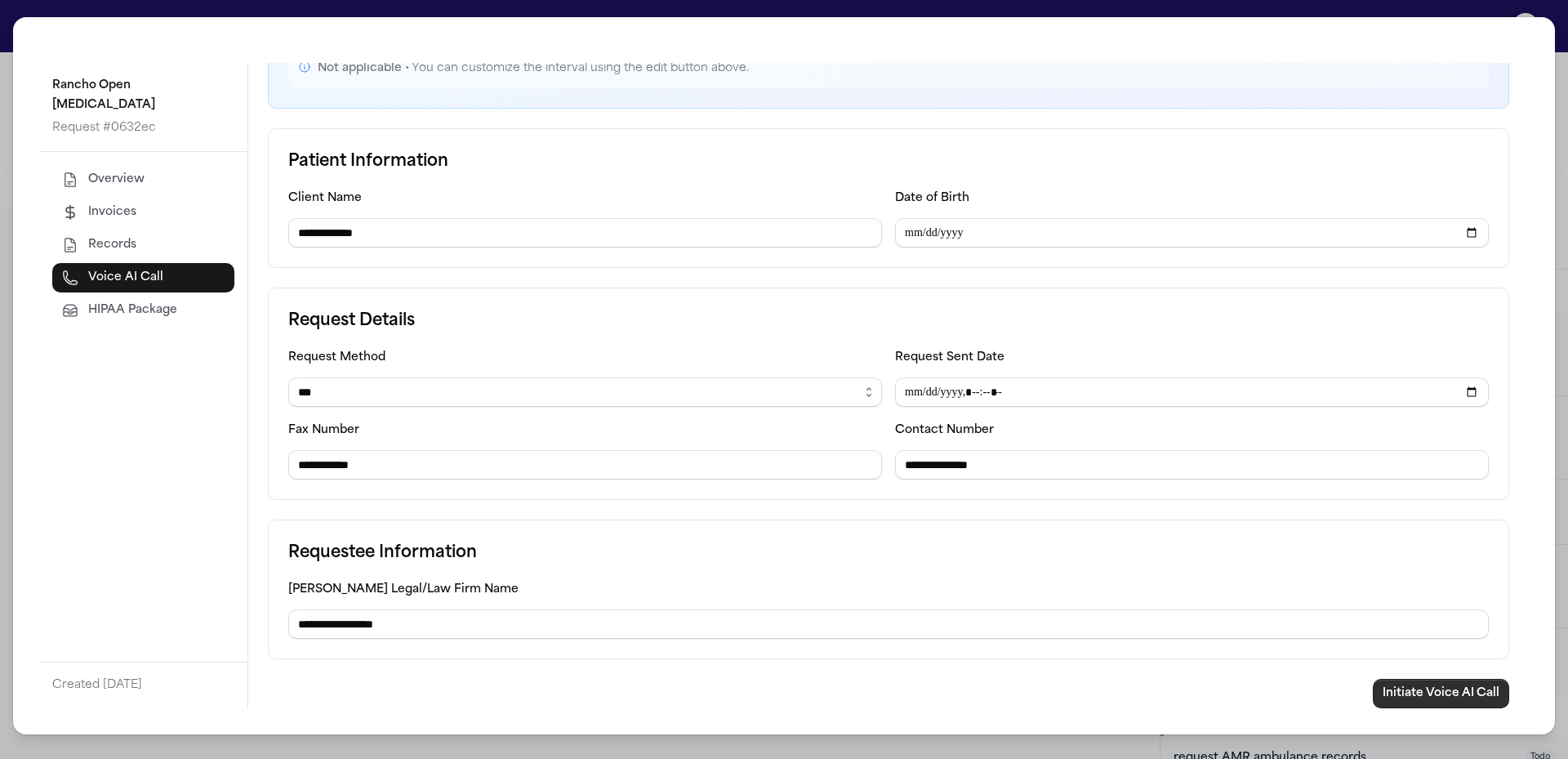
type input "**********"
click at [1444, 701] on button "Initiate Voice AI Call" at bounding box center [1440, 694] width 136 height 30
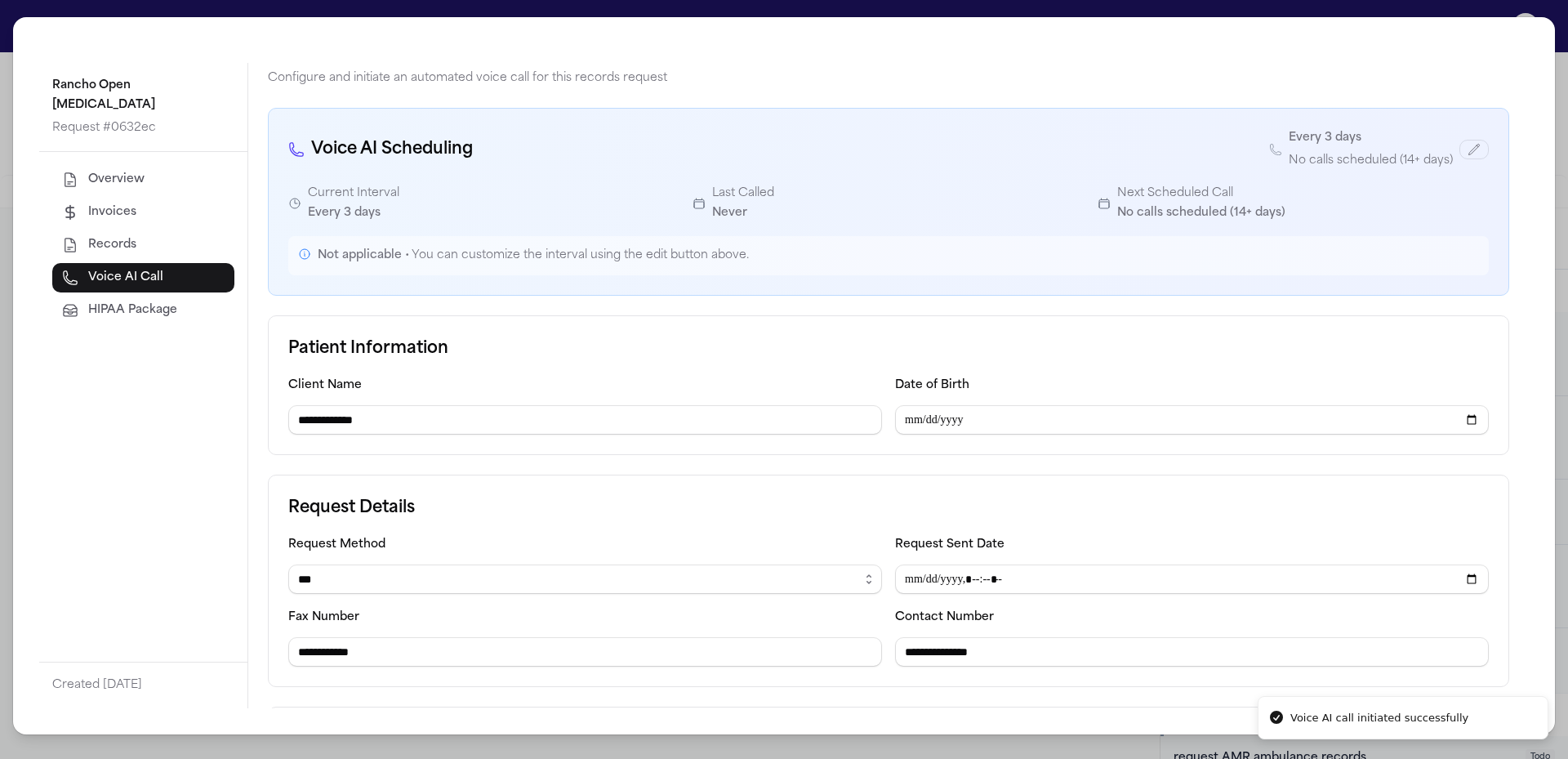
scroll to position [0, 0]
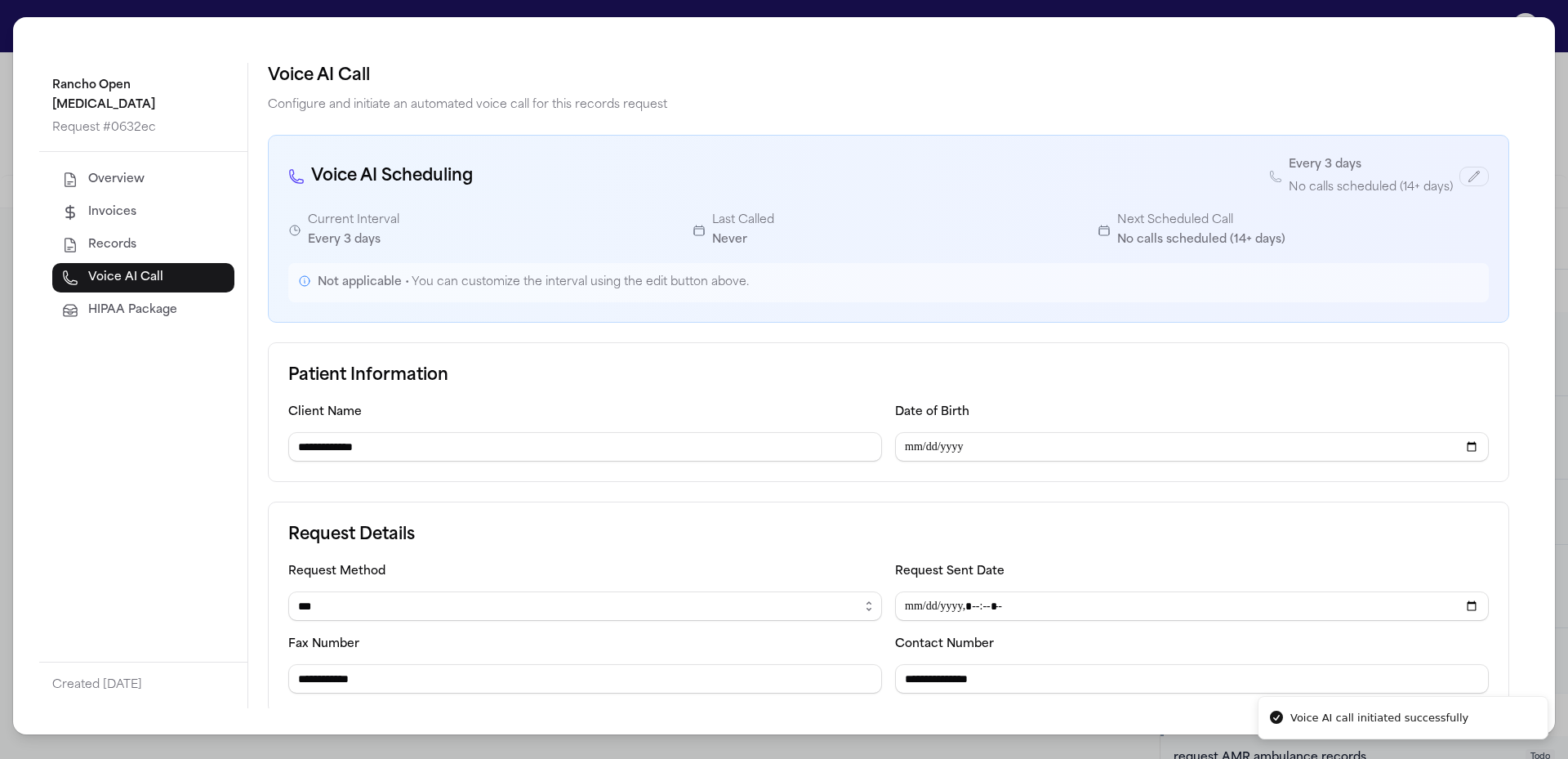
click at [1564, 65] on div "**********" at bounding box center [784, 379] width 1568 height 759
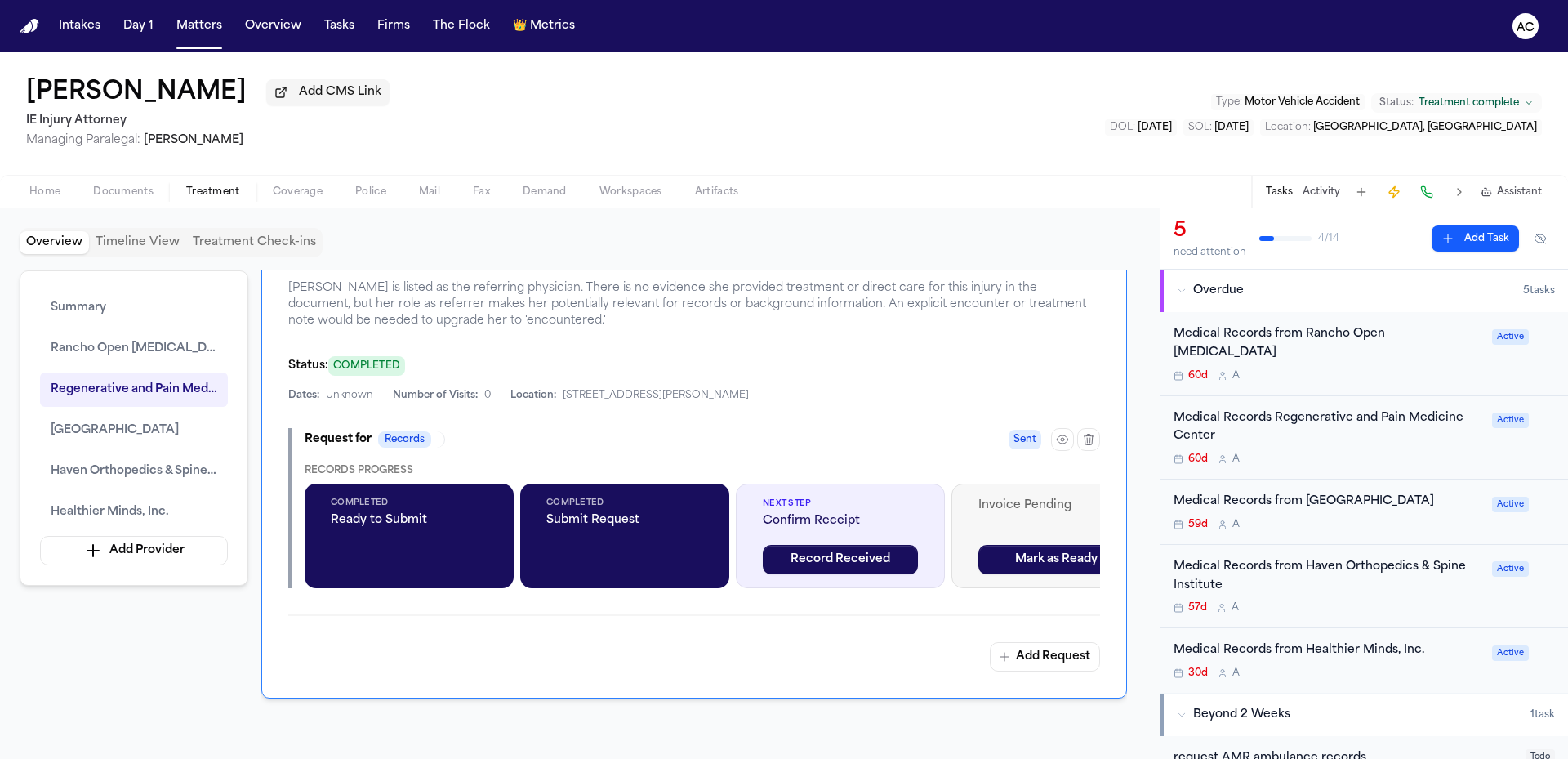
scroll to position [1553, 0]
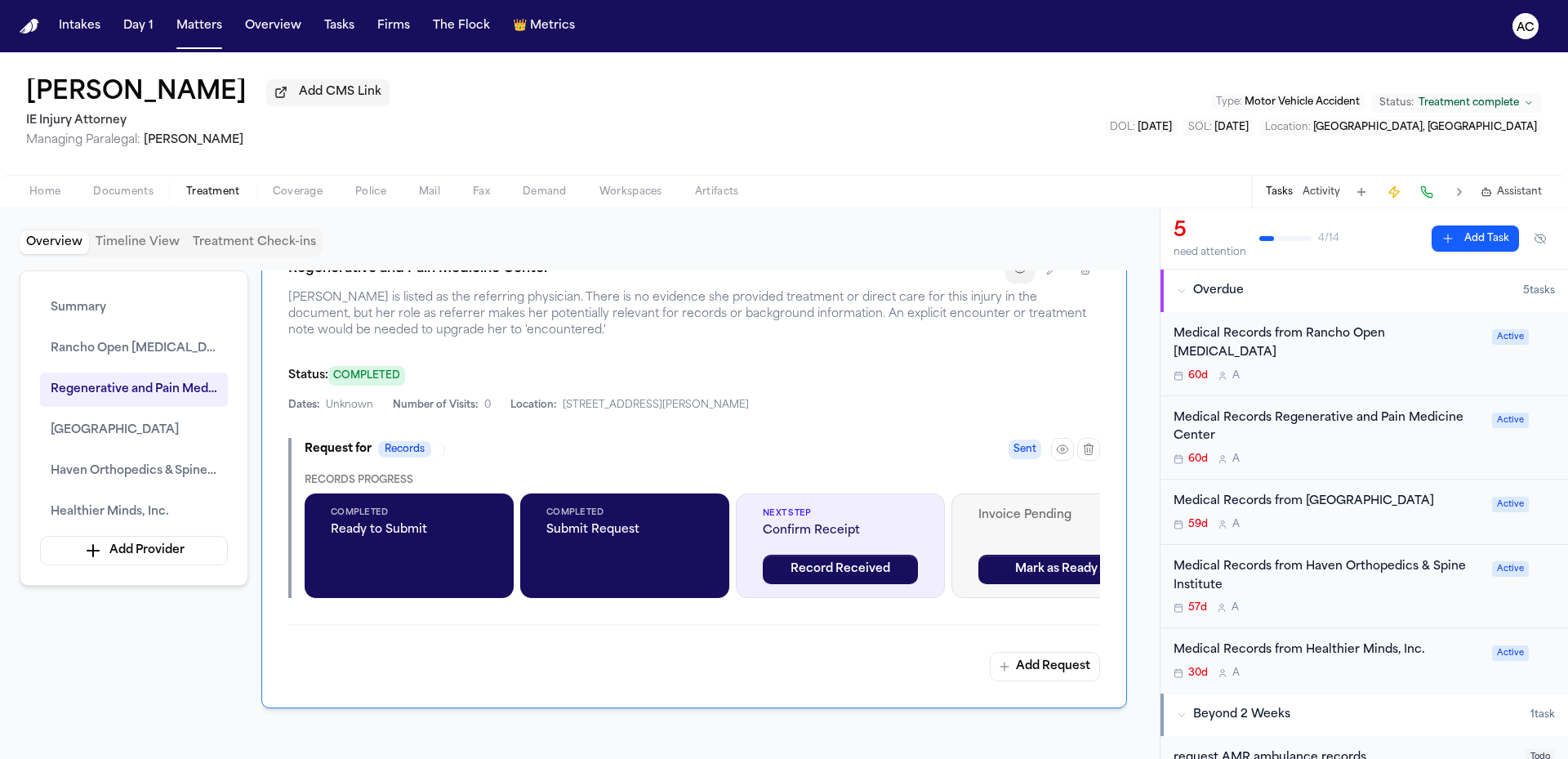
click at [1018, 275] on icon "button" at bounding box center [1020, 269] width 13 height 13
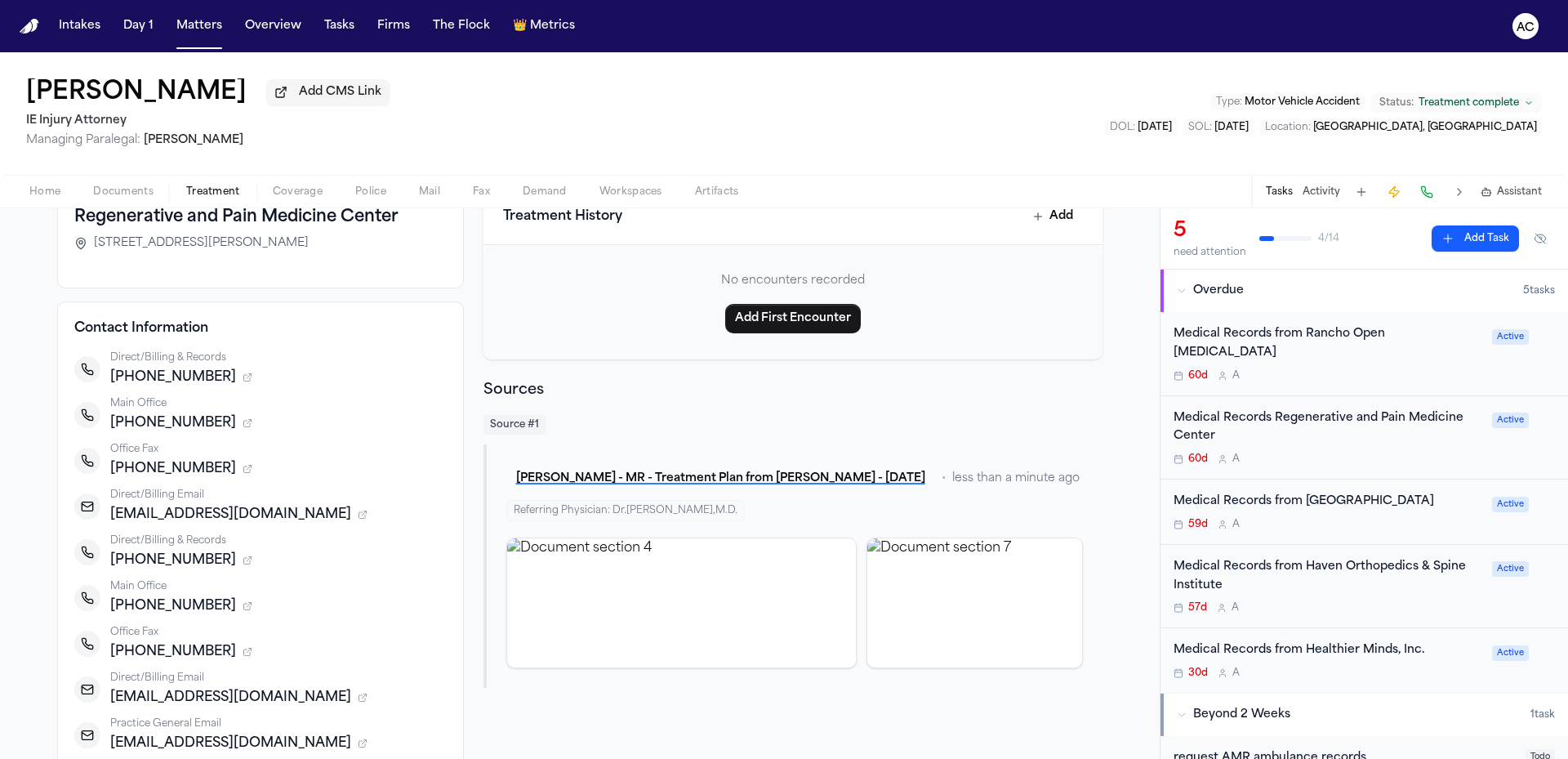
scroll to position [82, 0]
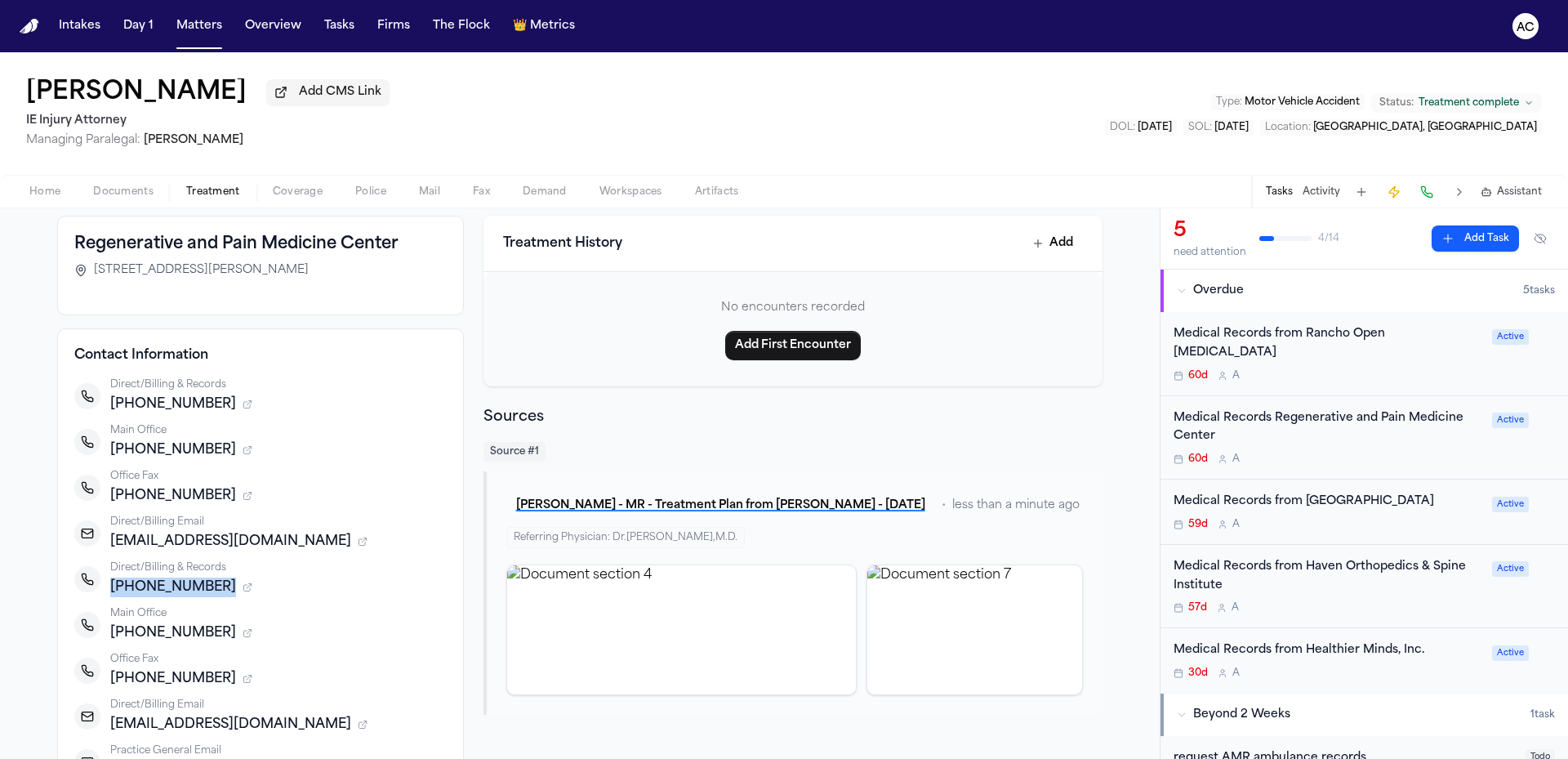
drag, startPoint x: 206, startPoint y: 582, endPoint x: 105, endPoint y: 587, distance: 101.1
click at [110, 587] on span "[PHONE_NUMBER]" at bounding box center [173, 587] width 126 height 19
drag, startPoint x: 203, startPoint y: 493, endPoint x: 105, endPoint y: 497, distance: 98.1
click at [110, 497] on span "[PHONE_NUMBER]" at bounding box center [173, 496] width 126 height 19
copy span "[PHONE_NUMBER]"
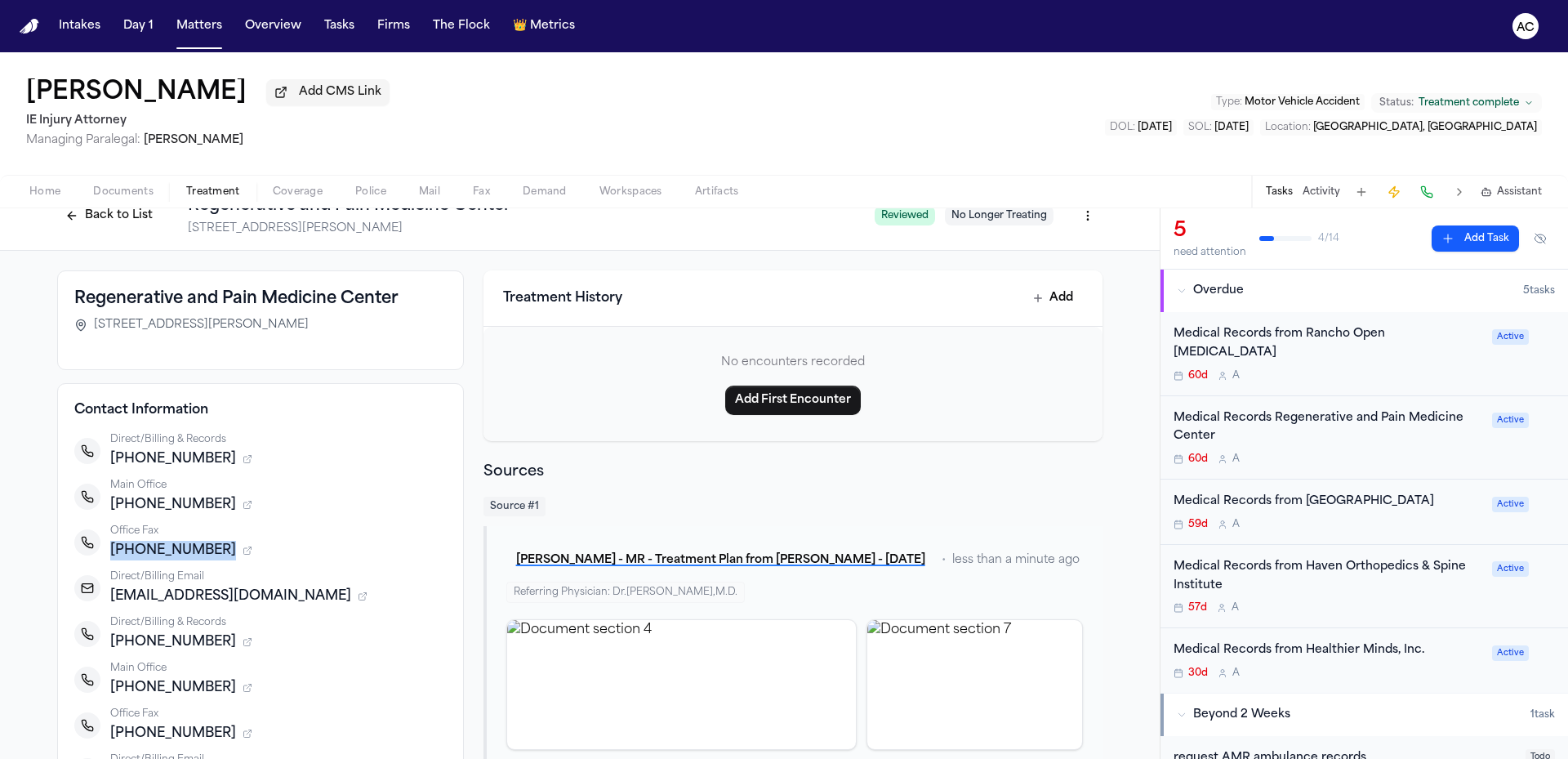
scroll to position [0, 0]
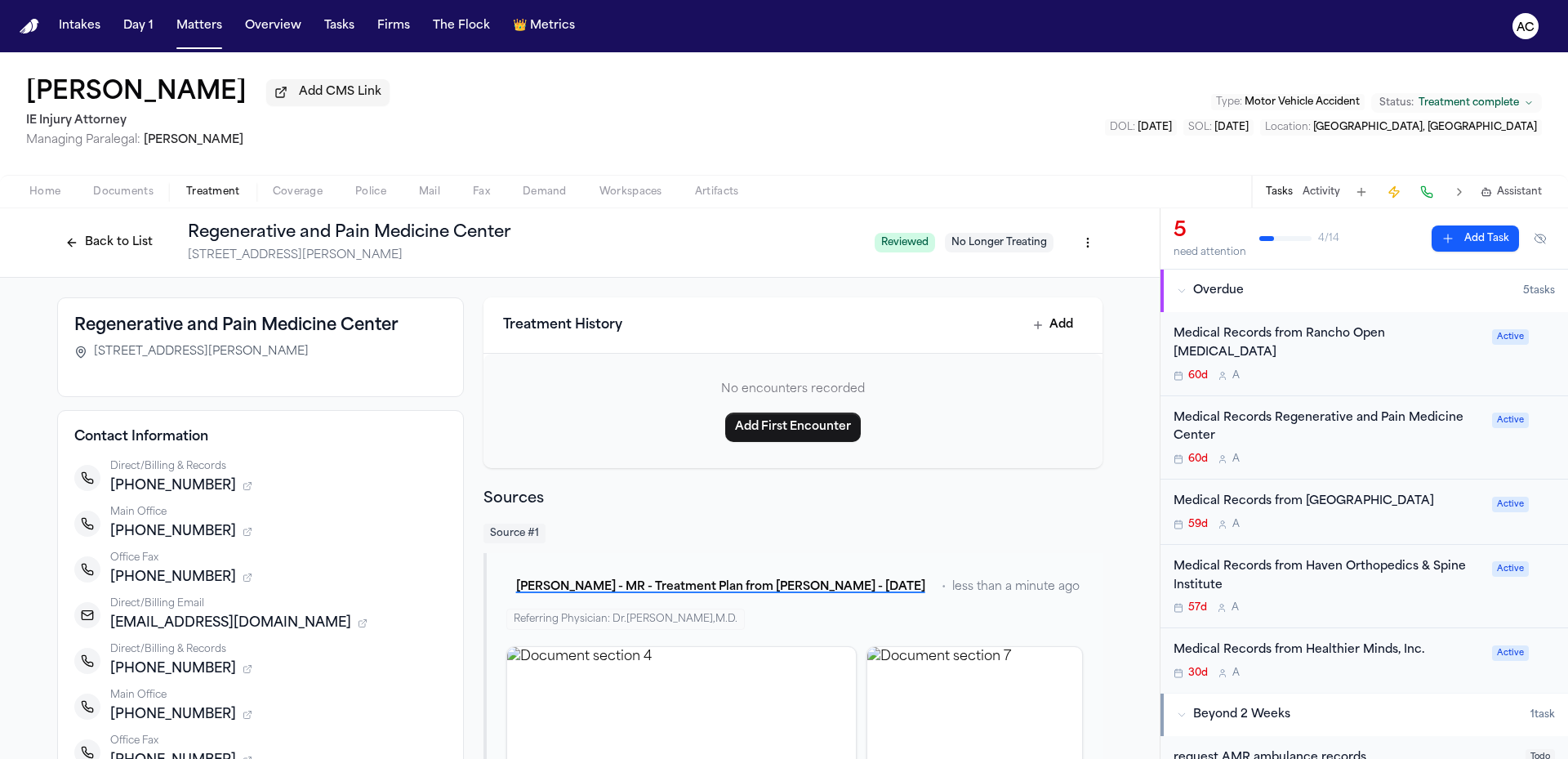
click at [105, 225] on div "Back to List Regenerative and Pain Medicine Center 9090 Milliken Ave, Suite 140…" at bounding box center [459, 243] width 805 height 42
click at [119, 243] on button "Back to List" at bounding box center [109, 242] width 104 height 26
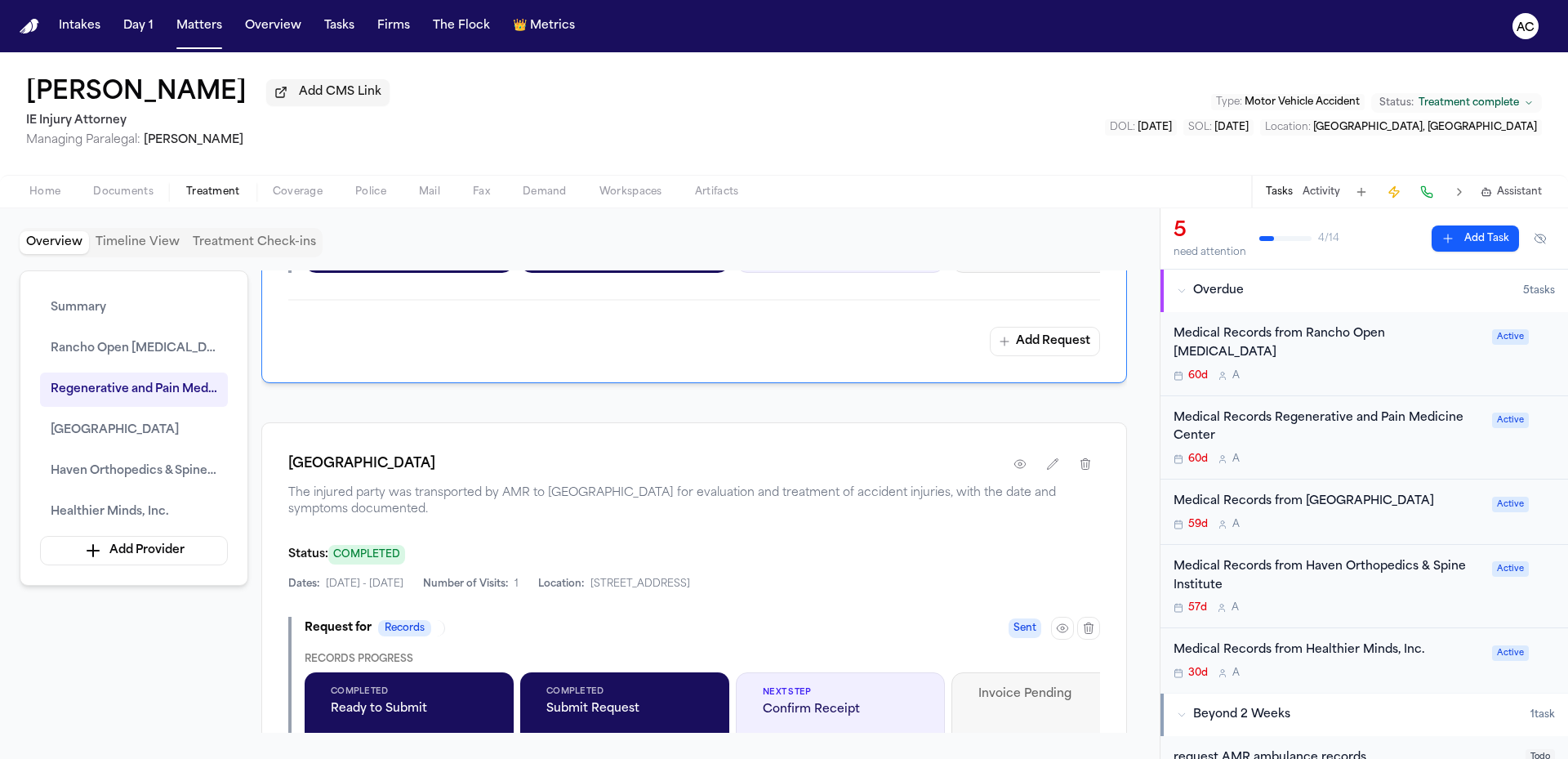
scroll to position [1879, 0]
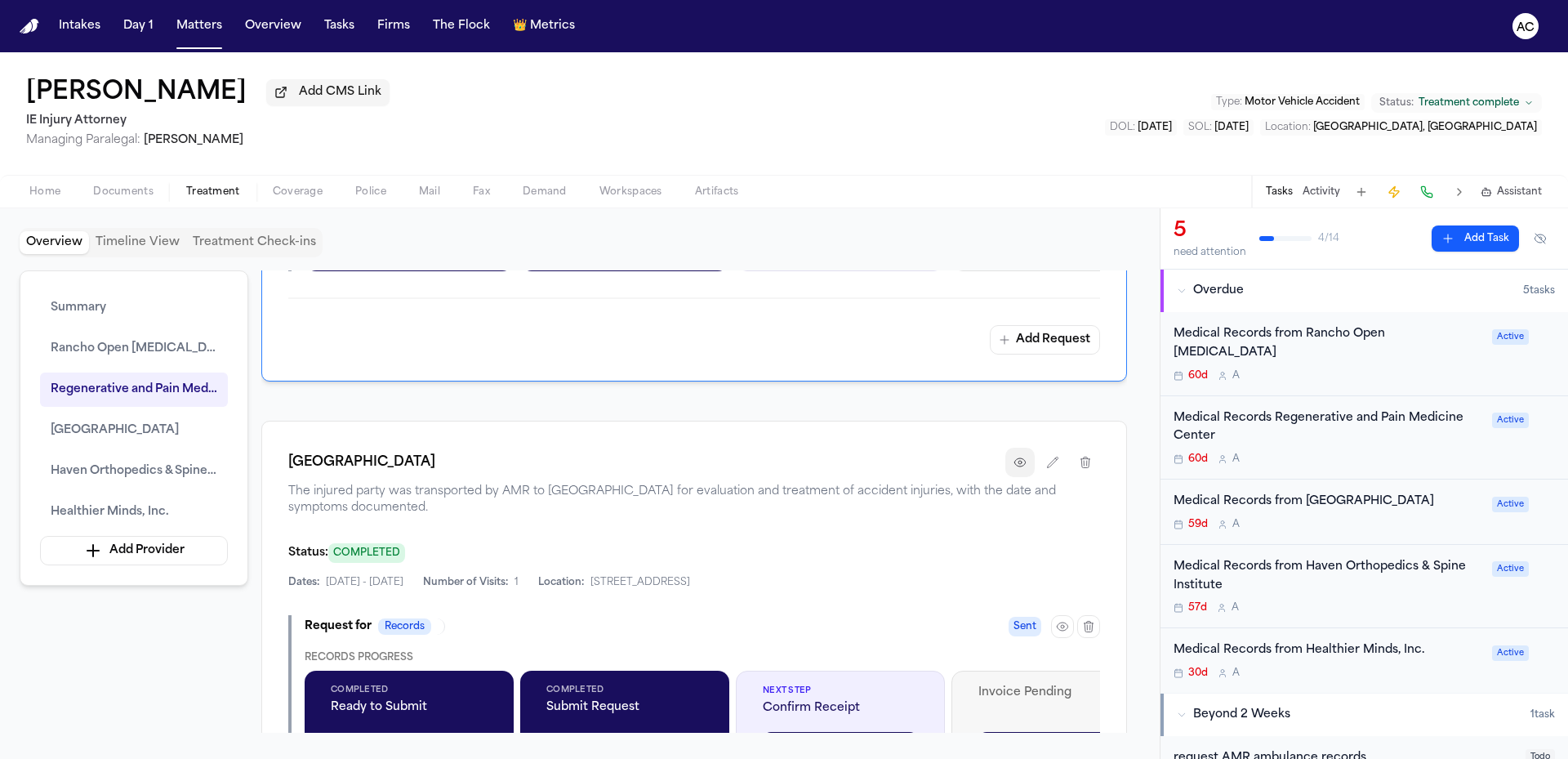
click at [1027, 477] on button "button" at bounding box center [1019, 463] width 30 height 30
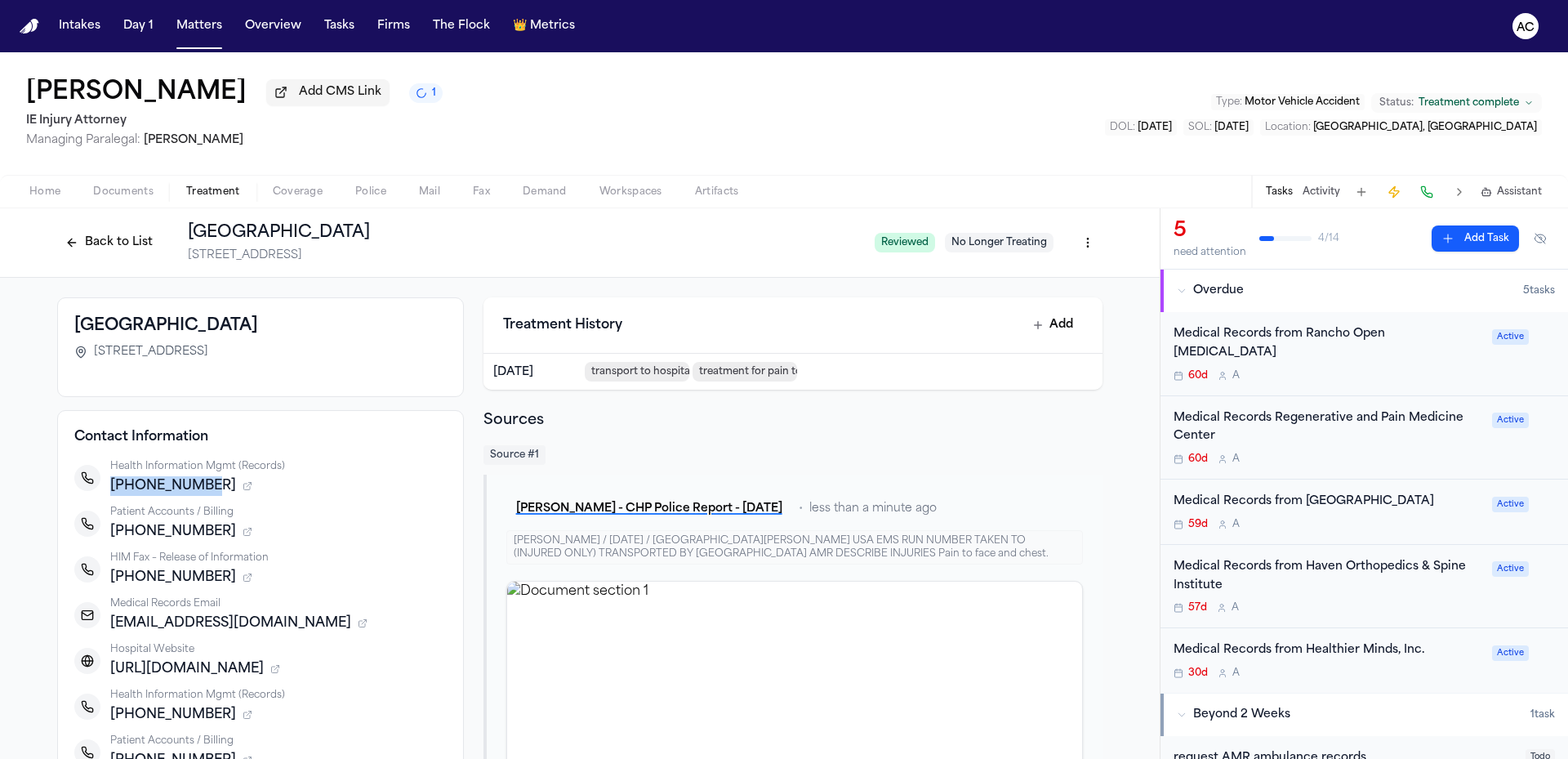
drag, startPoint x: 197, startPoint y: 487, endPoint x: 107, endPoint y: 484, distance: 90.0
click at [110, 484] on span "+19095796976" at bounding box center [173, 486] width 126 height 19
copy span "+19095796976"
drag, startPoint x: 200, startPoint y: 576, endPoint x: 102, endPoint y: 575, distance: 98.0
click at [102, 575] on div "HIM Fax – Release of Information +19099204745" at bounding box center [260, 569] width 372 height 36
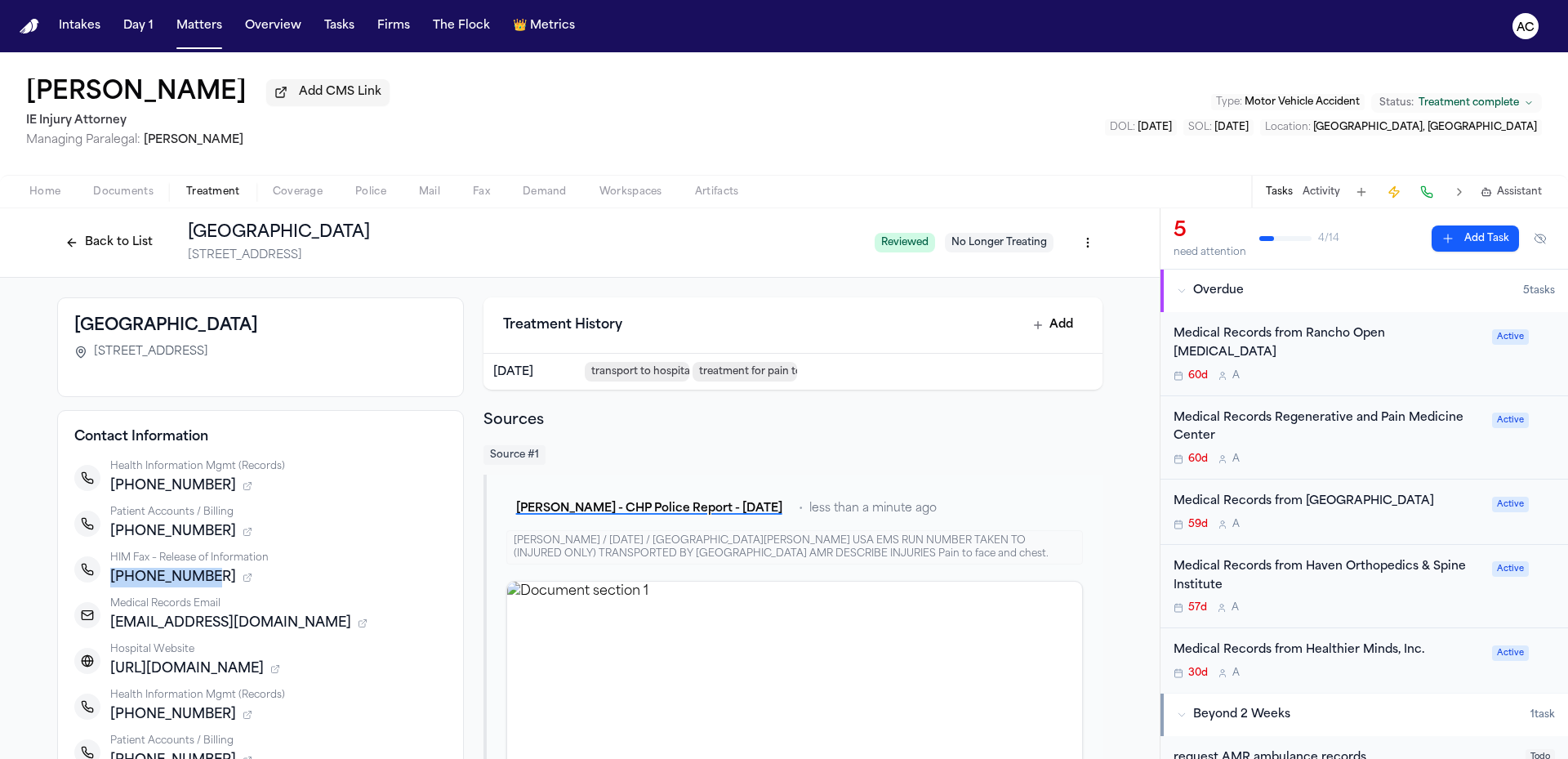
copy span "+19099204745"
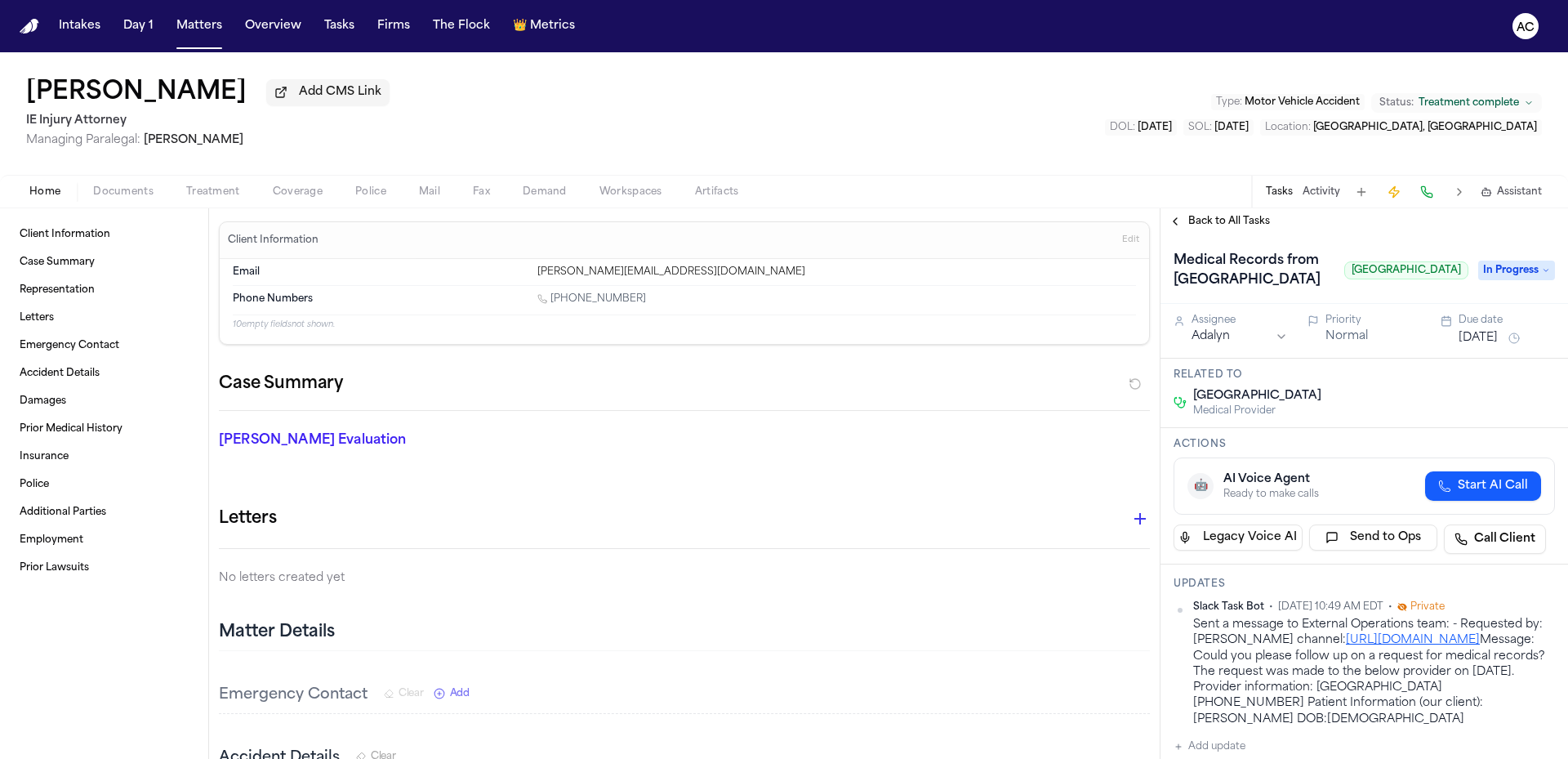
click at [128, 201] on span "button" at bounding box center [123, 202] width 80 height 2
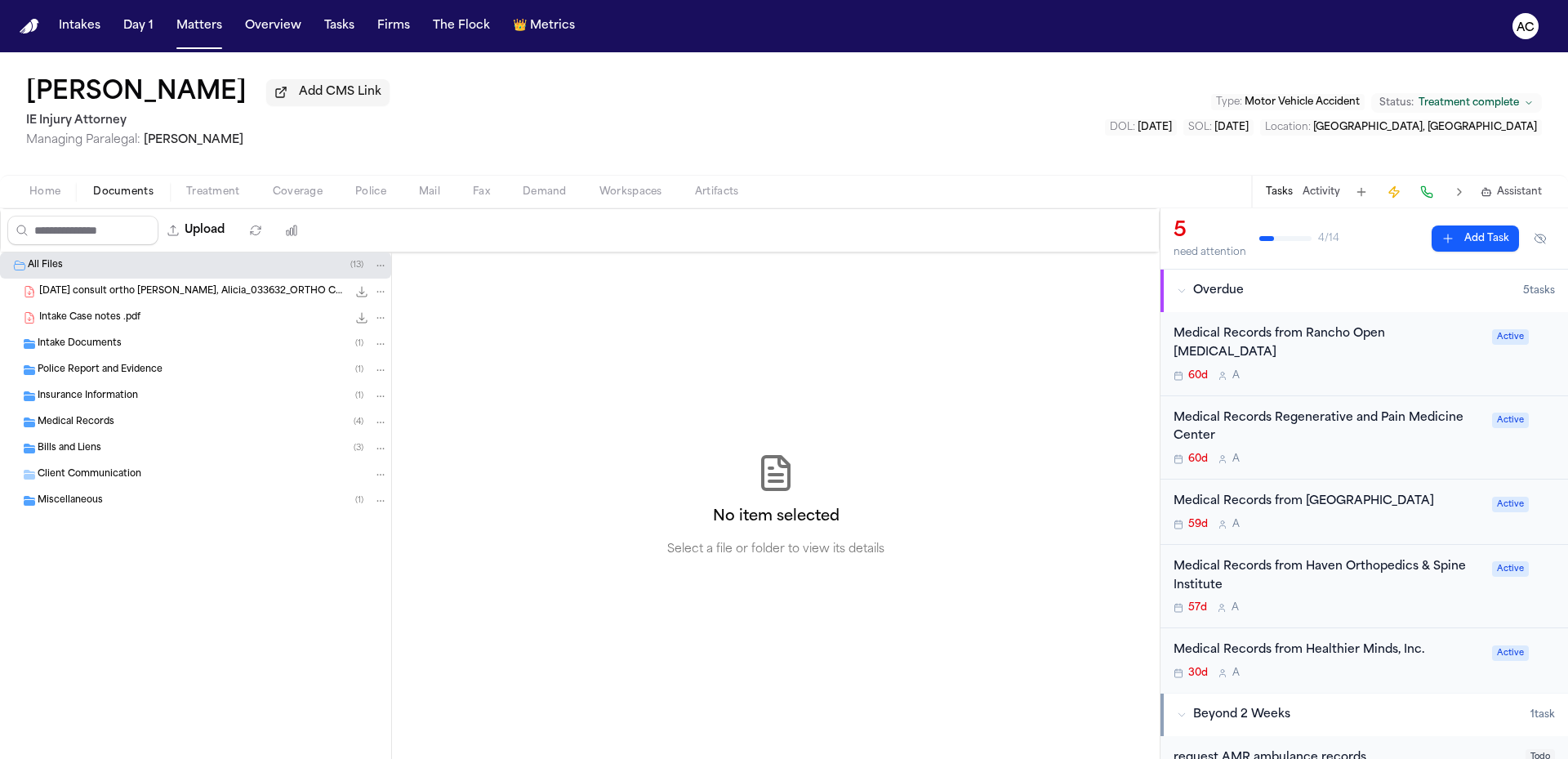
click at [134, 317] on span "Intake Case notes .pdf" at bounding box center [90, 318] width 102 height 13
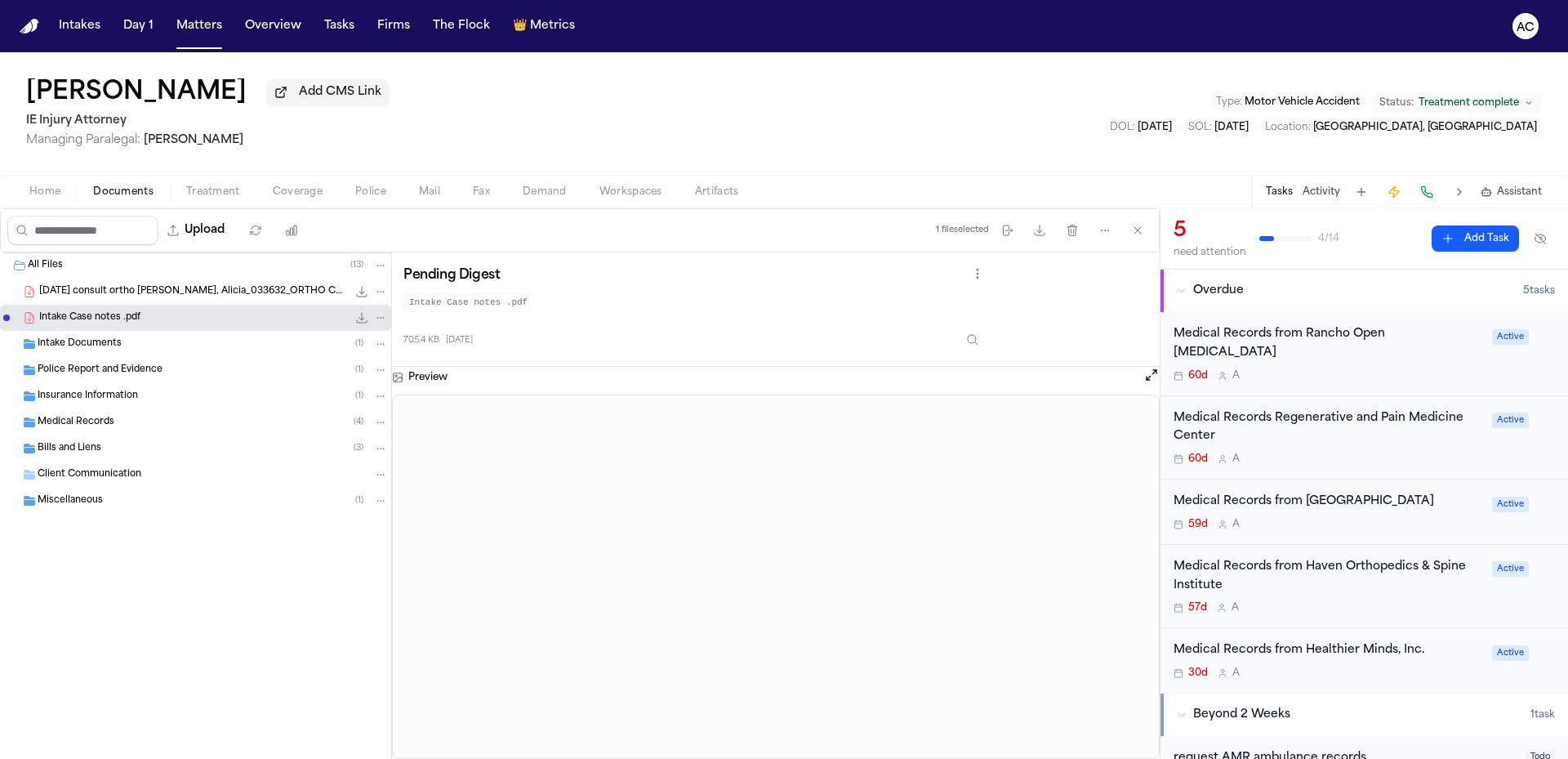
click at [102, 422] on span "Medical Records" at bounding box center [76, 422] width 77 height 13
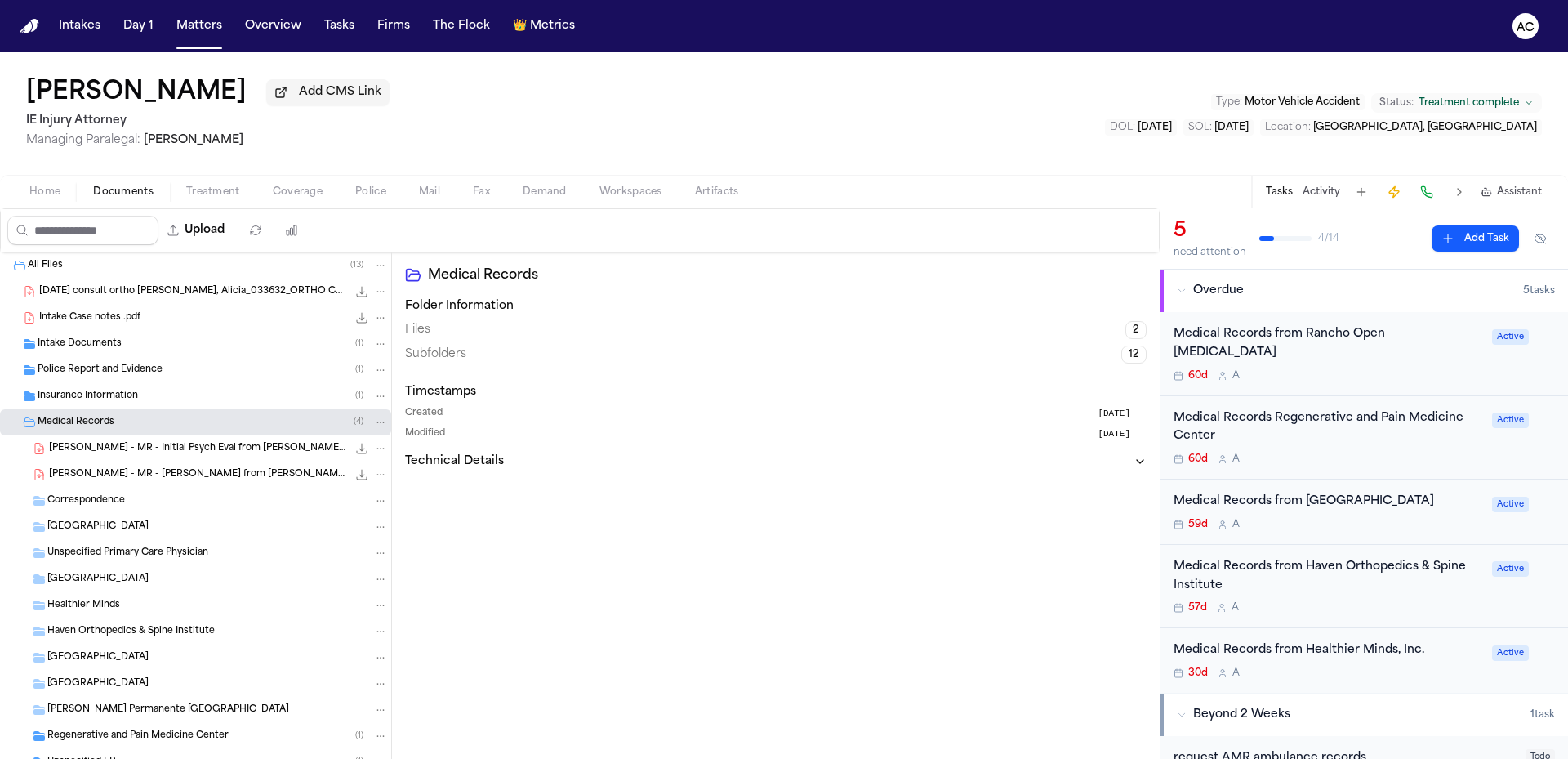
click at [122, 442] on span "A. Acosta - MR - Initial Psych Eval from Dr. Peskin - 4.25.25" at bounding box center [198, 449] width 298 height 13
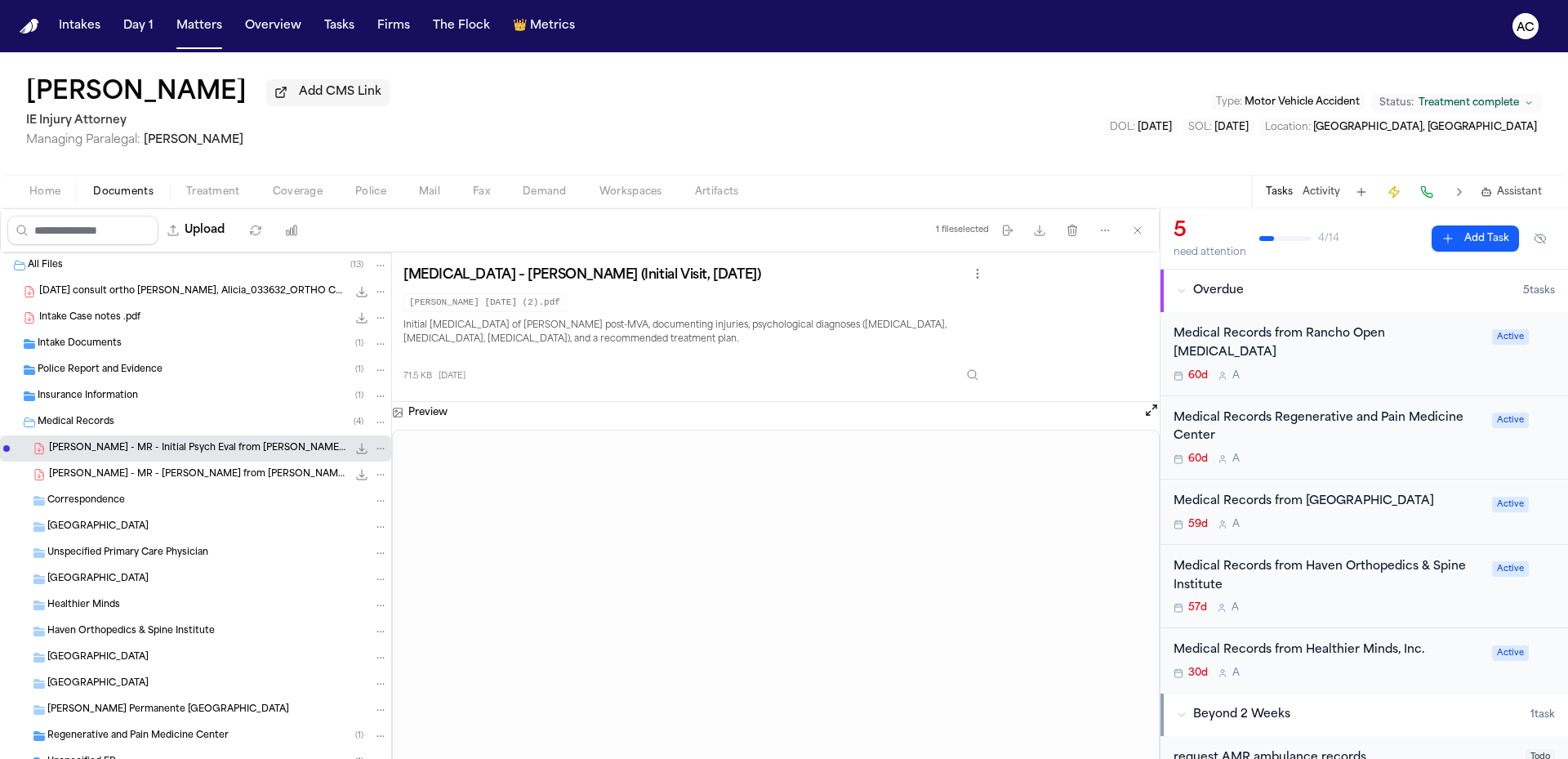
click at [201, 204] on div "Home Documents Treatment Coverage Police Mail Fax Demand Workspaces Artifacts T…" at bounding box center [784, 191] width 1568 height 33
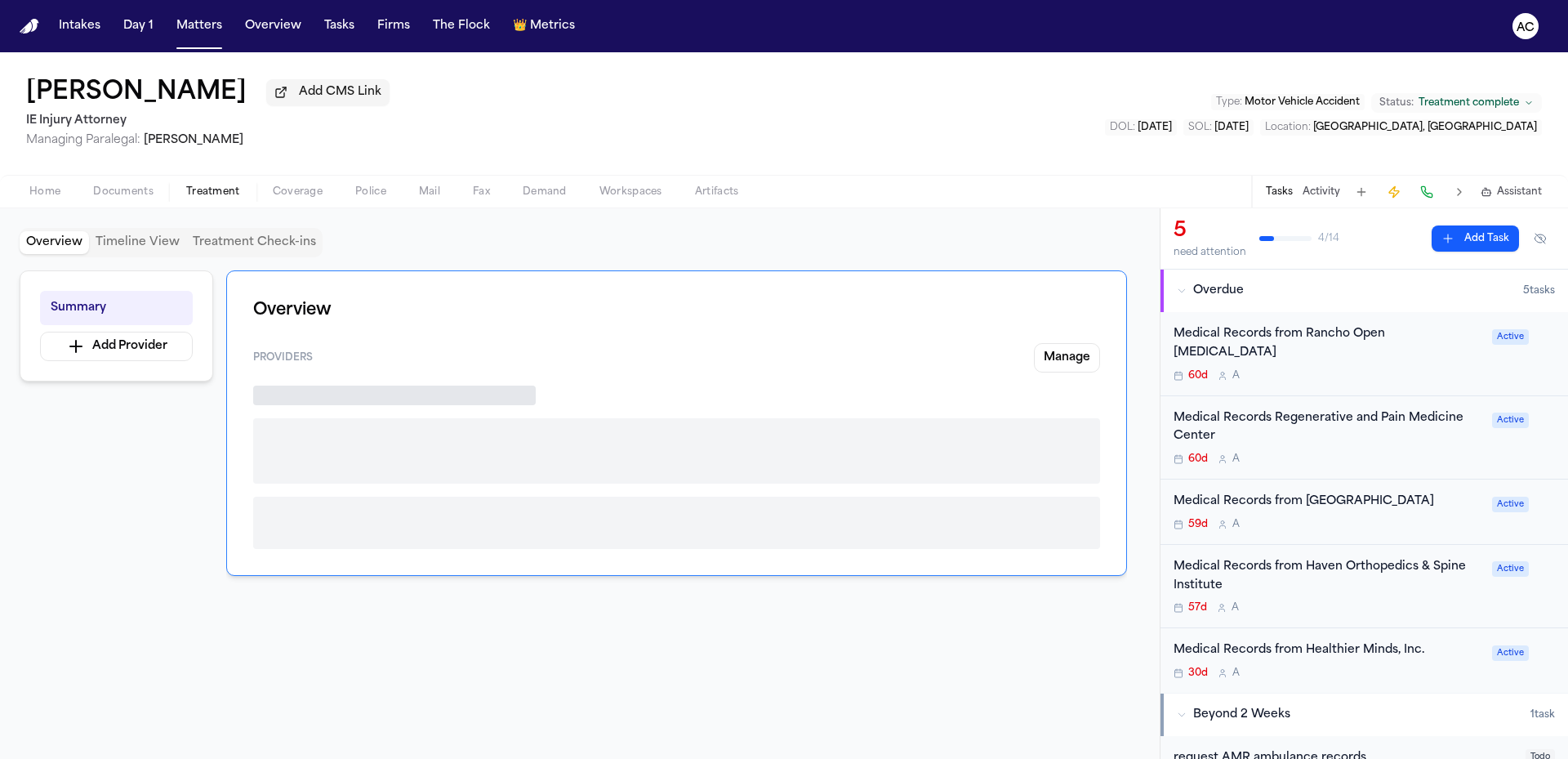
click at [204, 191] on span "Treatment" at bounding box center [213, 192] width 54 height 13
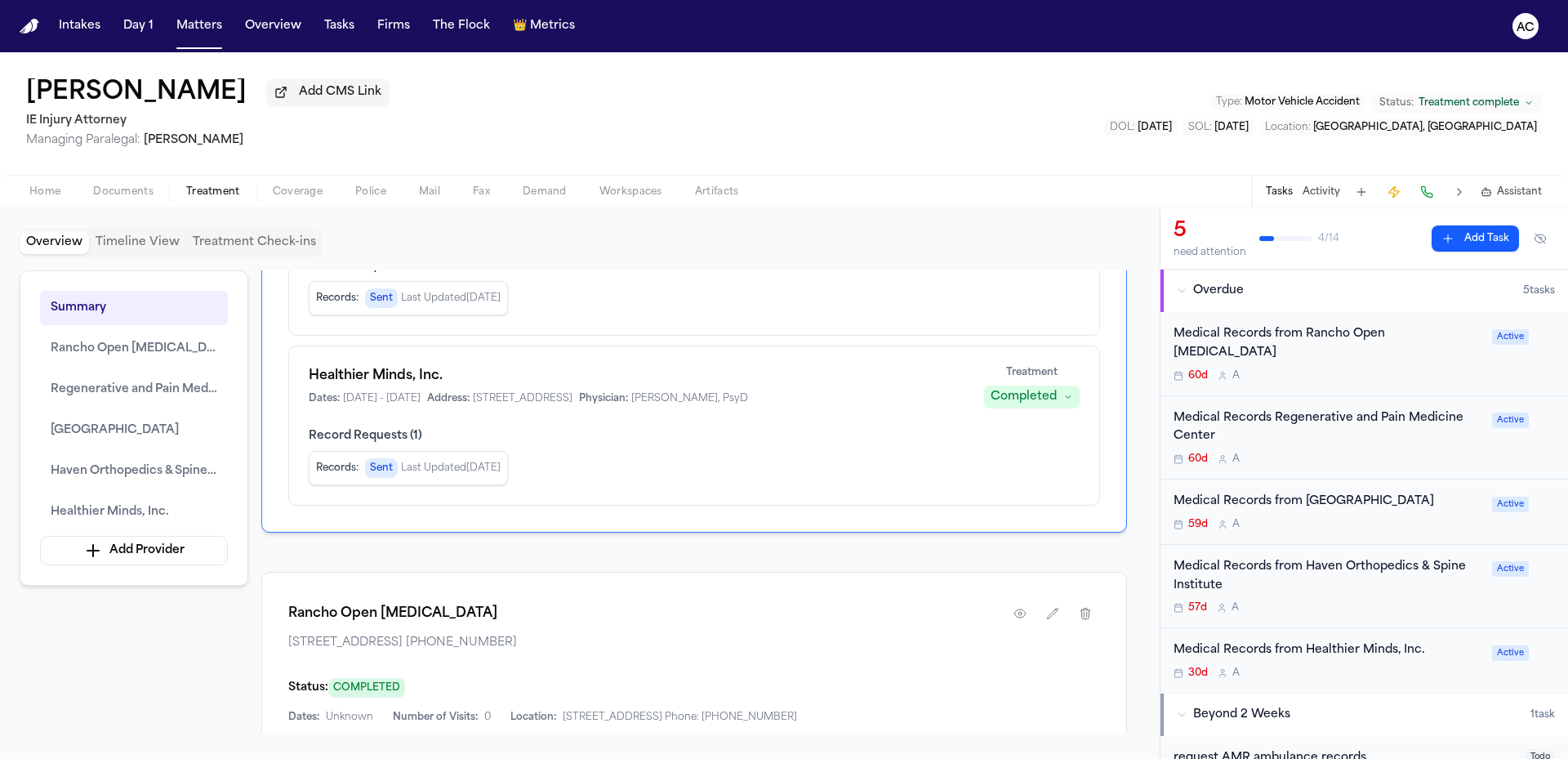
scroll to position [817, 0]
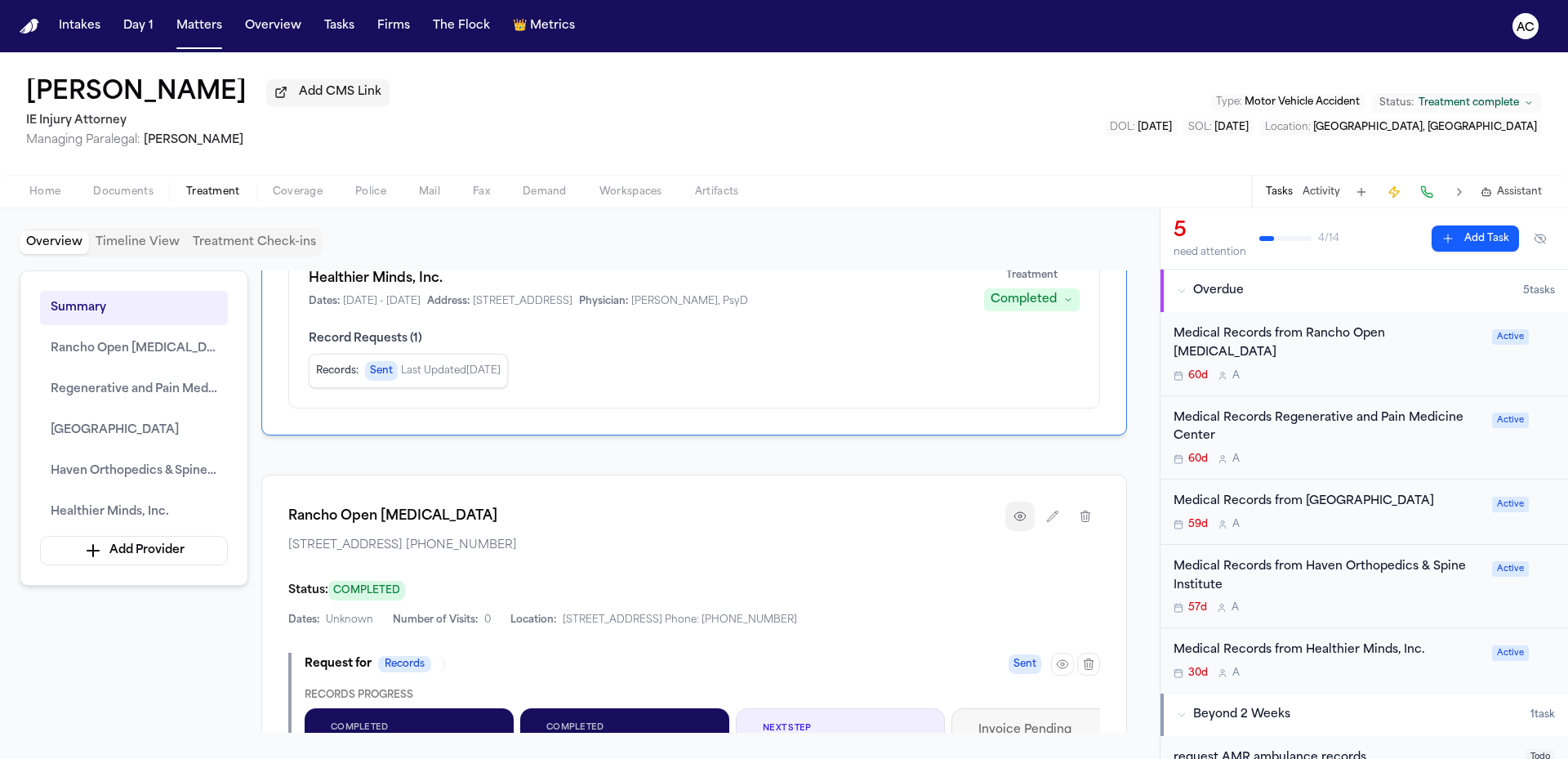
click at [1008, 531] on button "button" at bounding box center [1019, 516] width 30 height 30
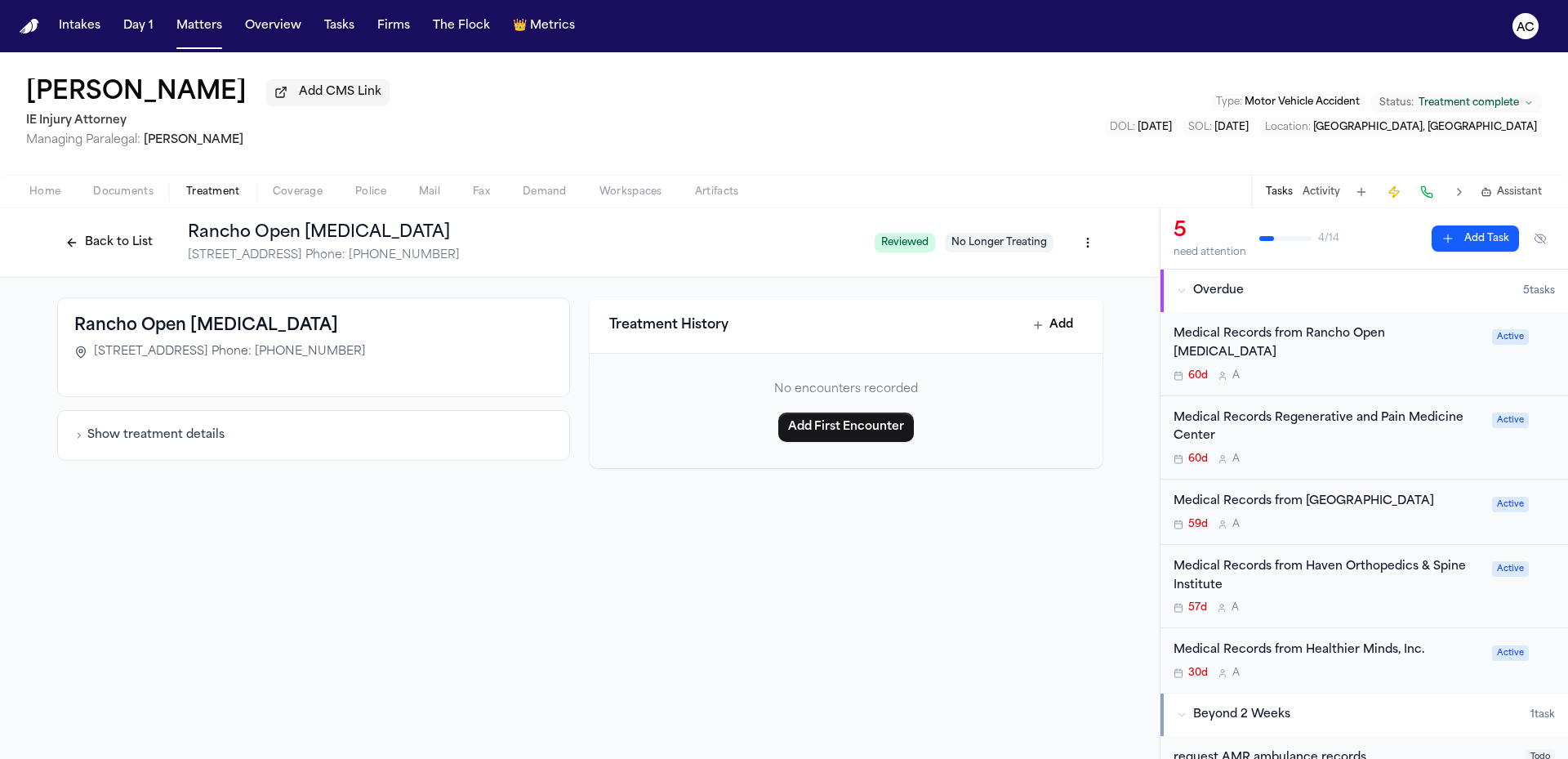
drag, startPoint x: 530, startPoint y: 344, endPoint x: 444, endPoint y: 344, distance: 86.0
click at [444, 344] on div "[STREET_ADDRESS] Phone: [PHONE_NUMBER]" at bounding box center [313, 351] width 479 height 16
drag, startPoint x: 339, startPoint y: 226, endPoint x: 187, endPoint y: 229, distance: 152.0
click at [188, 229] on h1 "Rancho Open [MEDICAL_DATA]" at bounding box center [525, 233] width 673 height 23
copy h1 "Rancho Open [MEDICAL_DATA]"
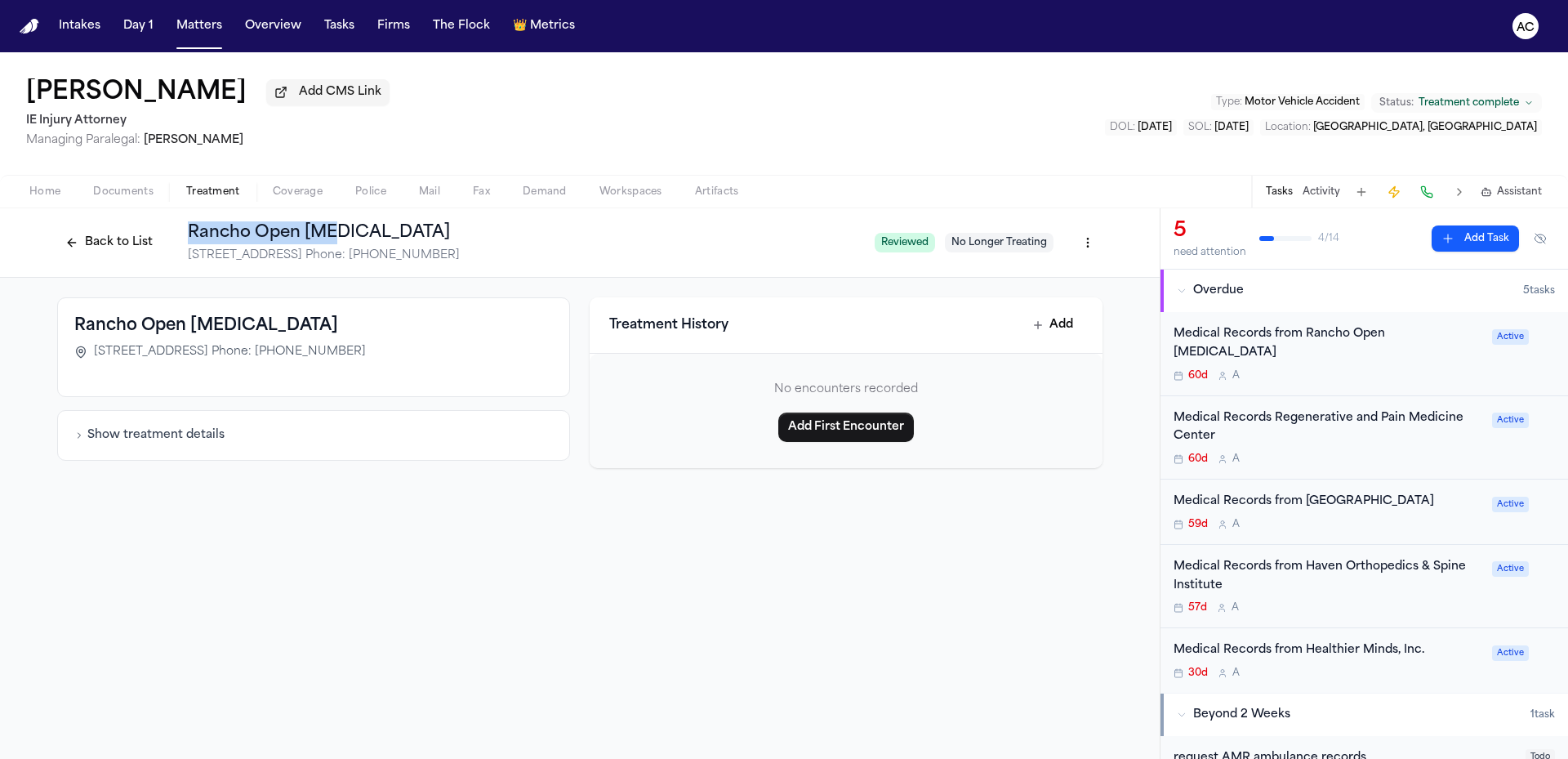
click at [1093, 251] on html "Intakes Day 1 Matters Overview Tasks Firms The Flock 👑 Metrics AC Alicia Acosta…" at bounding box center [784, 379] width 1568 height 759
click at [1048, 331] on div "Edit Provider" at bounding box center [1028, 329] width 138 height 26
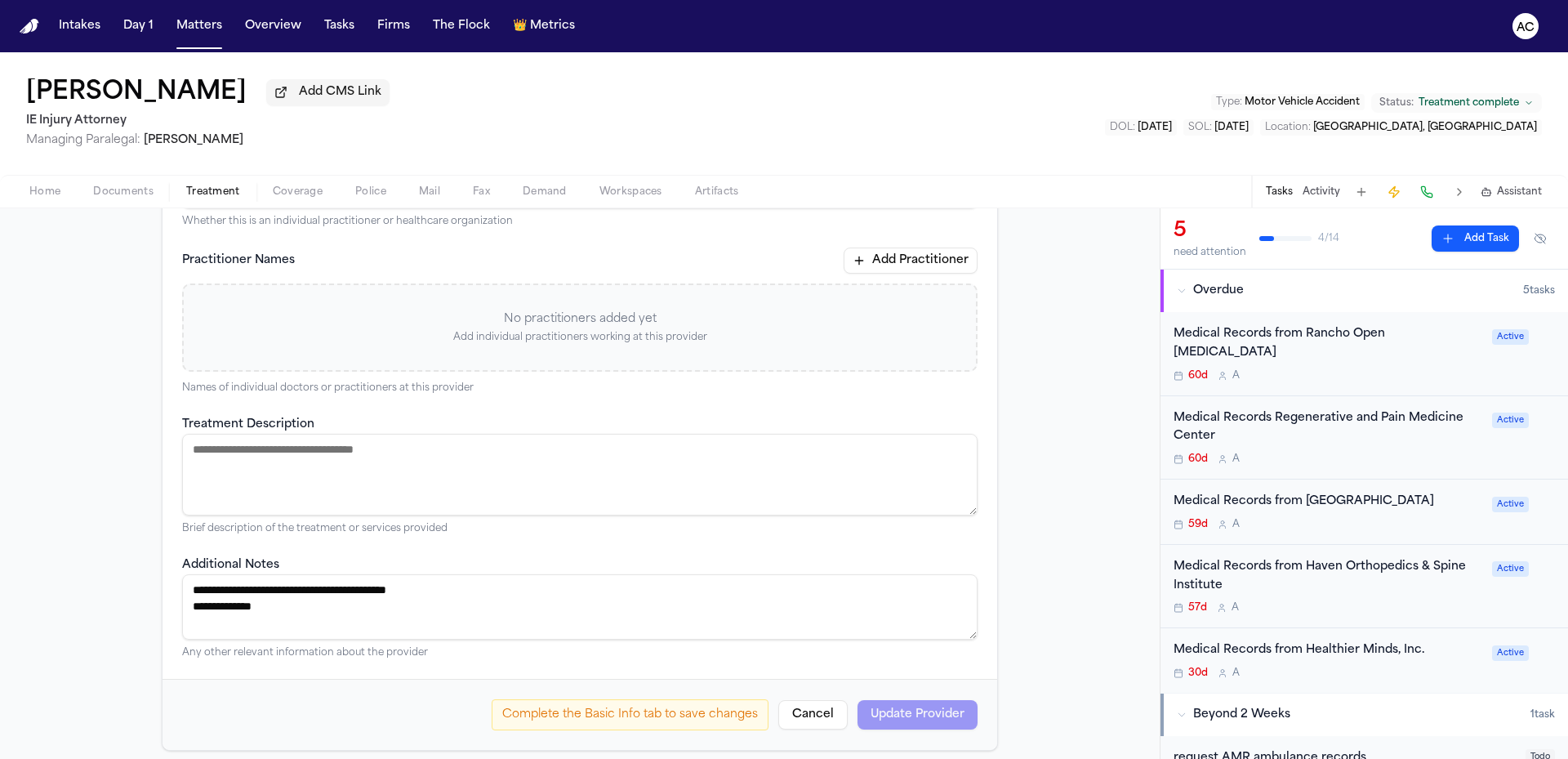
scroll to position [359, 0]
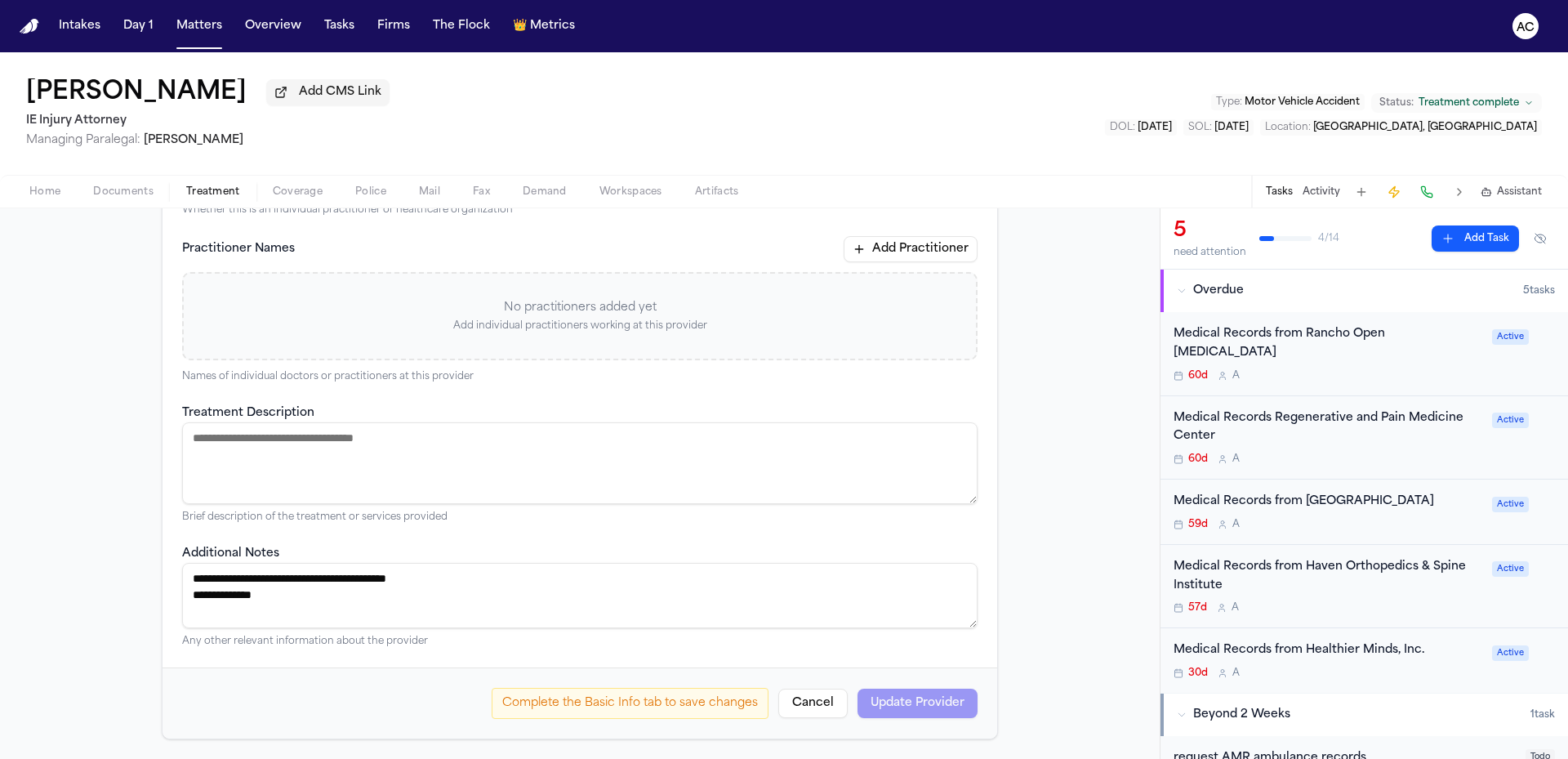
click at [310, 599] on textarea "**********" at bounding box center [579, 596] width 795 height 65
paste textarea "**********"
type textarea "**********"
click at [931, 700] on div "Complete the Basic Info tab to save changes Cancel Update Provider" at bounding box center [735, 703] width 486 height 31
click at [849, 642] on p "Any other relevant information about the provider" at bounding box center [579, 642] width 795 height 13
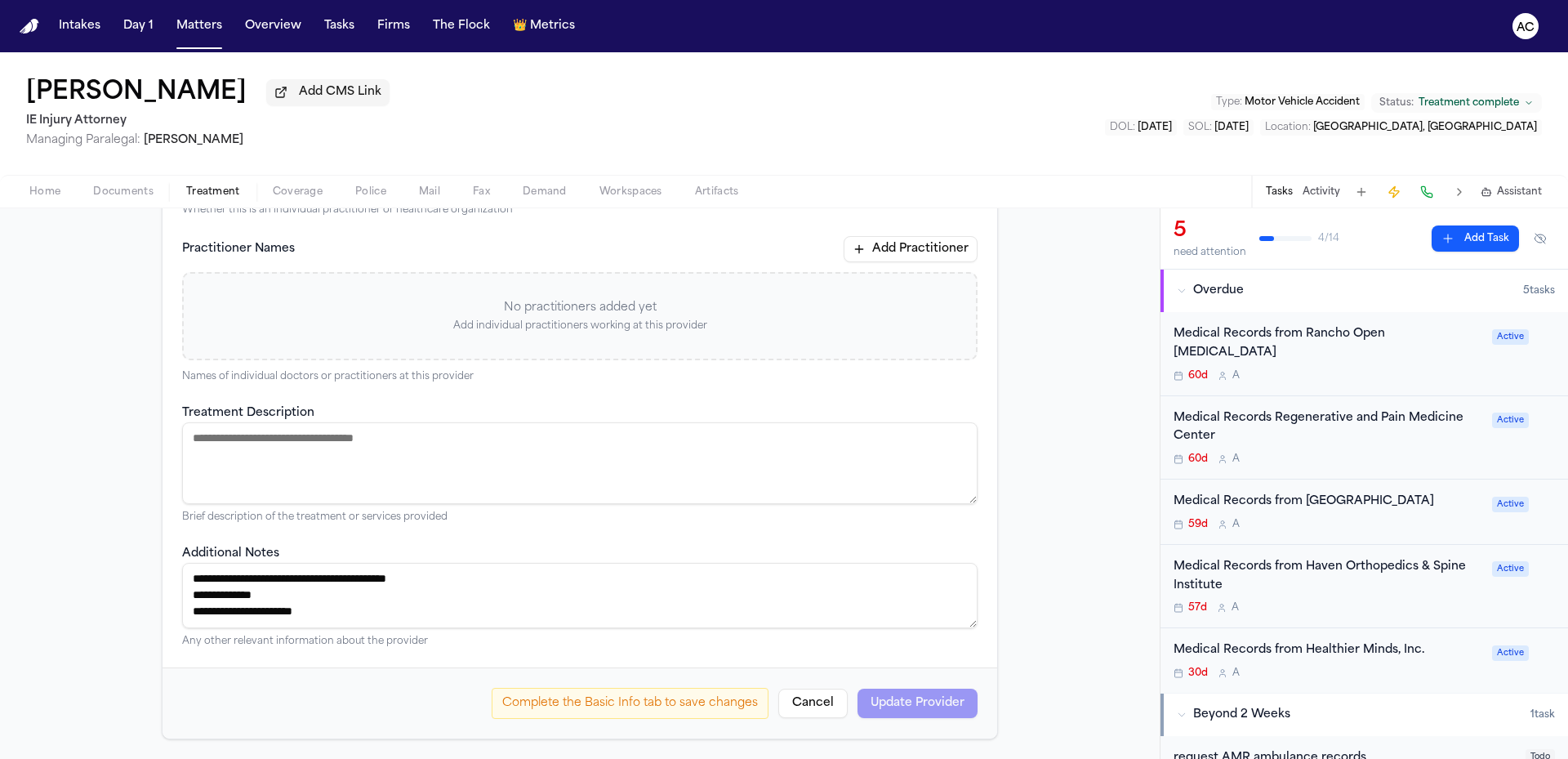
click at [899, 708] on div "Complete the Basic Info tab to save changes Cancel Update Provider" at bounding box center [735, 703] width 486 height 31
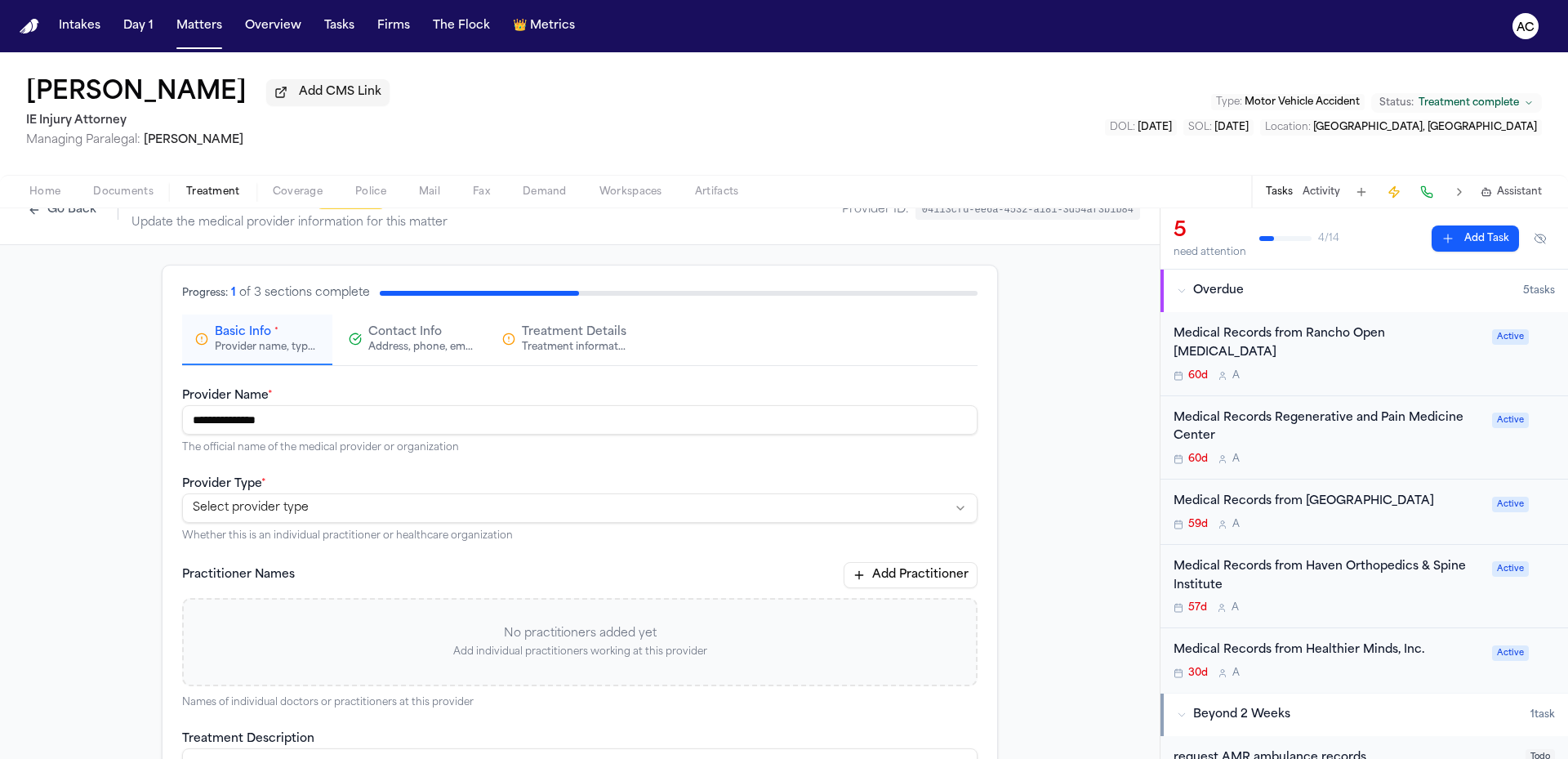
scroll to position [32, 0]
click at [400, 510] on html "**********" at bounding box center [784, 379] width 1568 height 759
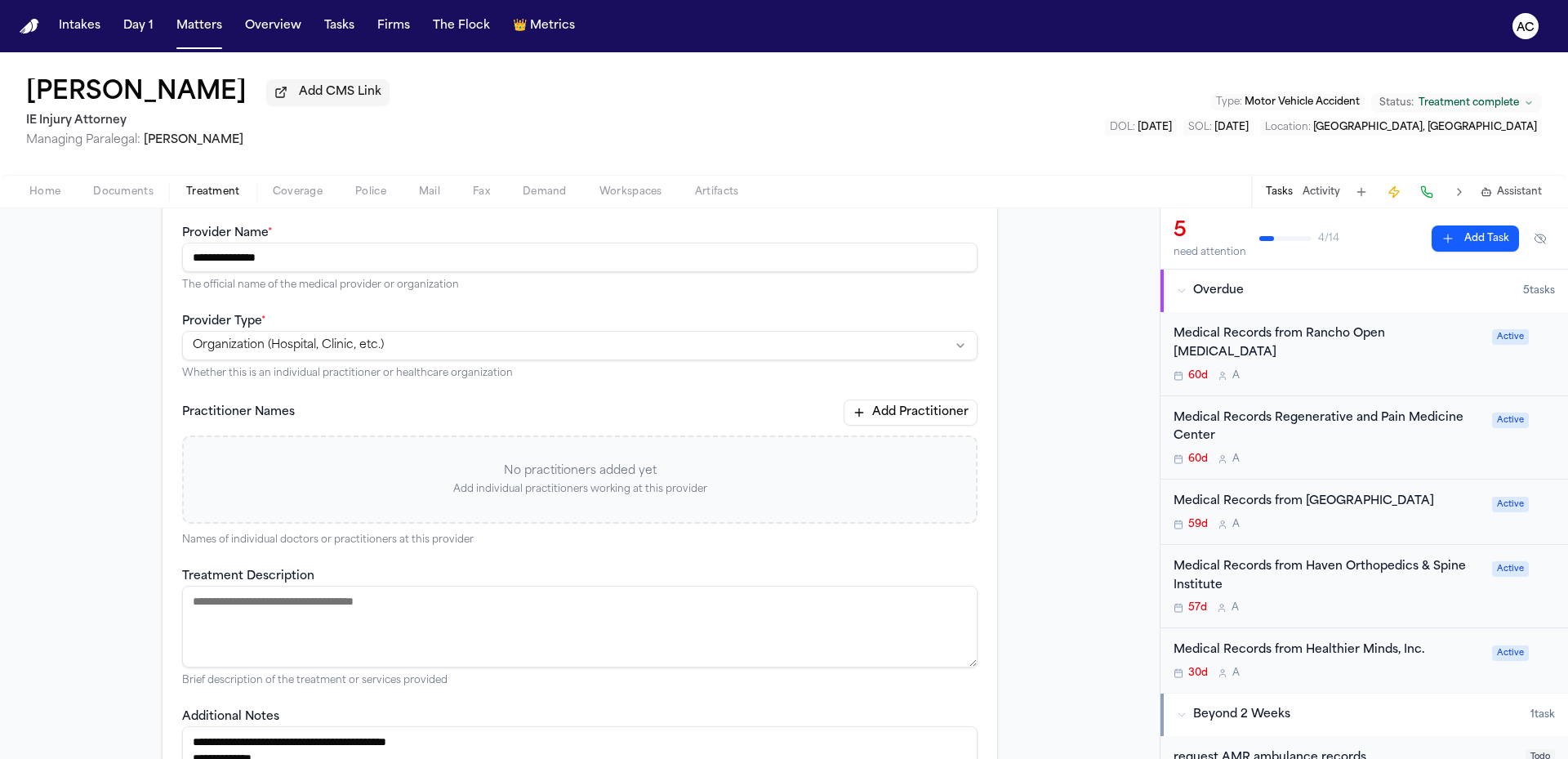
scroll to position [357, 0]
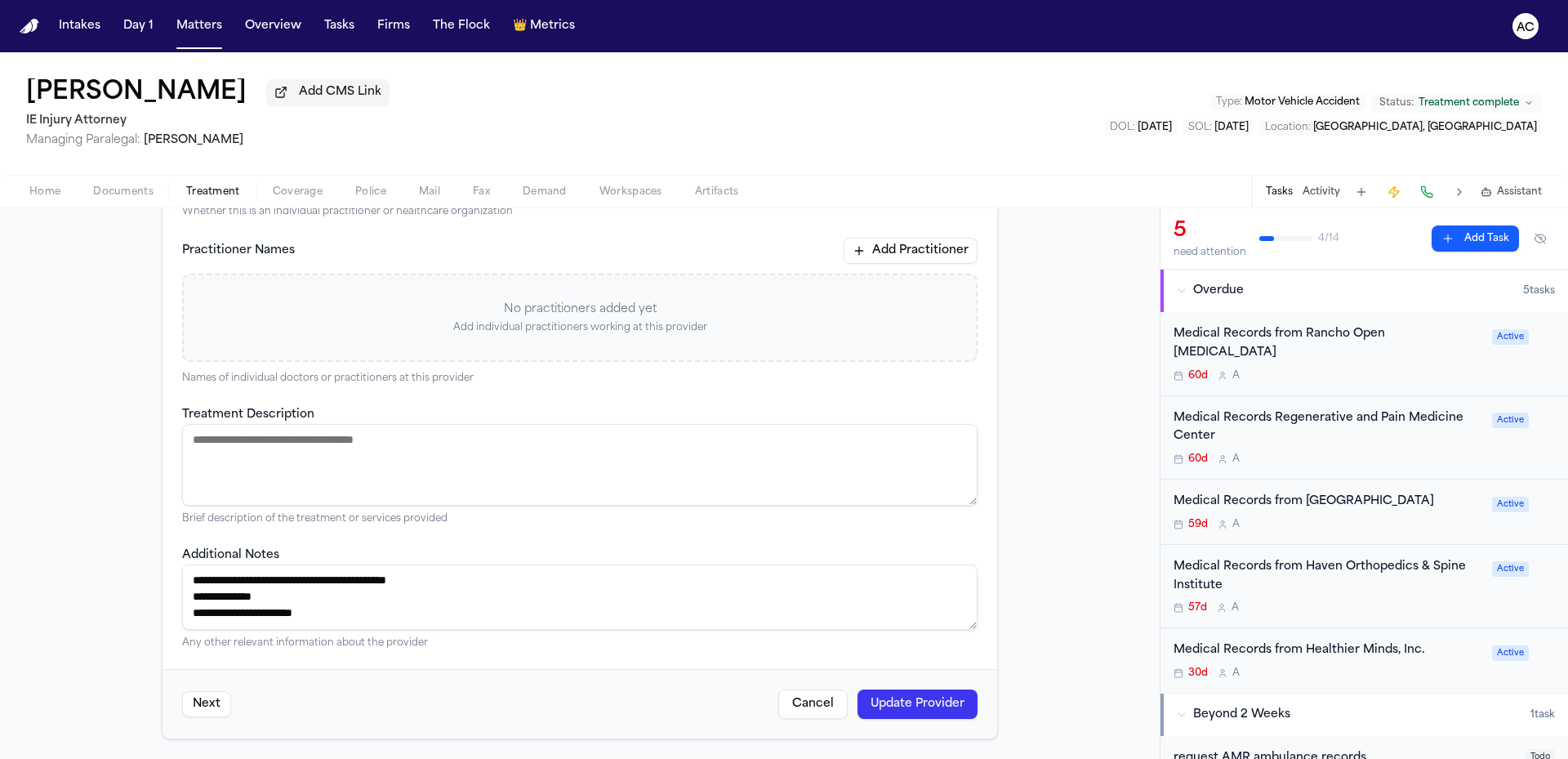
click at [922, 710] on button "Update Provider" at bounding box center [917, 704] width 120 height 30
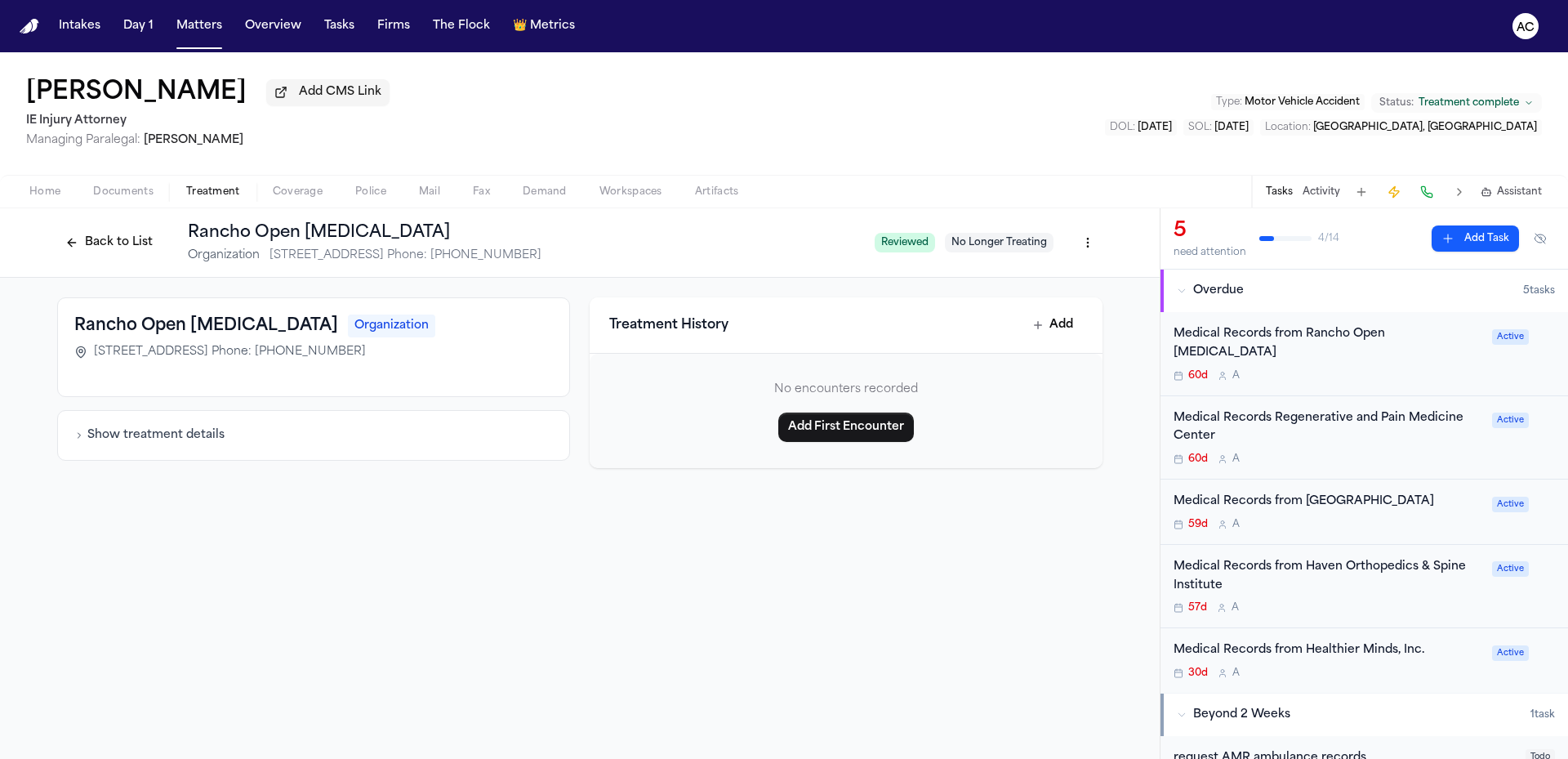
click at [365, 360] on span "[STREET_ADDRESS] Phone: [PHONE_NUMBER]" at bounding box center [230, 351] width 272 height 16
click at [1082, 242] on html "Intakes Day 1 Matters Overview Tasks Firms The Flock 👑 Metrics AC [PERSON_NAME]…" at bounding box center [784, 379] width 1568 height 759
click at [1035, 330] on div "Edit Provider" at bounding box center [1028, 329] width 138 height 26
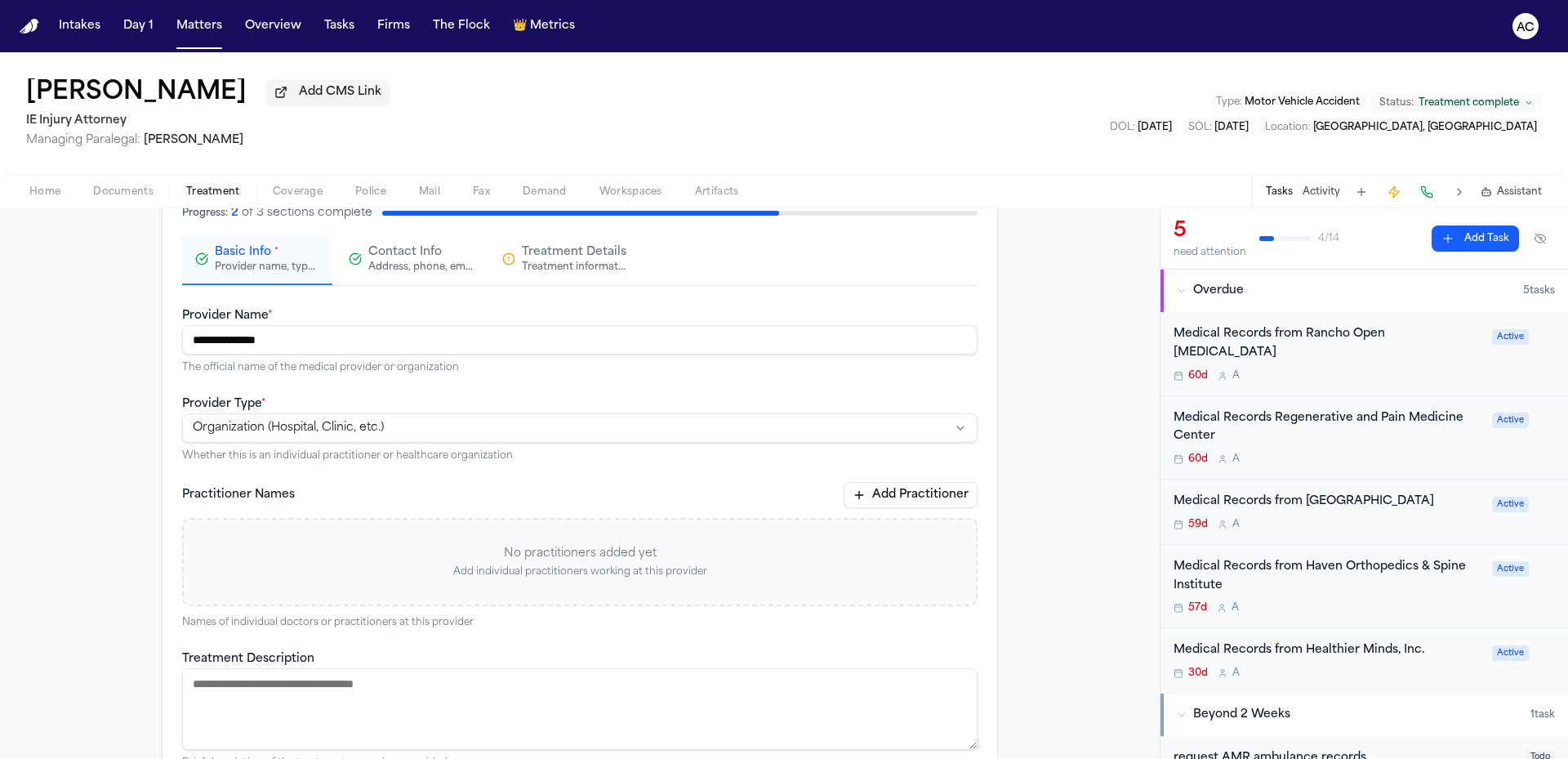
scroll to position [327, 0]
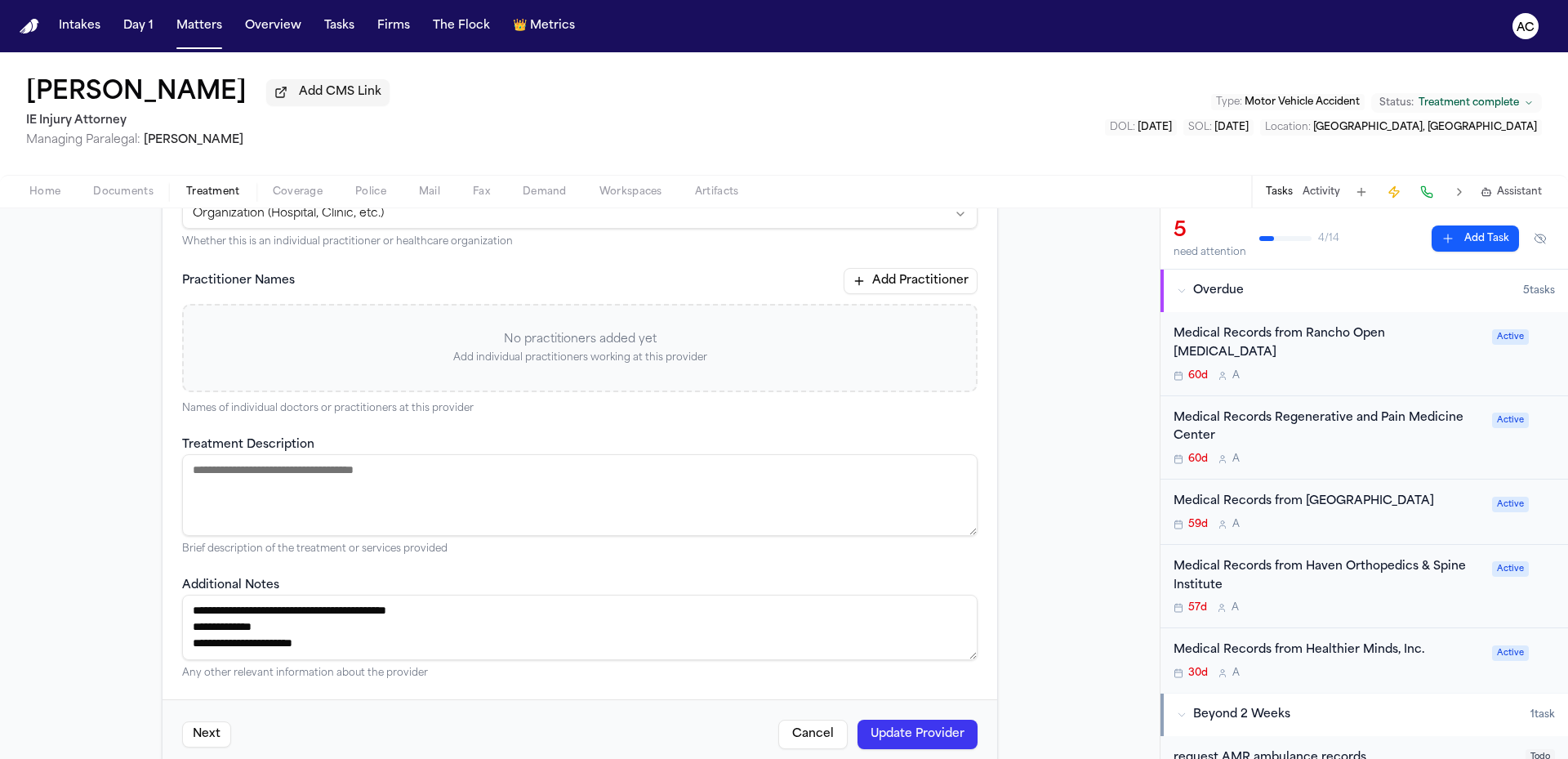
drag, startPoint x: 319, startPoint y: 646, endPoint x: 190, endPoint y: 648, distance: 129.0
click at [190, 648] on textarea "**********" at bounding box center [579, 628] width 795 height 65
click at [294, 620] on textarea "**********" at bounding box center [579, 628] width 795 height 65
paste textarea "**********"
type textarea "**********"
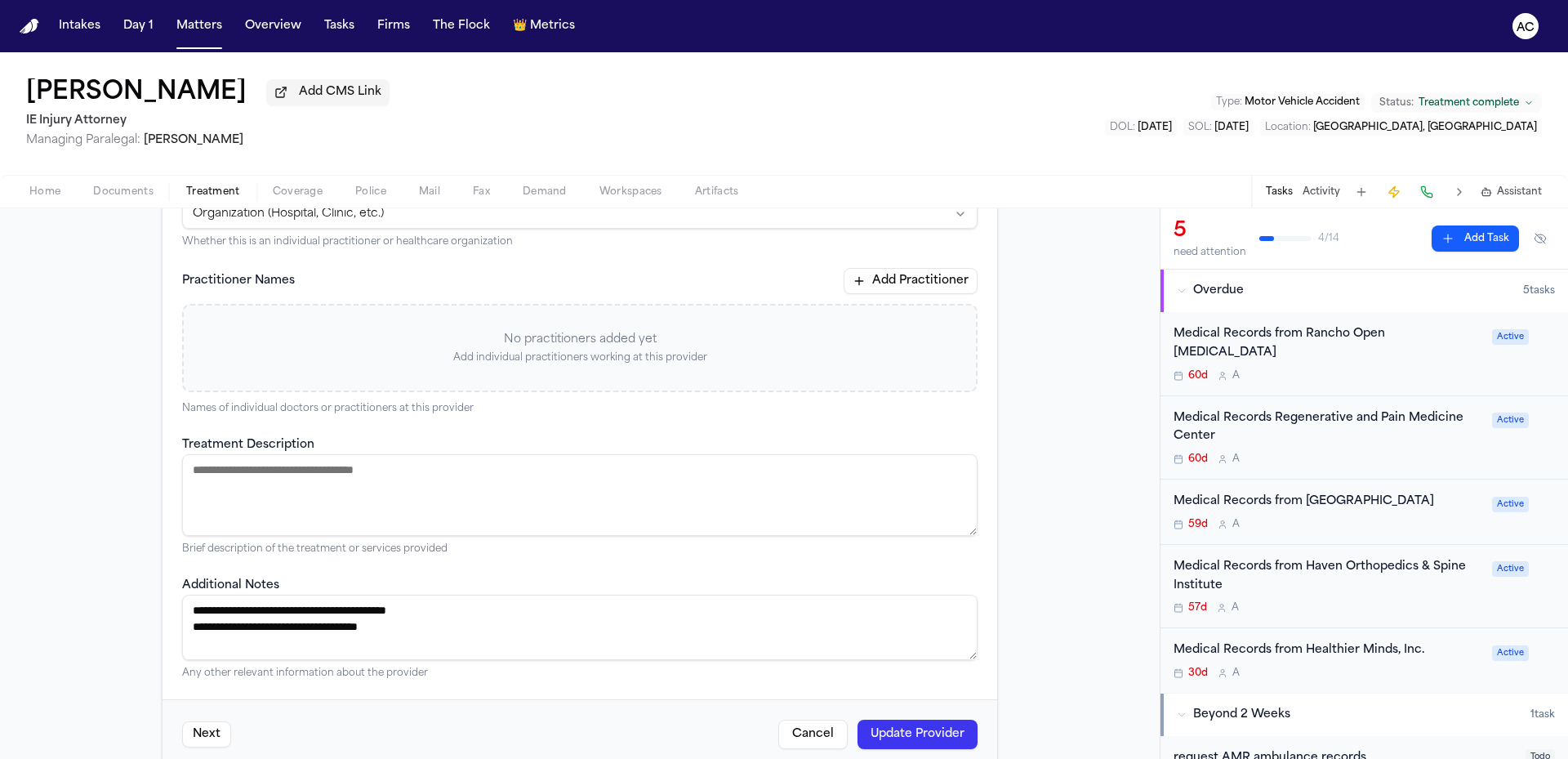
click at [922, 733] on button "Update Provider" at bounding box center [917, 734] width 120 height 30
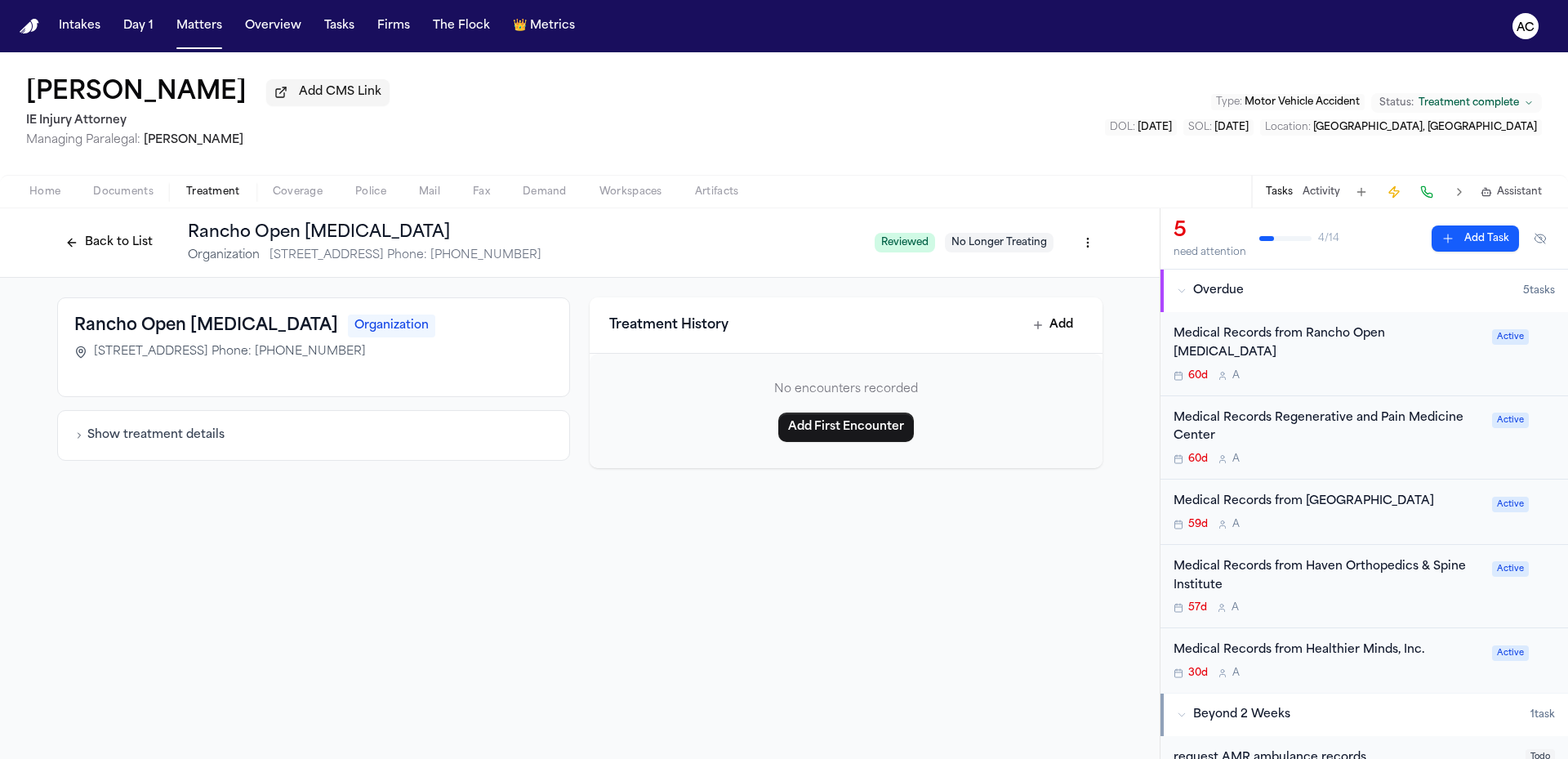
click at [83, 250] on button "Back to List" at bounding box center [109, 242] width 104 height 26
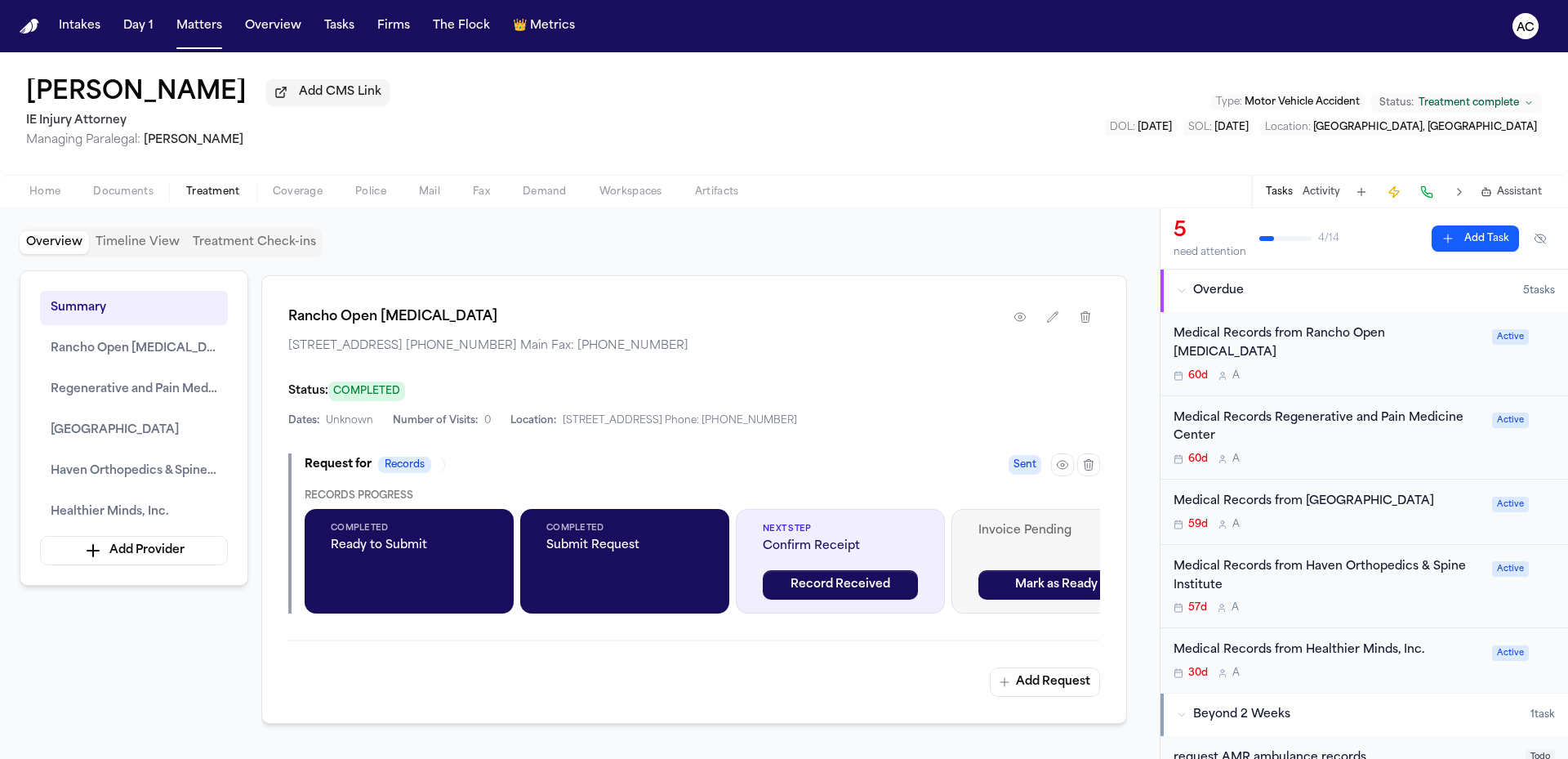
scroll to position [981, 0]
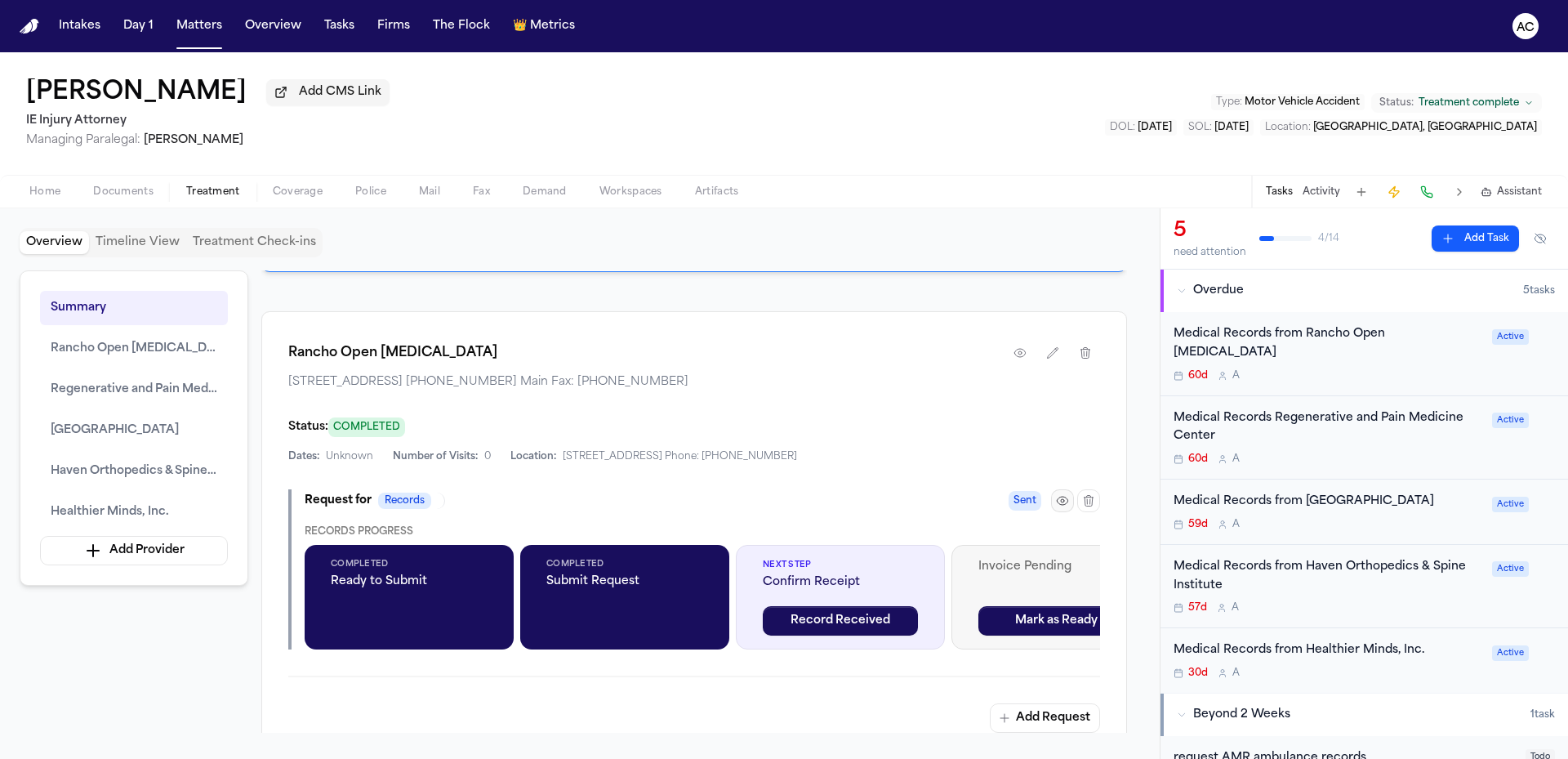
click at [1066, 508] on icon "button" at bounding box center [1063, 501] width 13 height 13
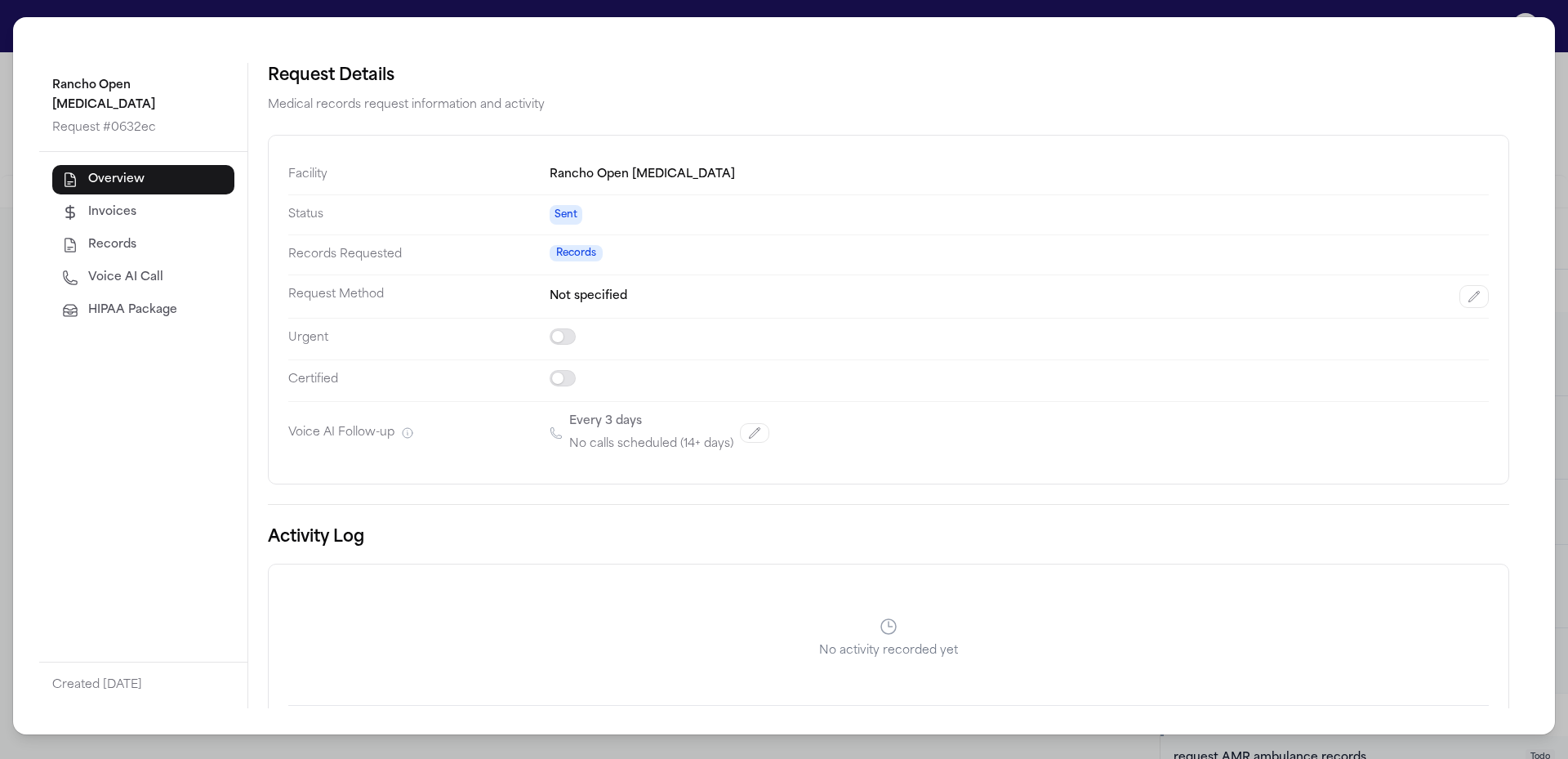
click at [143, 270] on span "Voice AI Call" at bounding box center [126, 277] width 75 height 16
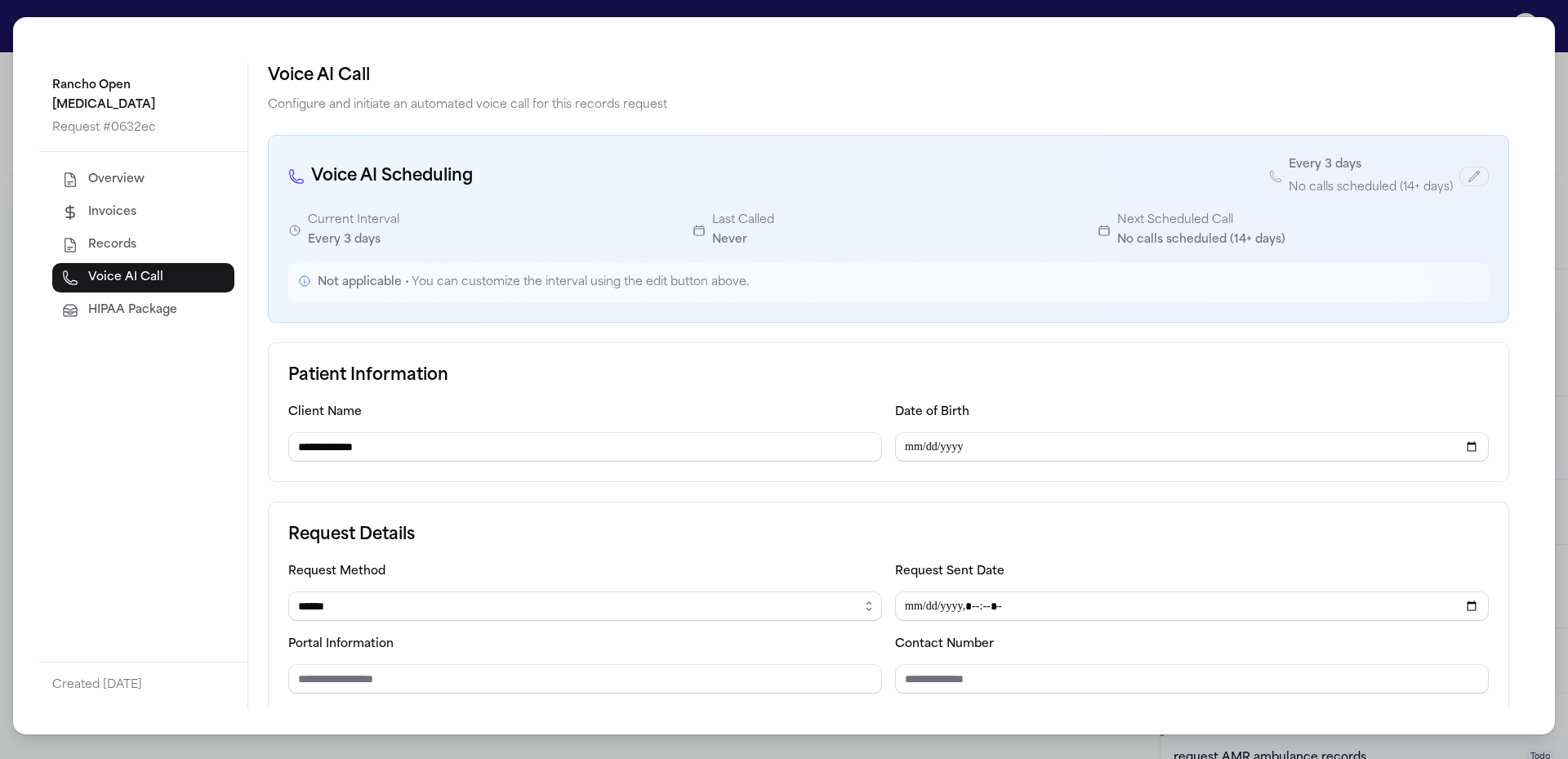
drag, startPoint x: 1567, startPoint y: 64, endPoint x: 1489, endPoint y: 201, distance: 157.6
click at [1567, 65] on div "**********" at bounding box center [784, 379] width 1568 height 759
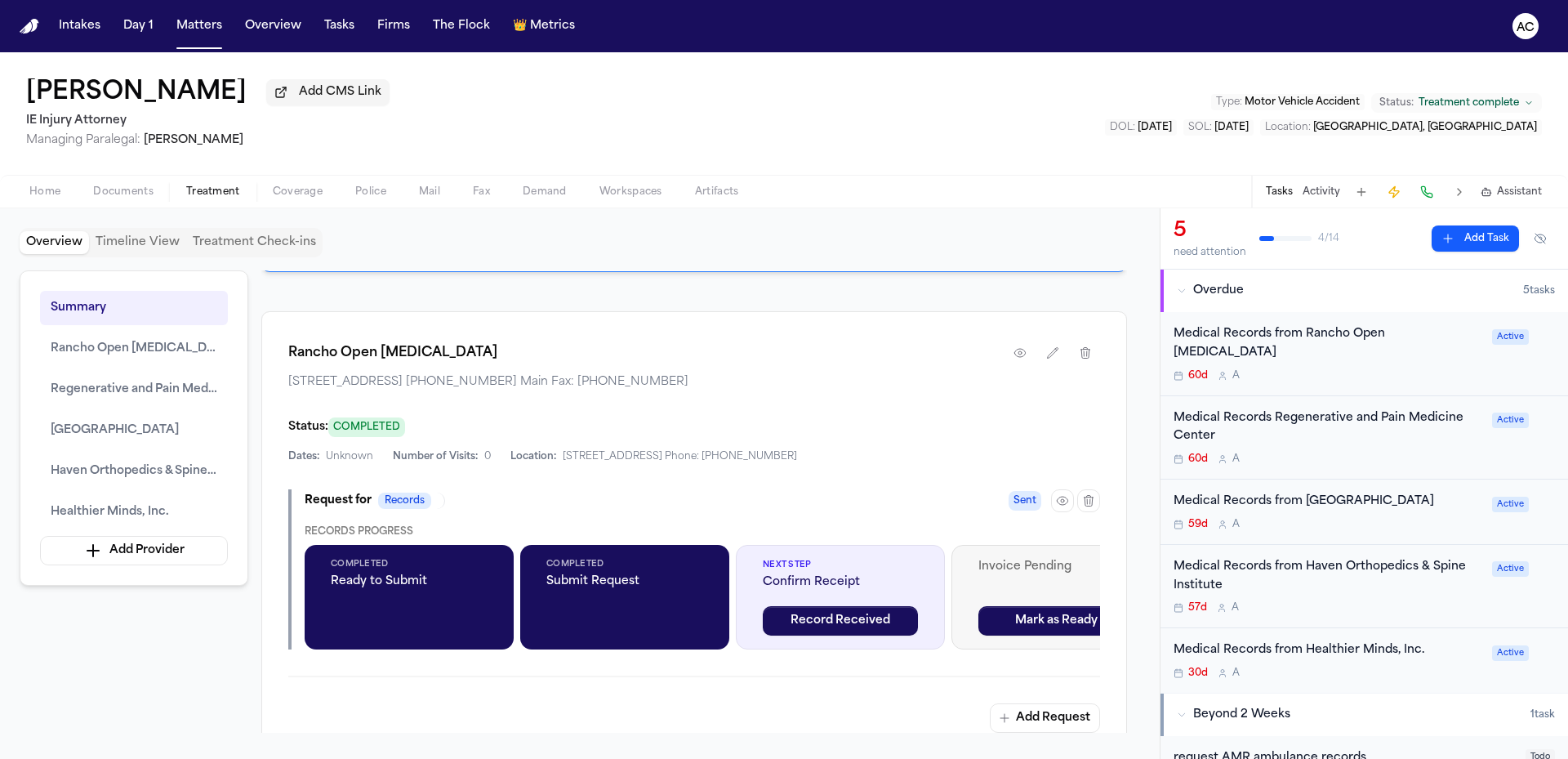
drag, startPoint x: 826, startPoint y: 417, endPoint x: 742, endPoint y: 415, distance: 84.0
click at [742, 391] on span "9373 Haven Ave #150, Rancho Cucamonga, CA 91730 (909) 476-4474 Main Fax: (909) …" at bounding box center [694, 382] width 811 height 16
click at [831, 355] on div "Rancho Open MRI 9373 Haven Ave #150, Rancho Cucamonga, CA 91730 (909) 476-4474 …" at bounding box center [693, 534] width 865 height 448
drag, startPoint x: 684, startPoint y: 410, endPoint x: 597, endPoint y: 417, distance: 87.3
click at [597, 391] on span "9373 Haven Ave #150, Rancho Cucamonga, CA 91730 (909) 476-4474 Main Fax: (909) …" at bounding box center [694, 382] width 811 height 16
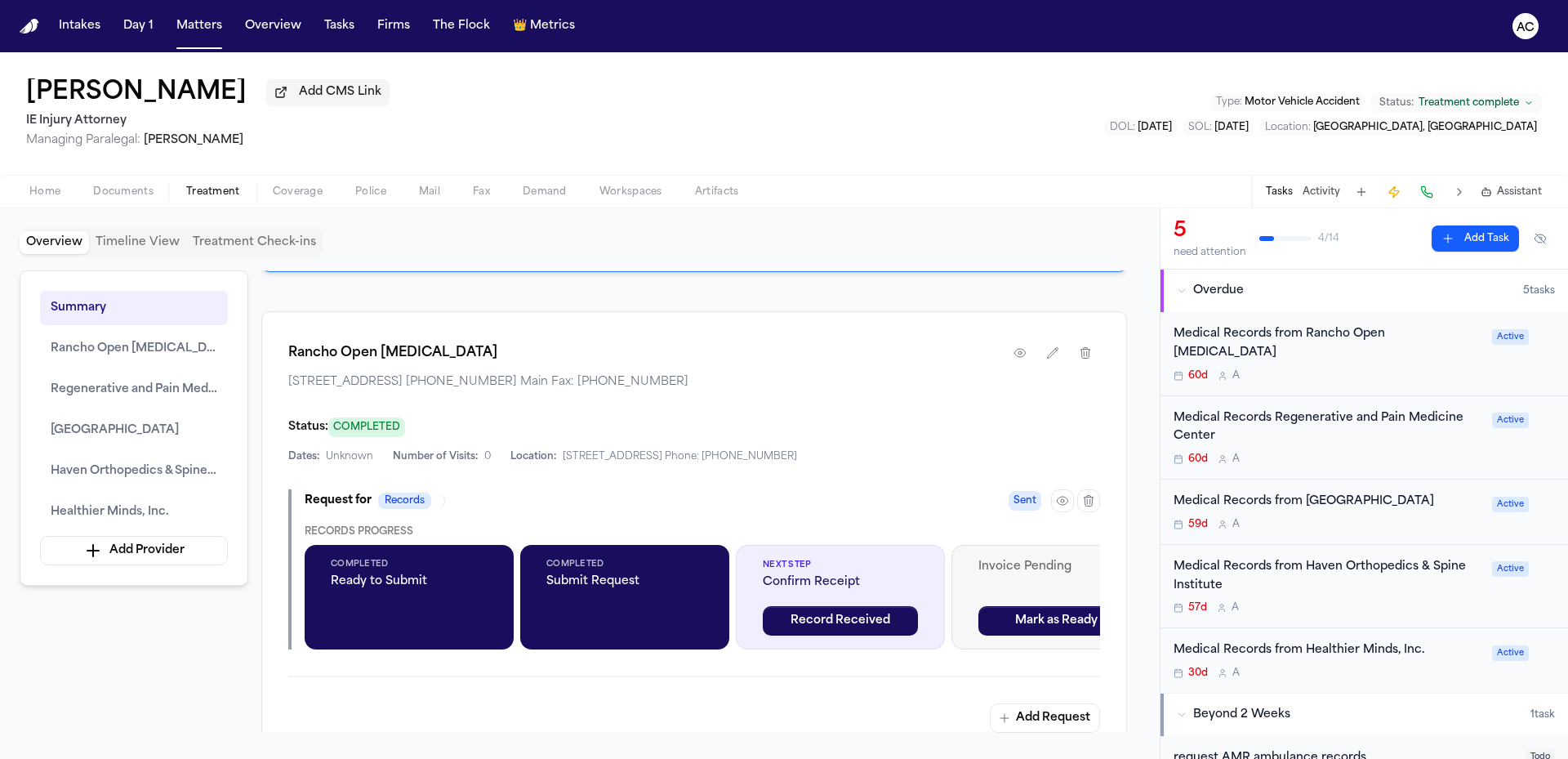
copy span "(909) 476-4474"
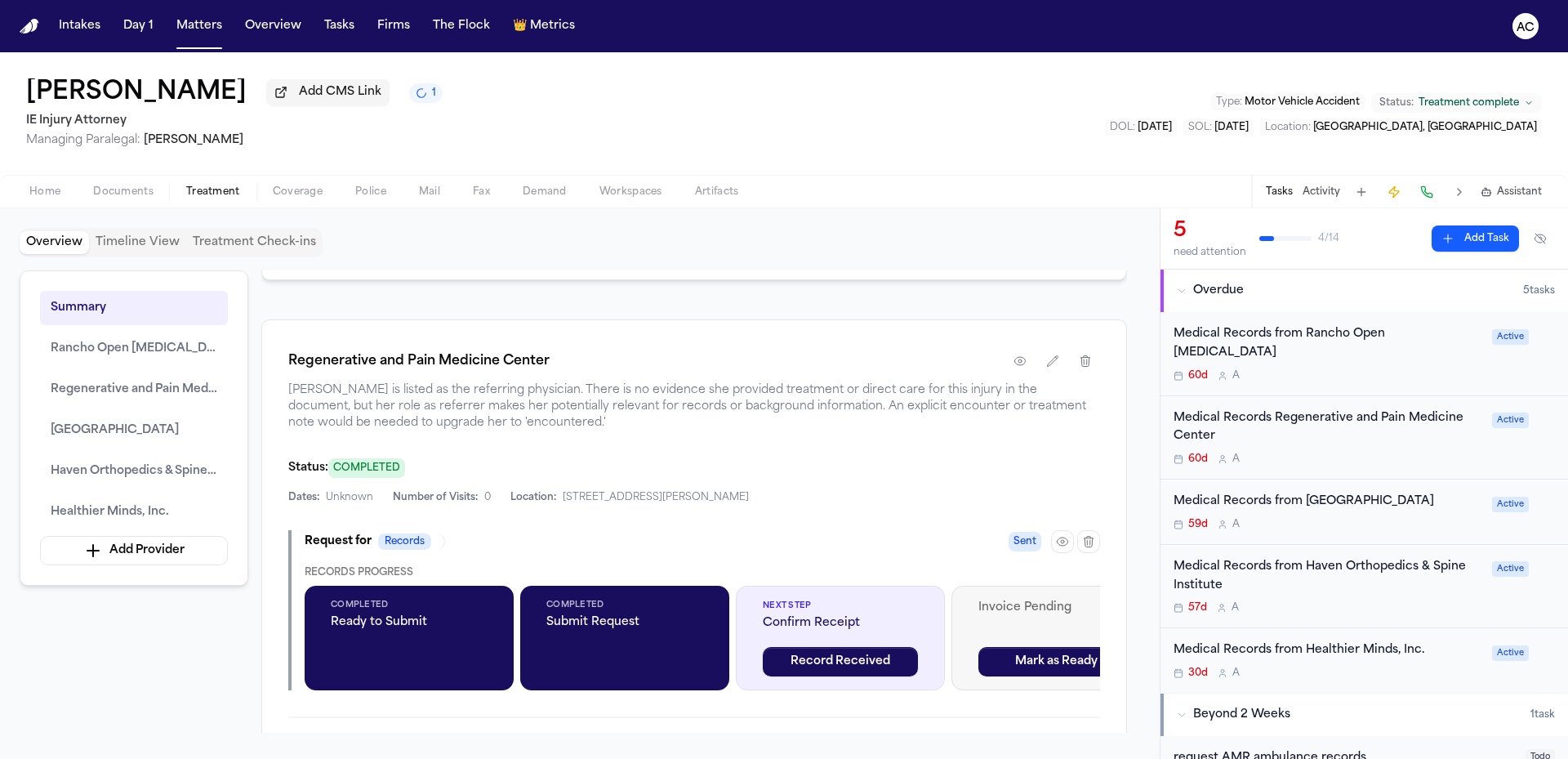
scroll to position [1471, 0]
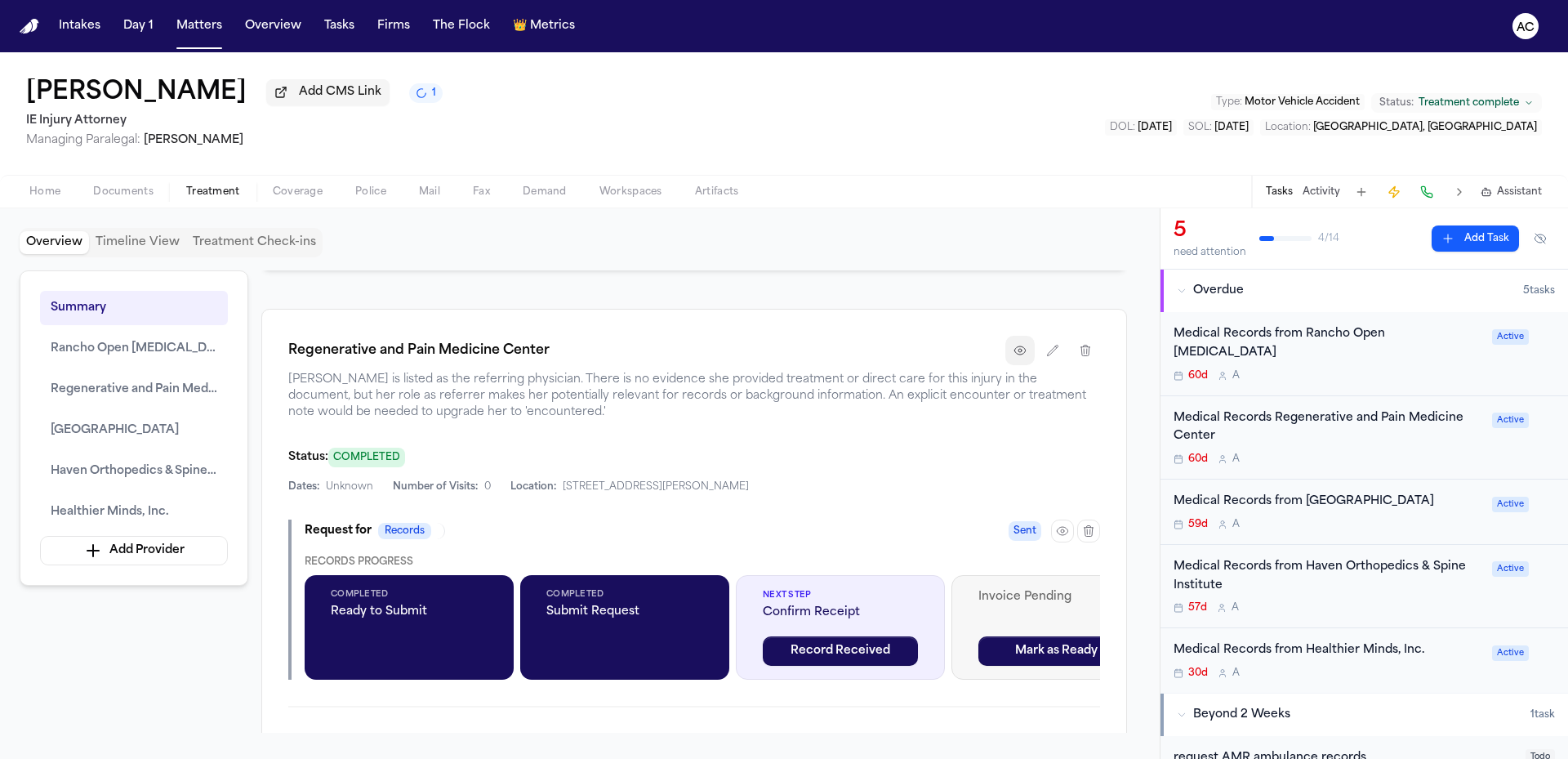
click at [1022, 357] on icon "button" at bounding box center [1020, 350] width 13 height 13
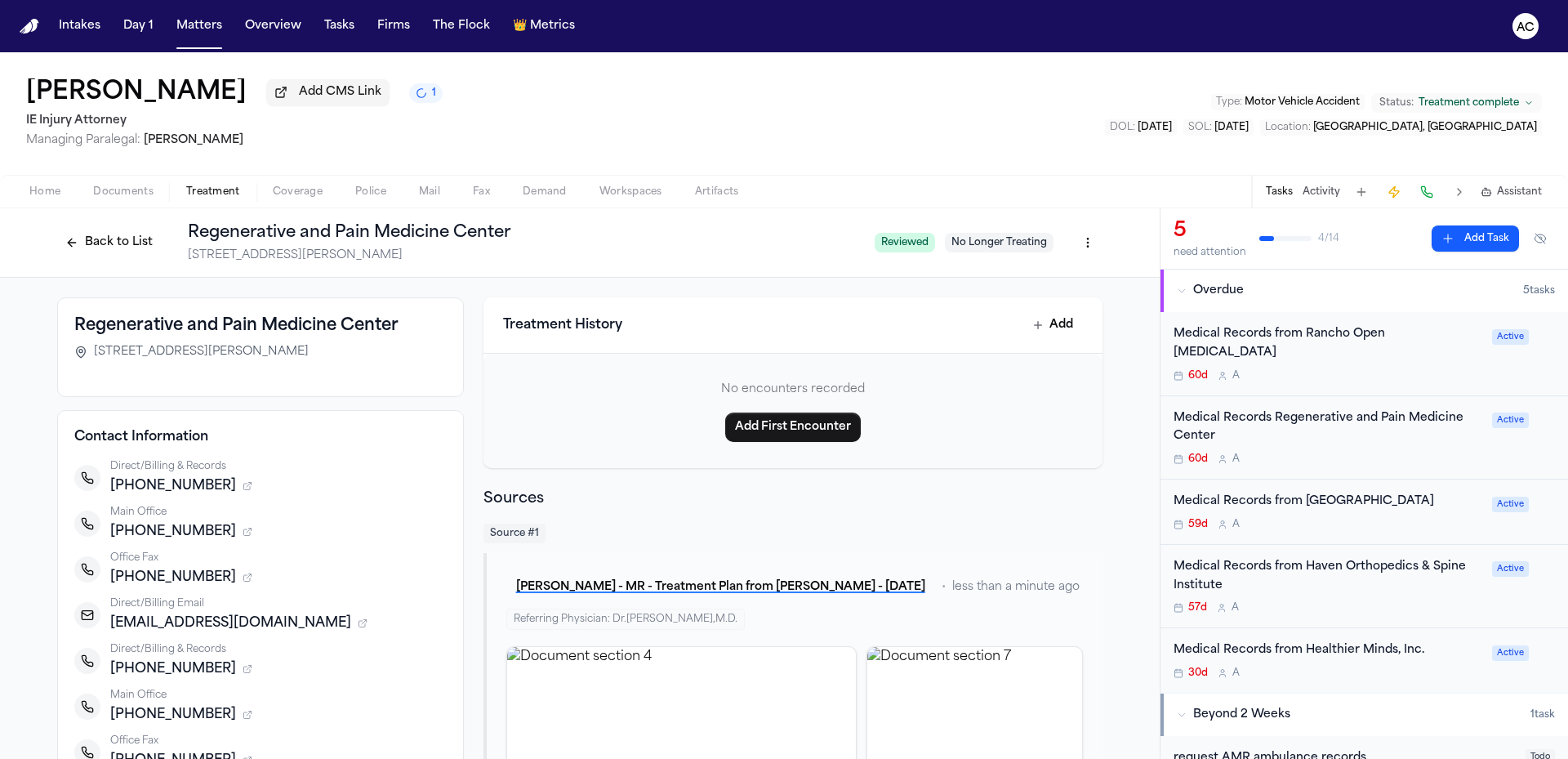
click at [78, 257] on div "Back to List Regenerative and Pain Medicine Center 9090 Milliken Ave, Suite 140…" at bounding box center [459, 243] width 805 height 42
click at [112, 245] on button "Back to List" at bounding box center [109, 242] width 104 height 26
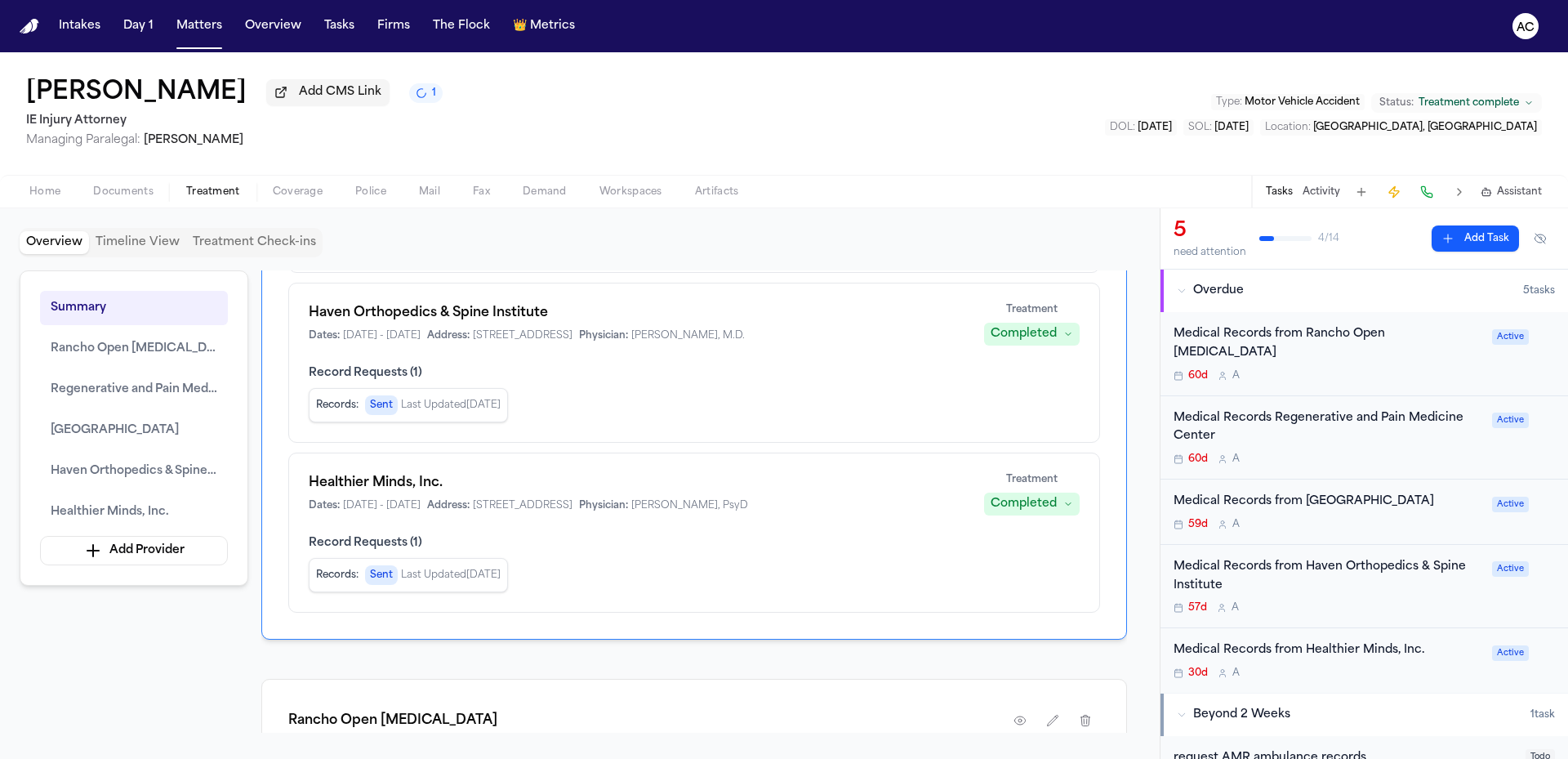
scroll to position [899, 0]
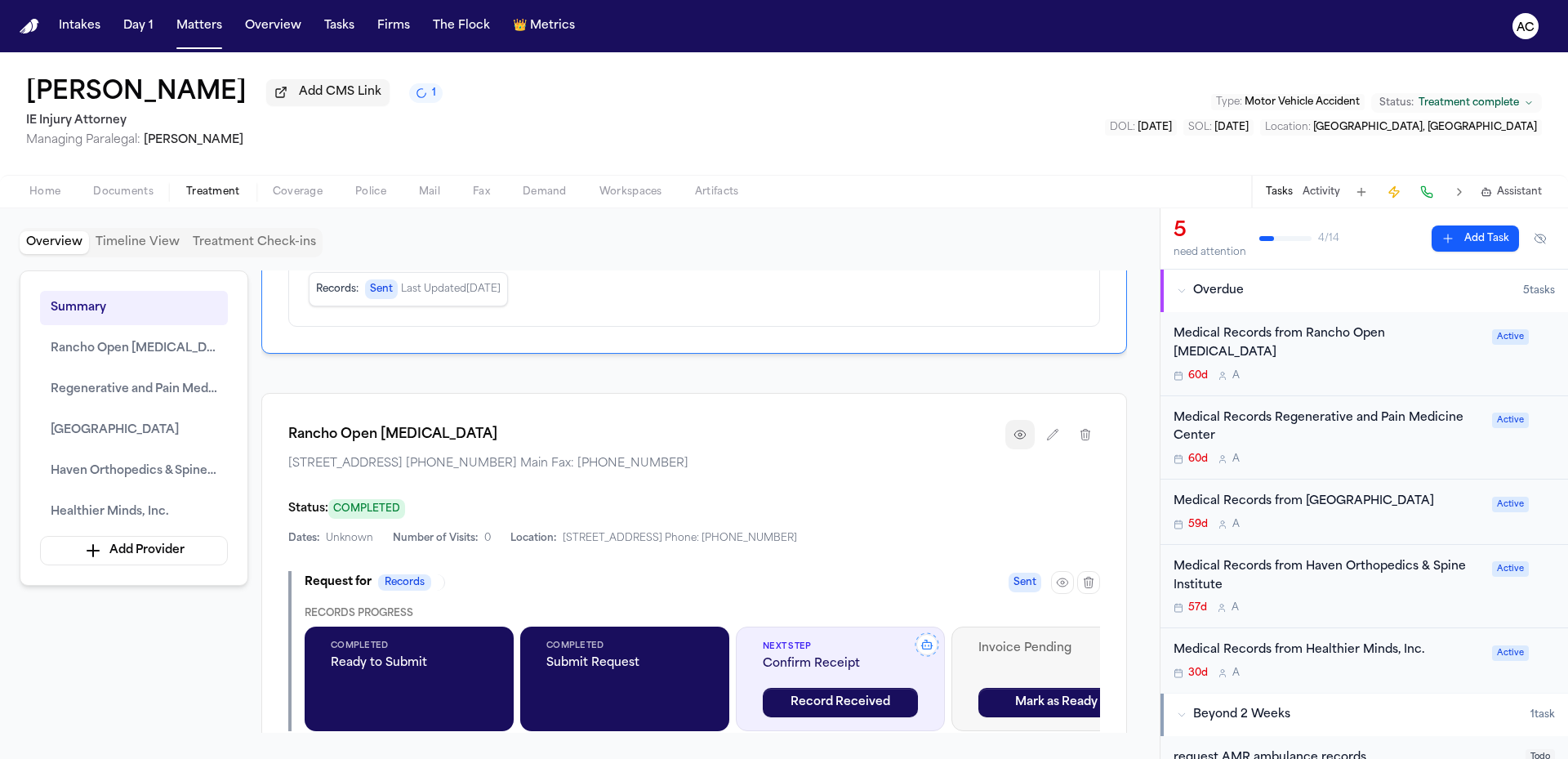
click at [1028, 449] on button "button" at bounding box center [1019, 435] width 30 height 30
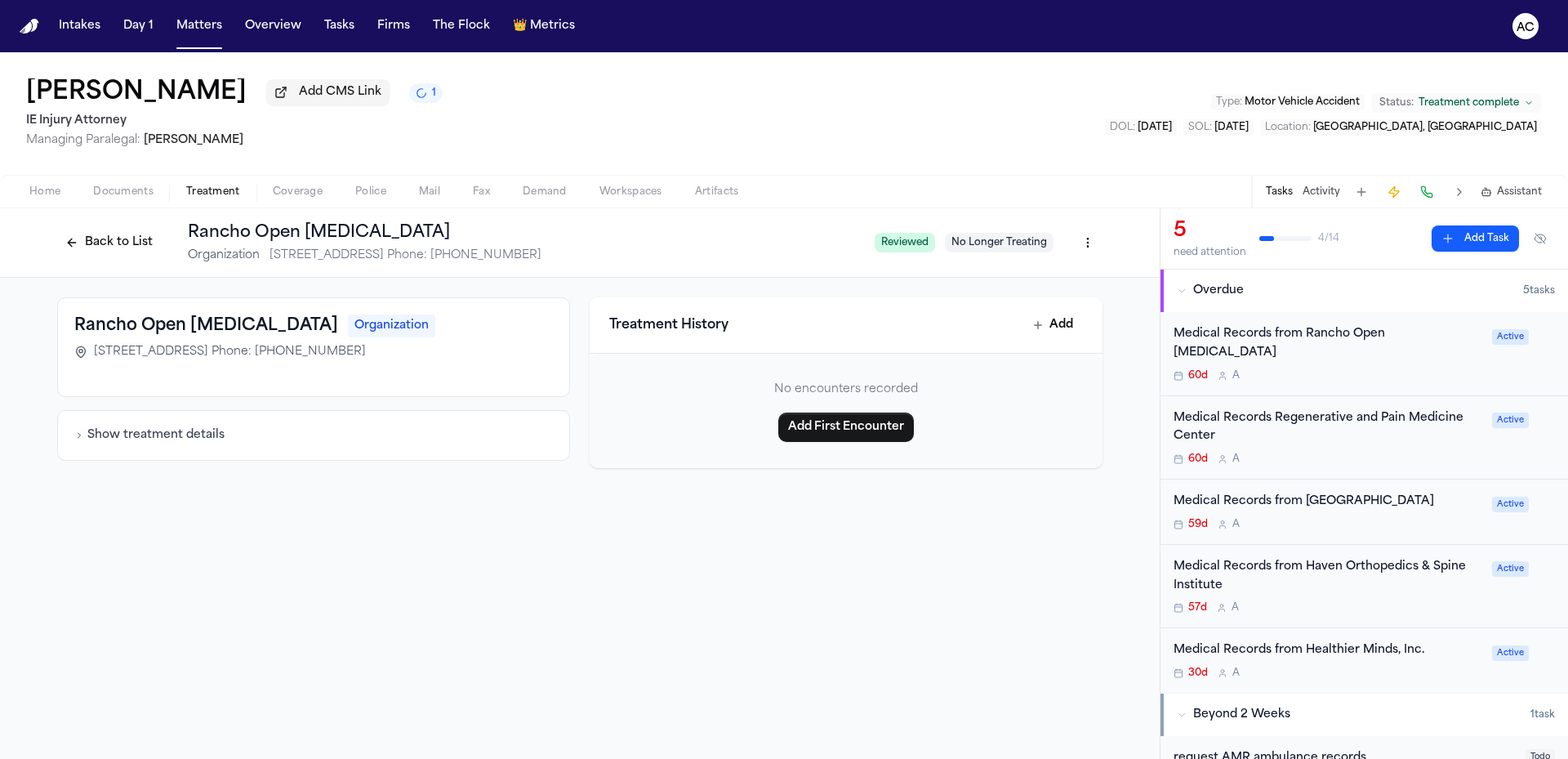
click at [1093, 245] on html "Intakes Day 1 Matters Overview Tasks Firms The Flock 👑 Metrics AC Alicia Acosta…" at bounding box center [784, 379] width 1568 height 759
click at [1022, 333] on div "Edit Provider" at bounding box center [1028, 329] width 138 height 26
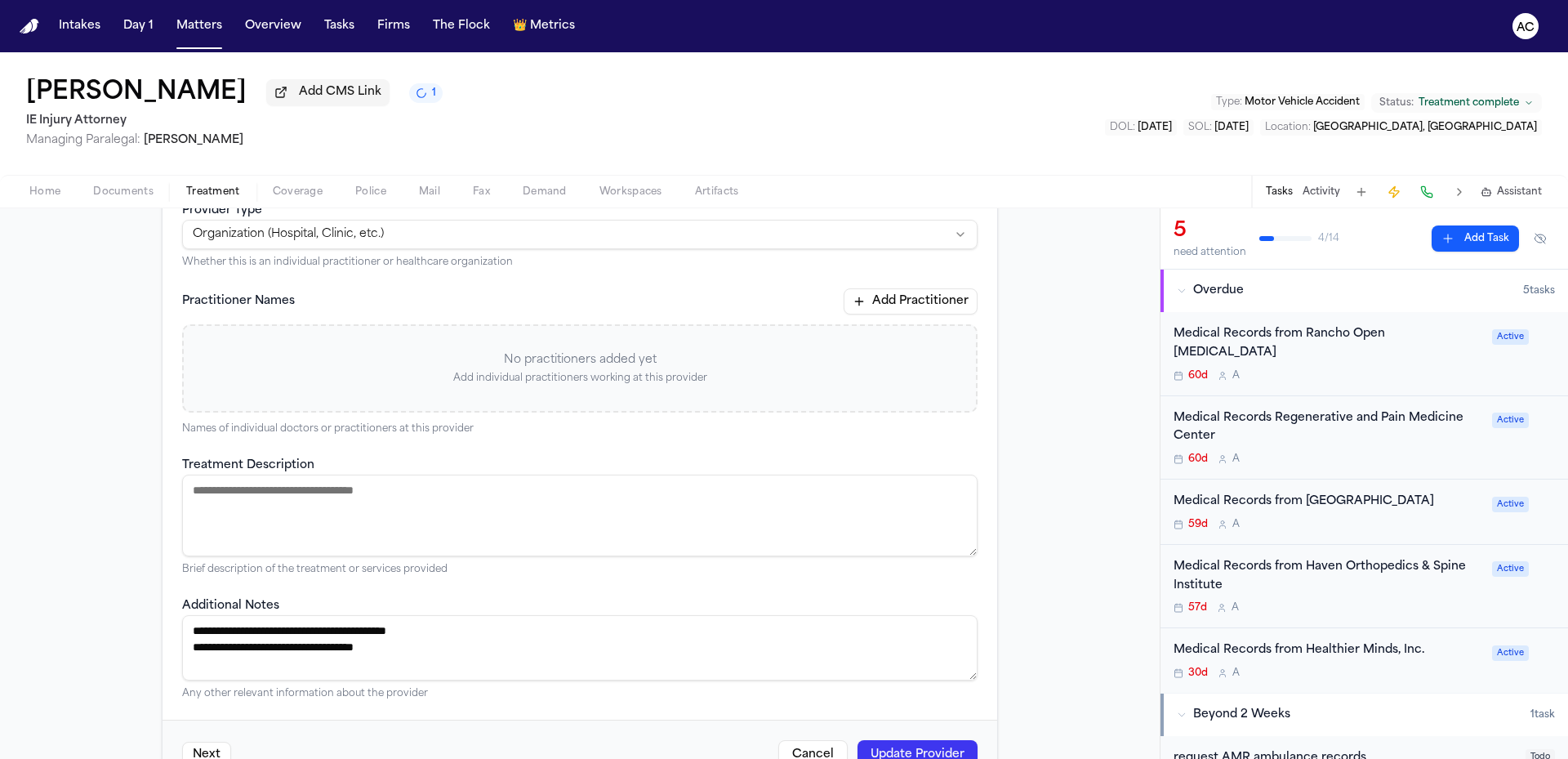
scroll to position [327, 0]
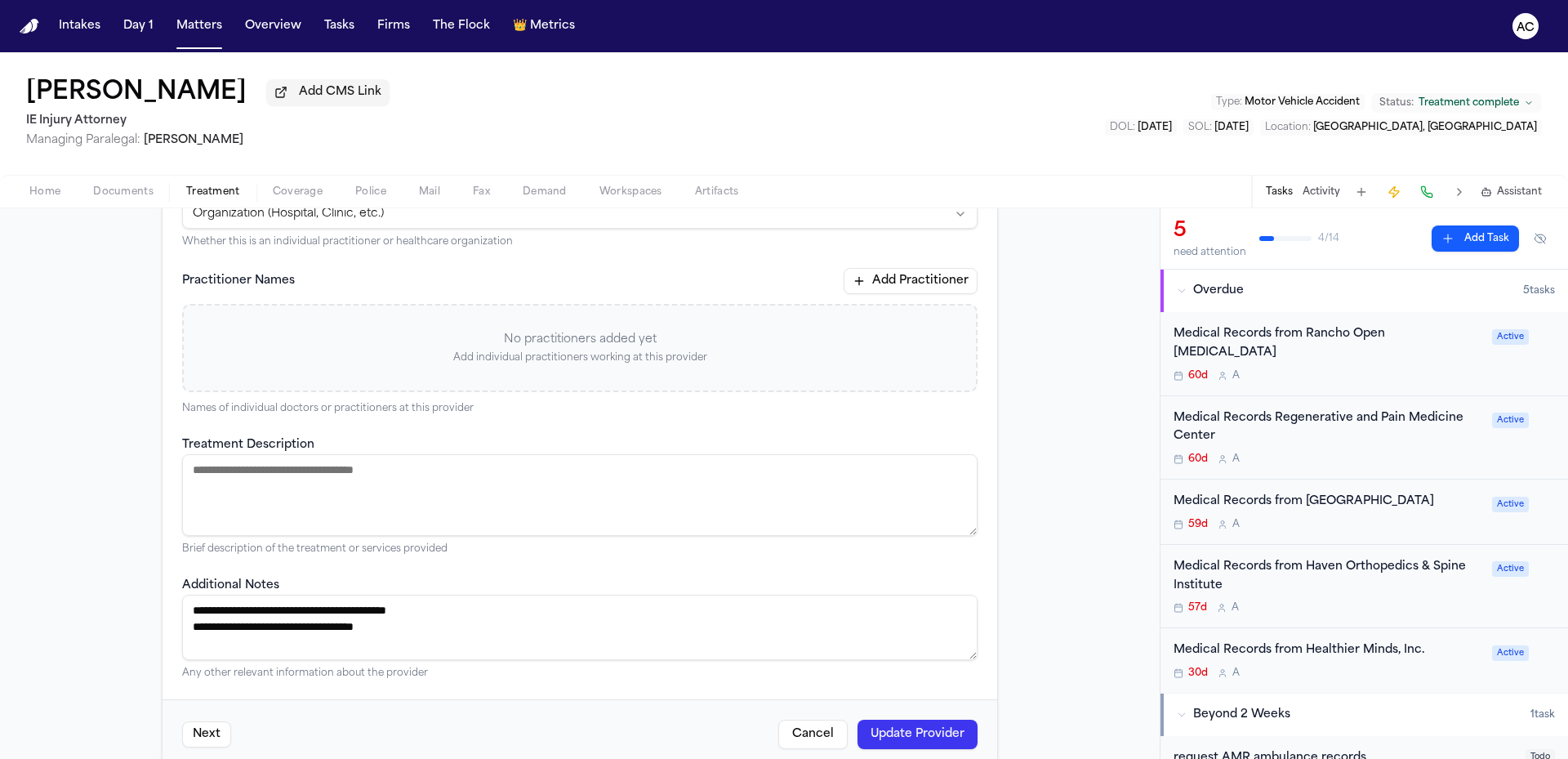
drag, startPoint x: 428, startPoint y: 629, endPoint x: 277, endPoint y: 619, distance: 151.3
click at [277, 619] on textarea "**********" at bounding box center [579, 628] width 795 height 65
type textarea "**********"
click at [916, 739] on button "Update Provider" at bounding box center [917, 734] width 120 height 30
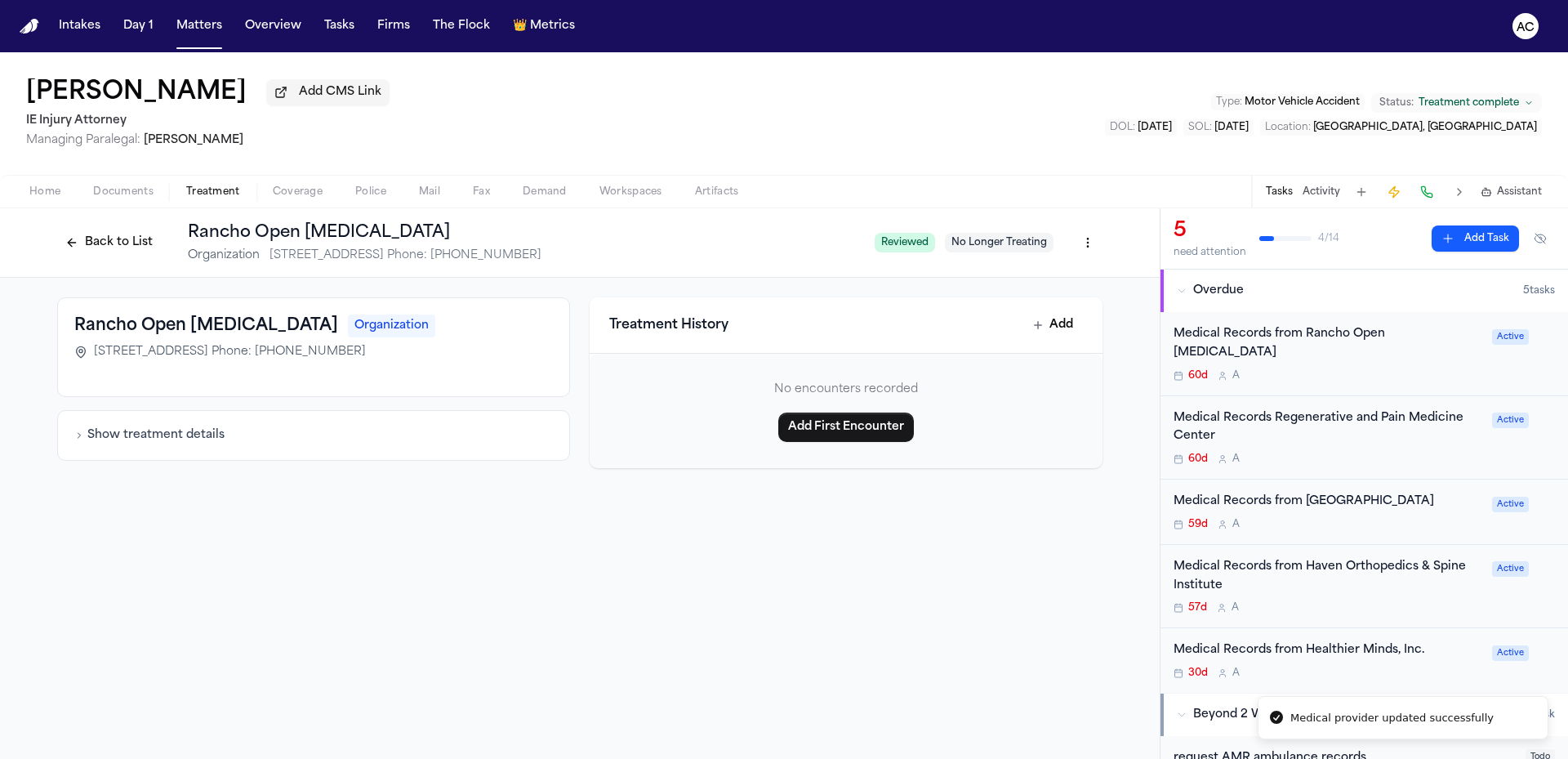
click at [102, 249] on button "Back to List" at bounding box center [109, 242] width 104 height 26
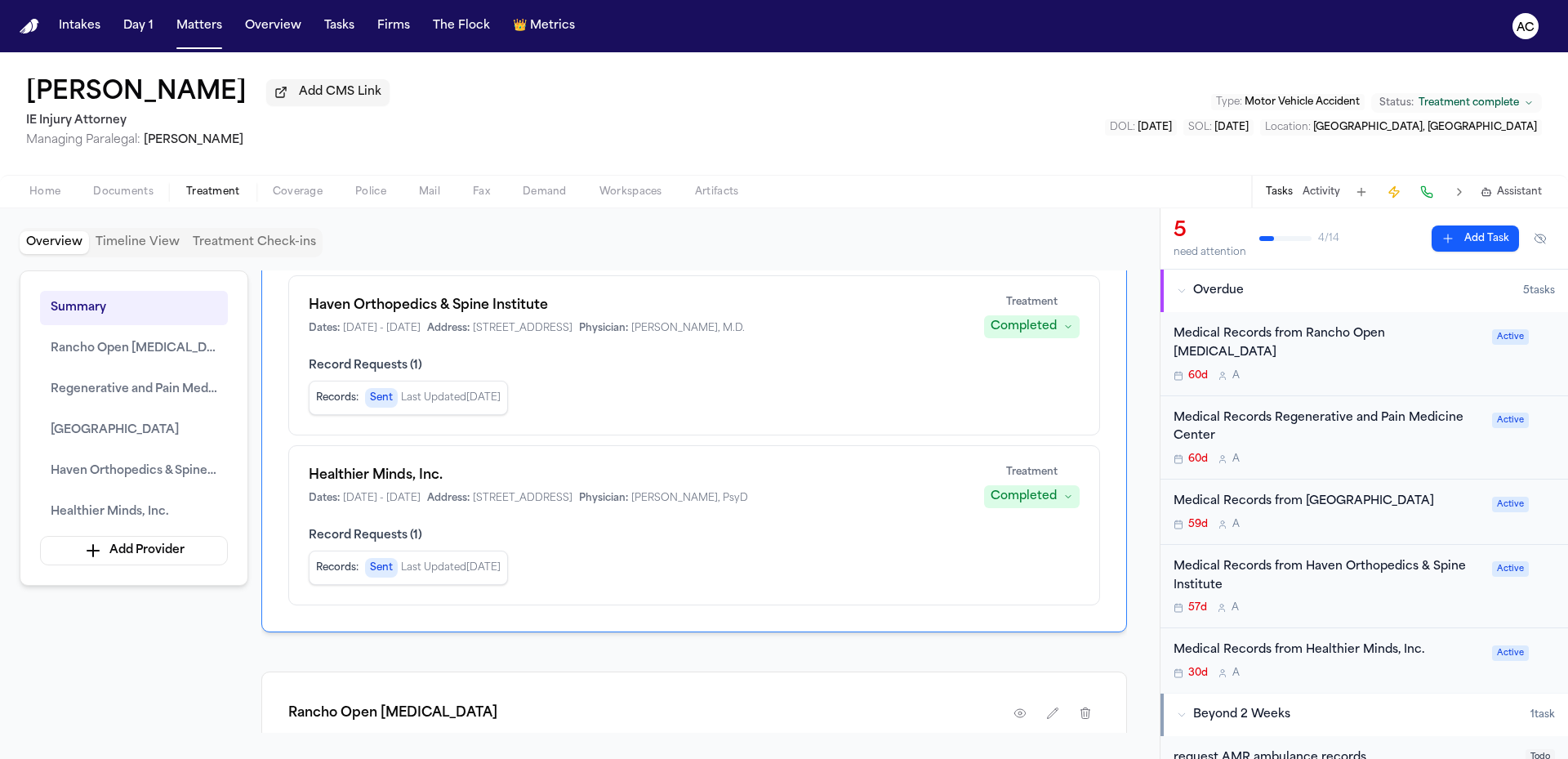
scroll to position [899, 0]
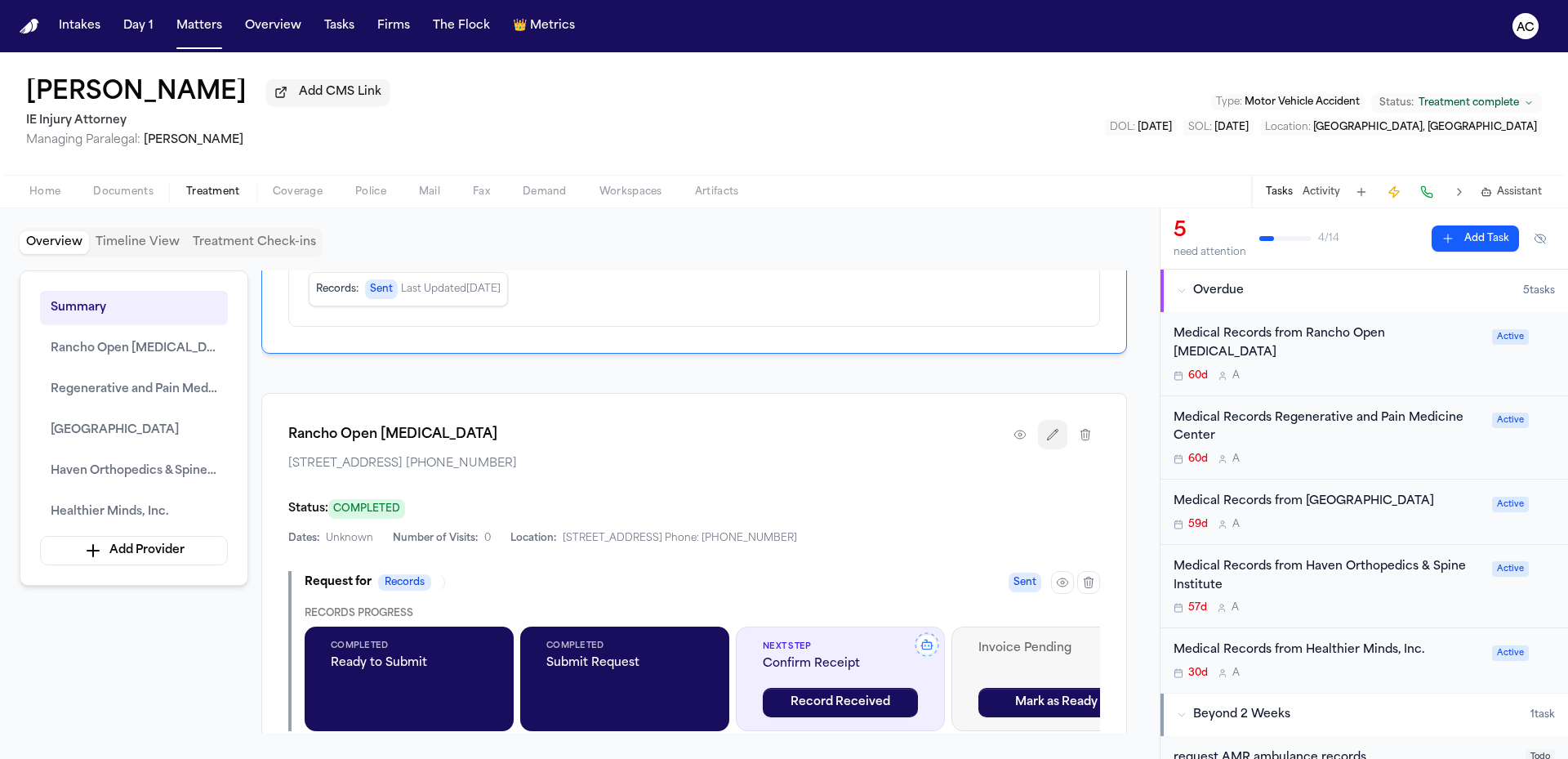
click at [1044, 449] on button "button" at bounding box center [1052, 435] width 30 height 30
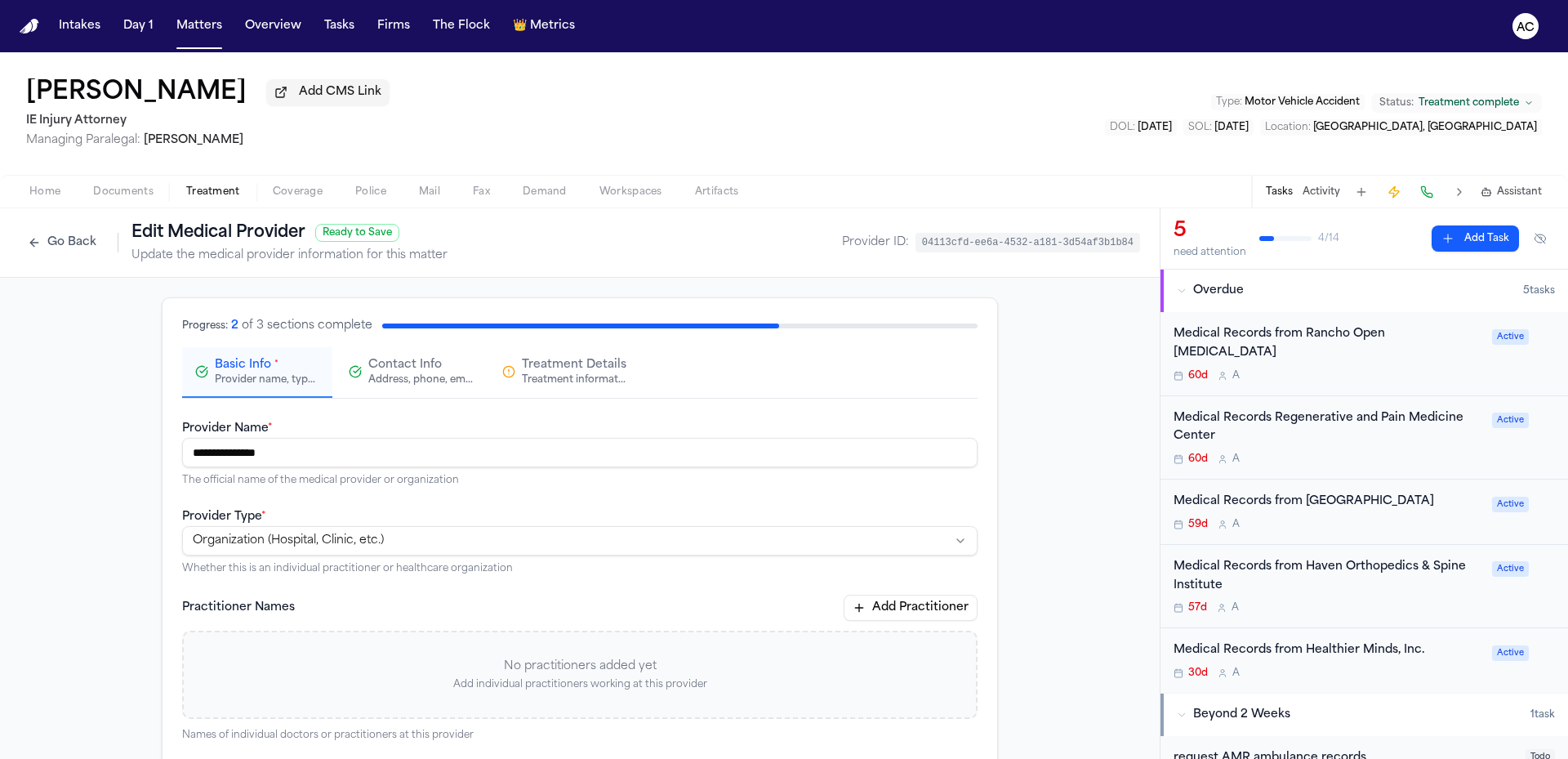
click at [421, 393] on button "Contact Info Address, phone, email, and other contact details" at bounding box center [410, 372] width 151 height 51
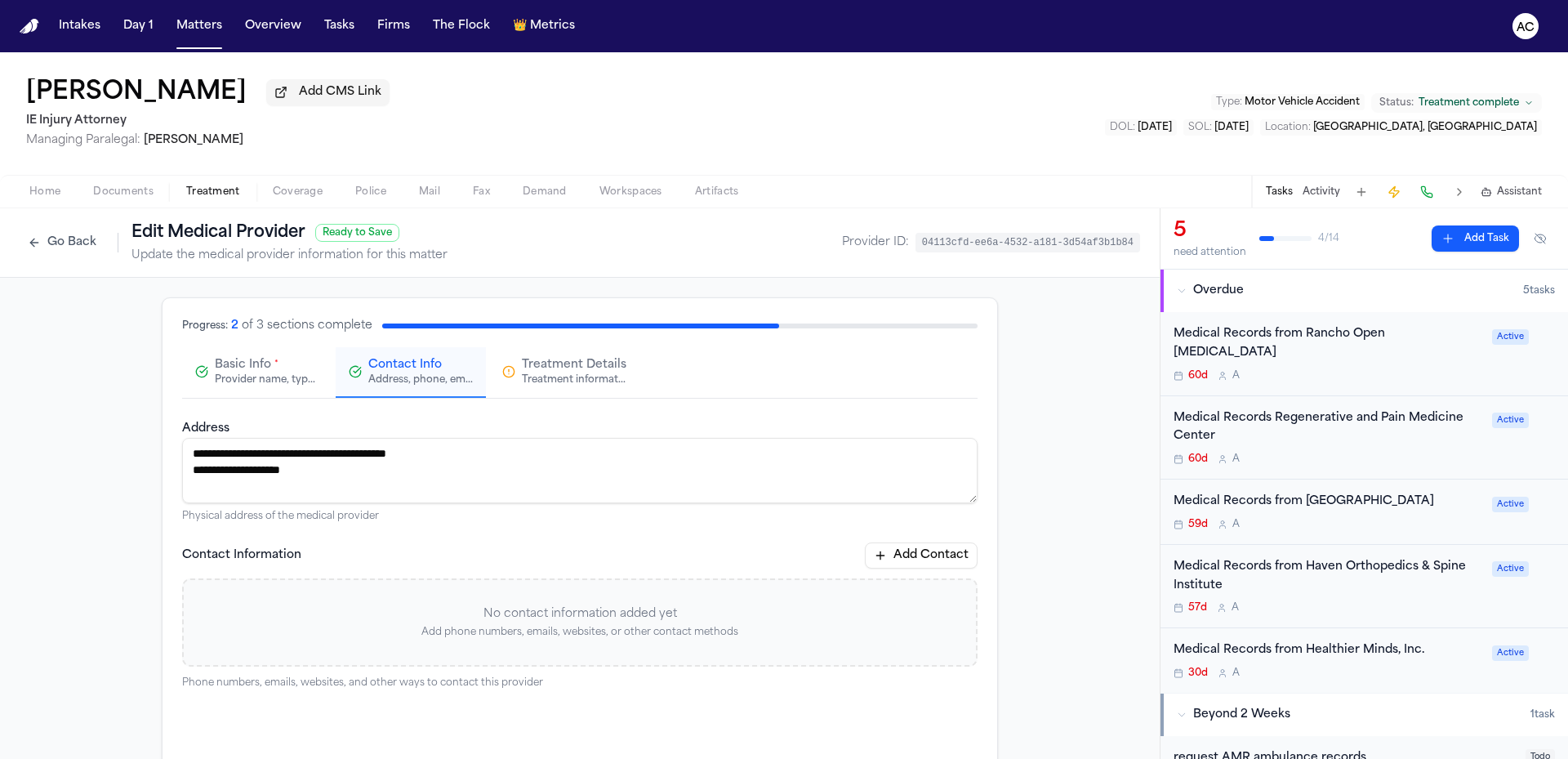
click at [354, 474] on textarea "**********" at bounding box center [579, 470] width 795 height 65
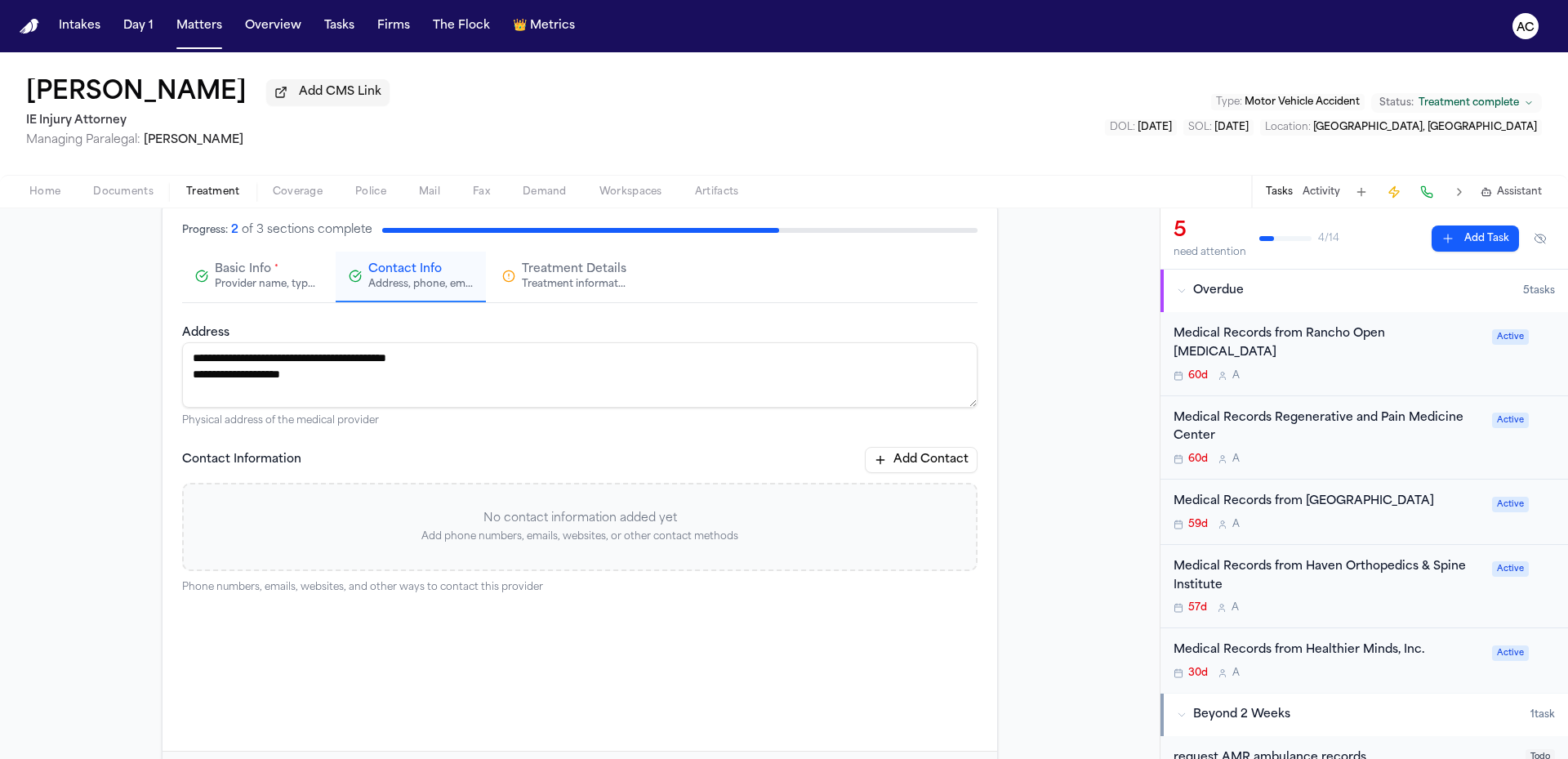
scroll to position [13, 0]
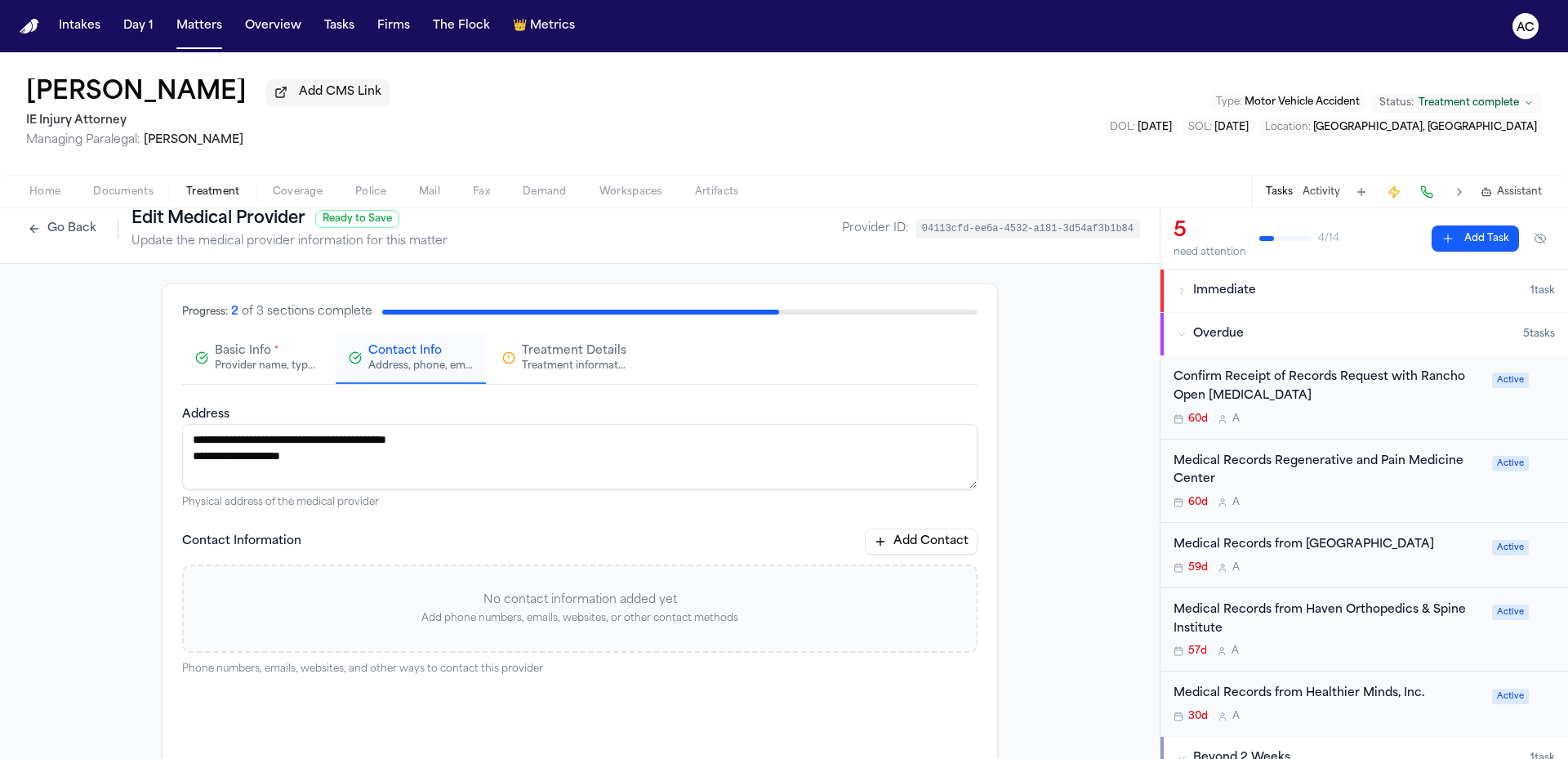
click at [904, 543] on button "Add Contact" at bounding box center [921, 541] width 112 height 26
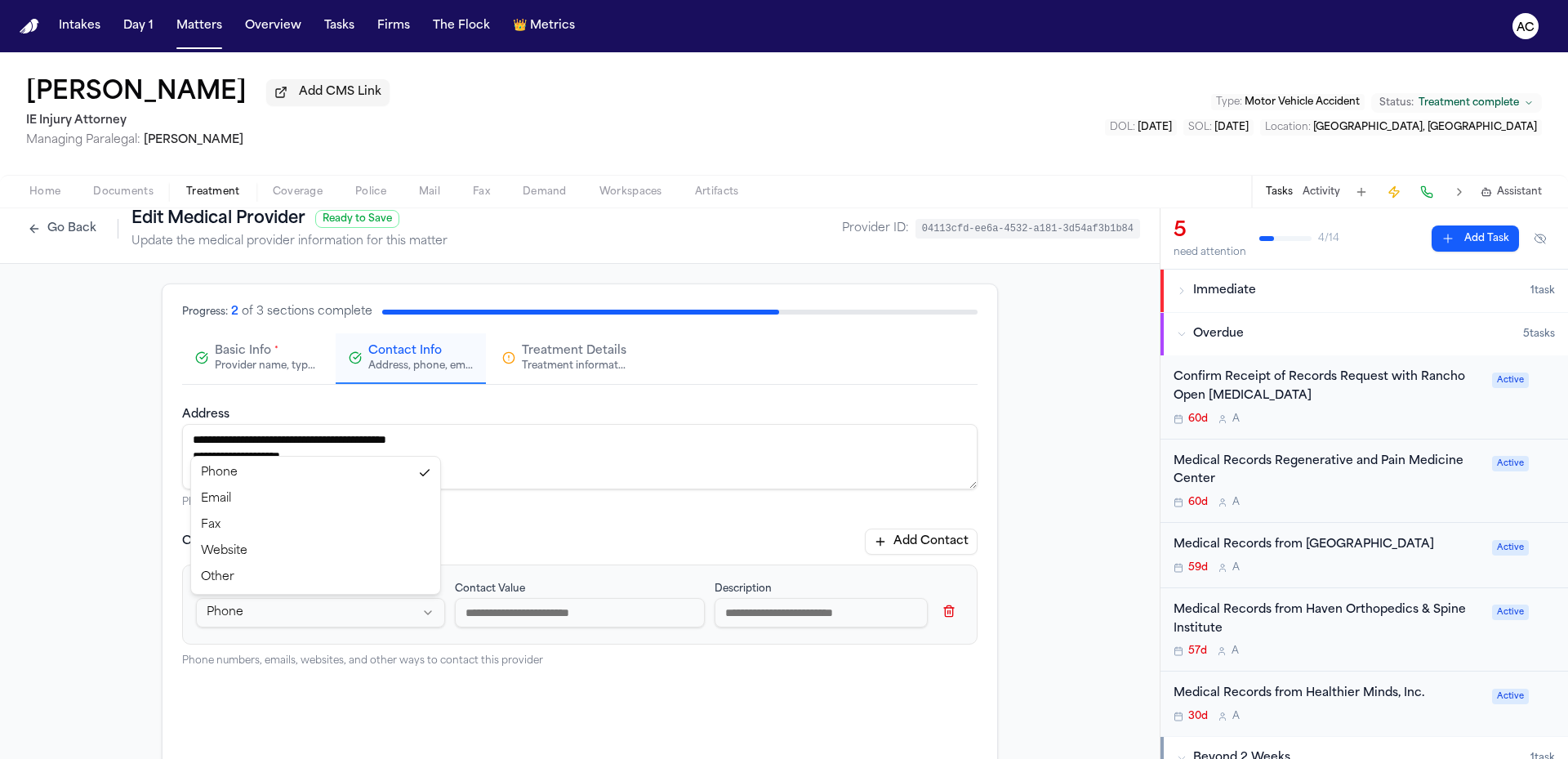
click at [432, 619] on html "**********" at bounding box center [784, 379] width 1568 height 759
select select "***"
click at [568, 616] on input at bounding box center [579, 612] width 249 height 30
paste input "**********"
drag, startPoint x: 514, startPoint y: 612, endPoint x: 433, endPoint y: 611, distance: 81.0
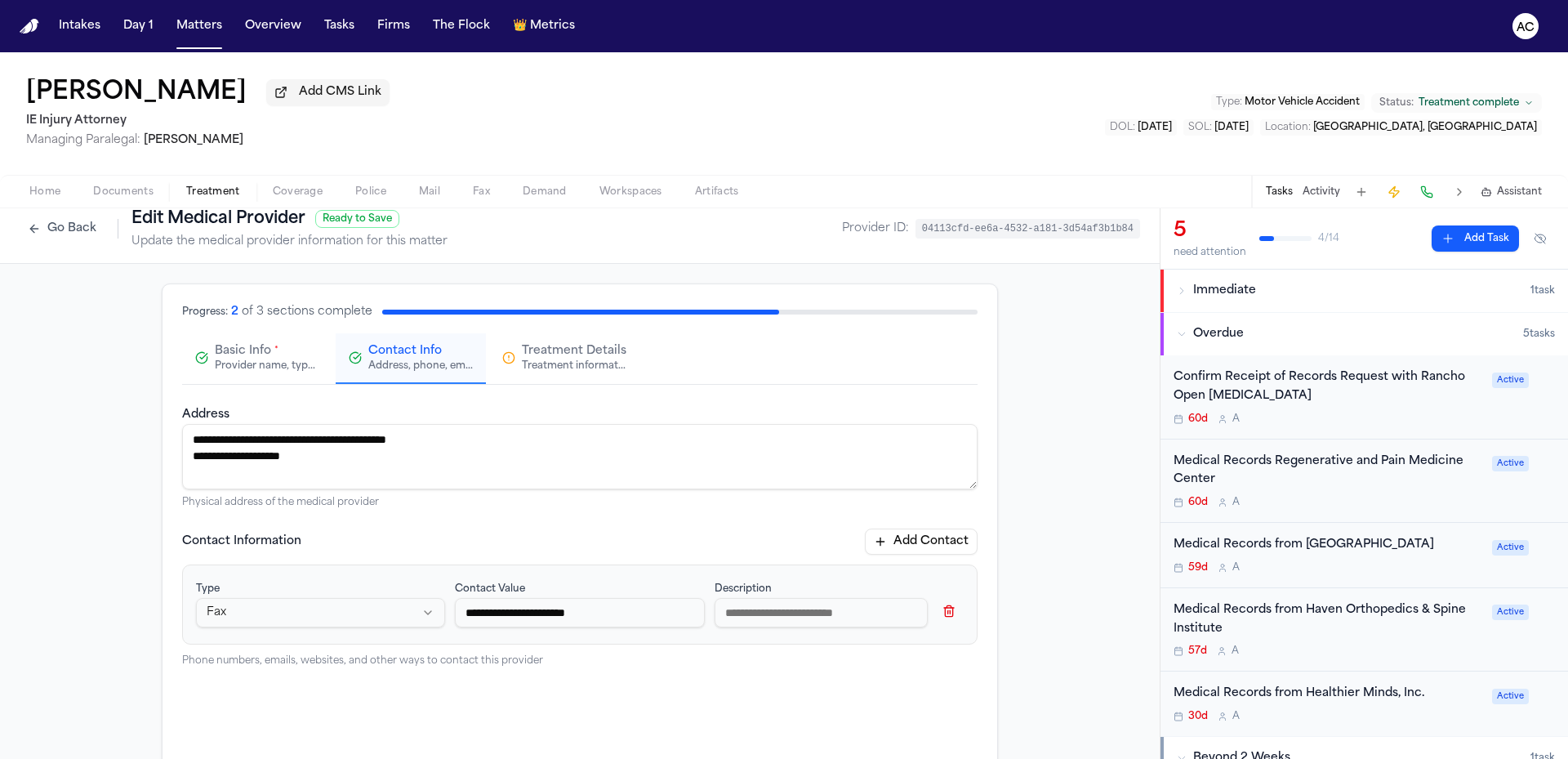
click at [432, 612] on div "**********" at bounding box center [579, 605] width 767 height 52
type input "**********"
click at [794, 615] on input at bounding box center [821, 612] width 213 height 30
type input "**********"
drag, startPoint x: 449, startPoint y: 613, endPoint x: 470, endPoint y: 614, distance: 21.0
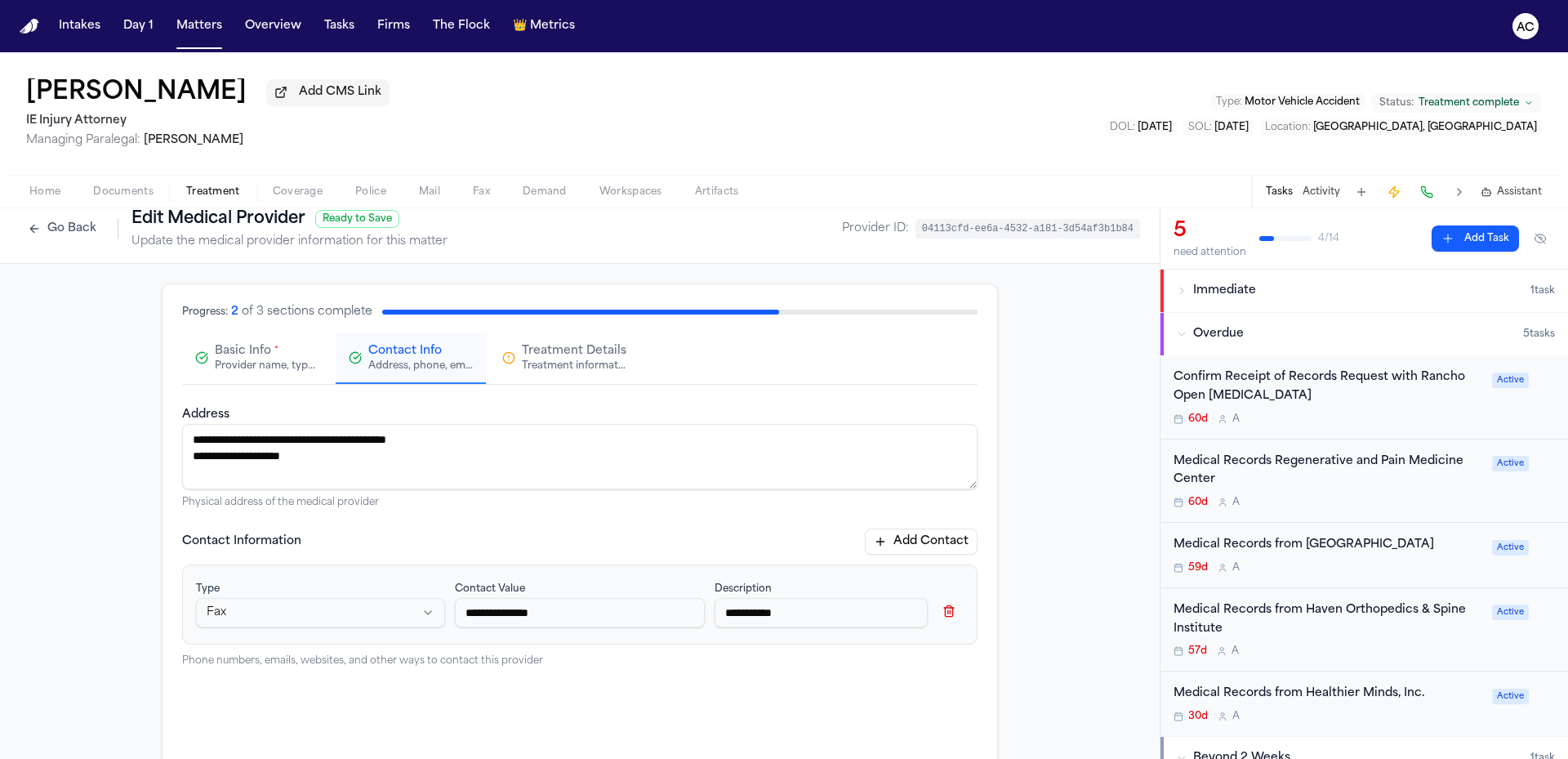
click at [456, 613] on input "**********" at bounding box center [579, 612] width 249 height 30
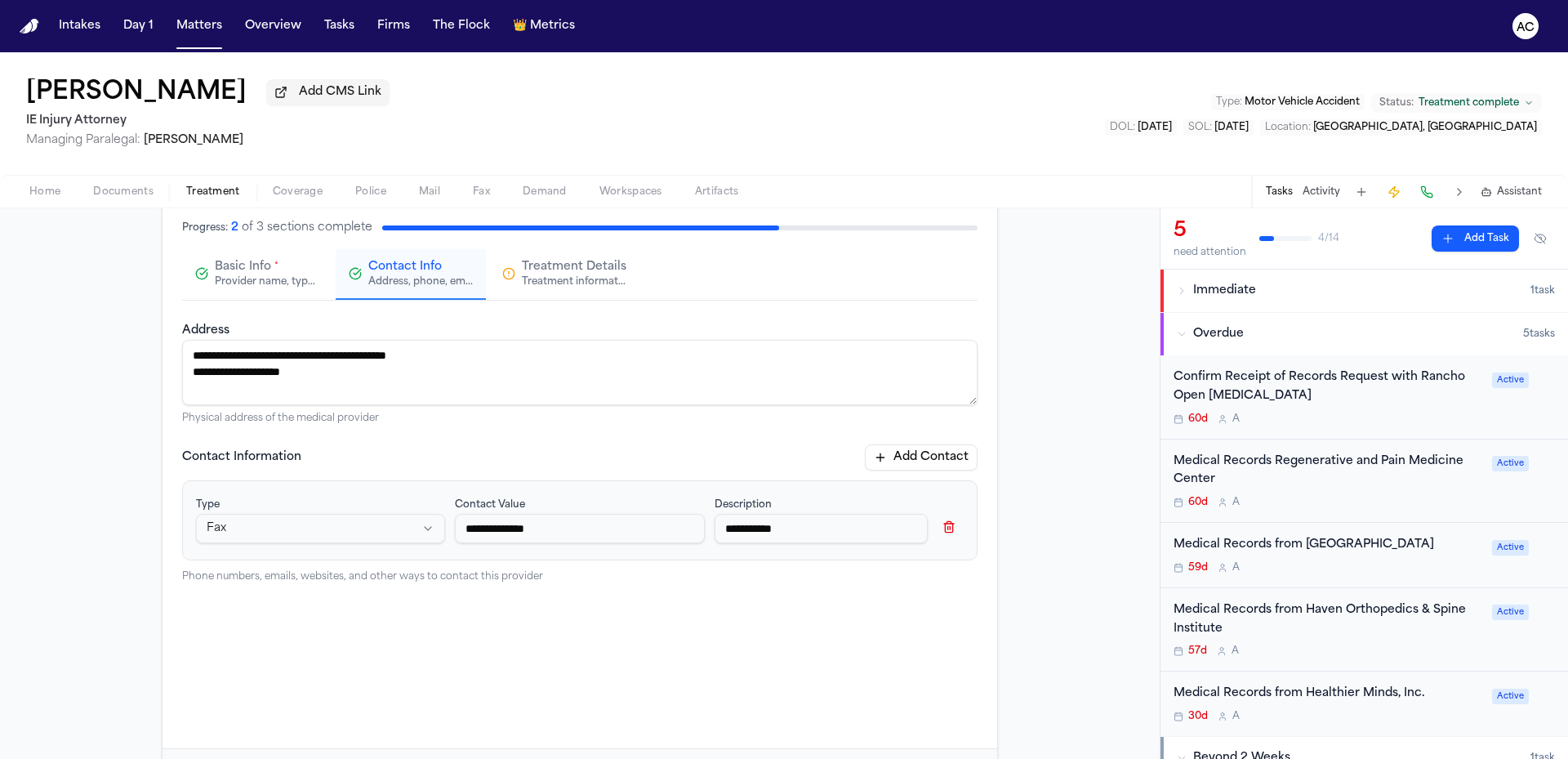
scroll to position [178, 0]
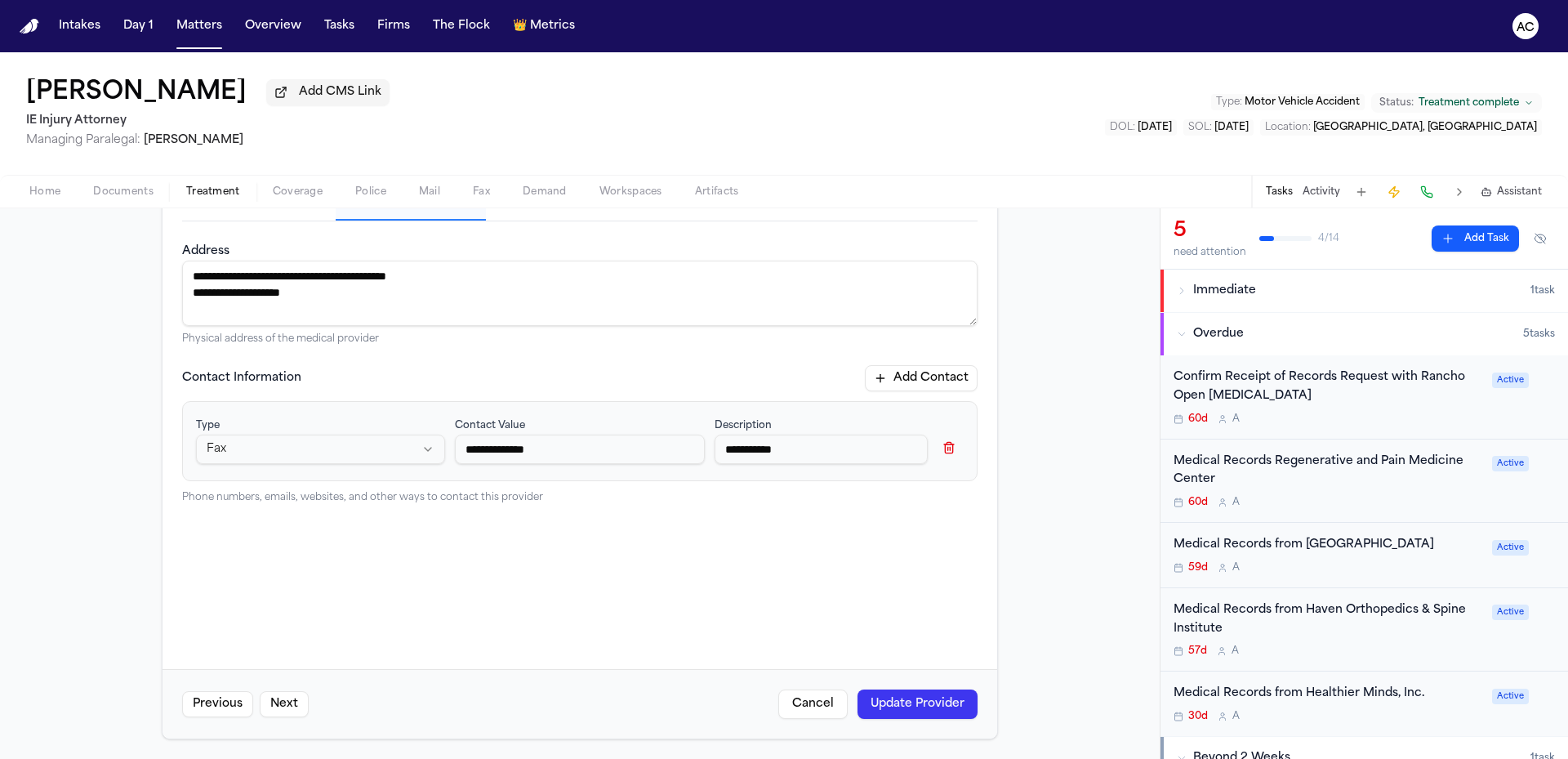
type input "**********"
click at [896, 714] on button "Update Provider" at bounding box center [917, 704] width 120 height 30
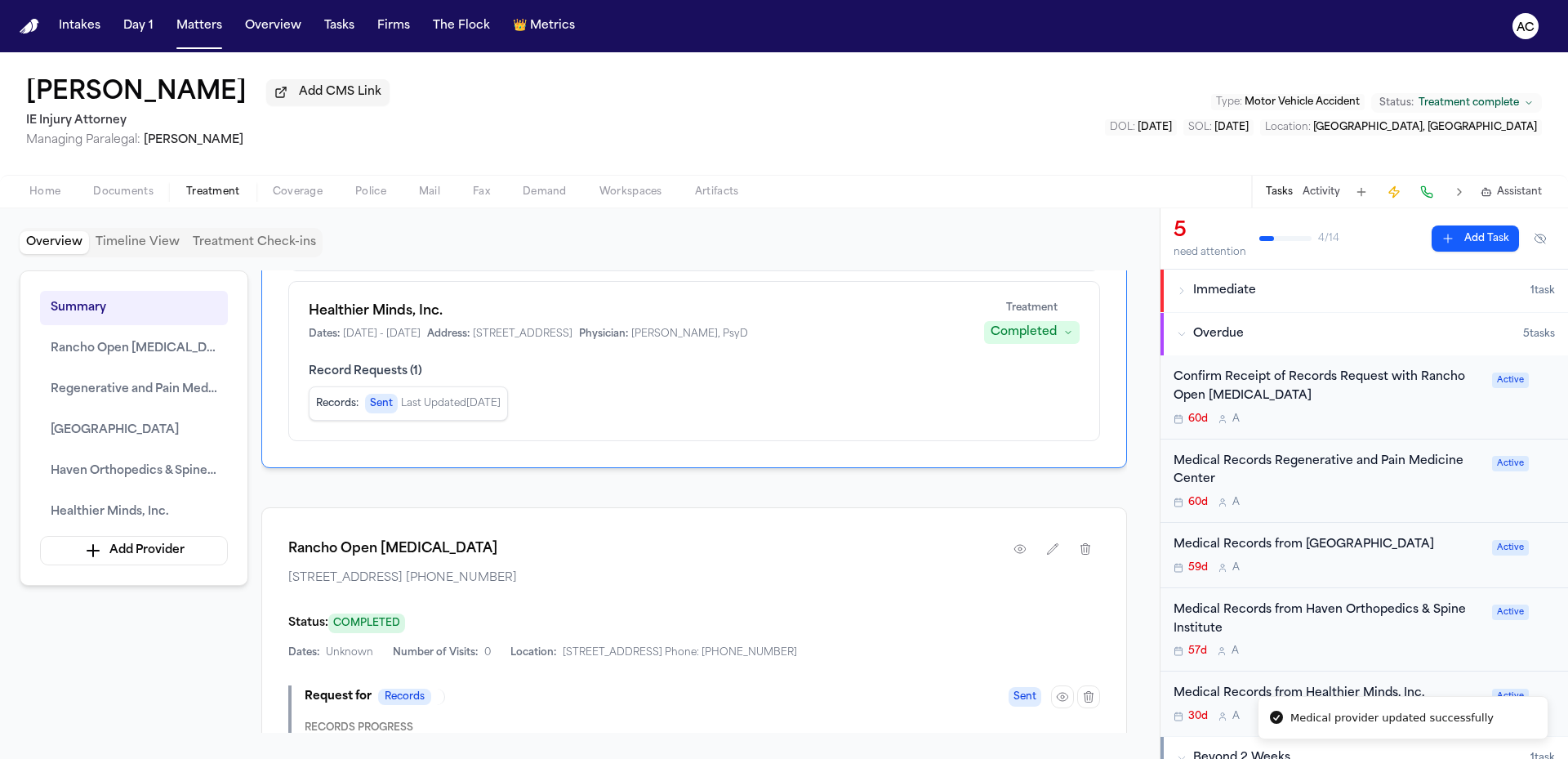
scroll to position [981, 0]
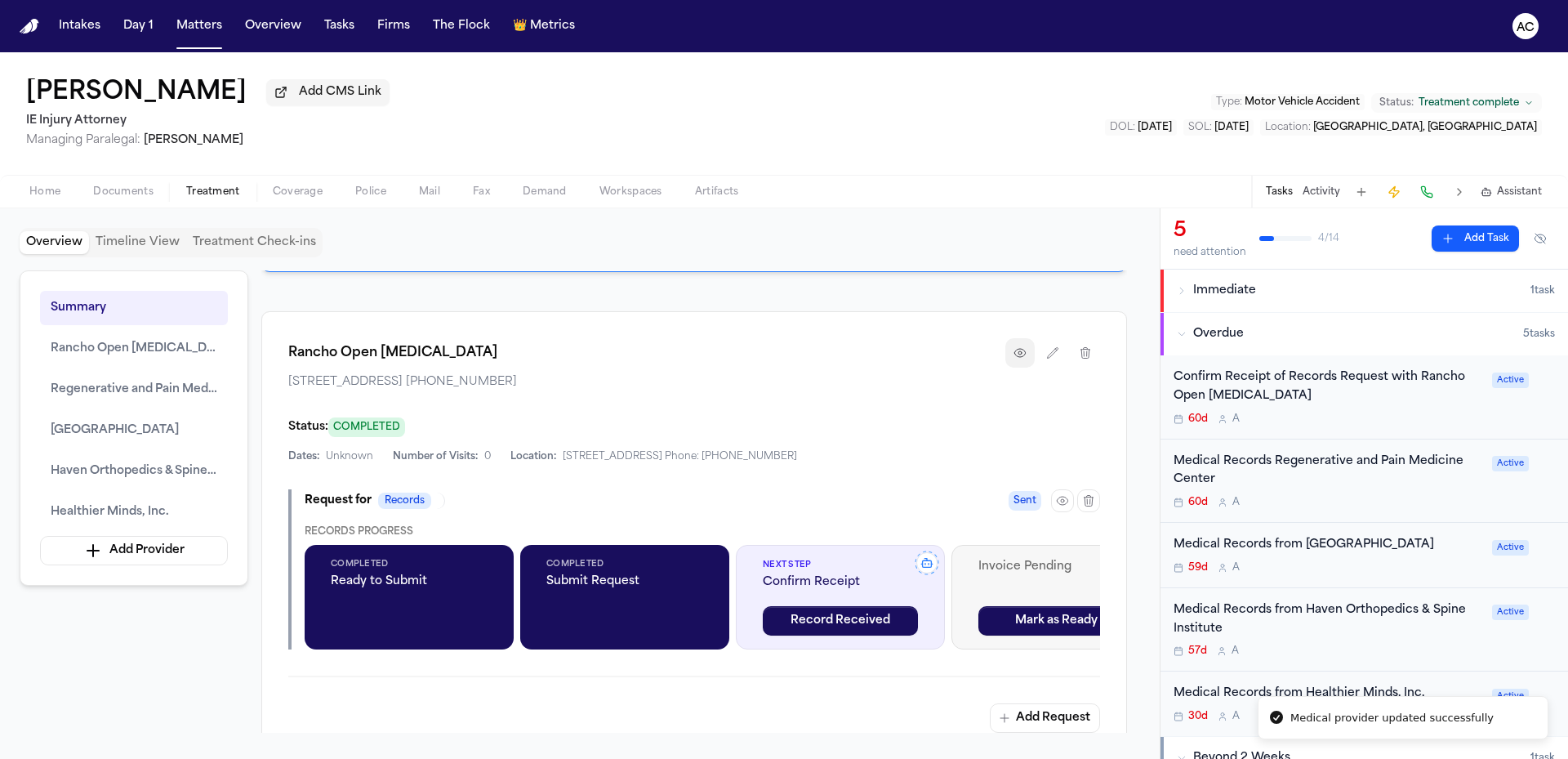
click at [1020, 360] on icon "button" at bounding box center [1020, 353] width 13 height 13
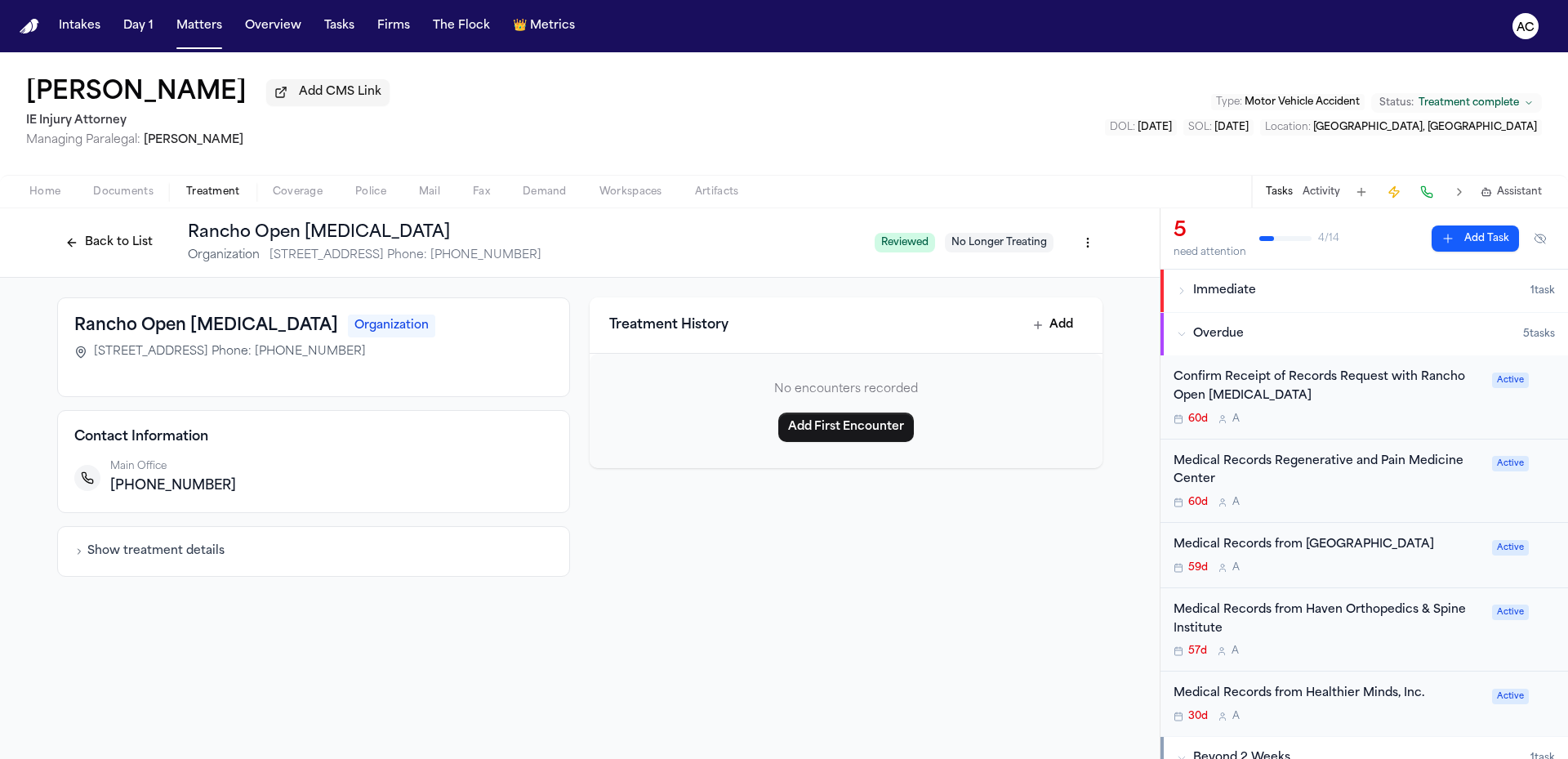
click at [1094, 249] on html "Intakes Day 1 Matters Overview Tasks Firms The Flock 👑 Metrics AC Alicia Acosta…" at bounding box center [784, 379] width 1568 height 759
click at [1039, 329] on div "Edit Provider" at bounding box center [1028, 329] width 138 height 26
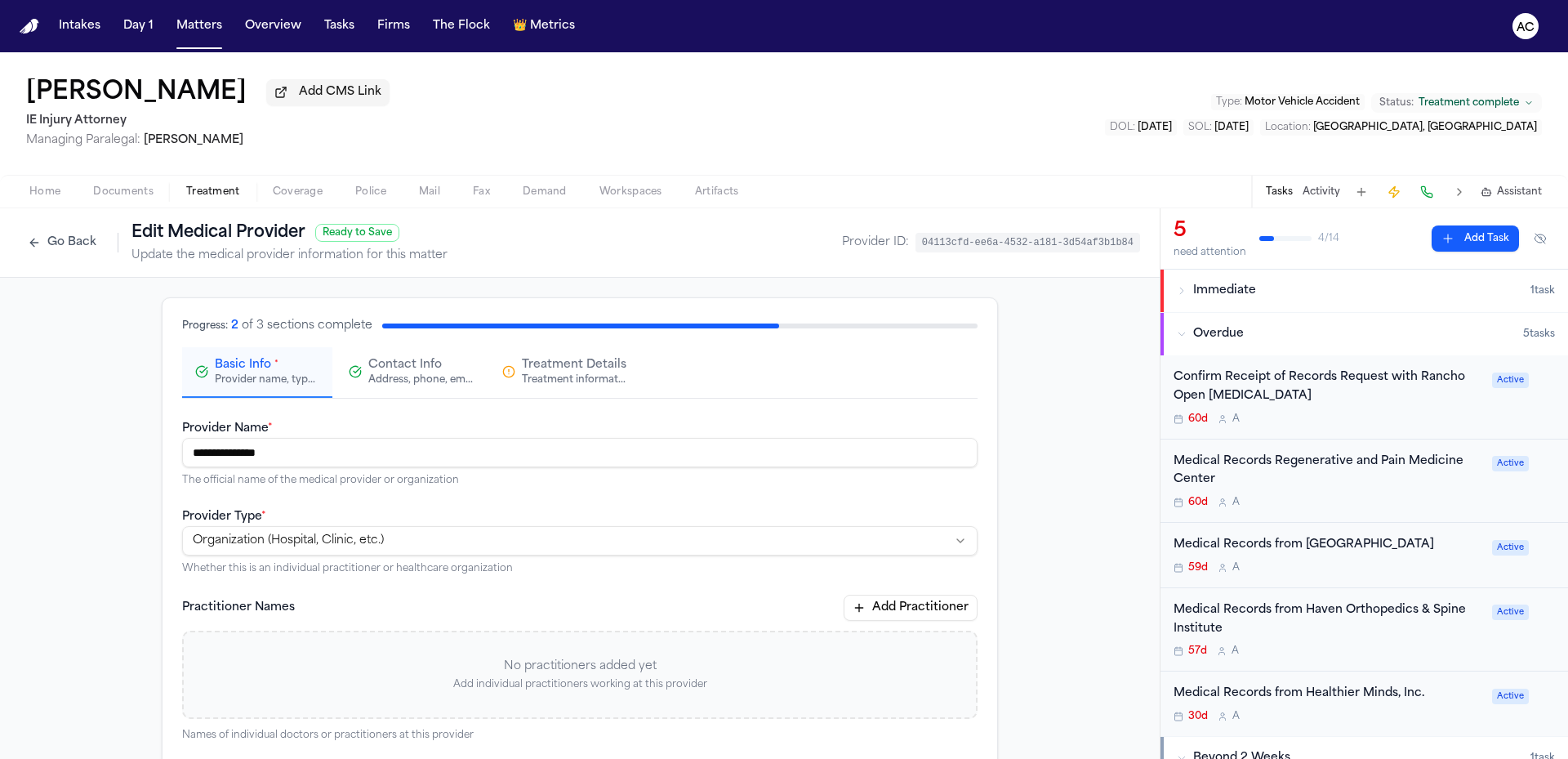
click at [396, 369] on span "Contact Info" at bounding box center [405, 365] width 74 height 16
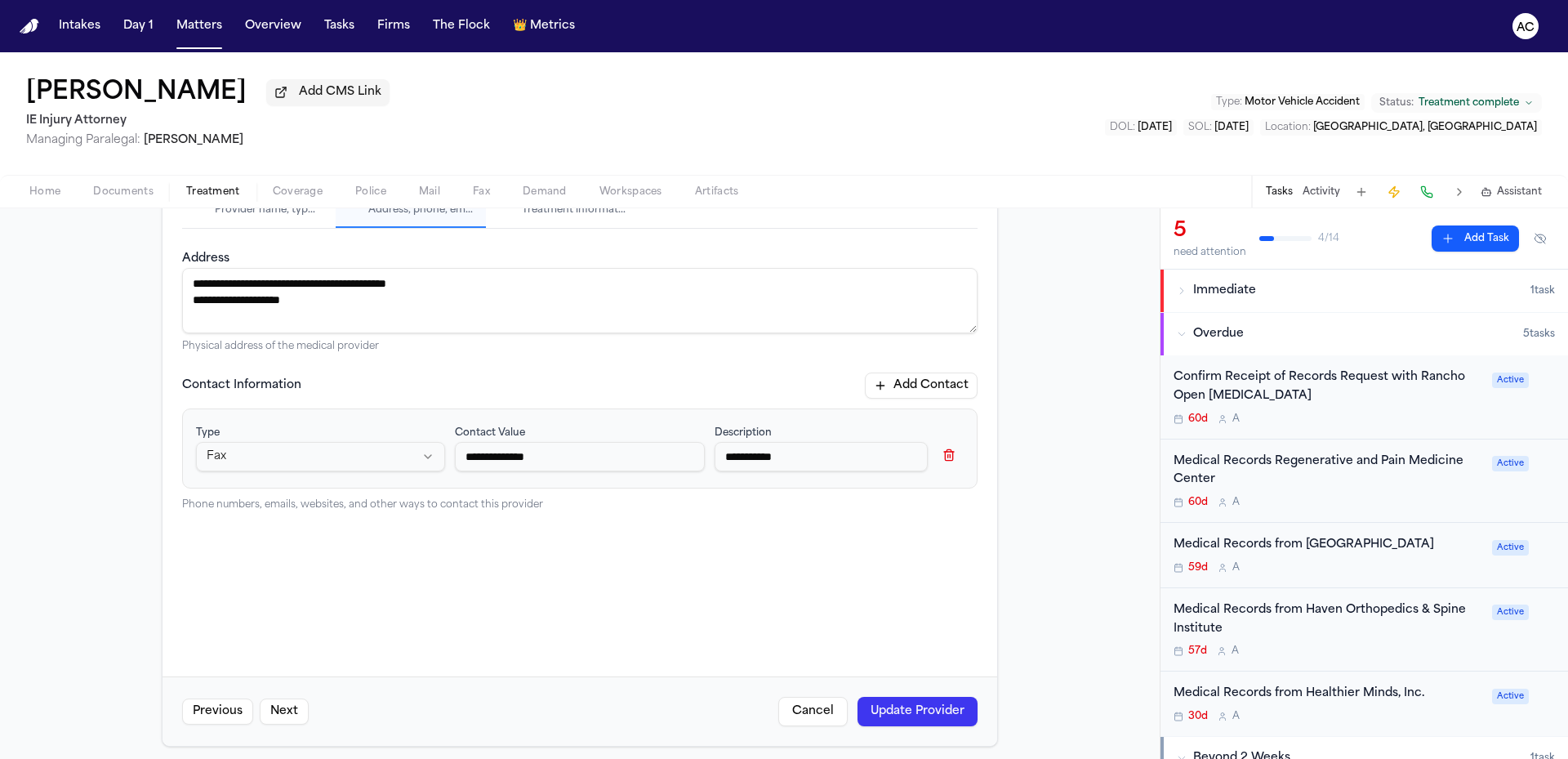
scroll to position [178, 0]
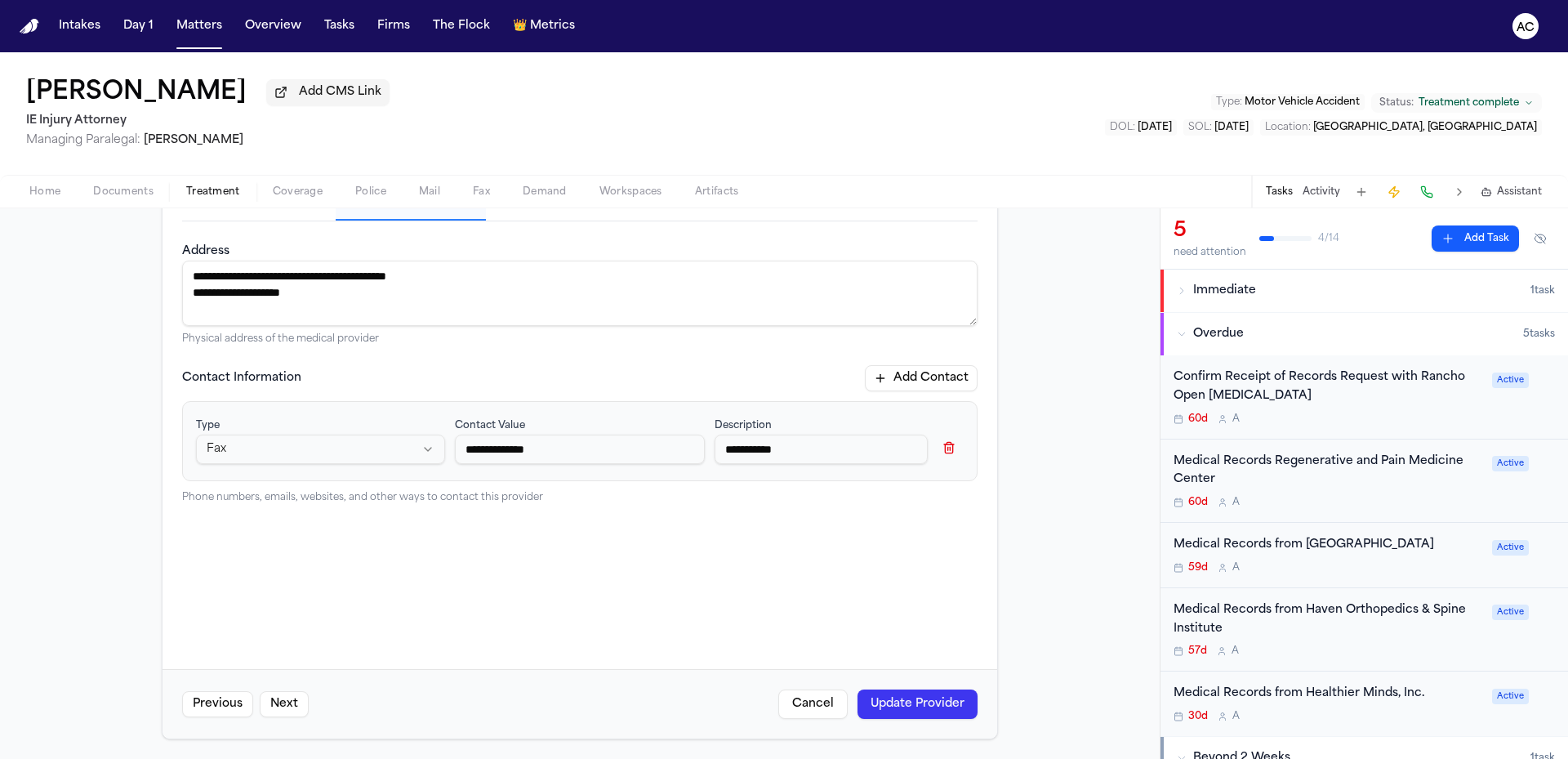
click at [805, 454] on input "**********" at bounding box center [821, 449] width 213 height 30
drag, startPoint x: 786, startPoint y: 450, endPoint x: 754, endPoint y: 443, distance: 32.8
click at [754, 443] on input "**********" at bounding box center [821, 449] width 213 height 30
click at [839, 448] on input "**********" at bounding box center [821, 449] width 213 height 30
type input "**********"
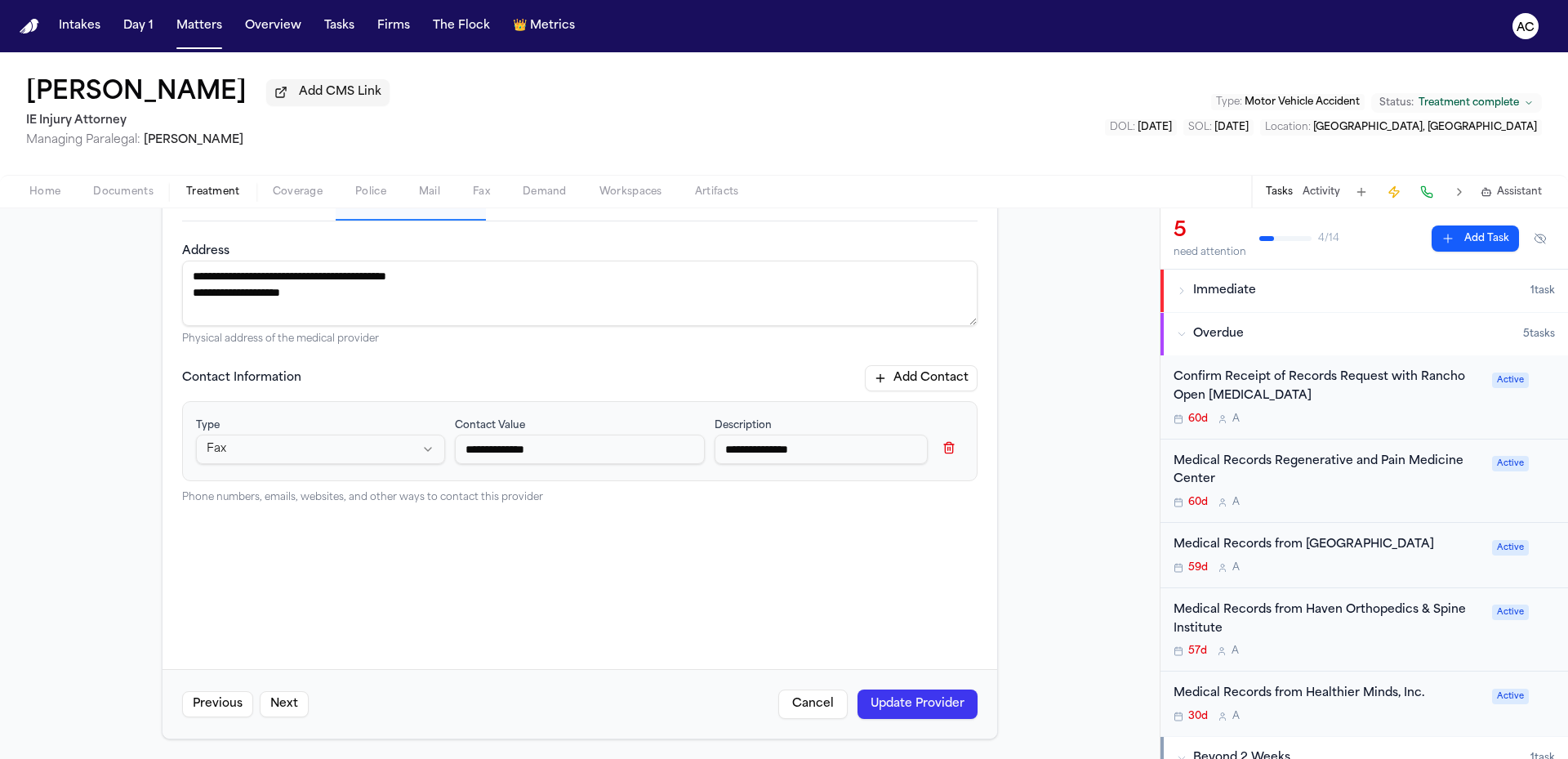
click at [921, 700] on button "Update Provider" at bounding box center [917, 704] width 120 height 30
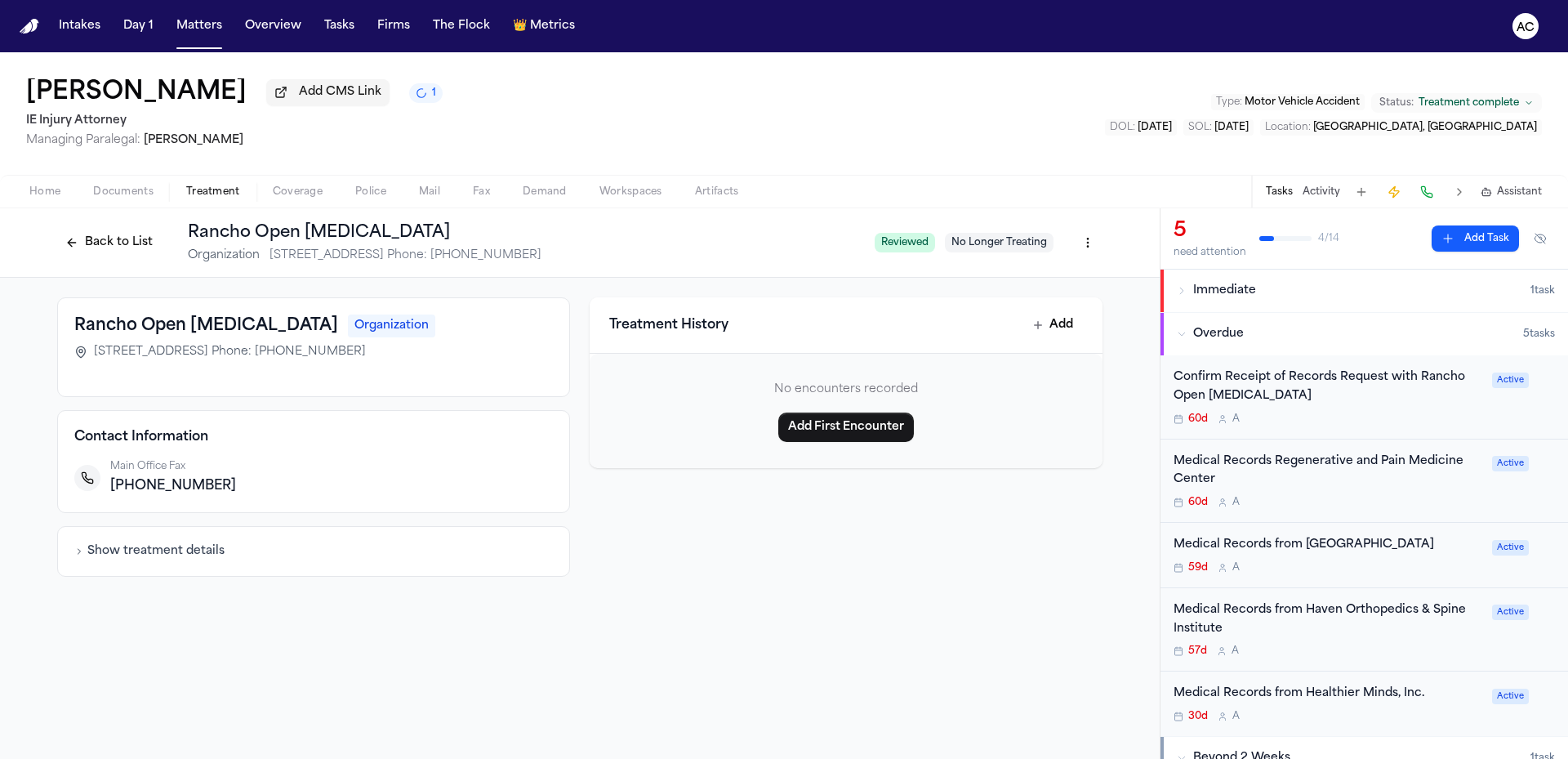
click at [118, 231] on button "Back to List" at bounding box center [109, 242] width 104 height 26
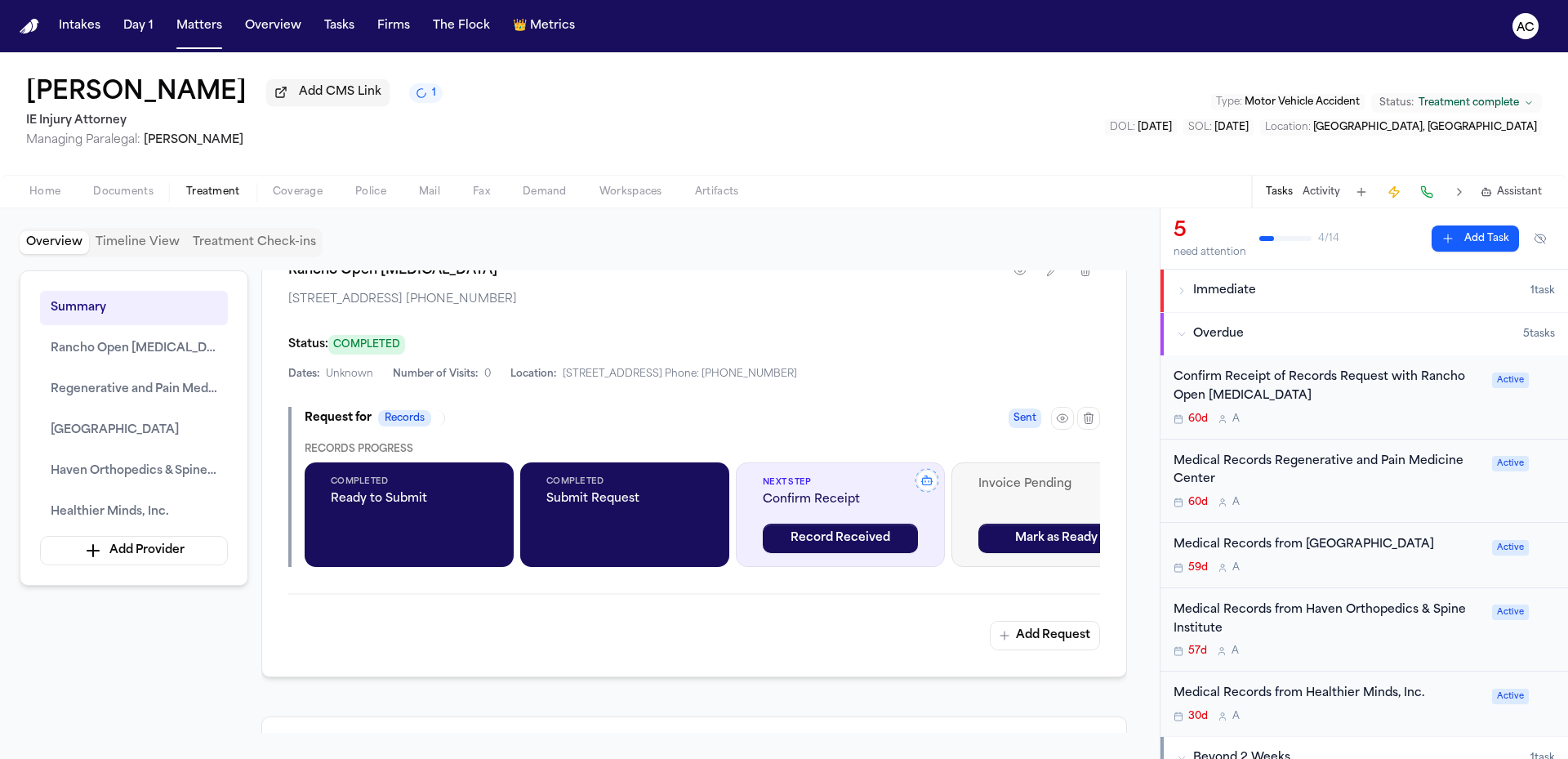
scroll to position [1062, 0]
click at [1062, 426] on icon "button" at bounding box center [1063, 419] width 13 height 13
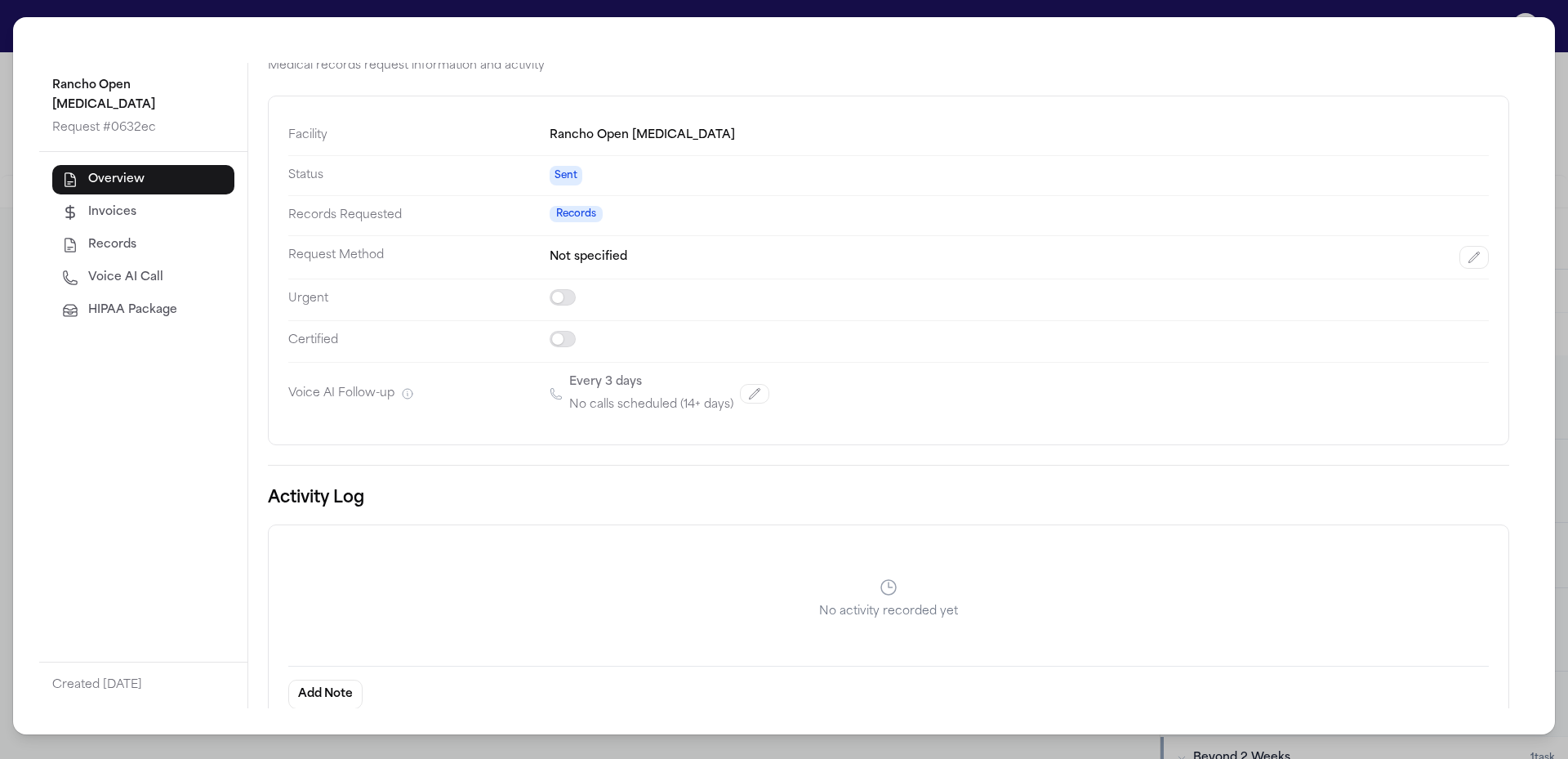
scroll to position [60, 0]
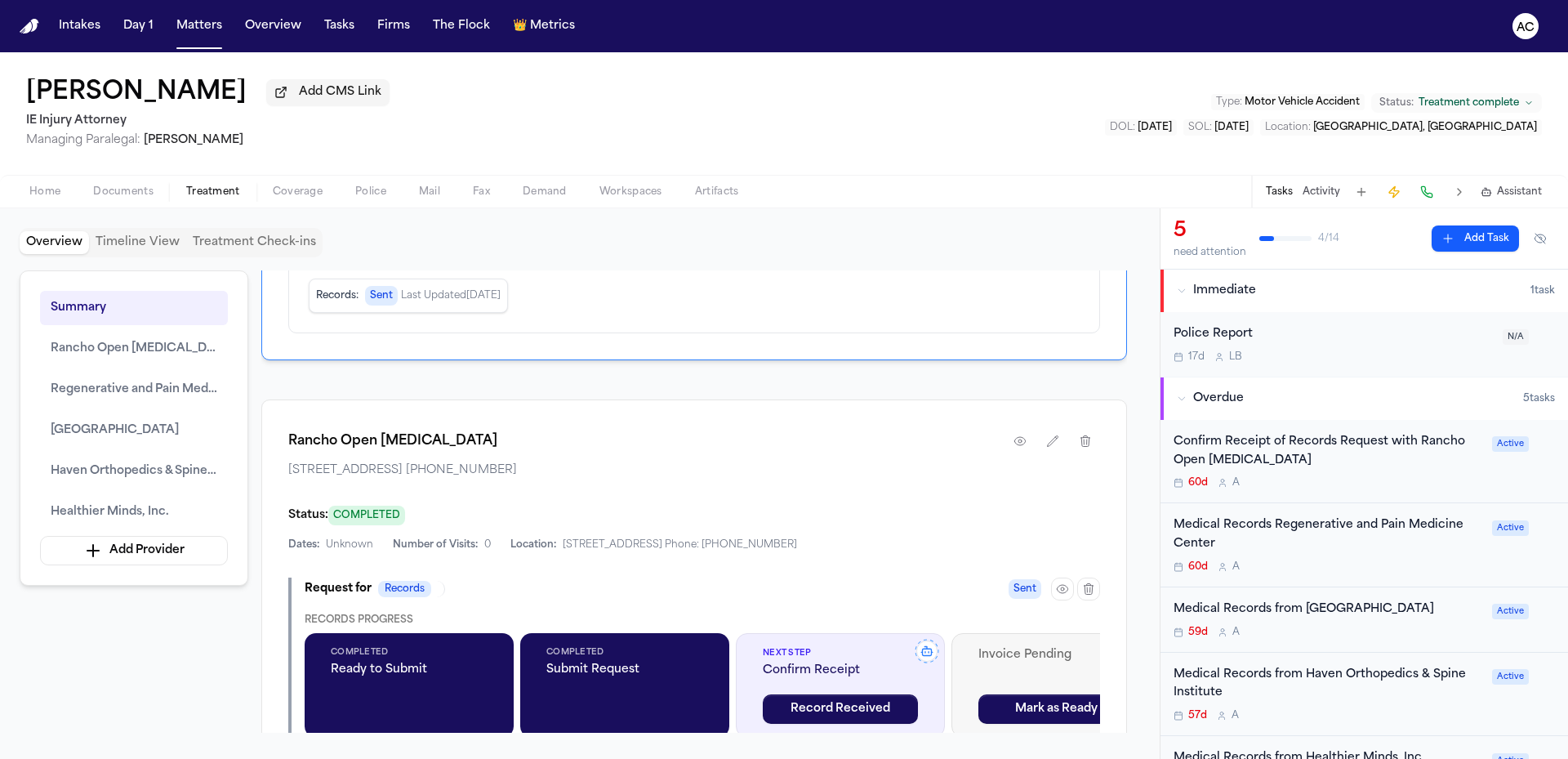
scroll to position [981, 0]
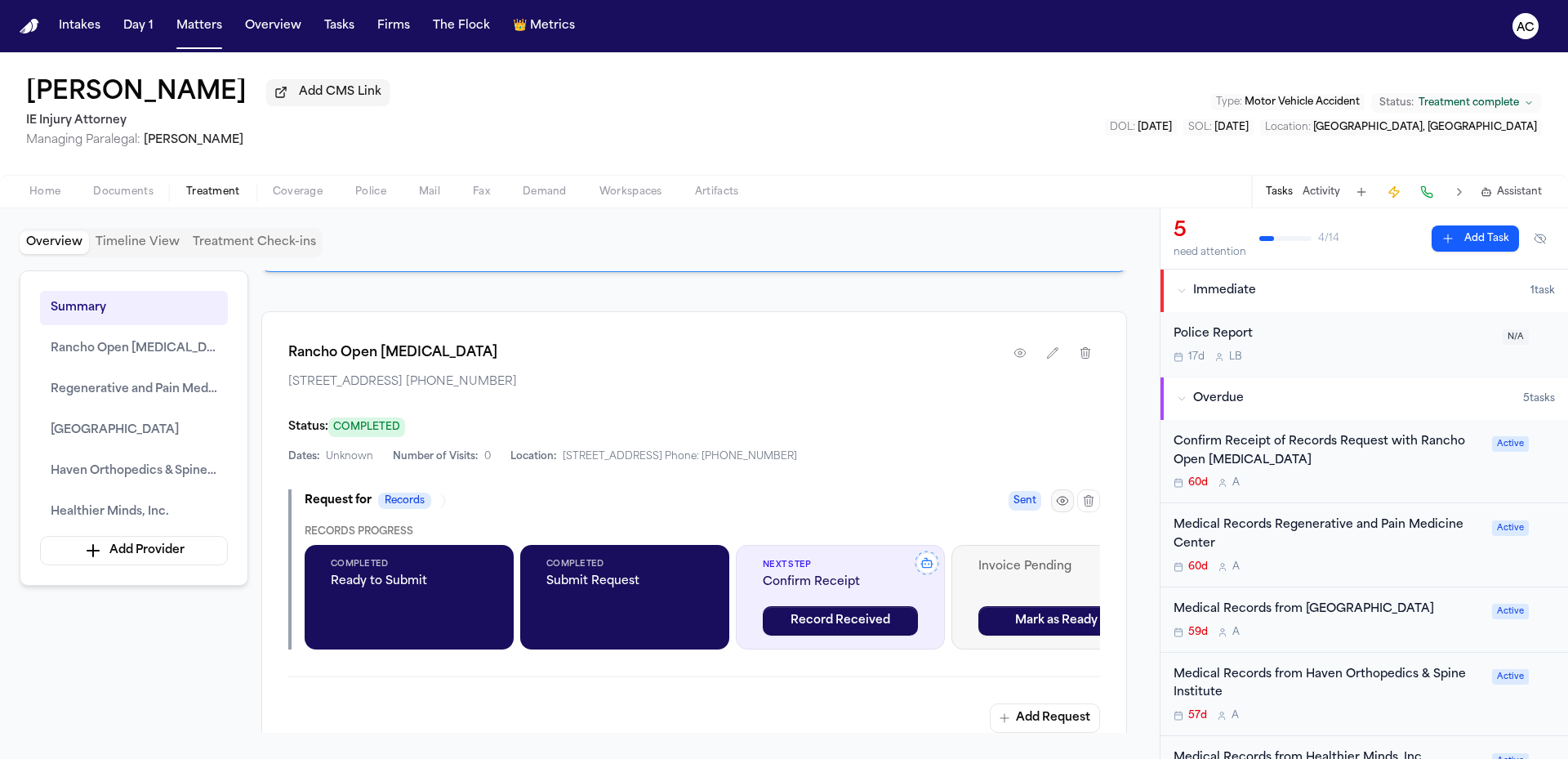
click at [1056, 508] on icon "button" at bounding box center [1063, 501] width 13 height 13
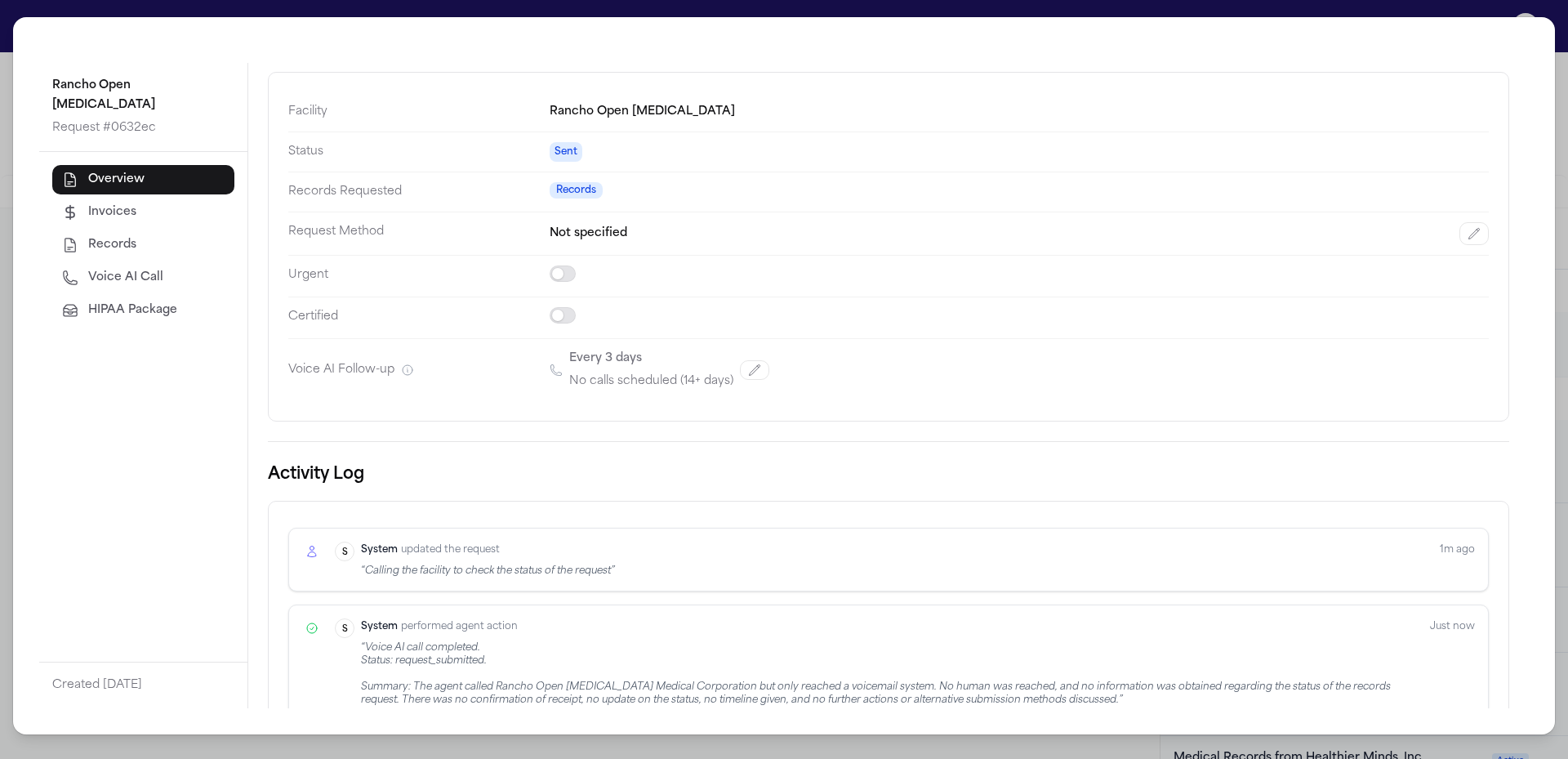
scroll to position [158, 0]
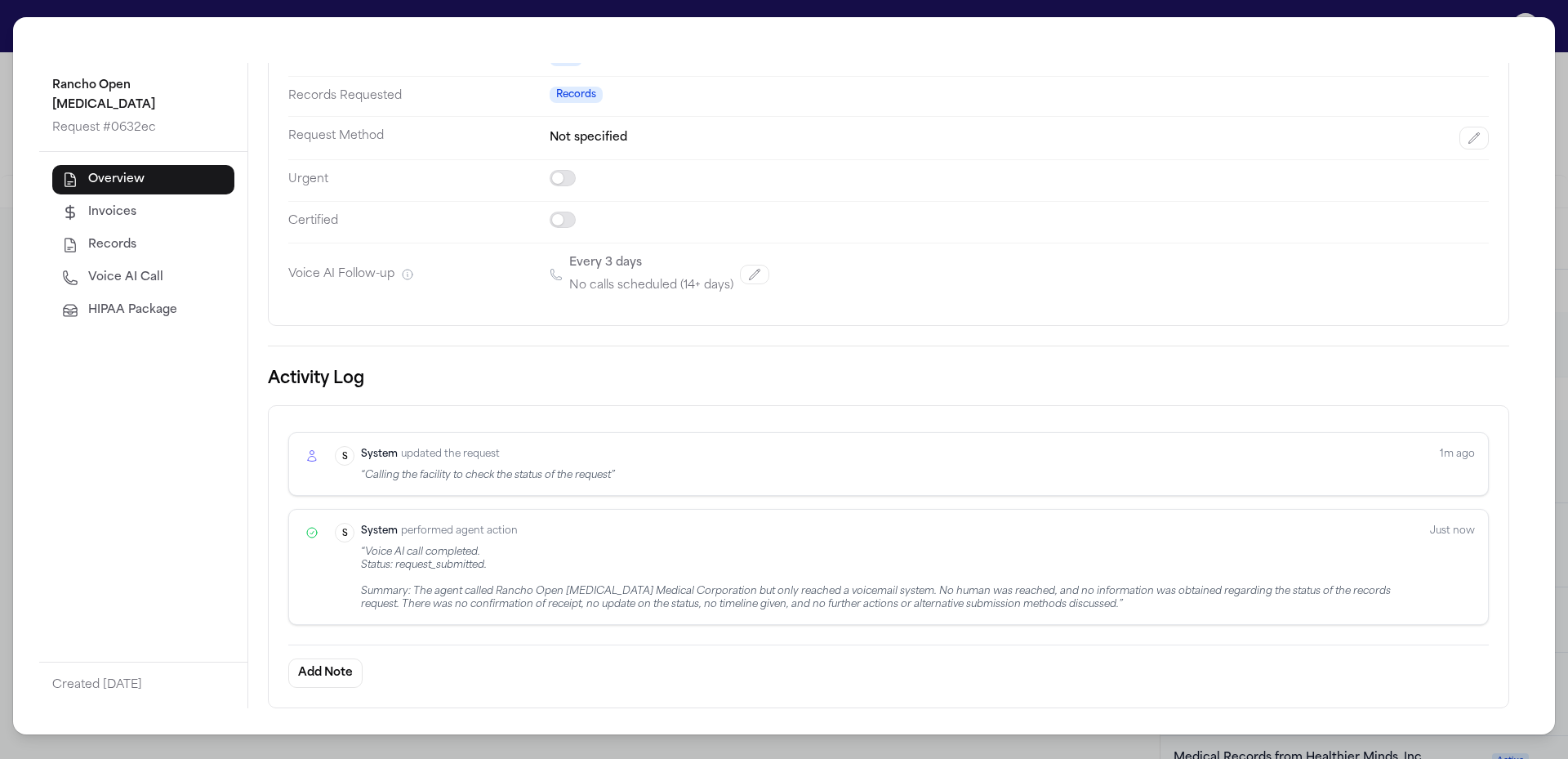
click at [1563, 486] on div "Rancho Open [MEDICAL_DATA] Request # 0632ec Overview Invoices Records Voice AI …" at bounding box center [784, 379] width 1568 height 759
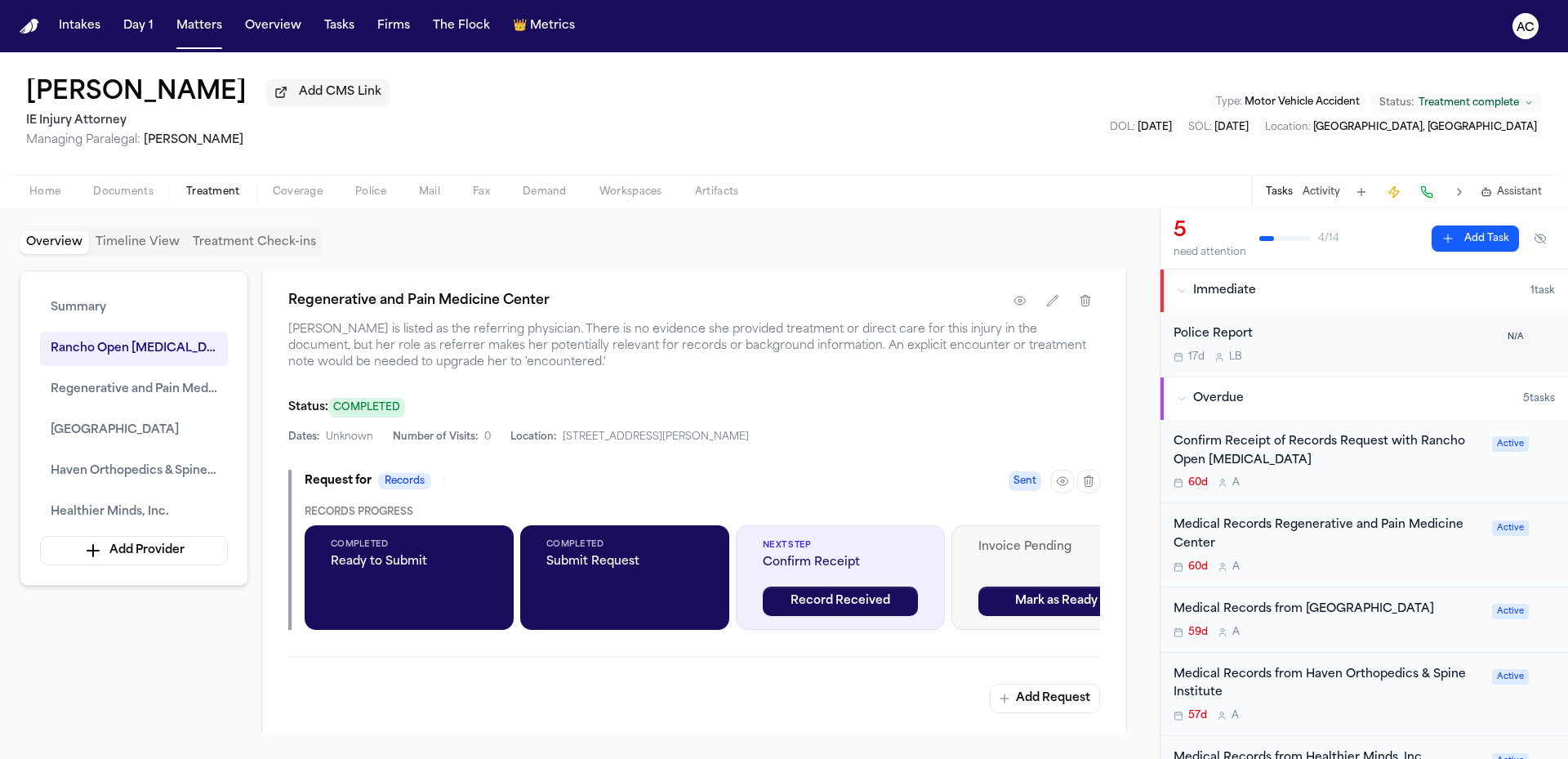
scroll to position [1553, 0]
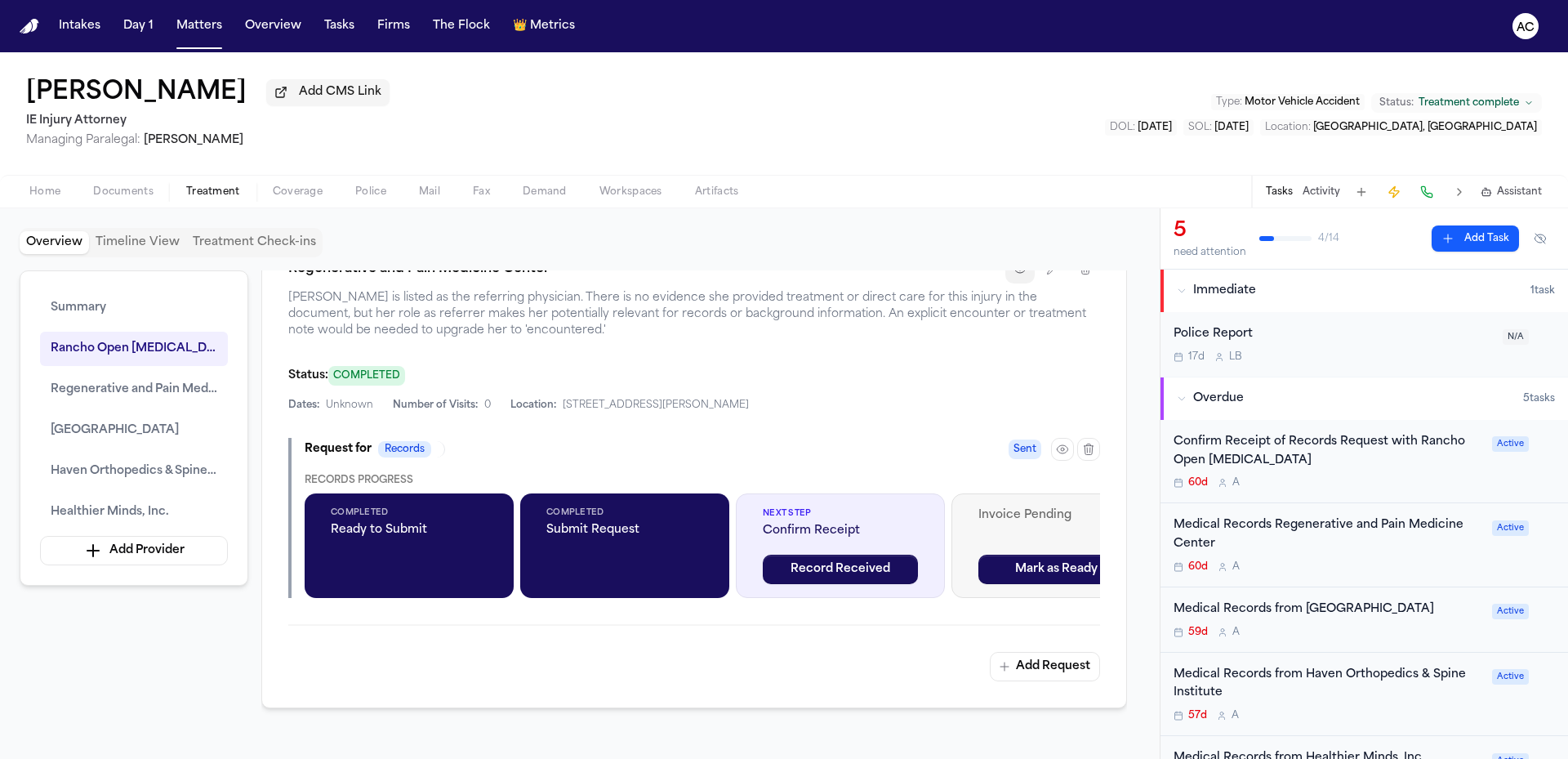
click at [1020, 275] on icon "button" at bounding box center [1020, 269] width 13 height 13
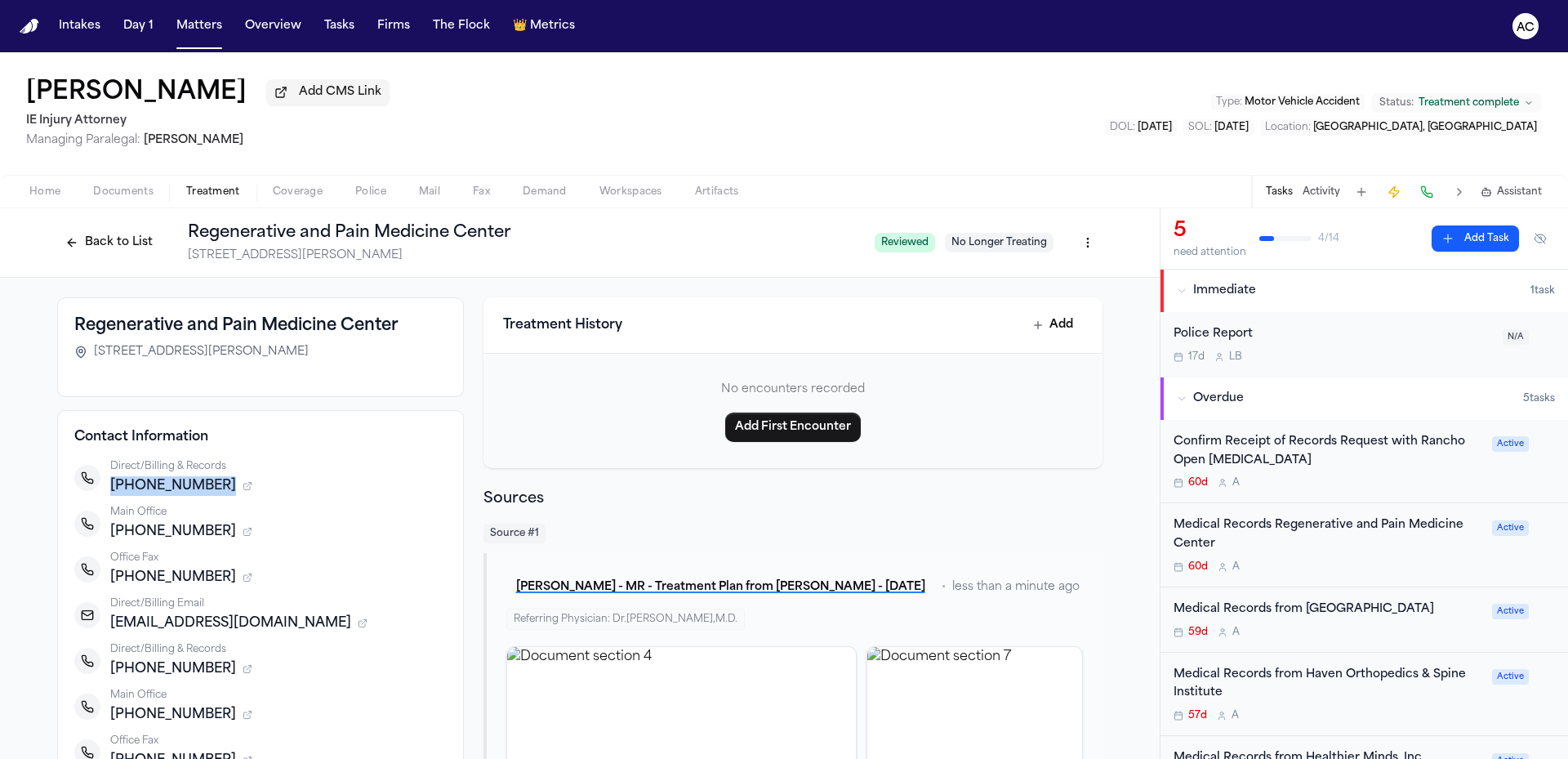
drag, startPoint x: 203, startPoint y: 482, endPoint x: 106, endPoint y: 481, distance: 97.0
click at [110, 481] on span "[PHONE_NUMBER]" at bounding box center [173, 486] width 126 height 19
copy span "[PHONE_NUMBER]"
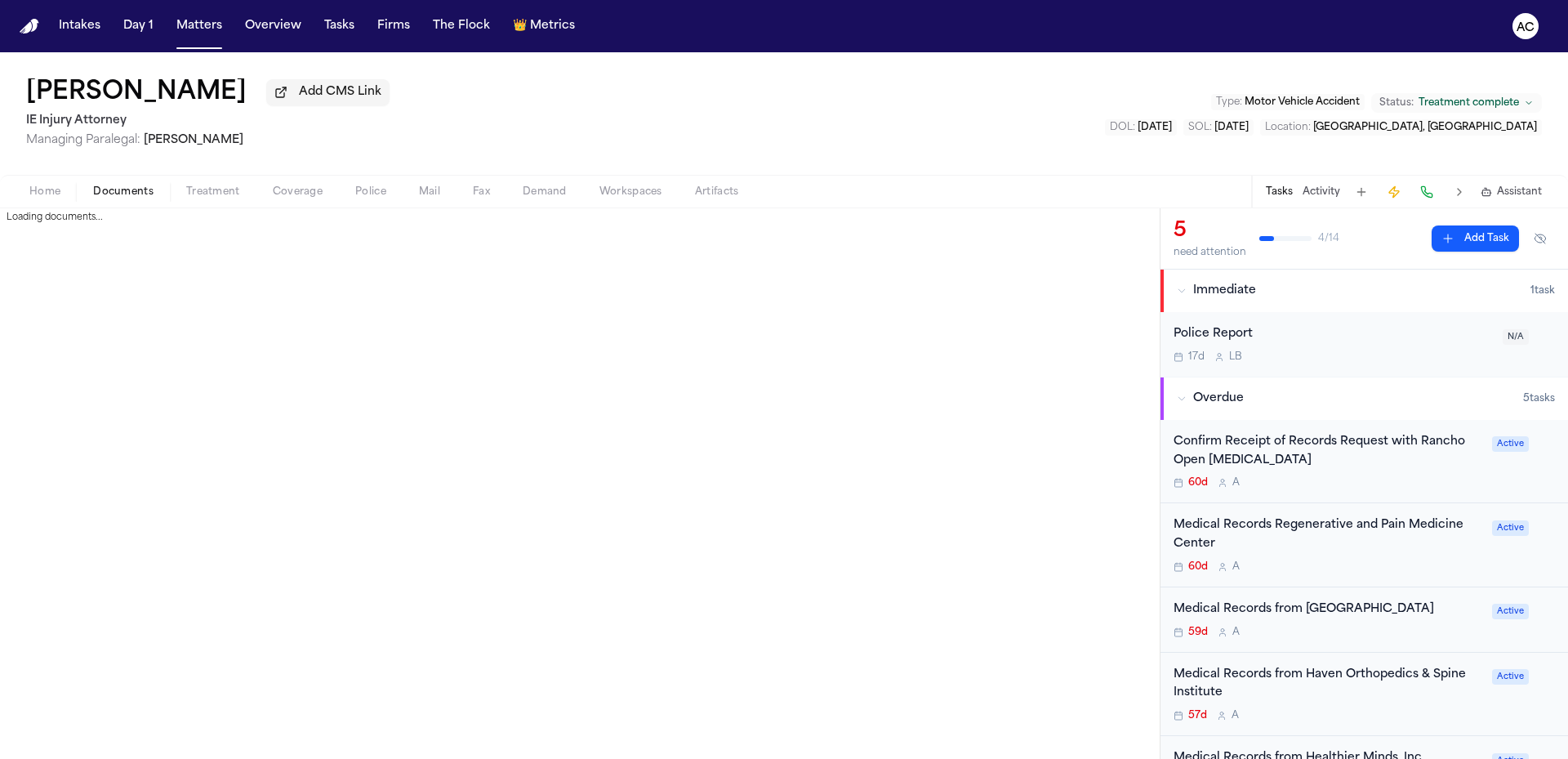
click at [123, 191] on span "Documents" at bounding box center [123, 192] width 60 height 13
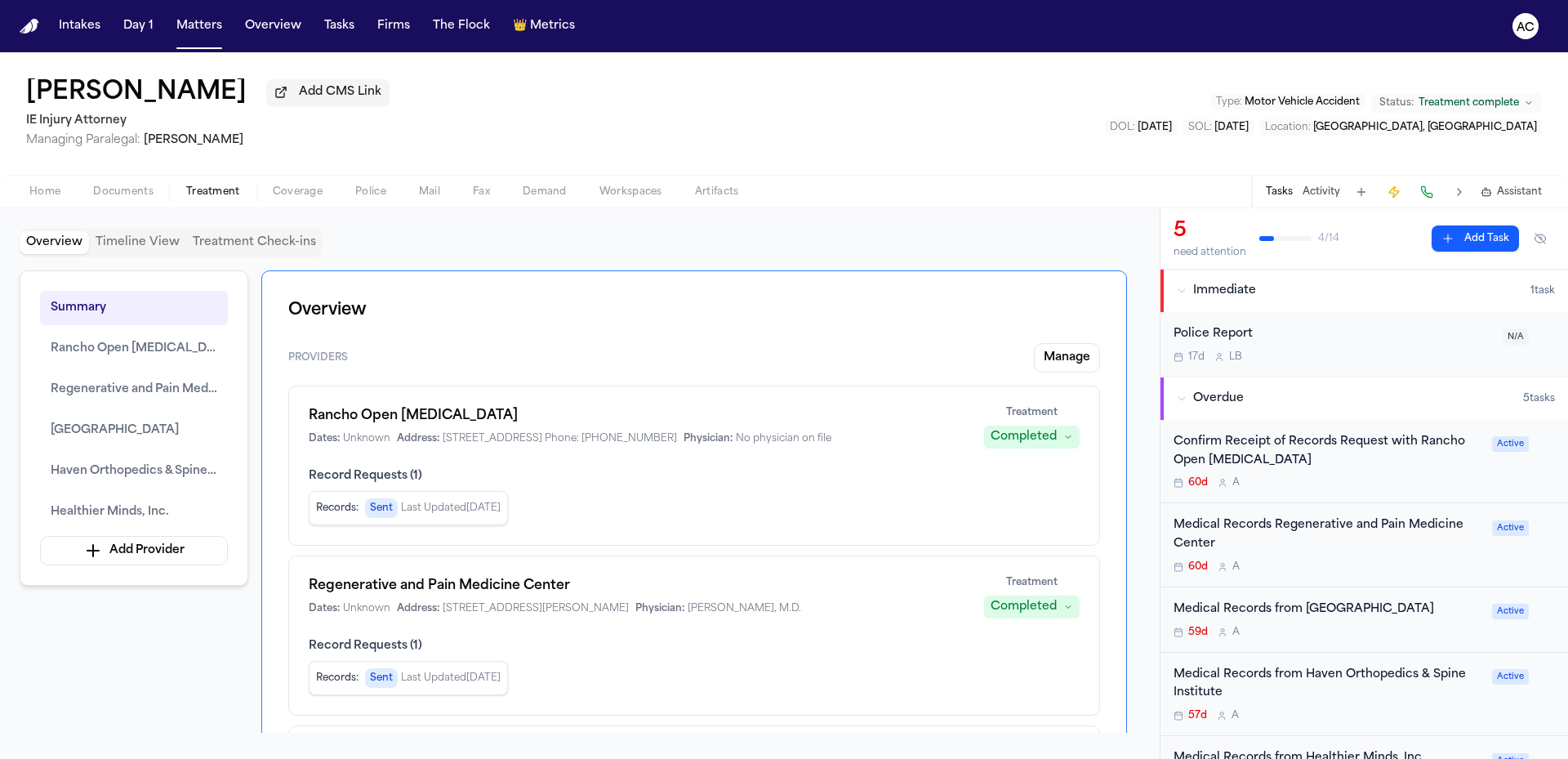
click at [238, 195] on span "Treatment" at bounding box center [213, 192] width 54 height 13
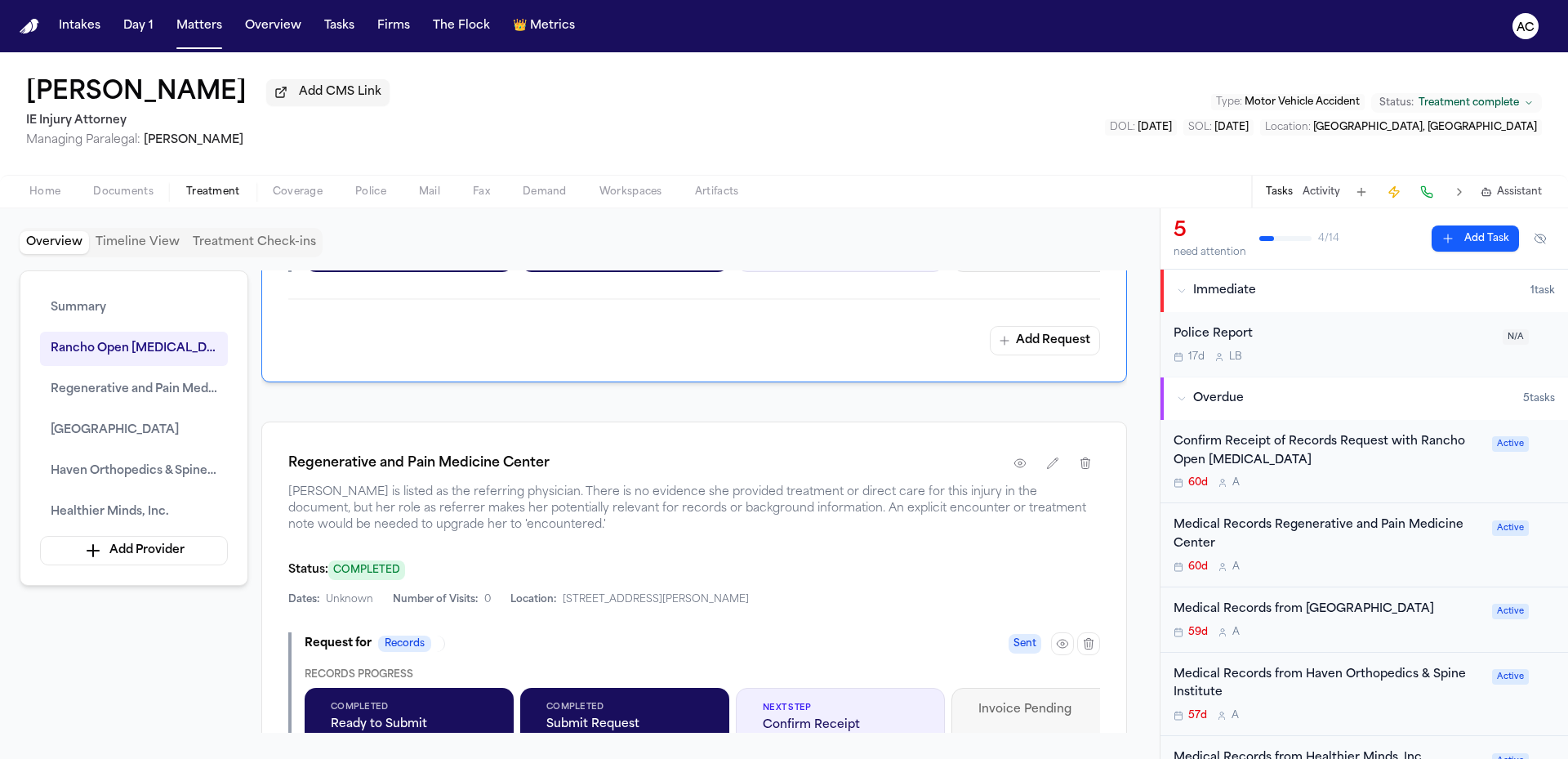
scroll to position [1388, 0]
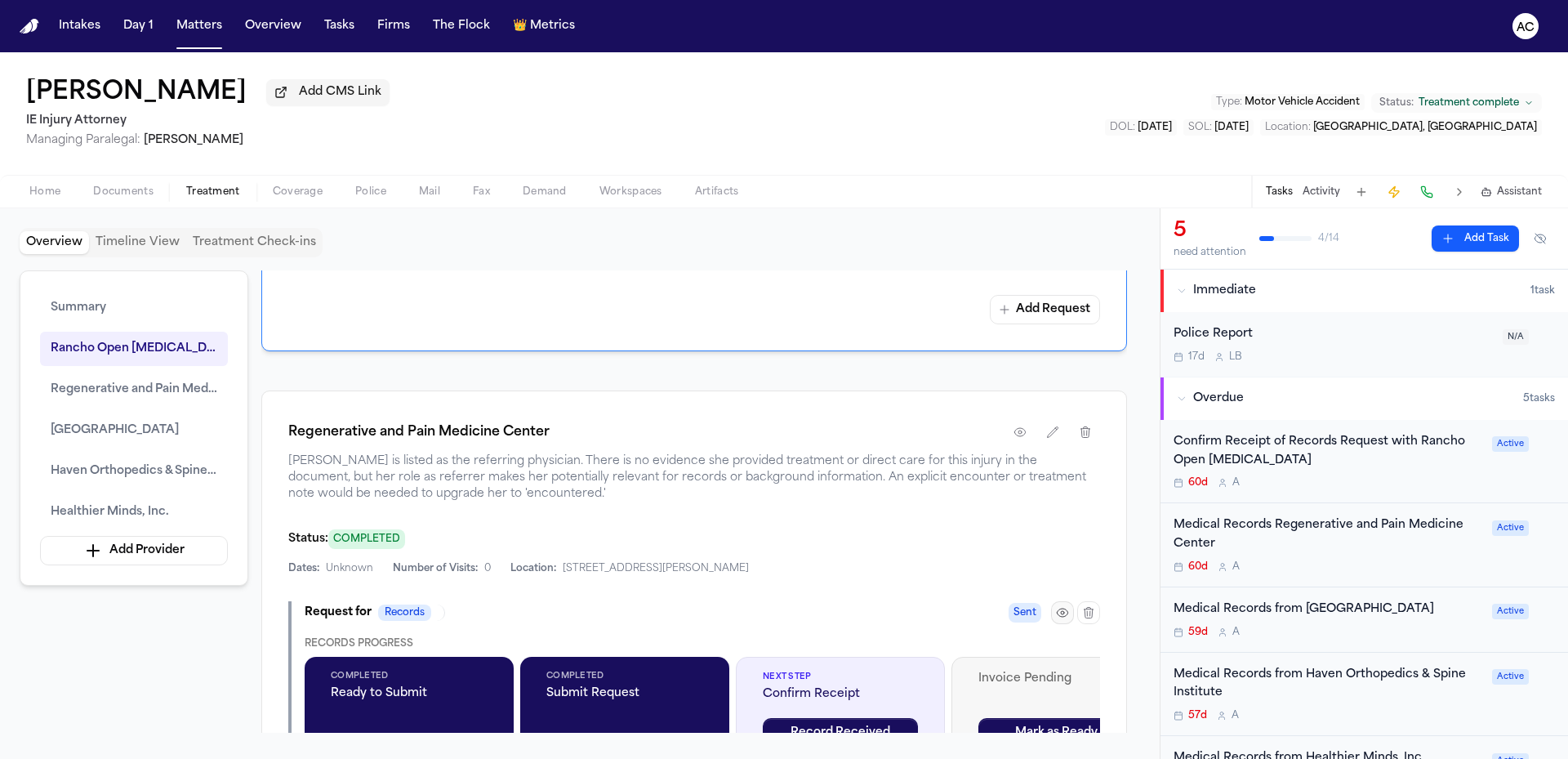
click at [1058, 619] on icon "button" at bounding box center [1063, 613] width 13 height 13
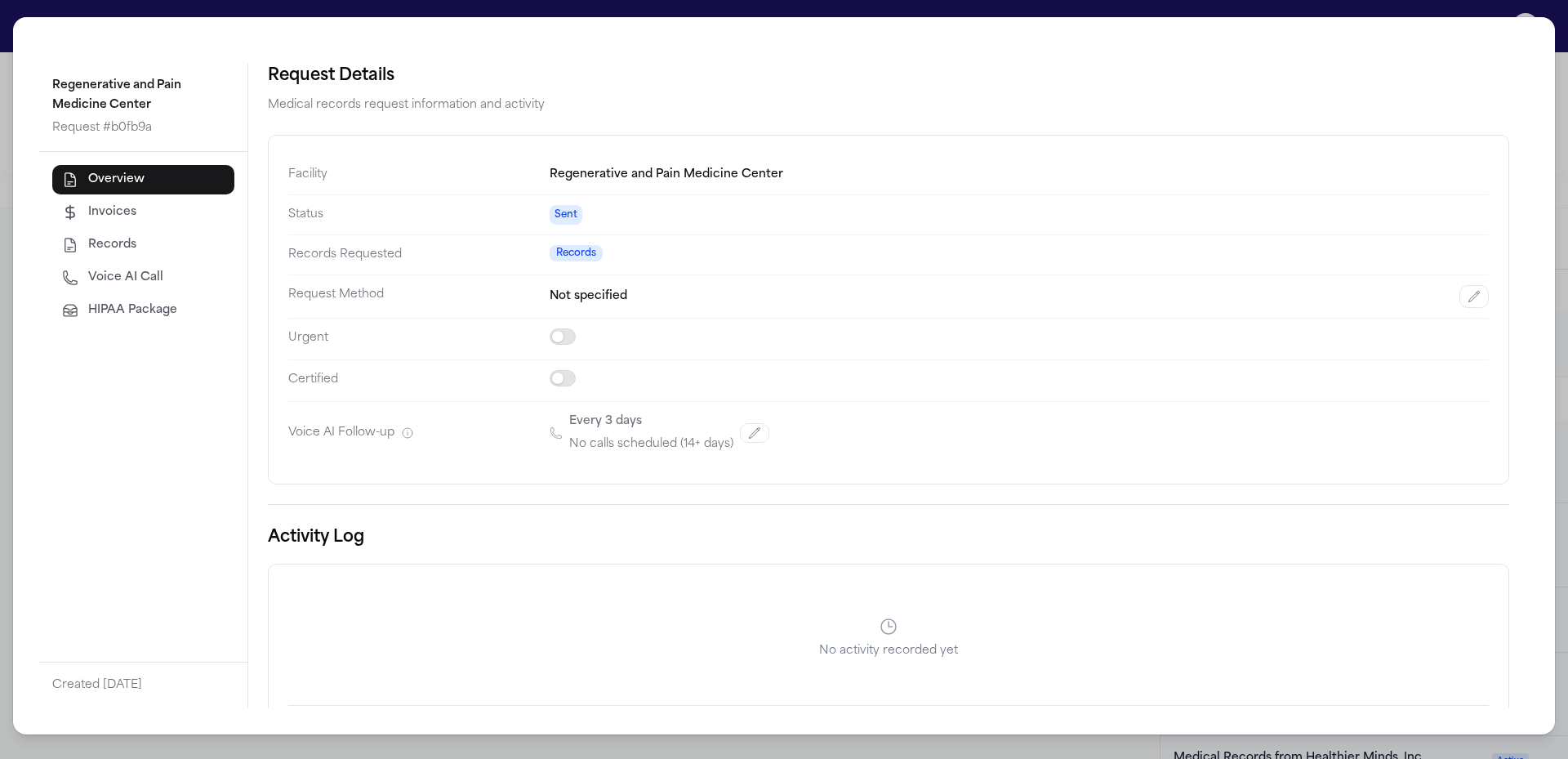
click at [130, 283] on span "Voice AI Call" at bounding box center [126, 277] width 75 height 16
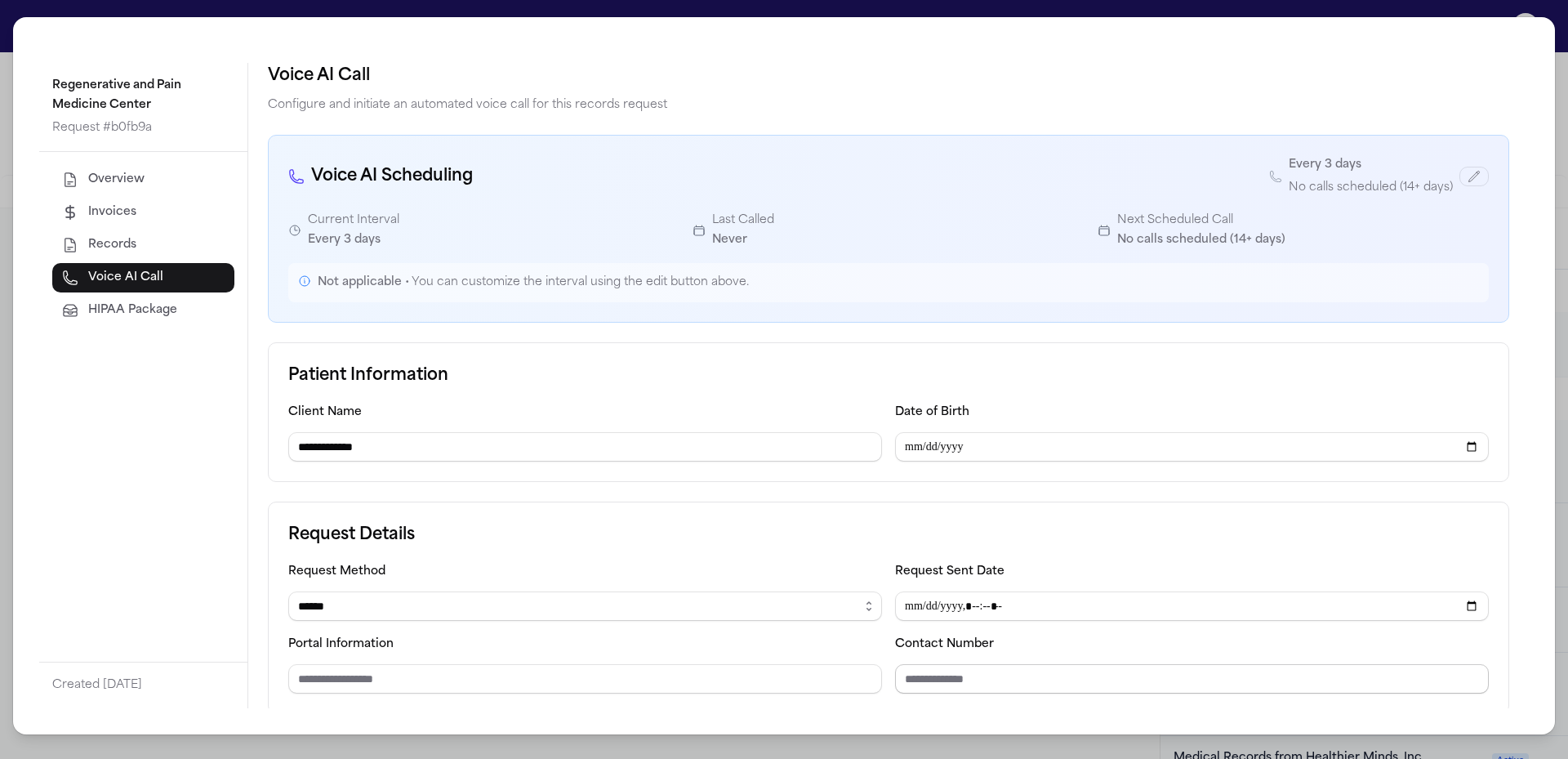
click at [974, 686] on input "Contact Number" at bounding box center [1191, 678] width 594 height 30
paste input "**********"
type input "**********"
click at [355, 605] on select "****** ***** *** ****" at bounding box center [585, 605] width 594 height 30
select select "***"
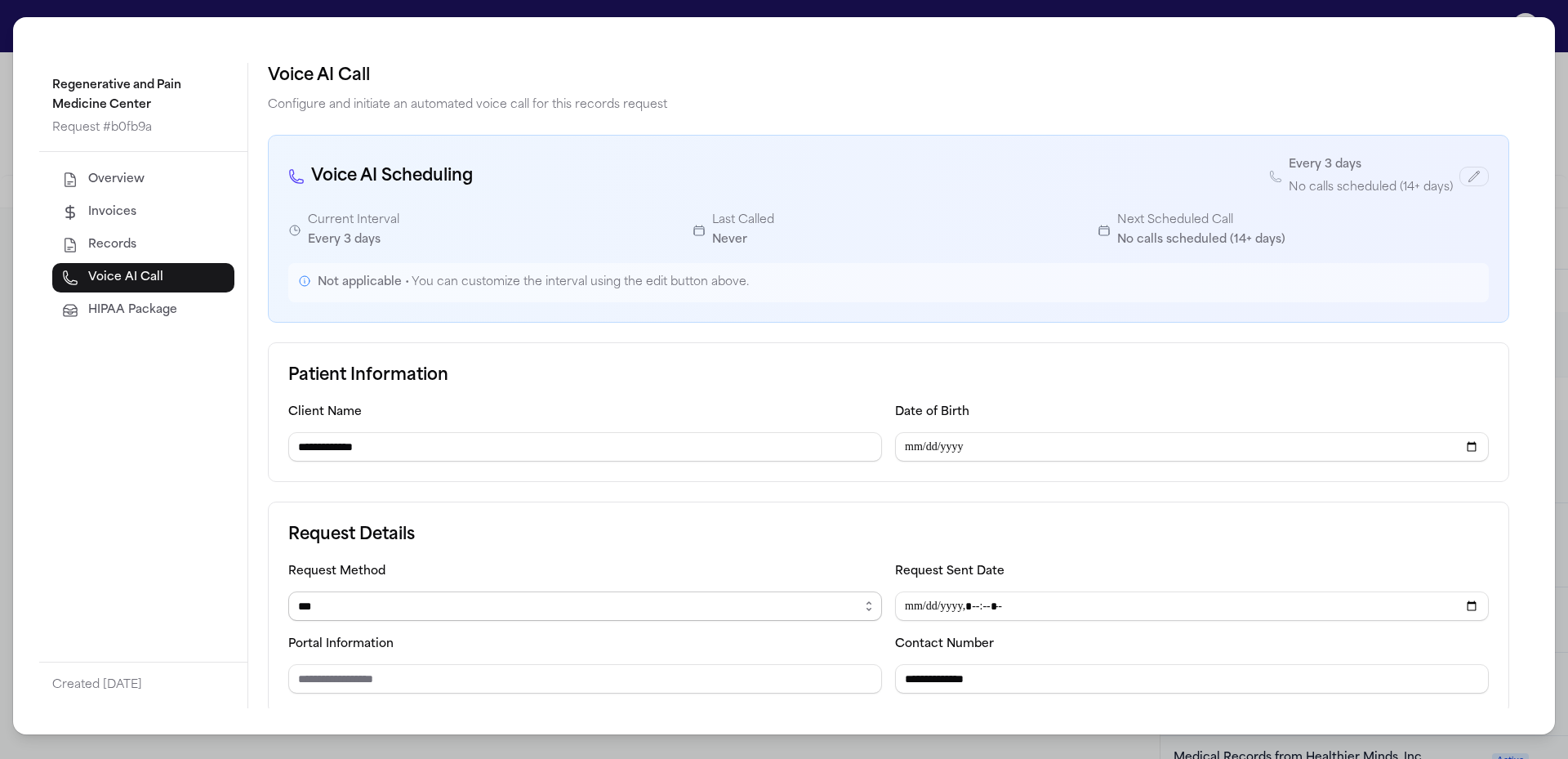
click at [289, 591] on select "****** ***** *** ****" at bounding box center [585, 605] width 594 height 30
click at [415, 684] on input "Fax Number" at bounding box center [585, 678] width 594 height 30
paste input "**********"
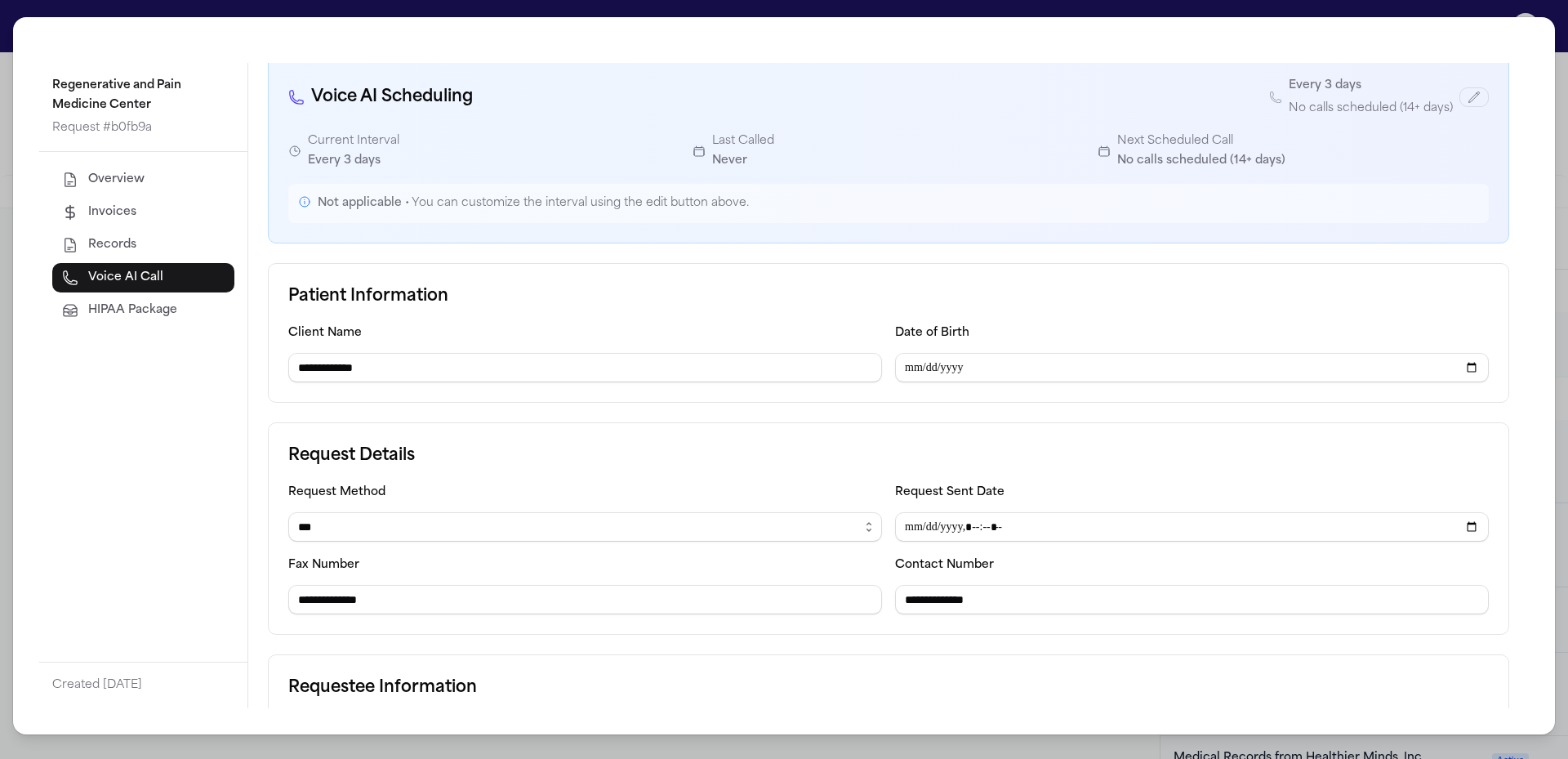
scroll to position [214, 0]
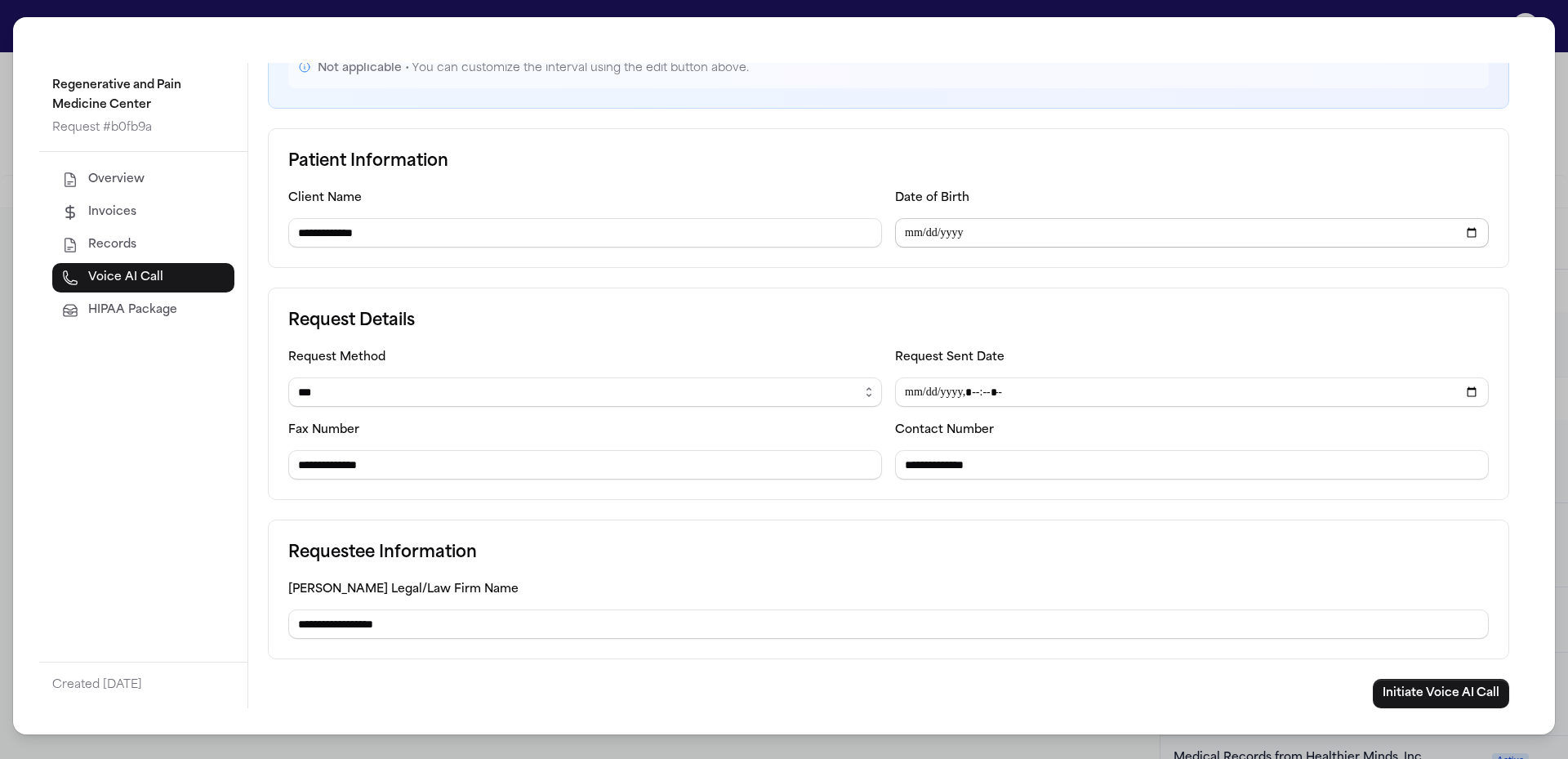
type input "**********"
click at [909, 226] on input "Date of Birth" at bounding box center [1191, 232] width 594 height 30
click at [911, 226] on input "Date of Birth" at bounding box center [1191, 232] width 594 height 30
type input "**********"
click at [1395, 678] on form "**********" at bounding box center [888, 418] width 1241 height 581
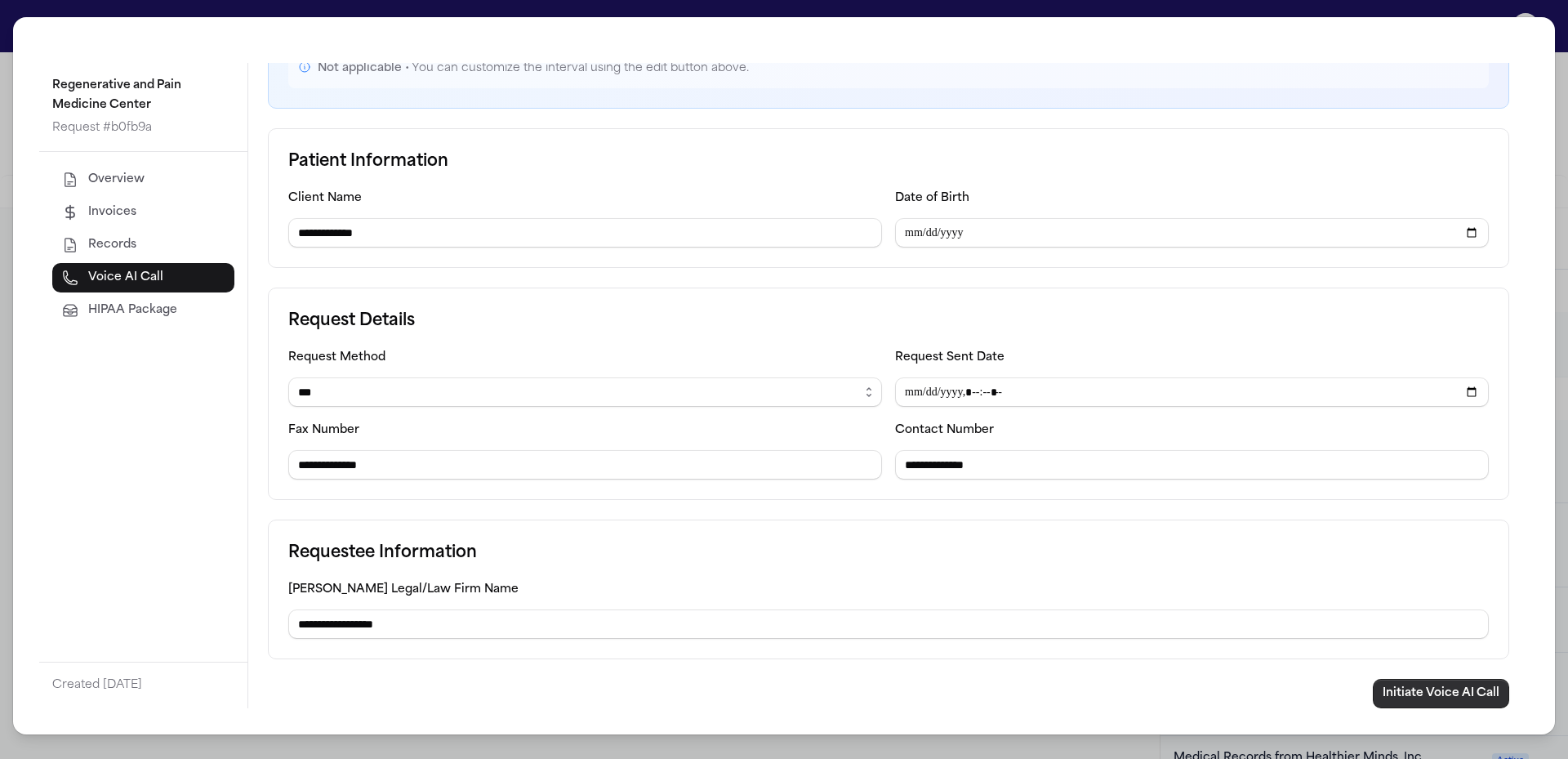
click at [1405, 694] on button "Initiate Voice AI Call" at bounding box center [1440, 694] width 136 height 30
click at [1563, 50] on div "**********" at bounding box center [784, 379] width 1568 height 759
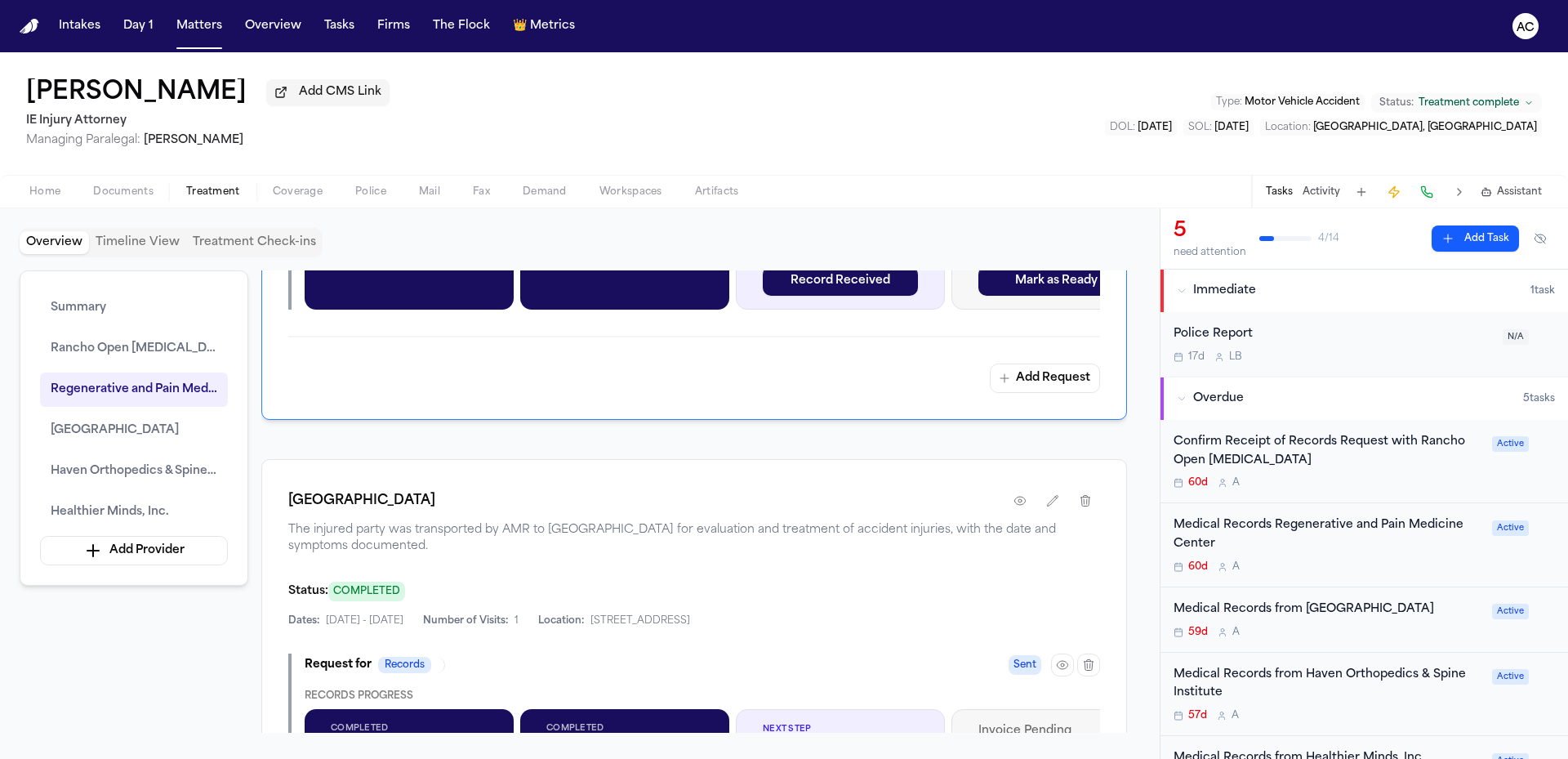
scroll to position [1960, 0]
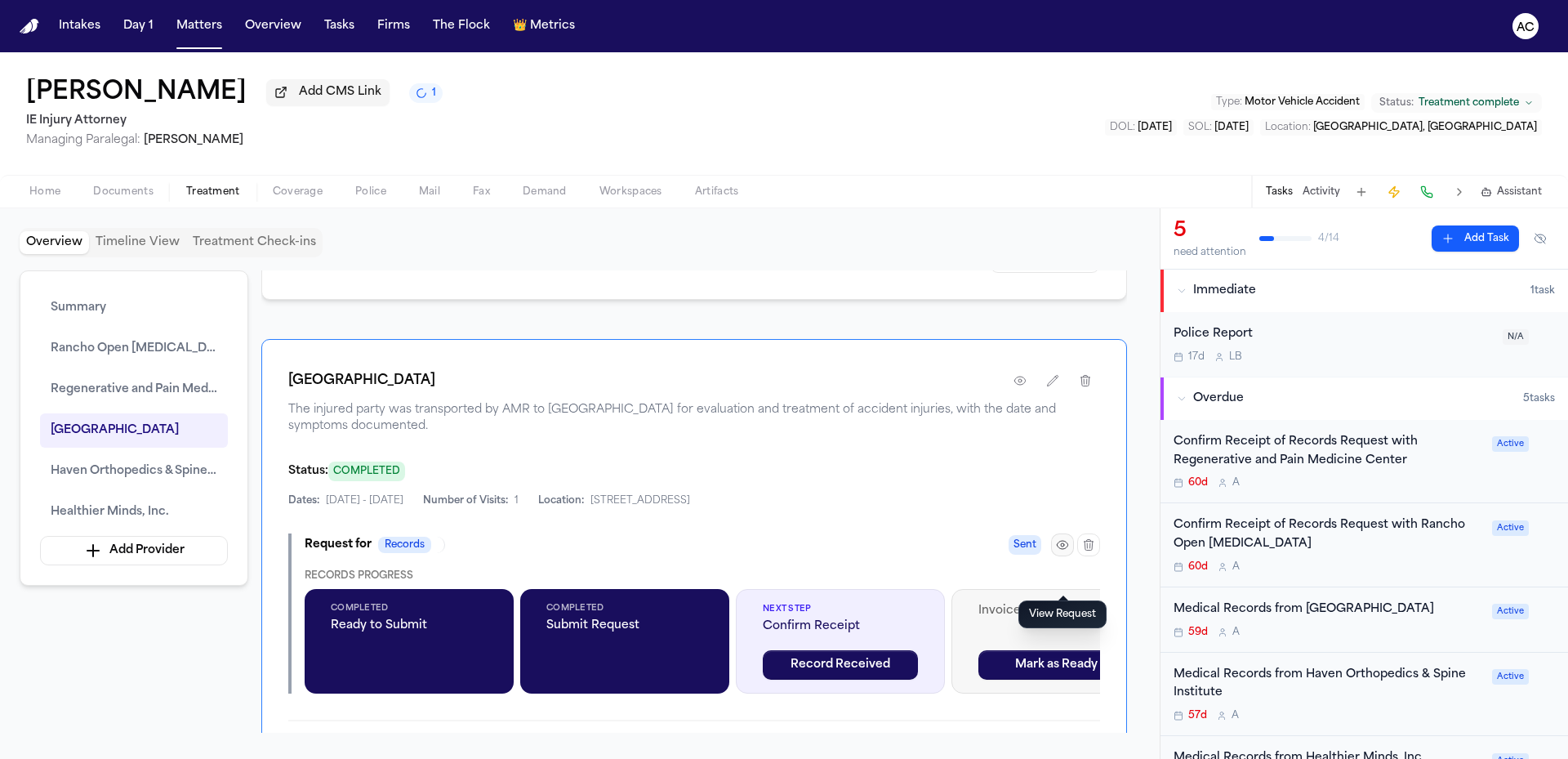
click at [1059, 552] on icon "button" at bounding box center [1063, 545] width 13 height 13
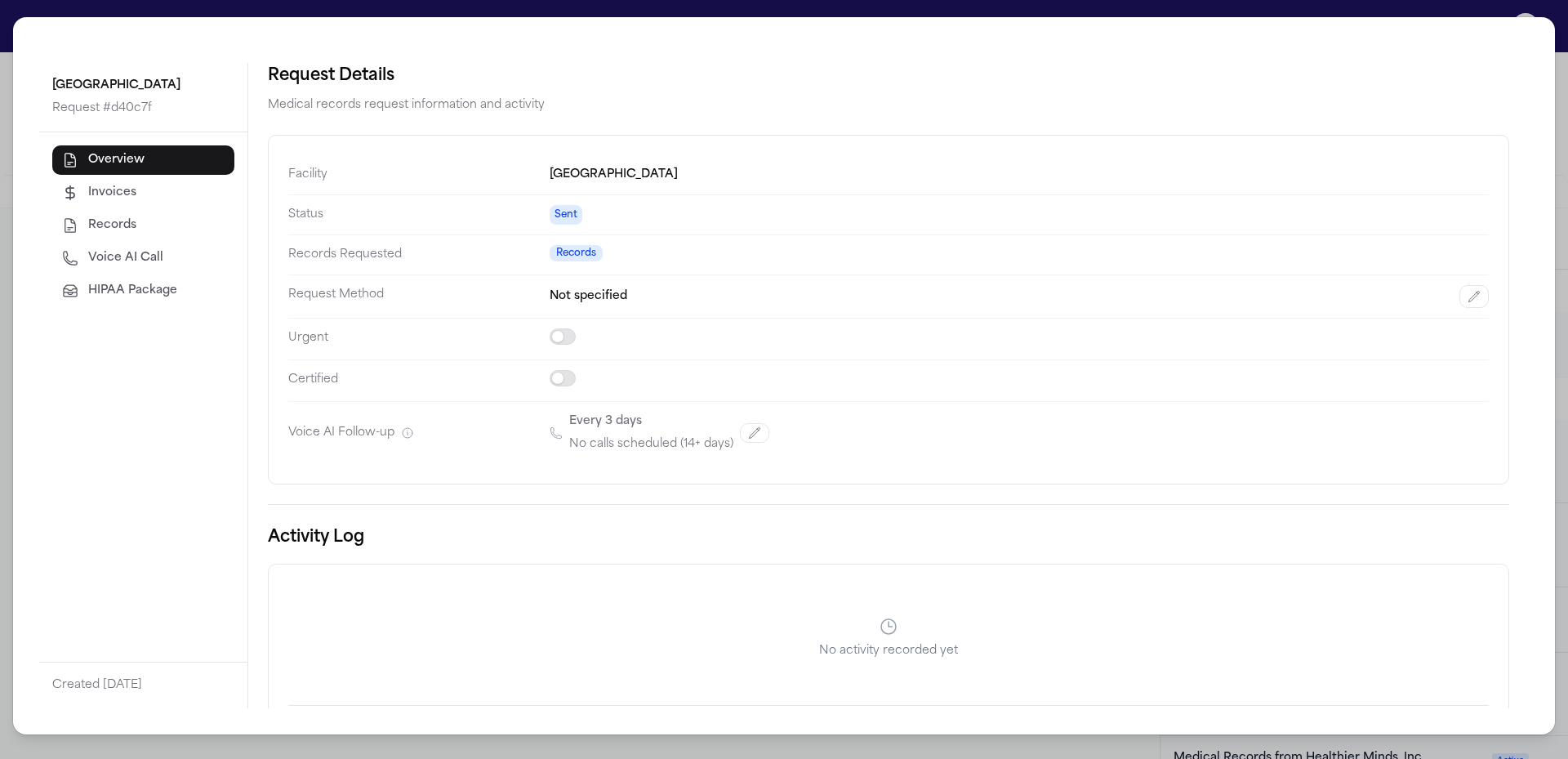
click at [140, 253] on span "Voice AI Call" at bounding box center [126, 258] width 75 height 16
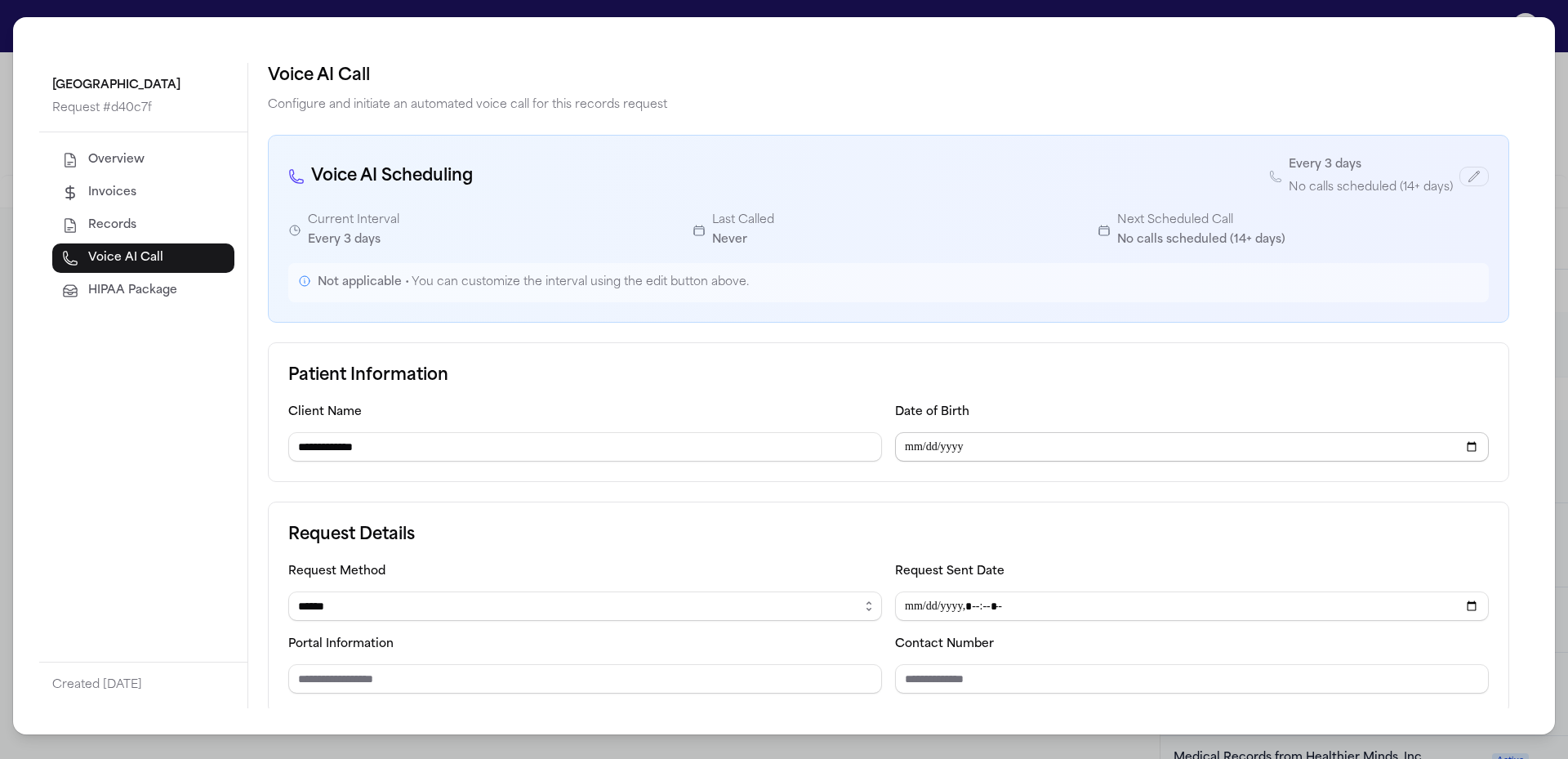
click at [911, 438] on input "Date of Birth" at bounding box center [1191, 446] width 594 height 30
type input "**********"
click at [588, 610] on select "****** ***** *** ****" at bounding box center [585, 605] width 594 height 30
select select "***"
click at [289, 591] on select "****** ***** *** ****" at bounding box center [585, 605] width 594 height 30
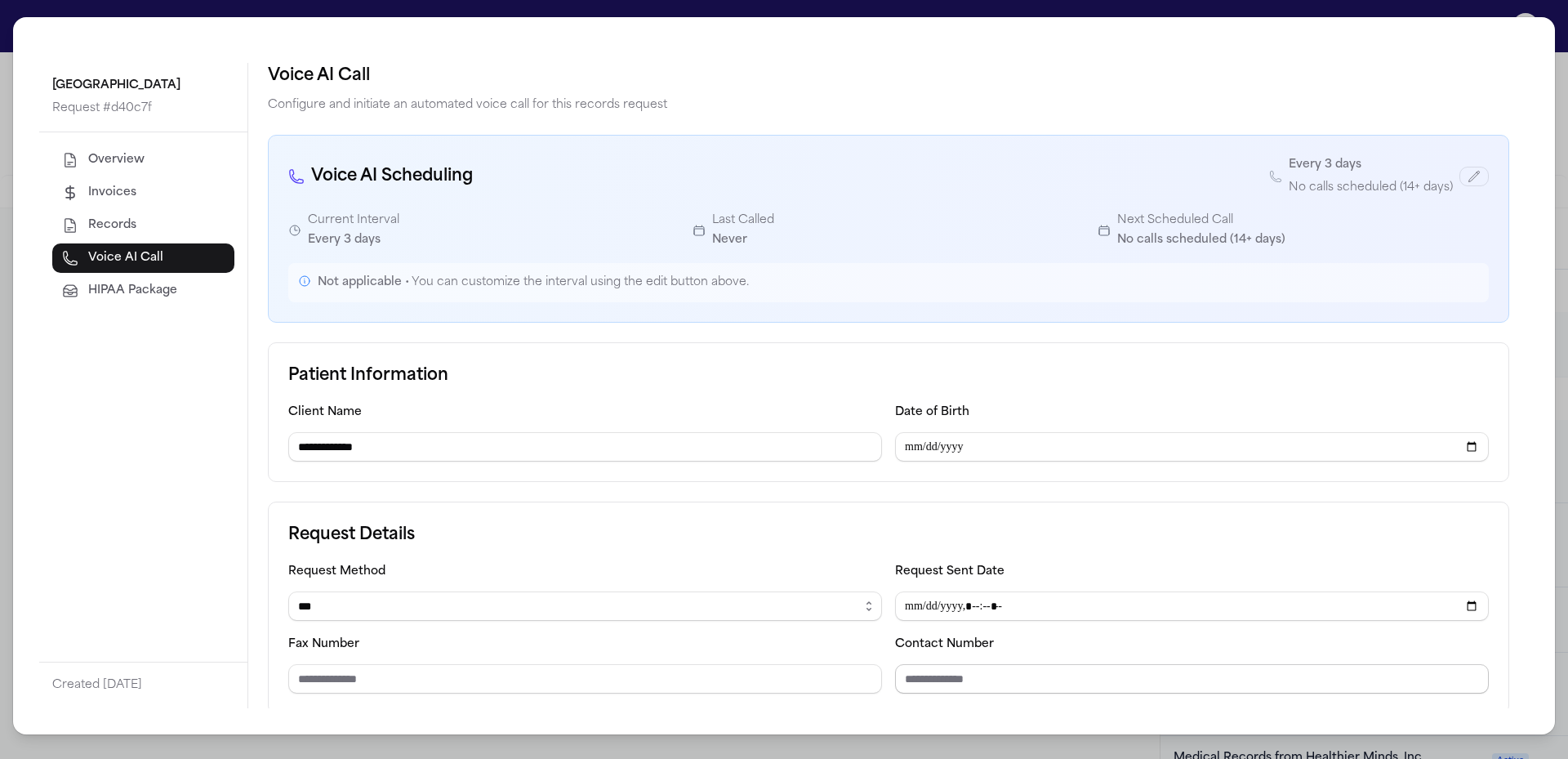
click at [969, 683] on input "Contact Number" at bounding box center [1191, 678] width 594 height 30
paste input "**********"
type input "**********"
click at [602, 678] on input "Fax Number" at bounding box center [585, 678] width 594 height 30
paste input "**********"
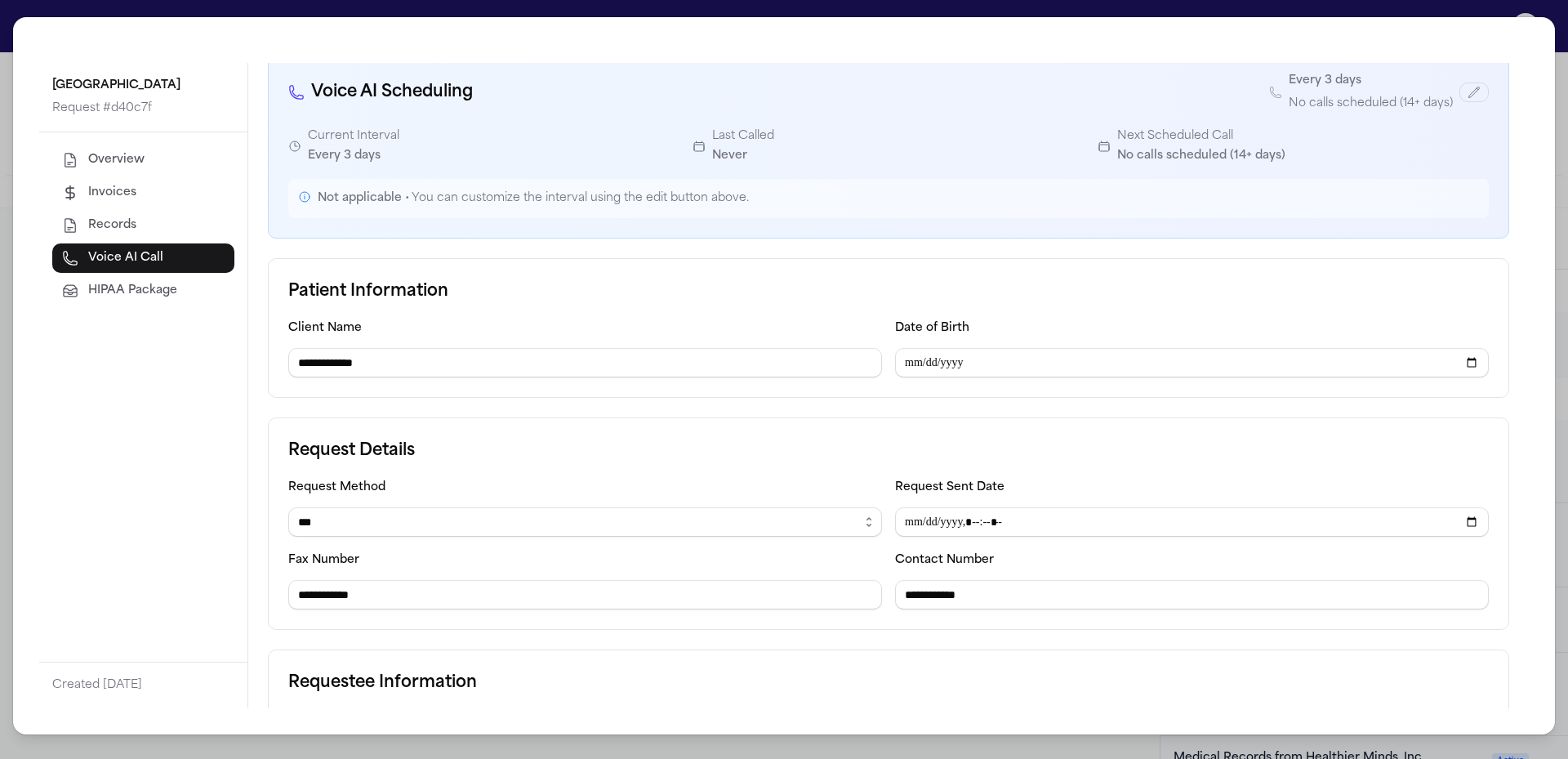
scroll to position [214, 0]
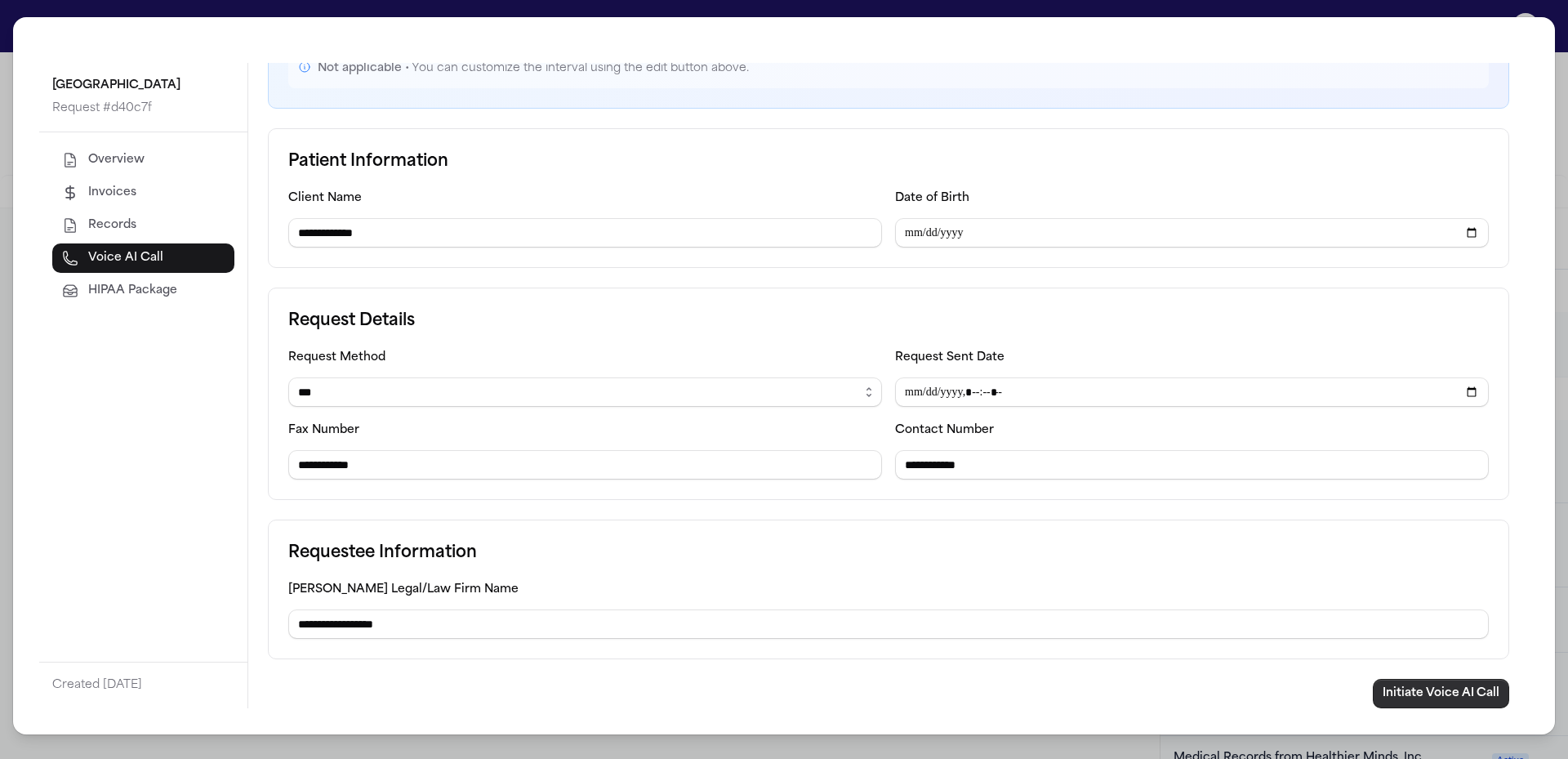
type input "**********"
click at [1439, 684] on button "Initiate Voice AI Call" at bounding box center [1440, 694] width 136 height 30
click at [1563, 113] on div "**********" at bounding box center [784, 379] width 1568 height 759
